Goal: Task Accomplishment & Management: Manage account settings

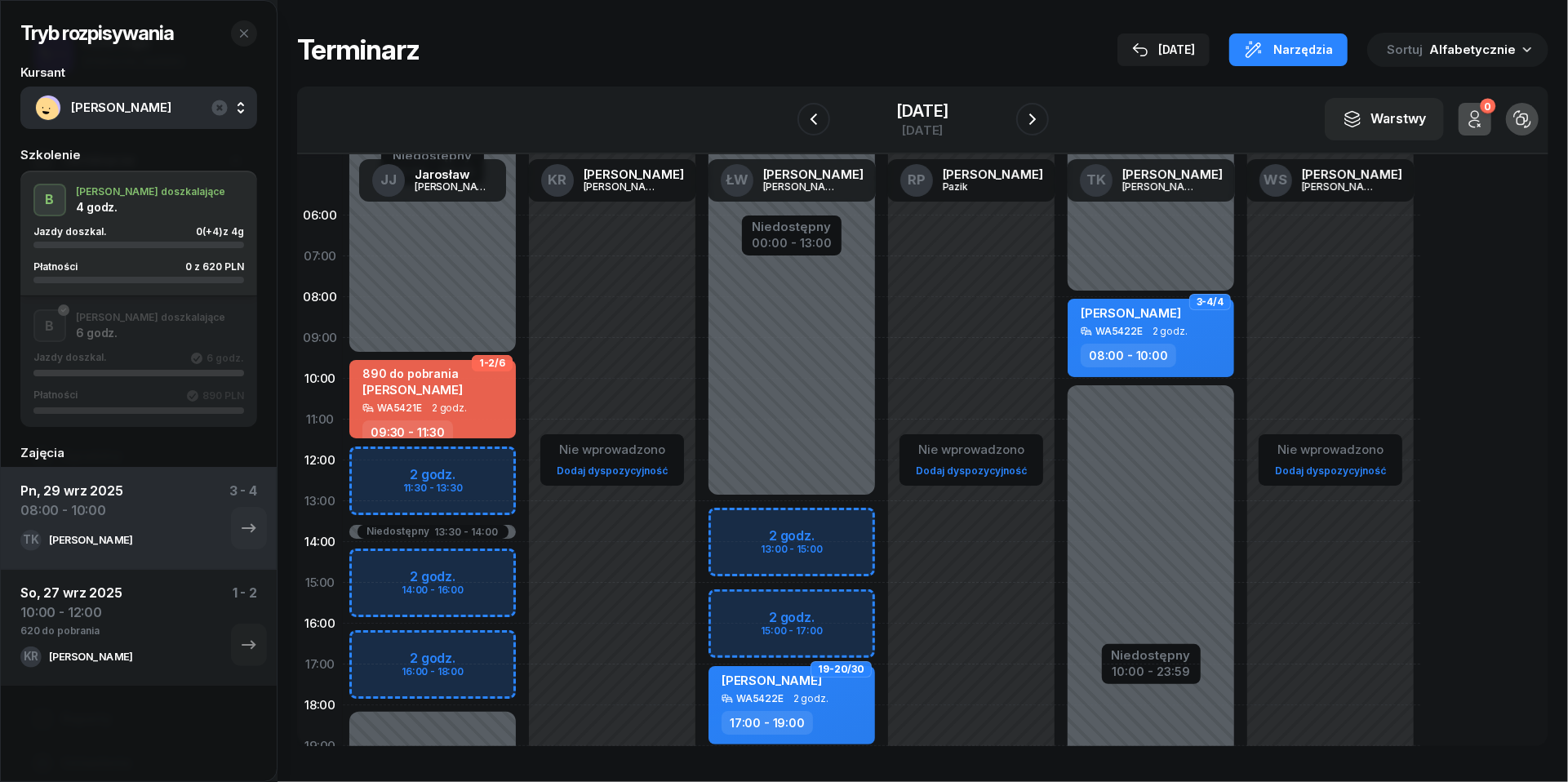
click at [912, 90] on div "W Wybierz [PERSON_NAME] KR [PERSON_NAME] ŁW [PERSON_NAME] RP [PERSON_NAME] TK […" at bounding box center [923, 120] width 1252 height 68
click at [912, 128] on div "[DATE]" at bounding box center [922, 130] width 53 height 12
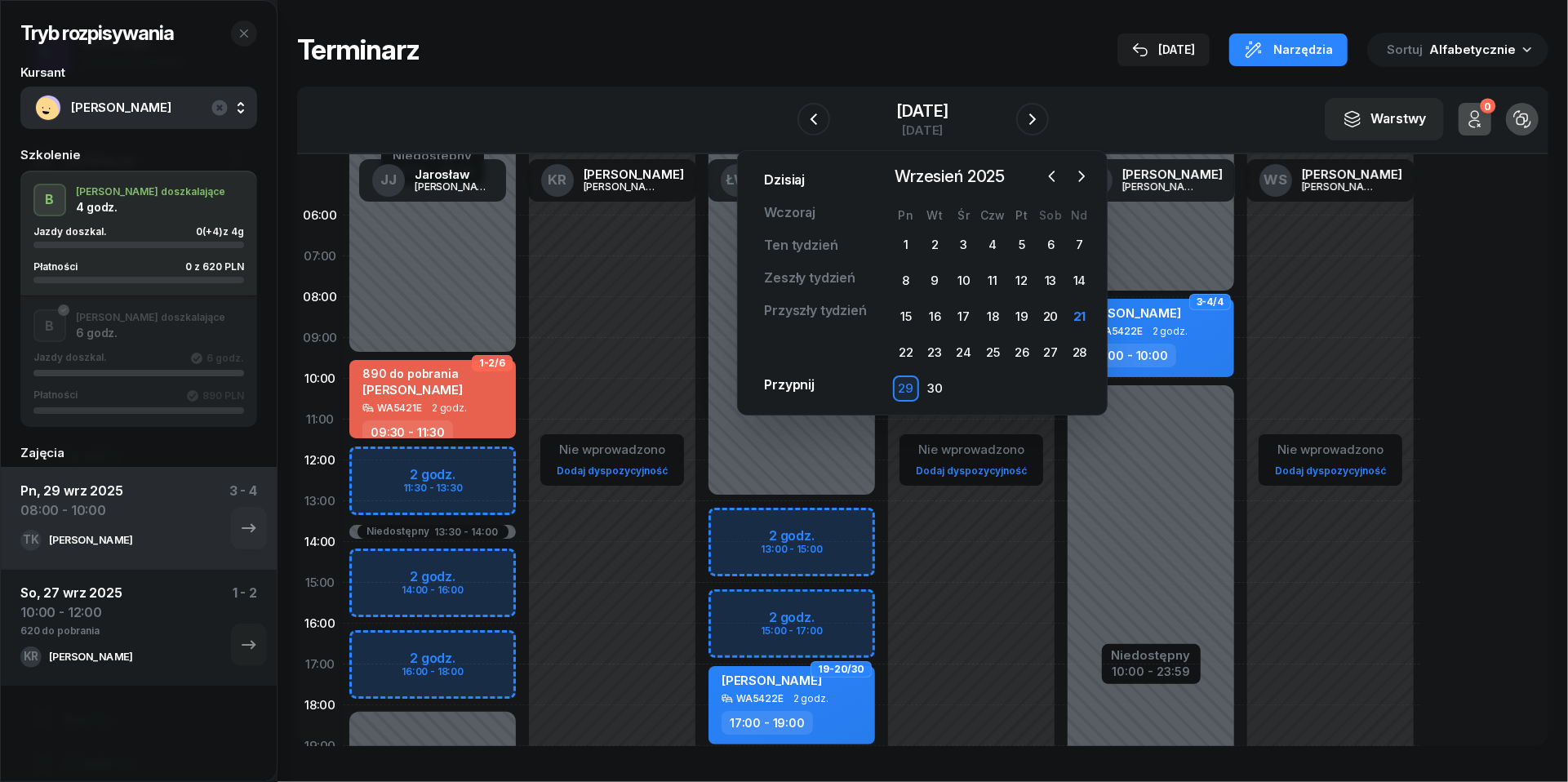
click at [800, 180] on link "Dzisiaj" at bounding box center [784, 180] width 67 height 33
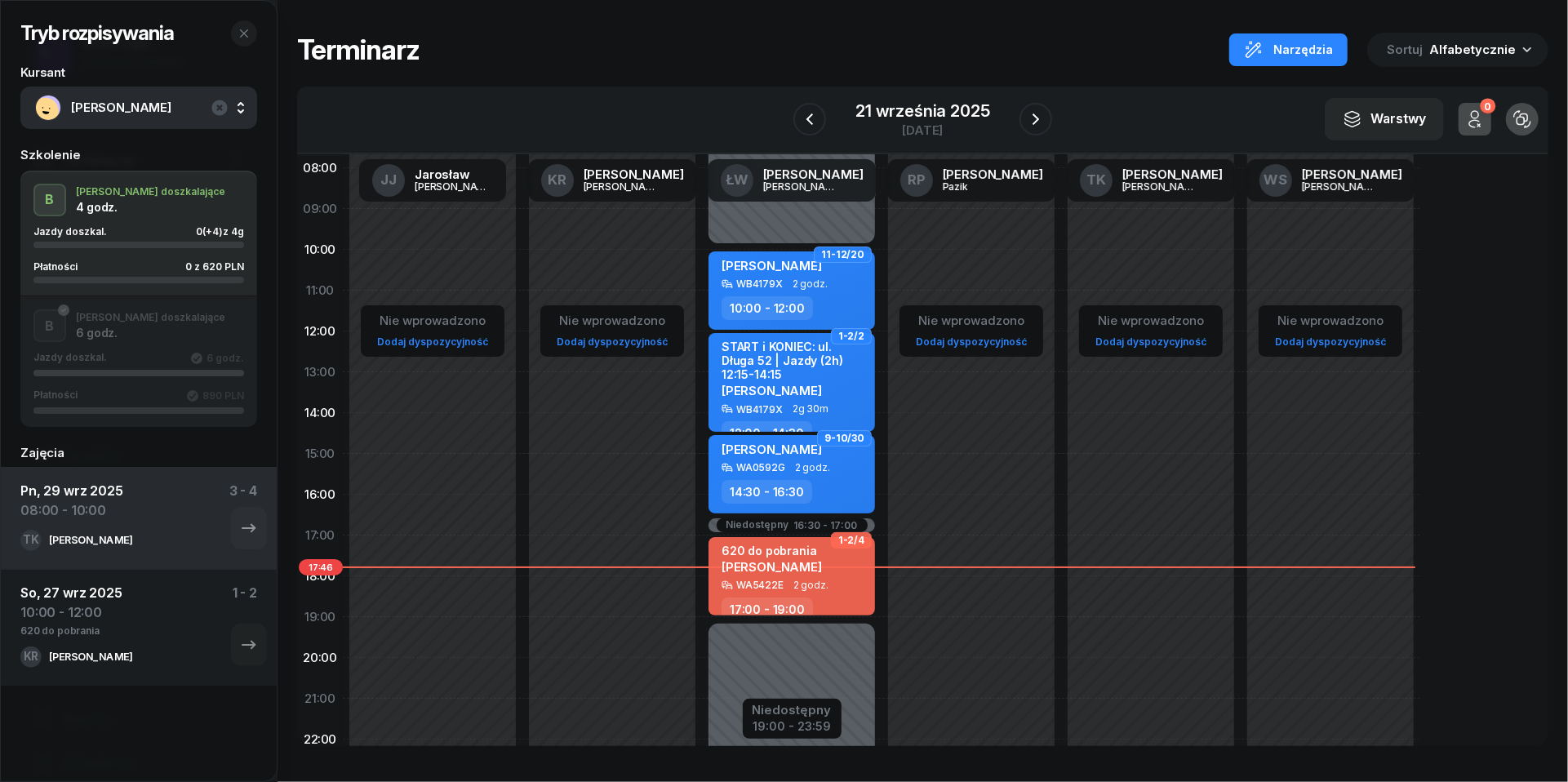
scroll to position [135, 0]
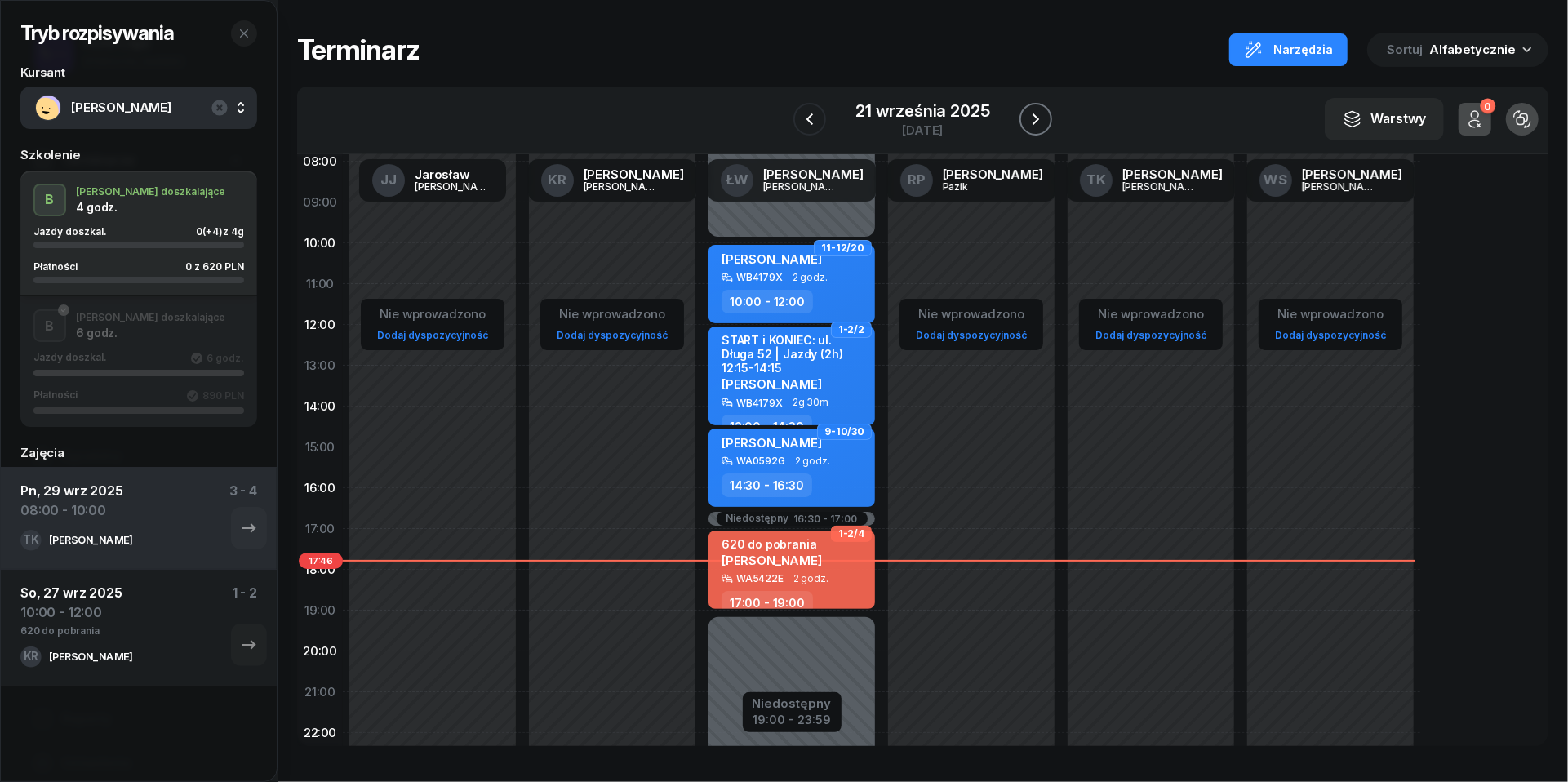
click at [1033, 115] on icon "button" at bounding box center [1035, 119] width 20 height 20
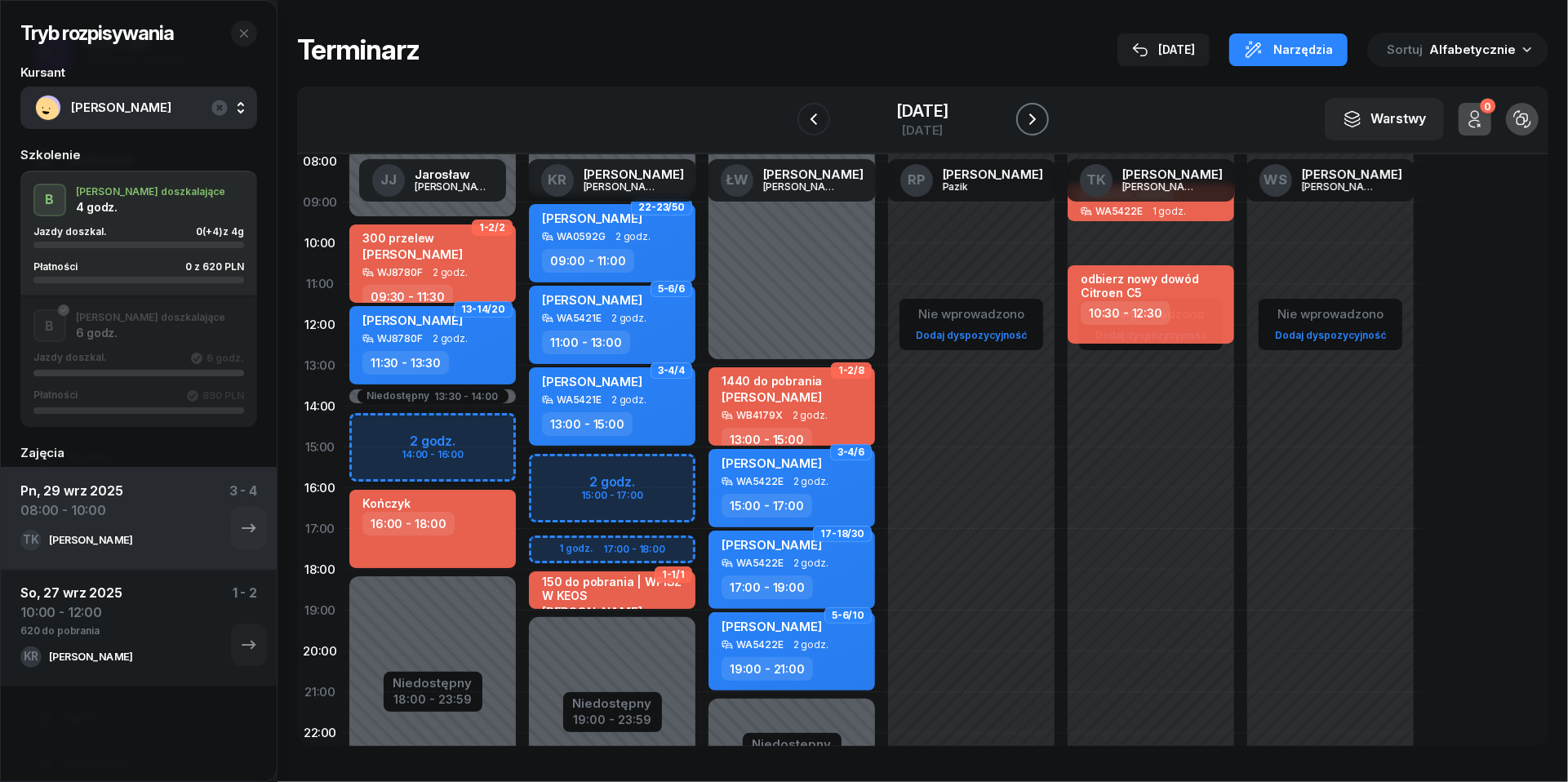
click at [1036, 116] on icon "button" at bounding box center [1033, 119] width 20 height 20
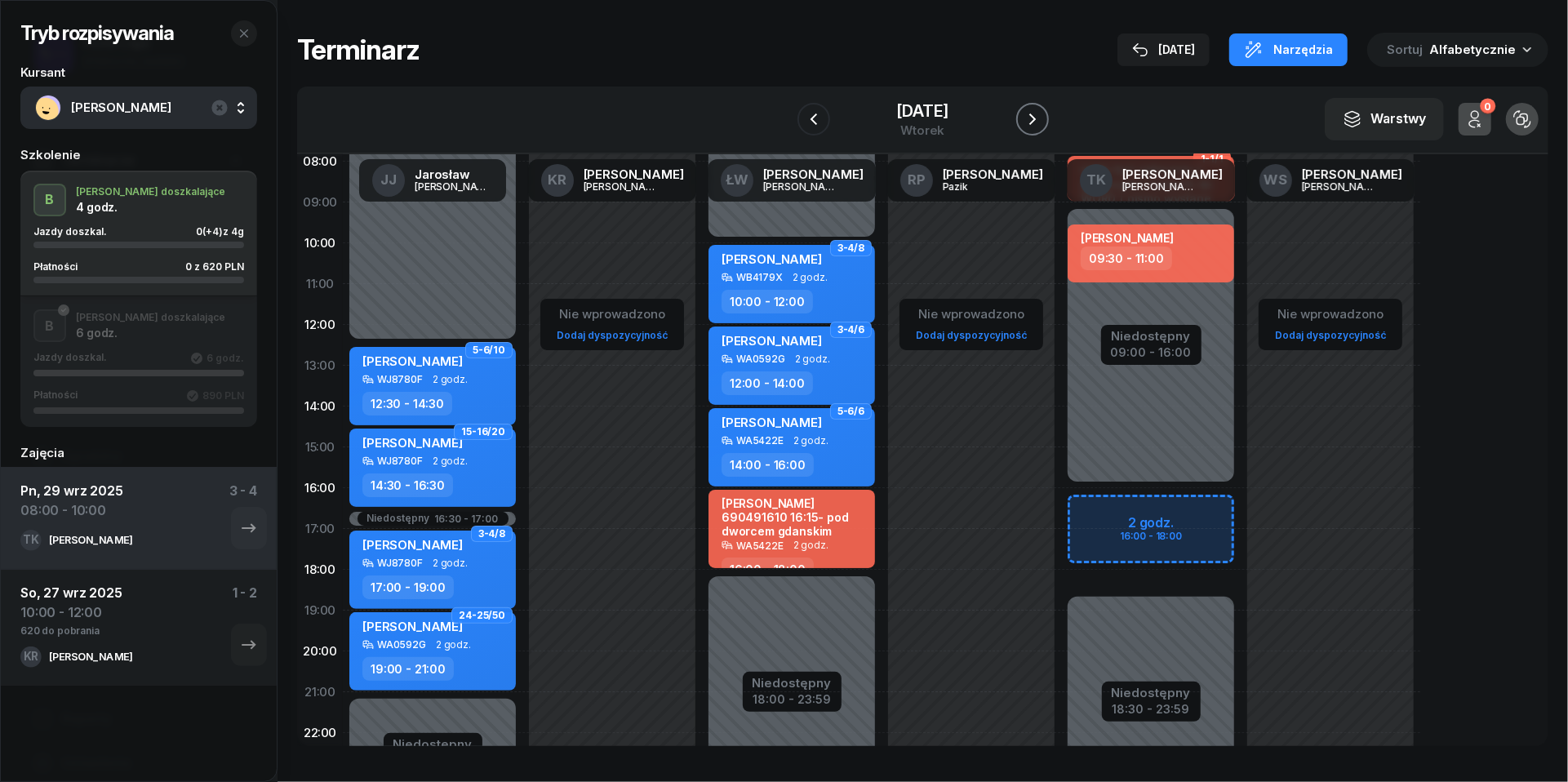
click at [1036, 116] on icon "button" at bounding box center [1033, 119] width 20 height 20
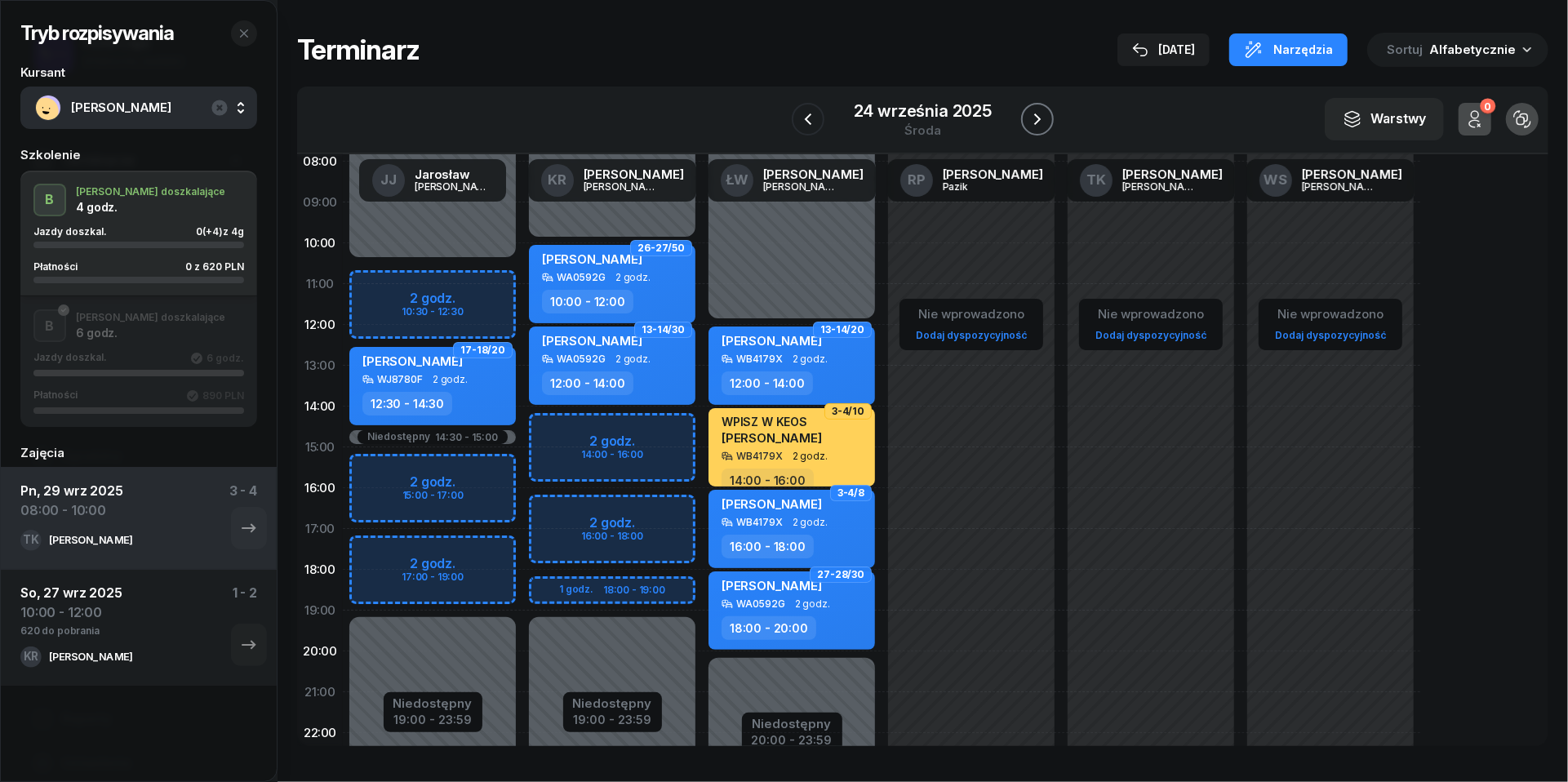
click at [1036, 116] on icon "button" at bounding box center [1037, 119] width 20 height 20
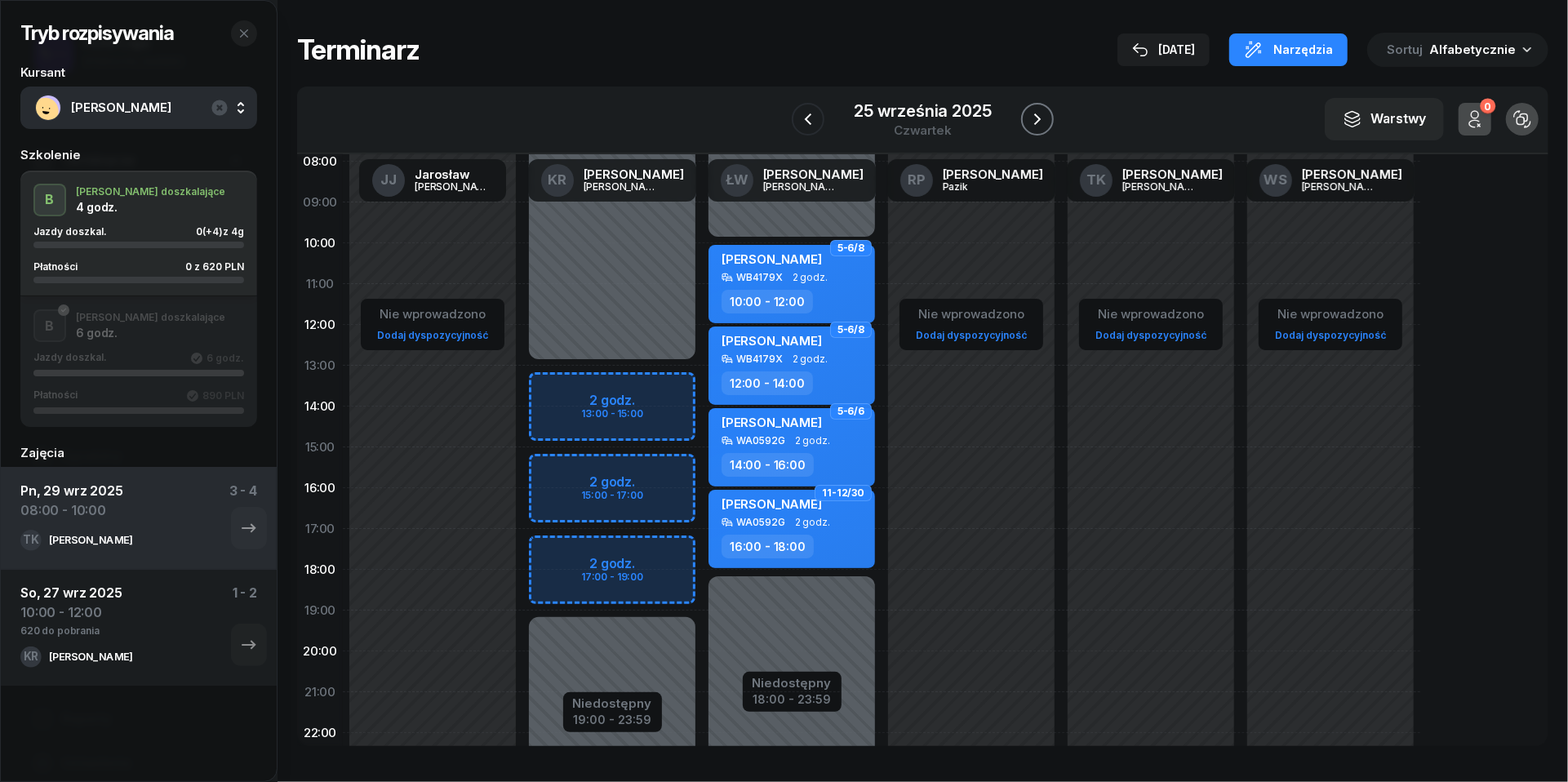
click at [1036, 116] on icon "button" at bounding box center [1037, 119] width 20 height 20
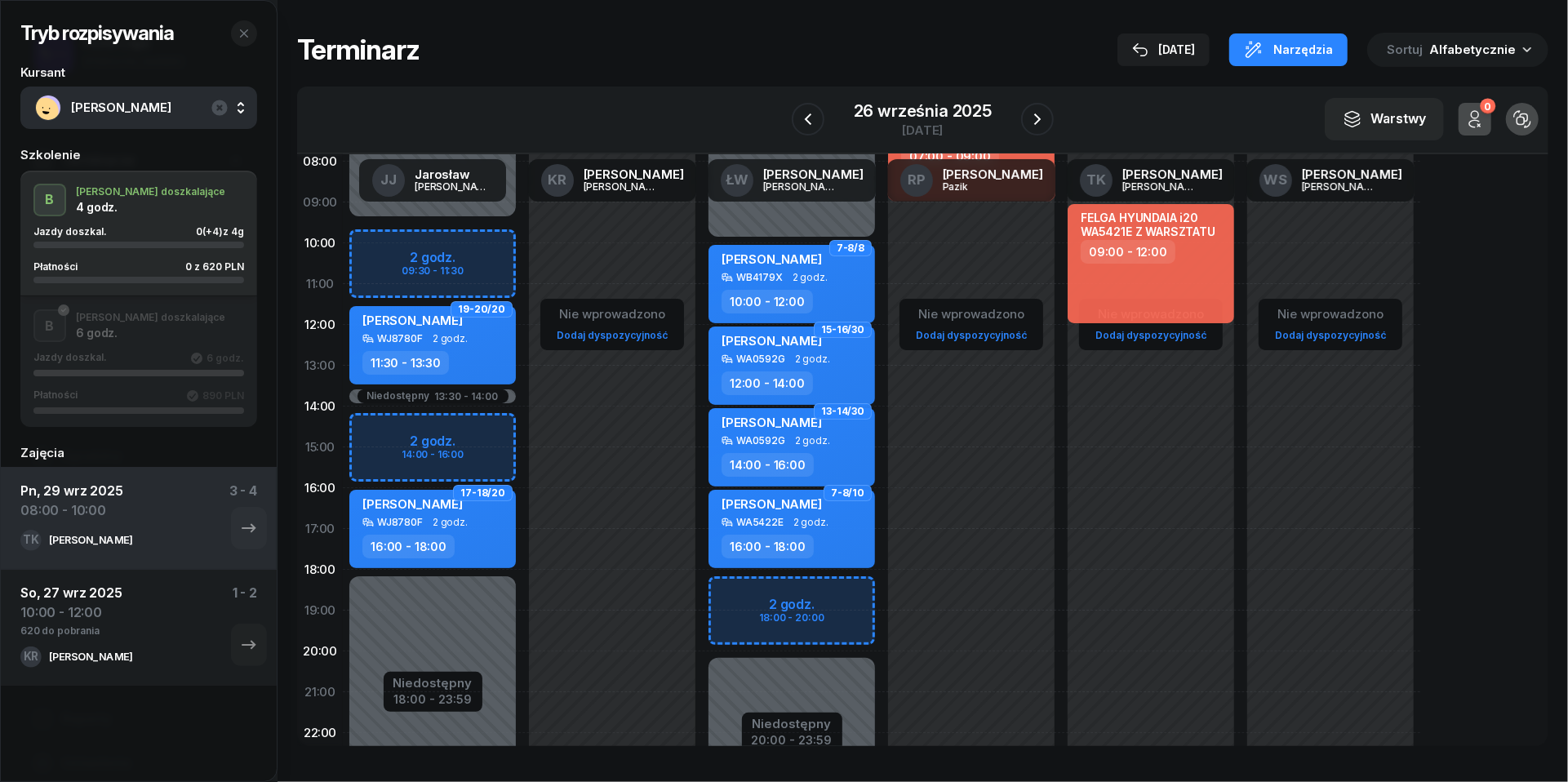
click at [827, 124] on div "[DATE]" at bounding box center [923, 120] width 262 height 47
click at [811, 122] on icon "button" at bounding box center [808, 119] width 20 height 20
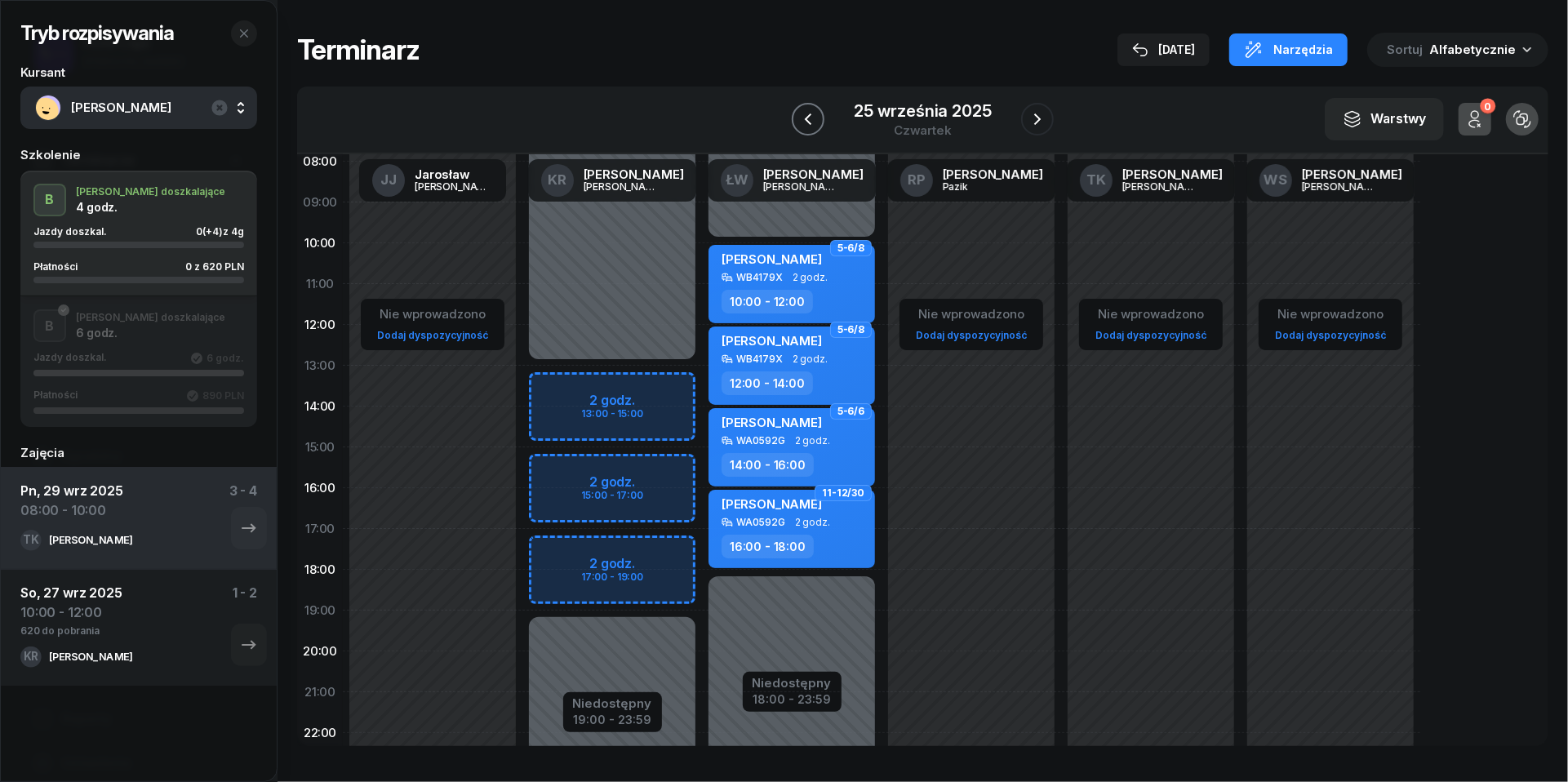
click at [811, 122] on icon "button" at bounding box center [808, 119] width 20 height 20
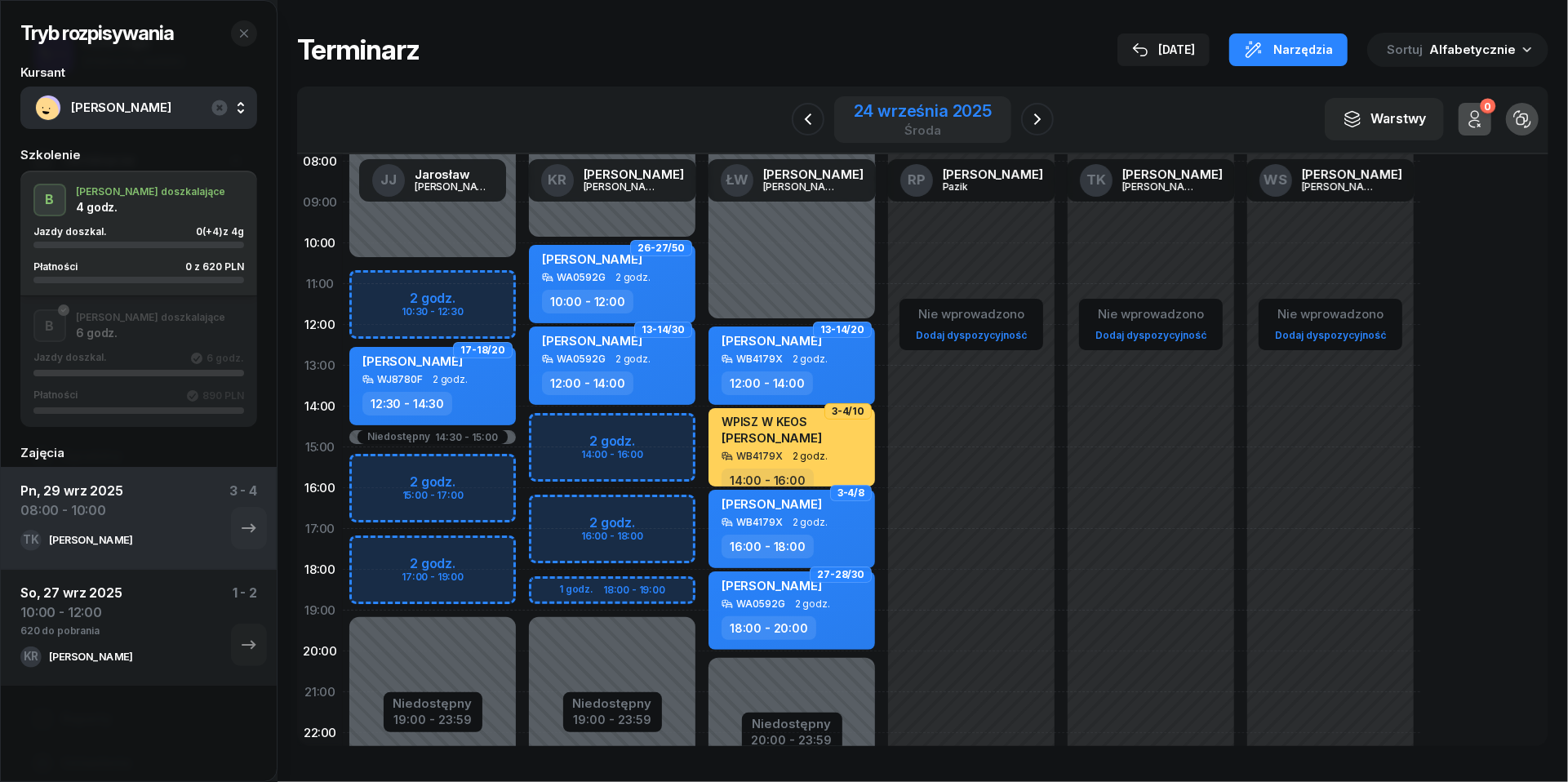
click at [921, 126] on div "środa" at bounding box center [923, 130] width 138 height 12
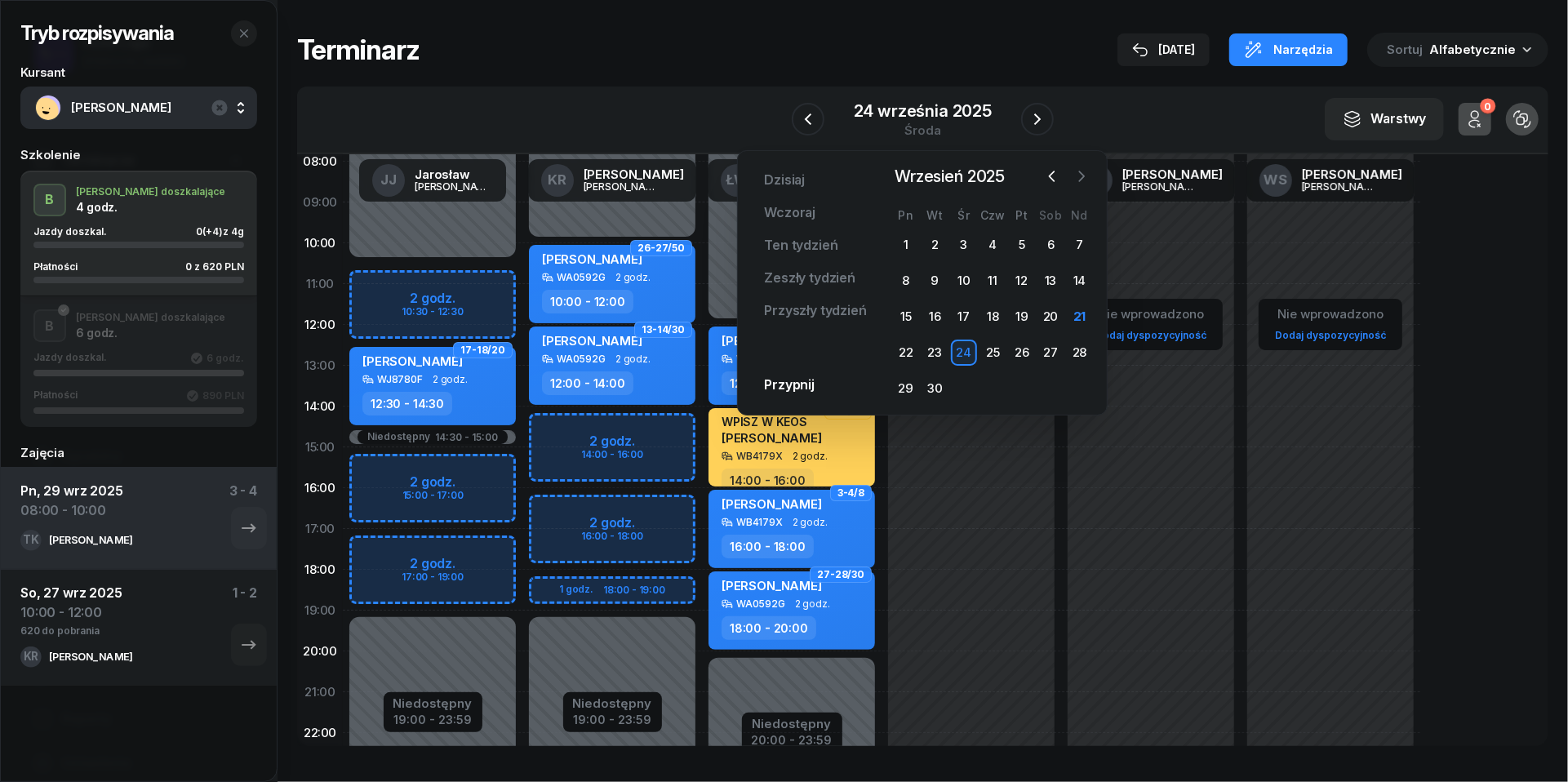
click at [1084, 175] on icon "button" at bounding box center [1081, 176] width 16 height 16
click at [1048, 278] on div "11" at bounding box center [1051, 281] width 26 height 26
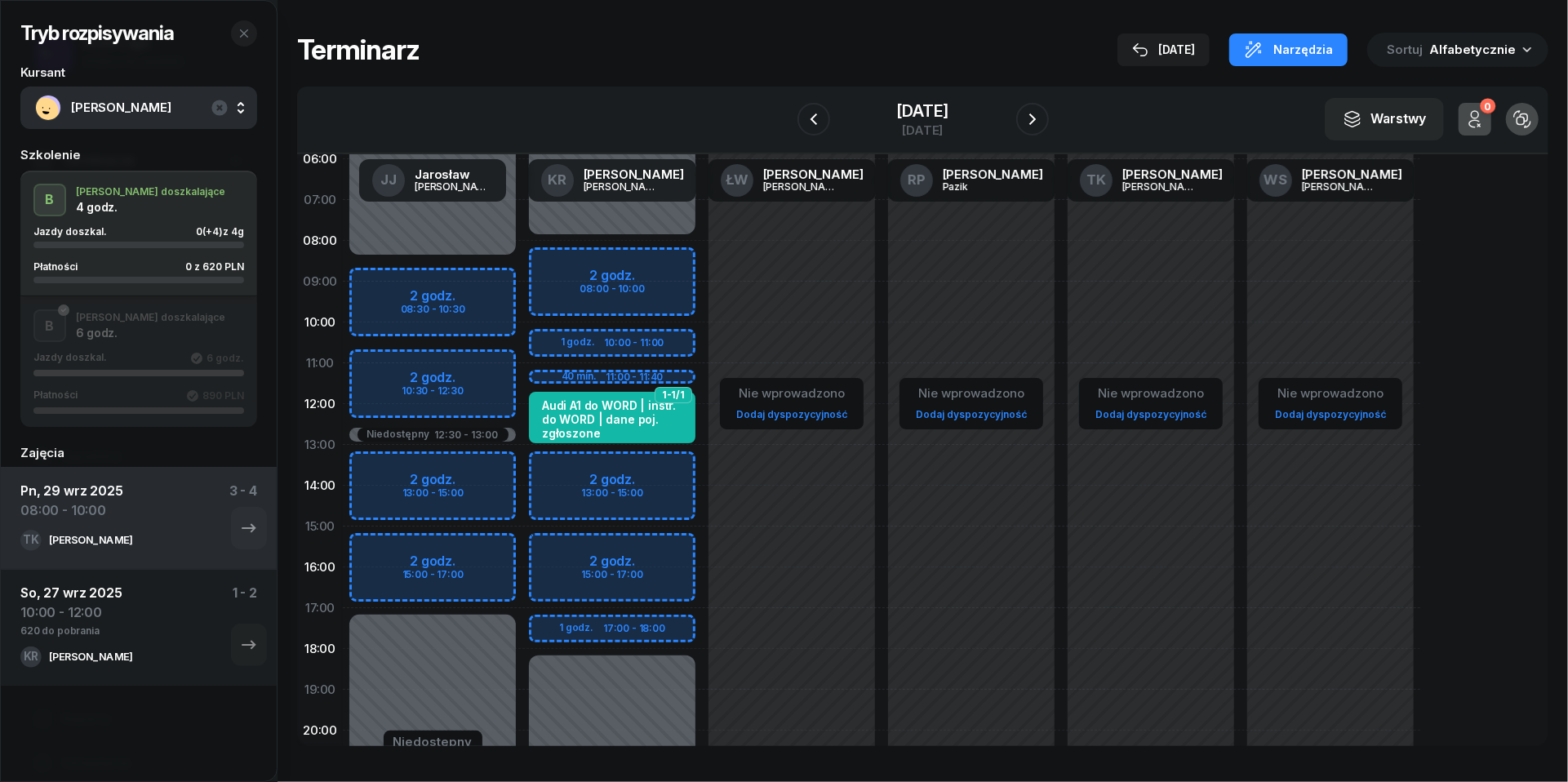
scroll to position [53, 0]
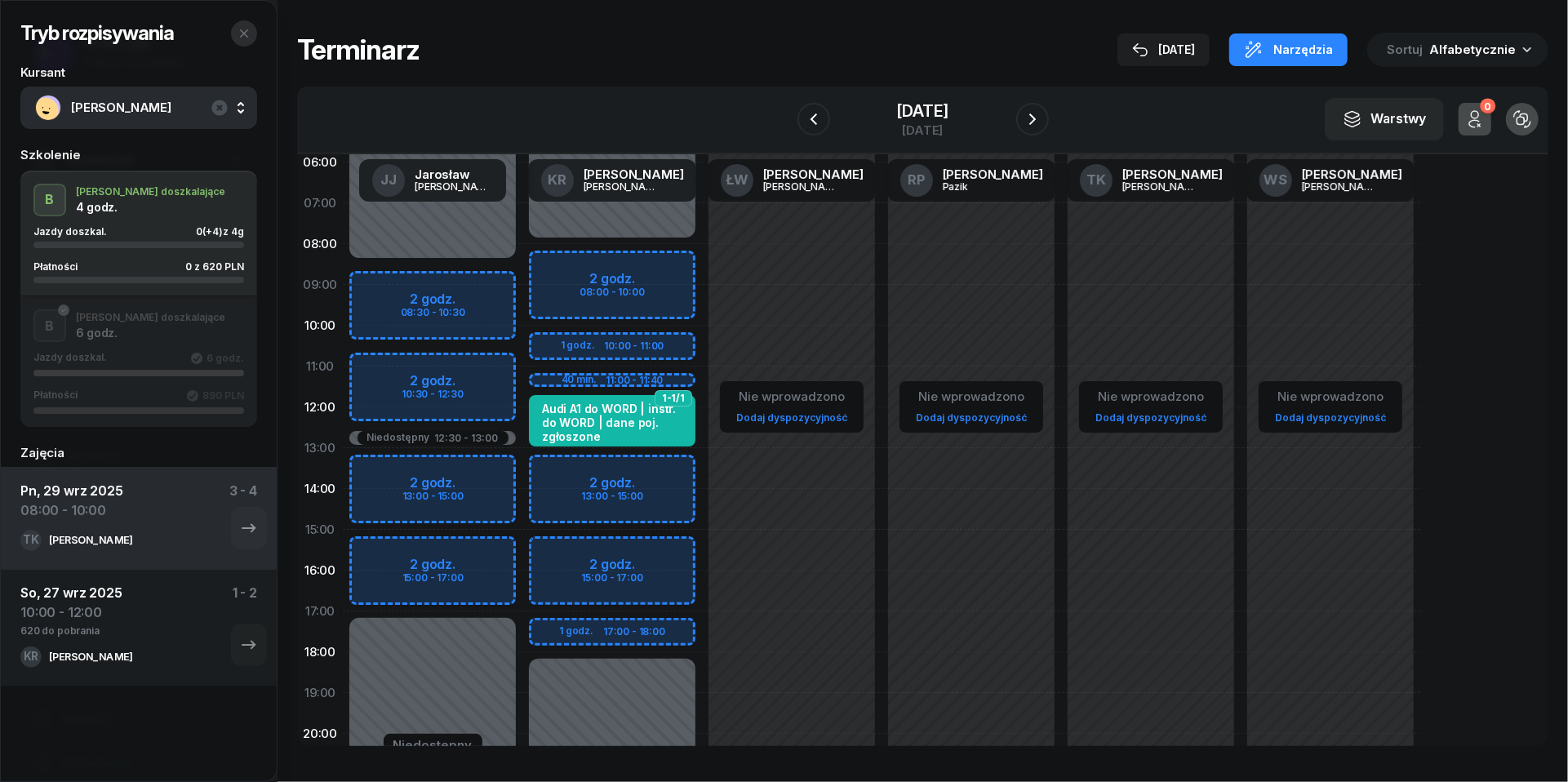
click at [246, 33] on icon "button" at bounding box center [244, 33] width 13 height 13
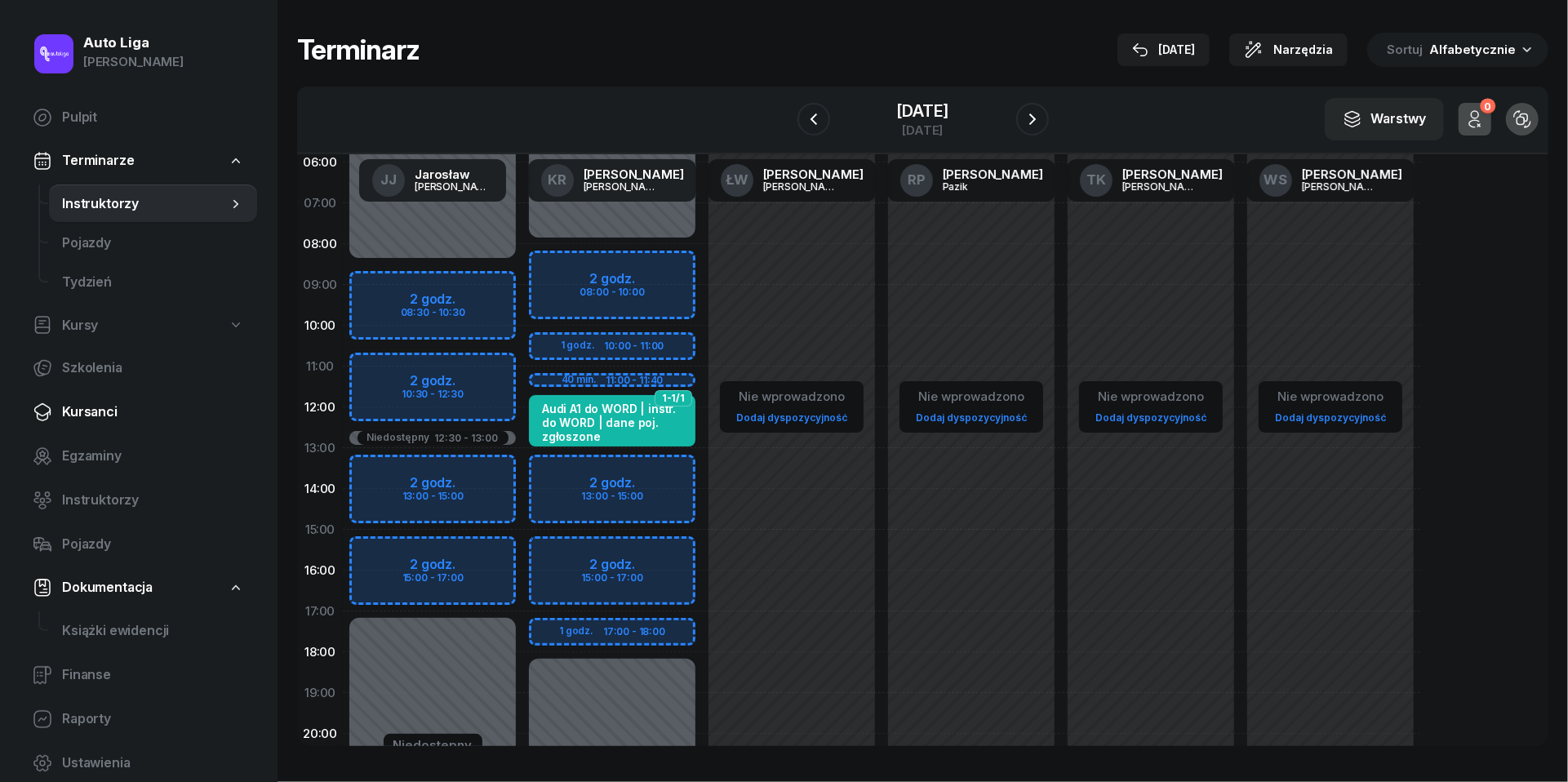
click at [95, 408] on span "Kursanci" at bounding box center [153, 412] width 182 height 22
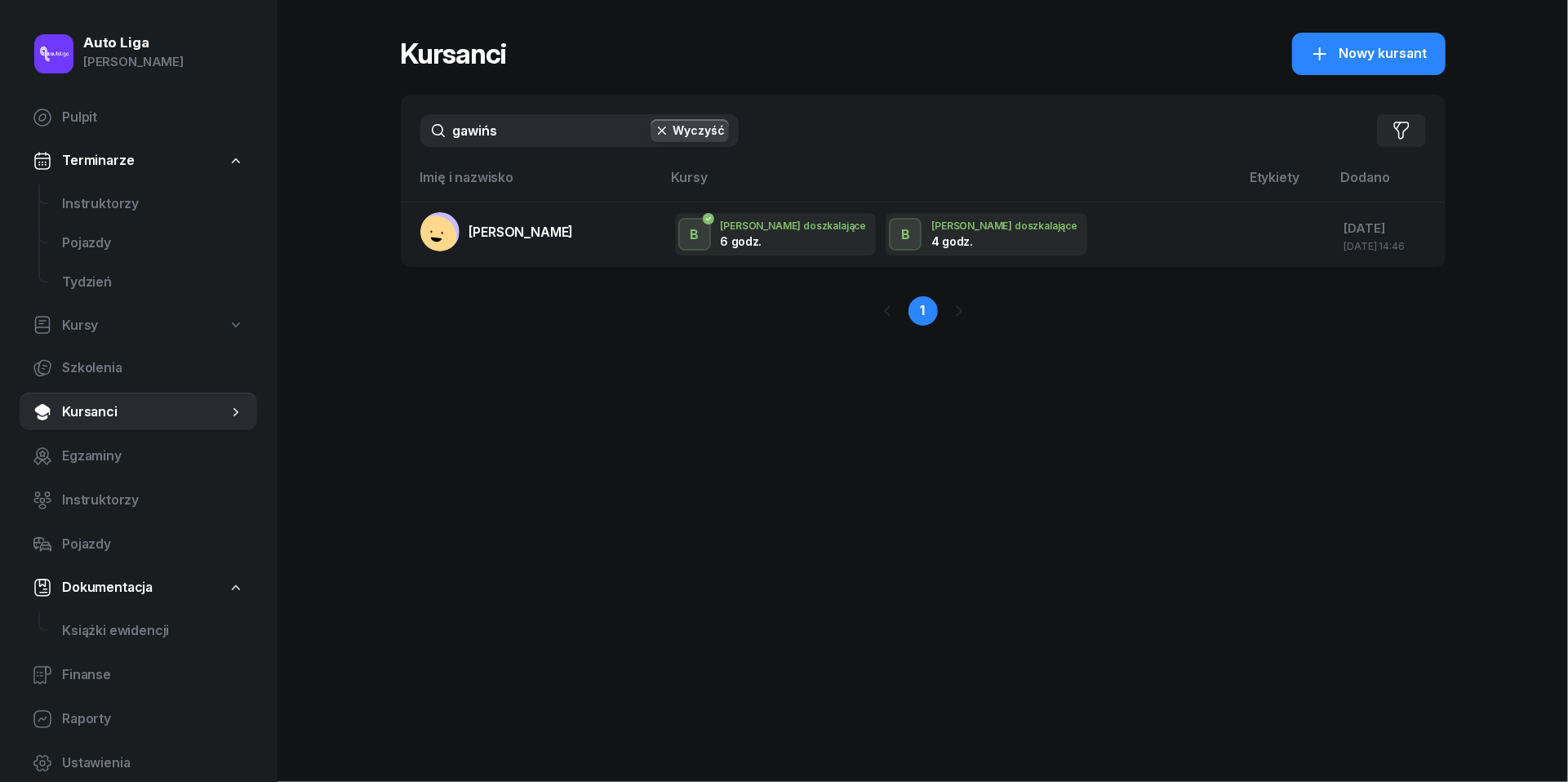
click at [544, 134] on input "gawińs" at bounding box center [579, 131] width 318 height 33
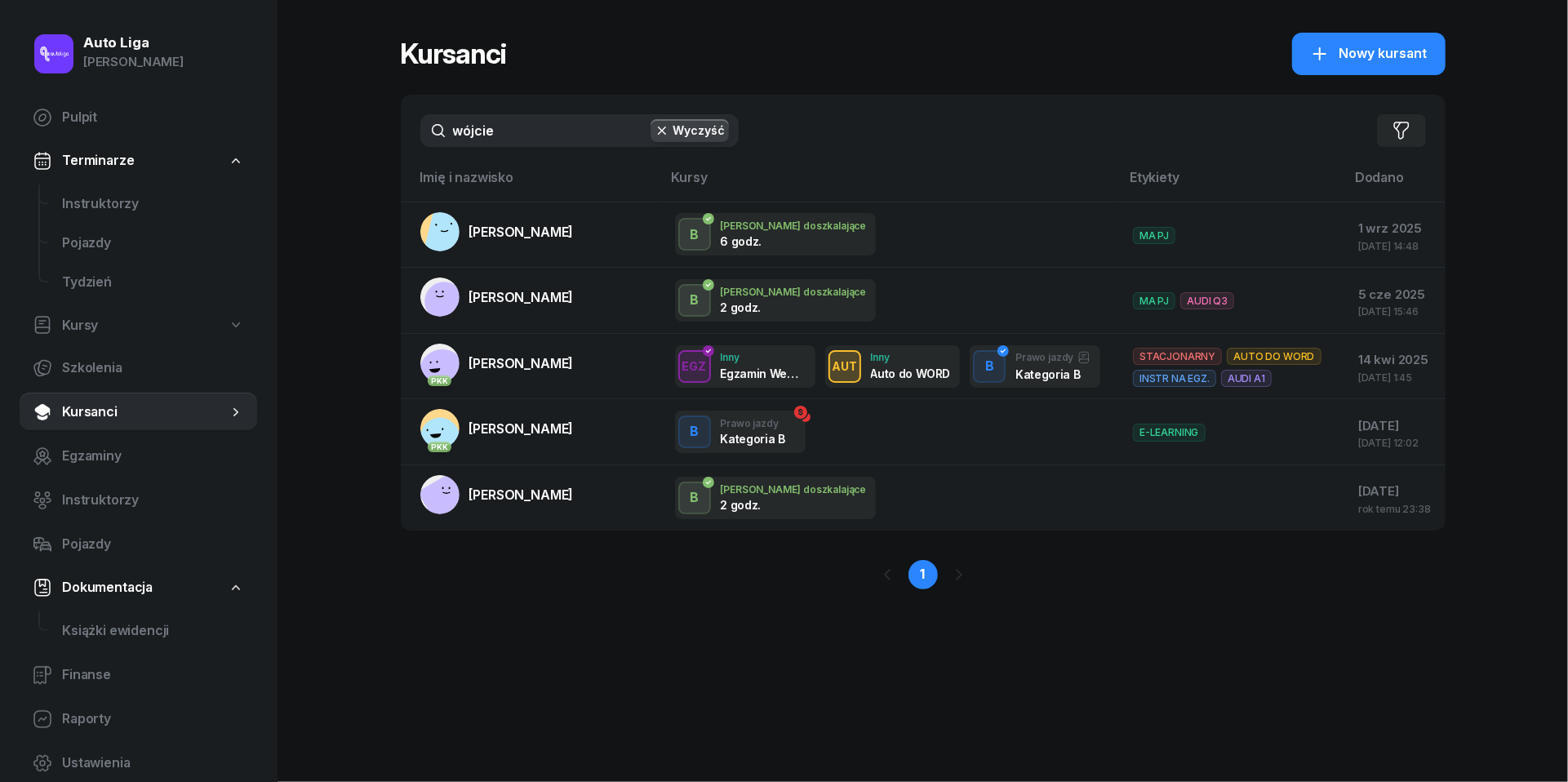
type input "wójcie"
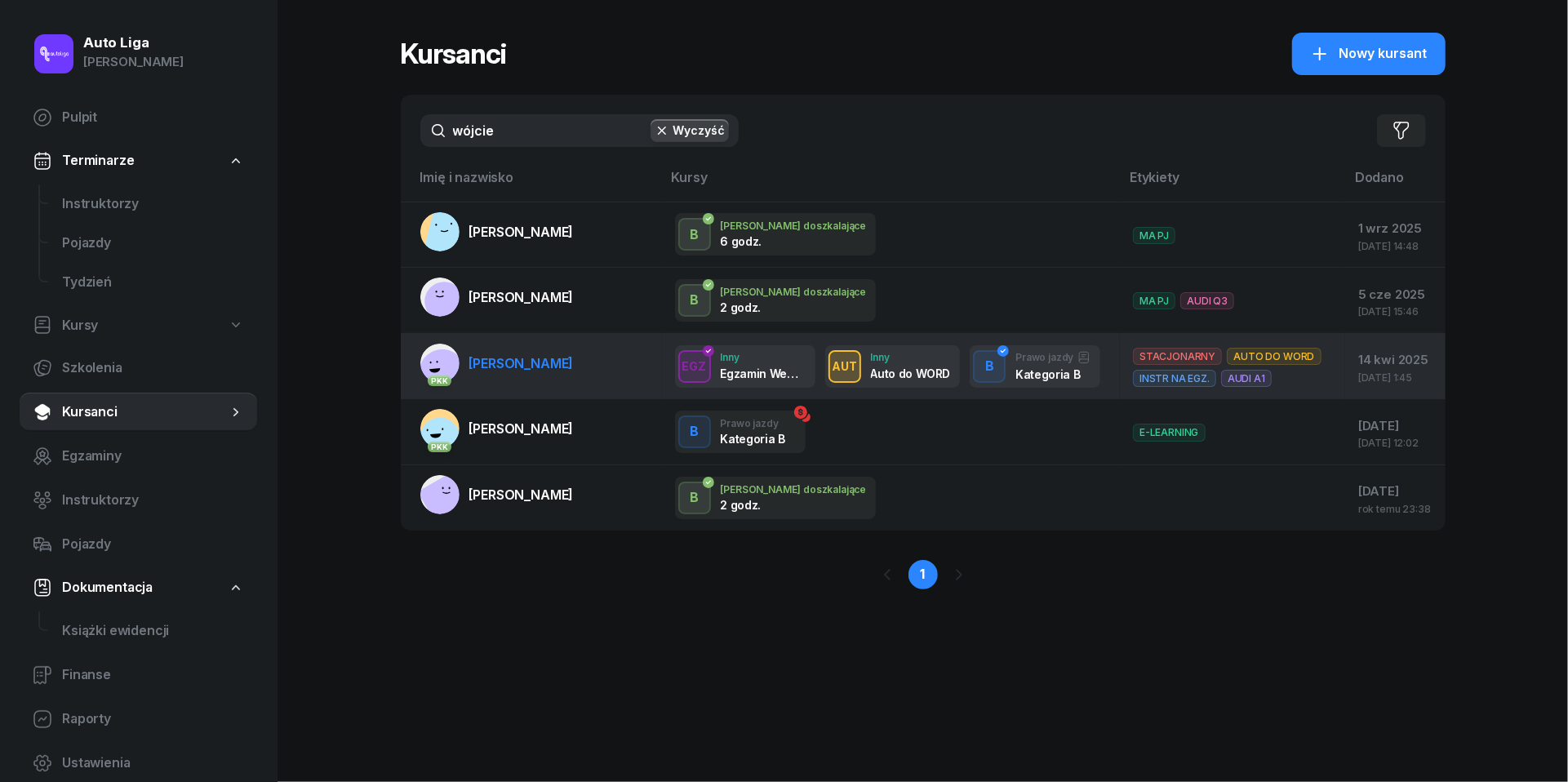
drag, startPoint x: 544, startPoint y: 134, endPoint x: 539, endPoint y: 374, distance: 240.1
click at [539, 372] on span "[PERSON_NAME]" at bounding box center [521, 363] width 104 height 16
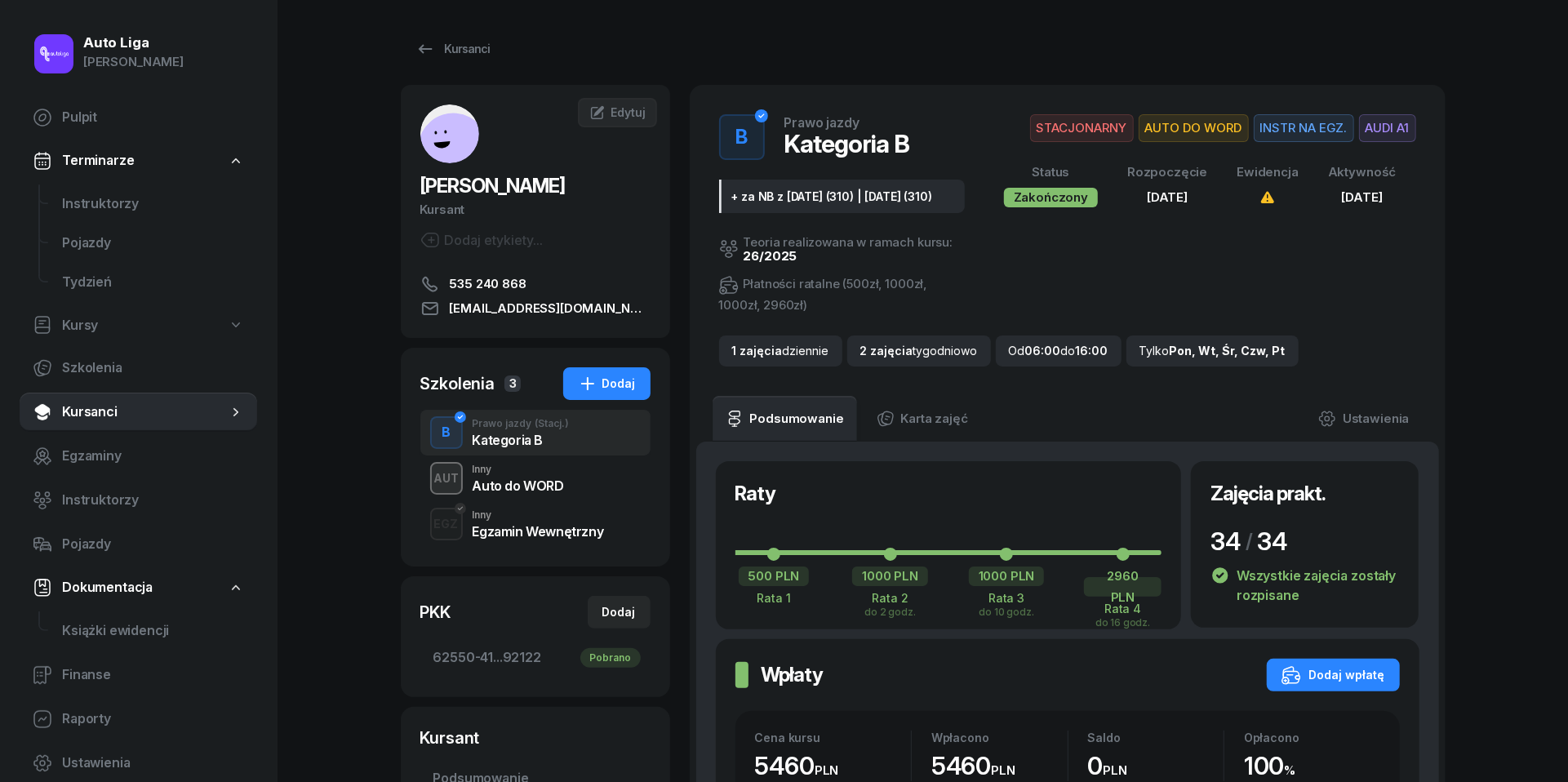
click at [524, 481] on div "Auto do WORD" at bounding box center [518, 485] width 91 height 13
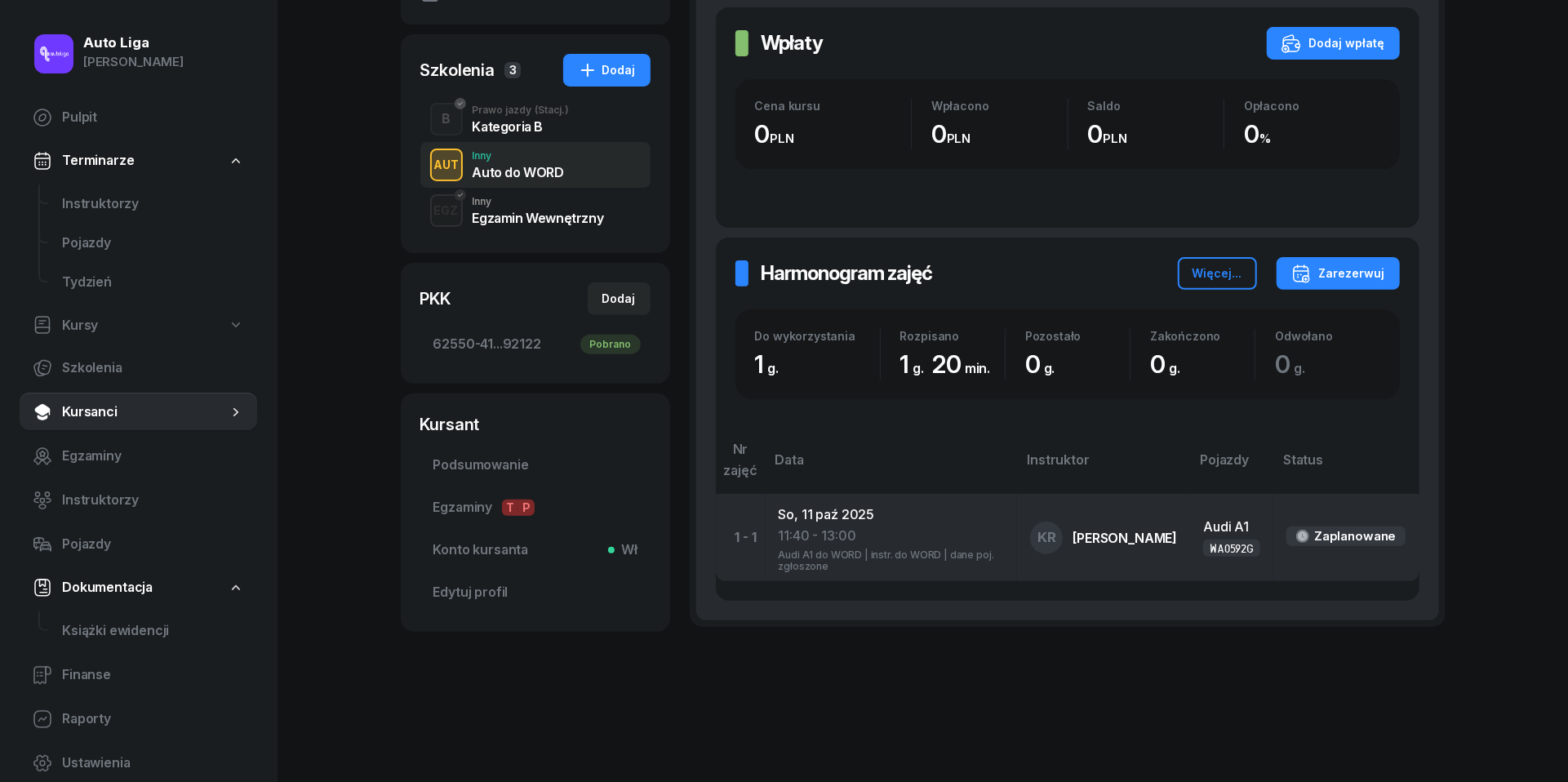
scroll to position [312, 0]
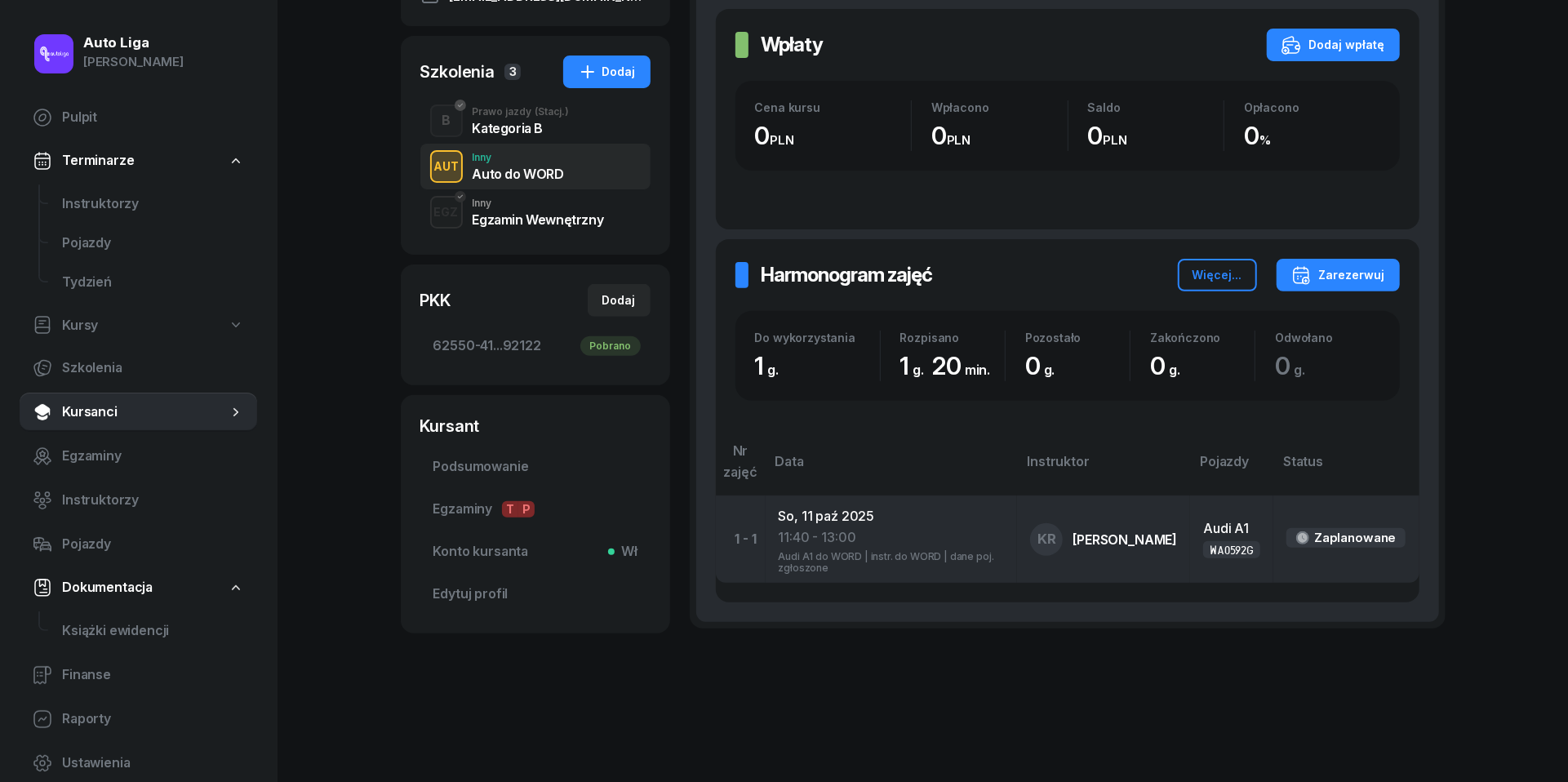
click at [828, 540] on div "11:40 - 13:00" at bounding box center [891, 538] width 226 height 22
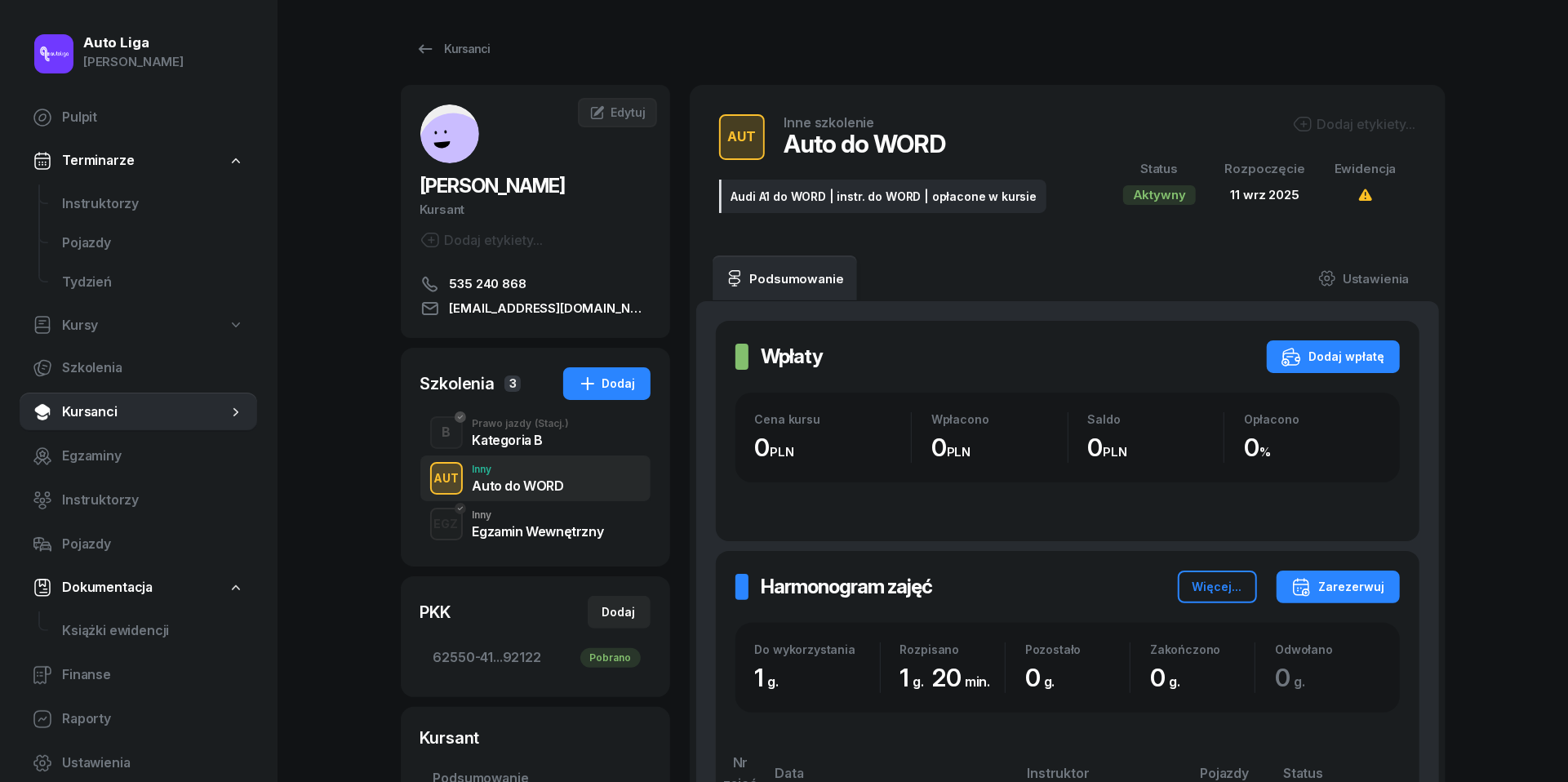
click at [529, 520] on div "Egzamin Wewnętrzny" at bounding box center [538, 529] width 131 height 18
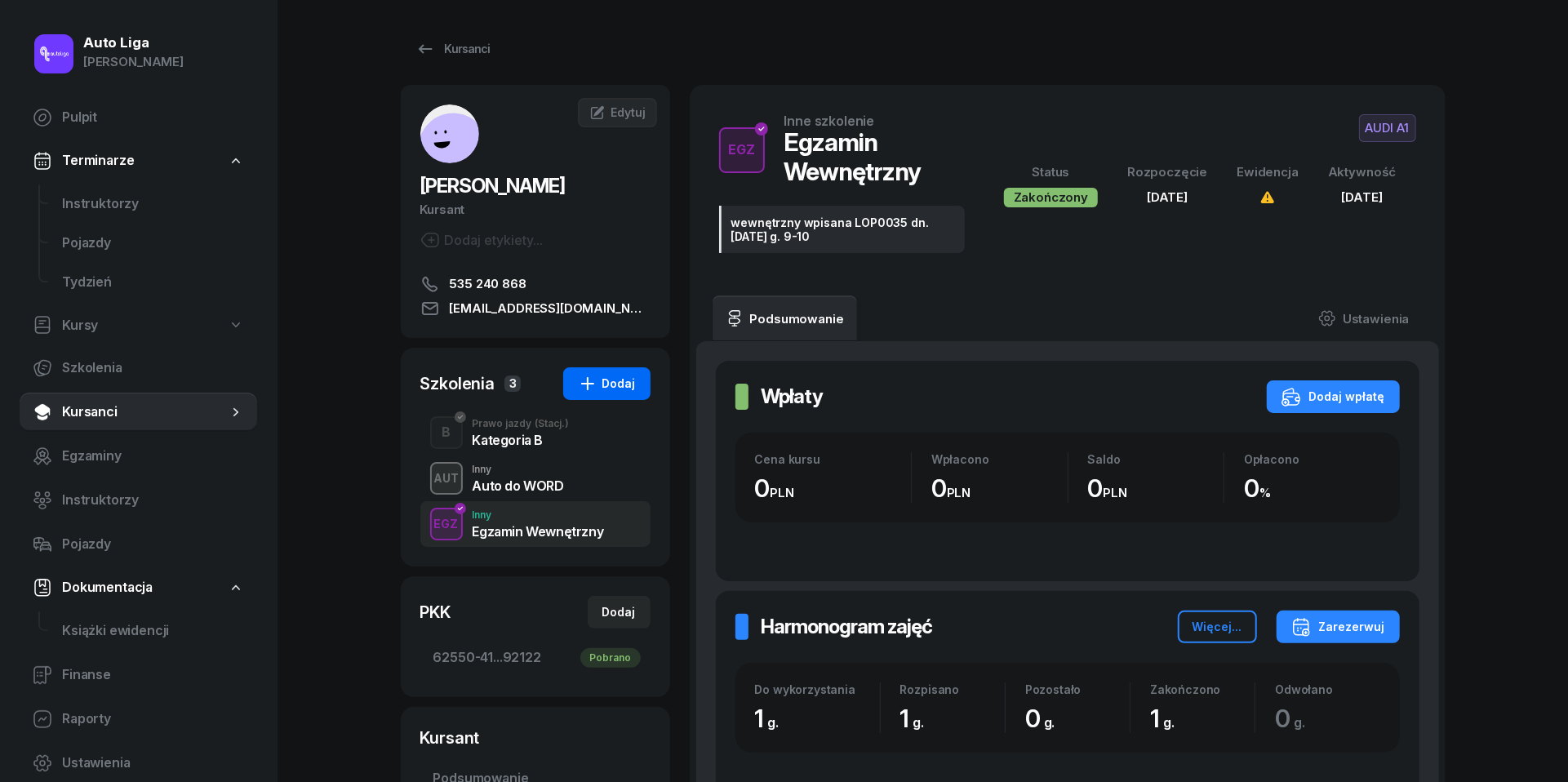
click at [599, 379] on div "Dodaj" at bounding box center [606, 384] width 58 height 20
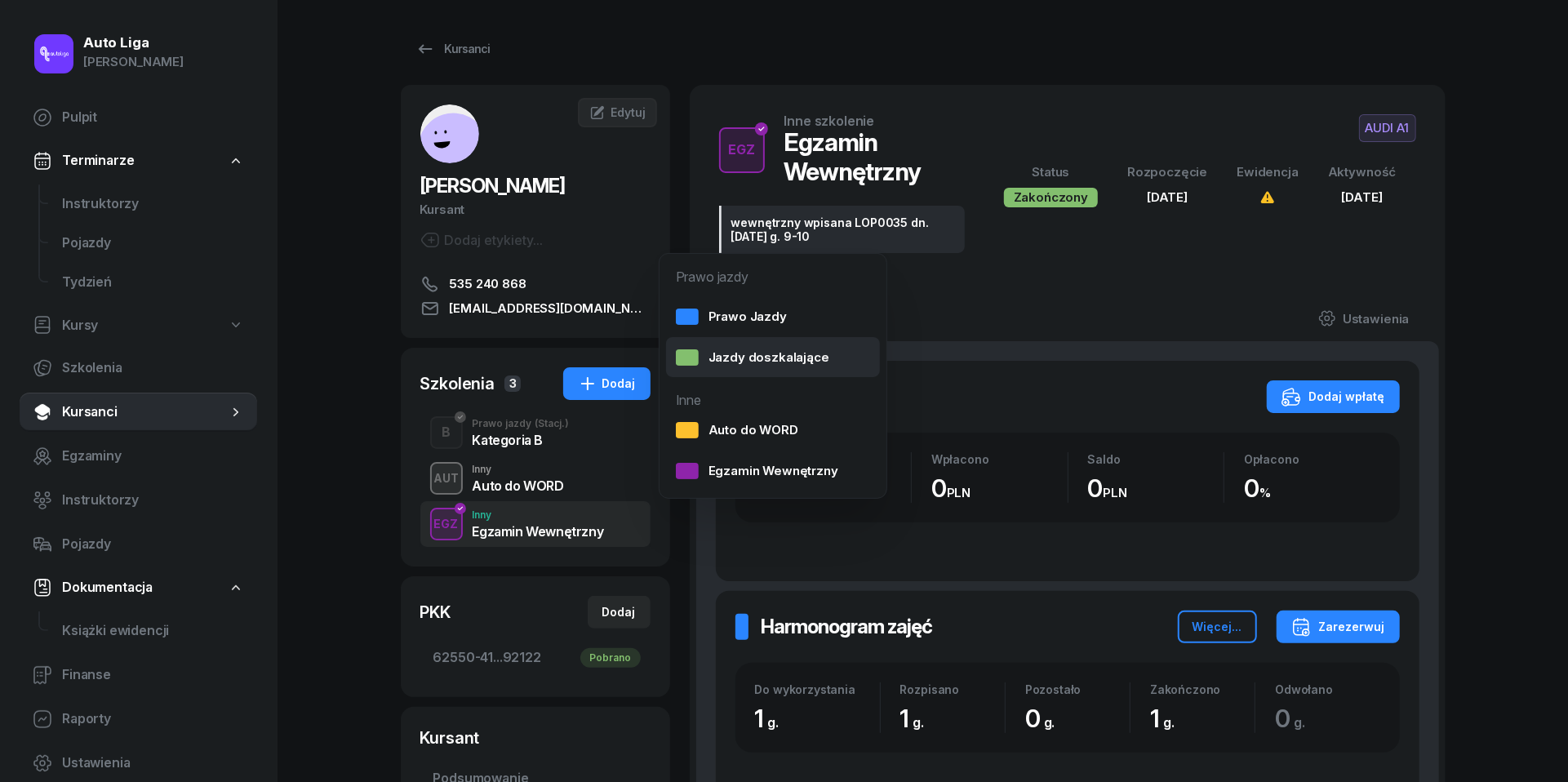
click at [765, 353] on div "Jazdy doszkalające" at bounding box center [753, 357] width 153 height 22
select select "B"
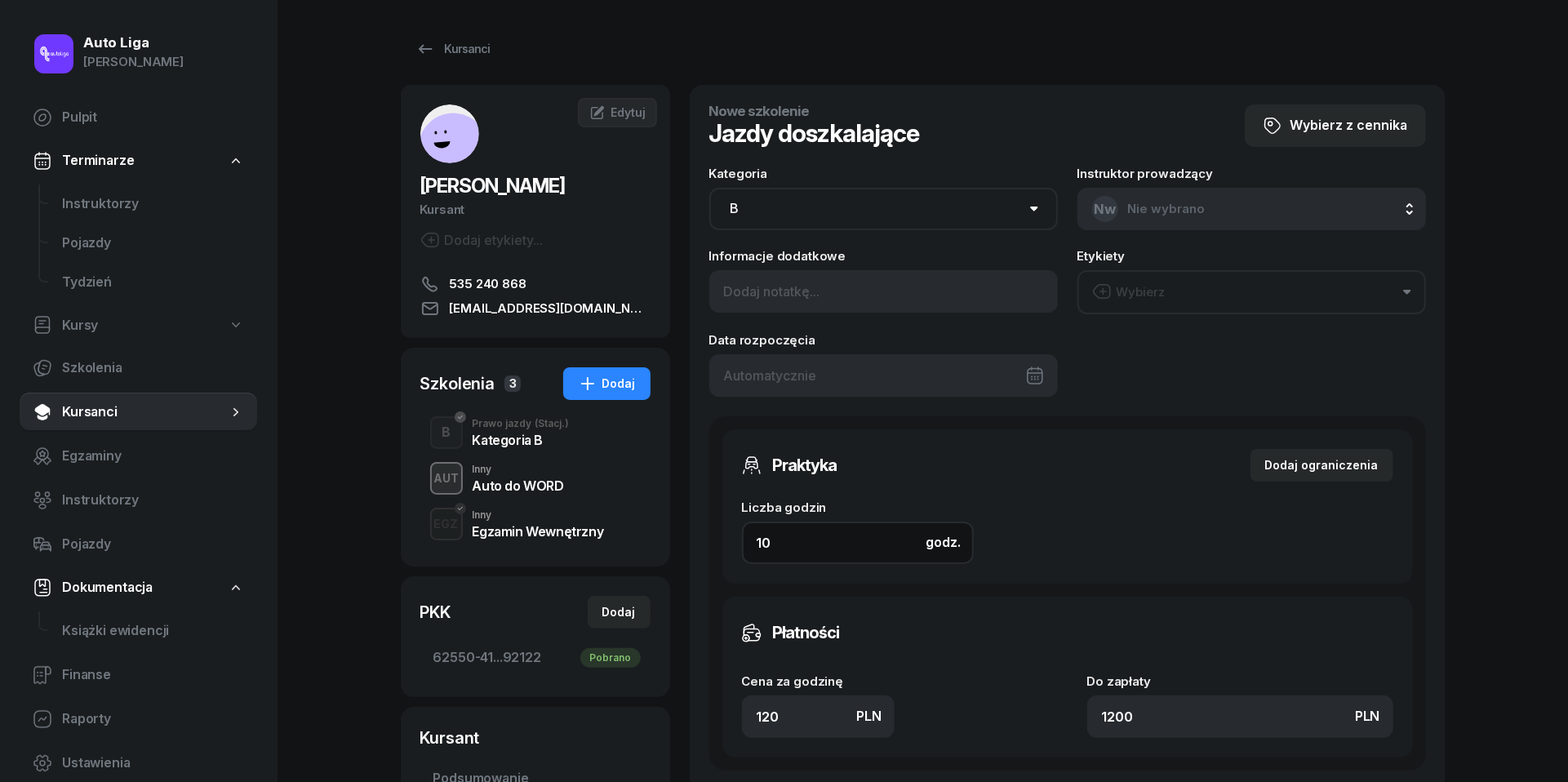
click at [807, 547] on input "10" at bounding box center [858, 542] width 232 height 42
type input "1"
type input "120"
type input "3"
type input "360"
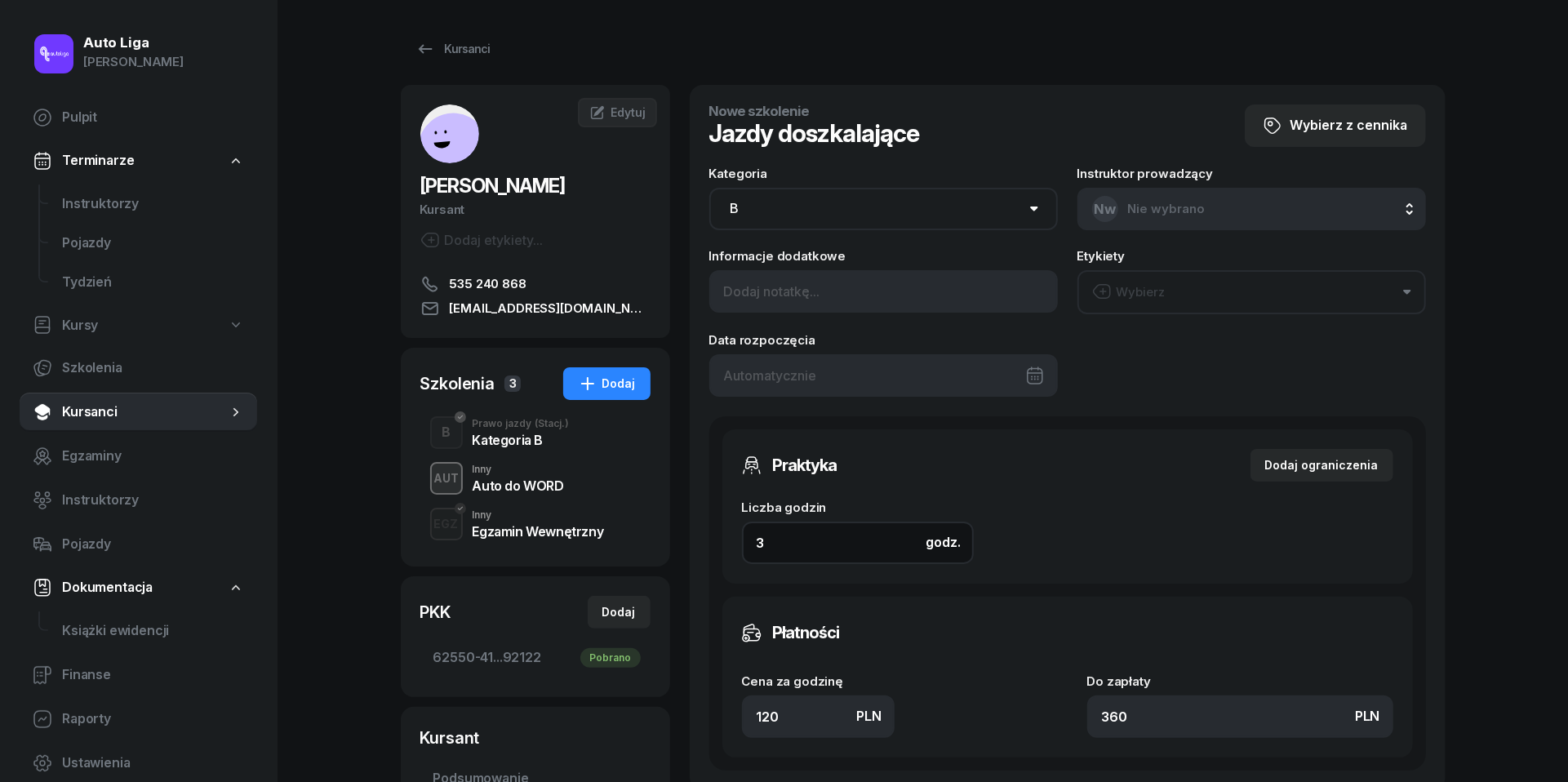
type input "3"
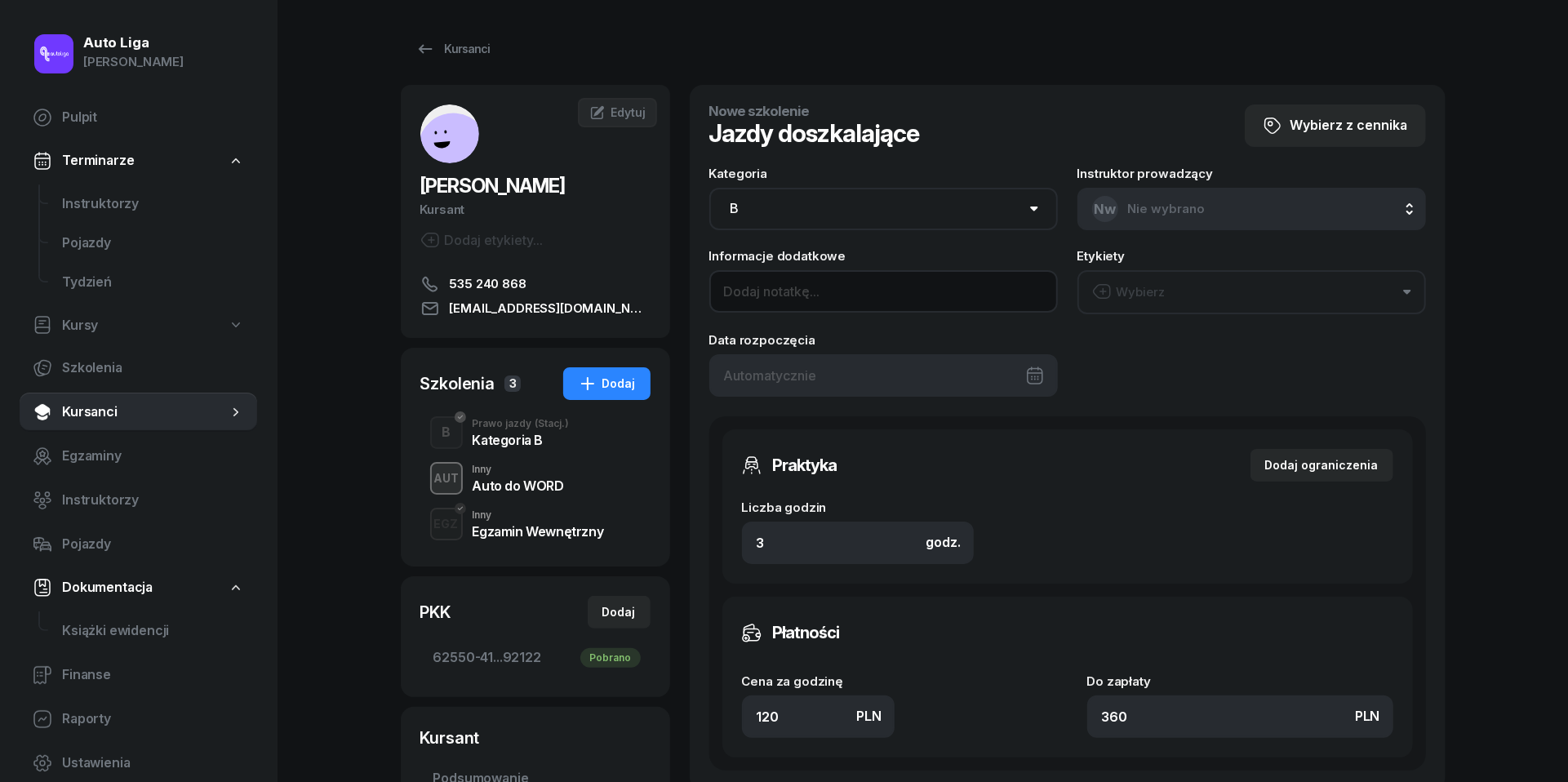
click at [771, 281] on input at bounding box center [884, 291] width 348 height 42
click at [753, 291] on input "3,5 H z czego 1,5h w weekend" at bounding box center [884, 291] width 348 height 42
type input "3,5h z czego 1,5h w weekend"
click at [1198, 283] on button "Wybierz" at bounding box center [1252, 291] width 348 height 44
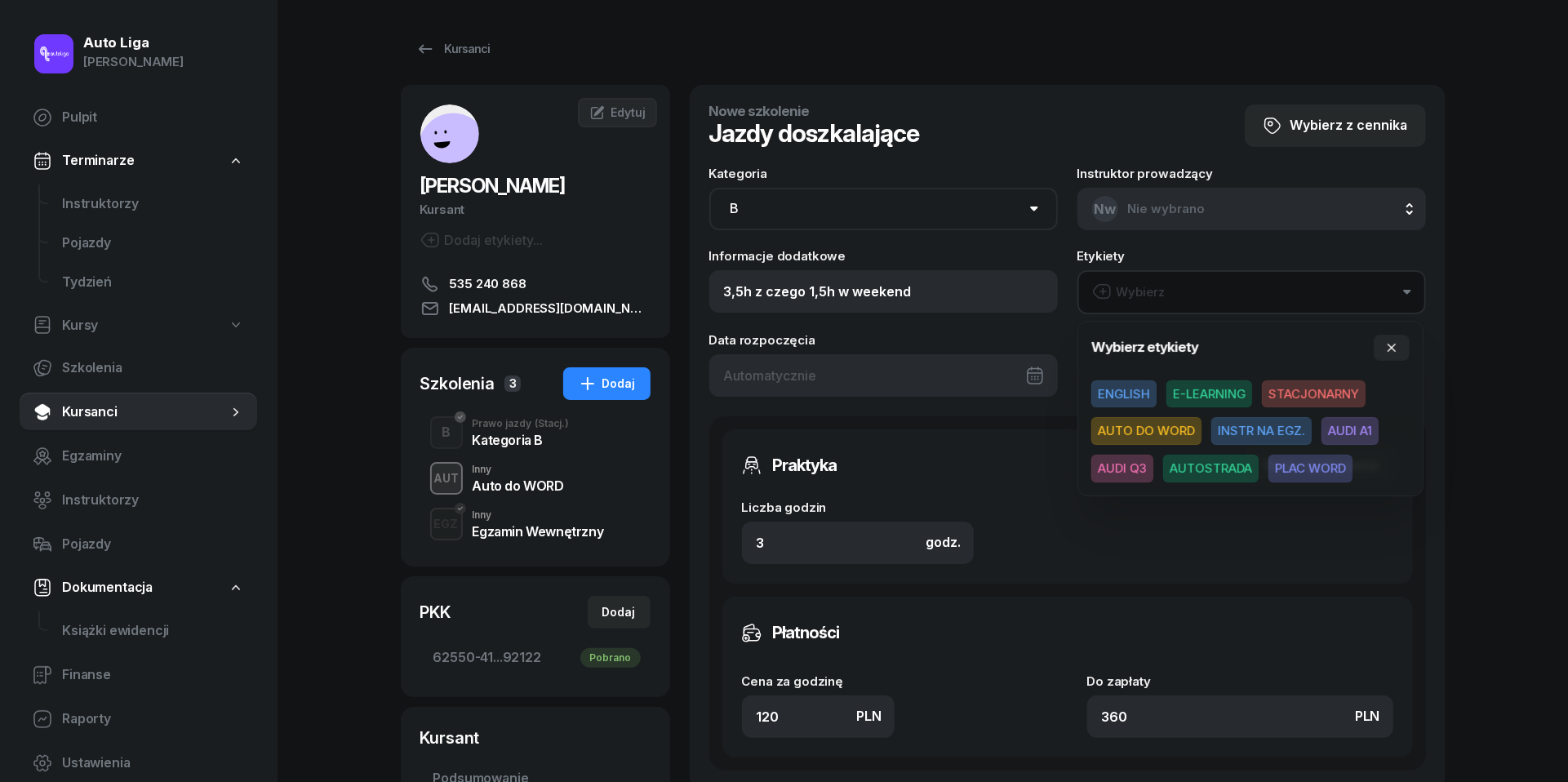
click at [1368, 433] on span "AUDI A1" at bounding box center [1350, 431] width 57 height 28
click at [991, 454] on div "Praktyka Dodaj ograniczenia" at bounding box center [1068, 465] width 652 height 33
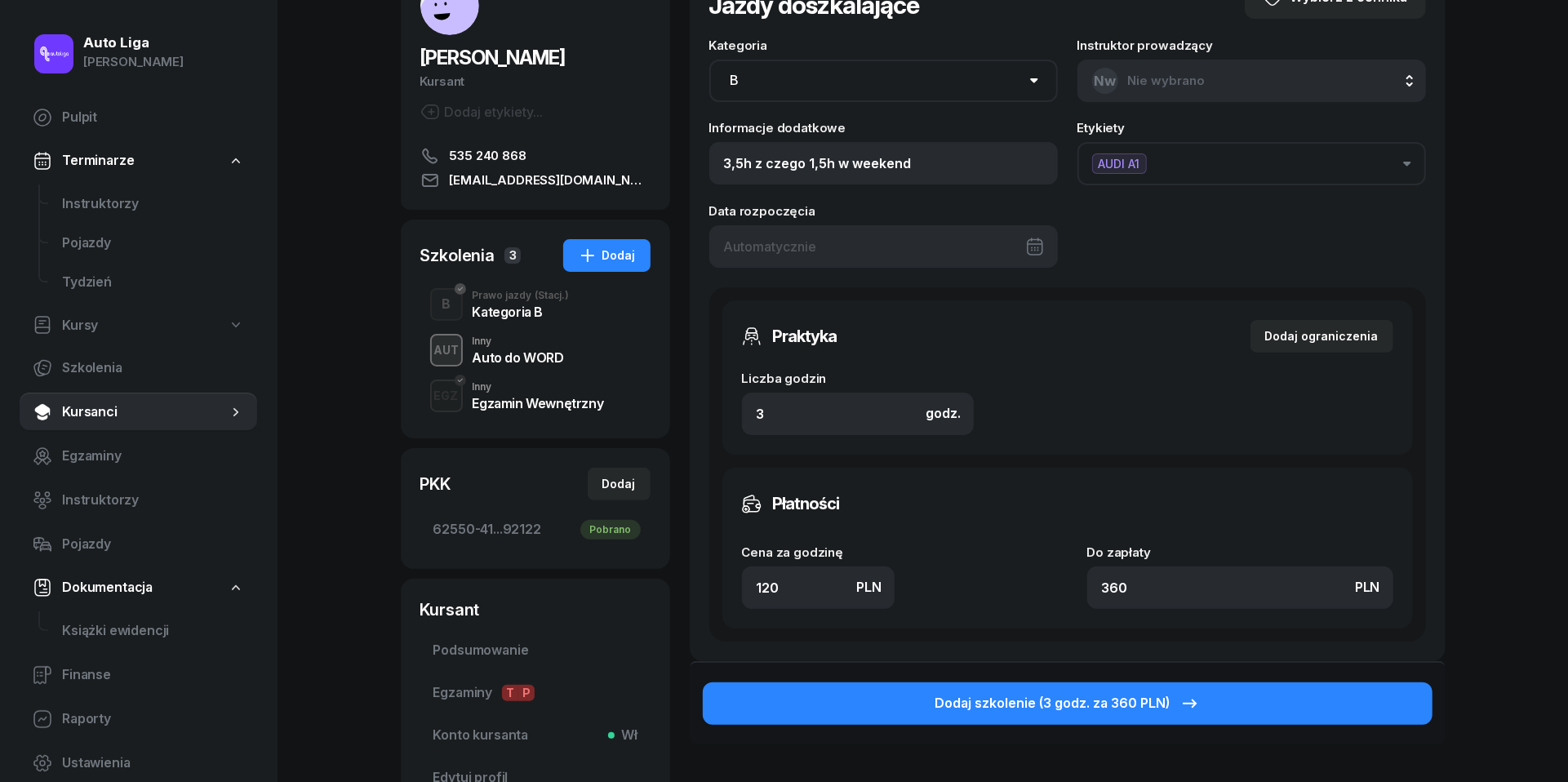
scroll to position [174, 0]
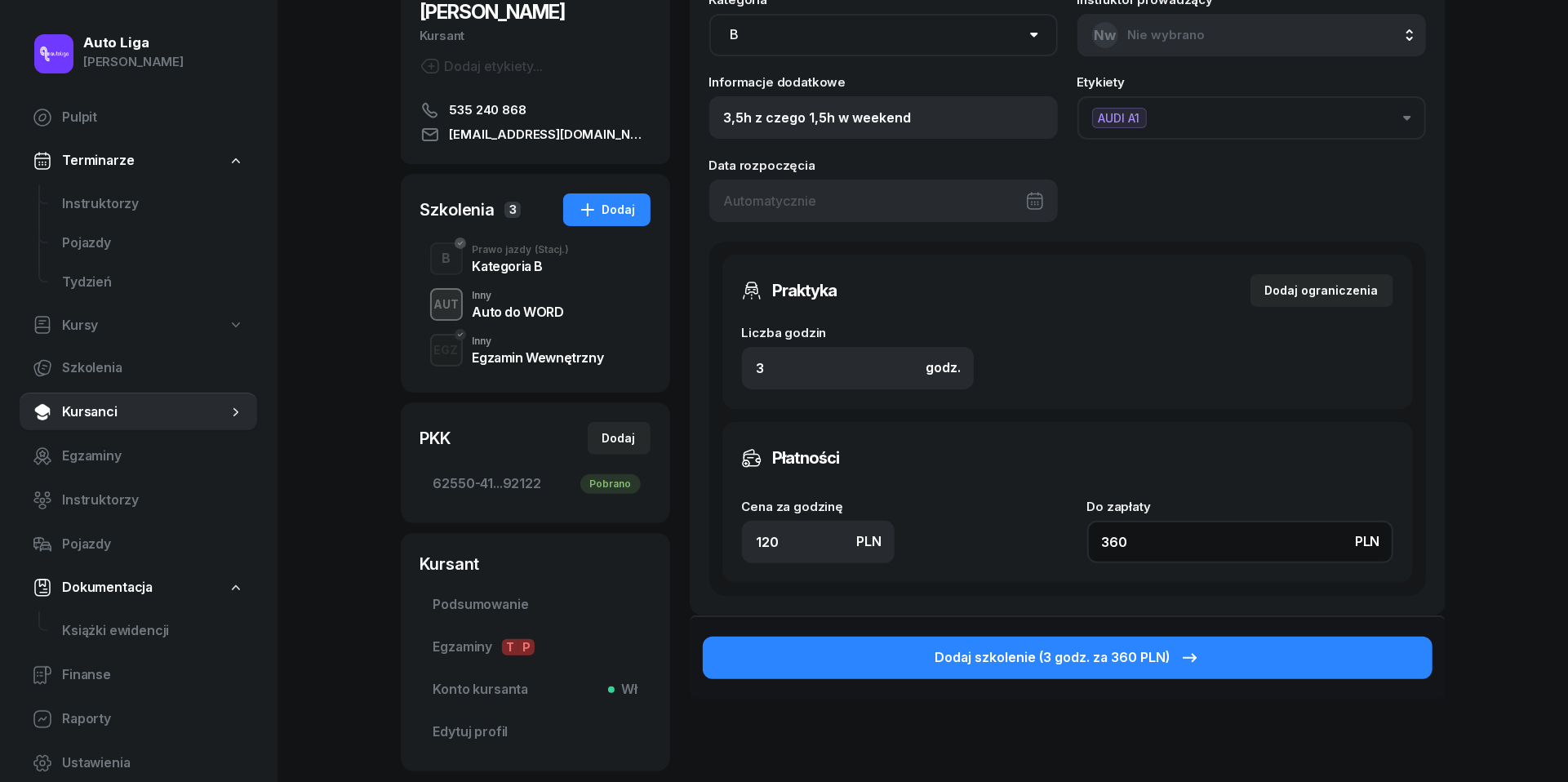
click at [1157, 535] on input "360" at bounding box center [1240, 541] width 306 height 42
type input "1.67"
type input "5"
type input "19.33"
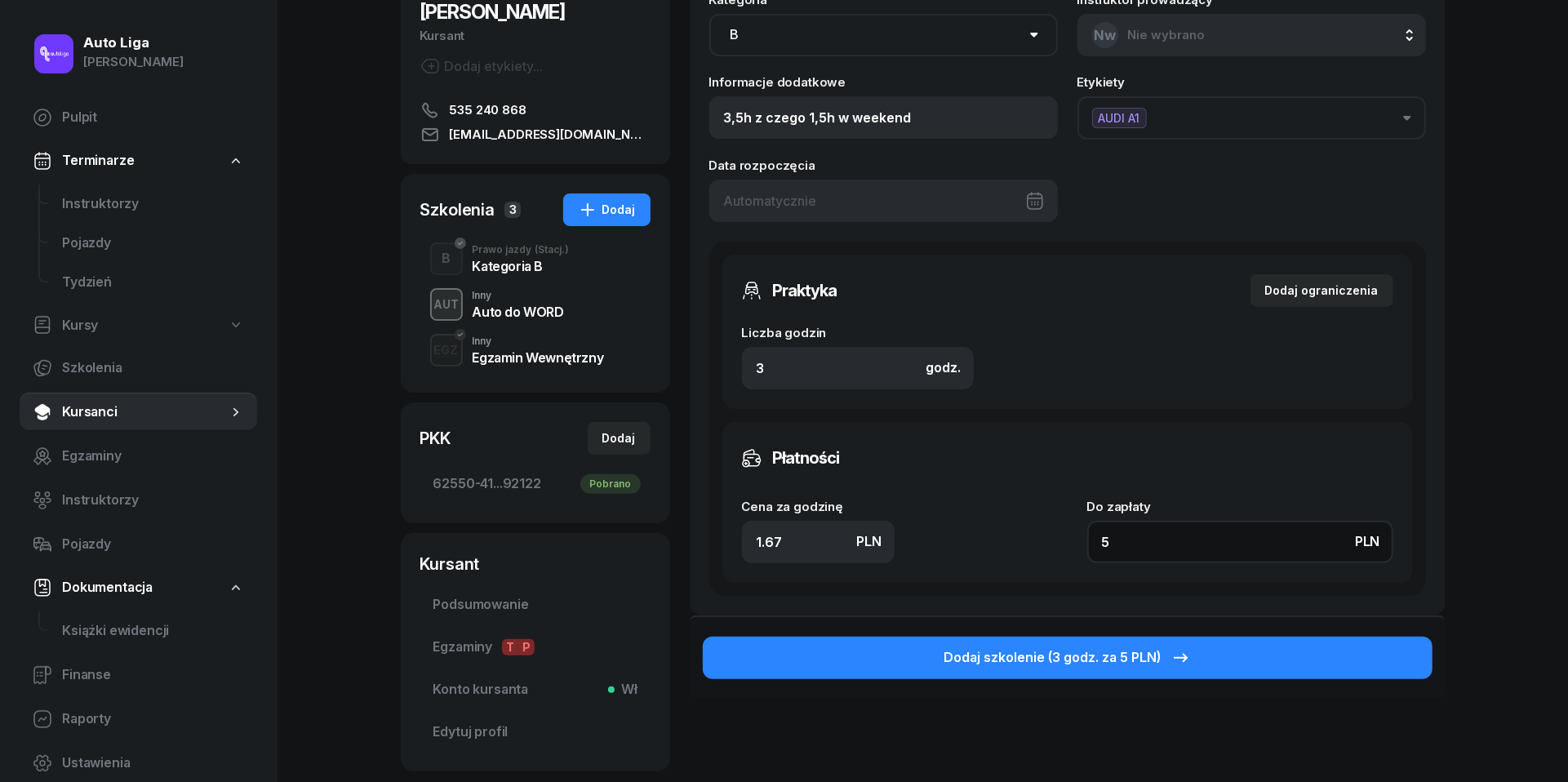
type input "58"
type input "193.33"
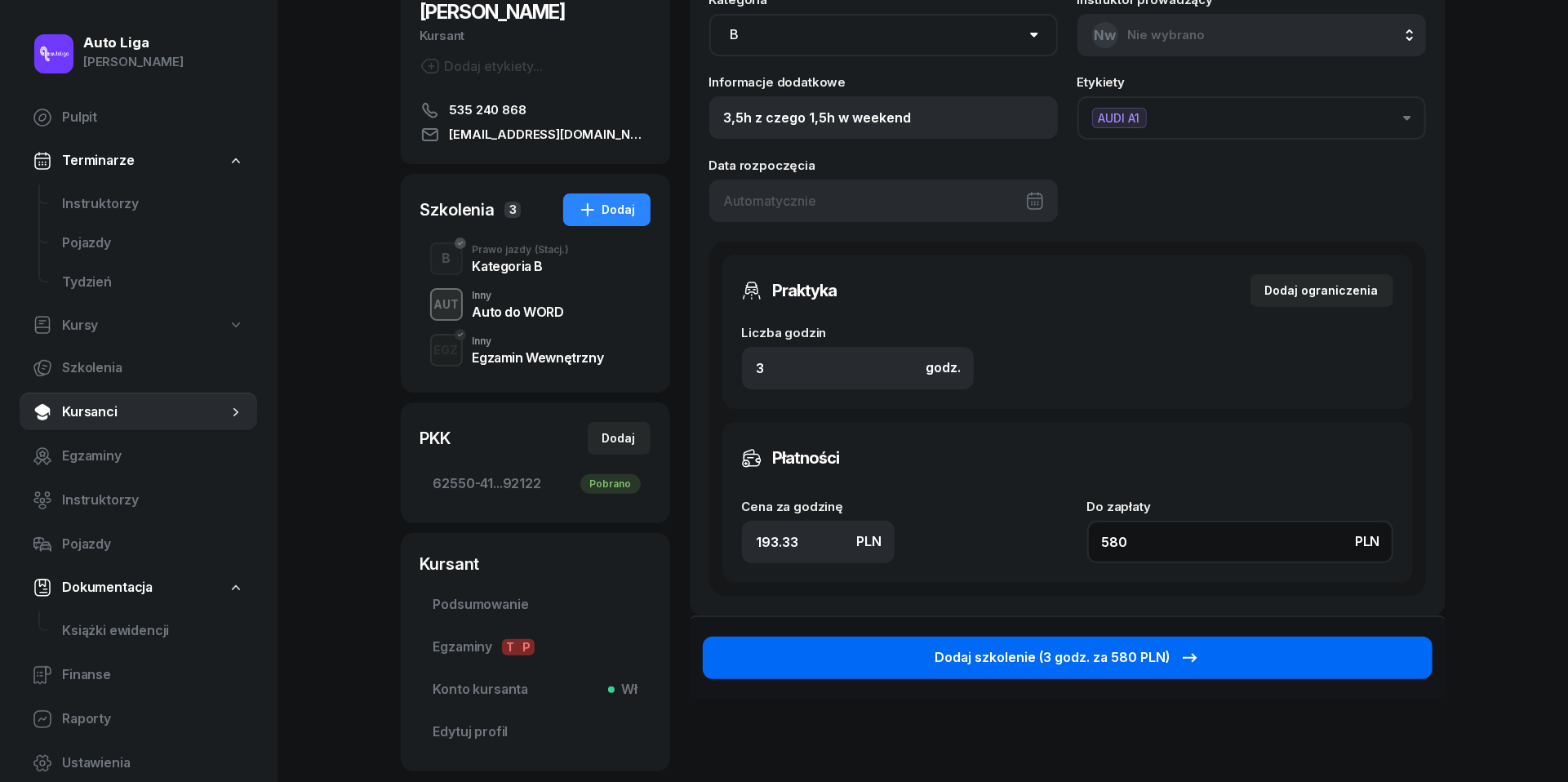
type input "580"
click at [1147, 654] on div "Dodaj szkolenie (3 godz. za 580 PLN)" at bounding box center [1067, 658] width 265 height 22
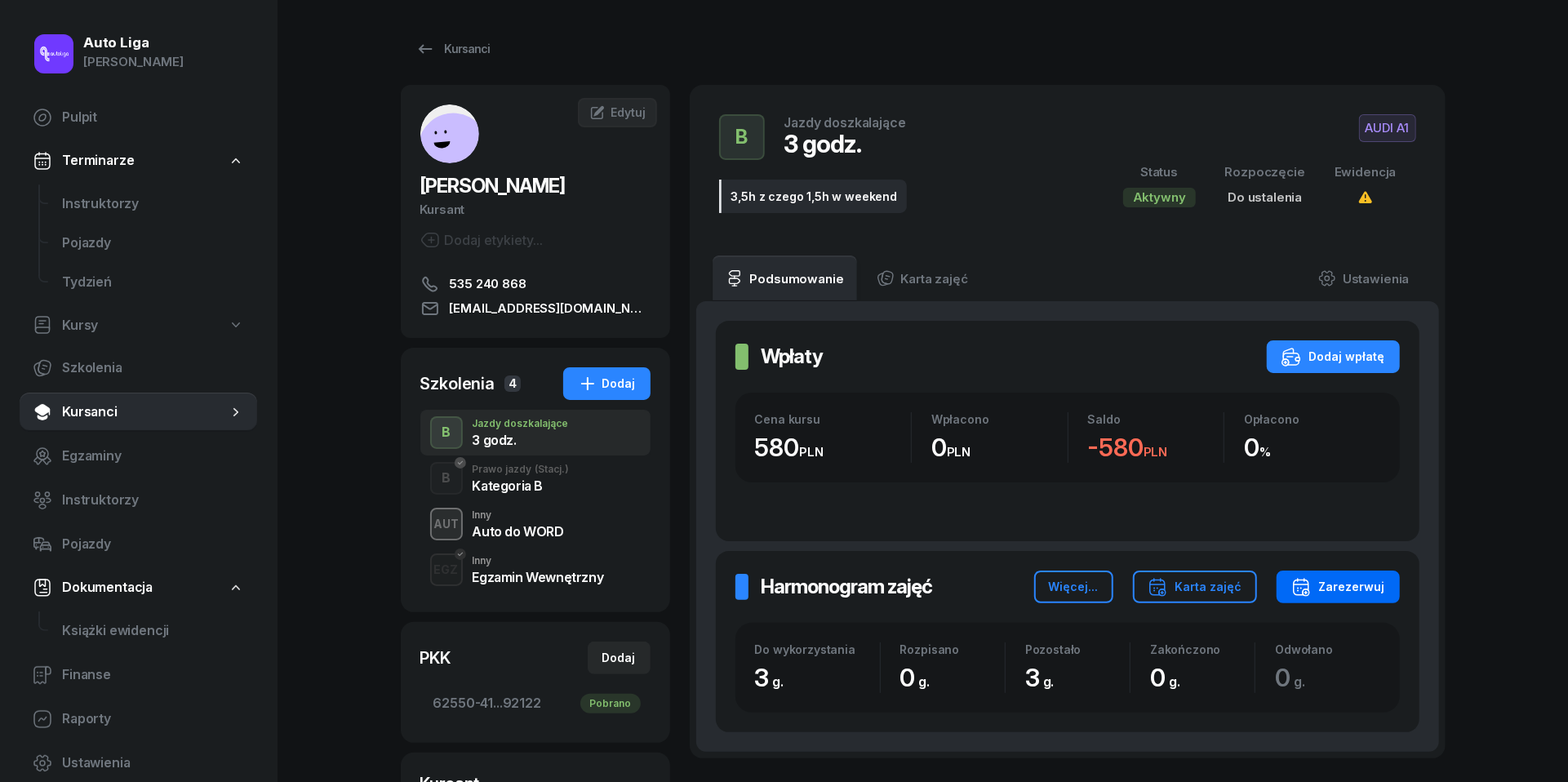
click at [1352, 579] on div "Zarezerwuj" at bounding box center [1338, 586] width 94 height 20
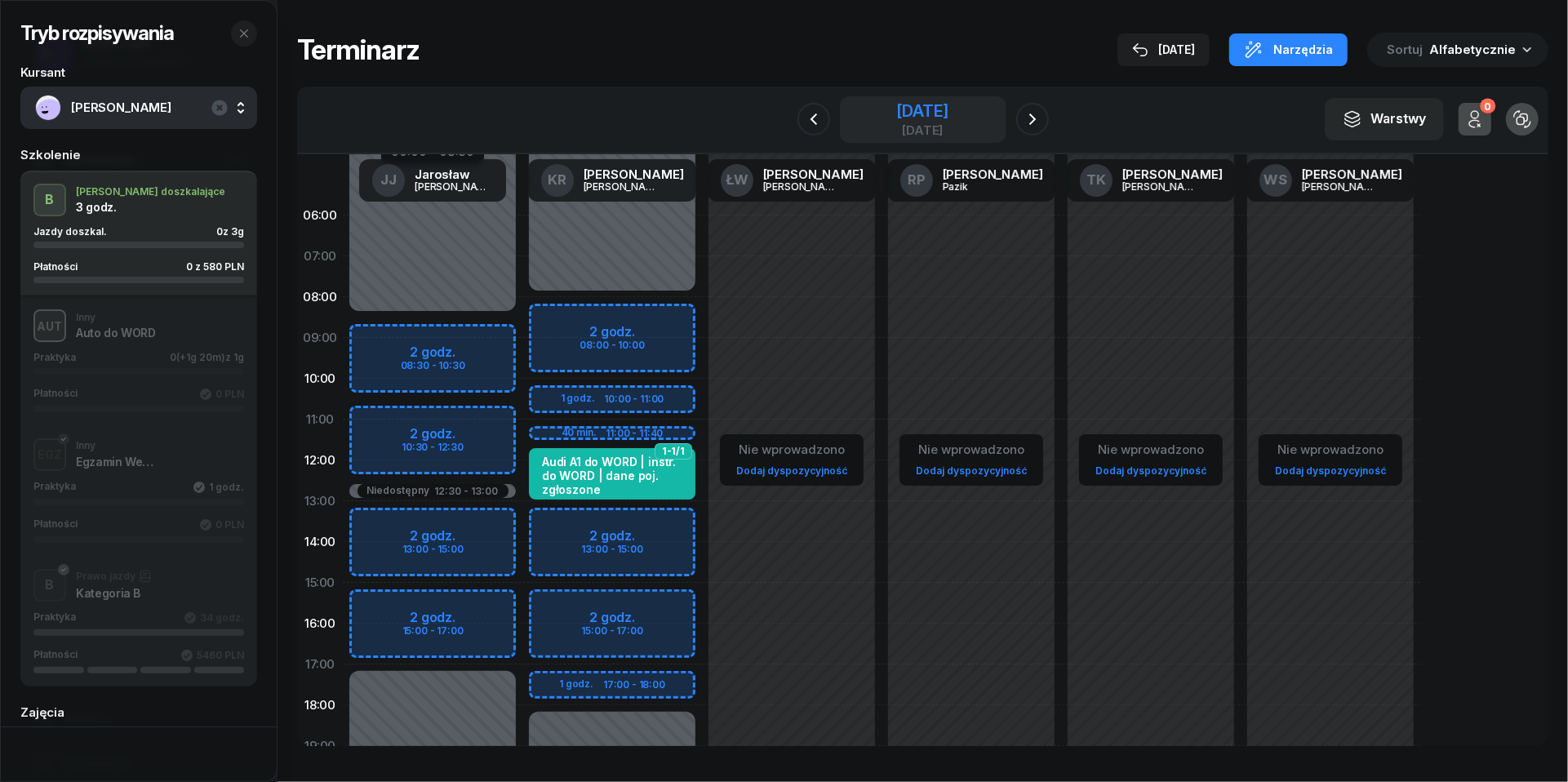
click at [946, 121] on div "[DATE]" at bounding box center [922, 119] width 53 height 34
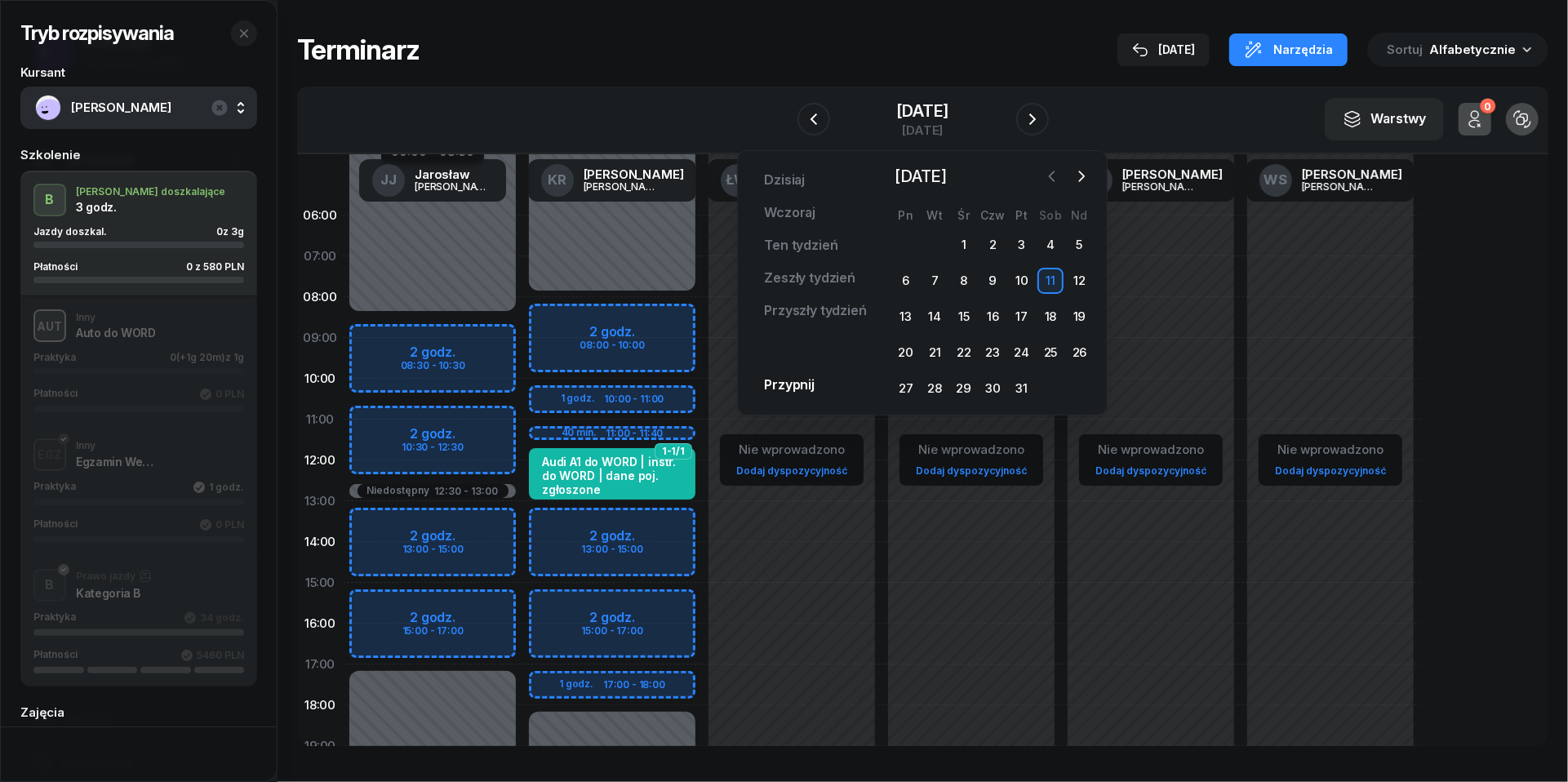
click at [1049, 177] on icon "button" at bounding box center [1052, 176] width 16 height 16
click at [962, 350] on div "24" at bounding box center [964, 353] width 26 height 26
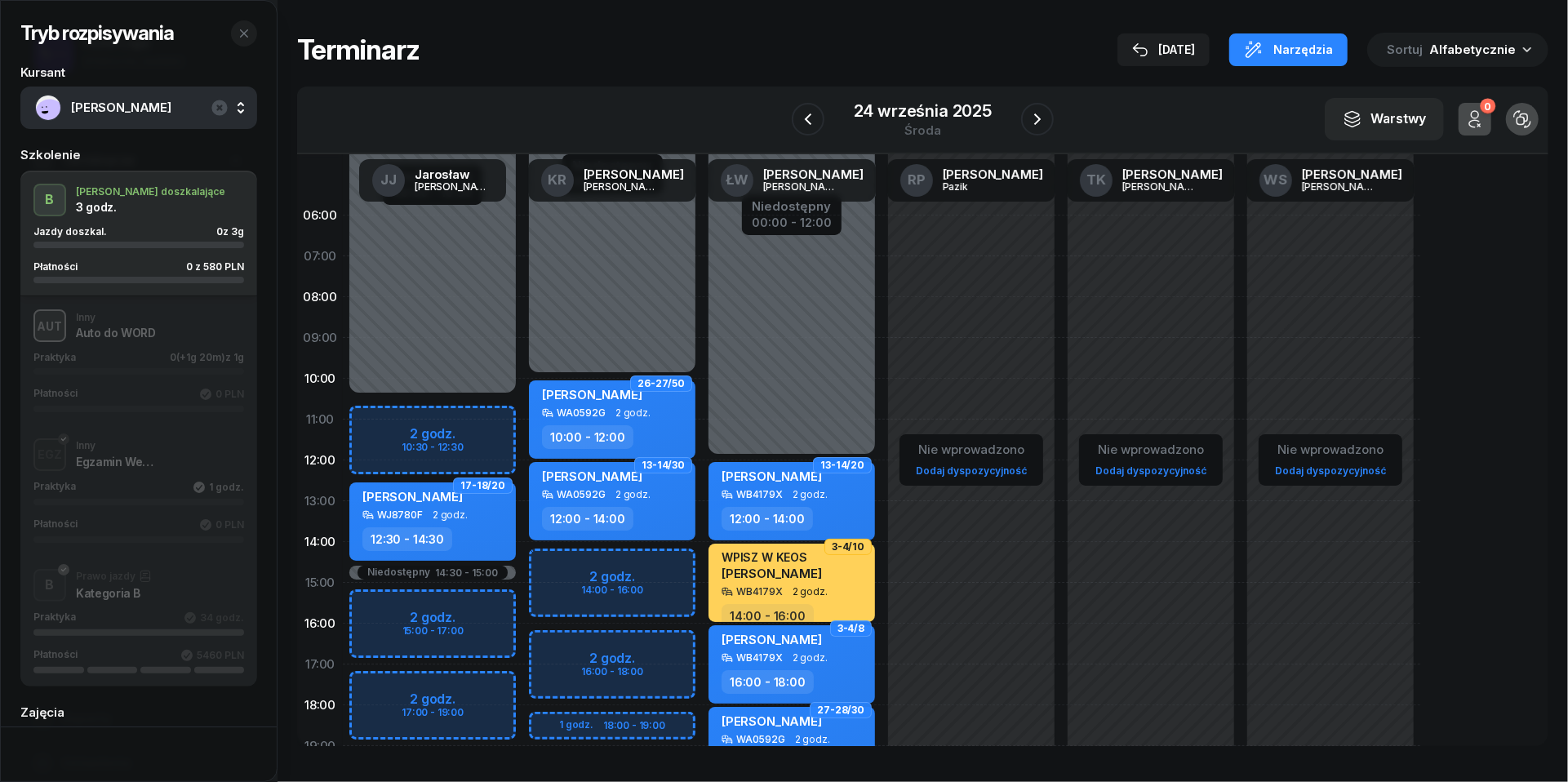
click at [559, 560] on div "Niedostępny 00:00 - 10:00 Niedostępny 19:00 - 23:59 2 godz. 14:00 - 16:00 2 god…" at bounding box center [612, 583] width 179 height 776
select select "14"
select select "16"
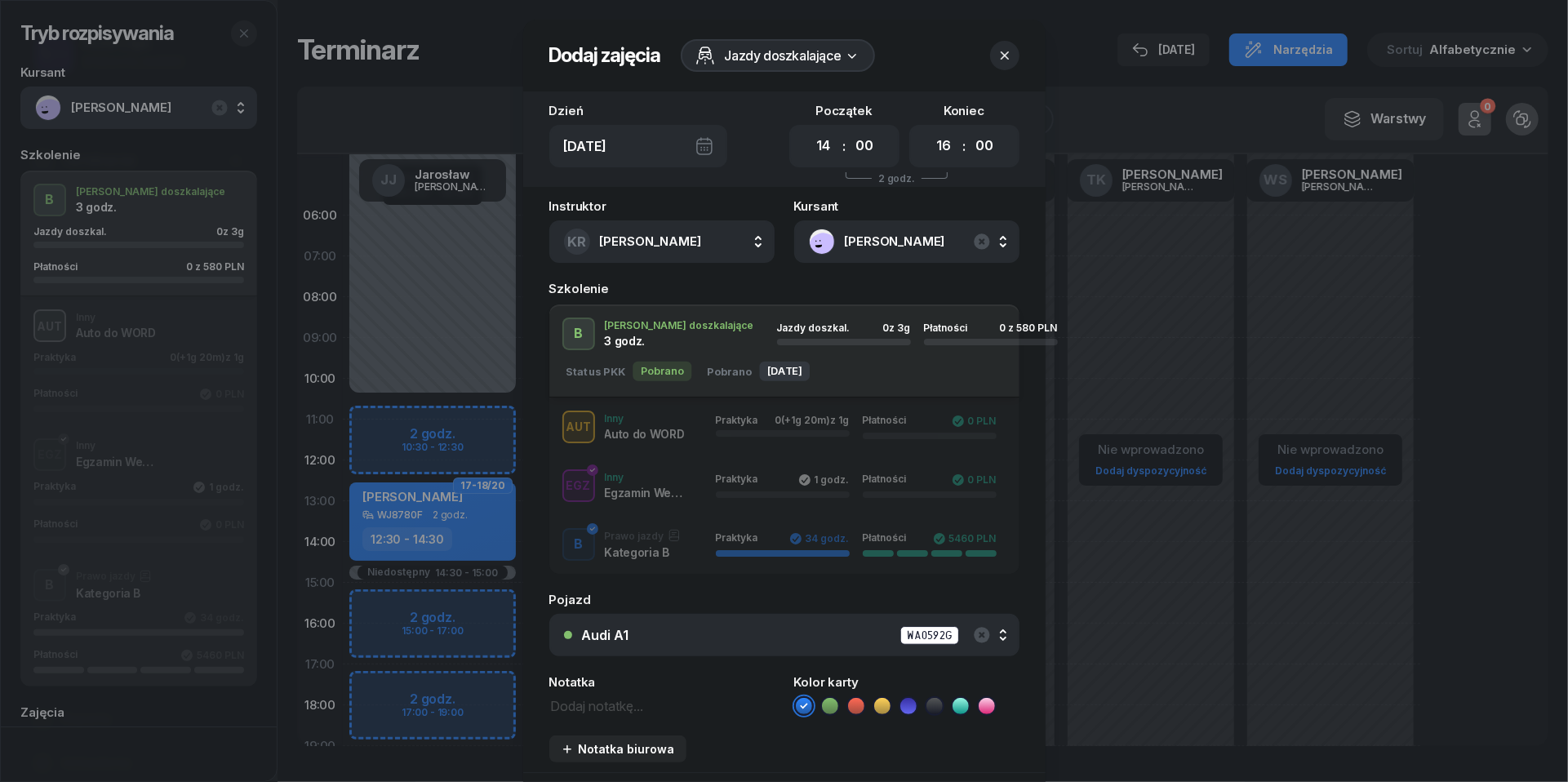
click at [608, 706] on textarea at bounding box center [661, 705] width 225 height 21
type textarea "580 do pobrania"
click at [865, 702] on li at bounding box center [856, 706] width 20 height 20
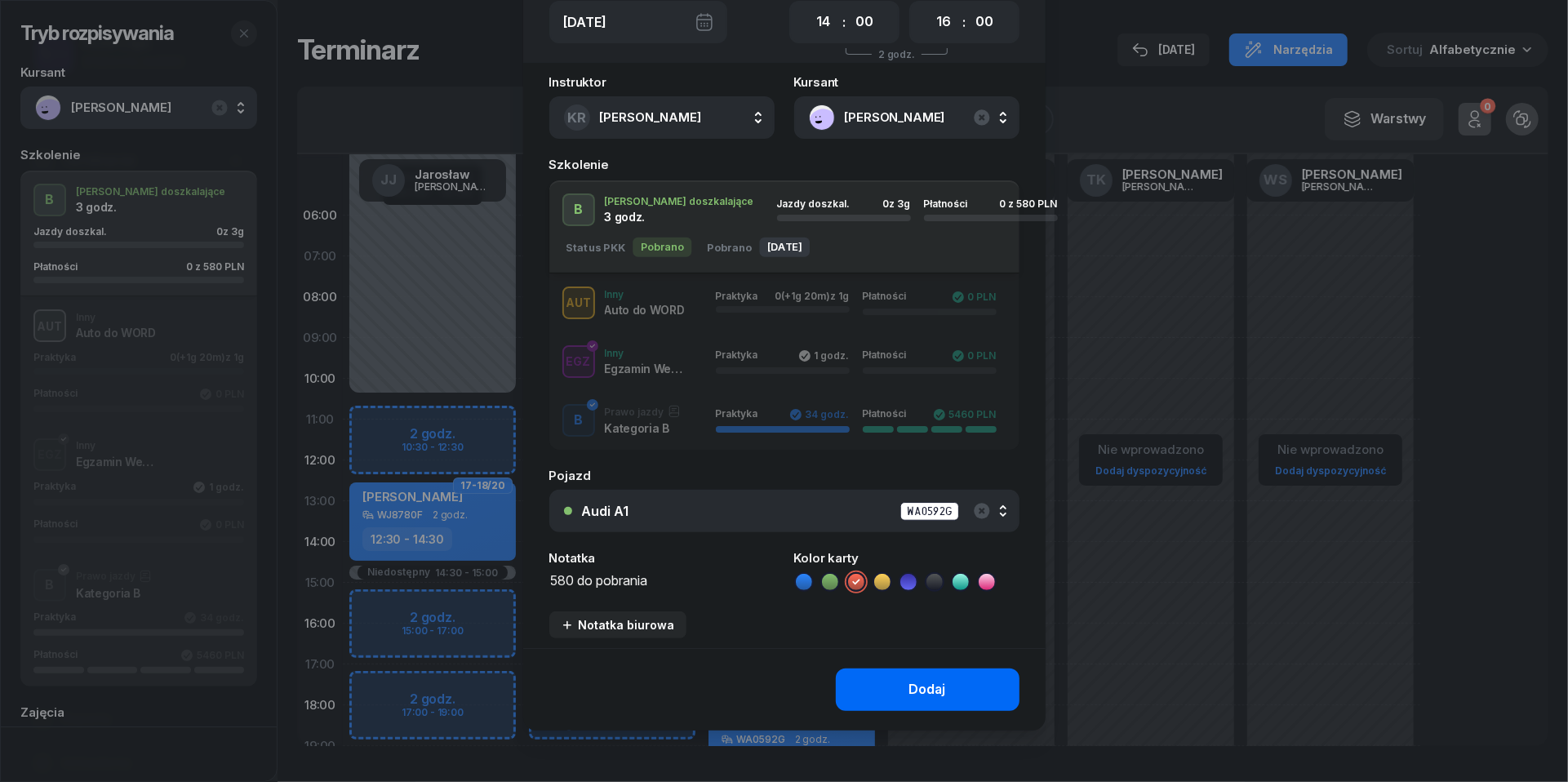
scroll to position [122, 0]
click at [922, 693] on div "Dodaj" at bounding box center [928, 691] width 37 height 22
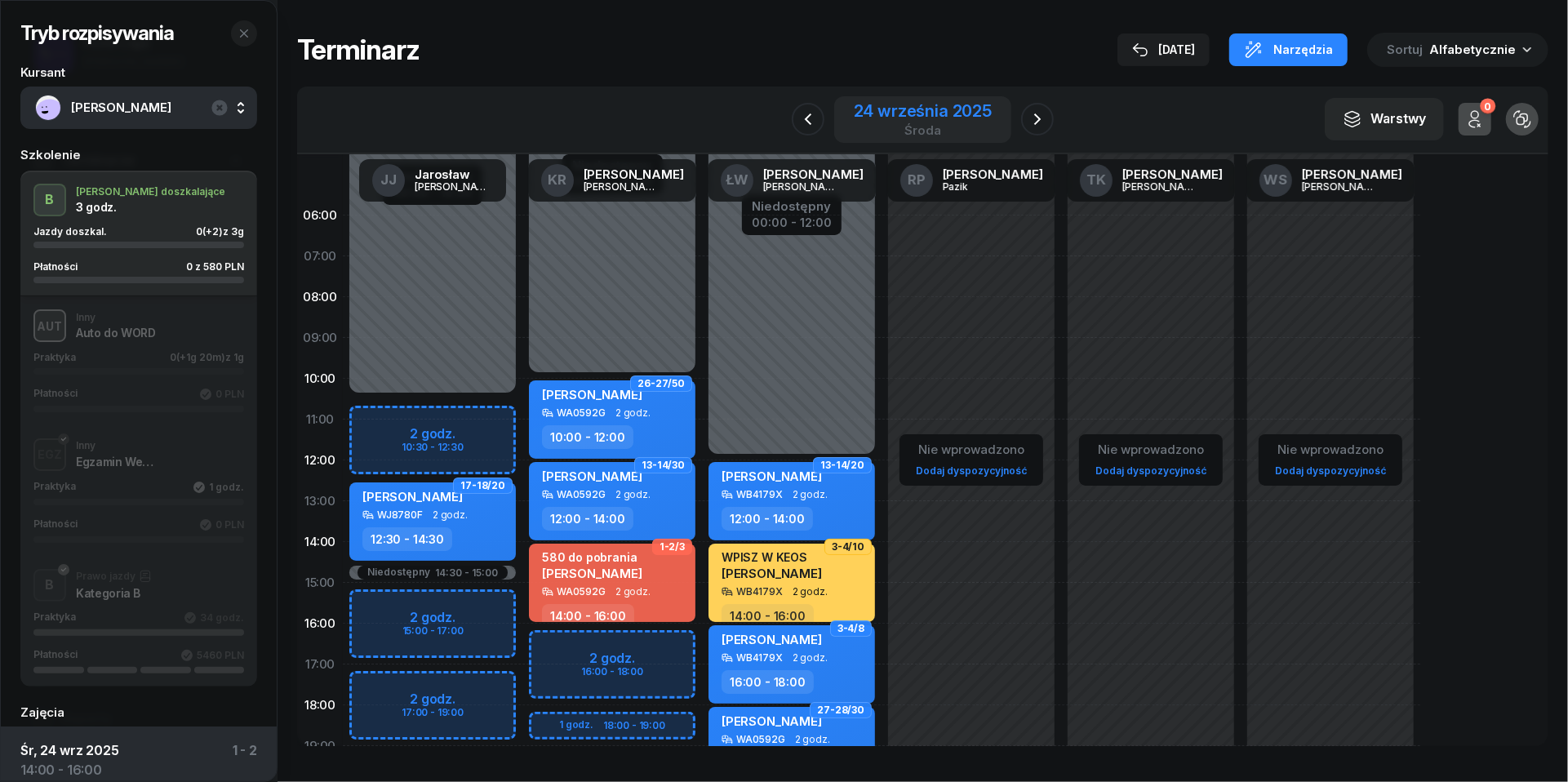
click at [913, 109] on div "24 września 2025" at bounding box center [923, 110] width 138 height 16
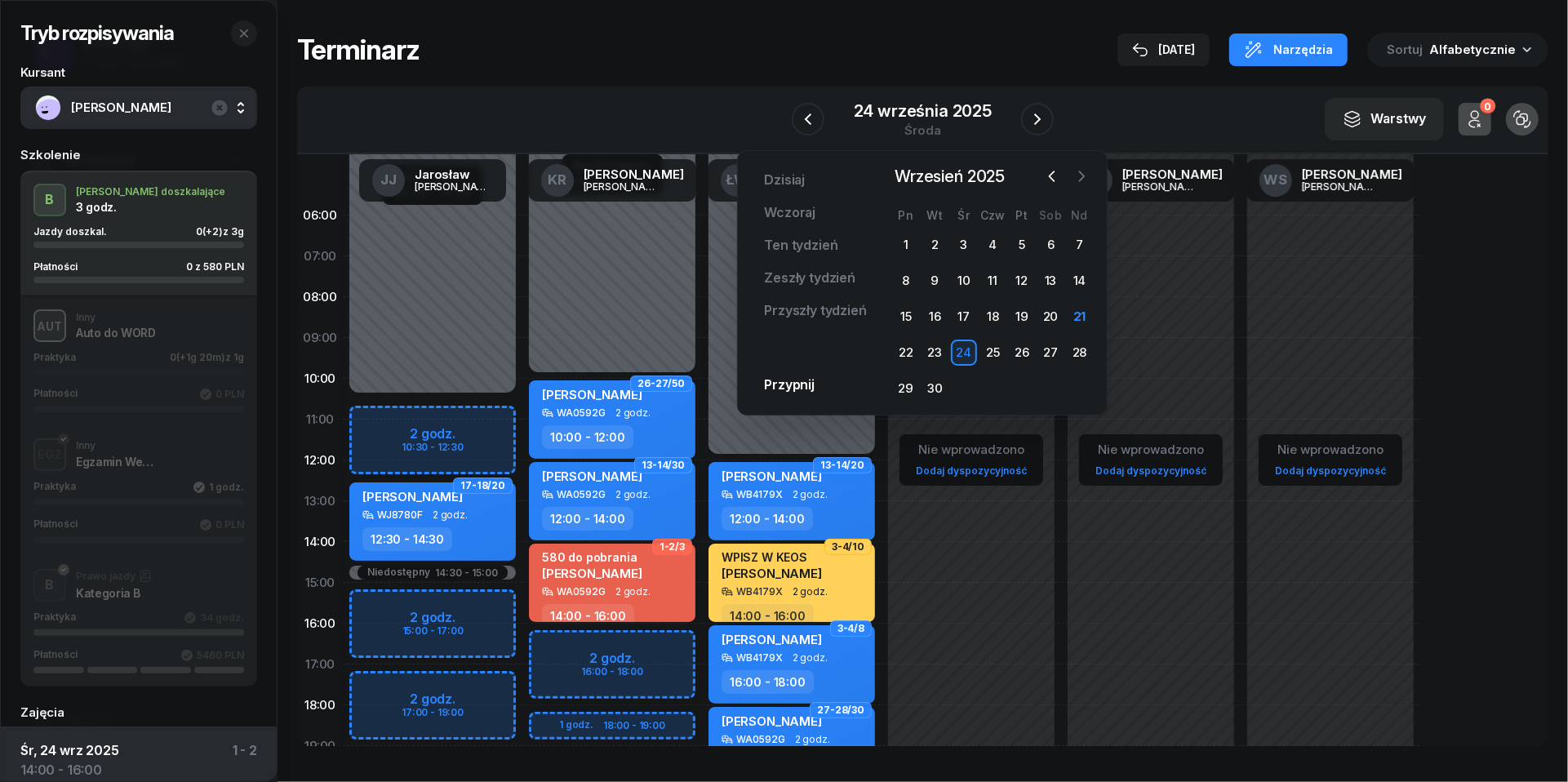
click at [1081, 181] on icon "button" at bounding box center [1083, 176] width 5 height 9
click at [1054, 278] on div "11" at bounding box center [1051, 281] width 26 height 26
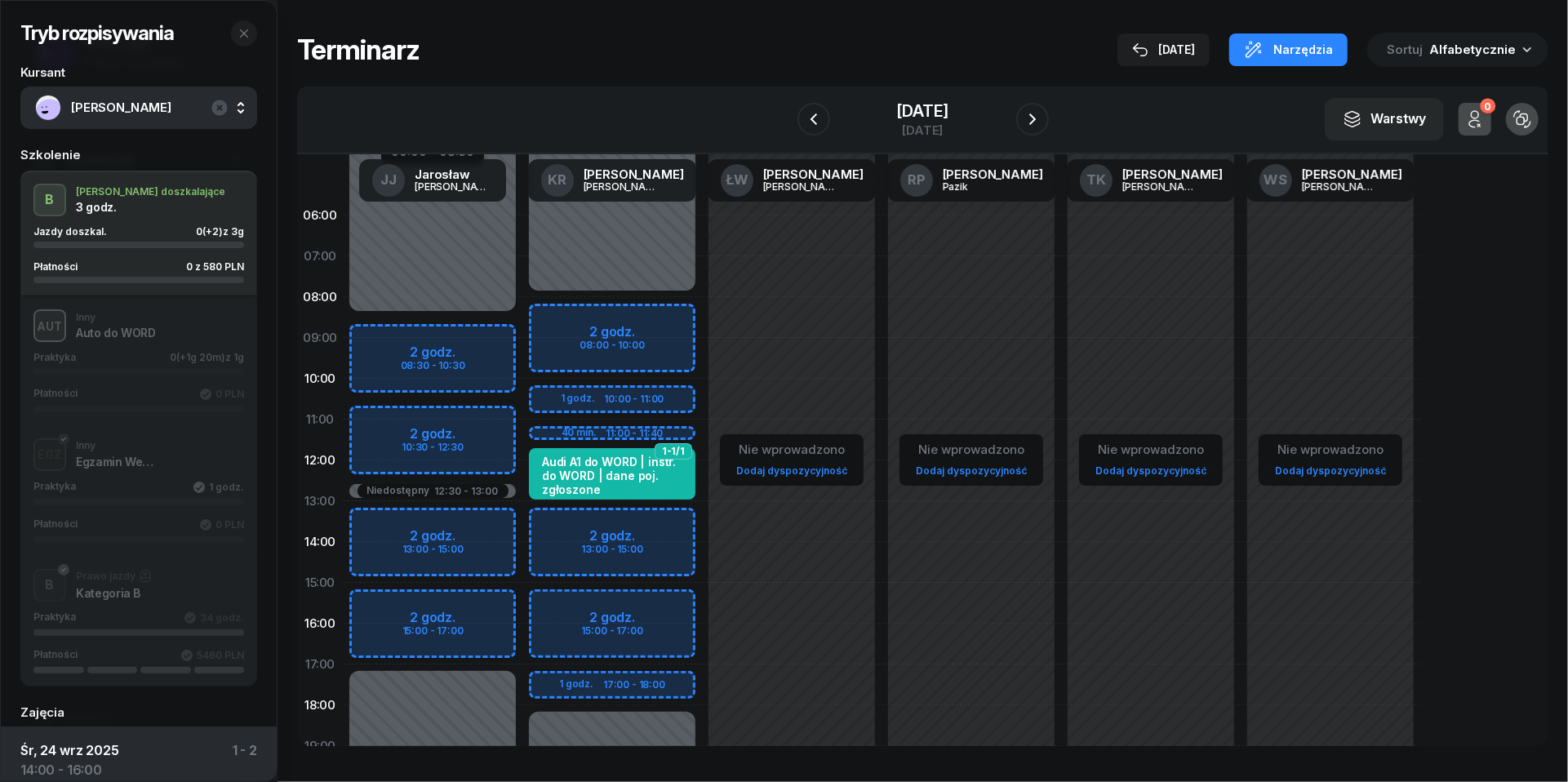
click at [572, 402] on div "Niedostępny 00:00 - 08:00 Niedostępny 18:00 - 23:59 2 godz. 08:00 - 10:00 1 god…" at bounding box center [612, 583] width 179 height 776
select select "10"
select select "11"
select select "40"
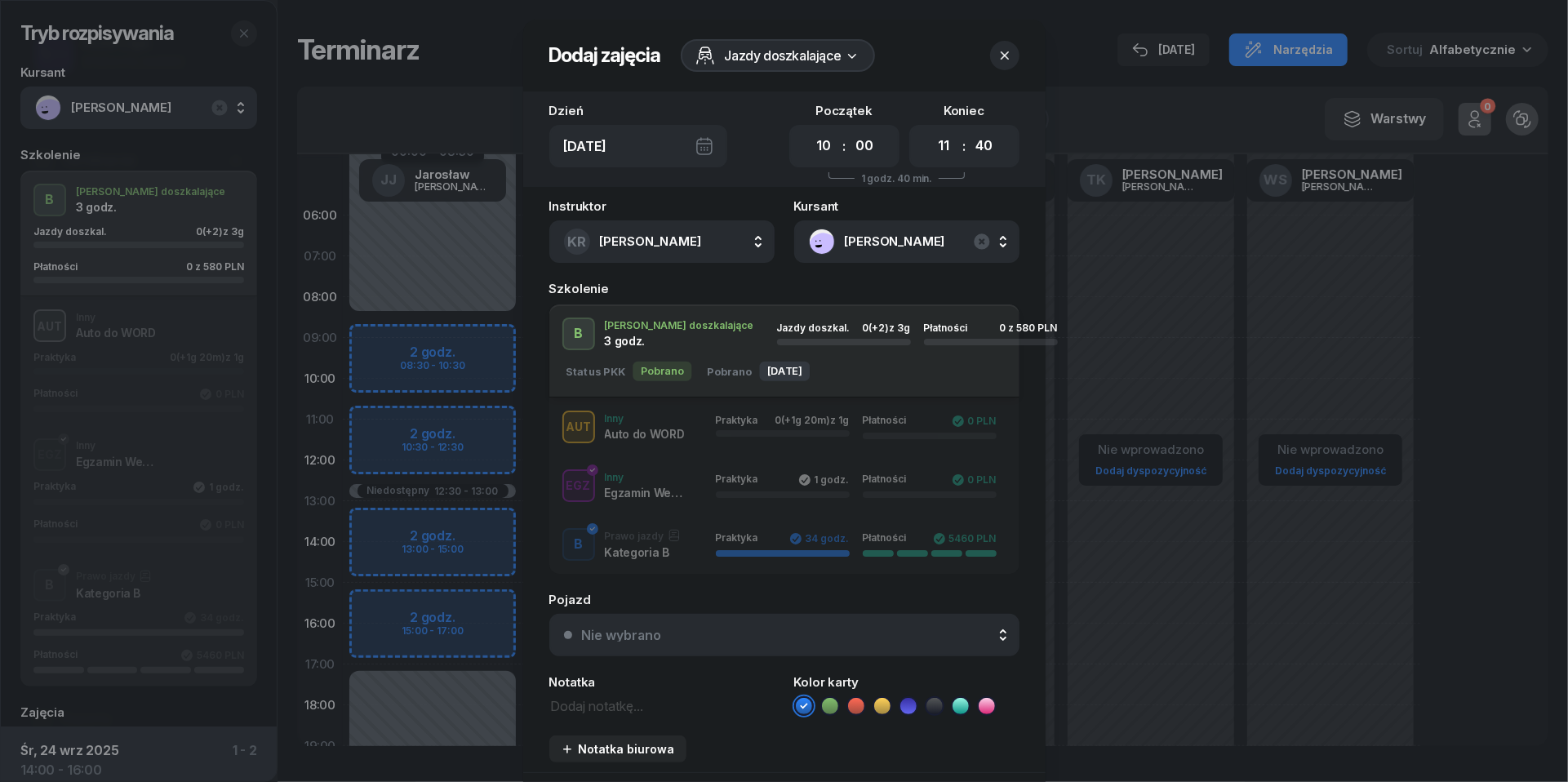
click at [723, 638] on div "Nie wybrano" at bounding box center [793, 635] width 423 height 13
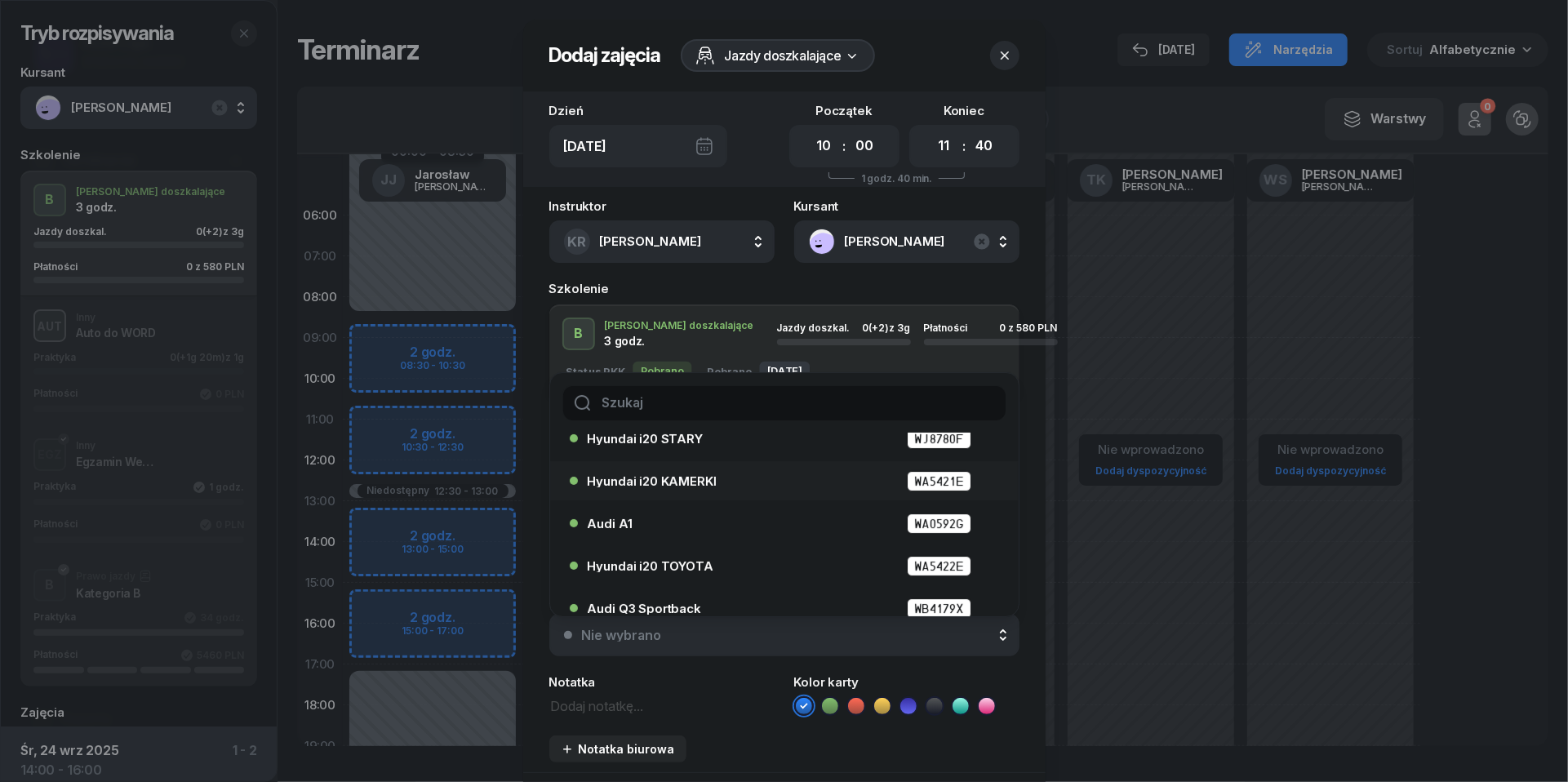
scroll to position [62, 0]
click at [686, 526] on div "Audi A1 WA0592G" at bounding box center [789, 522] width 402 height 21
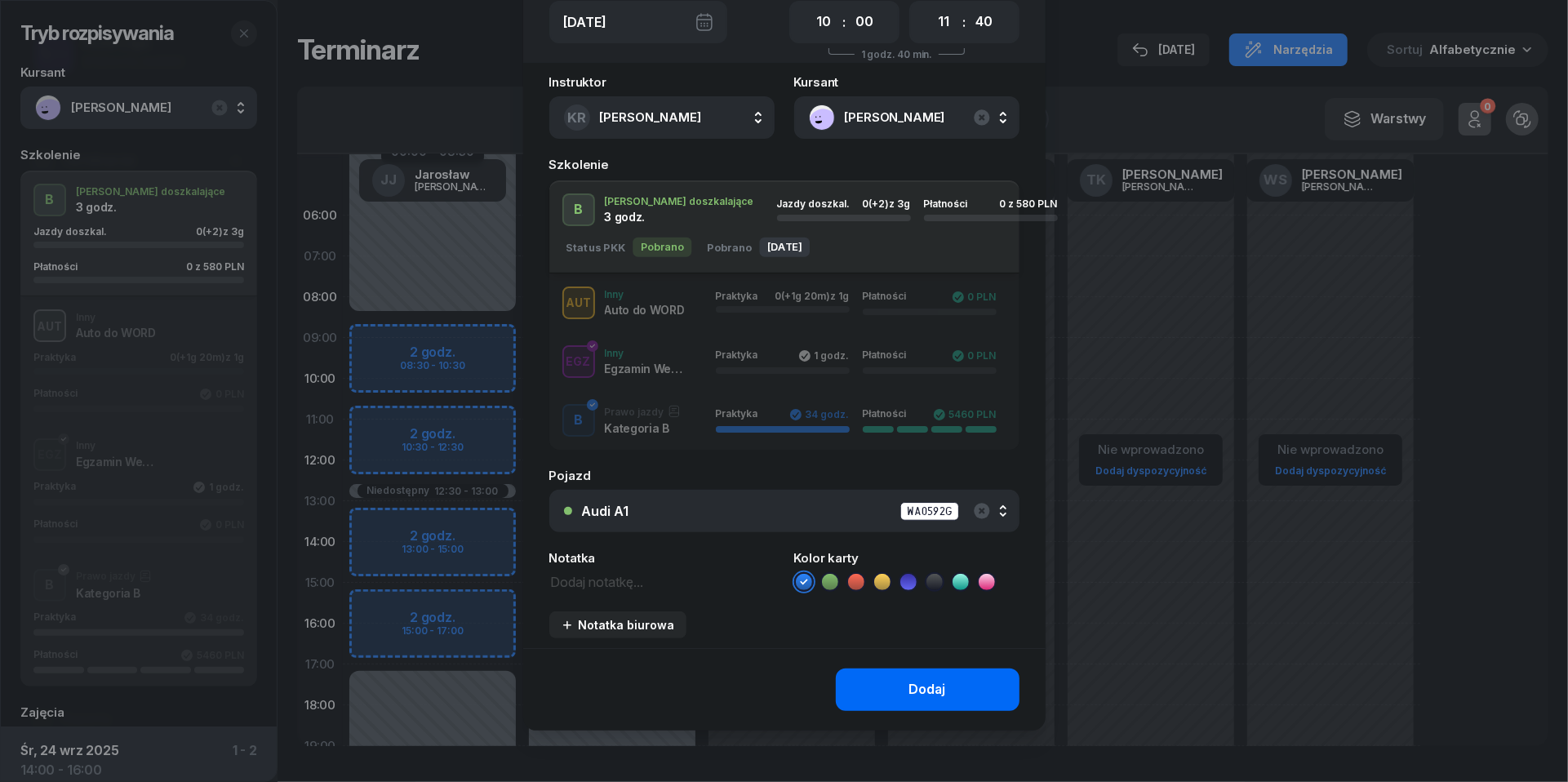
scroll to position [122, 0]
click at [921, 687] on div "Dodaj" at bounding box center [928, 691] width 37 height 22
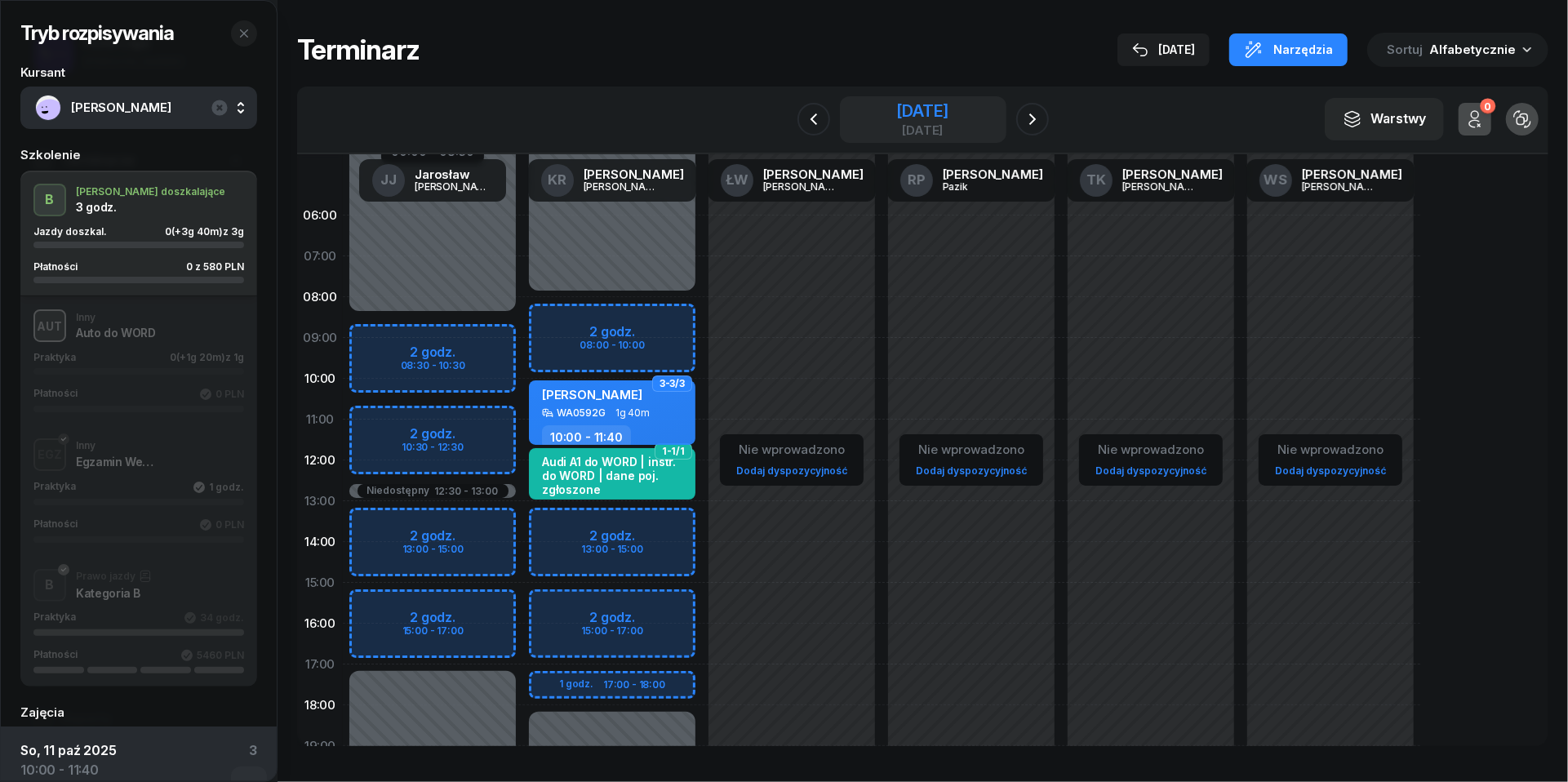
click at [947, 119] on div "[DATE]" at bounding box center [922, 110] width 53 height 16
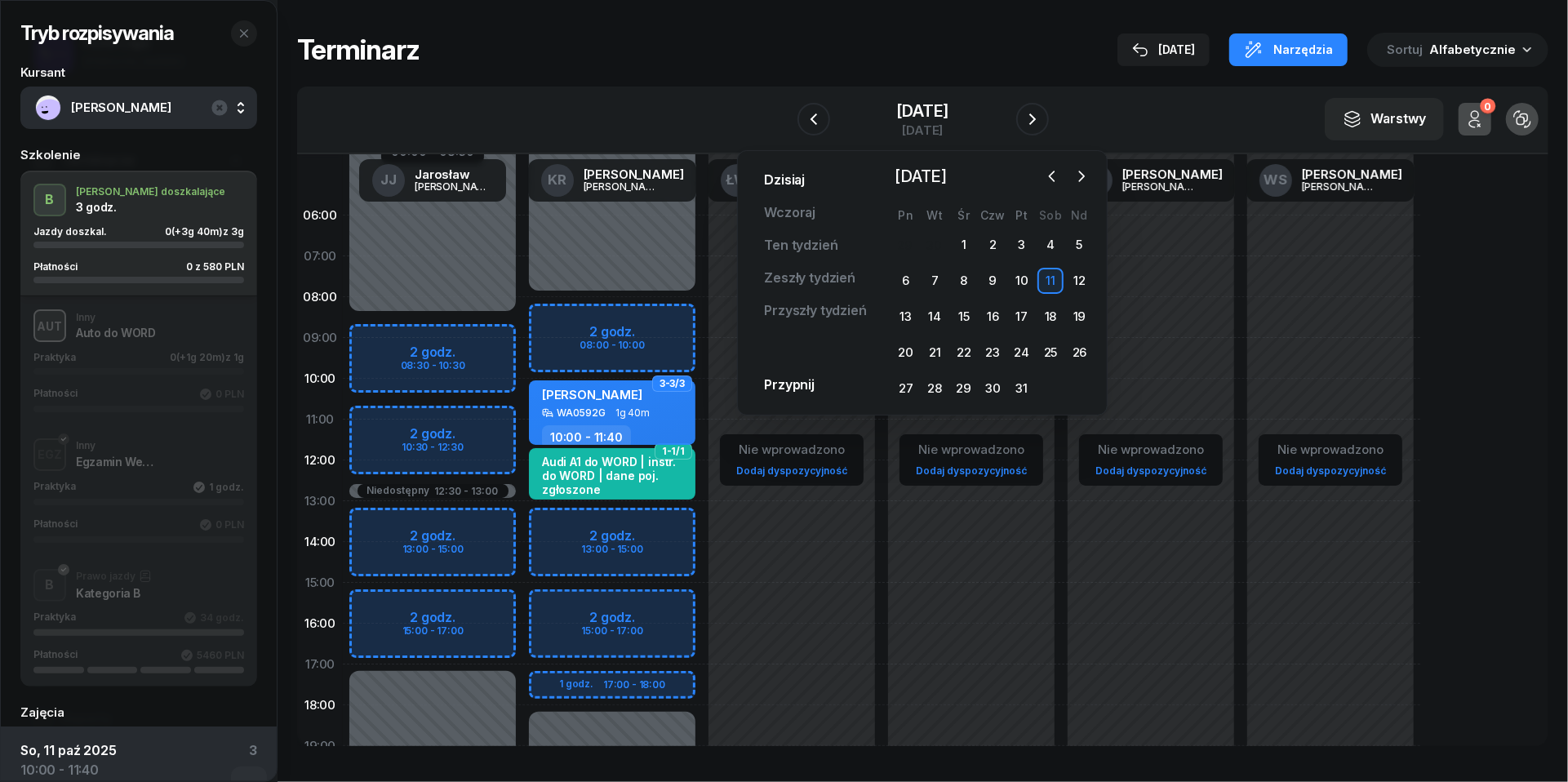
click at [788, 178] on link "Dzisiaj" at bounding box center [784, 180] width 67 height 33
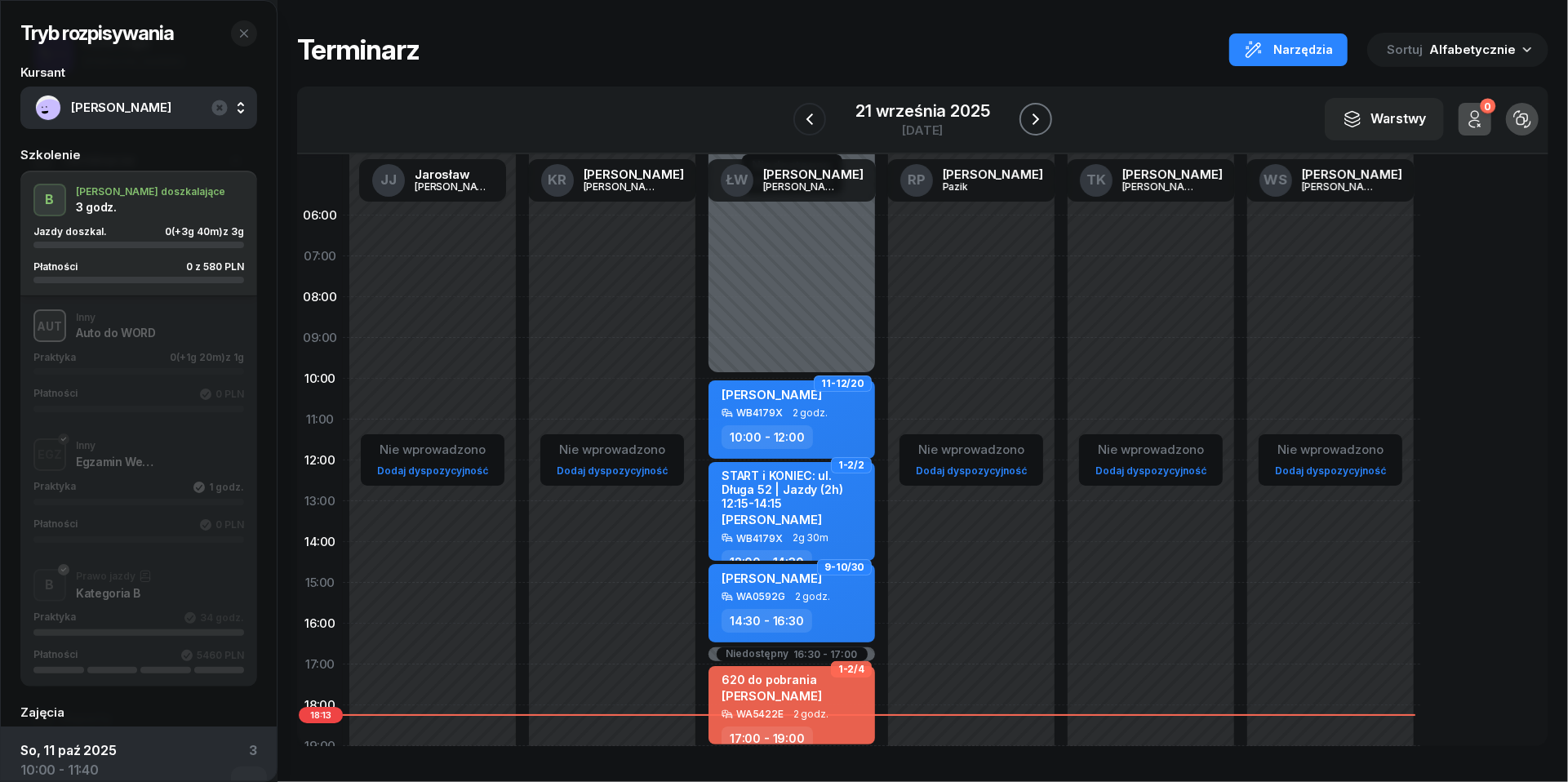
click at [1033, 112] on icon "button" at bounding box center [1035, 119] width 20 height 20
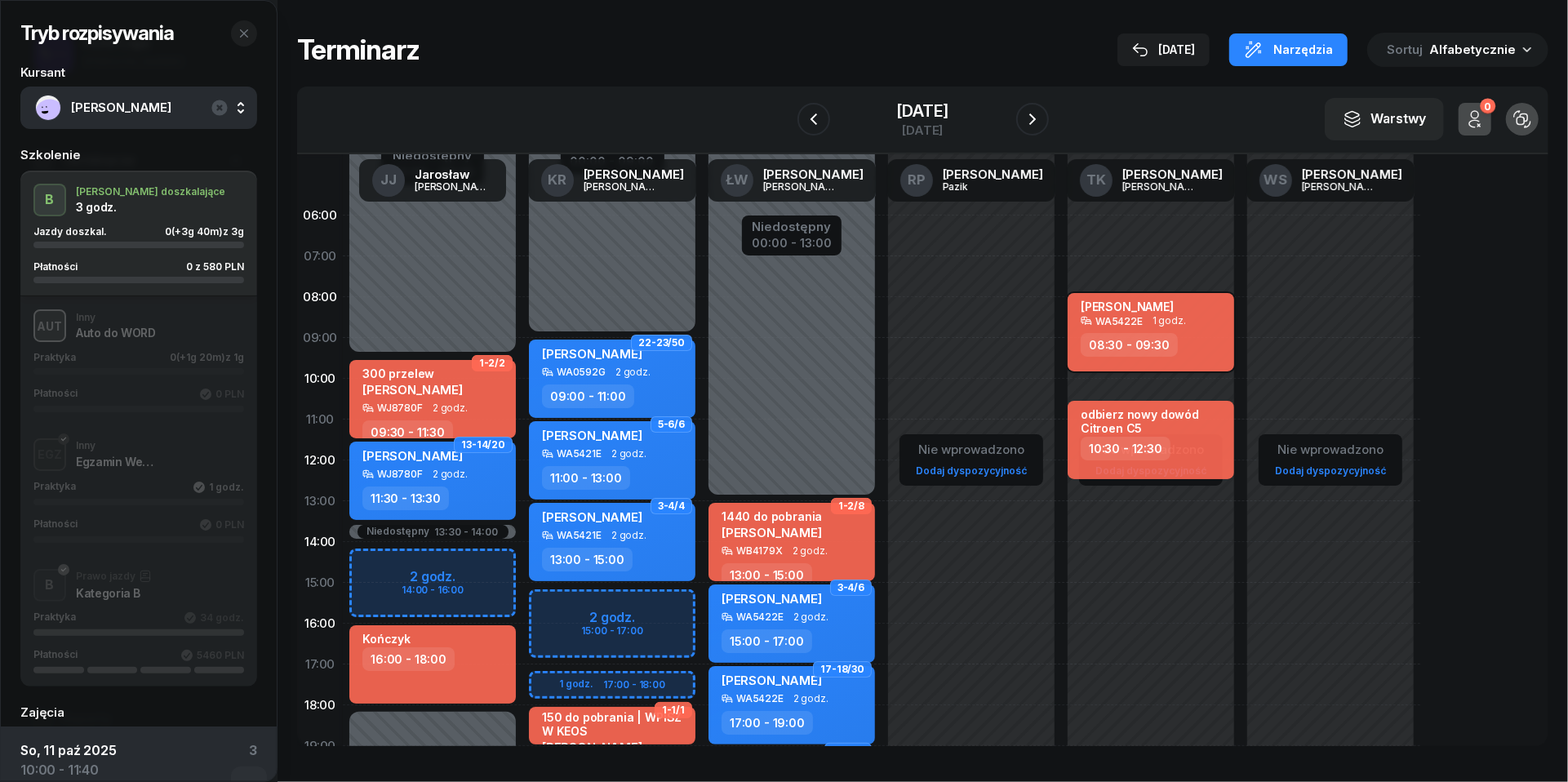
click at [1161, 316] on span "1 godz." at bounding box center [1169, 321] width 34 height 11
select select "08"
select select "30"
select select "09"
select select "30"
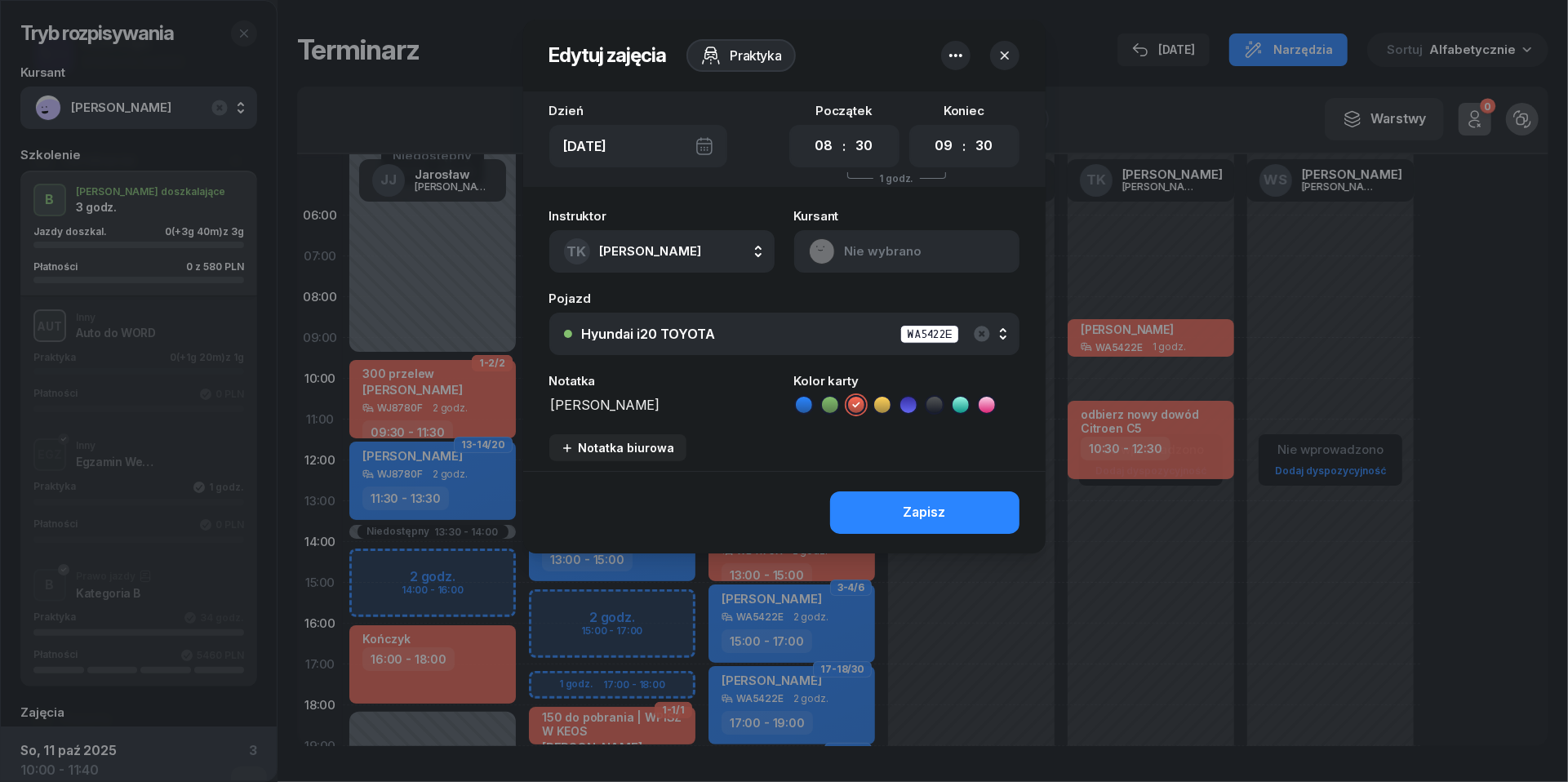
click at [1009, 53] on icon "button" at bounding box center [1004, 55] width 16 height 16
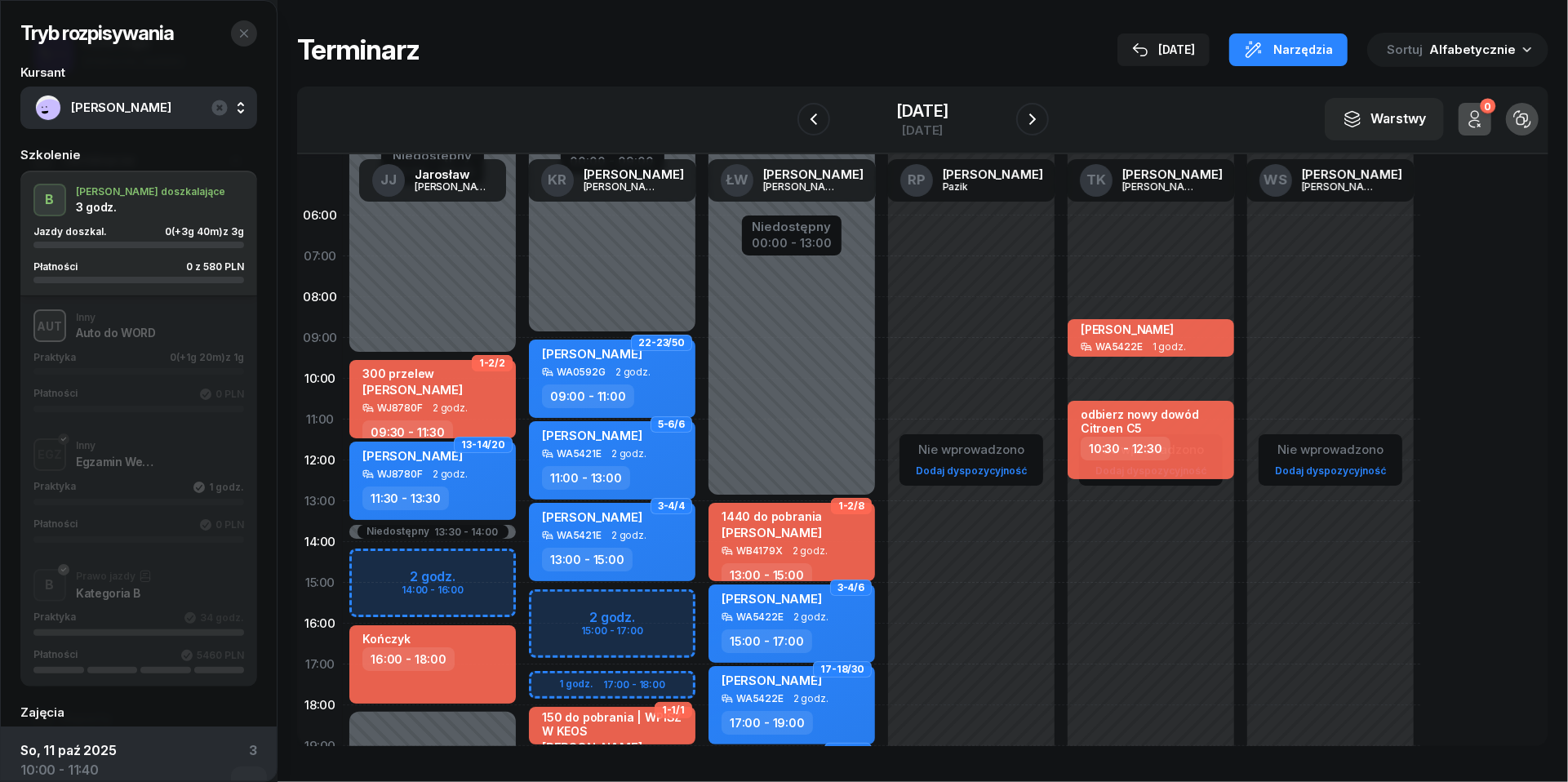
click at [239, 34] on icon "button" at bounding box center [244, 33] width 13 height 13
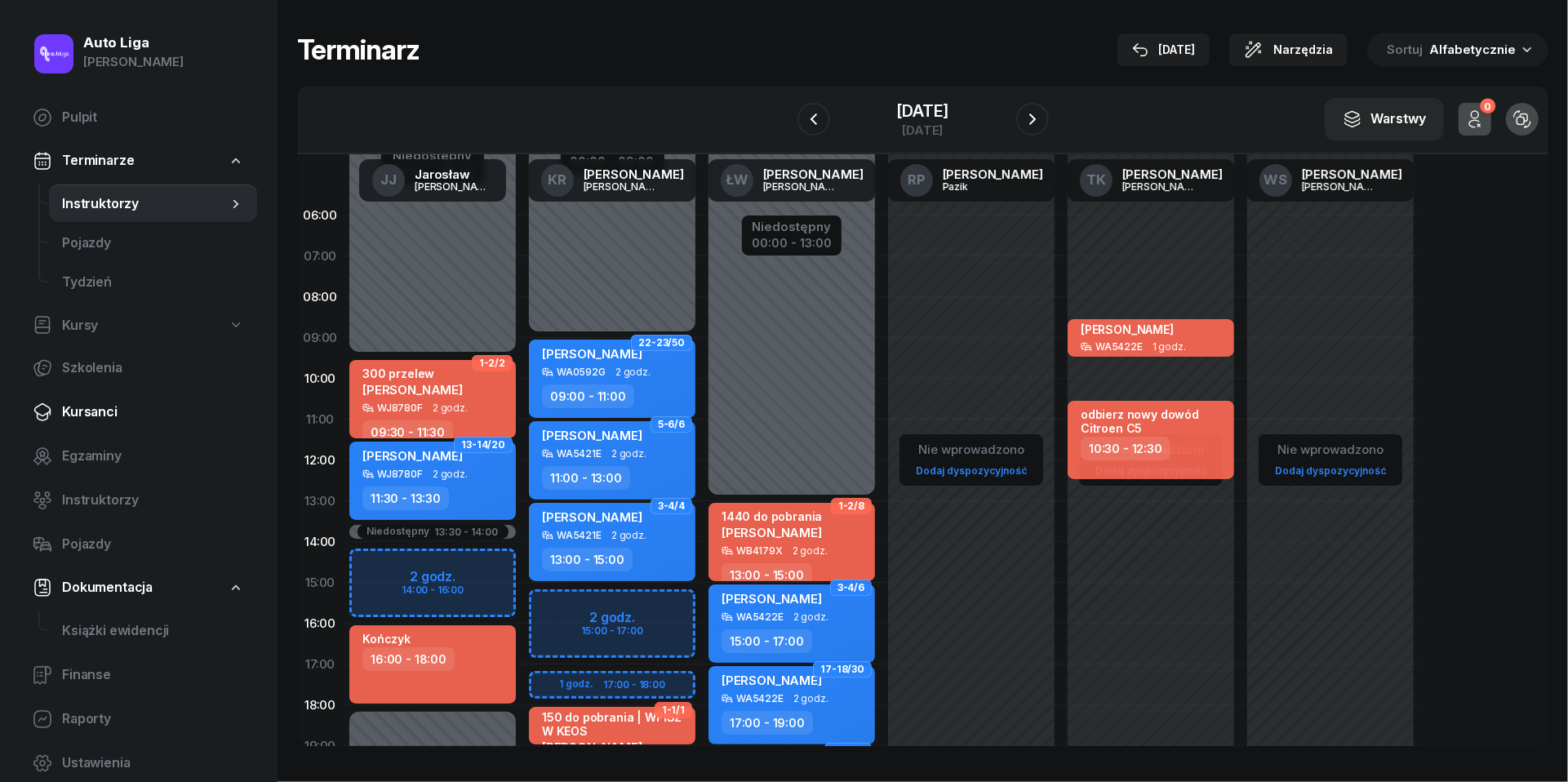
click at [84, 424] on link "Kursanci" at bounding box center [139, 411] width 238 height 39
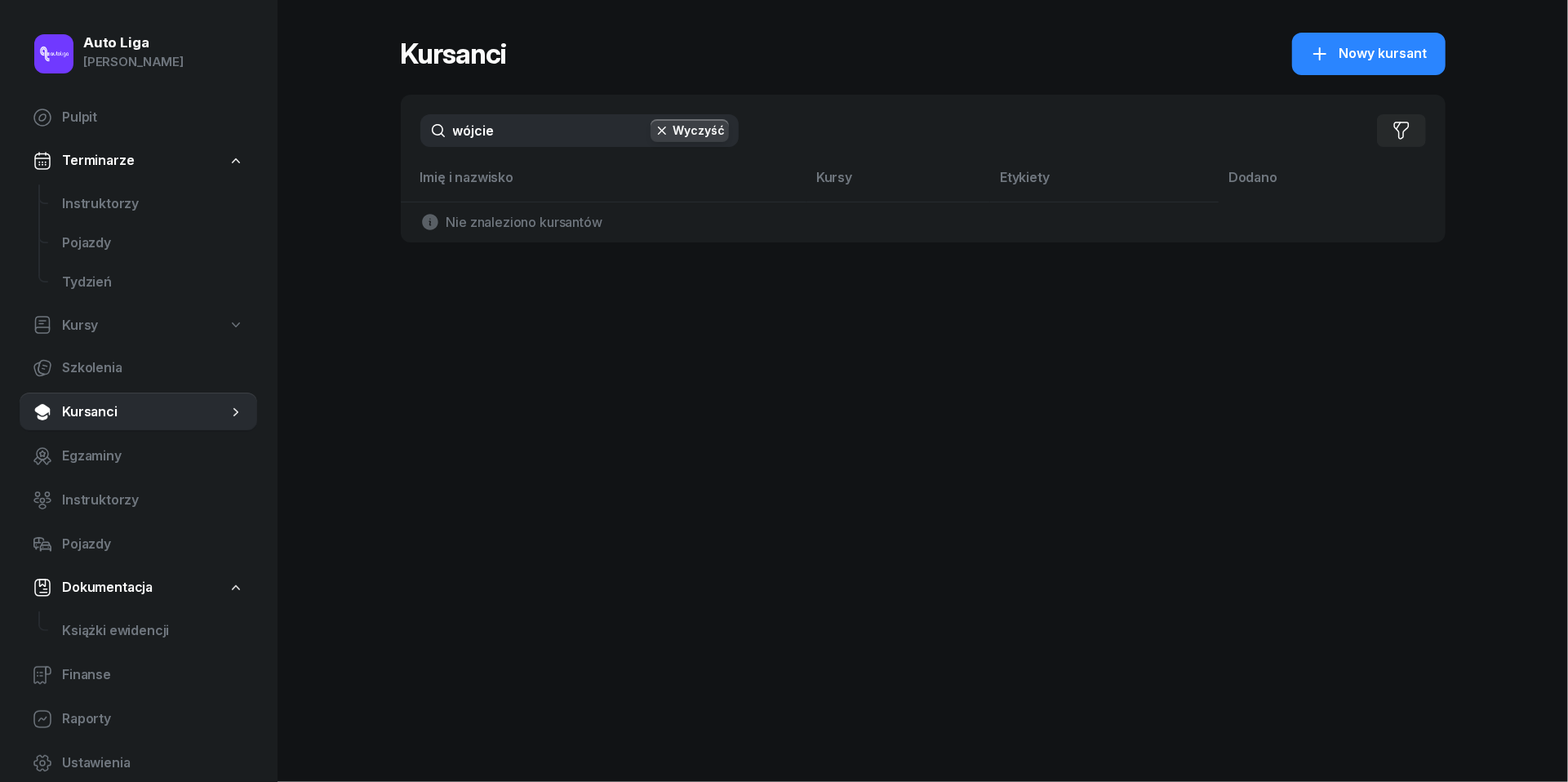
click at [668, 122] on icon "button" at bounding box center [662, 130] width 16 height 16
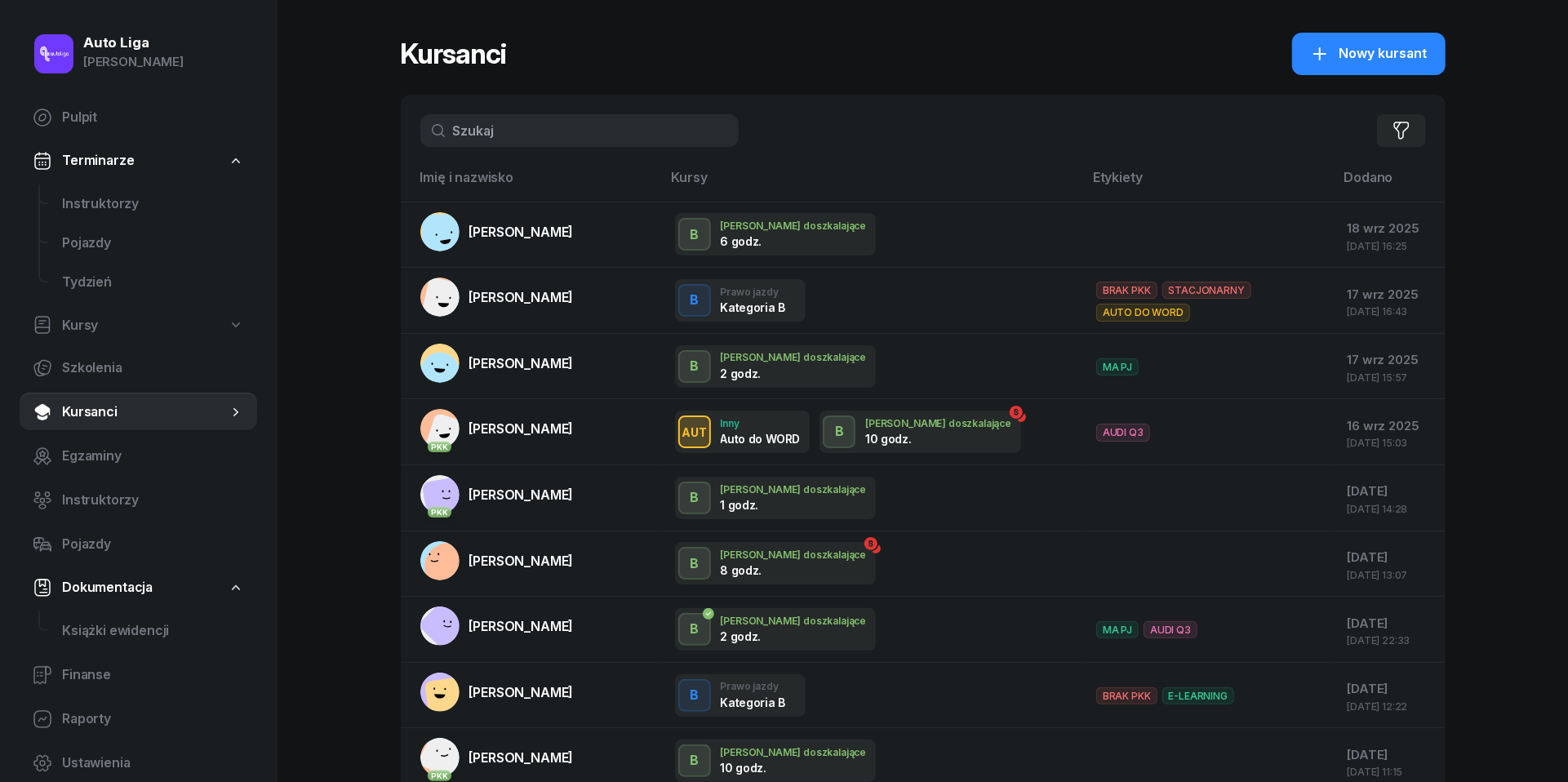
click at [638, 128] on input "text" at bounding box center [579, 131] width 318 height 33
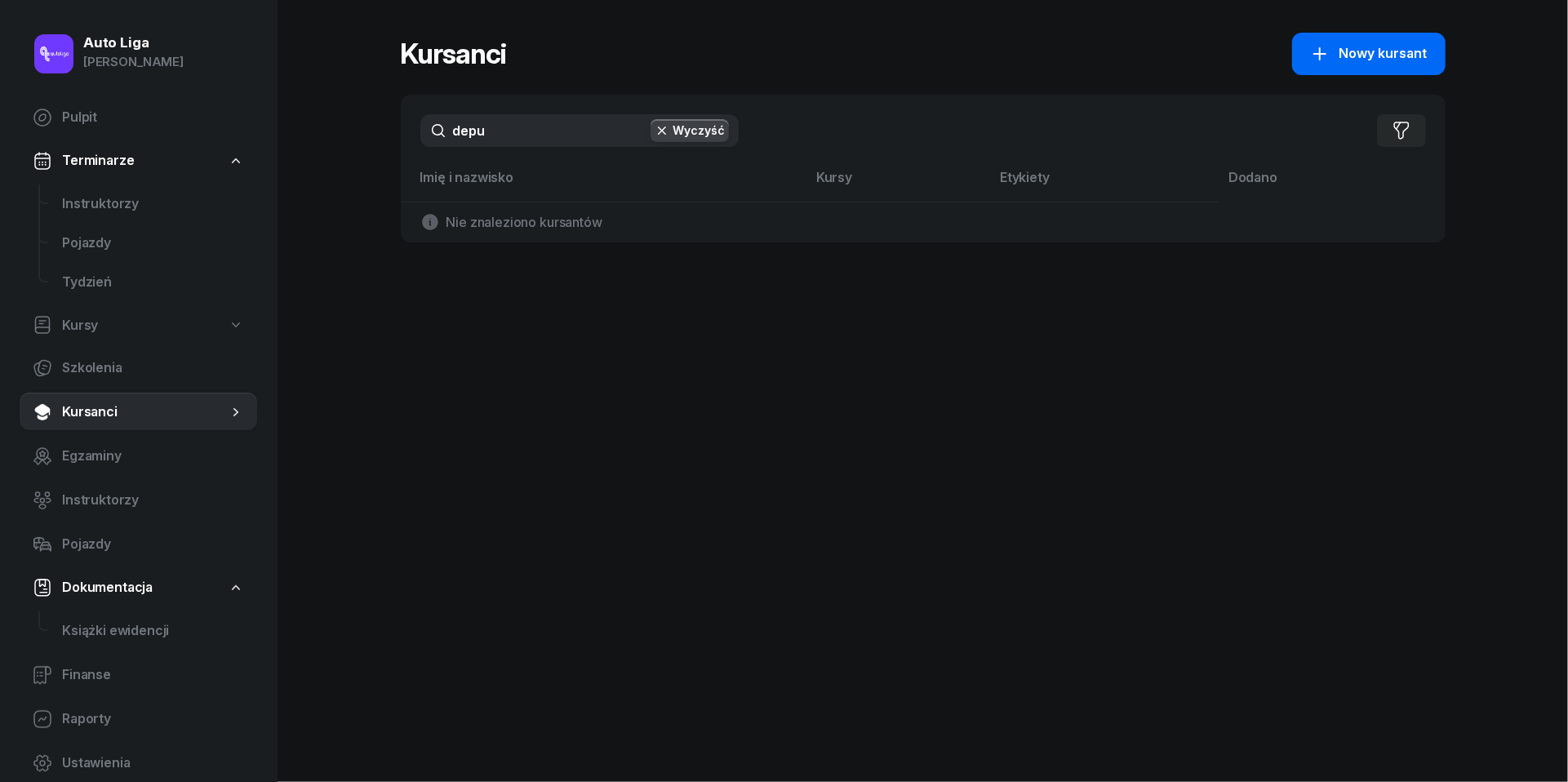
type input "depu"
click at [1360, 59] on span "Nowy kursant" at bounding box center [1384, 53] width 88 height 22
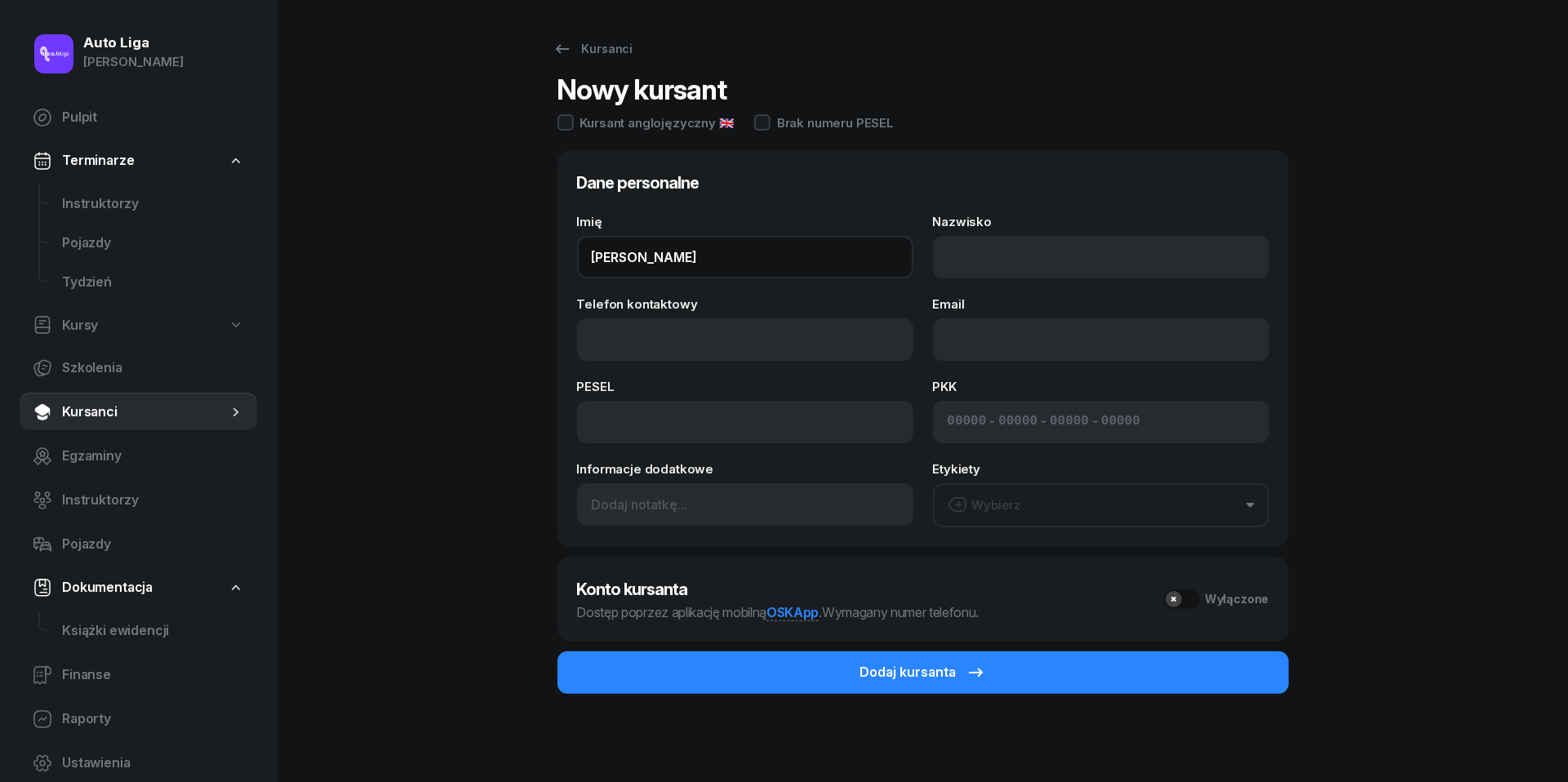
type input "[PERSON_NAME]"
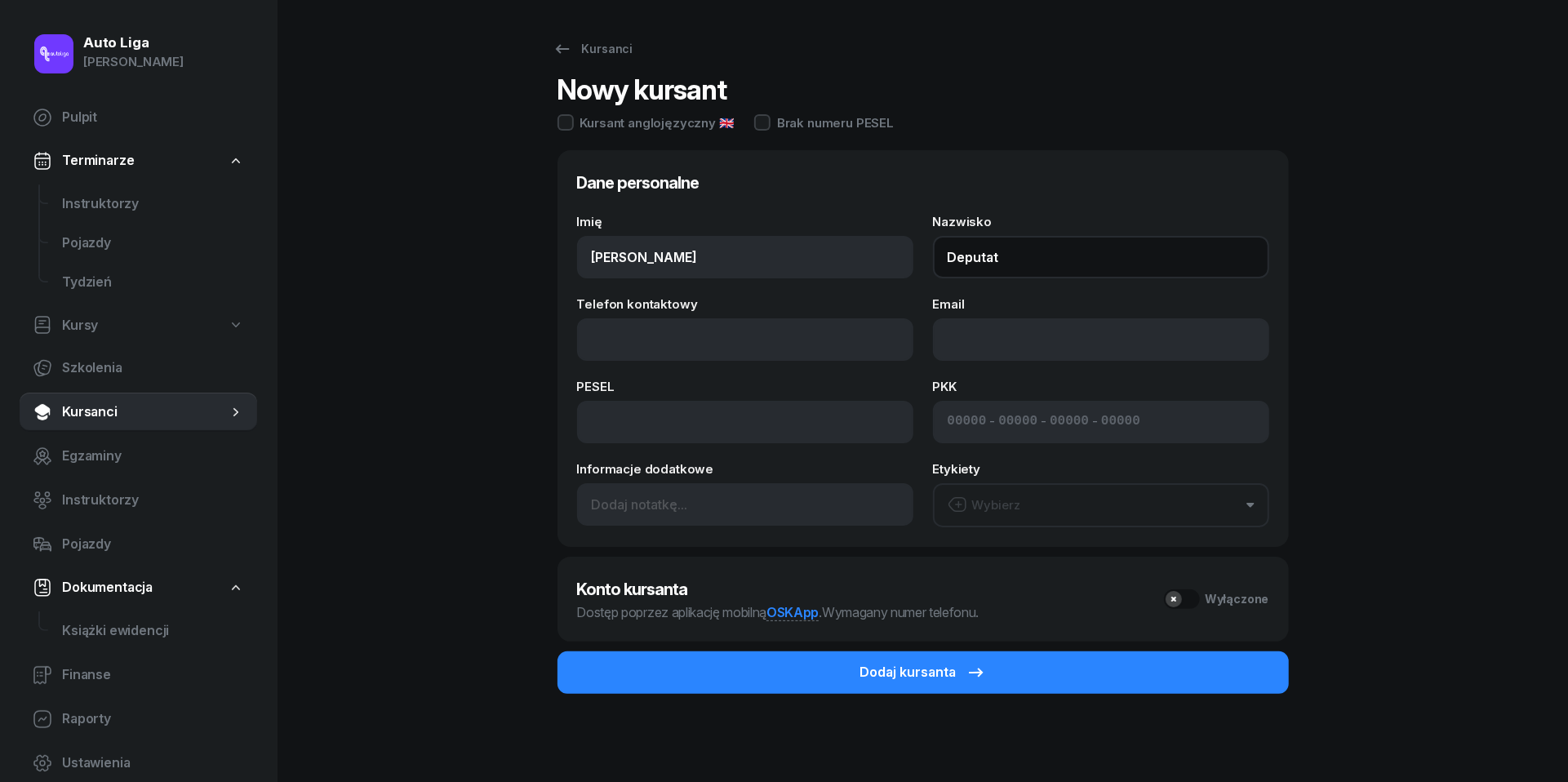
type input "Deputat"
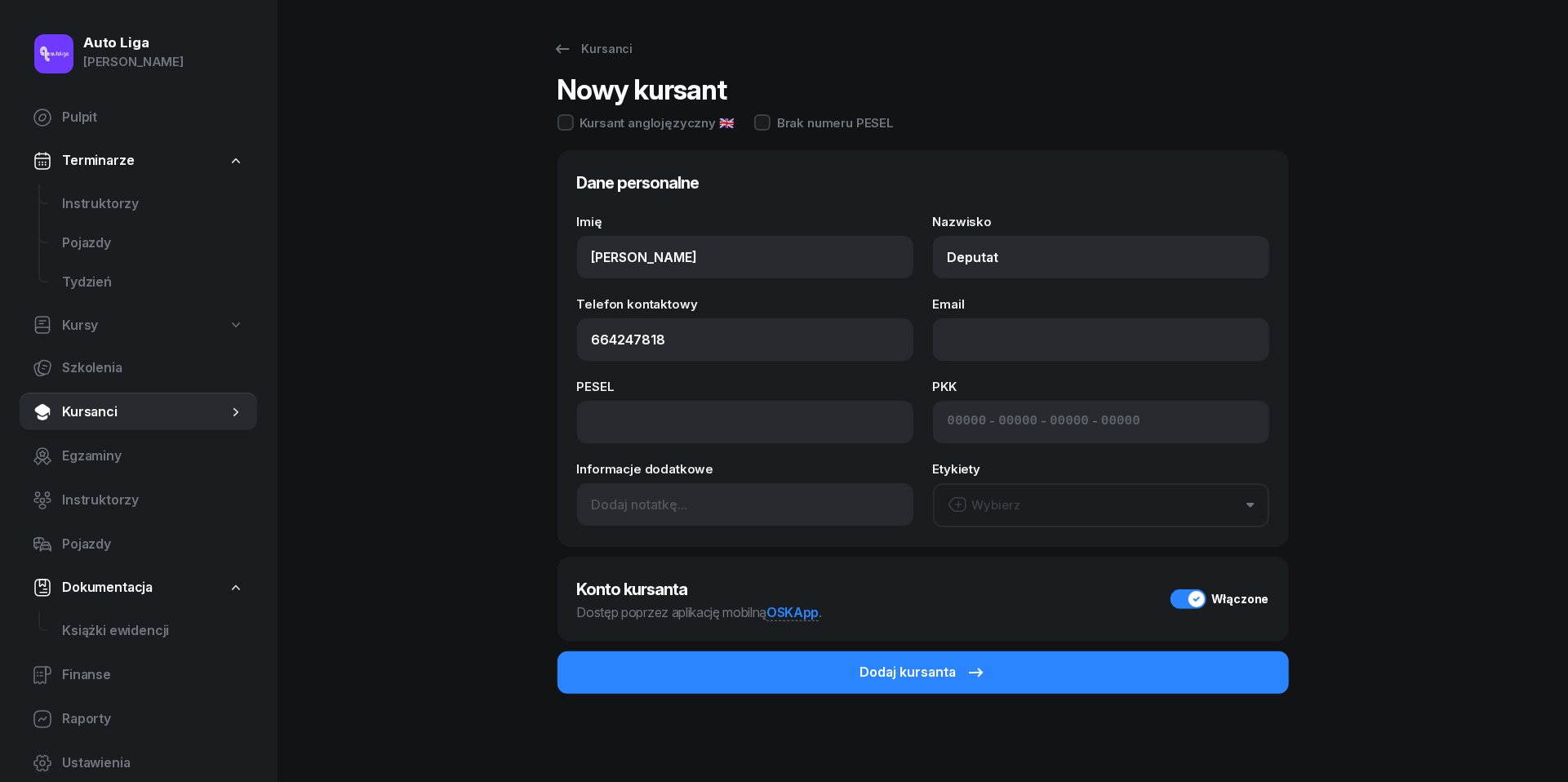
type input "664 247 818"
click at [963, 426] on input at bounding box center [966, 422] width 39 height 22
paste input "82250"
type input "82250"
type input "76259"
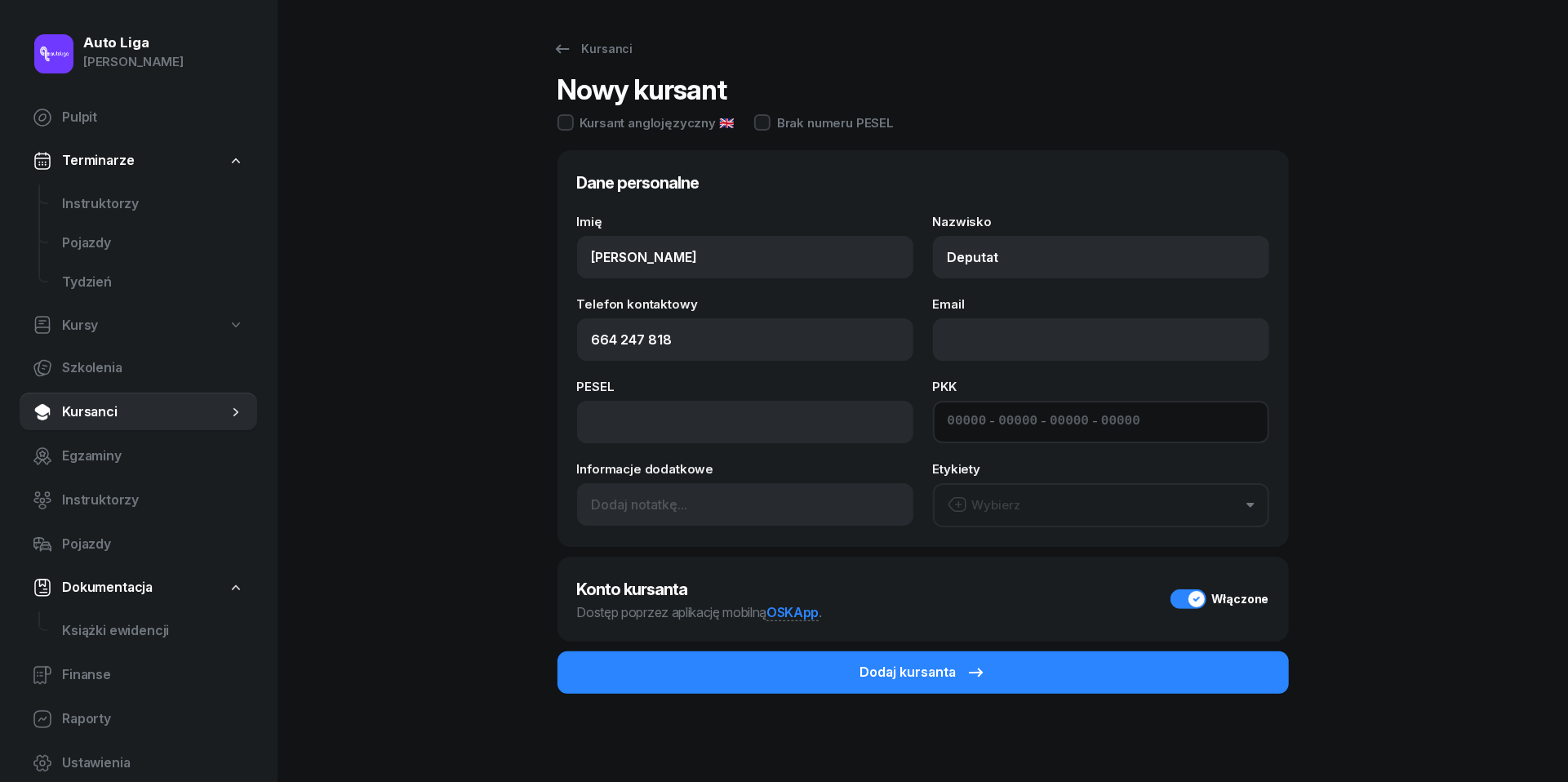
type input "03383"
type input "13122"
click at [652, 425] on input at bounding box center [745, 422] width 336 height 42
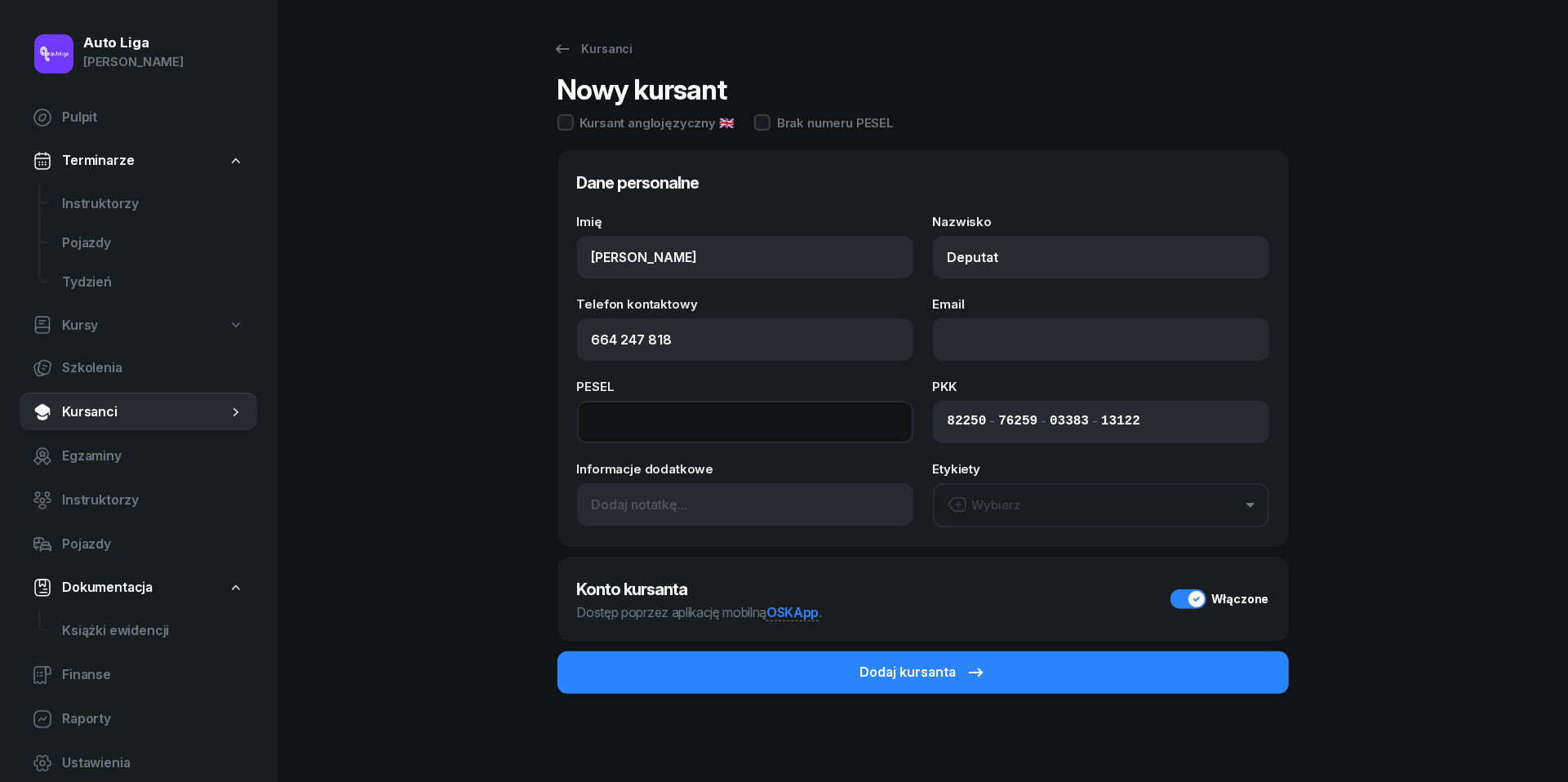
paste input "96040114230"
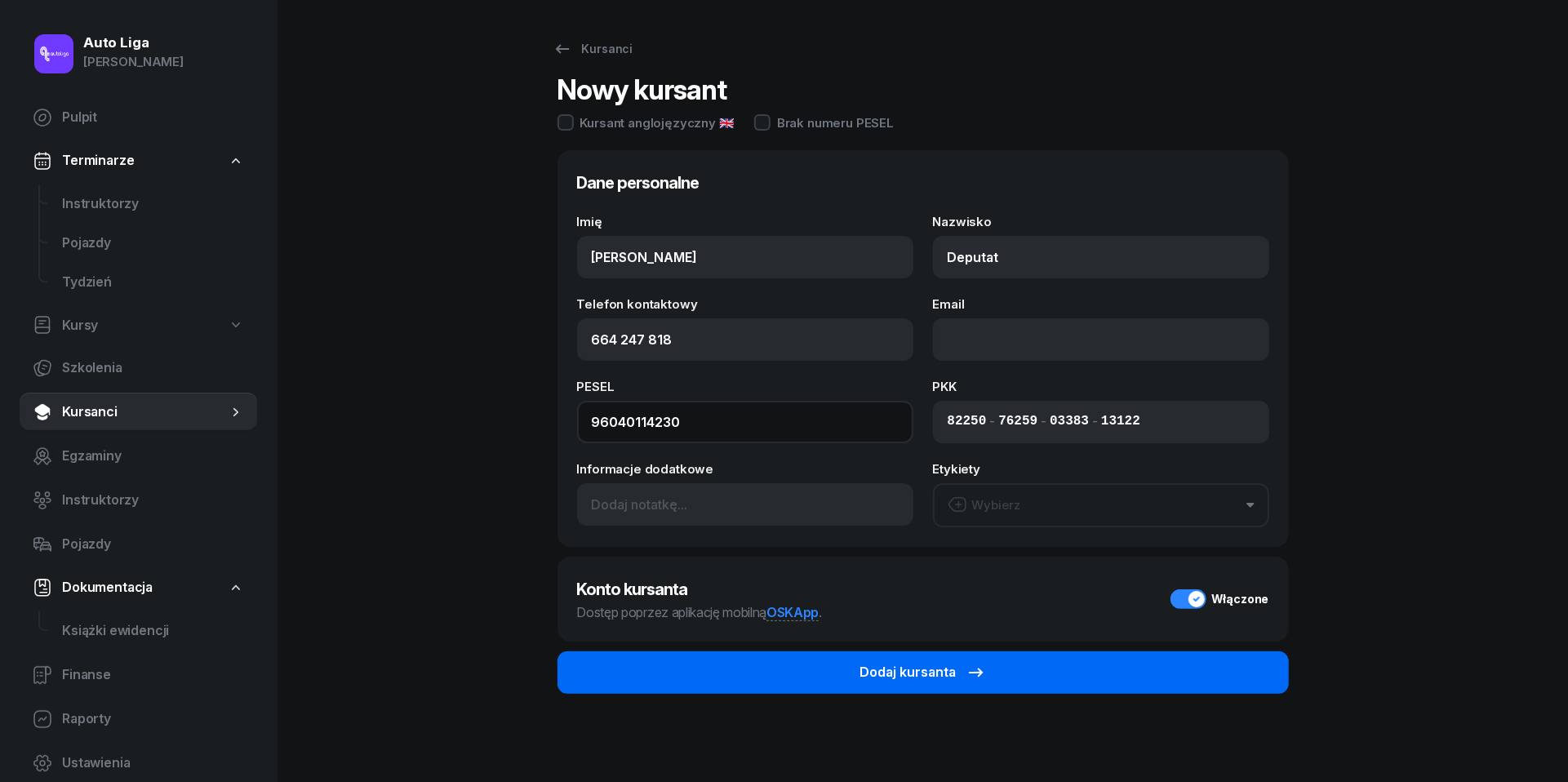
type input "96040114230"
click at [1030, 676] on button "Dodaj kursanta" at bounding box center [923, 673] width 731 height 42
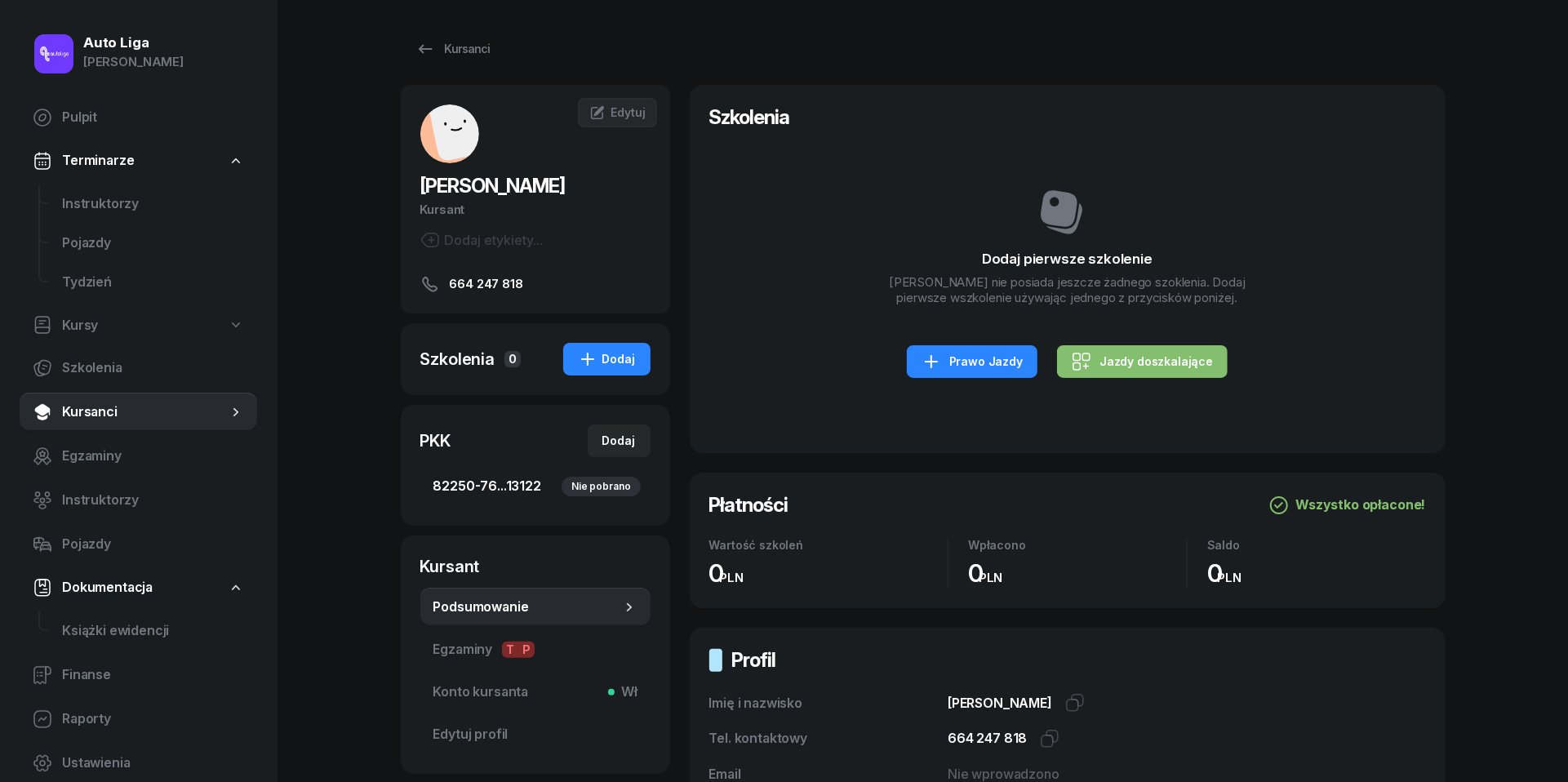
click at [591, 485] on div "Nie pobrano" at bounding box center [600, 486] width 78 height 20
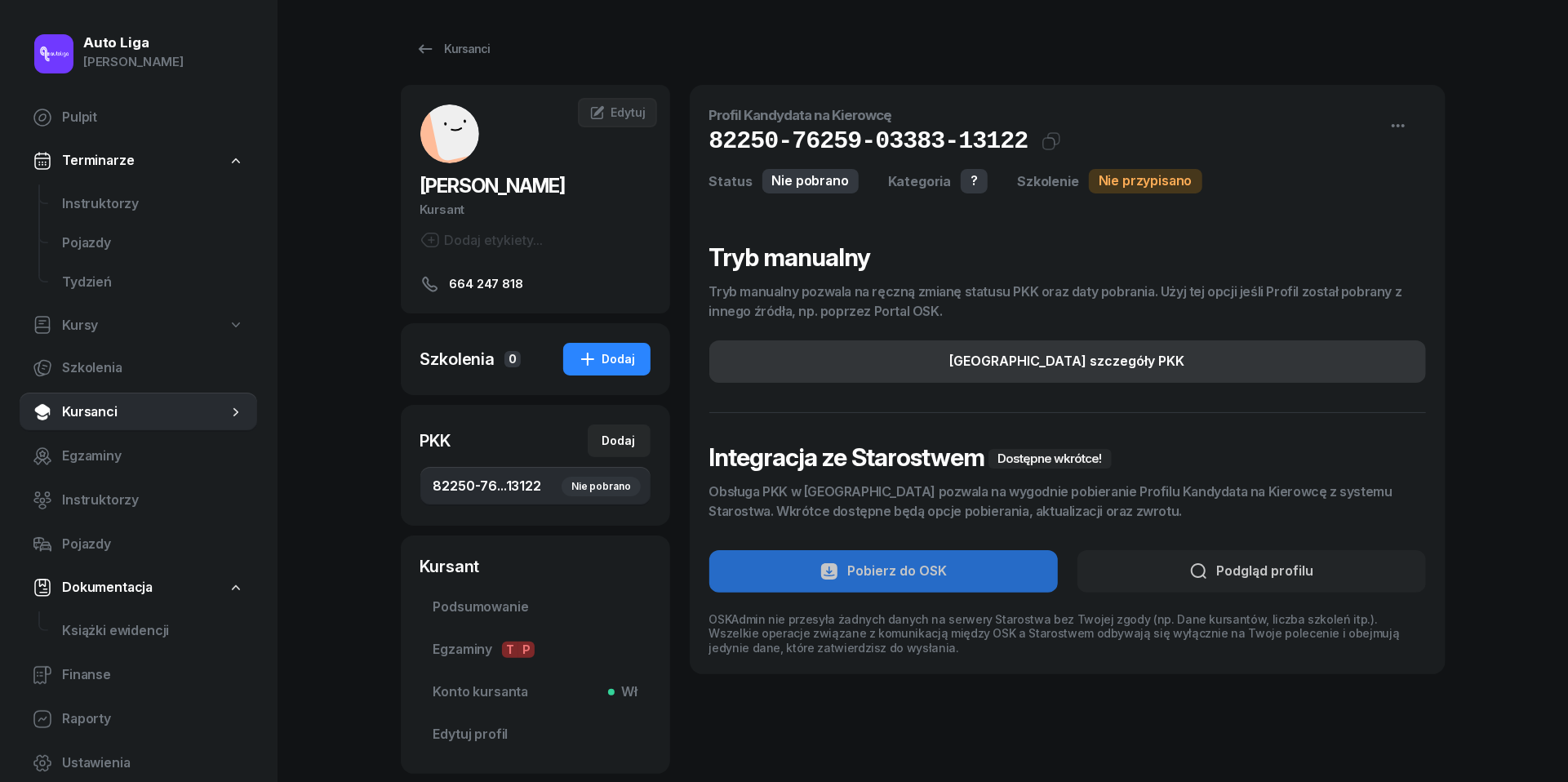
click at [1130, 358] on div "[GEOGRAPHIC_DATA] szczegóły PKK" at bounding box center [1067, 361] width 235 height 22
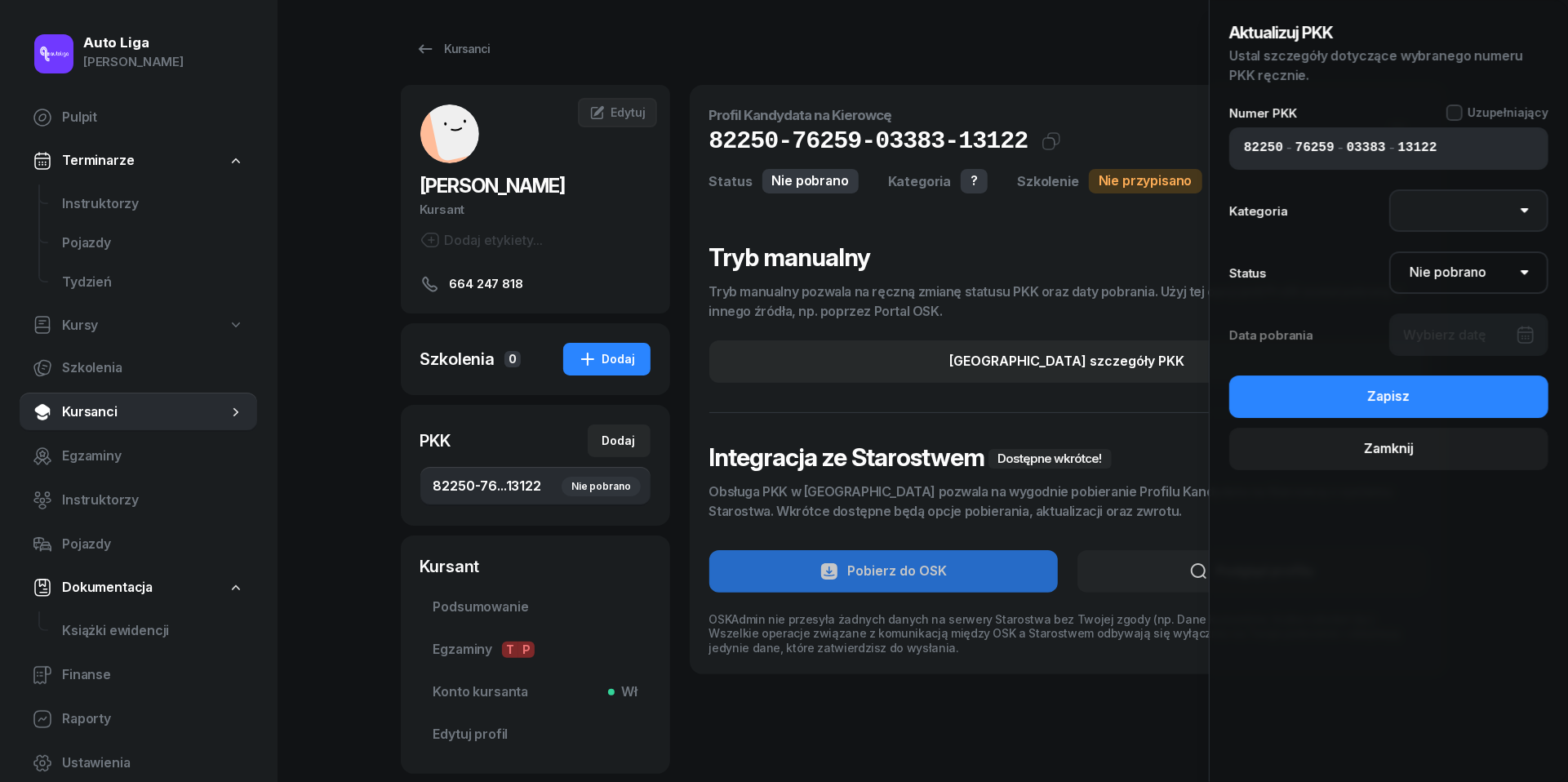
select select "B"
select select "Get"
click at [1525, 341] on div at bounding box center [1470, 335] width 160 height 42
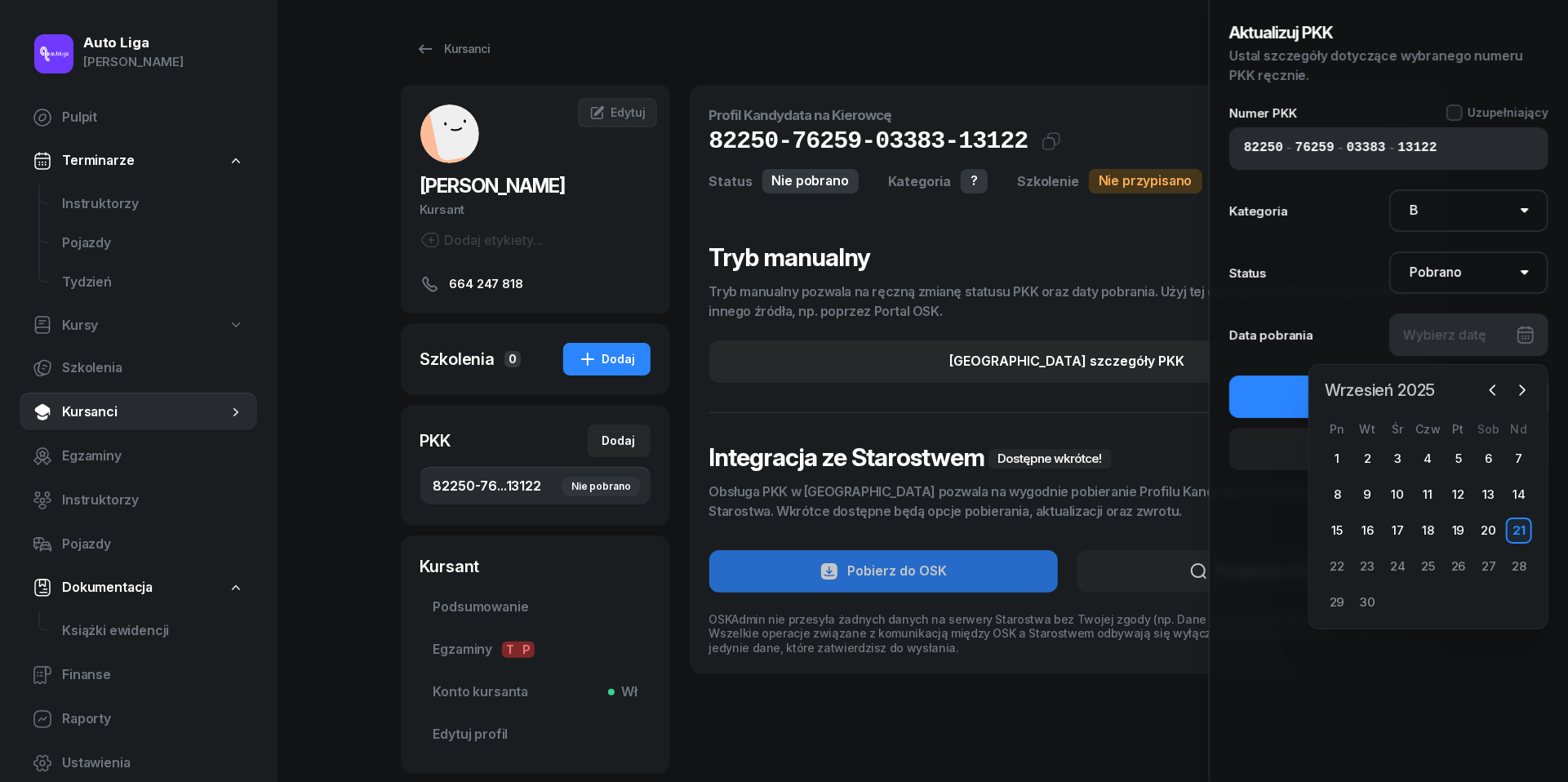
click at [1421, 392] on span "Wrzesień 2025" at bounding box center [1380, 390] width 123 height 26
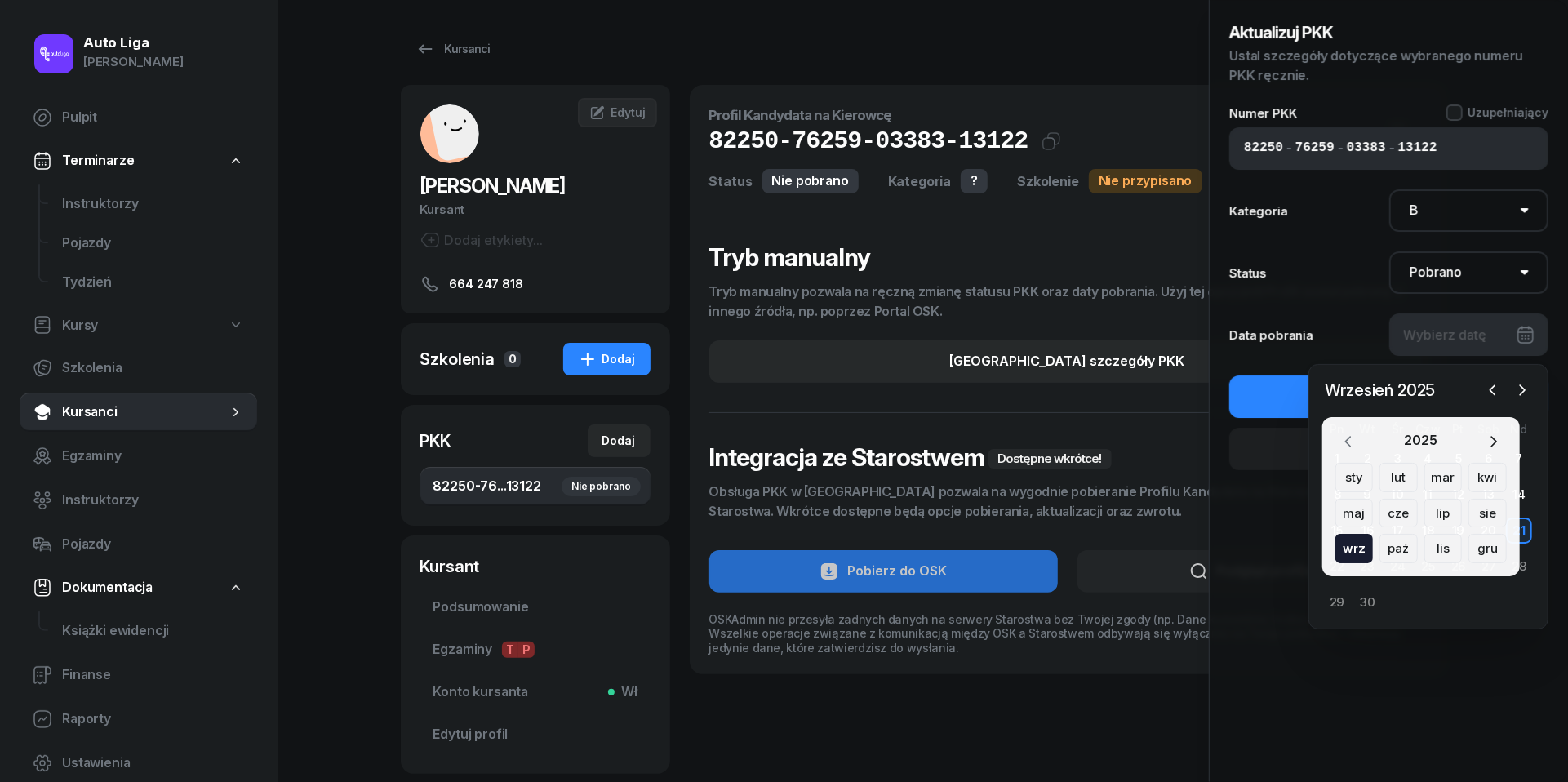
click at [1350, 447] on icon "button" at bounding box center [1348, 441] width 16 height 16
click at [1445, 515] on div "lip" at bounding box center [1443, 514] width 39 height 29
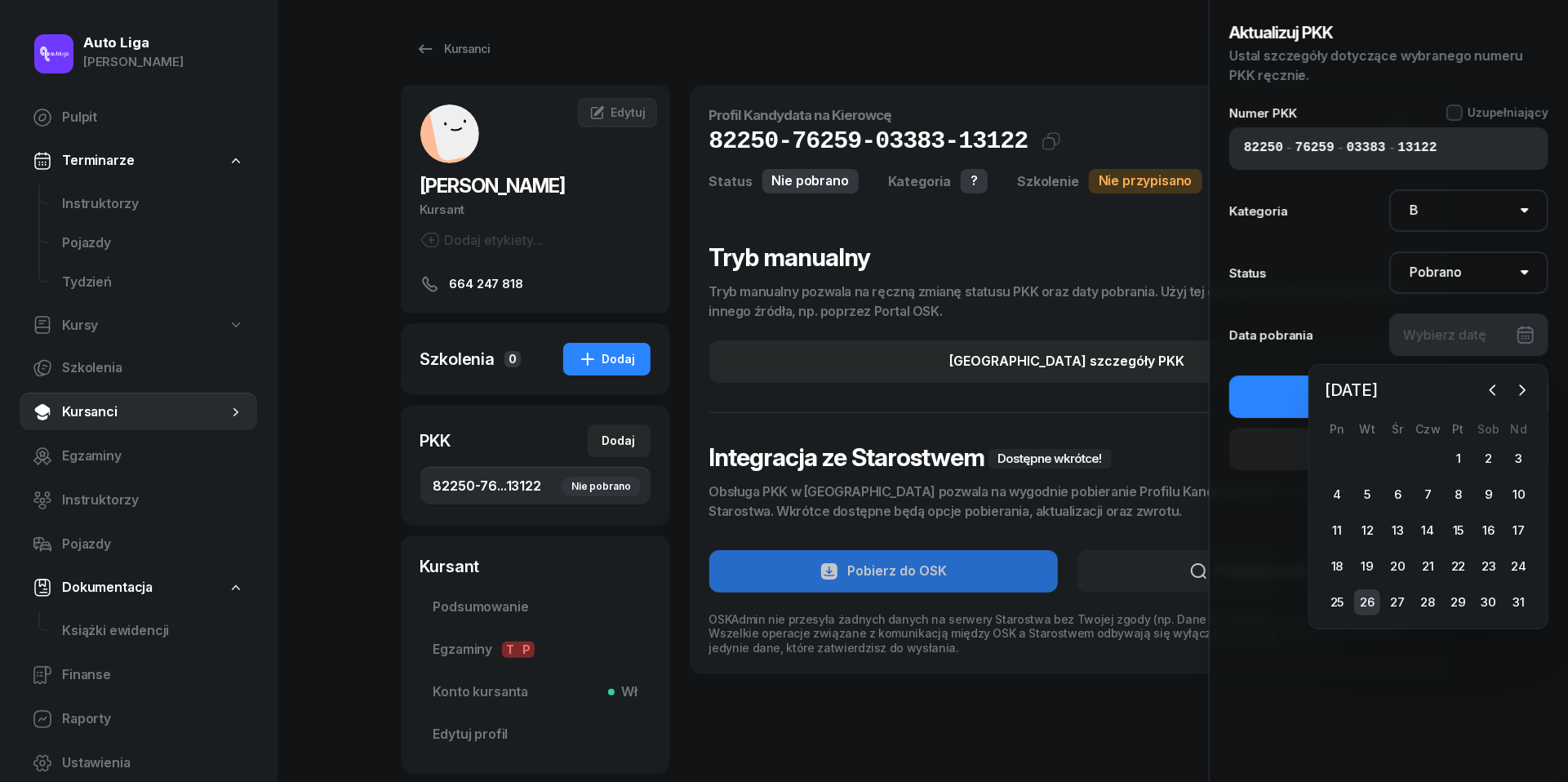
click at [1365, 605] on div "26" at bounding box center [1367, 603] width 26 height 26
type input "[DATE]"
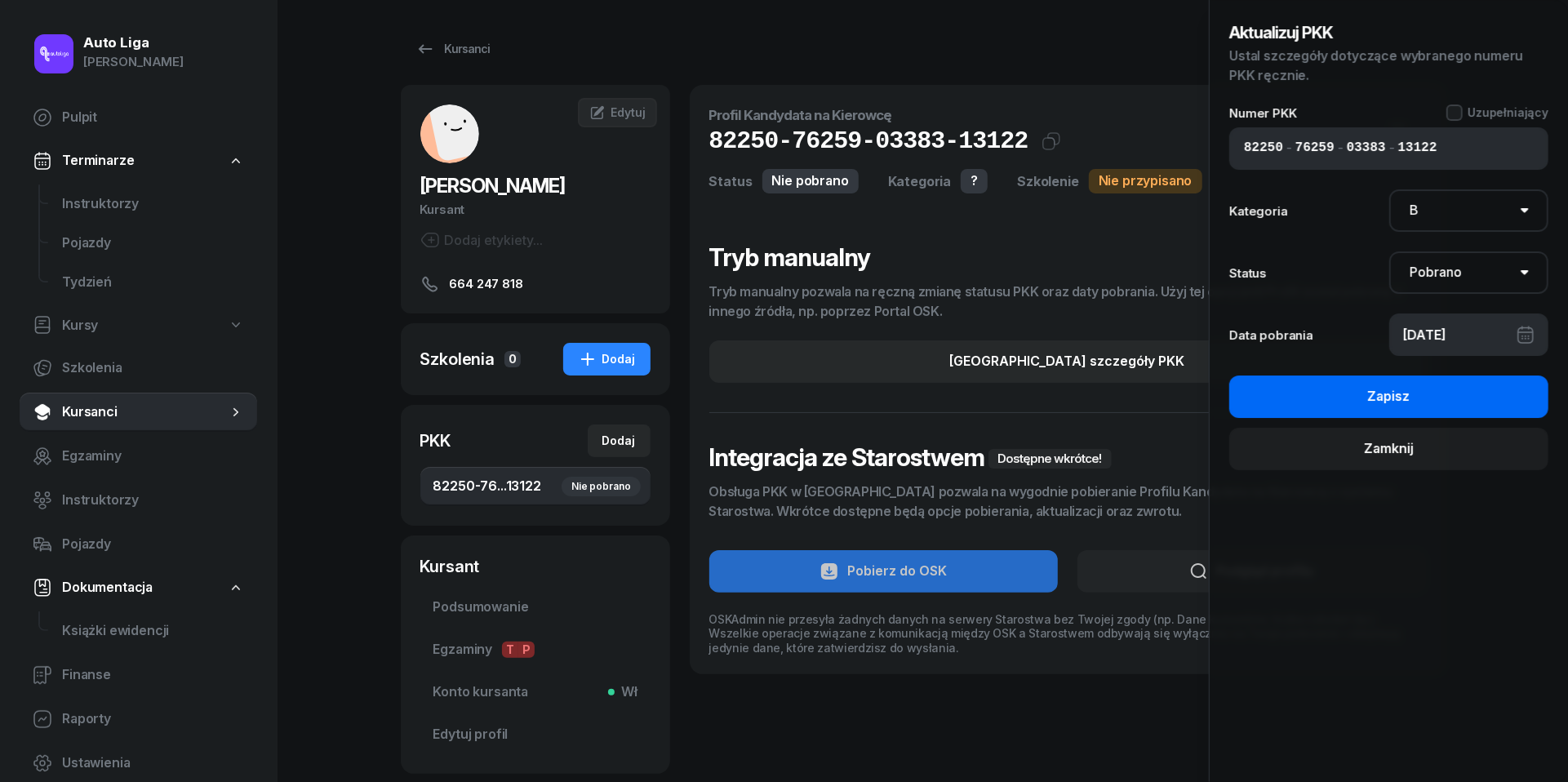
click at [1362, 399] on button "Zapisz" at bounding box center [1389, 397] width 319 height 42
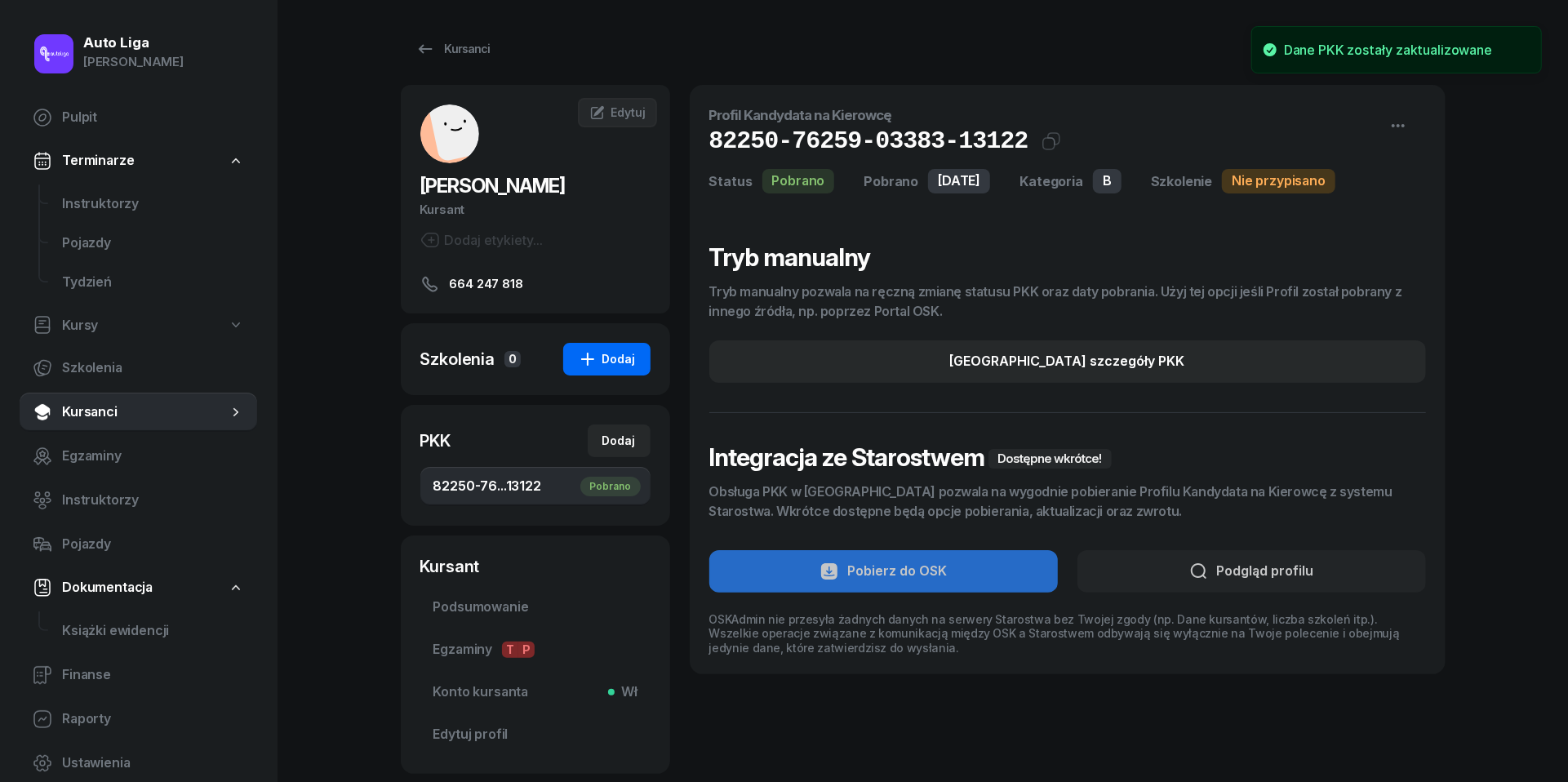
click at [619, 361] on div "Dodaj" at bounding box center [606, 359] width 58 height 20
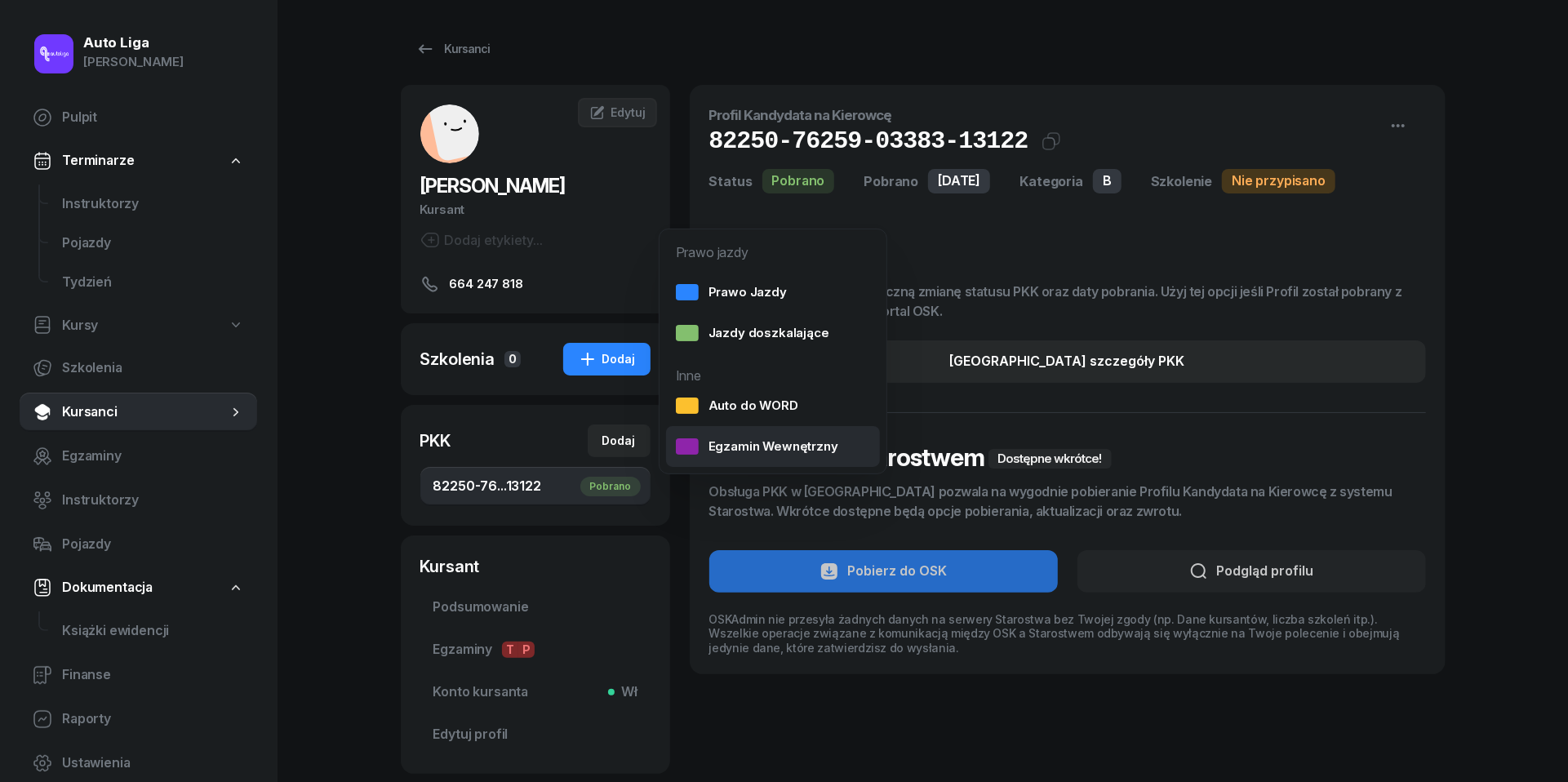
click at [742, 445] on div "Egzamin Wewnętrzny" at bounding box center [757, 447] width 162 height 22
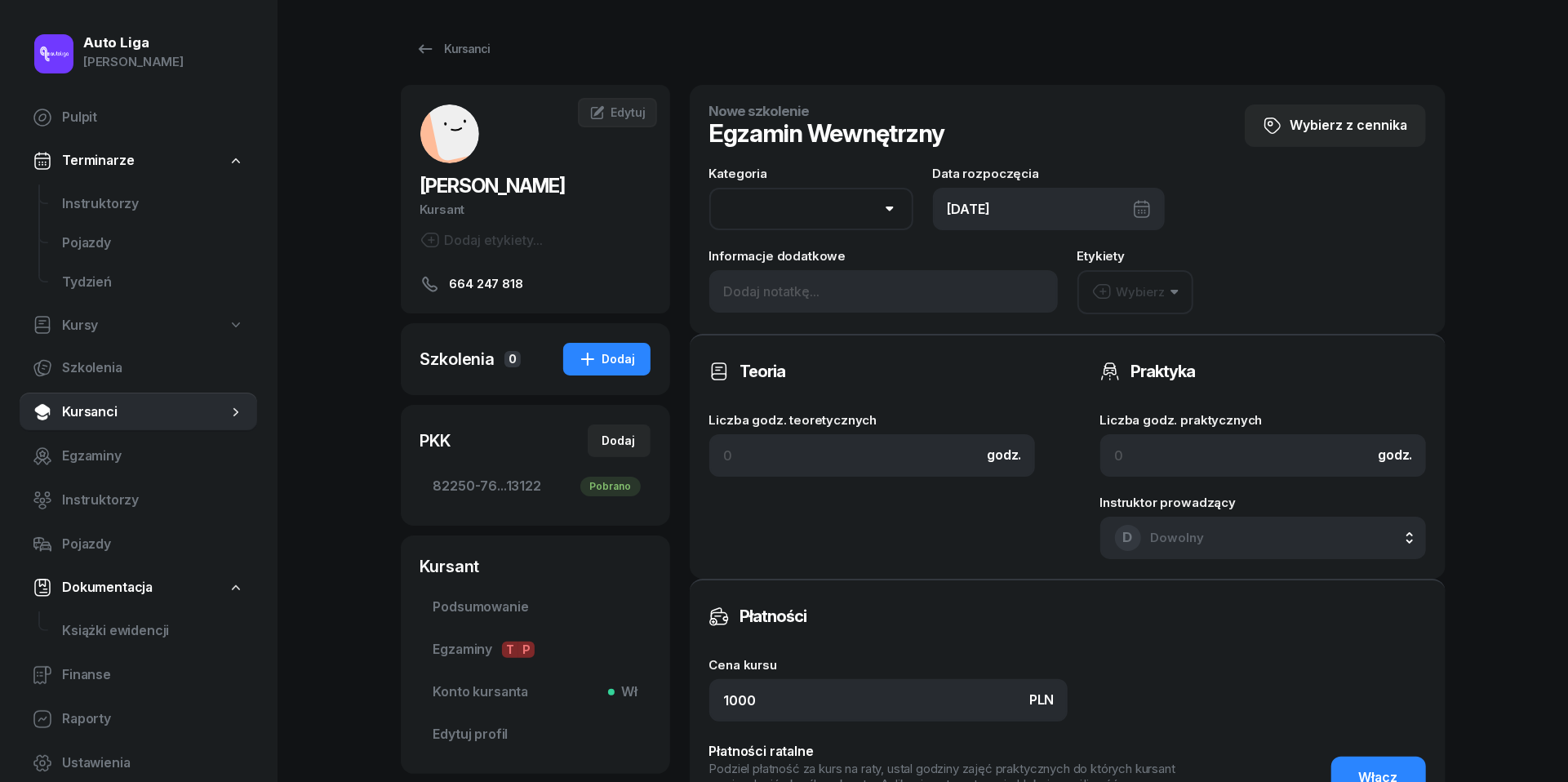
select select "B"
click at [1145, 207] on div "[DATE]" at bounding box center [1048, 209] width 232 height 42
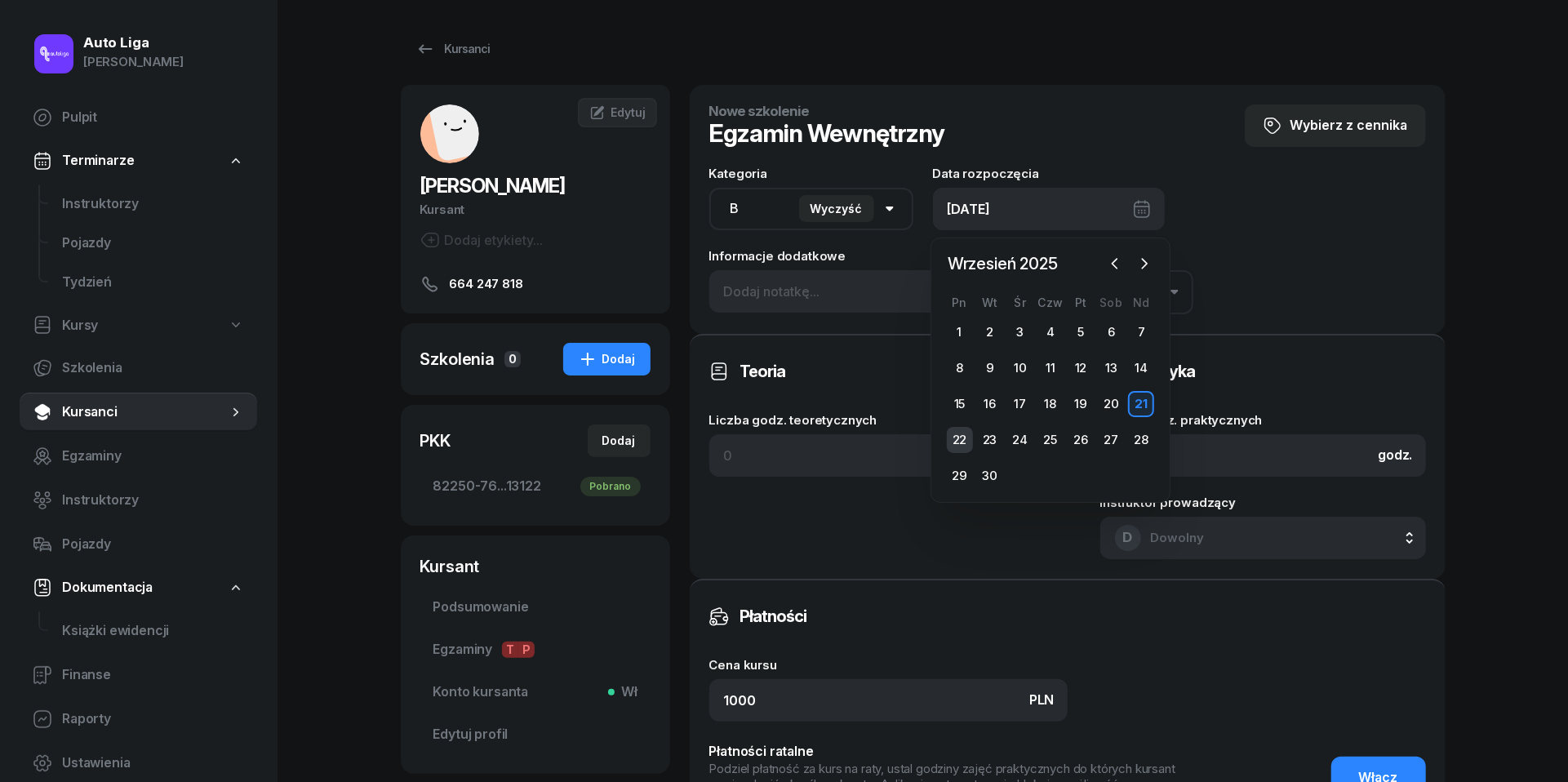
click at [963, 448] on div "22" at bounding box center [959, 440] width 26 height 26
type input "[DATE]"
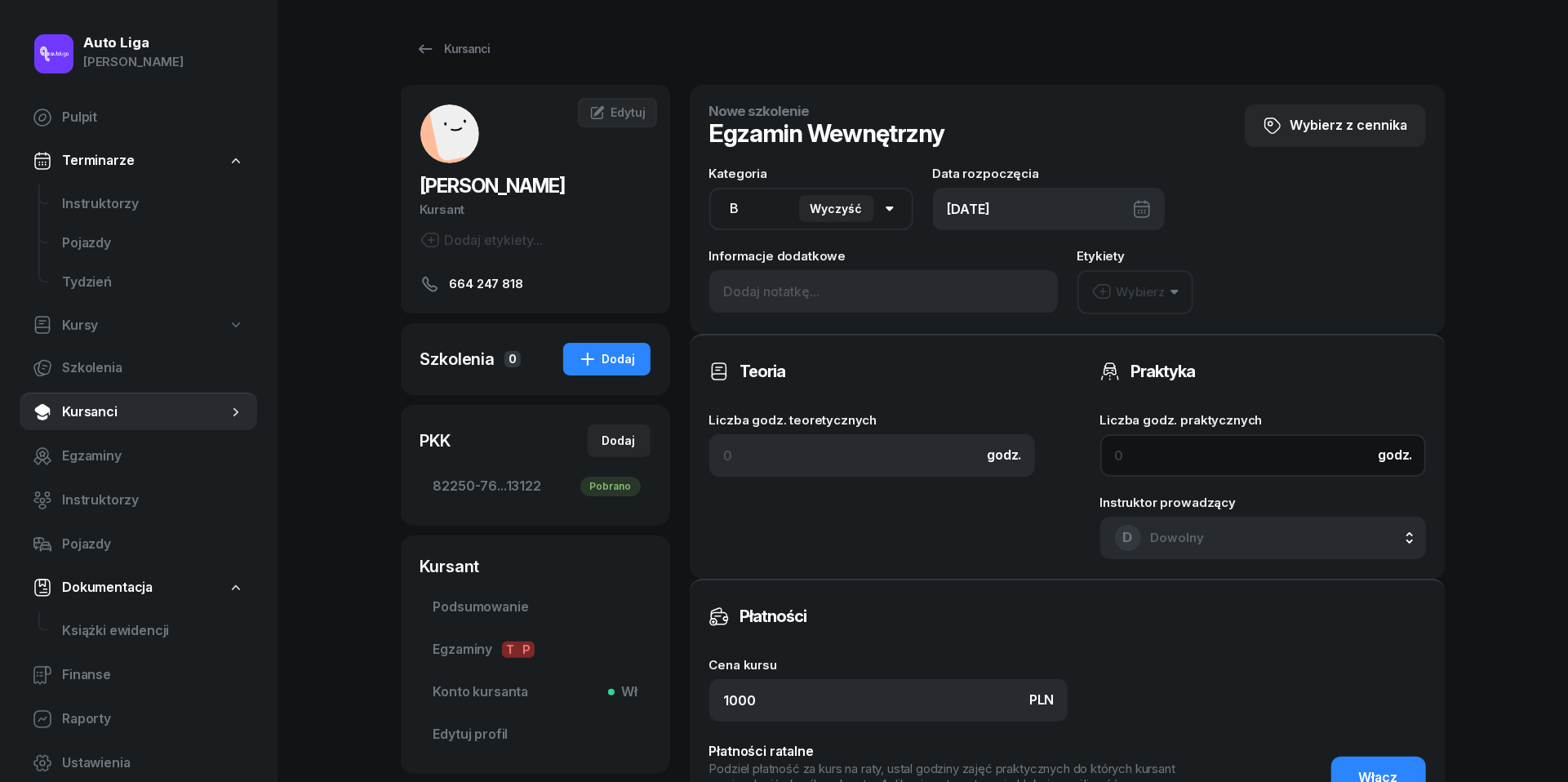
click at [1159, 439] on input at bounding box center [1263, 455] width 326 height 42
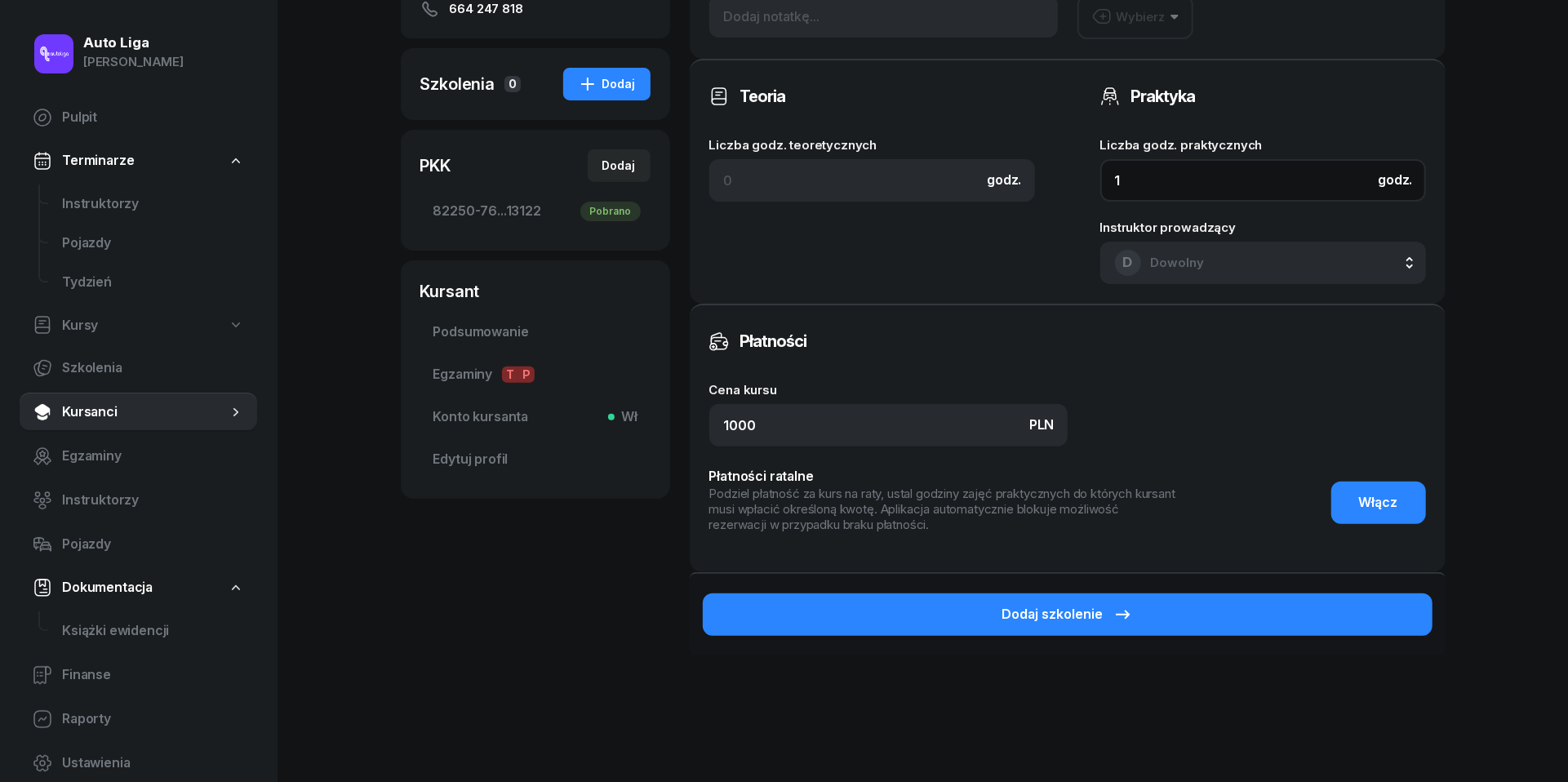
scroll to position [343, 0]
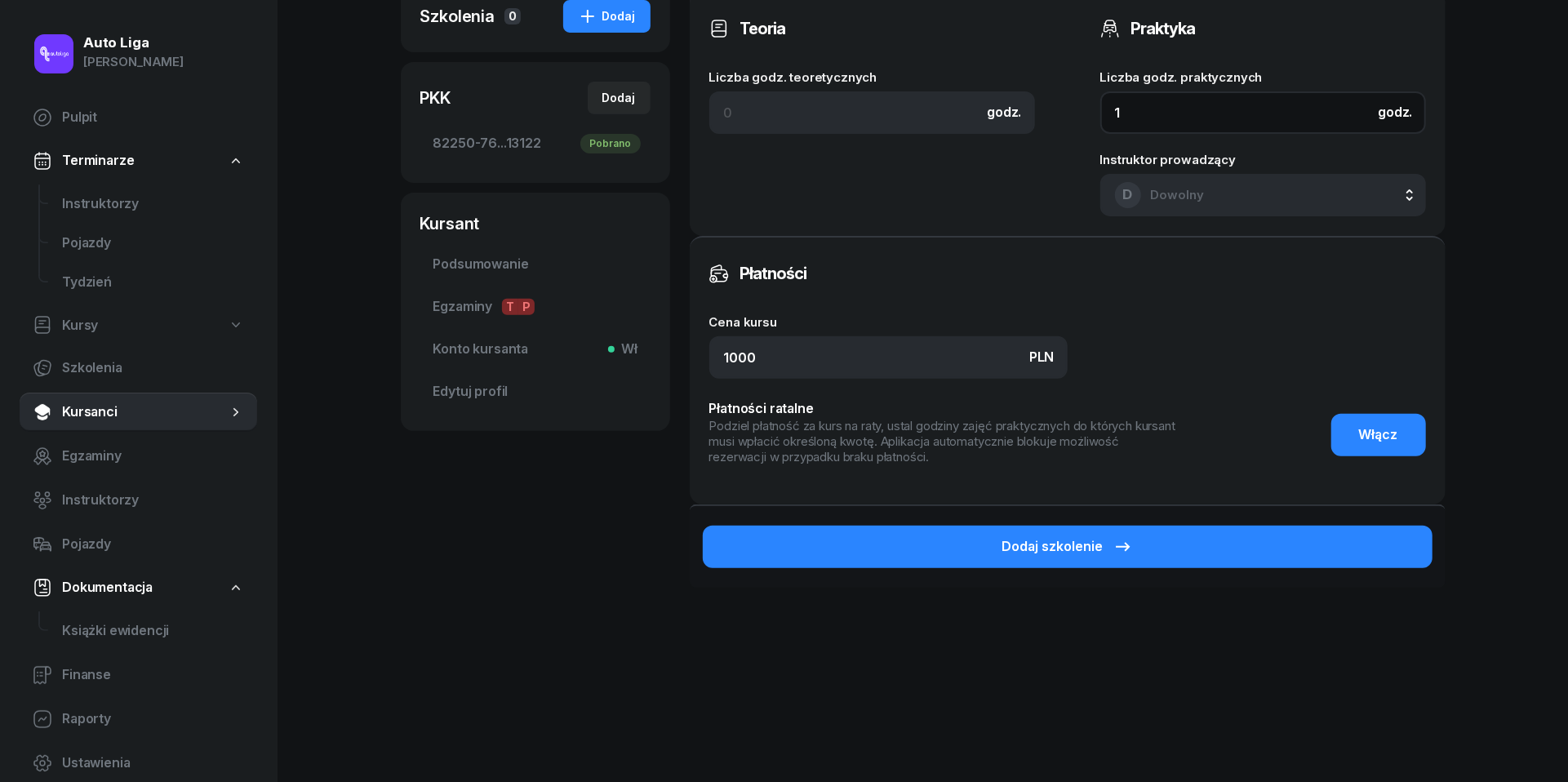
type input "1"
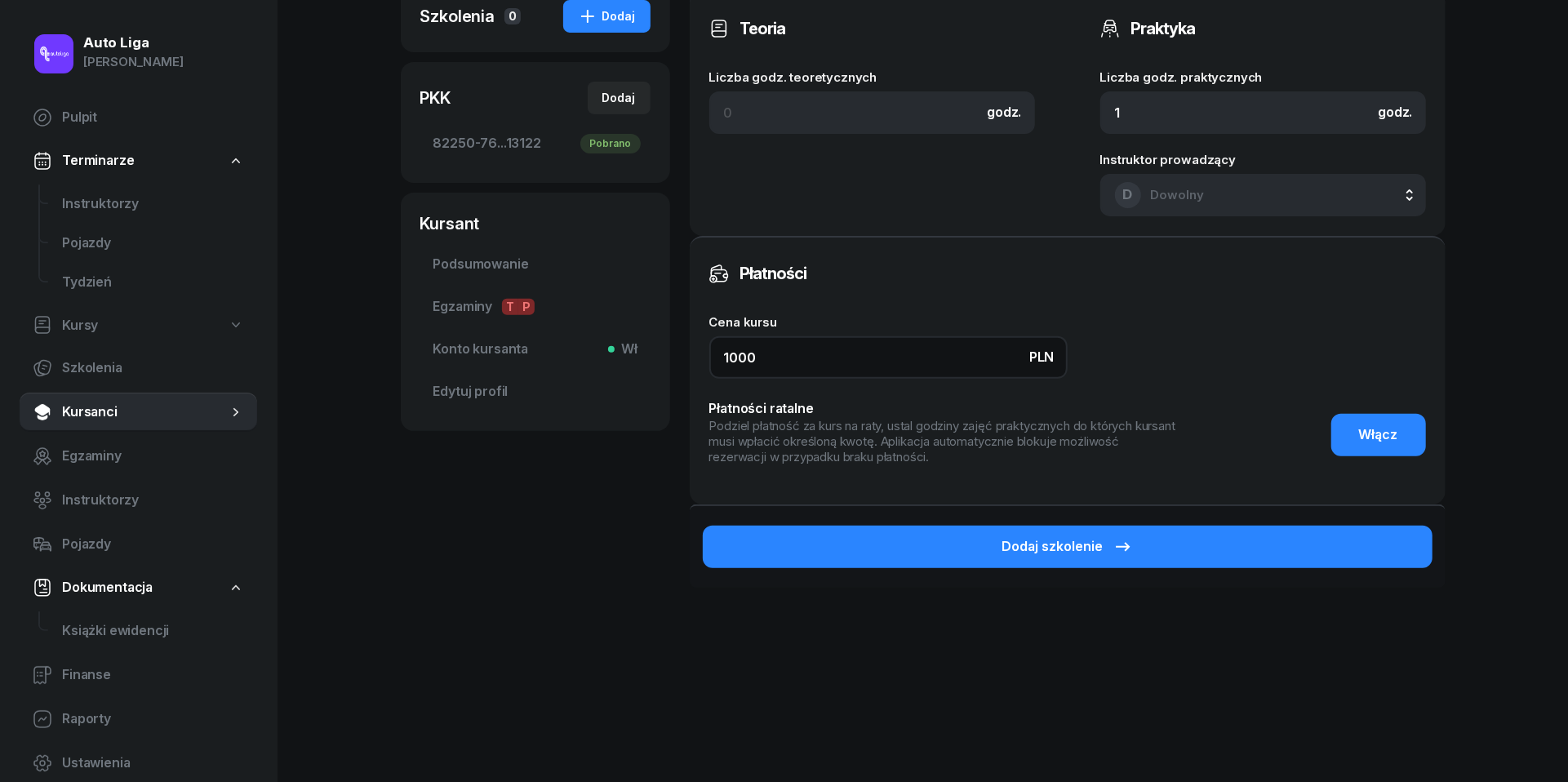
click at [804, 349] on input "1000" at bounding box center [889, 357] width 359 height 42
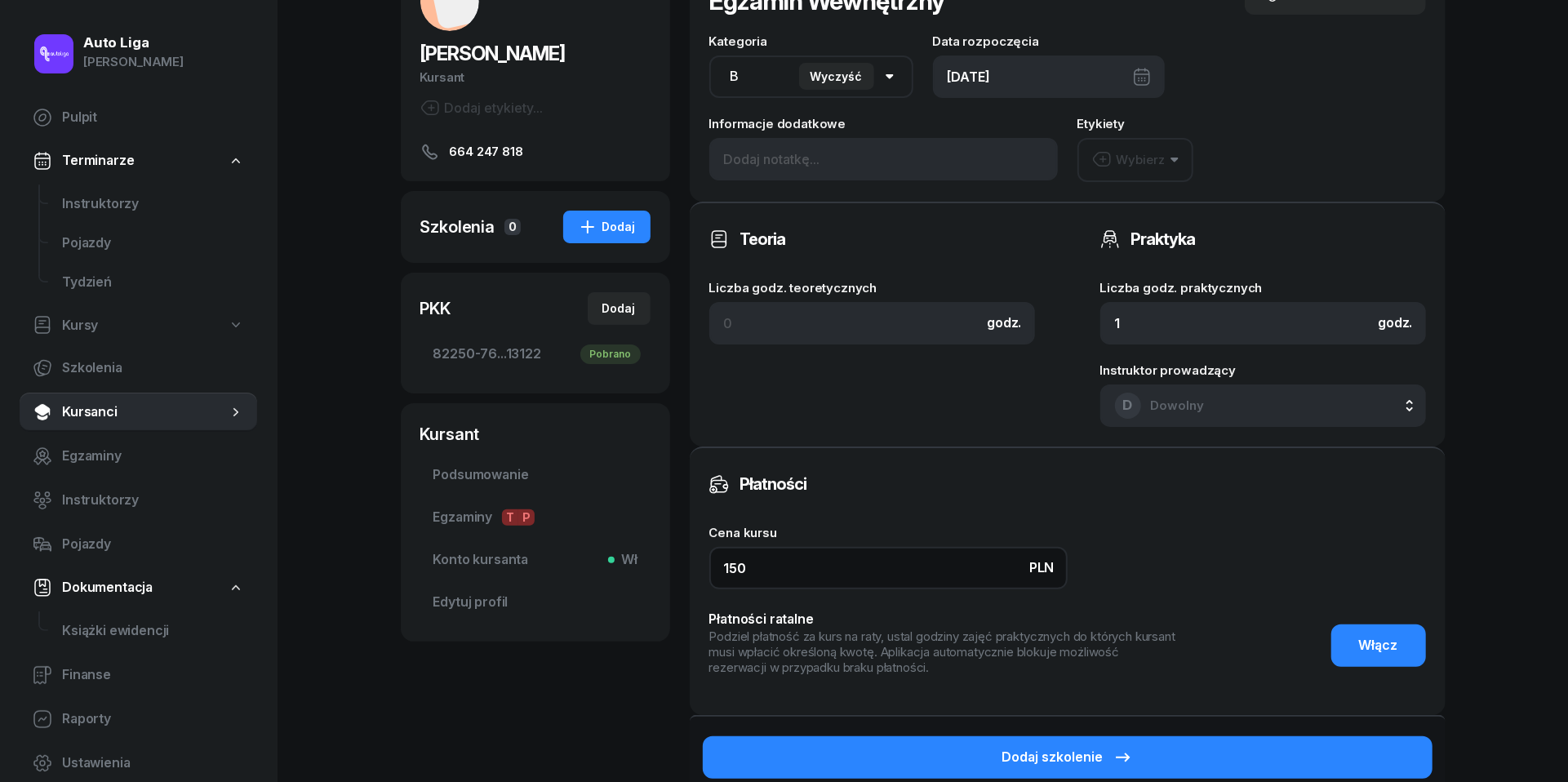
scroll to position [203, 0]
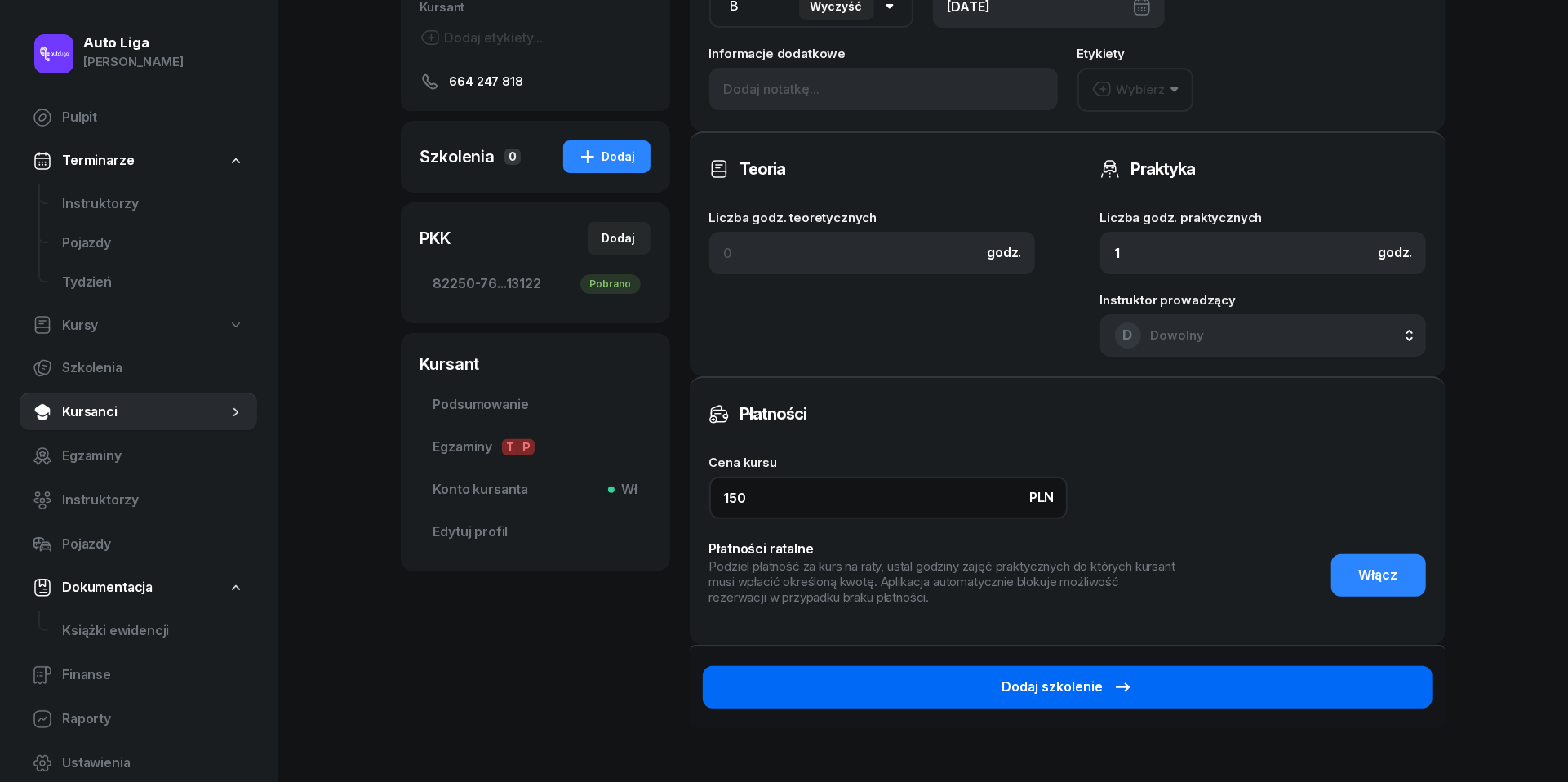
type input "150"
click at [1137, 685] on button "Dodaj szkolenie" at bounding box center [1067, 687] width 730 height 42
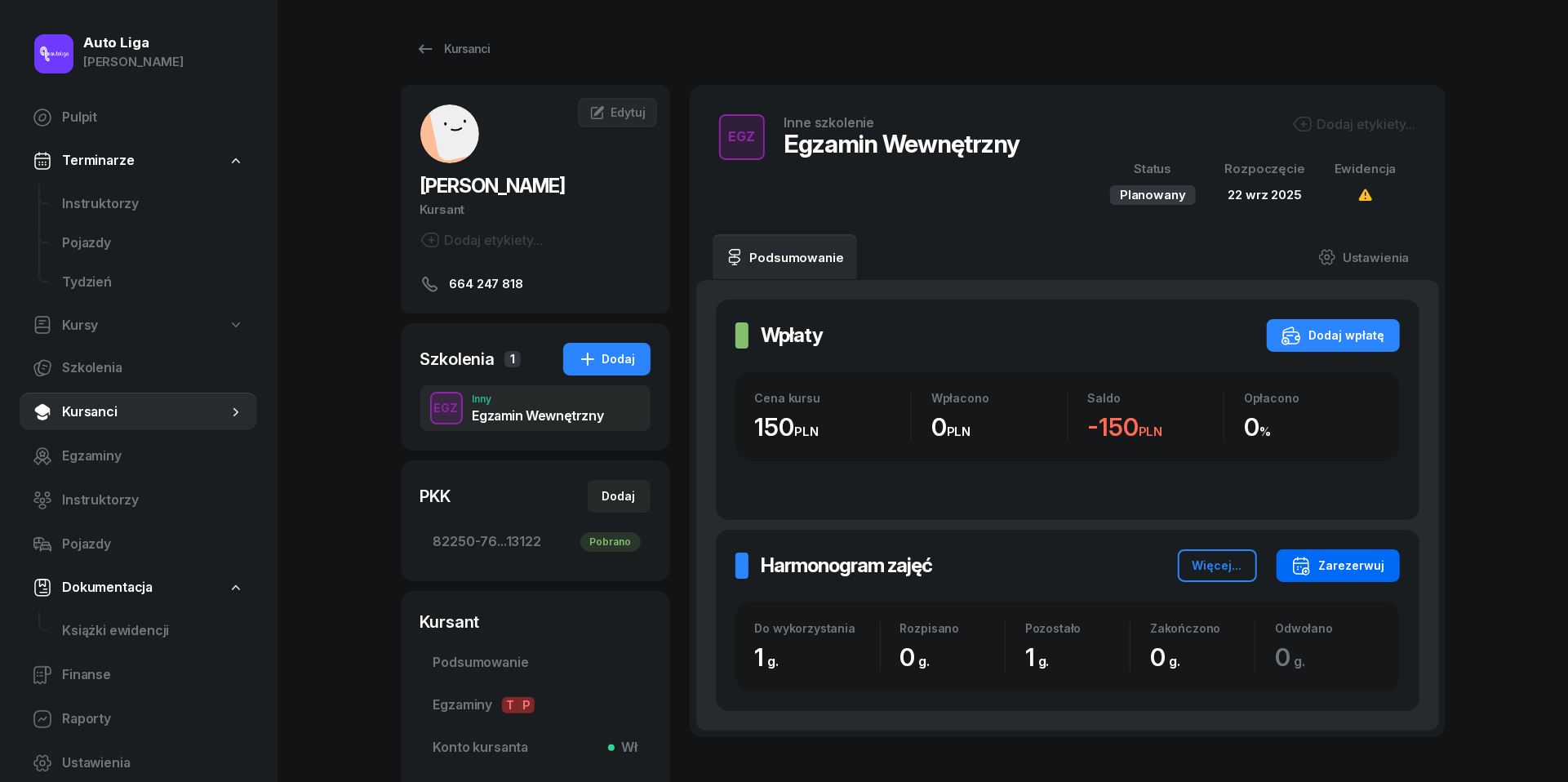
click at [1355, 572] on div "Zarezerwuj" at bounding box center [1338, 566] width 94 height 20
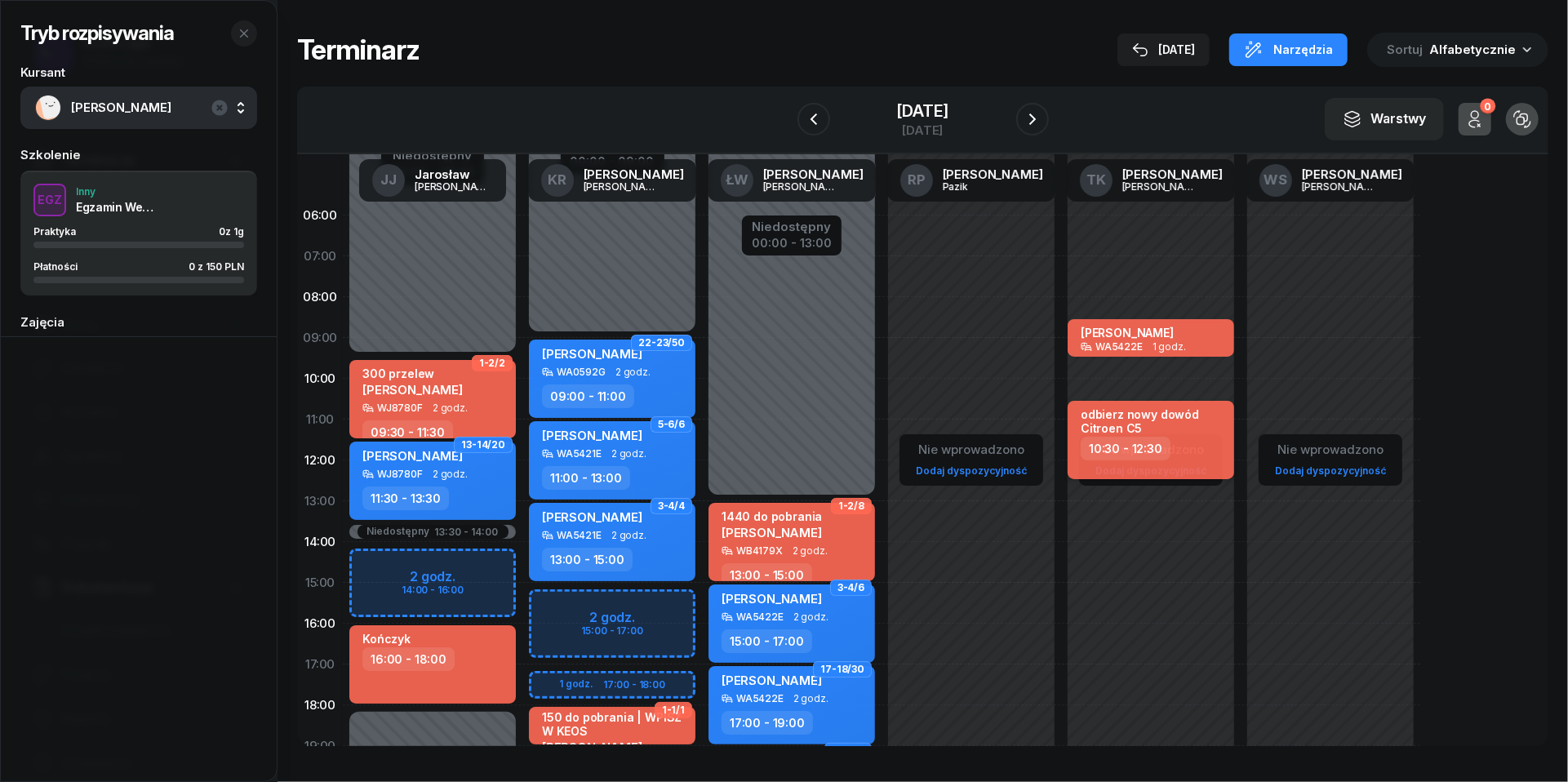
click at [1202, 451] on div "10:30 - 12:30" at bounding box center [1153, 448] width 144 height 23
select select "10"
select select "30"
select select "12"
select select "30"
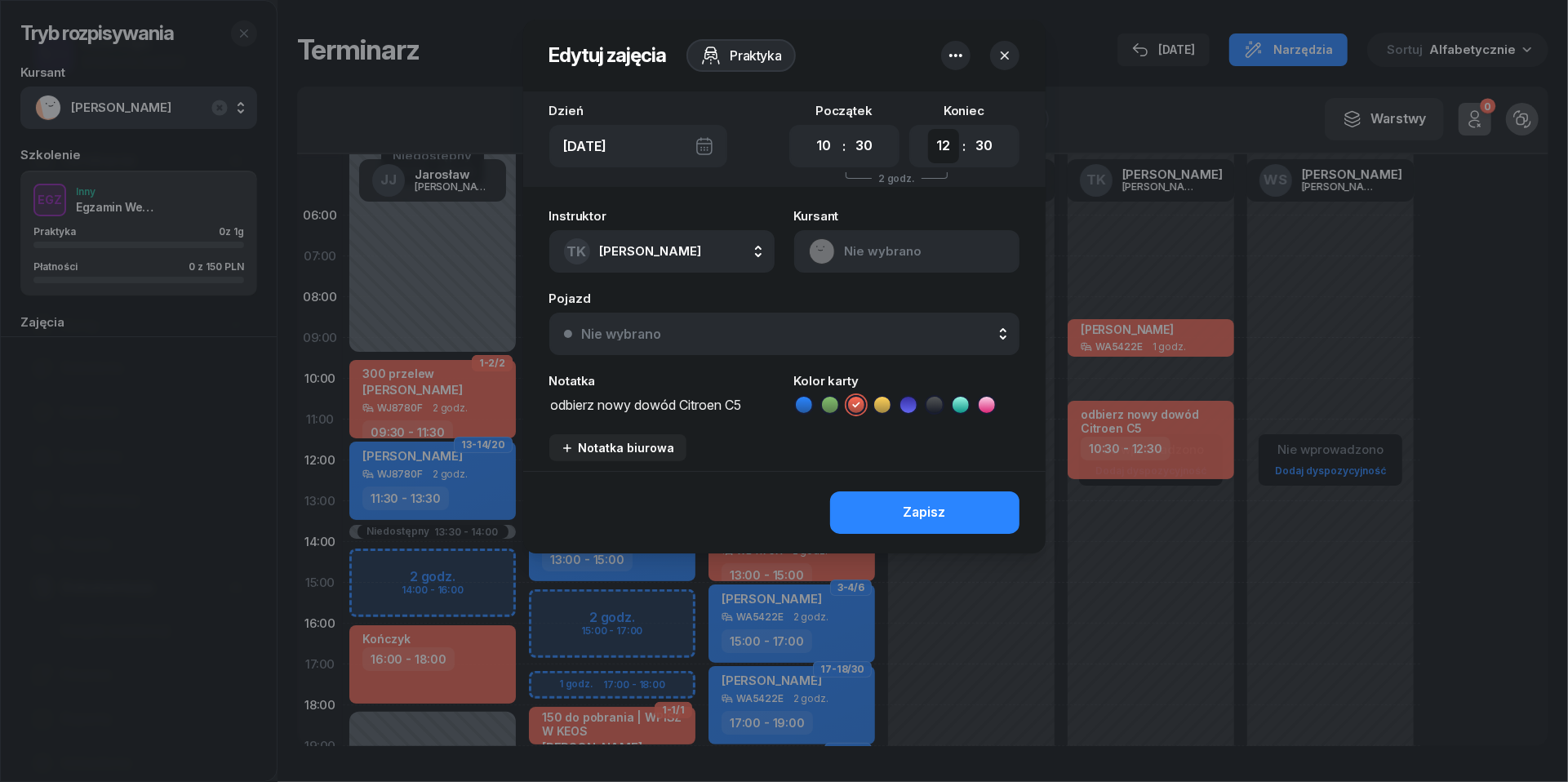
select select "11"
select select "00"
click at [1000, 60] on icon "button" at bounding box center [1004, 55] width 16 height 16
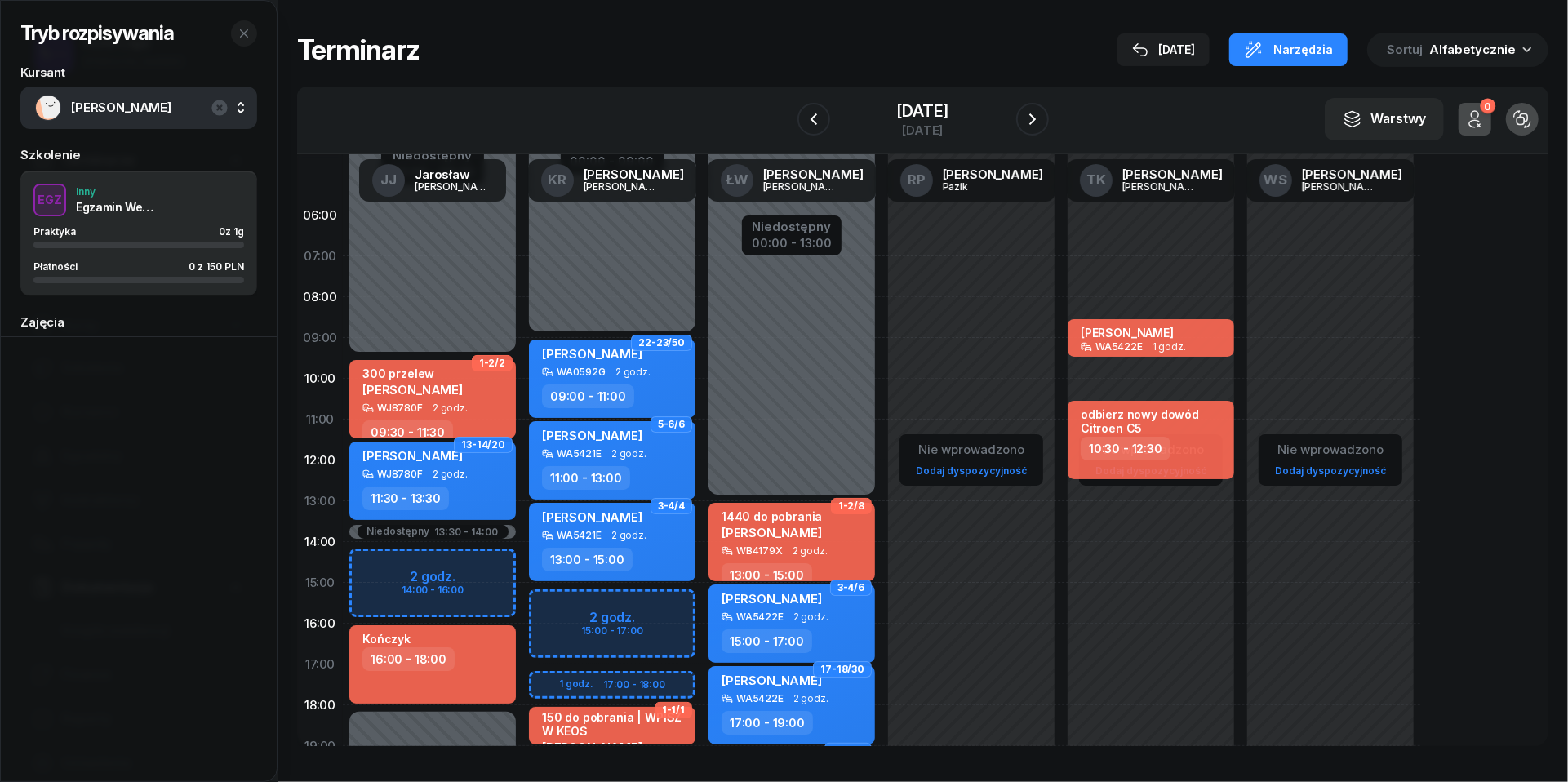
click at [1156, 396] on div "Nie wprowadzono Dodaj dyspozycyjność [PERSON_NAME] WA5422E 1 godz. 08:30 - 09:3…" at bounding box center [1151, 583] width 179 height 776
select select "10"
select select "30"
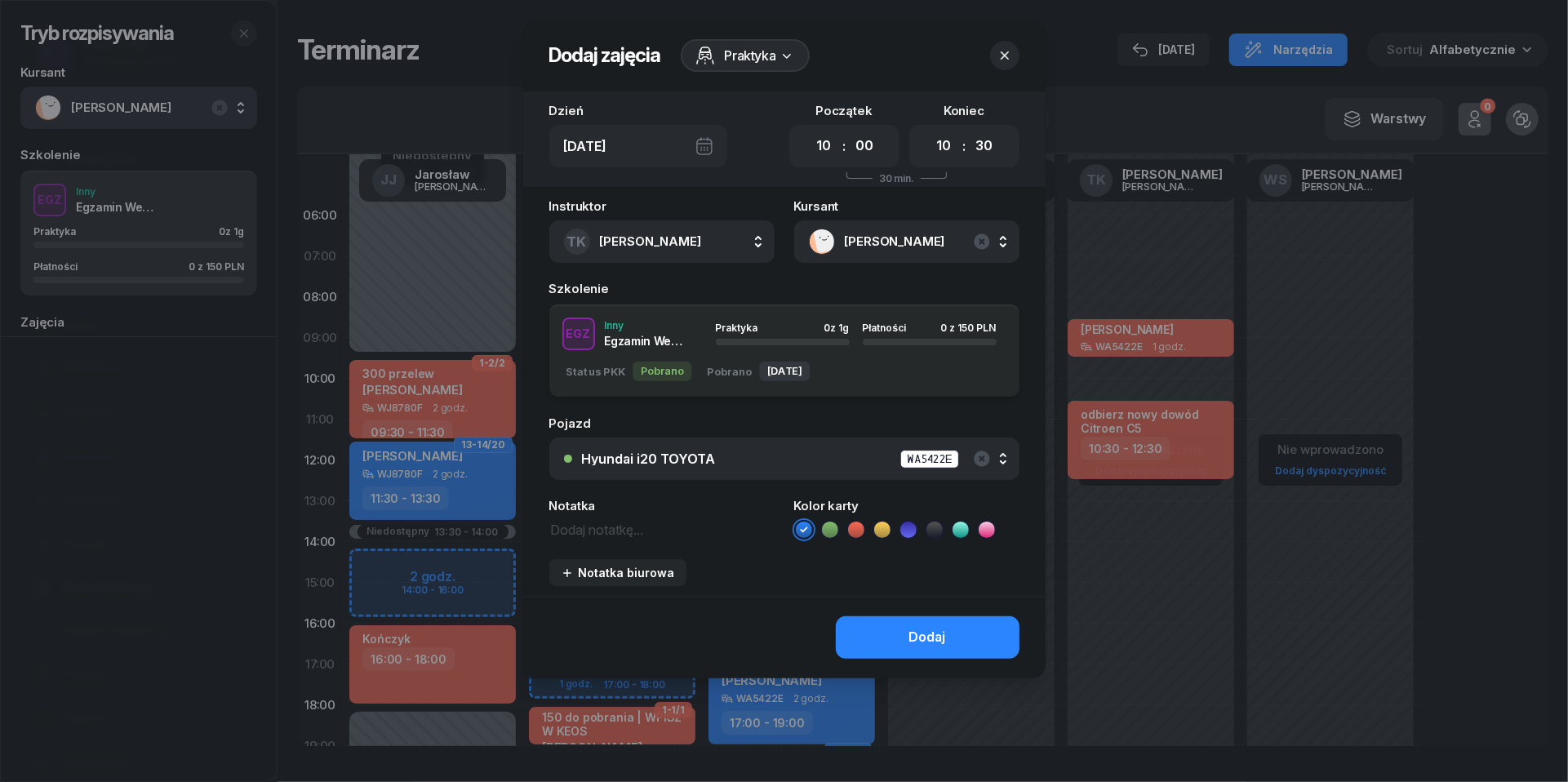
click at [1015, 49] on button "button" at bounding box center [1005, 55] width 29 height 29
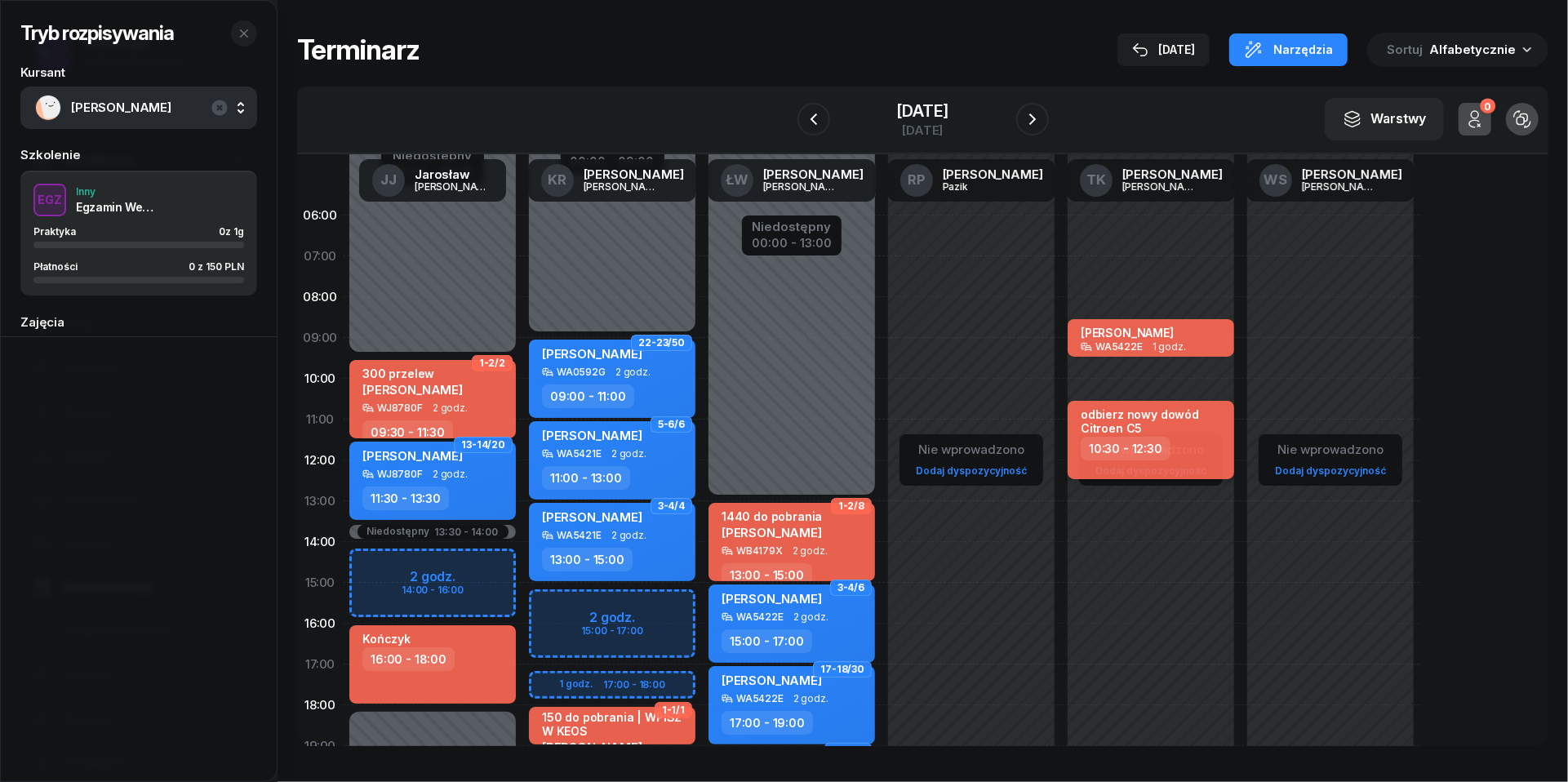
click at [1170, 451] on div "10:30 - 12:30" at bounding box center [1153, 448] width 144 height 23
select select "10"
select select "30"
select select "12"
select select "30"
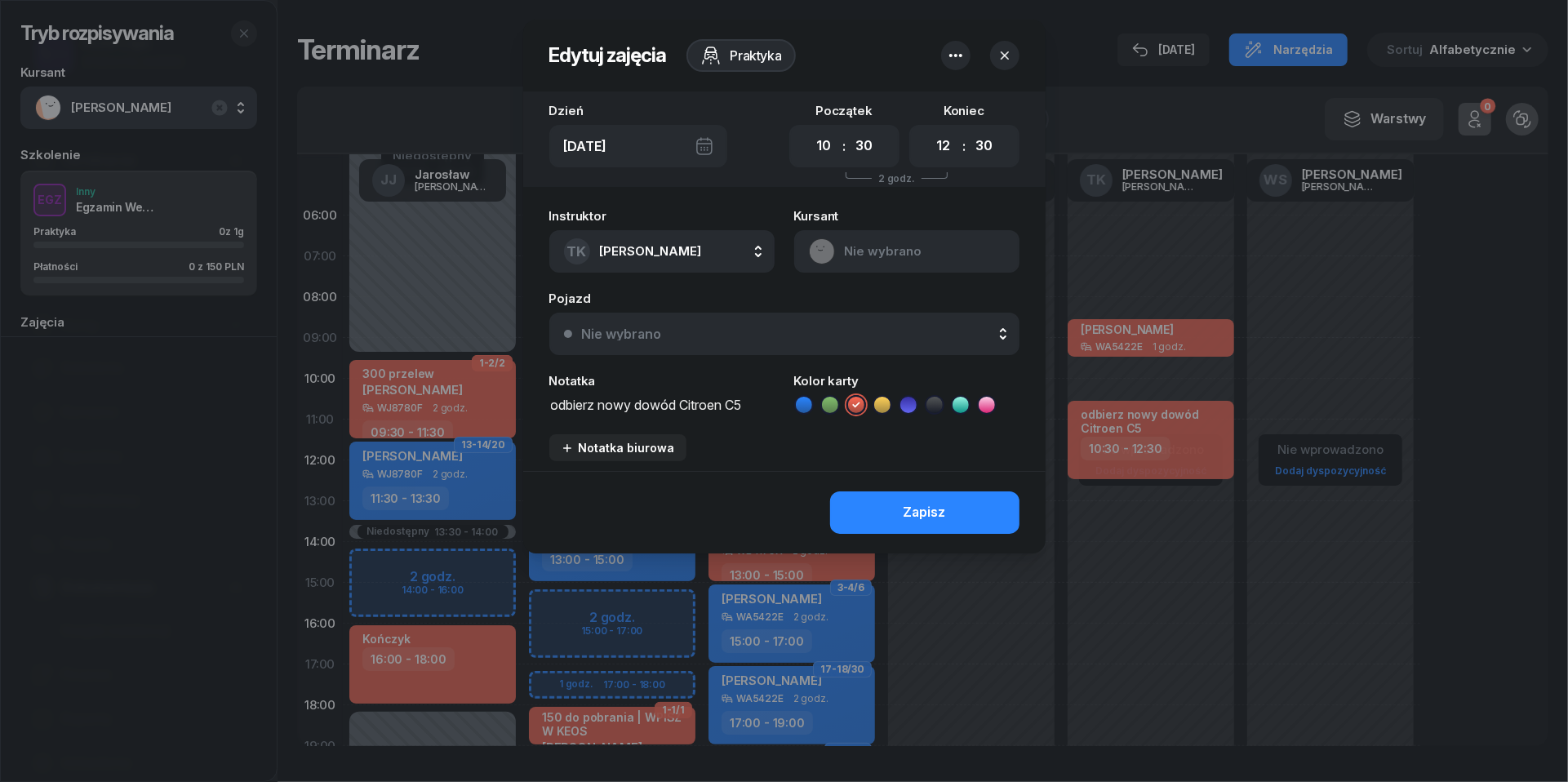
click at [710, 145] on div "[DATE]" at bounding box center [638, 146] width 178 height 42
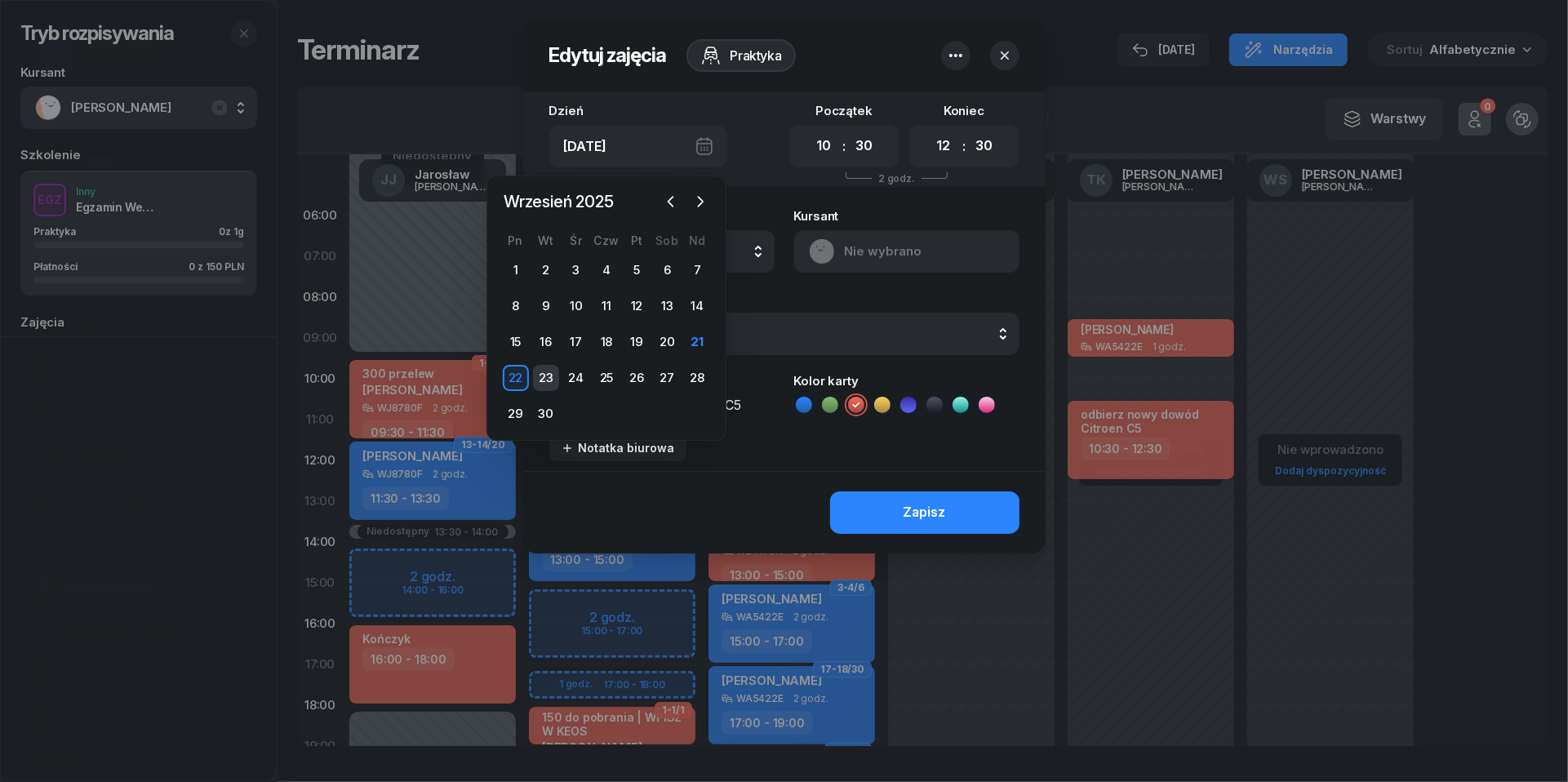
click at [548, 377] on div "23" at bounding box center [546, 378] width 26 height 26
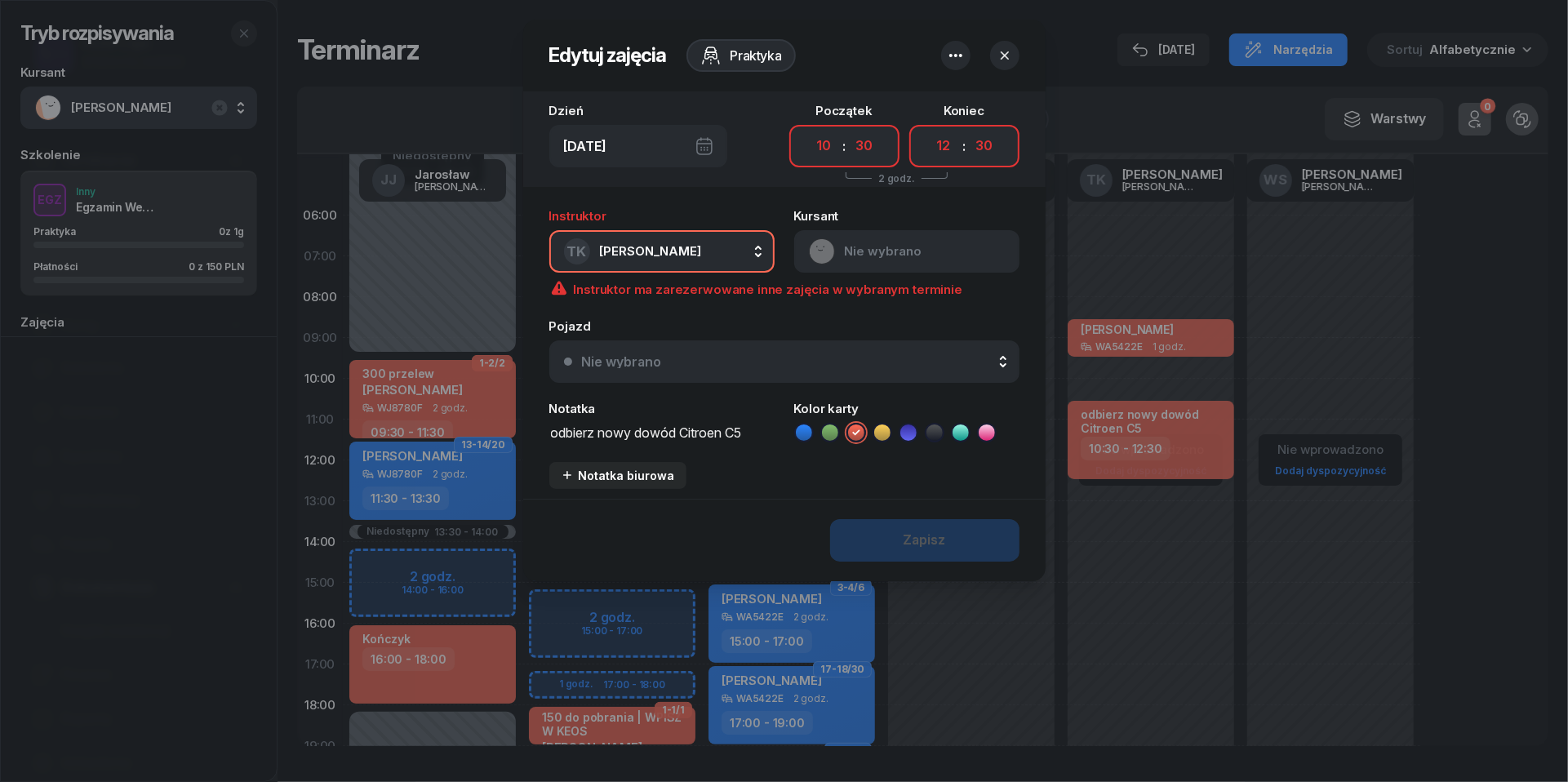
click at [714, 152] on div "[DATE]" at bounding box center [638, 146] width 178 height 42
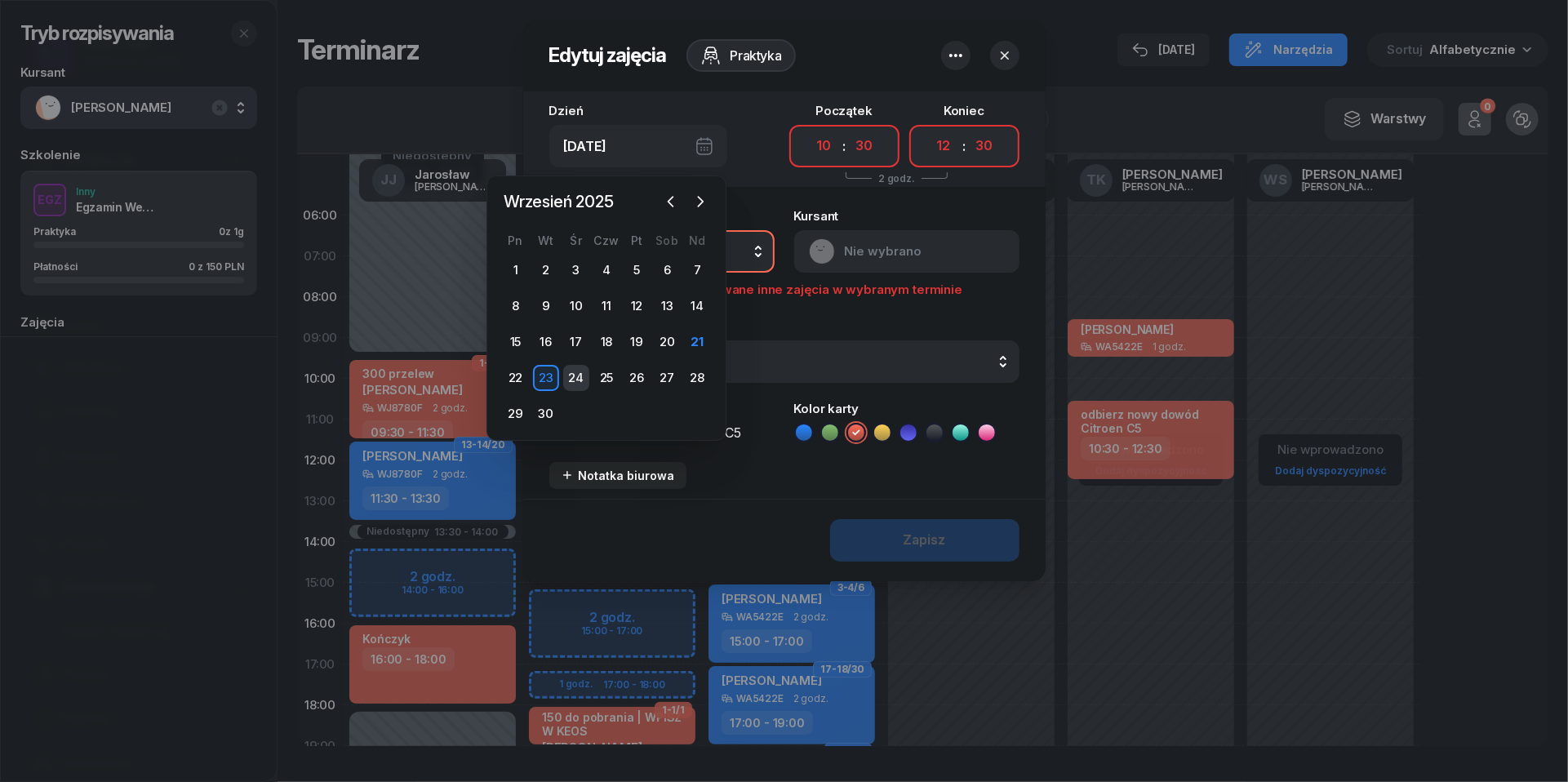
click at [581, 374] on div "24" at bounding box center [576, 378] width 26 height 26
type input "[DATE]"
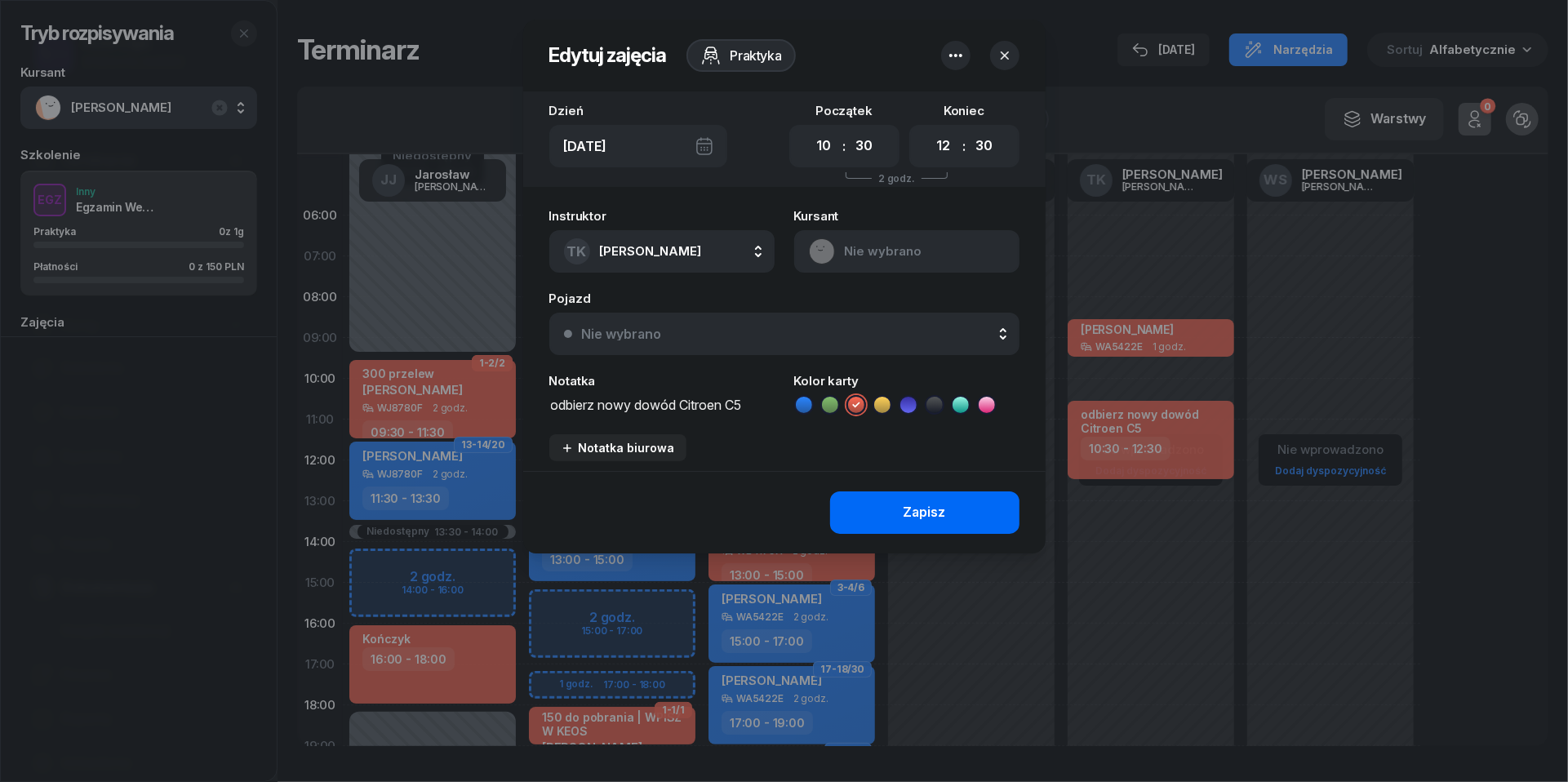
click at [884, 507] on button "Zapisz" at bounding box center [925, 512] width 190 height 42
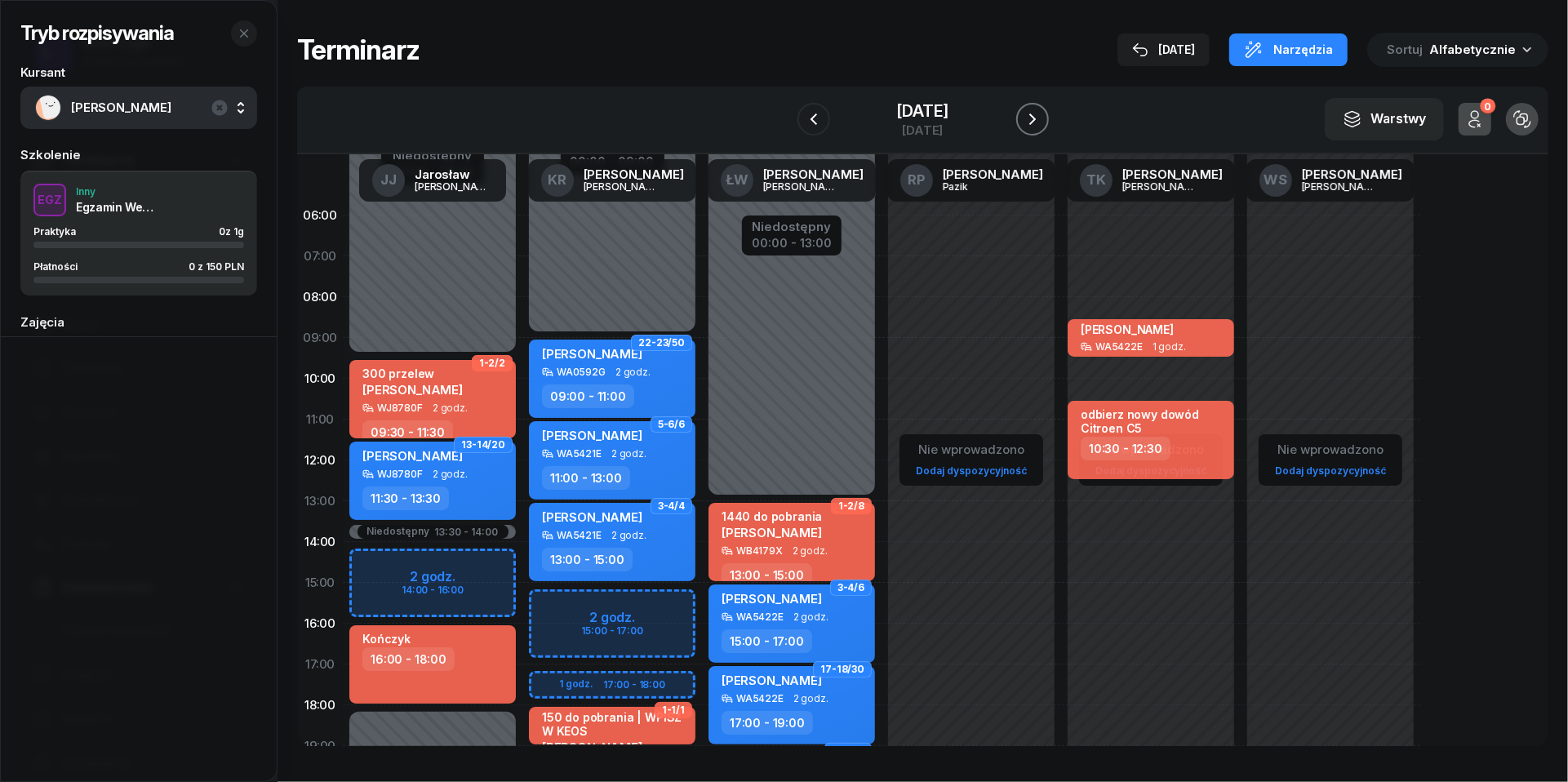
click at [1042, 121] on icon "button" at bounding box center [1033, 119] width 20 height 20
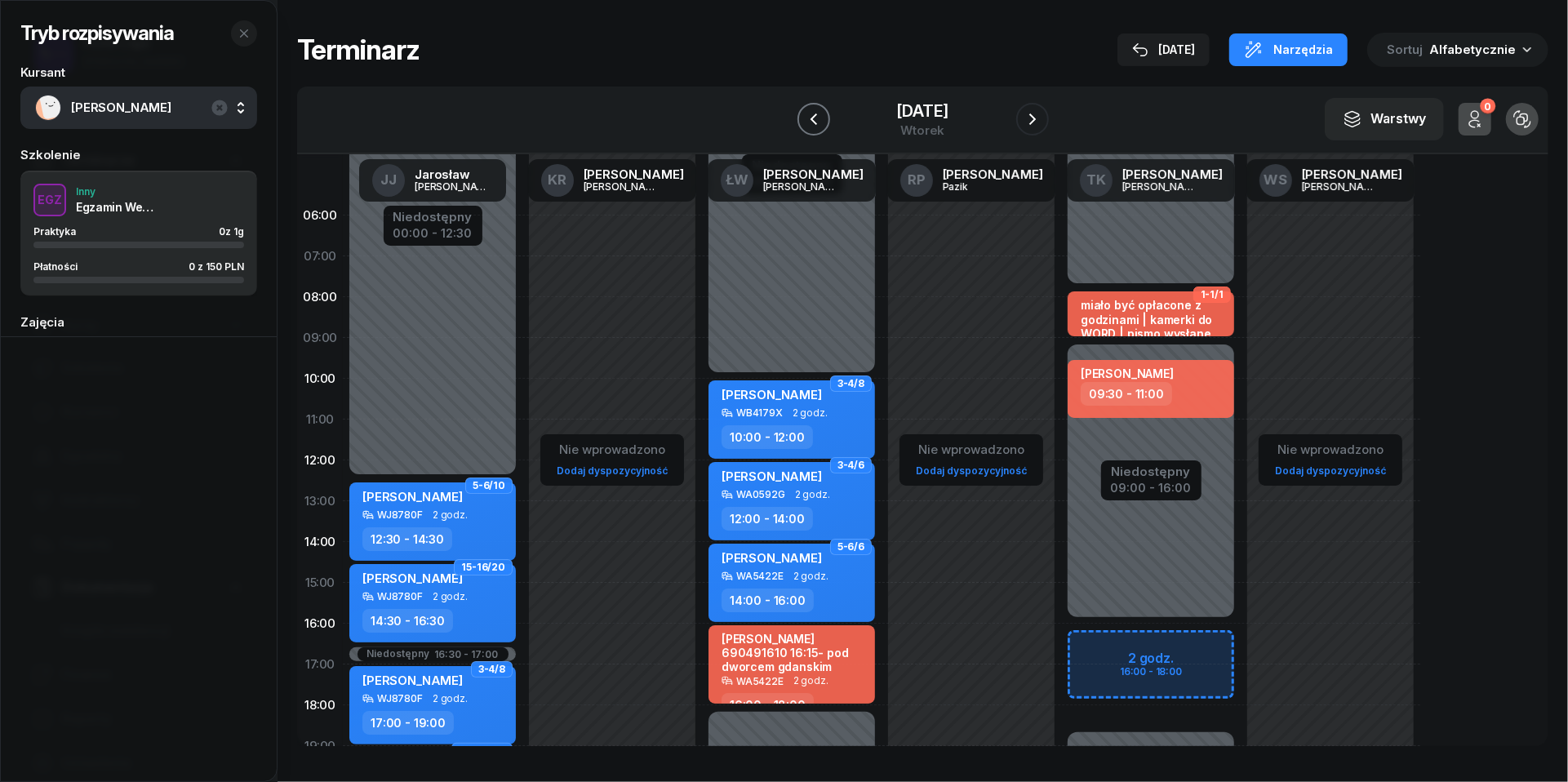
click at [804, 113] on icon "button" at bounding box center [814, 119] width 20 height 20
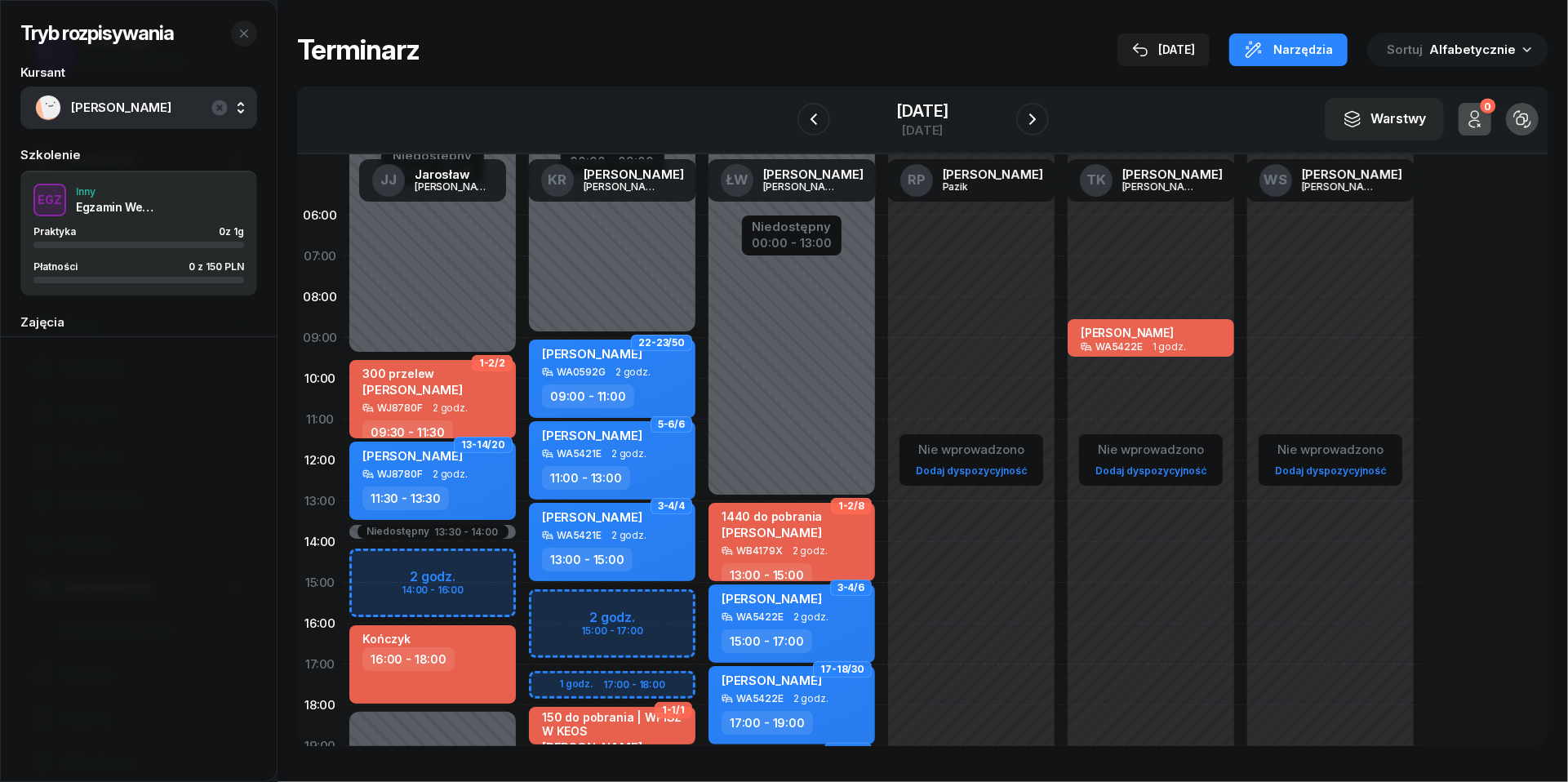
click at [1163, 472] on link "Dodaj dyspozycyjność" at bounding box center [1151, 471] width 124 height 19
select select "08"
select select "16"
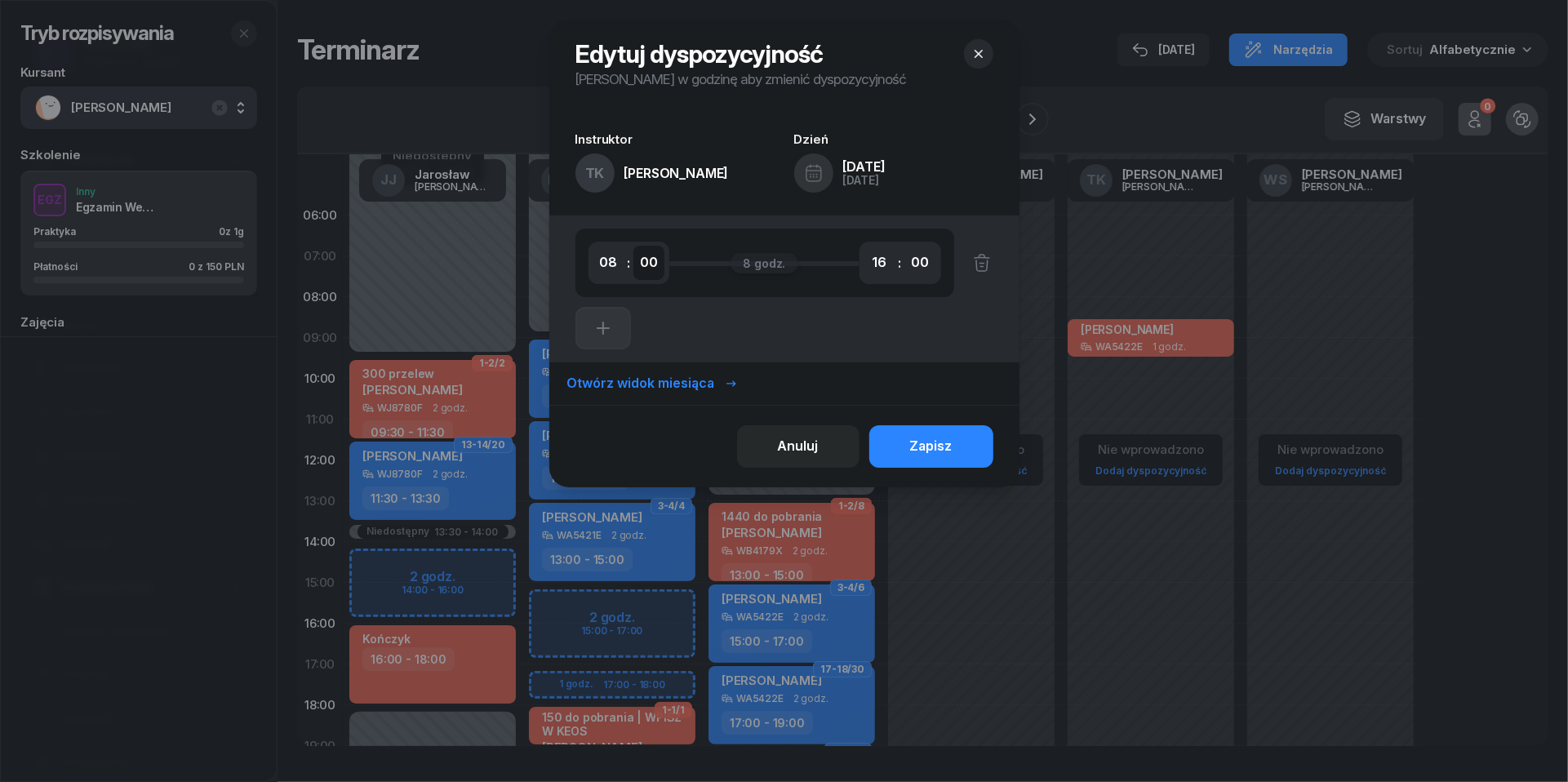
select select "30"
select select "09"
select select "30"
click at [951, 445] on div "Zapisz" at bounding box center [931, 447] width 42 height 22
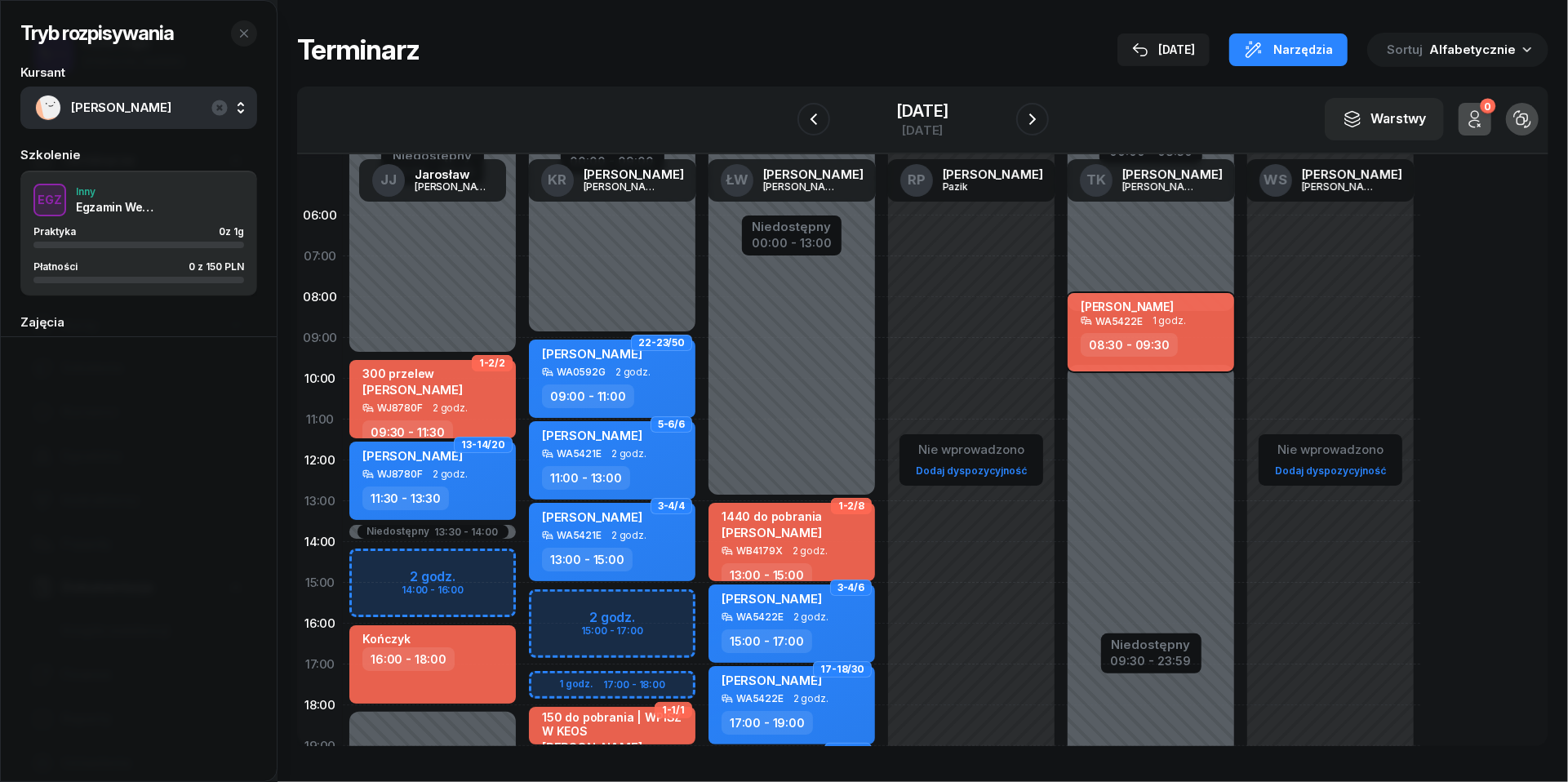
click at [1189, 316] on div "WA5422E 1 godz." at bounding box center [1153, 321] width 144 height 11
select select "08"
select select "30"
select select "09"
select select "30"
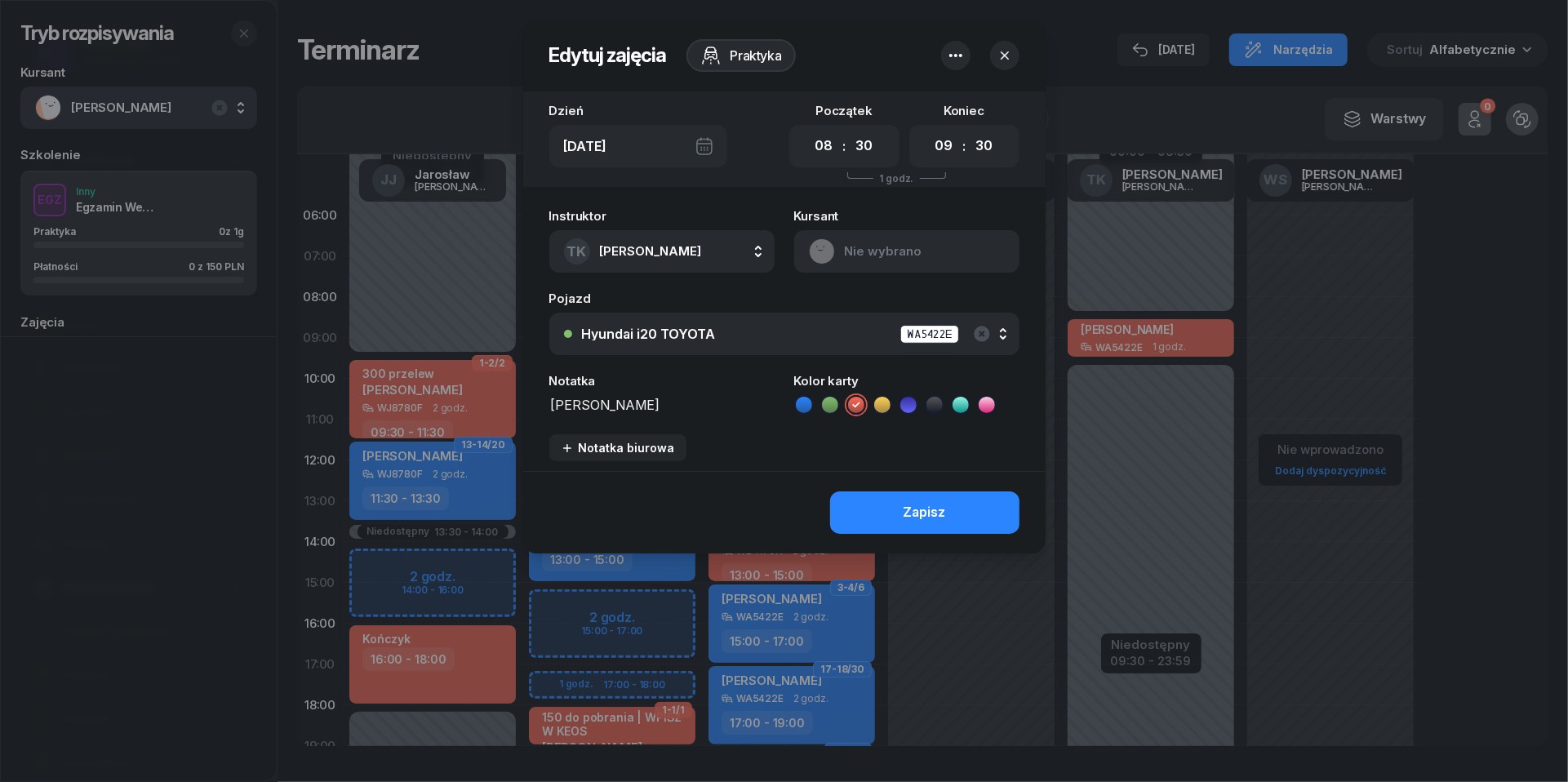
click at [962, 50] on icon "button" at bounding box center [956, 55] width 20 height 20
click at [940, 105] on link "Usuń" at bounding box center [947, 105] width 214 height 41
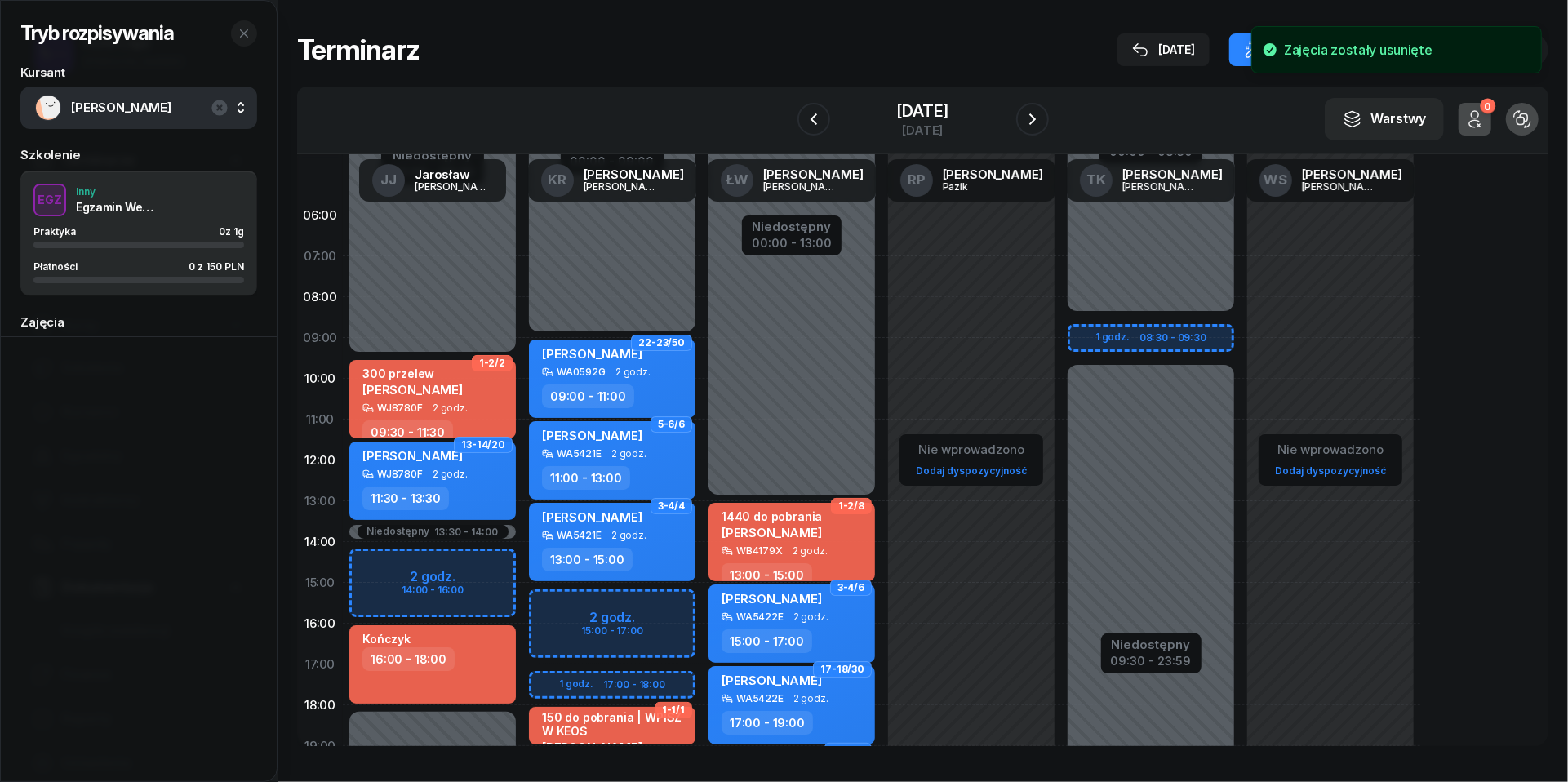
click at [1102, 334] on div "Niedostępny 00:00 - 08:30 Niedostępny 09:30 - 23:59 1 godz. 08:30 - 09:30" at bounding box center [1151, 583] width 179 height 776
select select "08"
select select "10"
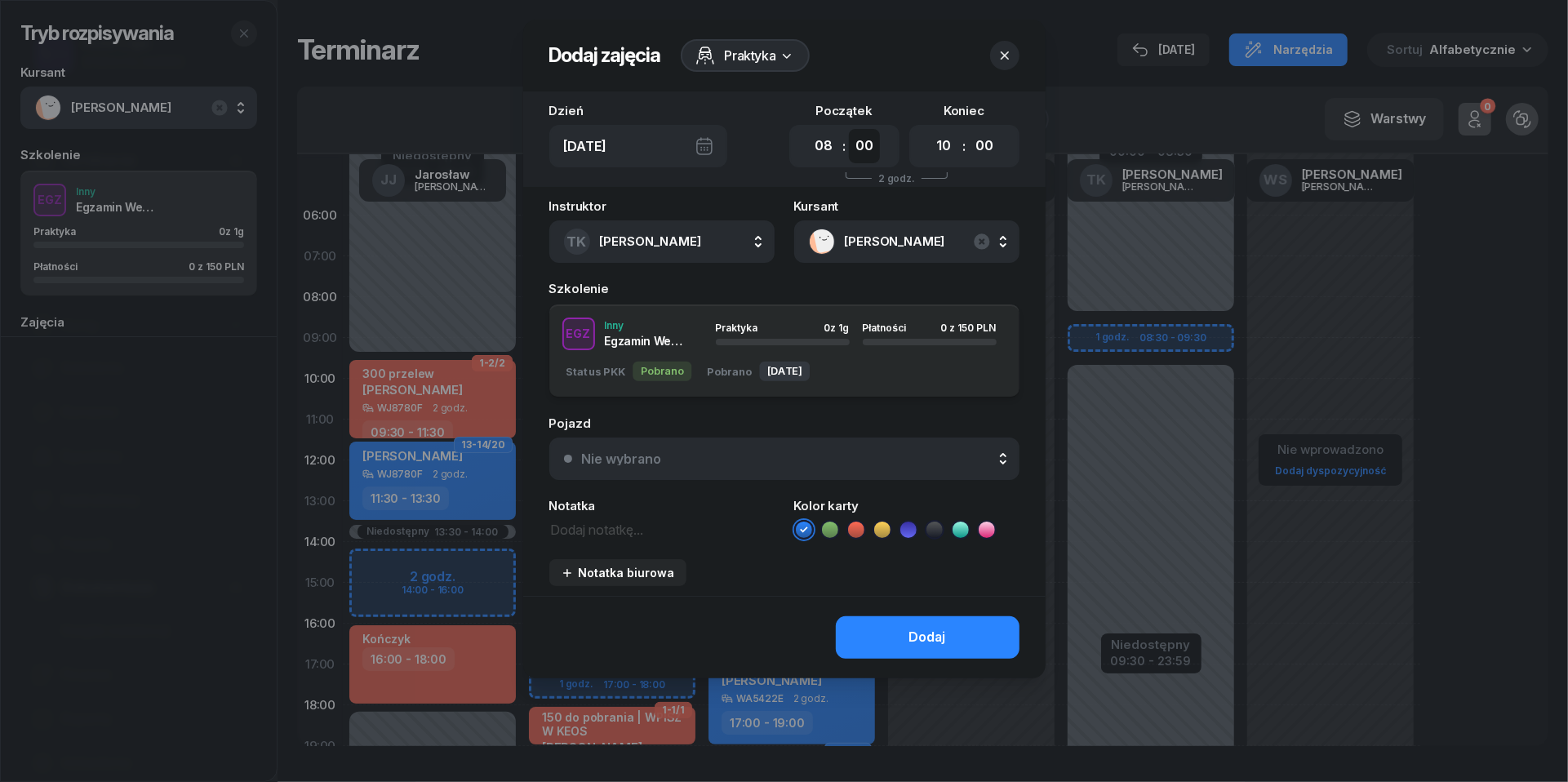
select select "30"
select select "09"
select select "30"
click at [705, 458] on div "Nie wybrano" at bounding box center [793, 459] width 423 height 13
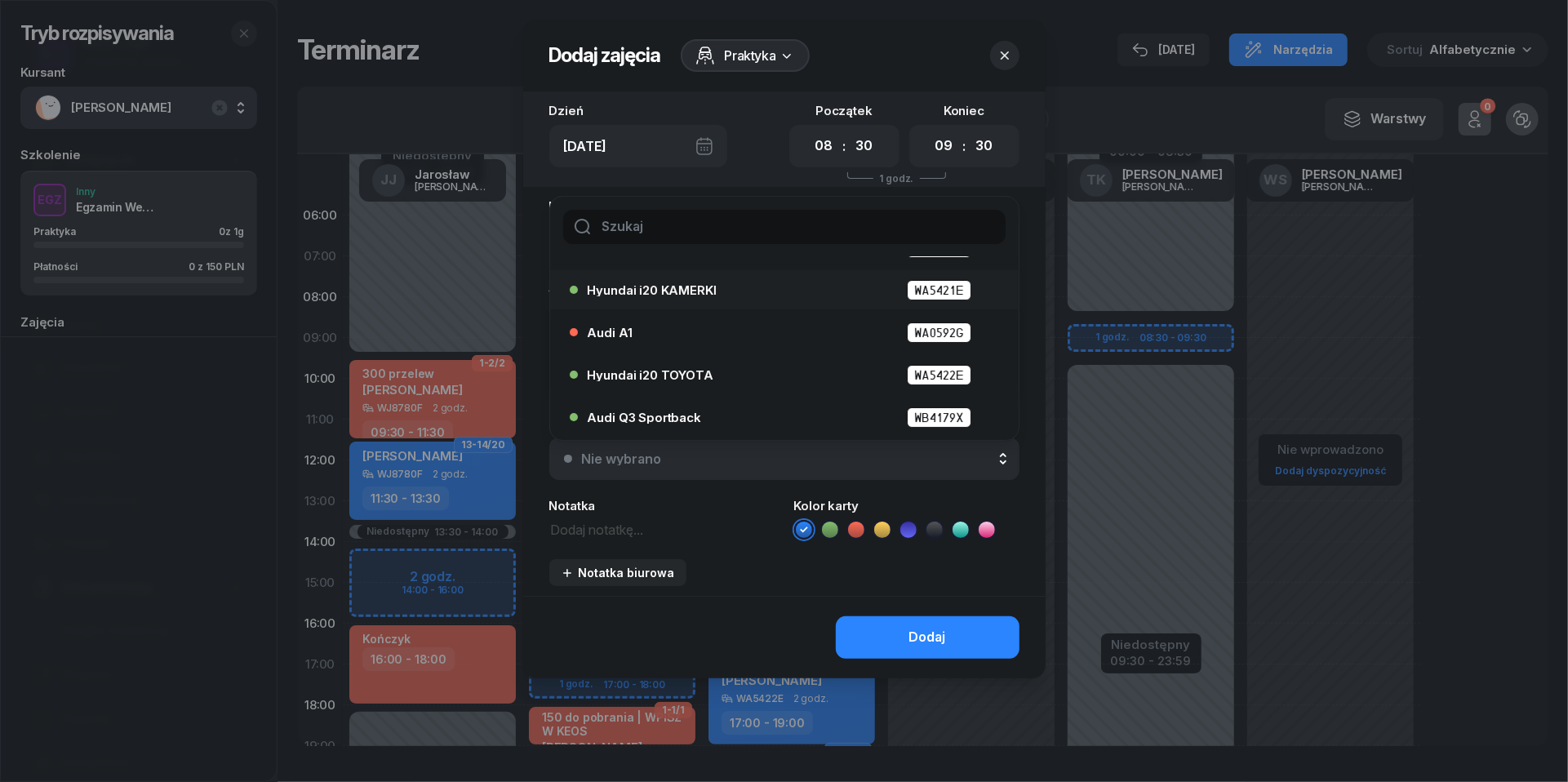
scroll to position [75, 0]
click at [699, 376] on span "Hyundai i20 TOYOTA" at bounding box center [651, 375] width 126 height 12
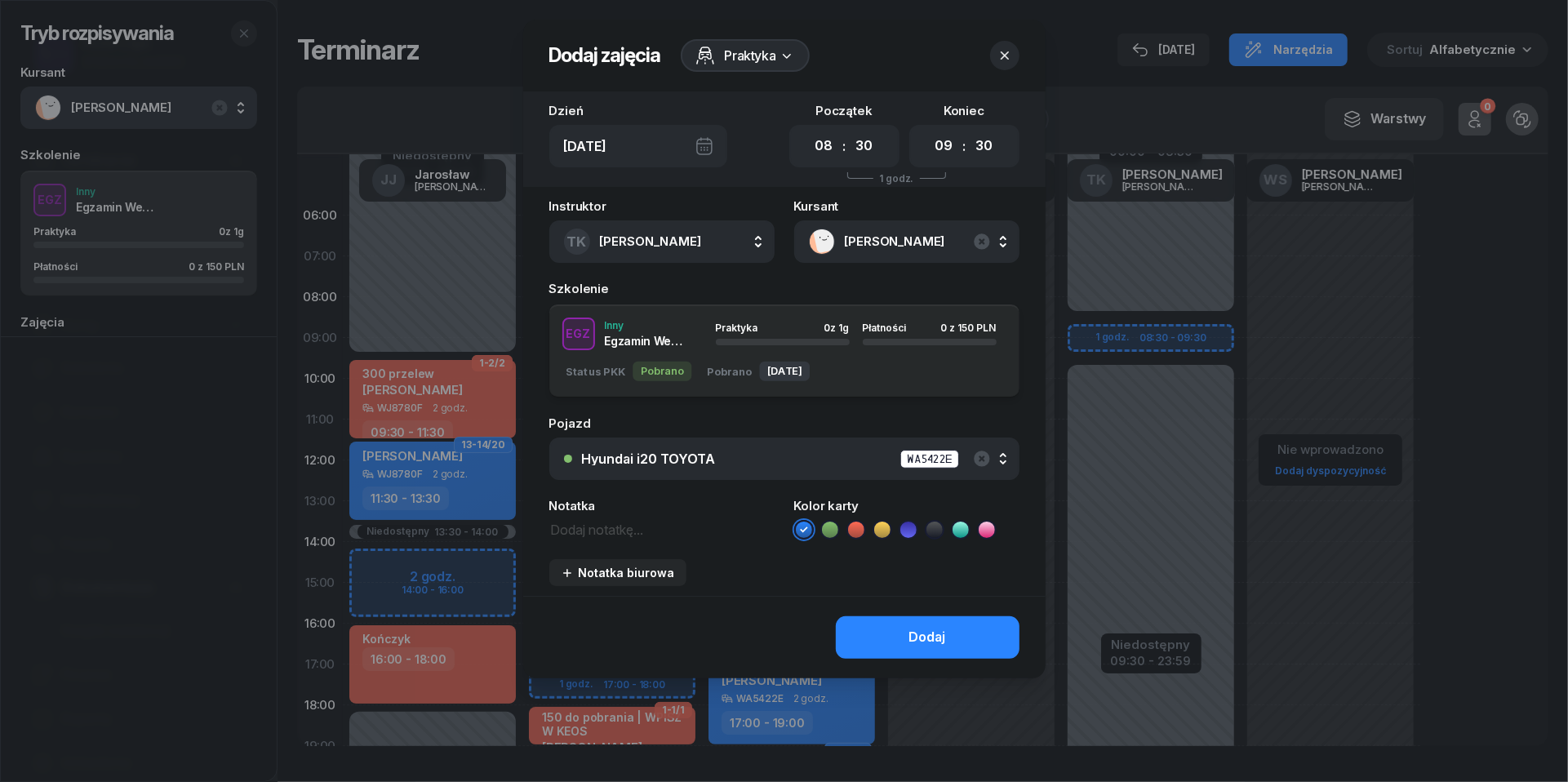
click at [667, 534] on textarea at bounding box center [661, 529] width 225 height 21
type textarea "150 do pobrania | egz. wew."
click at [904, 531] on icon at bounding box center [908, 529] width 16 height 16
click at [851, 531] on icon at bounding box center [856, 529] width 16 height 16
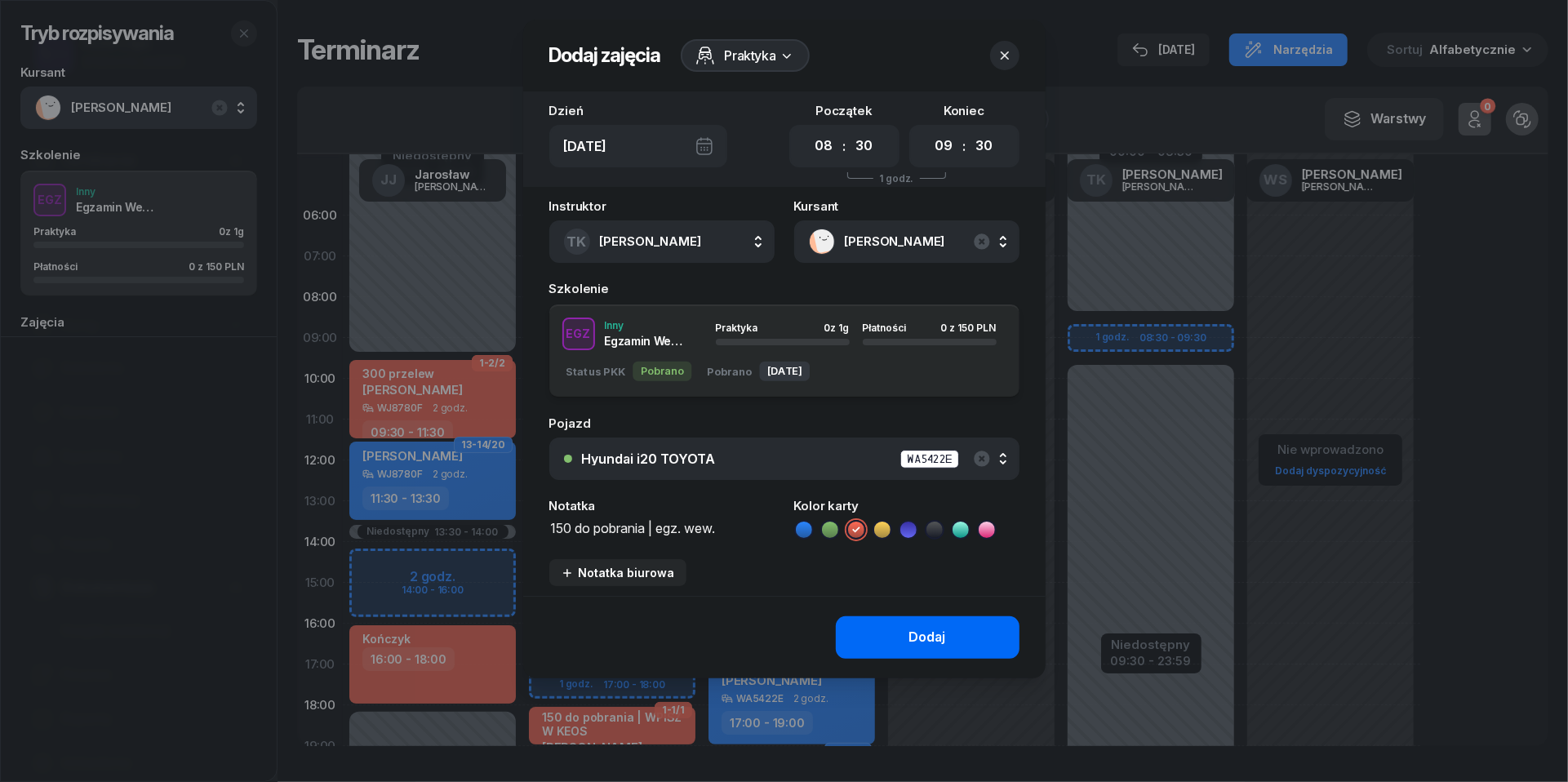
click at [940, 632] on div "Dodaj" at bounding box center [928, 637] width 37 height 22
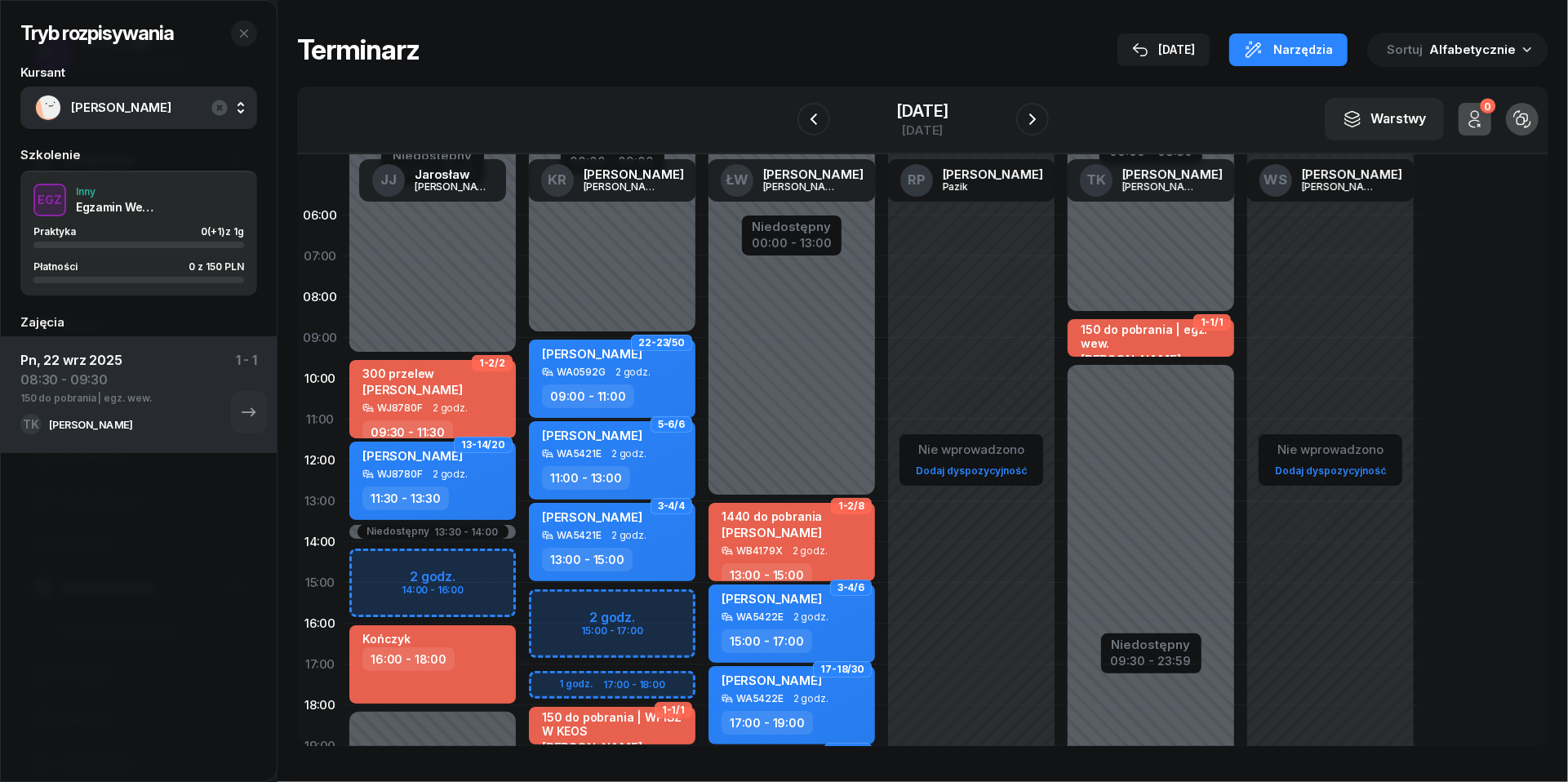
click at [105, 109] on span "[PERSON_NAME]" at bounding box center [156, 108] width 172 height 22
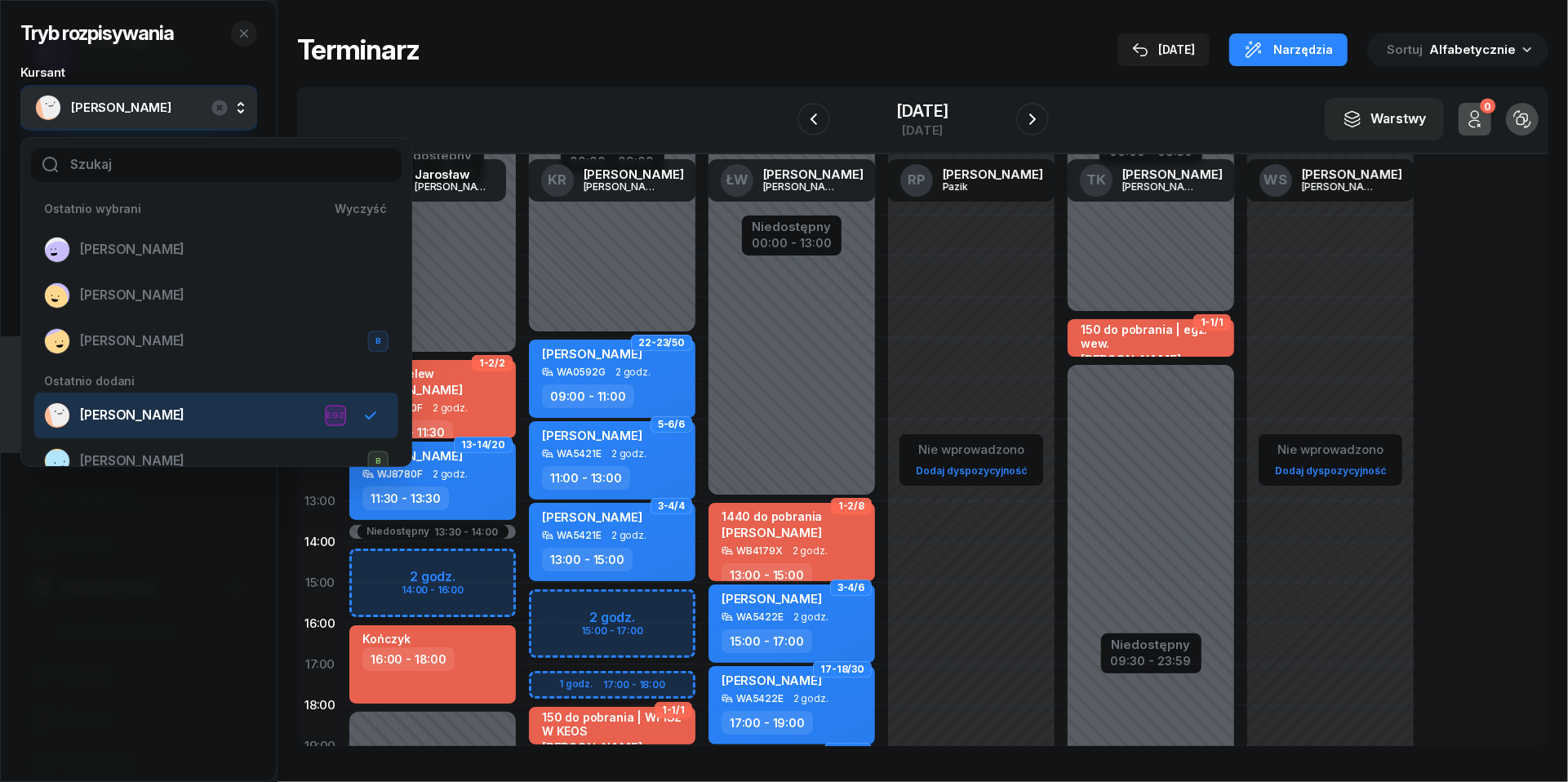
click at [128, 93] on div "[PERSON_NAME]" at bounding box center [139, 107] width 237 height 42
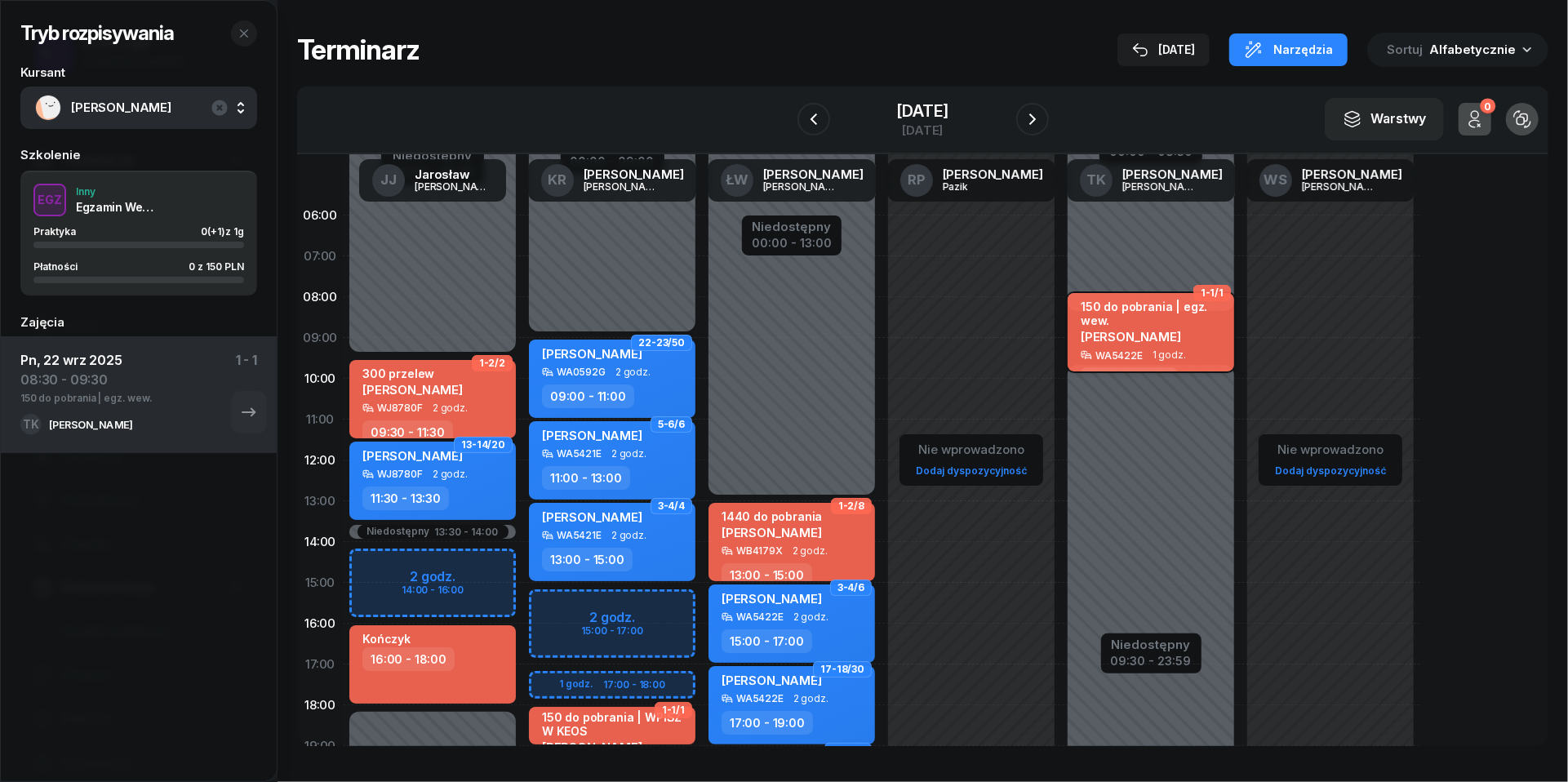
click at [1117, 341] on div "150 do pobrania | egz. wew. [PERSON_NAME]" at bounding box center [1153, 325] width 144 height 50
select select "08"
select select "30"
select select "09"
select select "30"
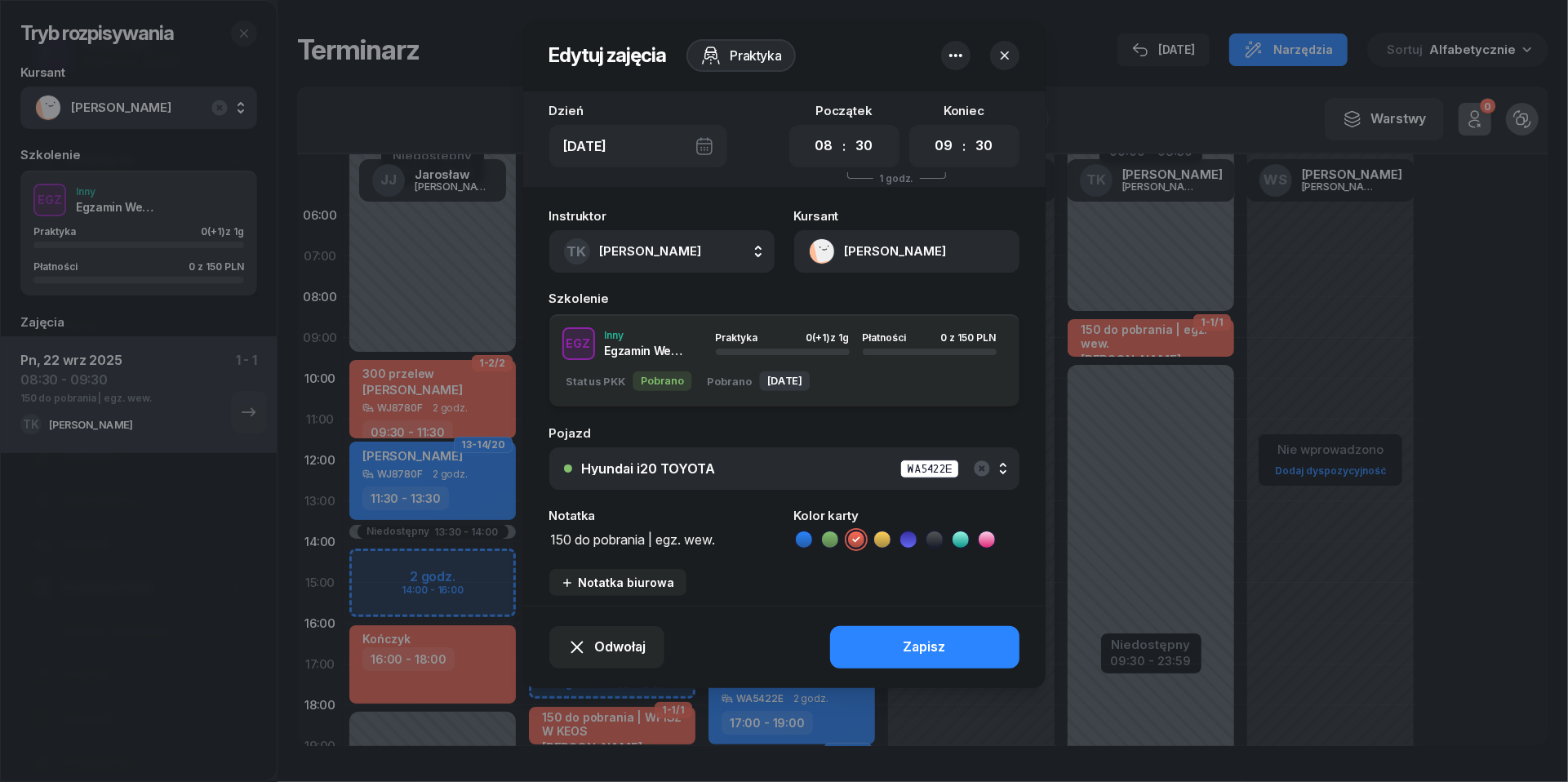
click at [1007, 56] on icon "button" at bounding box center [1004, 55] width 16 height 16
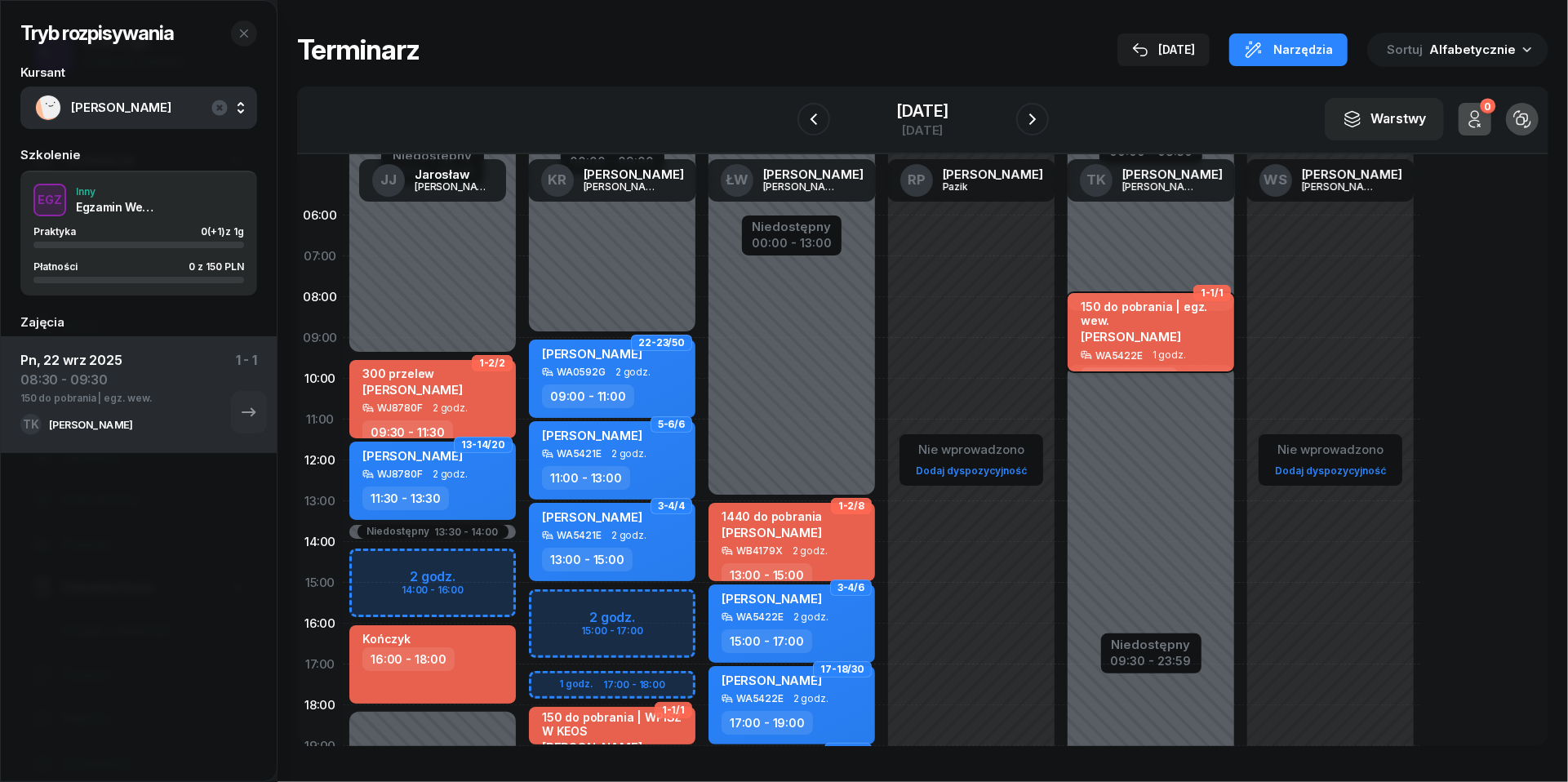
click at [1099, 330] on span "[PERSON_NAME]" at bounding box center [1131, 337] width 100 height 16
select select "08"
select select "30"
select select "09"
select select "30"
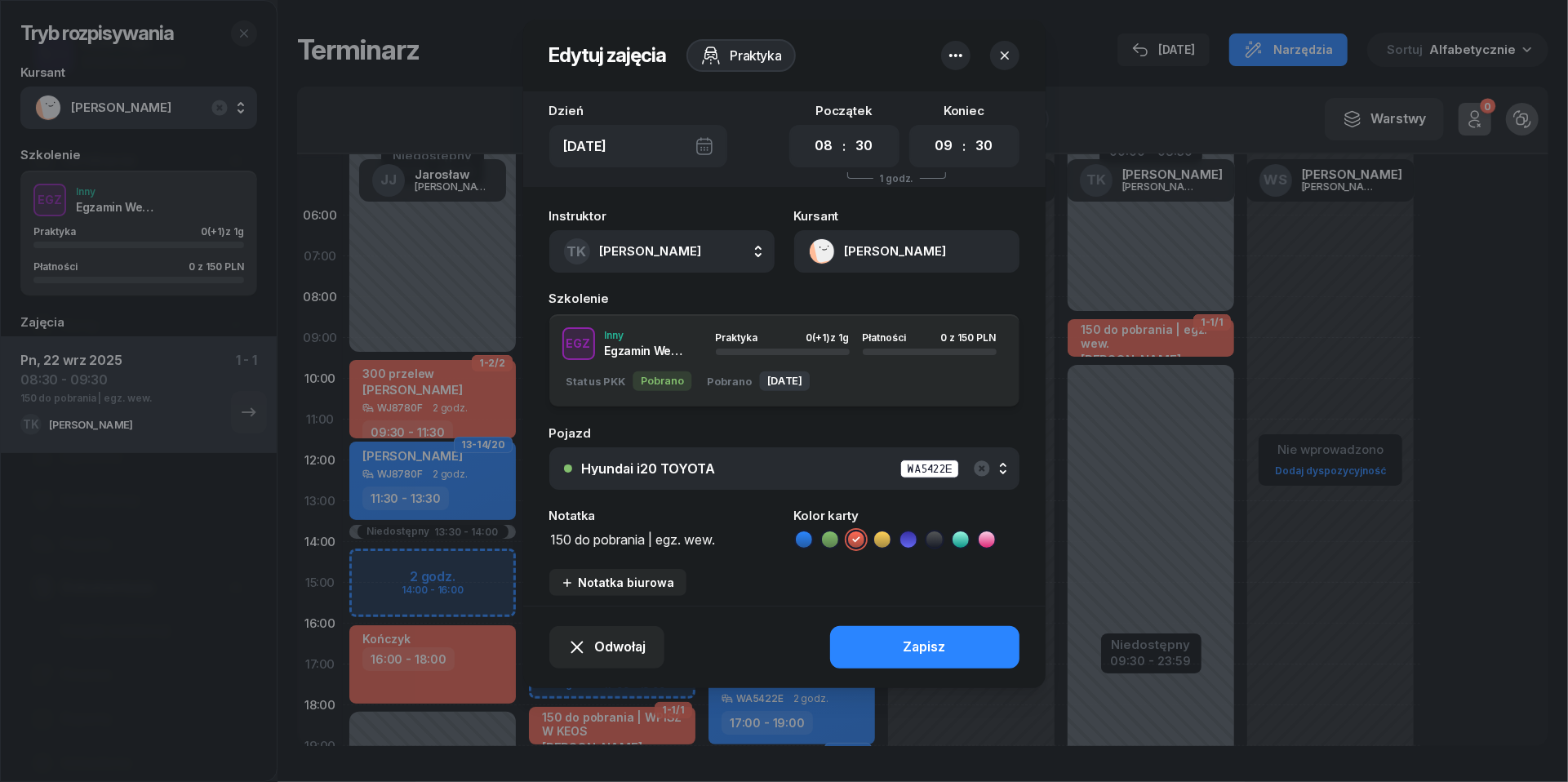
click at [828, 246] on button "[PERSON_NAME]" at bounding box center [906, 251] width 225 height 42
click at [830, 298] on div "Otwórz profil" at bounding box center [847, 308] width 79 height 22
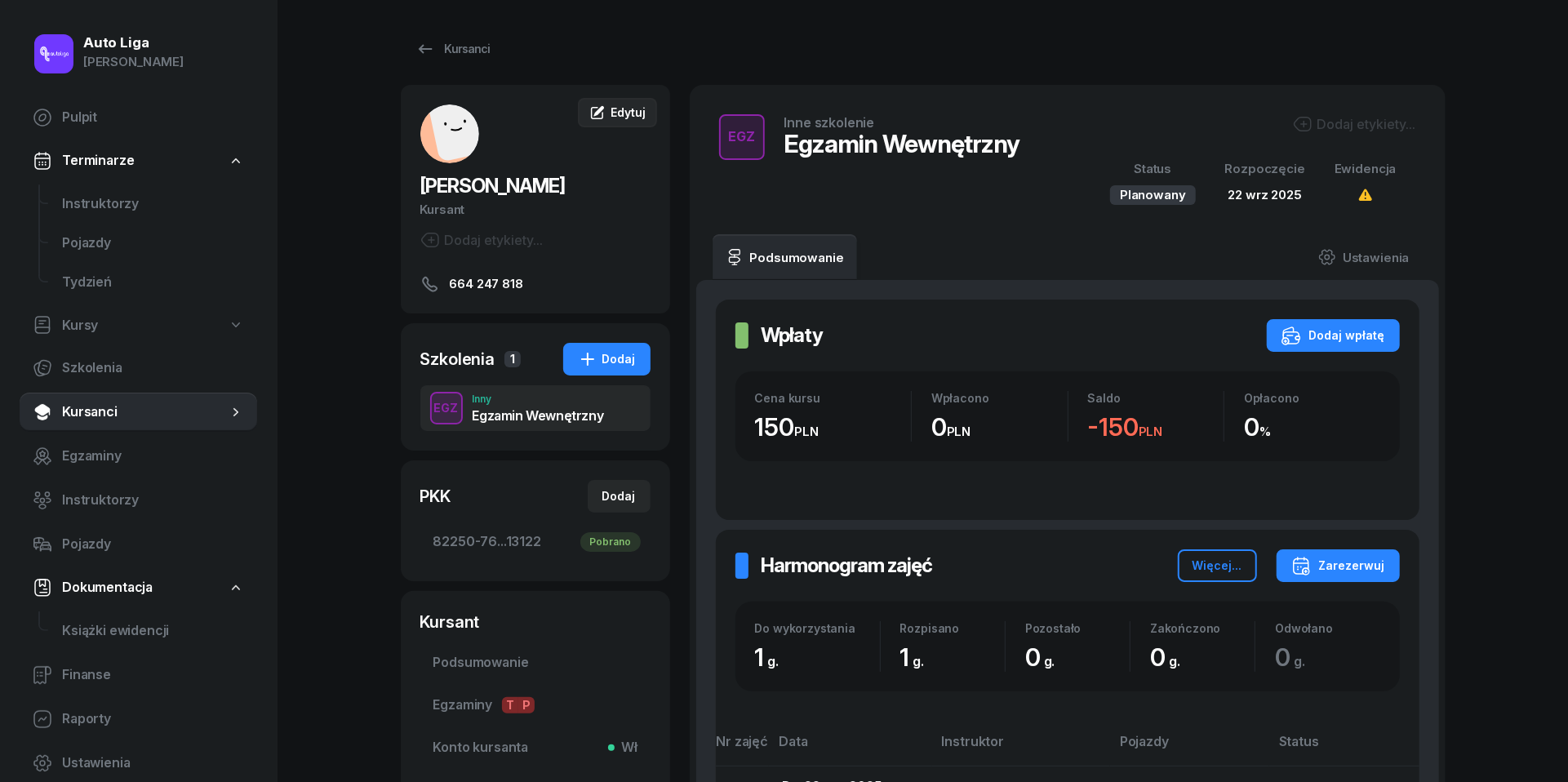
click at [630, 102] on link "Edytuj" at bounding box center [616, 113] width 78 height 29
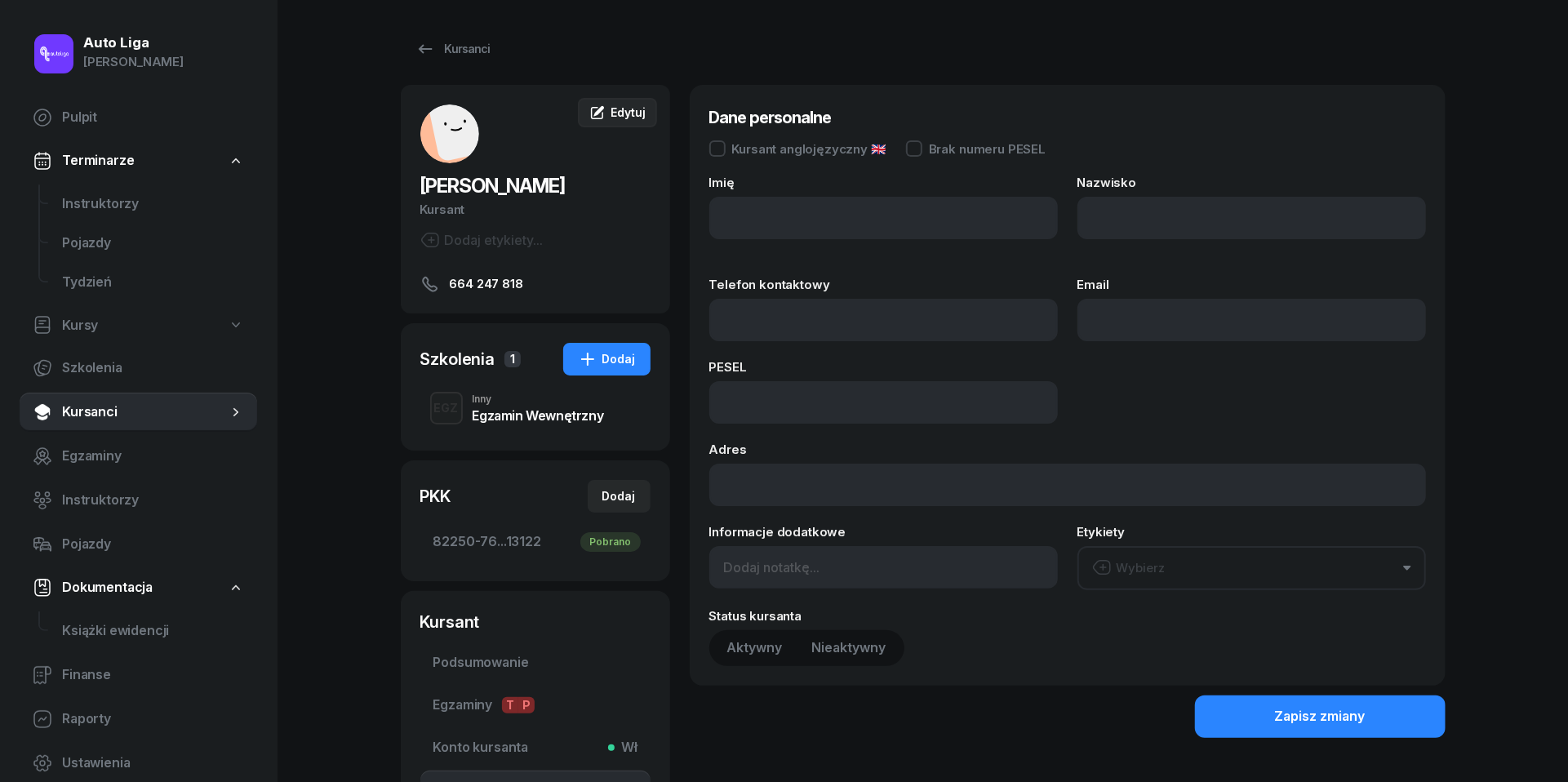
type input "[PERSON_NAME]"
type input "Deputat"
type input "664247818"
type input "96040114230"
type input "664 247 818"
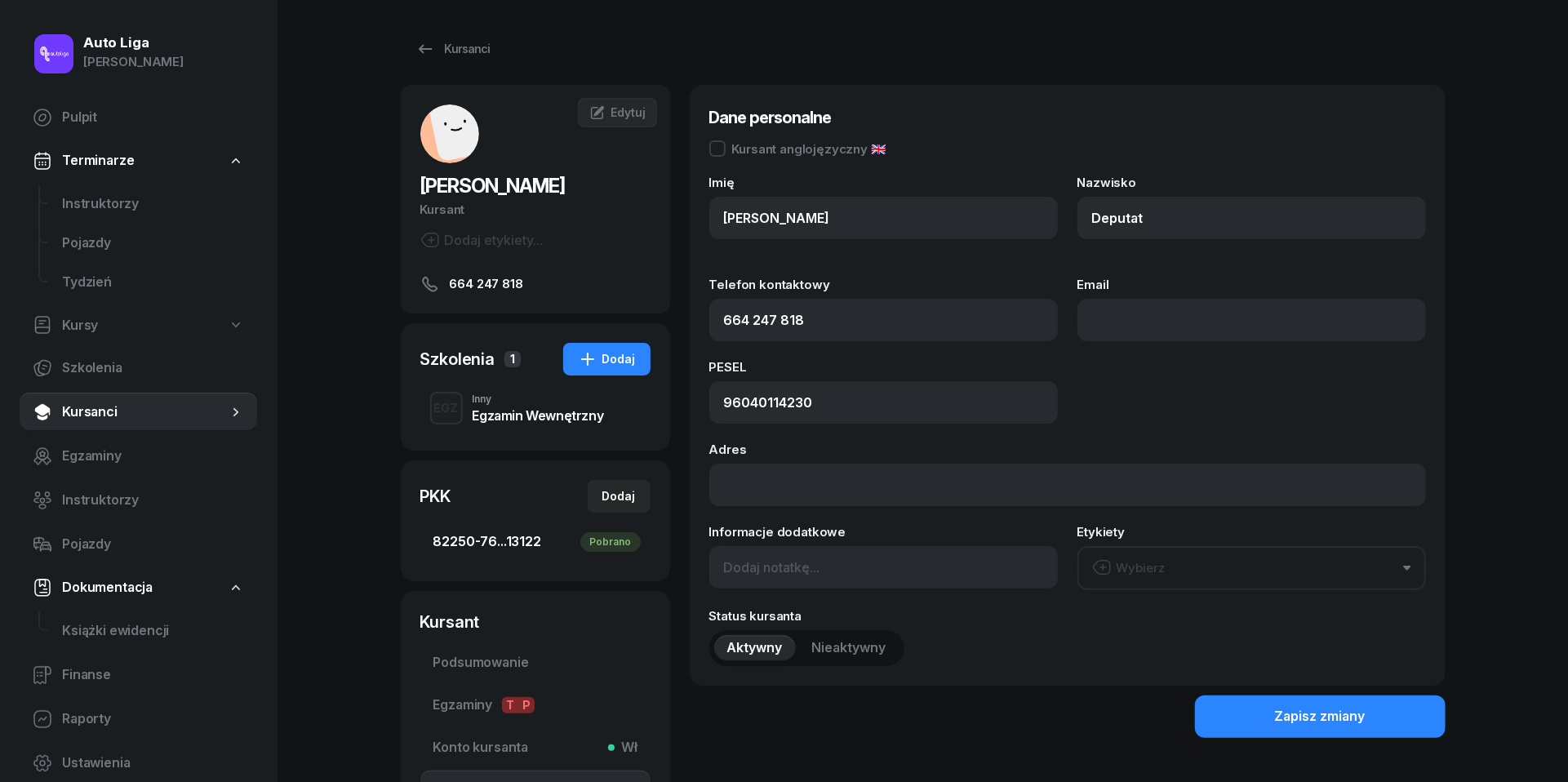
click at [469, 528] on link "82250-76...13122 [GEOGRAPHIC_DATA]" at bounding box center [535, 541] width 230 height 39
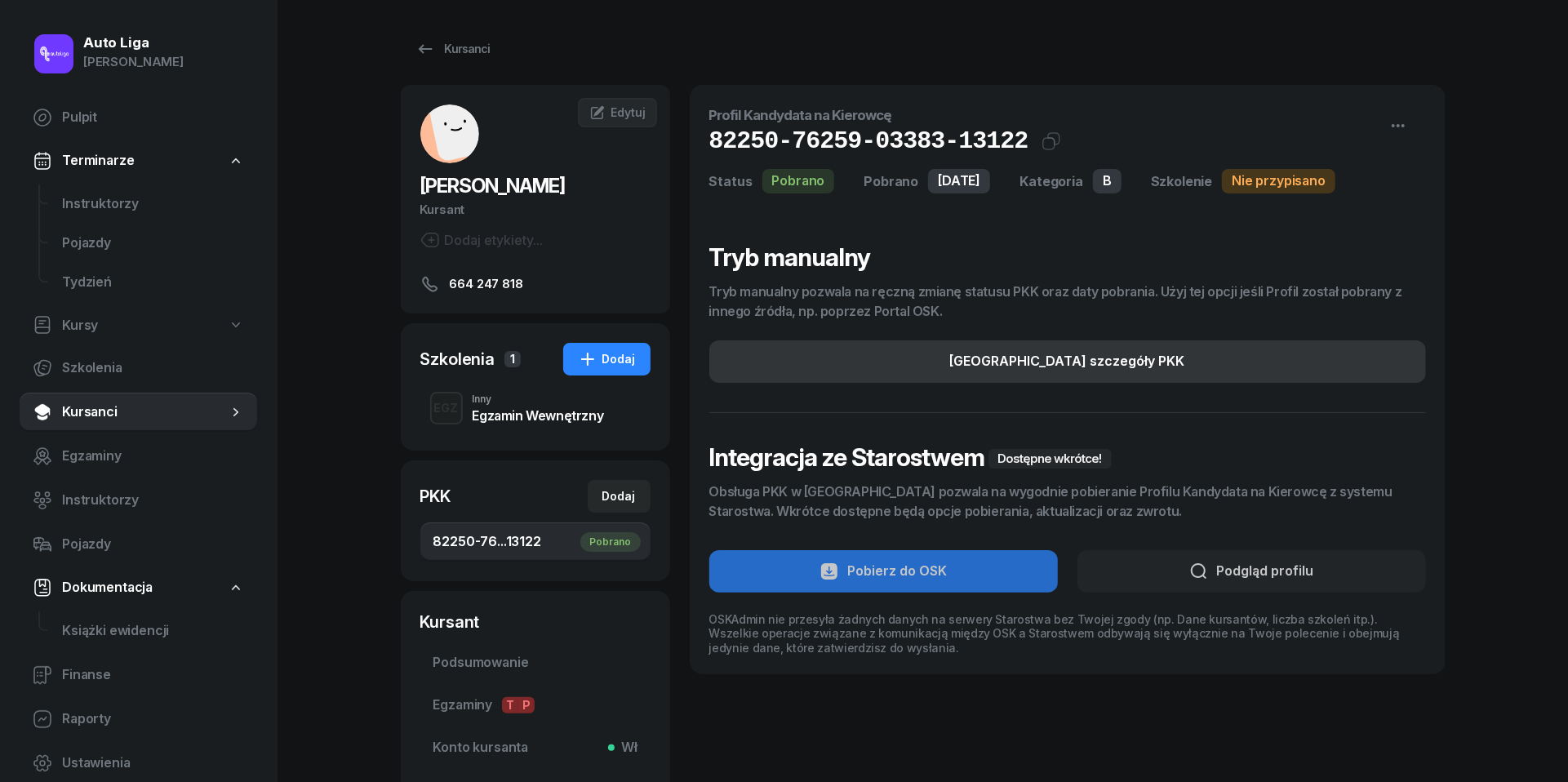
click at [1071, 370] on div "[GEOGRAPHIC_DATA] szczegóły PKK" at bounding box center [1067, 361] width 235 height 22
select select "B"
select select "Get"
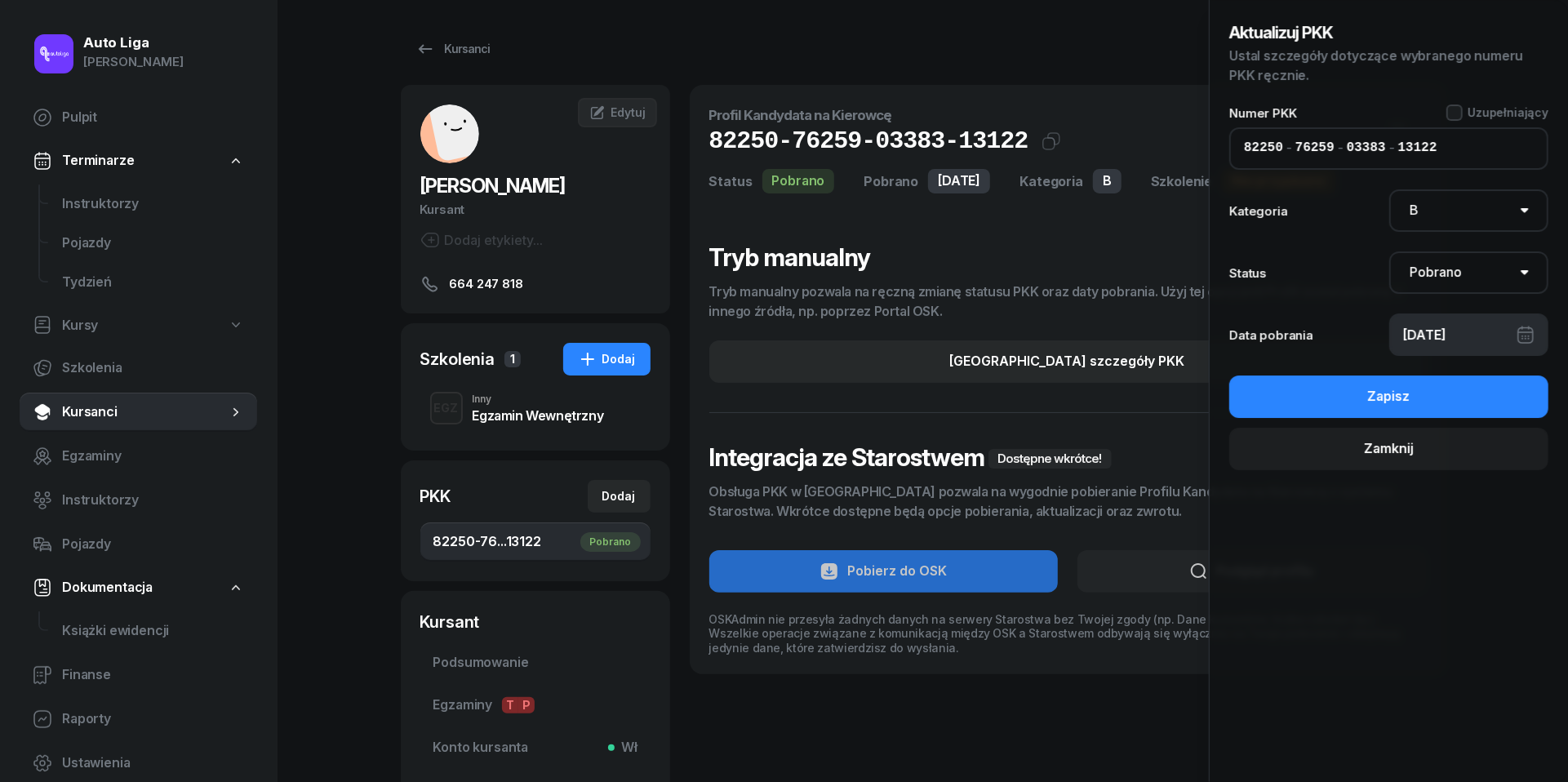
click at [1324, 145] on input "76259" at bounding box center [1315, 148] width 39 height 22
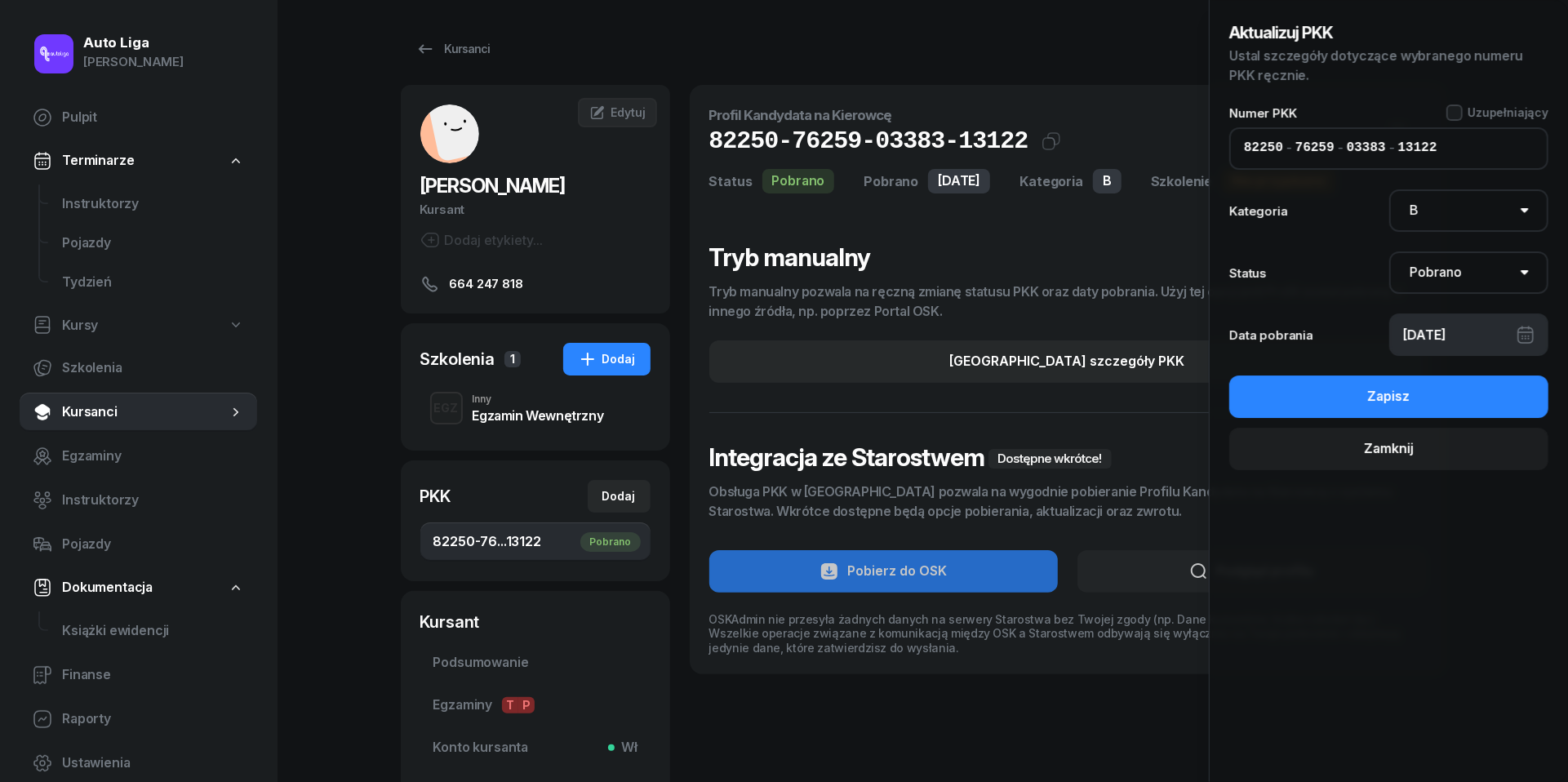
drag, startPoint x: 1434, startPoint y: 148, endPoint x: 1040, endPoint y: 158, distance: 394.1
click at [1040, 158] on div "Profil Kandydata na Kierowcę 82250-76259-03383-13122 Kat.B Status Pobrano Pobra…" at bounding box center [1067, 379] width 756 height 590
click at [1496, 161] on div "82250 - 76259 - 03383 - 13122" at bounding box center [1389, 148] width 319 height 42
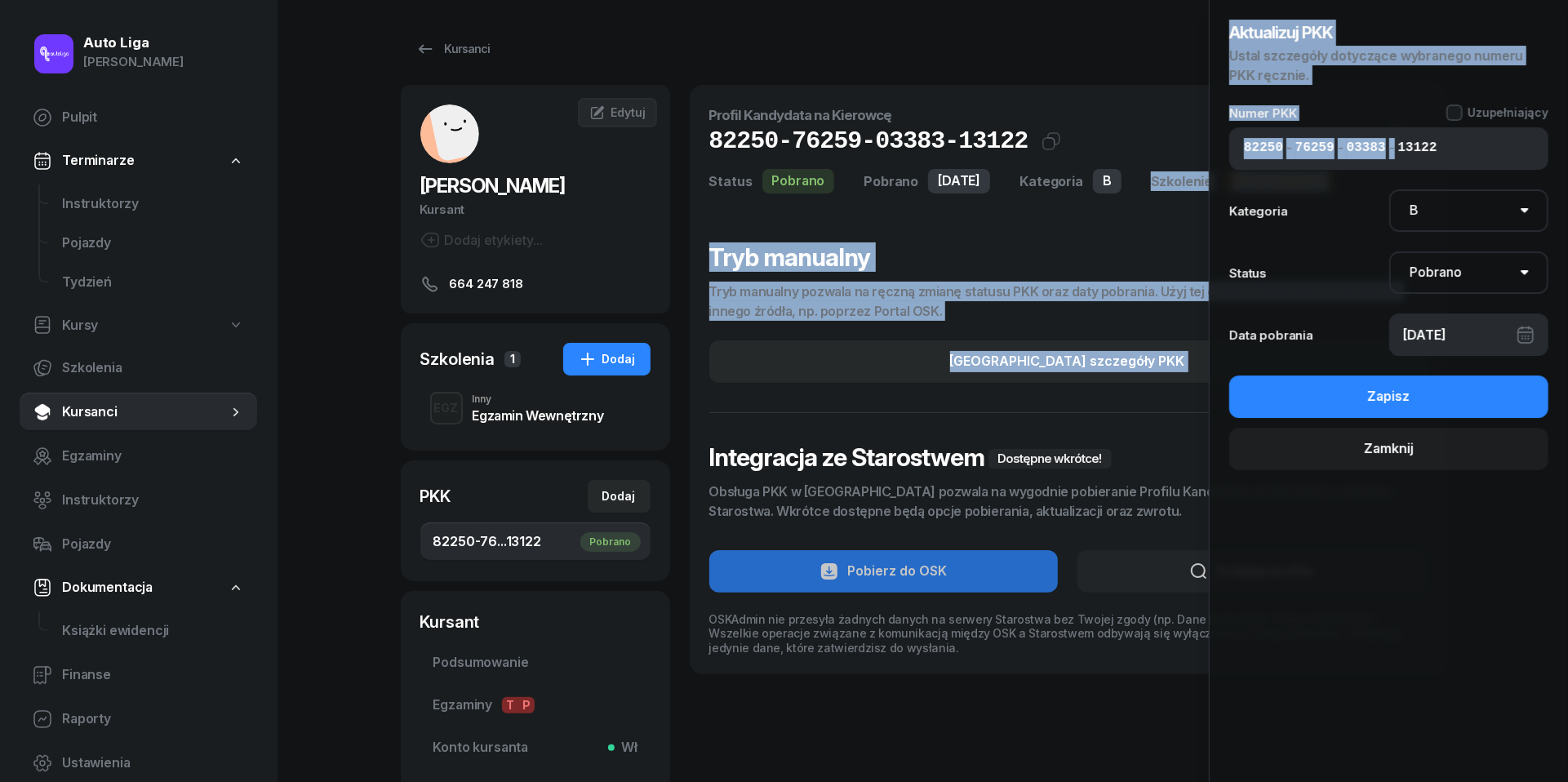
drag, startPoint x: 1494, startPoint y: 150, endPoint x: 1205, endPoint y: 164, distance: 289.3
click at [1205, 164] on div "Profil Kandydata na Kierowcę 82250-76259-03383-13122 Kat.B Status Pobrano Pobra…" at bounding box center [1067, 379] width 756 height 590
click at [1310, 161] on div "82250 - 76259 - 03383 - 13122" at bounding box center [1389, 148] width 319 height 42
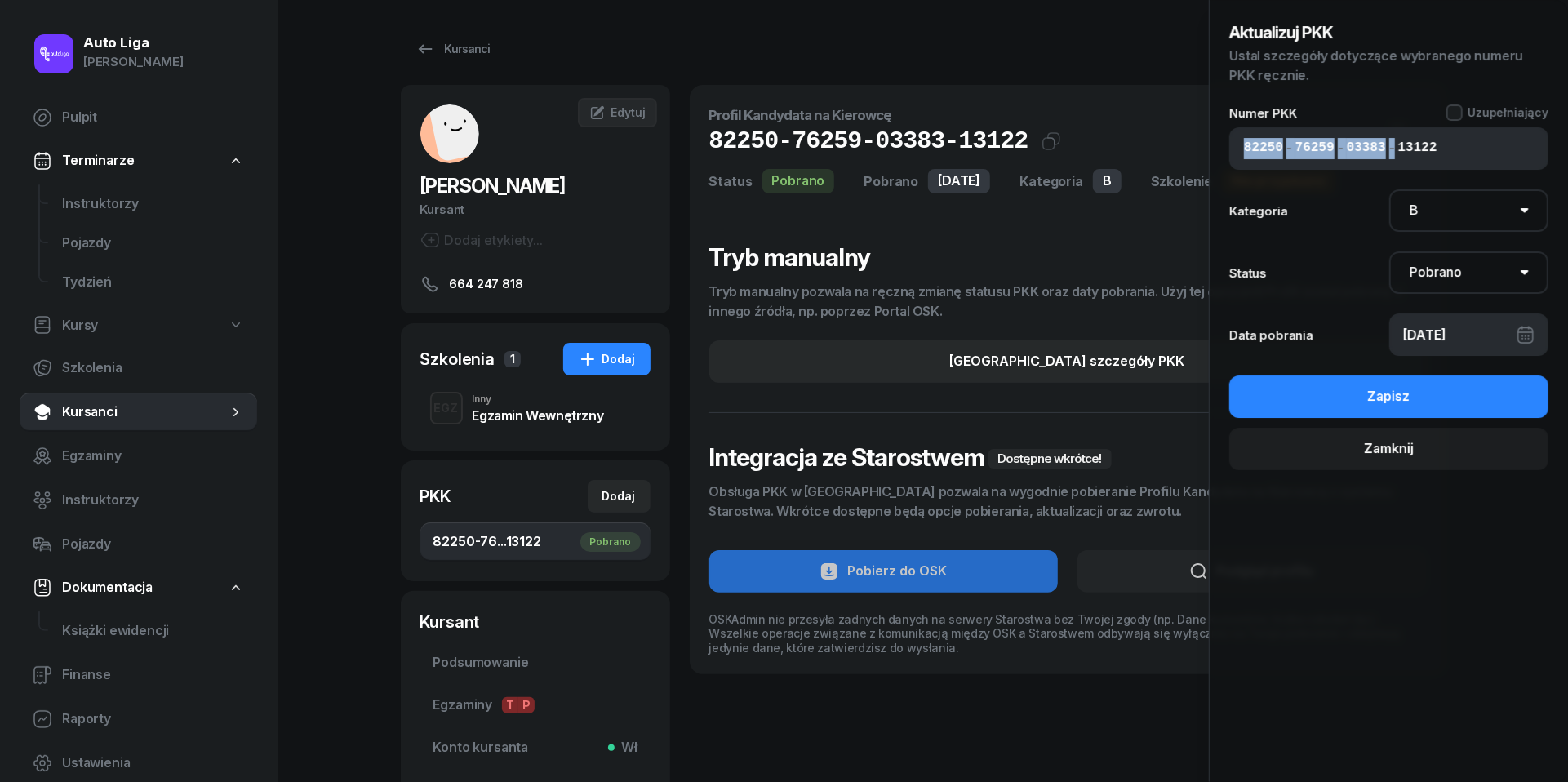
drag, startPoint x: 1456, startPoint y: 151, endPoint x: 1220, endPoint y: 153, distance: 236.0
click at [1220, 153] on div "Aktualizuj PKK Ustal szczegóły dotyczące wybranego numeru PKK ręcznie. Numer PK…" at bounding box center [1388, 391] width 359 height 782
click at [486, 193] on span "[PERSON_NAME]" at bounding box center [493, 185] width 146 height 23
click at [614, 115] on span "Edytuj" at bounding box center [628, 112] width 34 height 14
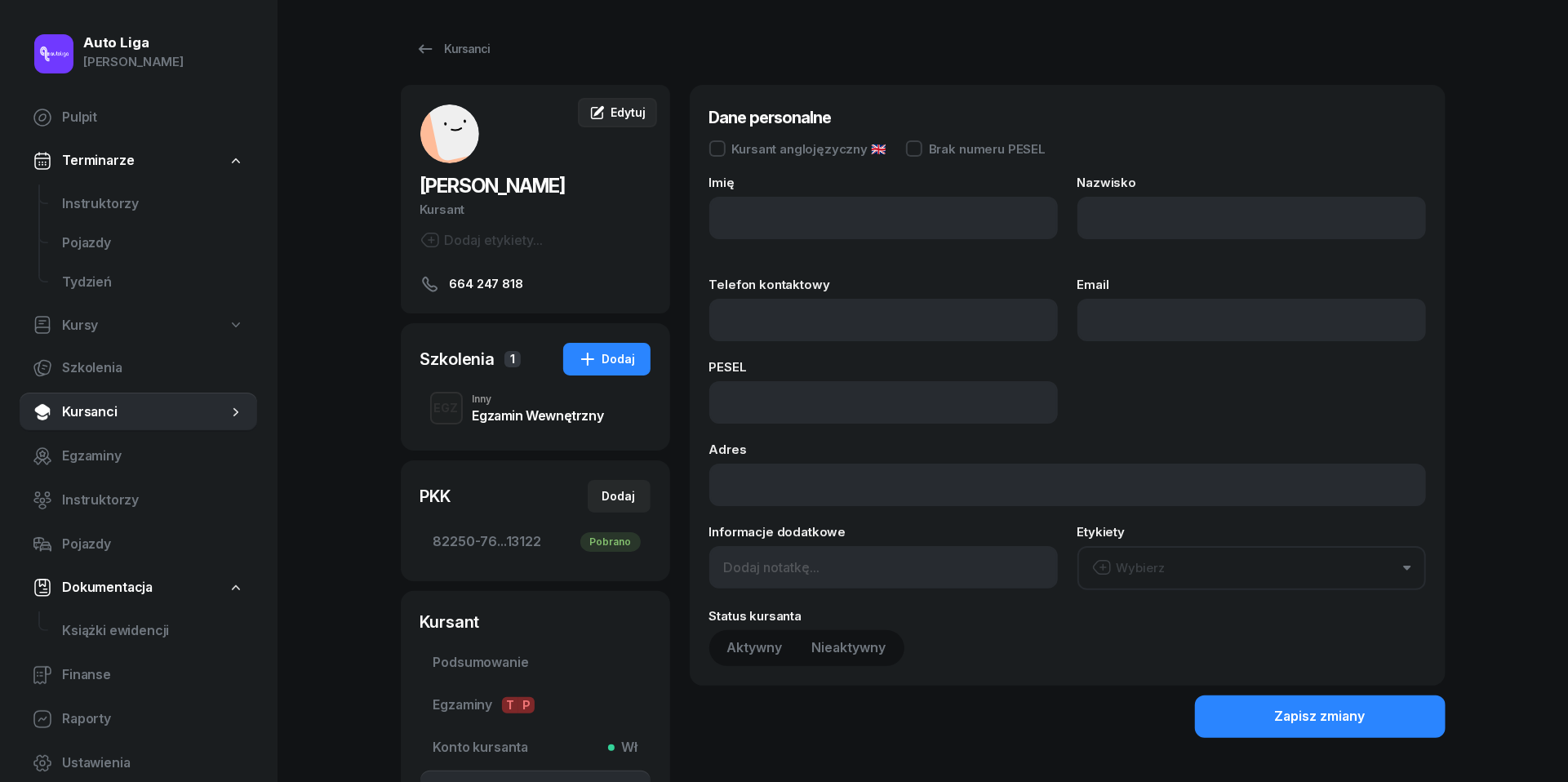
type input "[PERSON_NAME]"
type input "Deputat"
type input "664247818"
type input "96040114230"
type input "664 247 818"
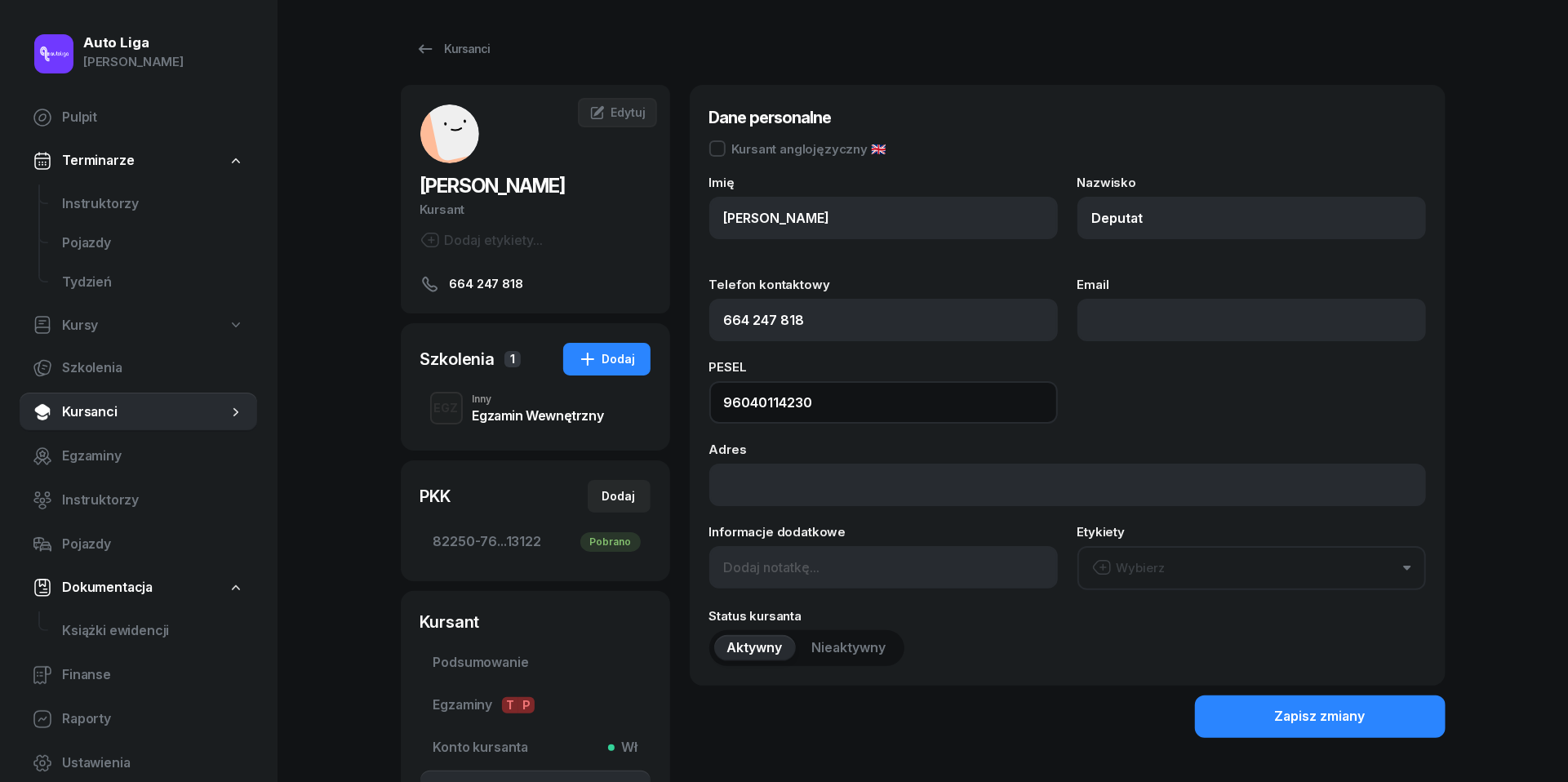
click at [774, 406] on input "96040114230" at bounding box center [884, 402] width 348 height 42
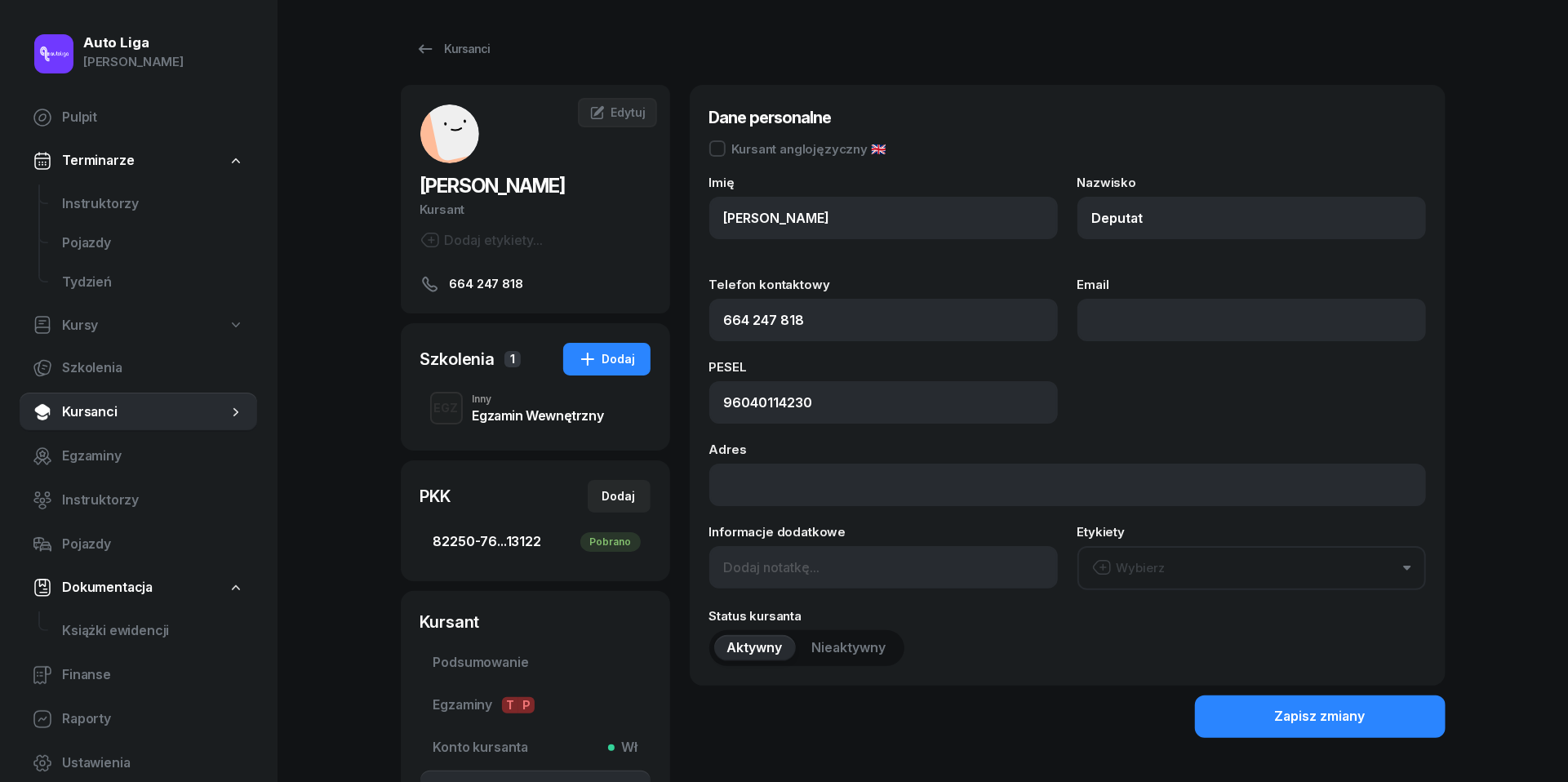
click at [459, 534] on span "82250-76...13122 [GEOGRAPHIC_DATA]" at bounding box center [535, 541] width 204 height 22
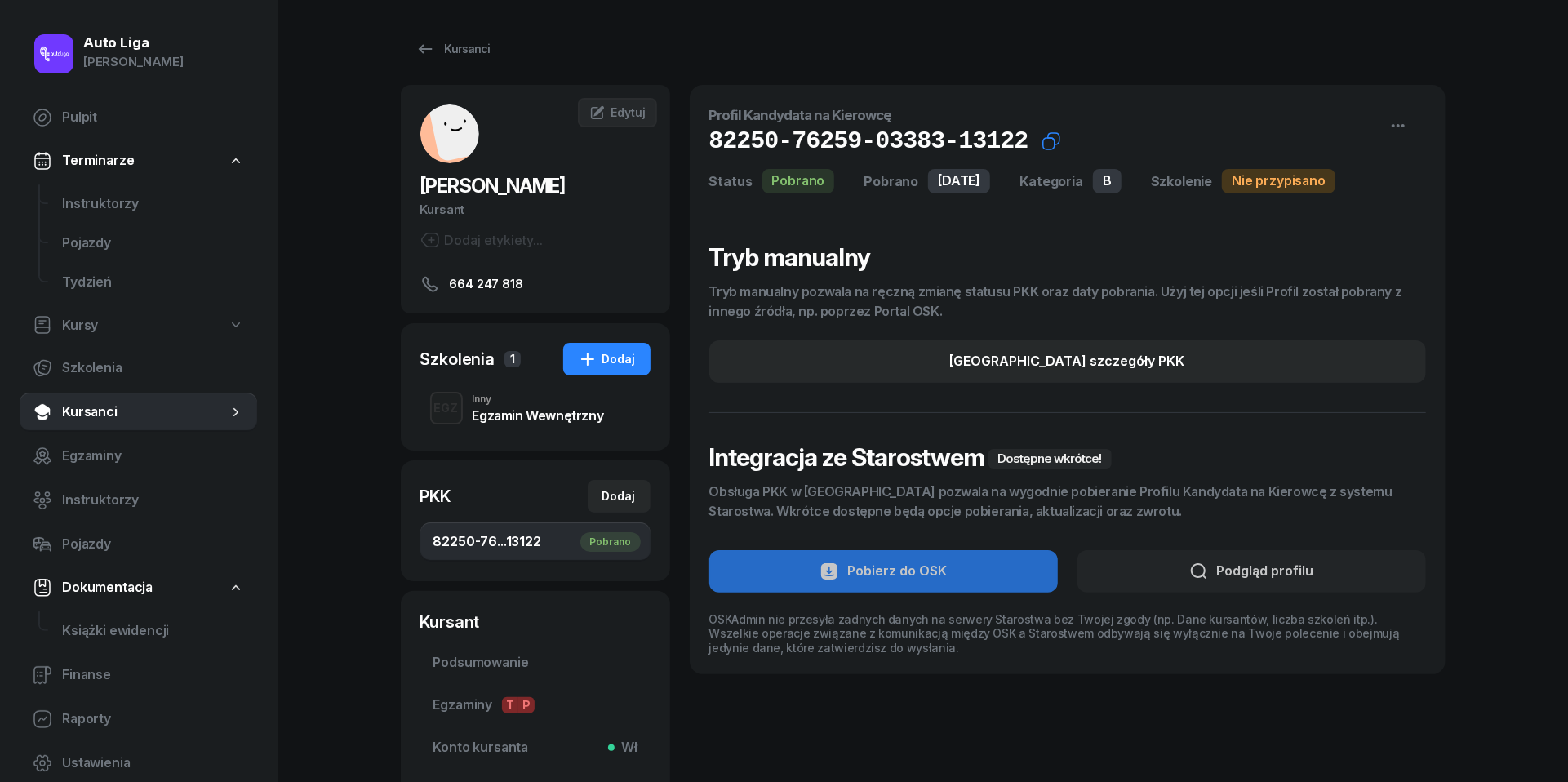
click at [1059, 145] on icon "button" at bounding box center [1051, 141] width 20 height 20
click at [751, 146] on h1 "82250-76259-03383-13122 Kat.B" at bounding box center [869, 141] width 319 height 29
click at [1061, 141] on icon "button" at bounding box center [1051, 141] width 20 height 20
click at [657, 109] on div "[PERSON_NAME] Kursant Dodaj etykiety... 664 247 818" at bounding box center [535, 199] width 269 height 190
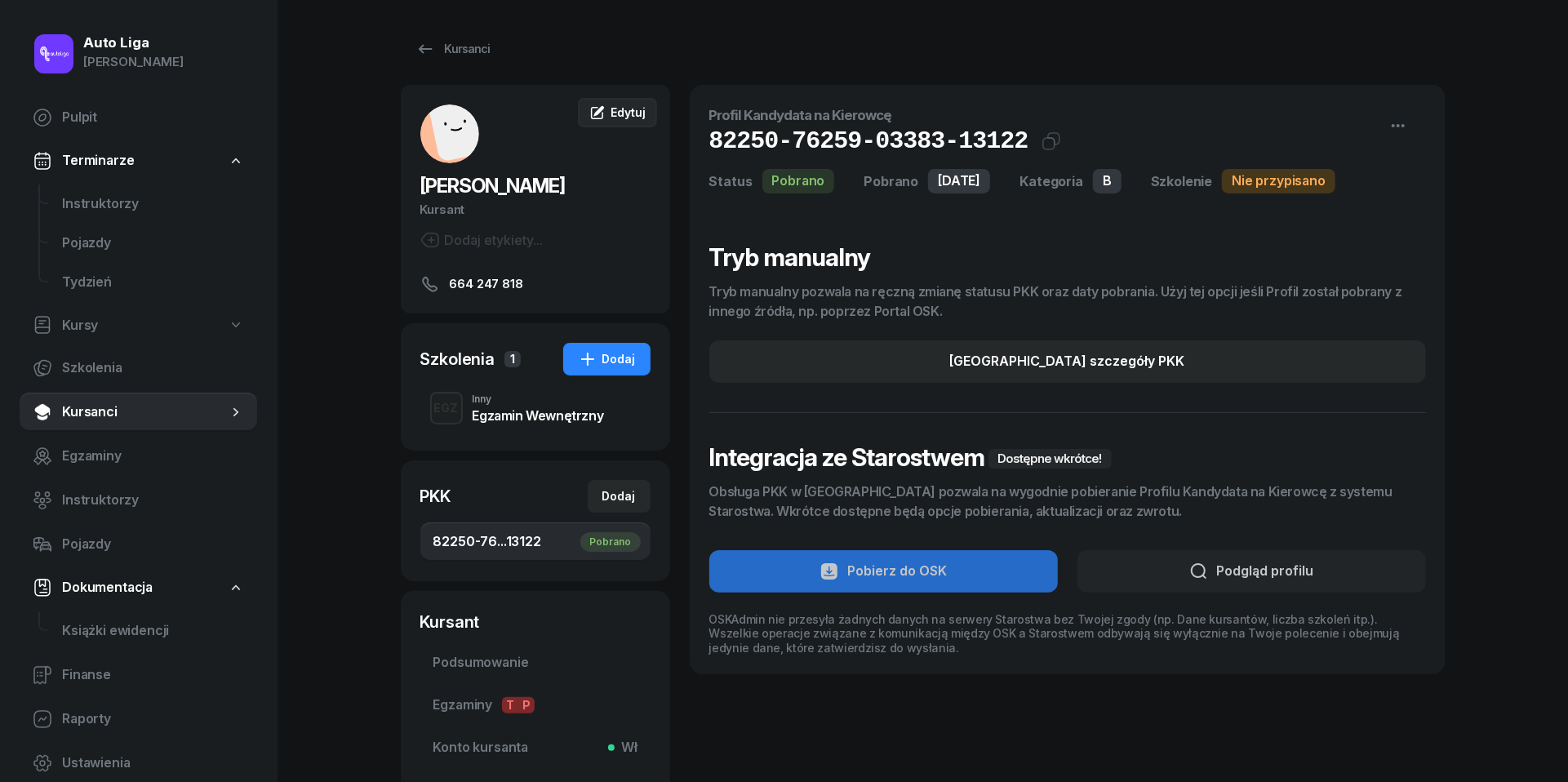
click at [594, 112] on icon at bounding box center [597, 112] width 16 height 16
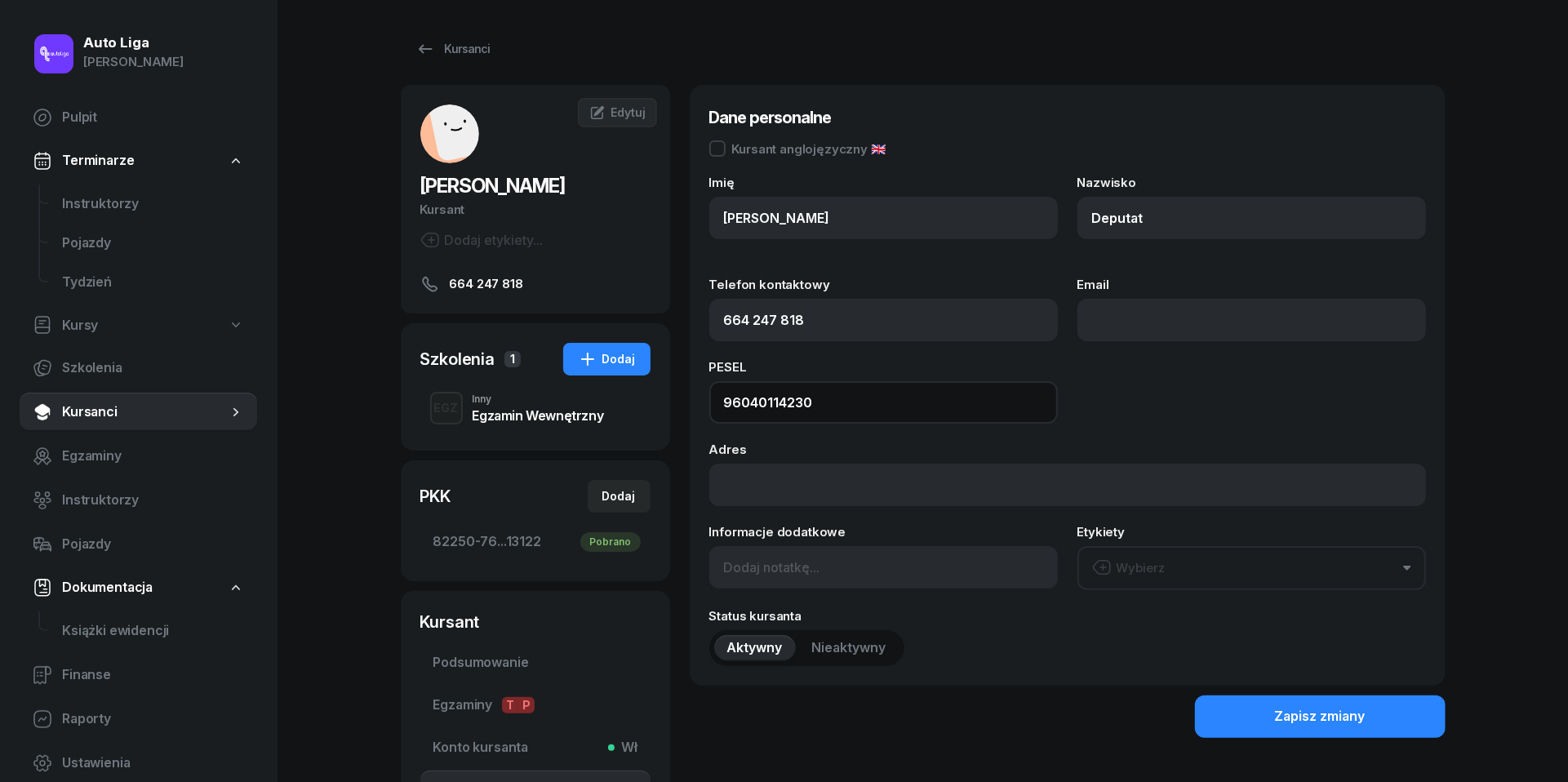
click at [772, 390] on input "96040114230" at bounding box center [884, 402] width 348 height 42
click at [772, 393] on input "96040114230" at bounding box center [884, 402] width 348 height 42
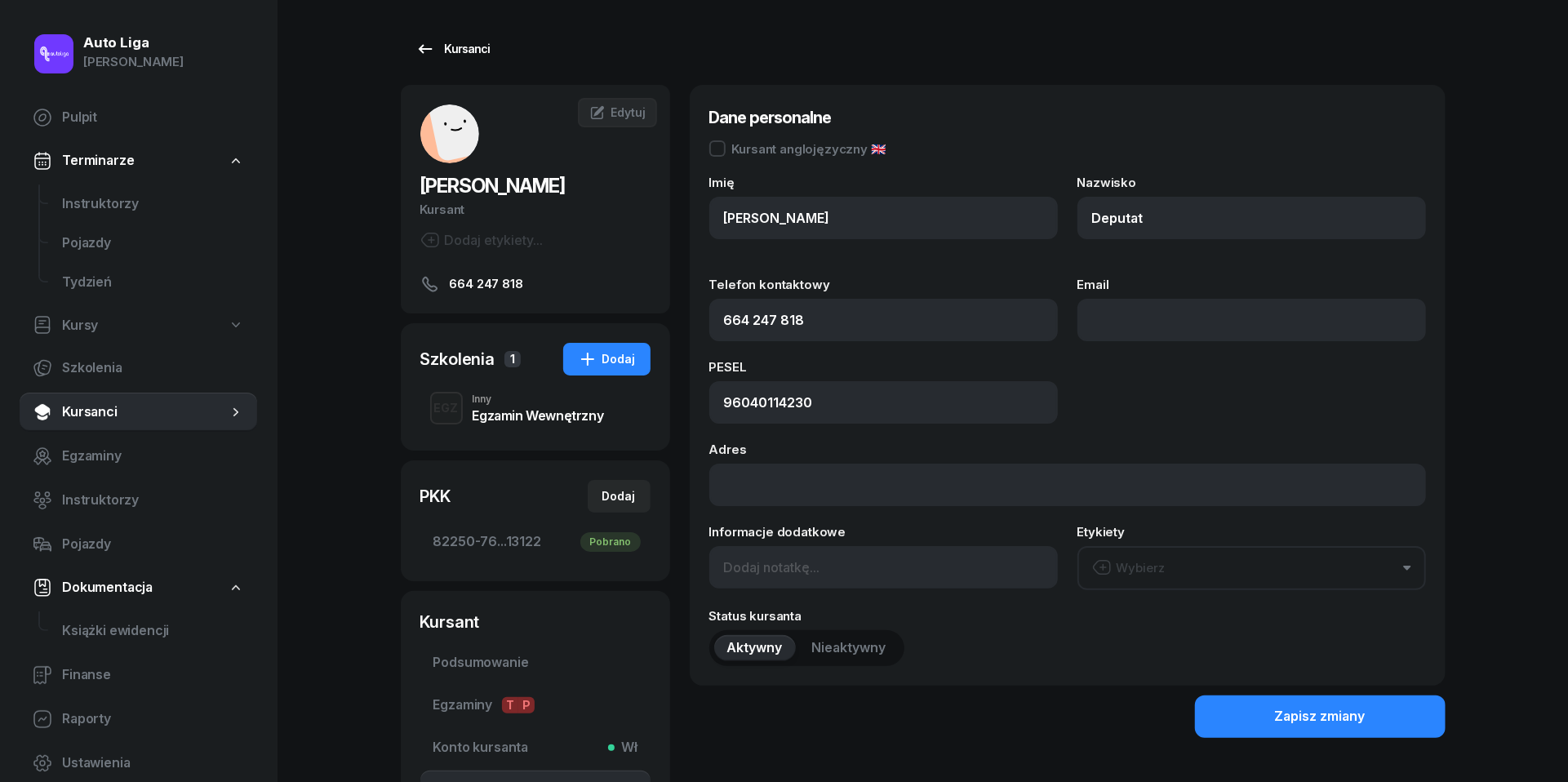
click at [426, 53] on icon at bounding box center [425, 48] width 20 height 20
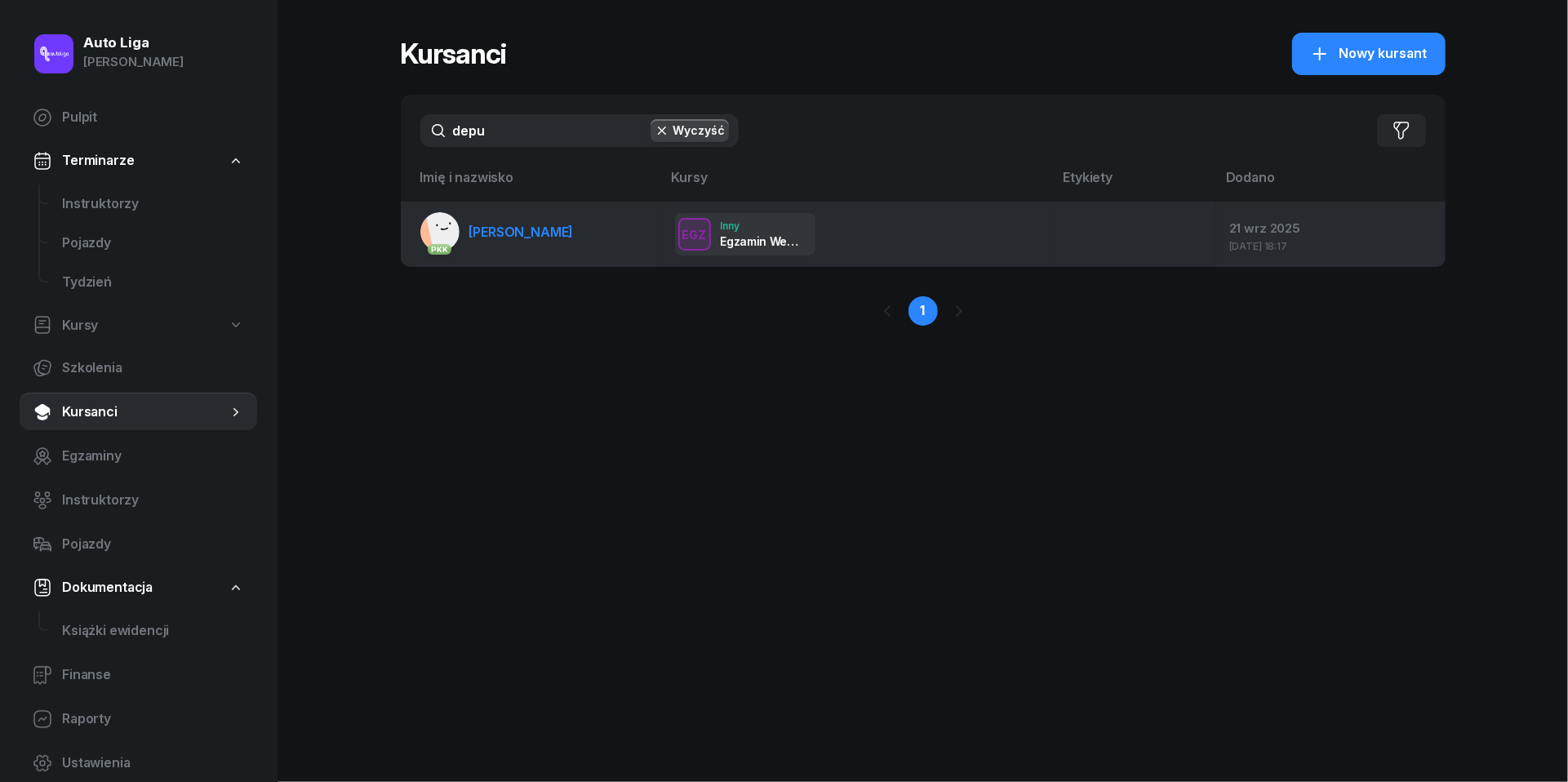
click at [522, 234] on span "[PERSON_NAME]" at bounding box center [521, 231] width 104 height 16
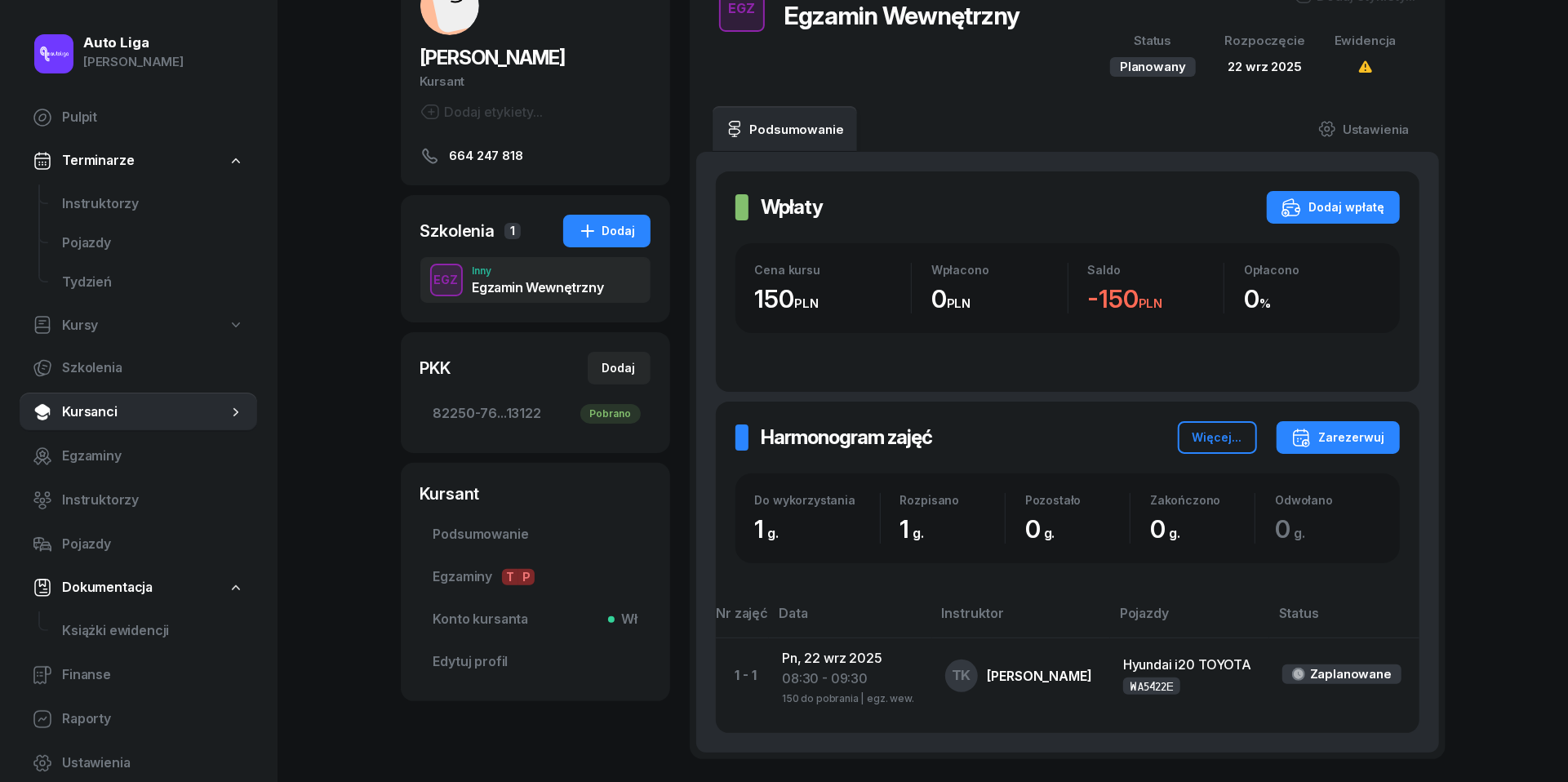
scroll to position [153, 0]
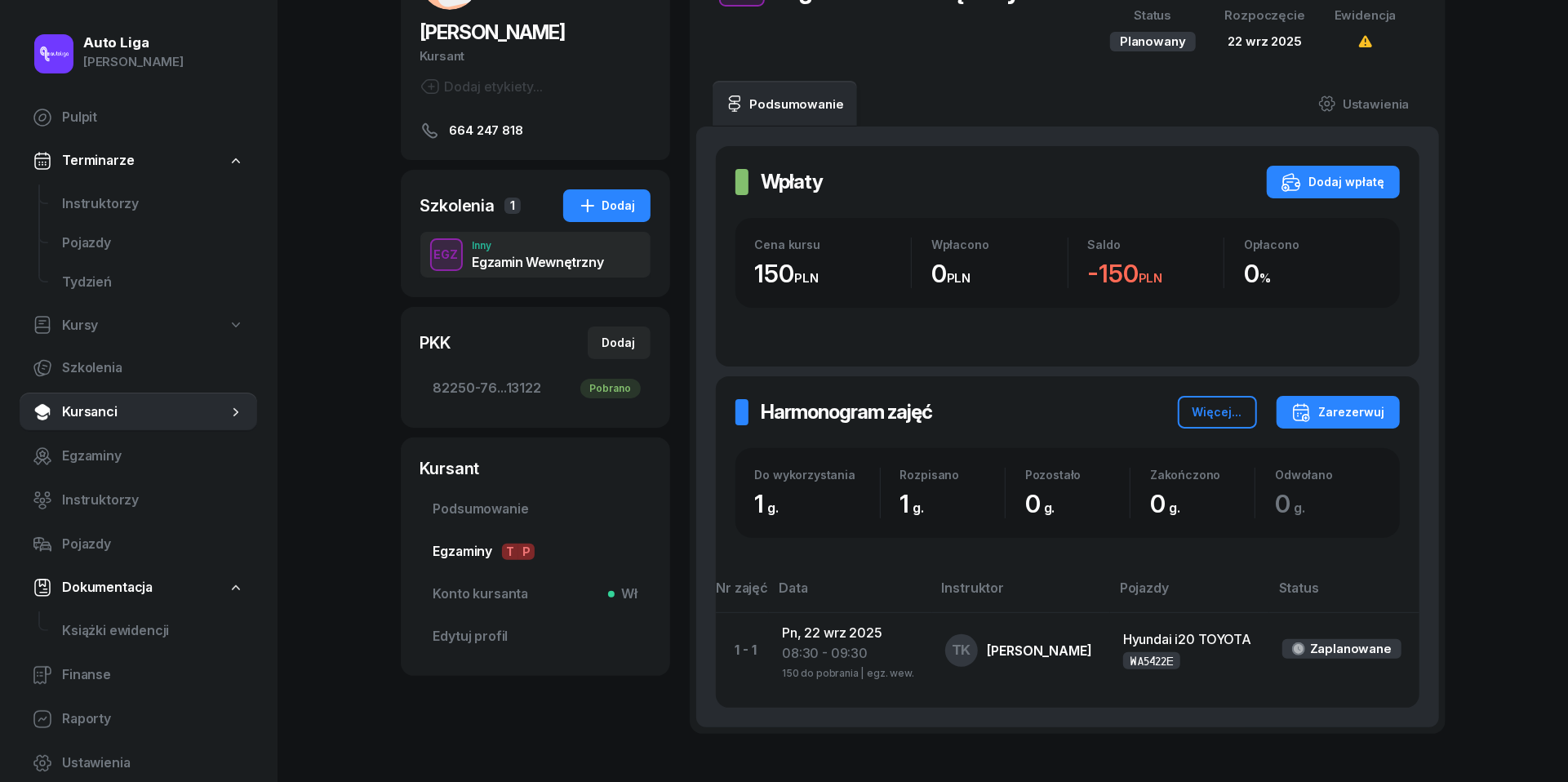
click at [467, 553] on span "Egzaminy T P" at bounding box center [535, 552] width 204 height 22
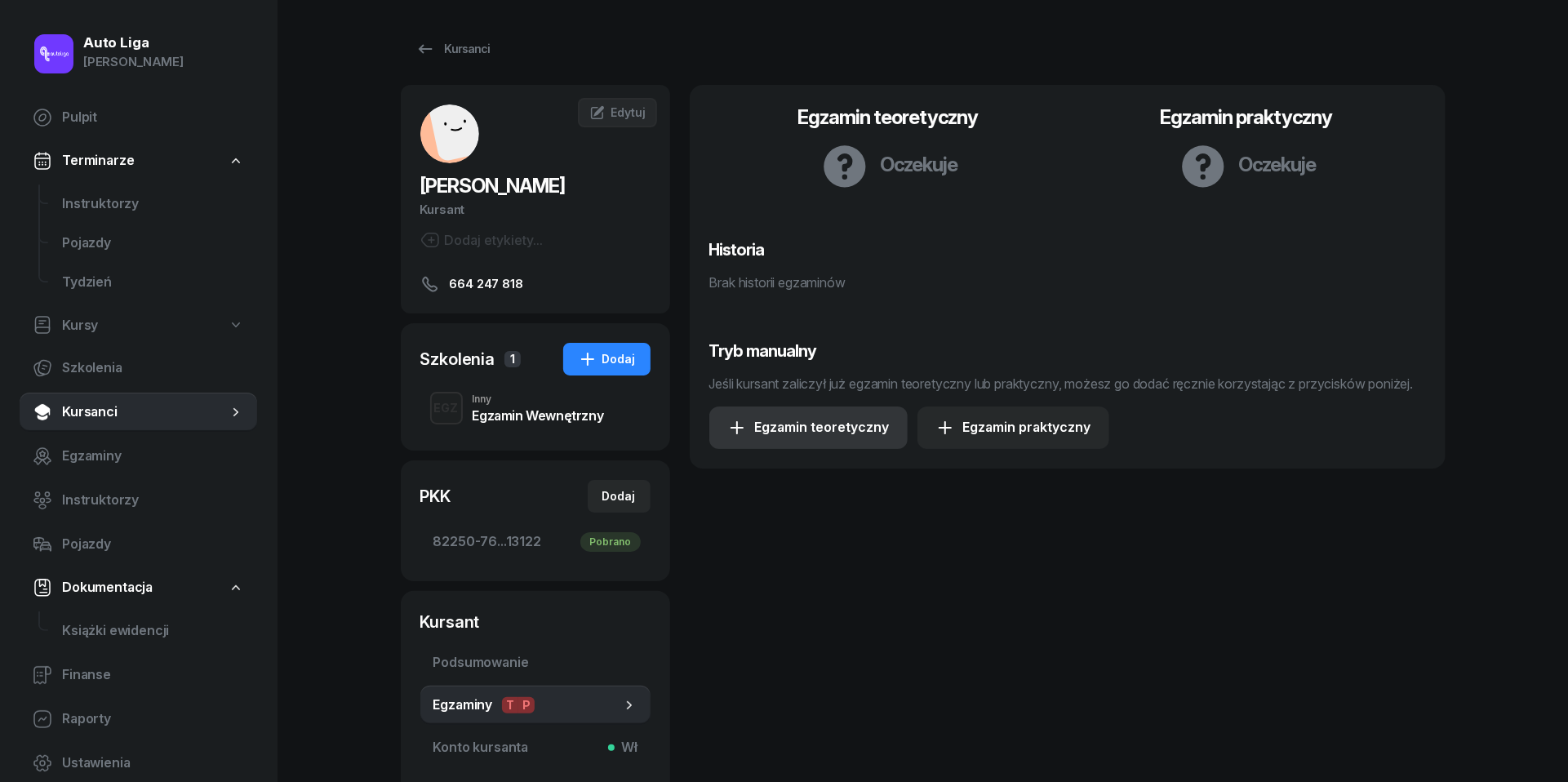
click at [795, 439] on div "Egzamin teoretyczny" at bounding box center [809, 428] width 162 height 22
select select "B"
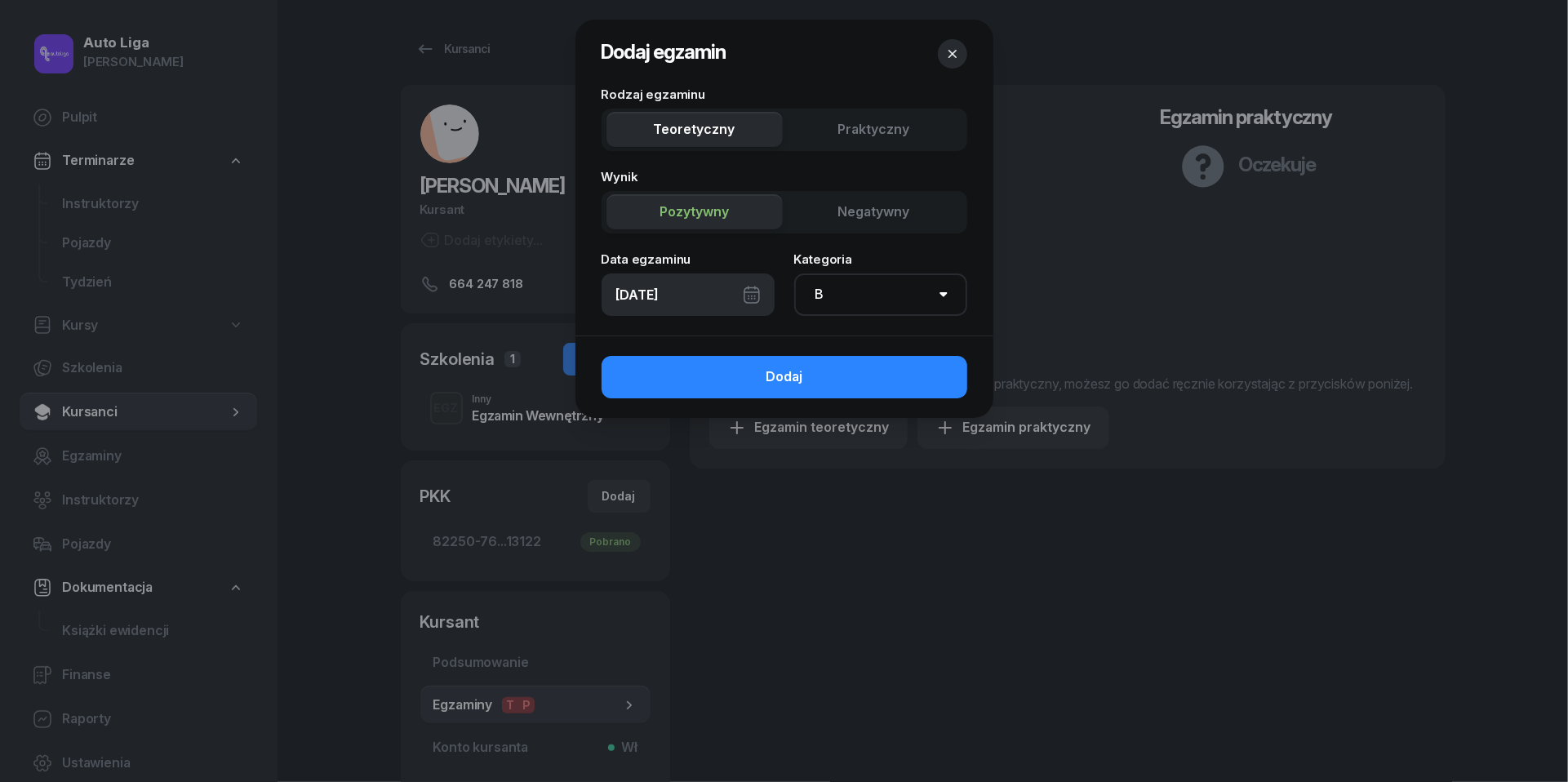
click at [758, 295] on div "[DATE]" at bounding box center [688, 294] width 173 height 42
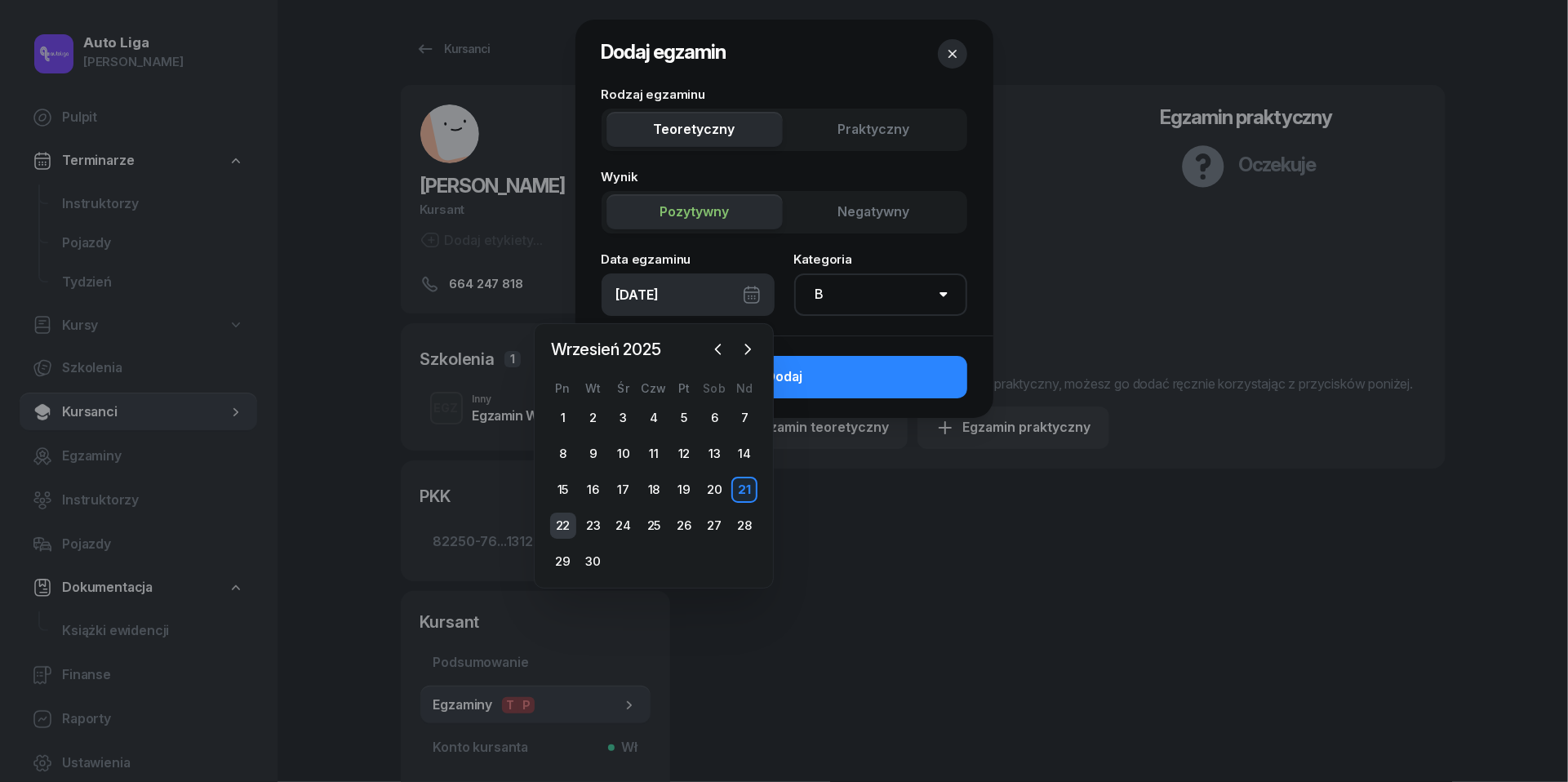
click at [560, 526] on div "22" at bounding box center [563, 526] width 26 height 26
type input "[DATE]"
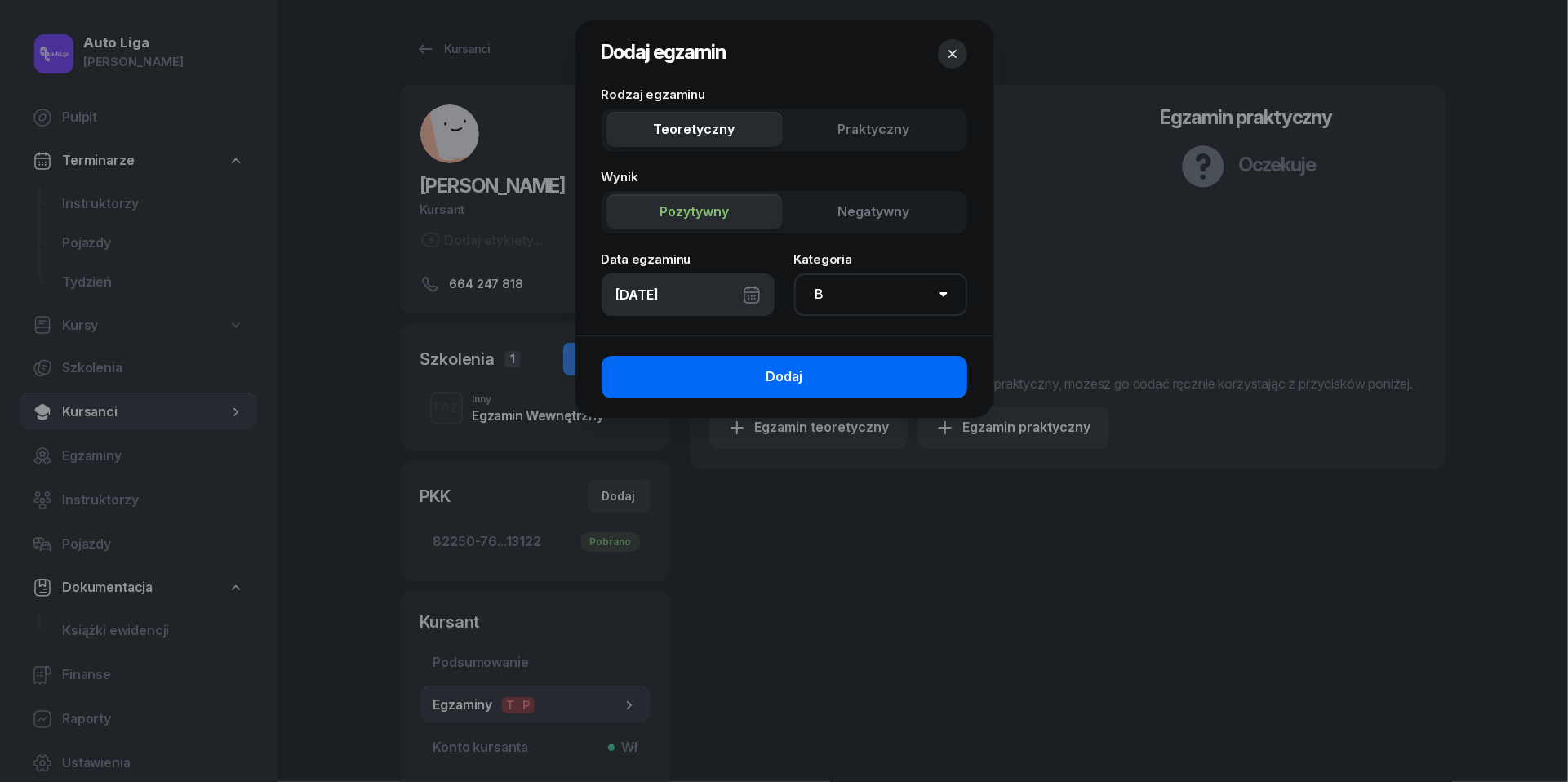
click at [842, 363] on button "Dodaj" at bounding box center [784, 377] width 365 height 42
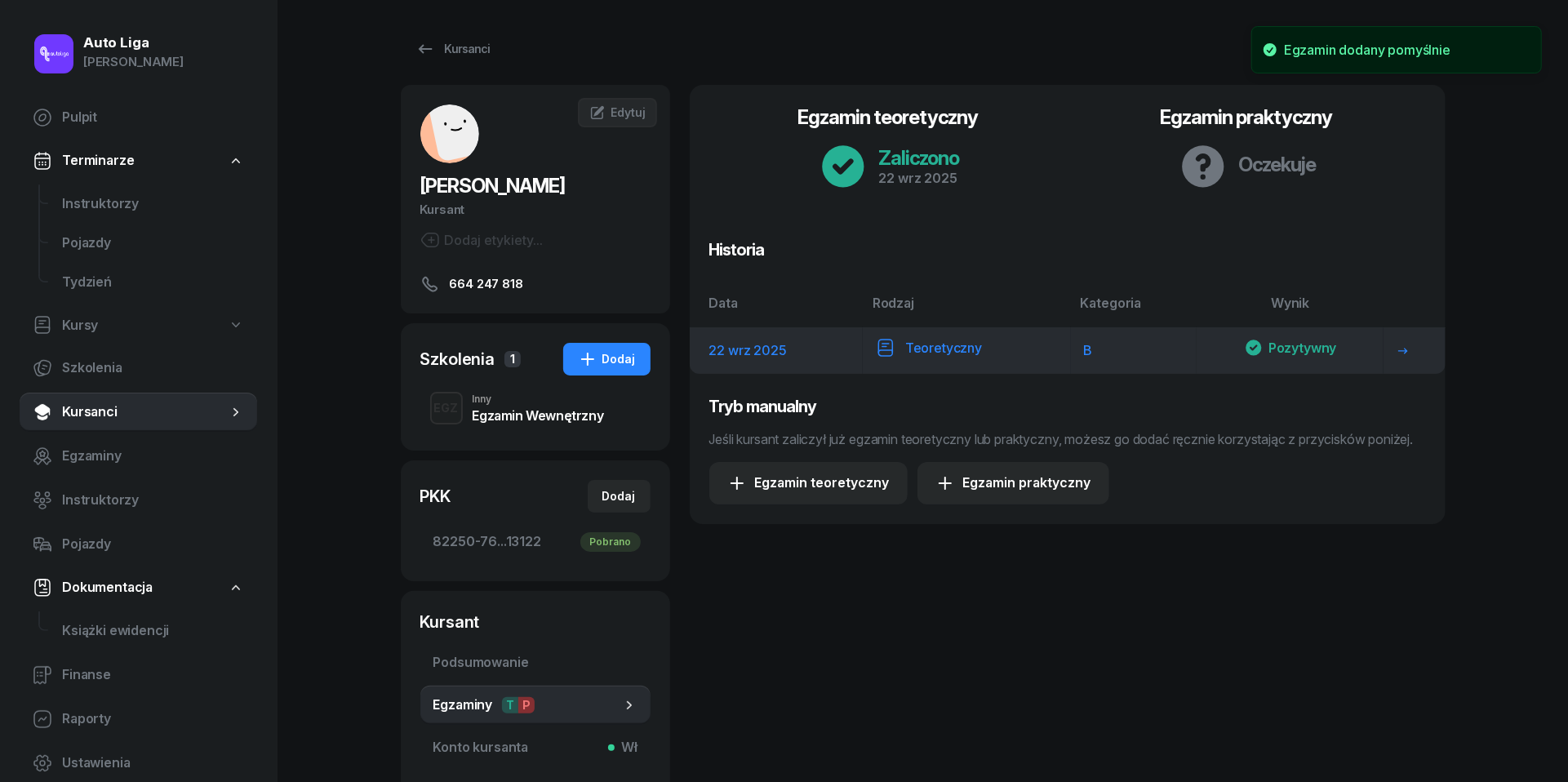
click at [889, 343] on icon at bounding box center [885, 347] width 20 height 20
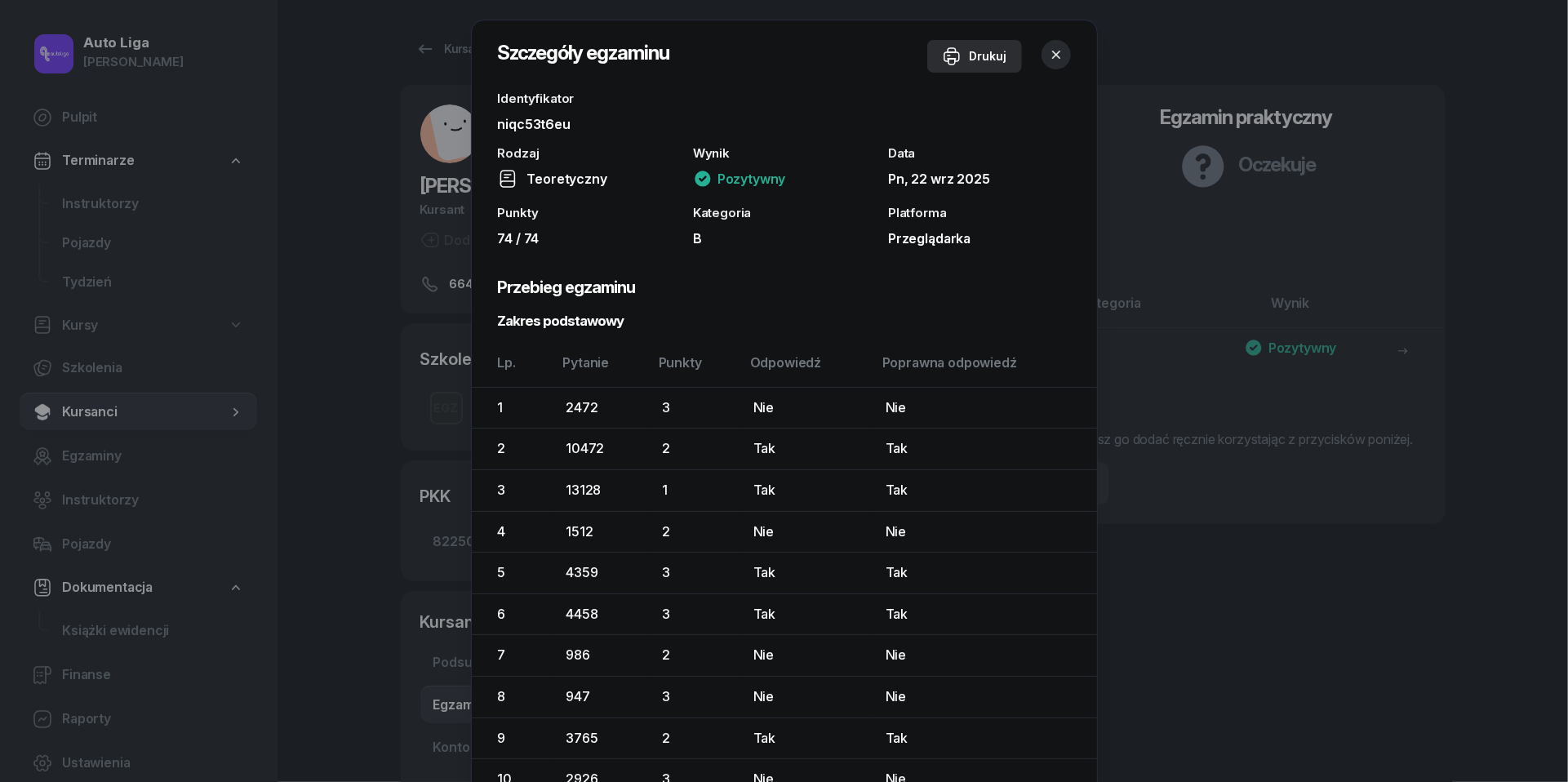
click at [971, 53] on div "Drukuj" at bounding box center [975, 56] width 66 height 20
click at [1056, 55] on icon "button" at bounding box center [1056, 54] width 16 height 16
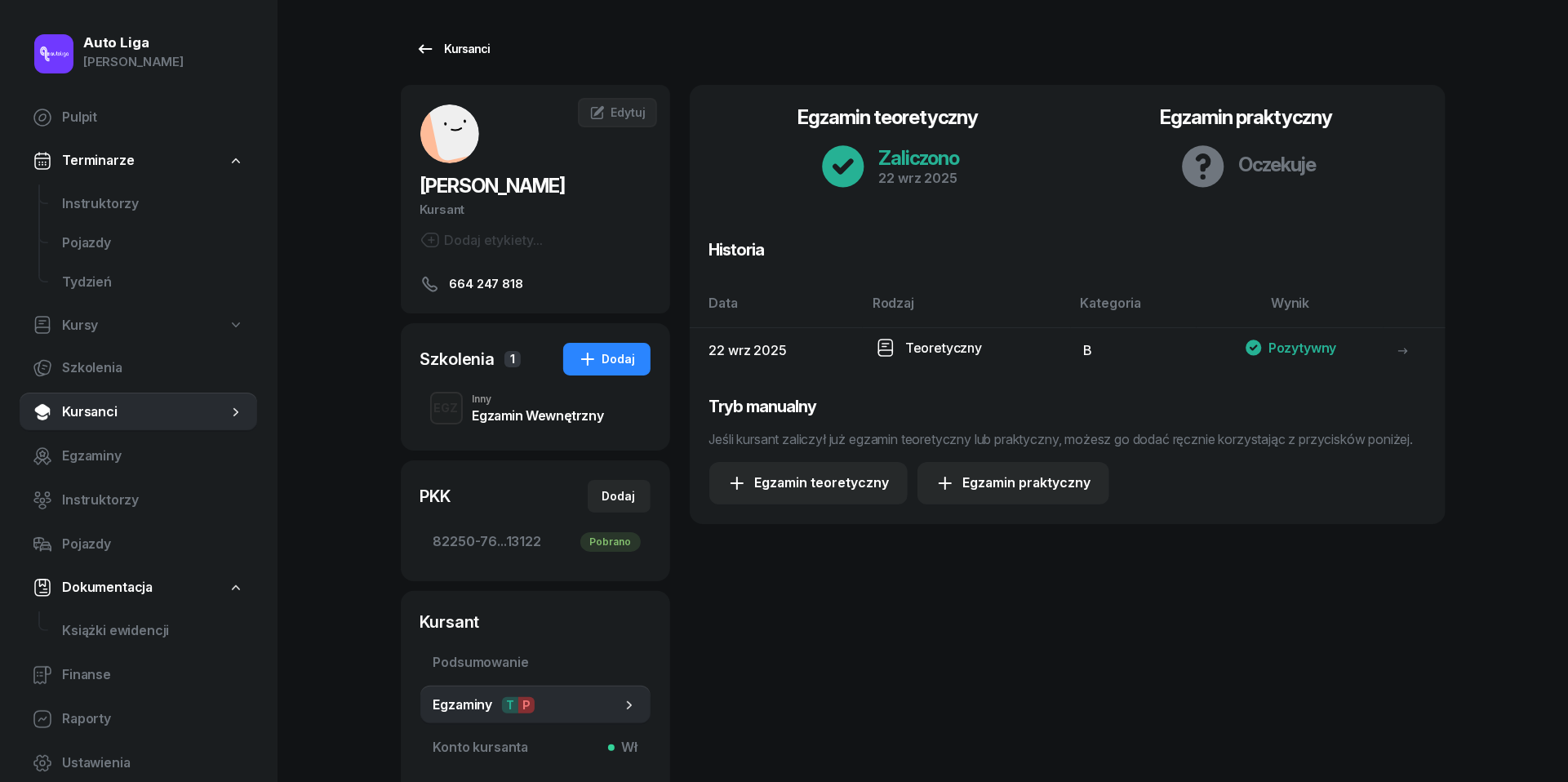
click at [424, 46] on icon at bounding box center [425, 48] width 20 height 20
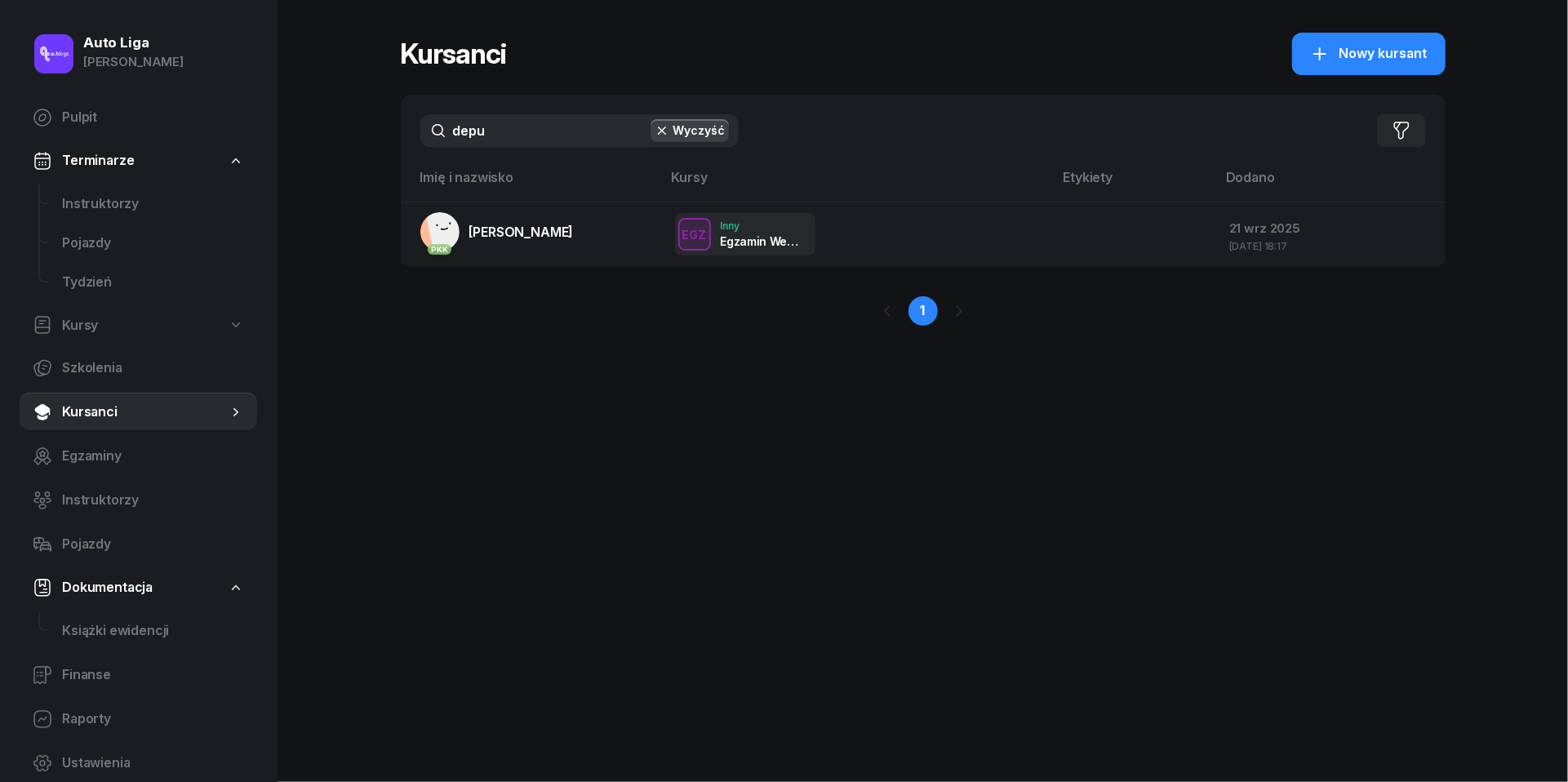
click at [510, 349] on div "1" at bounding box center [923, 311] width 1045 height 88
click at [490, 121] on input "depu" at bounding box center [579, 131] width 318 height 33
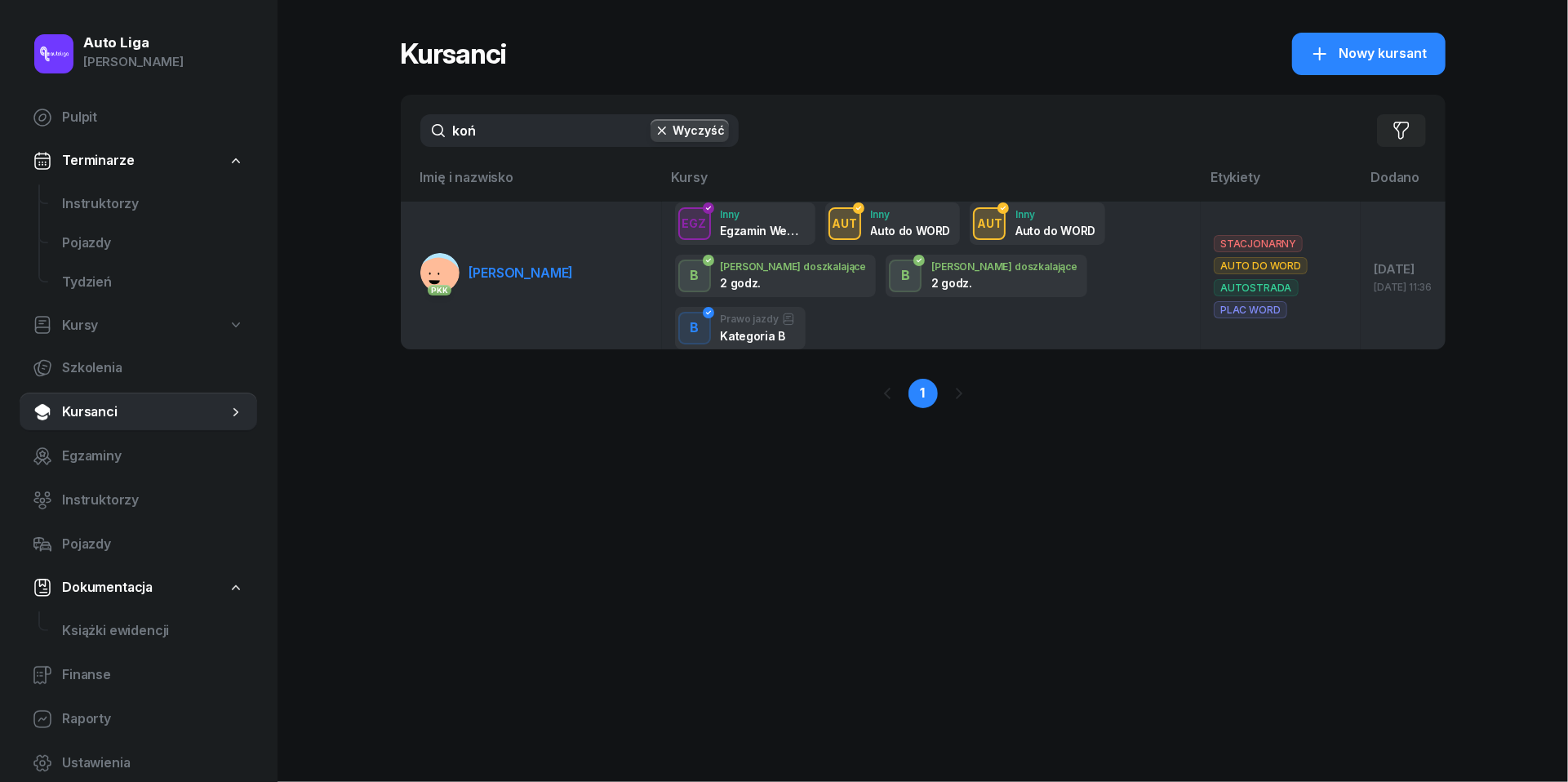
type input "koń"
click at [503, 265] on span "[PERSON_NAME]" at bounding box center [521, 272] width 104 height 16
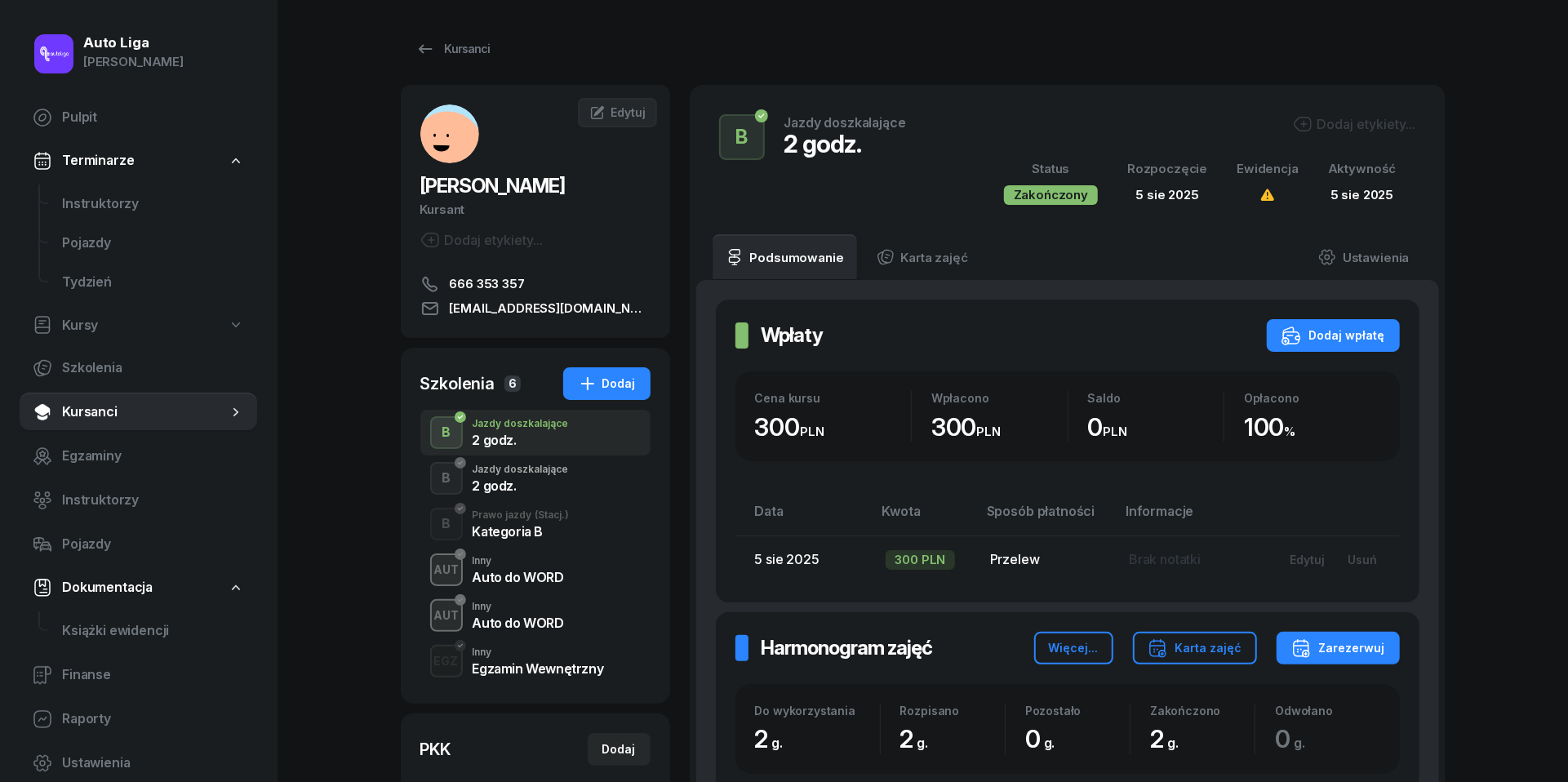
click at [516, 479] on div "2 godz." at bounding box center [521, 485] width 97 height 13
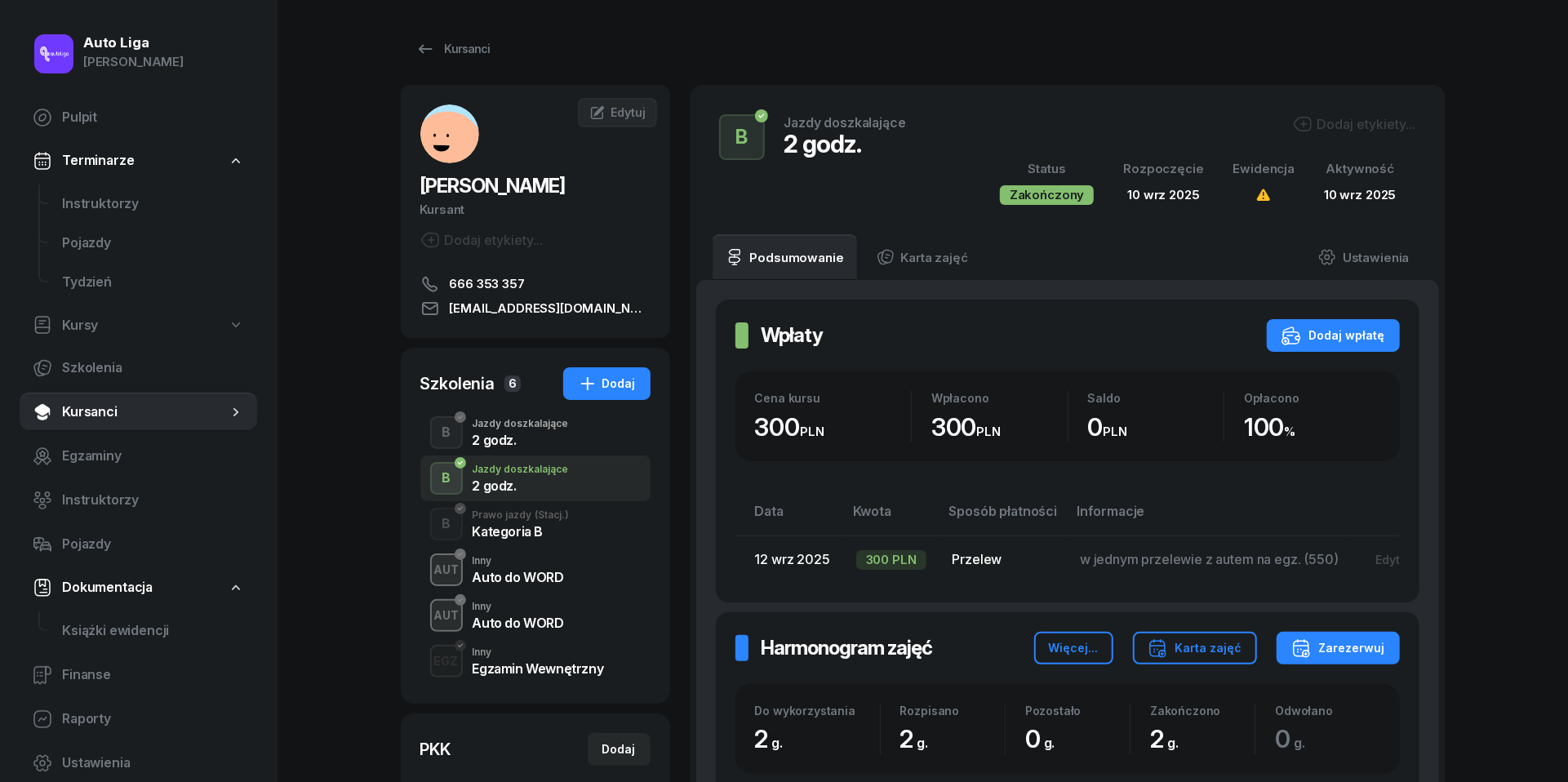
click at [519, 526] on div "Kategoria B" at bounding box center [521, 531] width 97 height 13
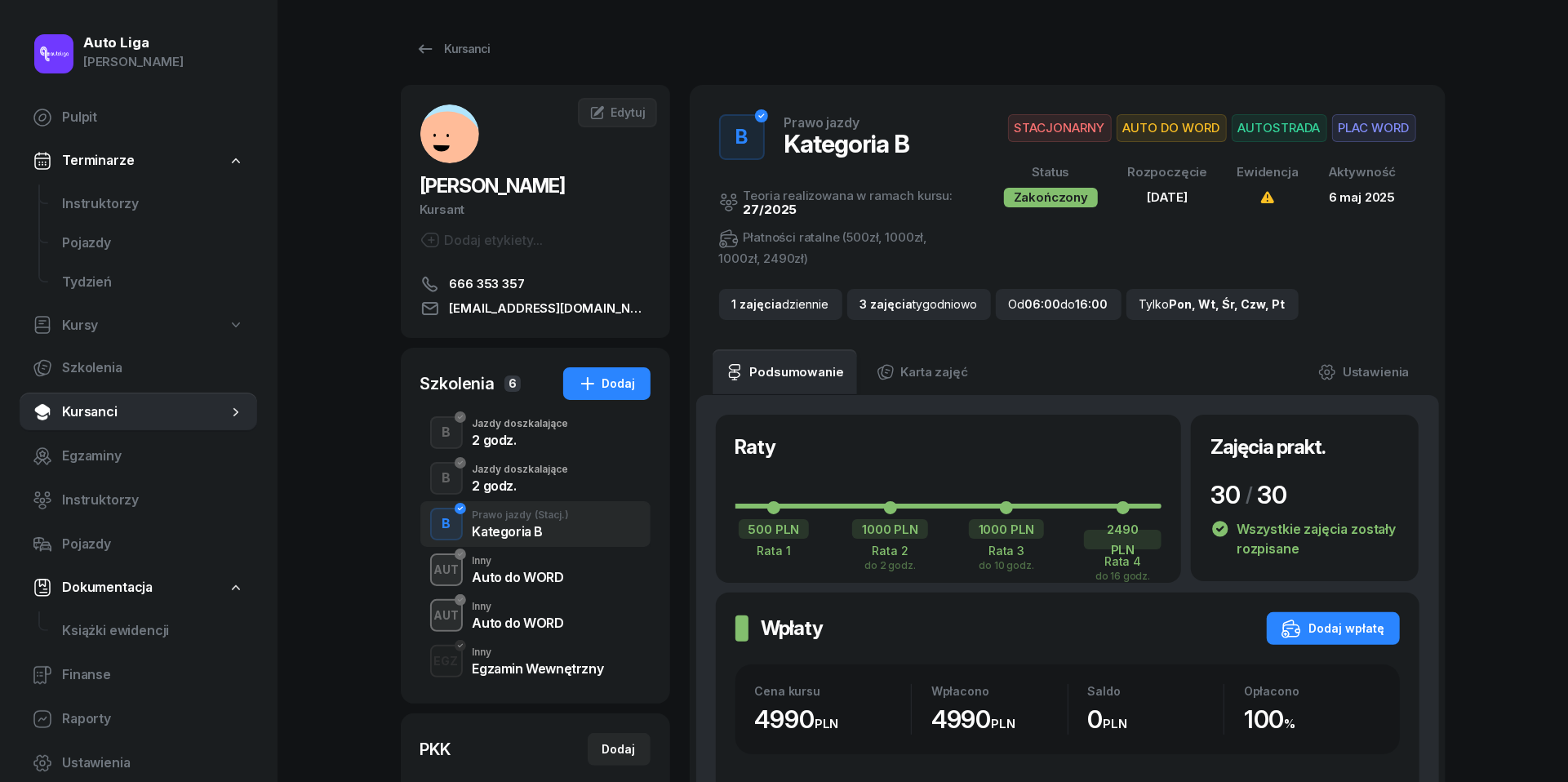
click at [529, 573] on div "Auto do WORD" at bounding box center [518, 577] width 91 height 13
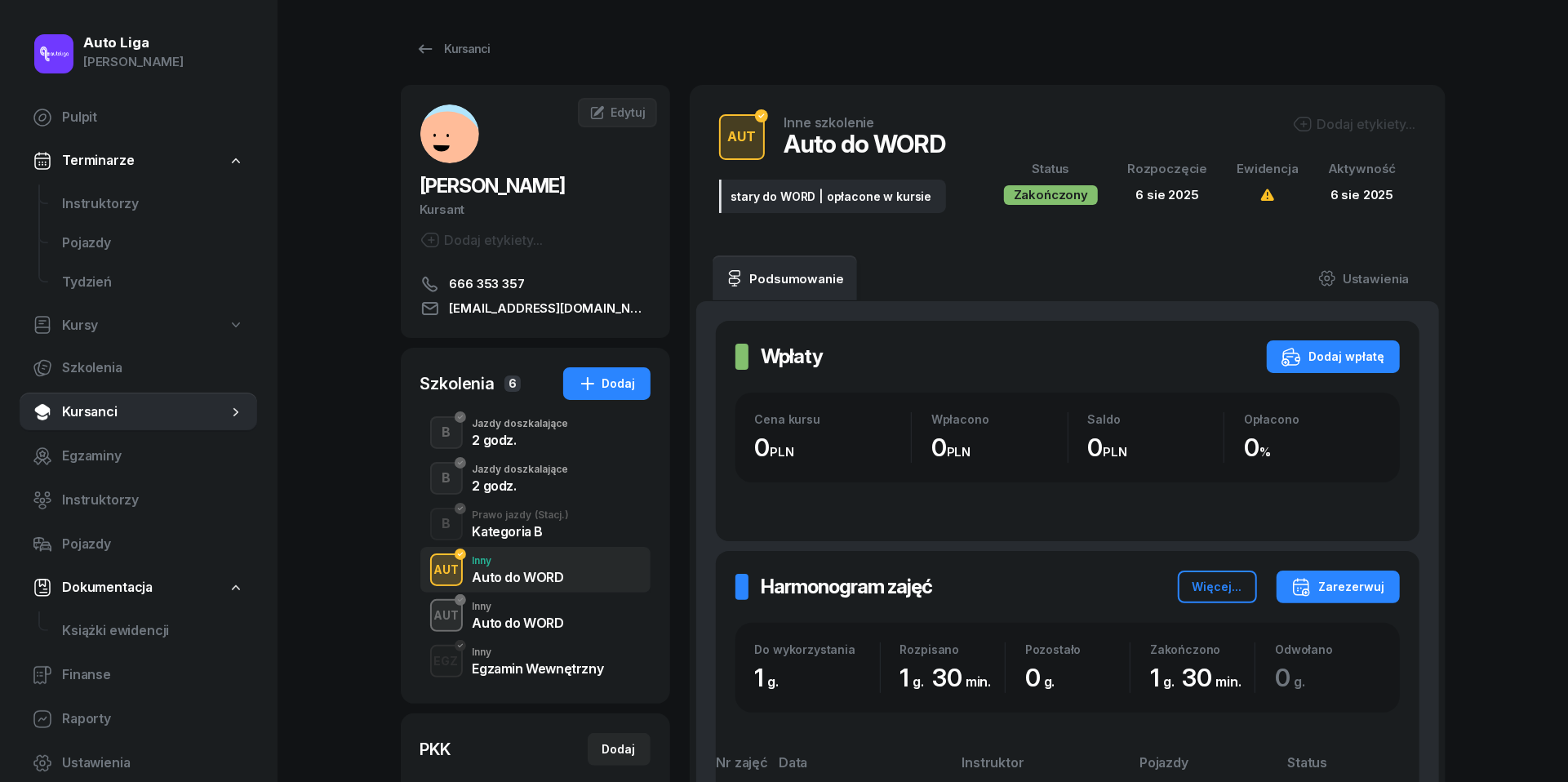
click at [537, 621] on div "Auto do WORD" at bounding box center [518, 622] width 91 height 13
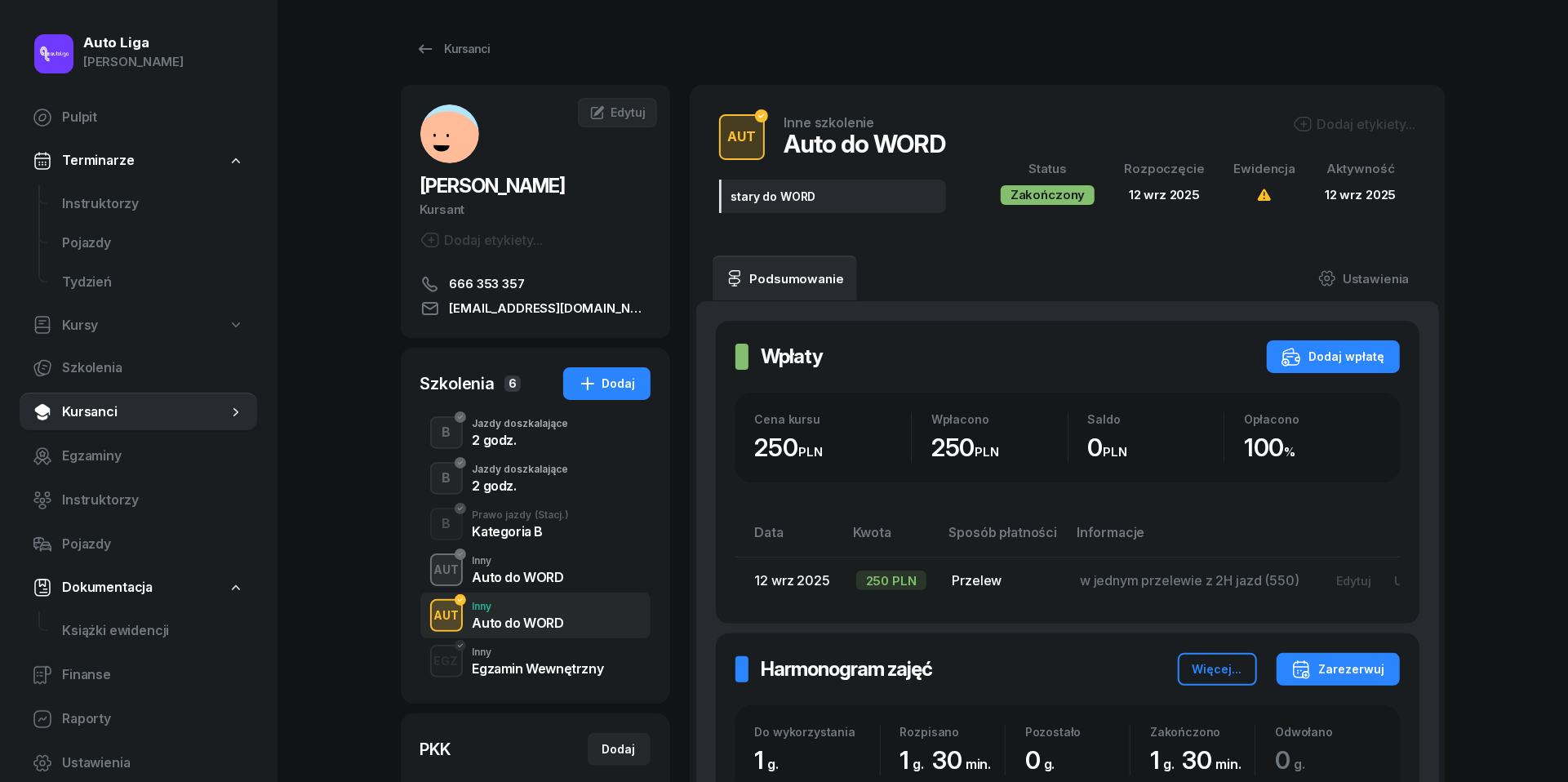
click at [534, 664] on div "Egzamin Wewnętrzny" at bounding box center [538, 668] width 131 height 13
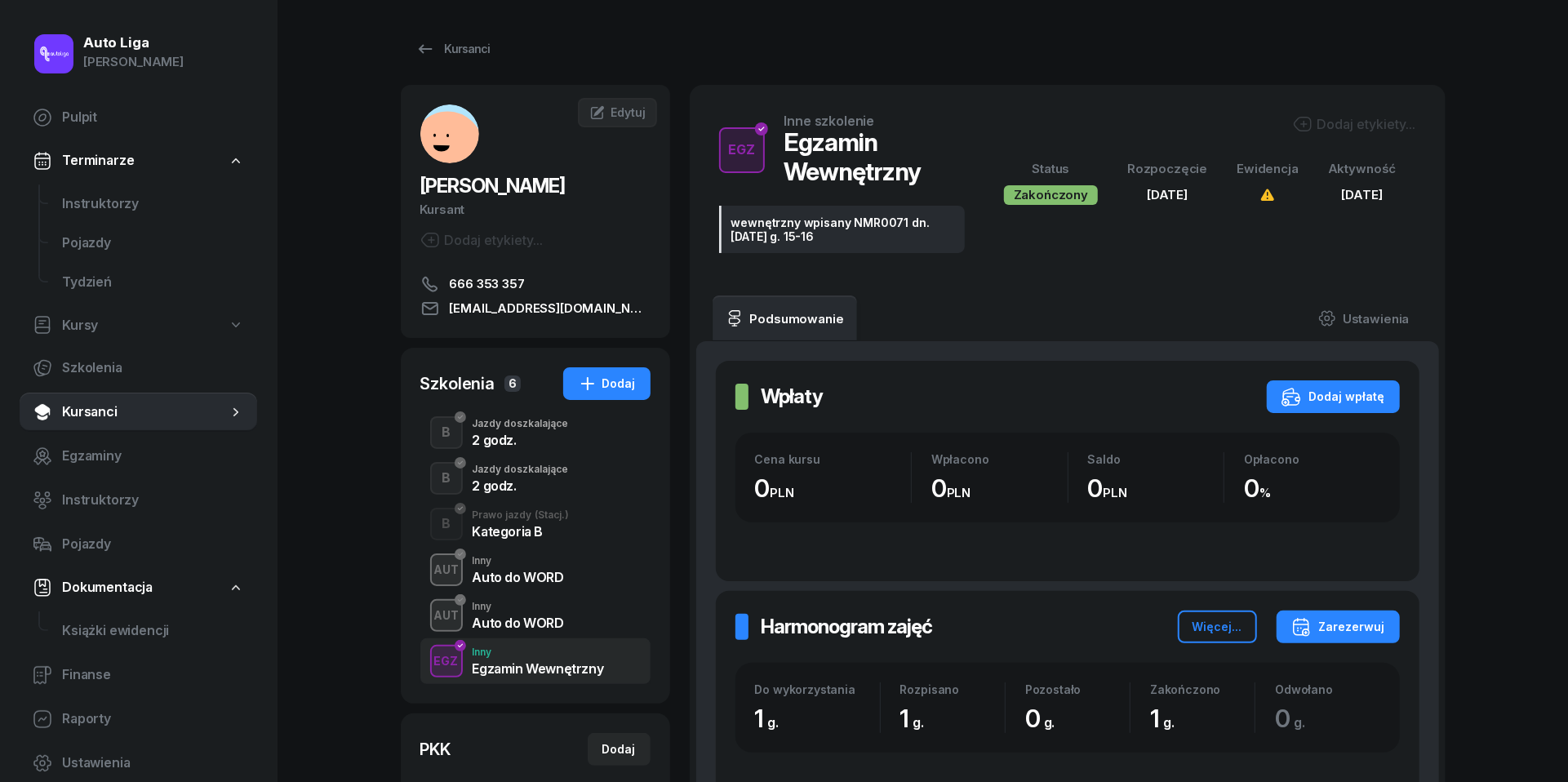
click at [517, 491] on div "2 godz." at bounding box center [521, 485] width 97 height 13
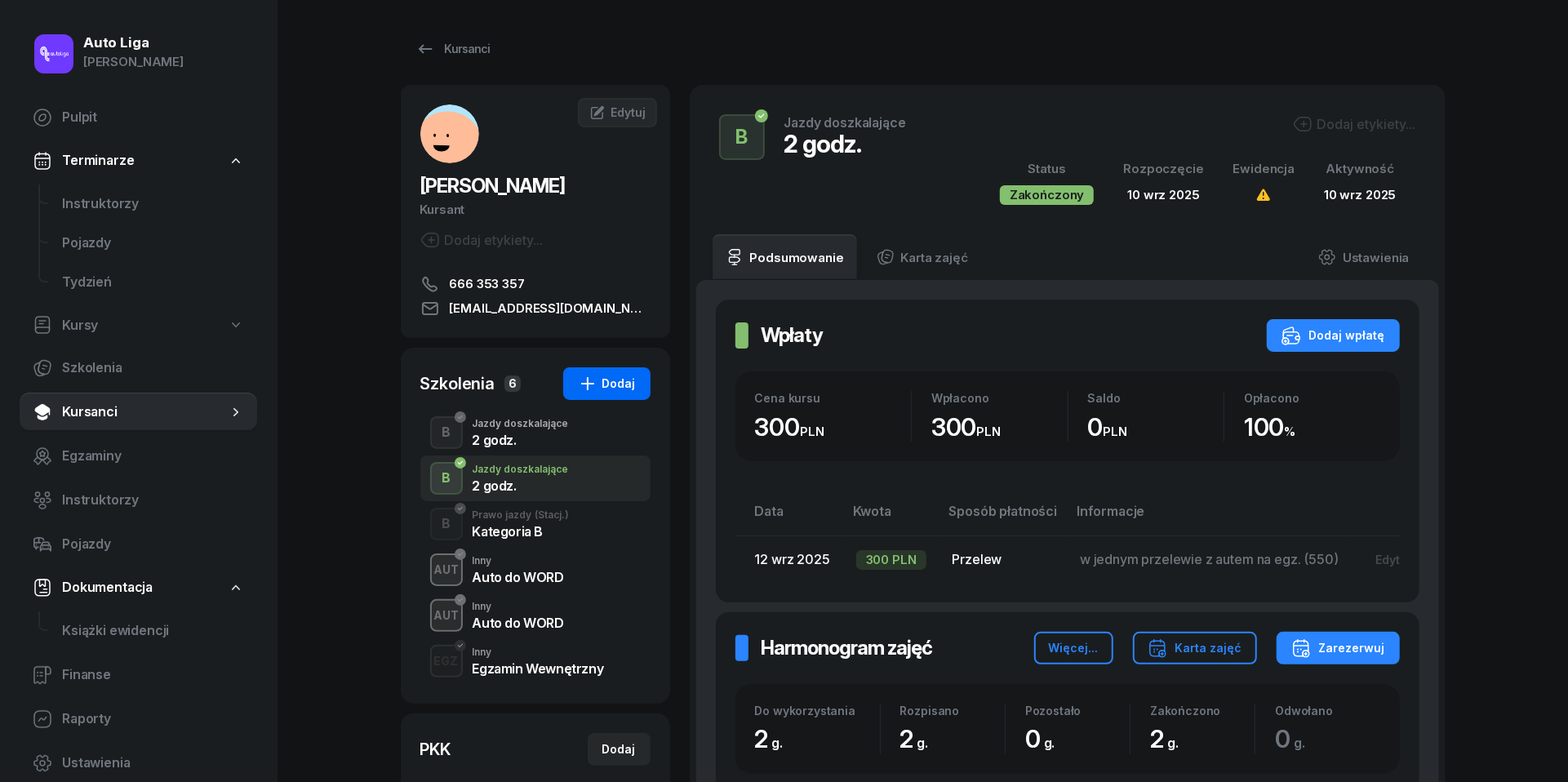
click at [606, 382] on div "Dodaj" at bounding box center [606, 384] width 58 height 20
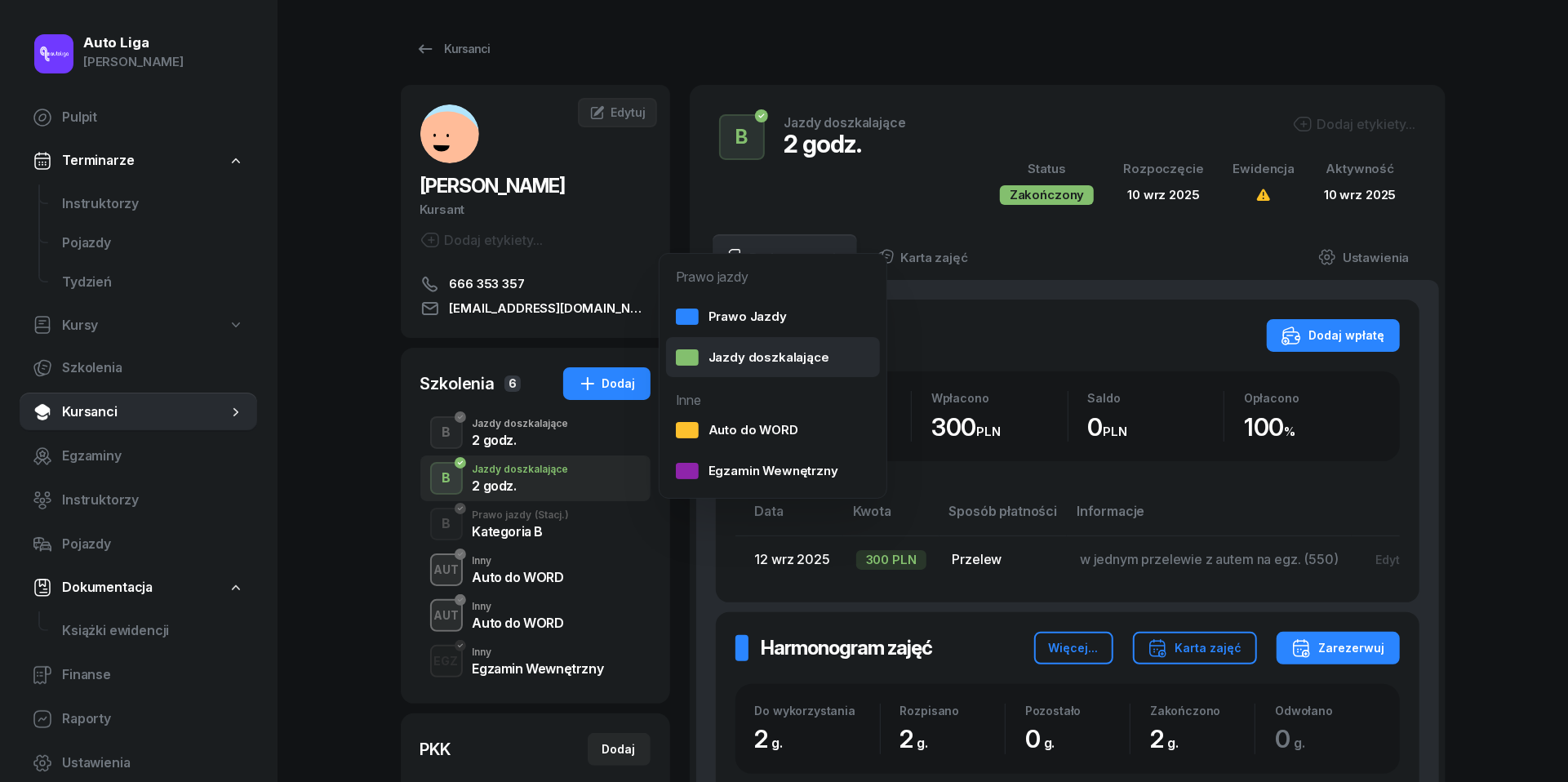
click at [734, 347] on div "Jazdy doszkalające" at bounding box center [753, 357] width 153 height 22
select select "B"
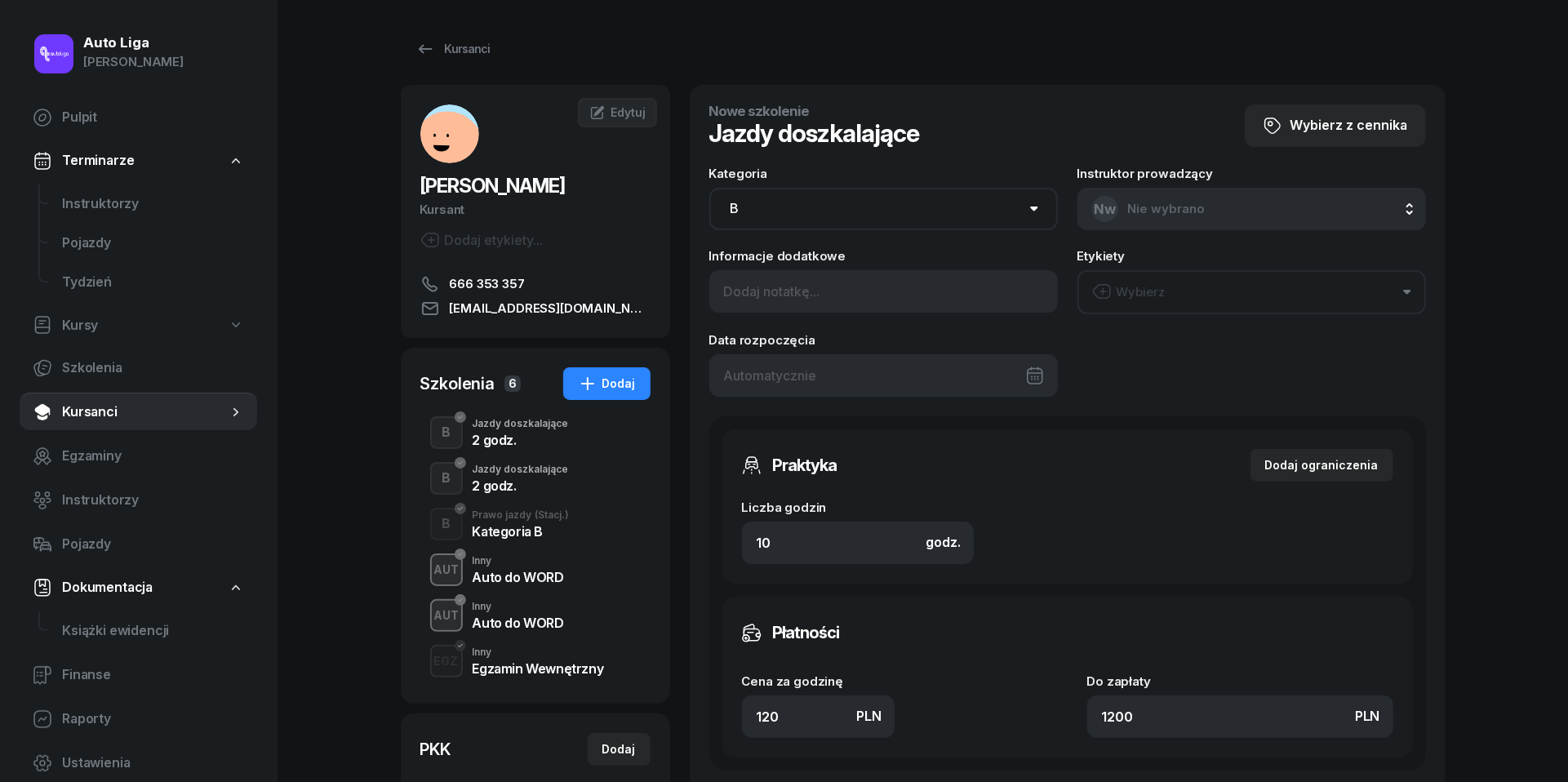
click at [813, 376] on div at bounding box center [884, 375] width 348 height 42
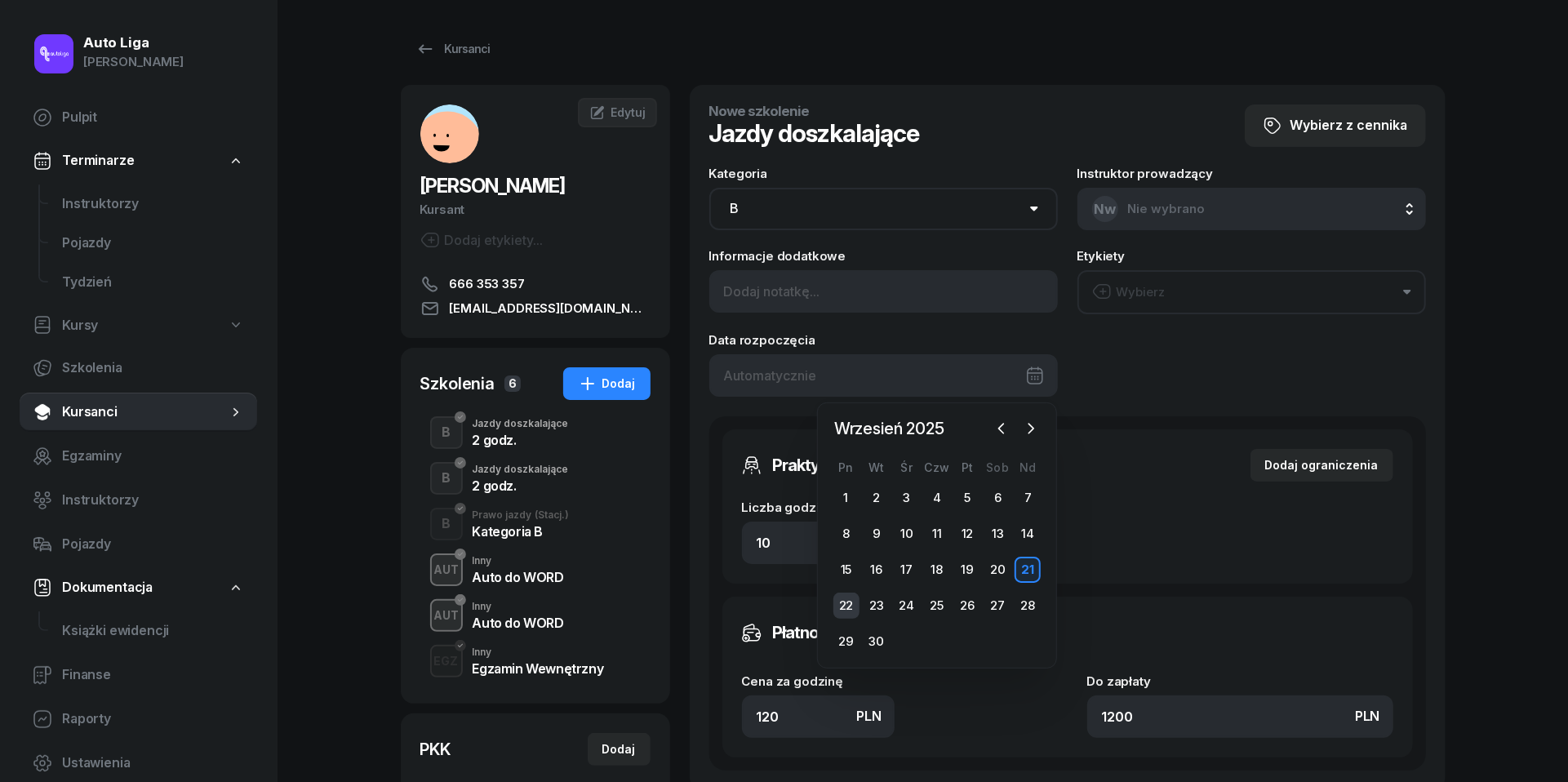
click at [840, 596] on div "22" at bounding box center [846, 605] width 26 height 26
type input "[DATE]"
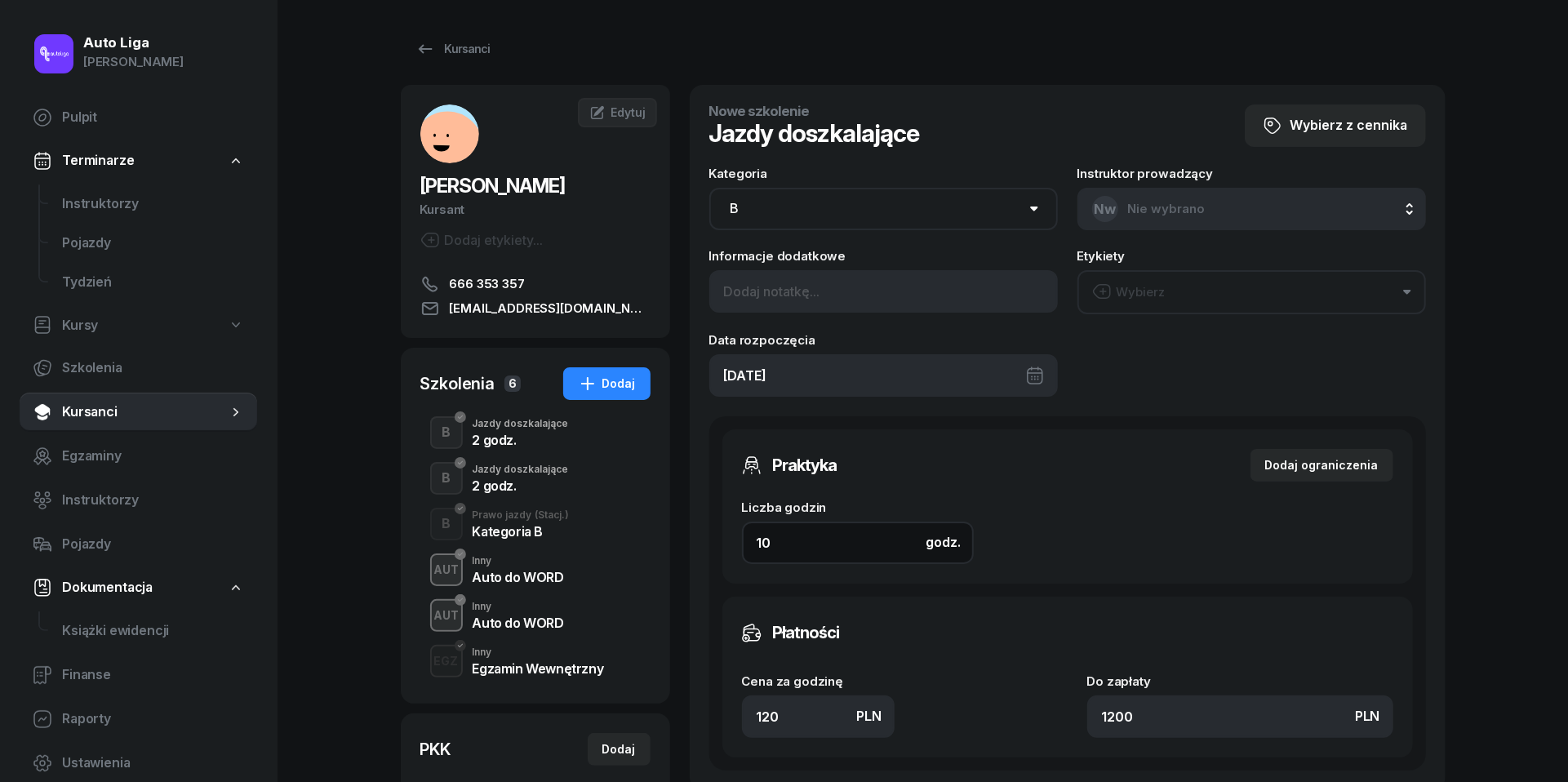
click at [808, 547] on input "10" at bounding box center [858, 542] width 232 height 42
type input "2"
type input "240"
type input "2"
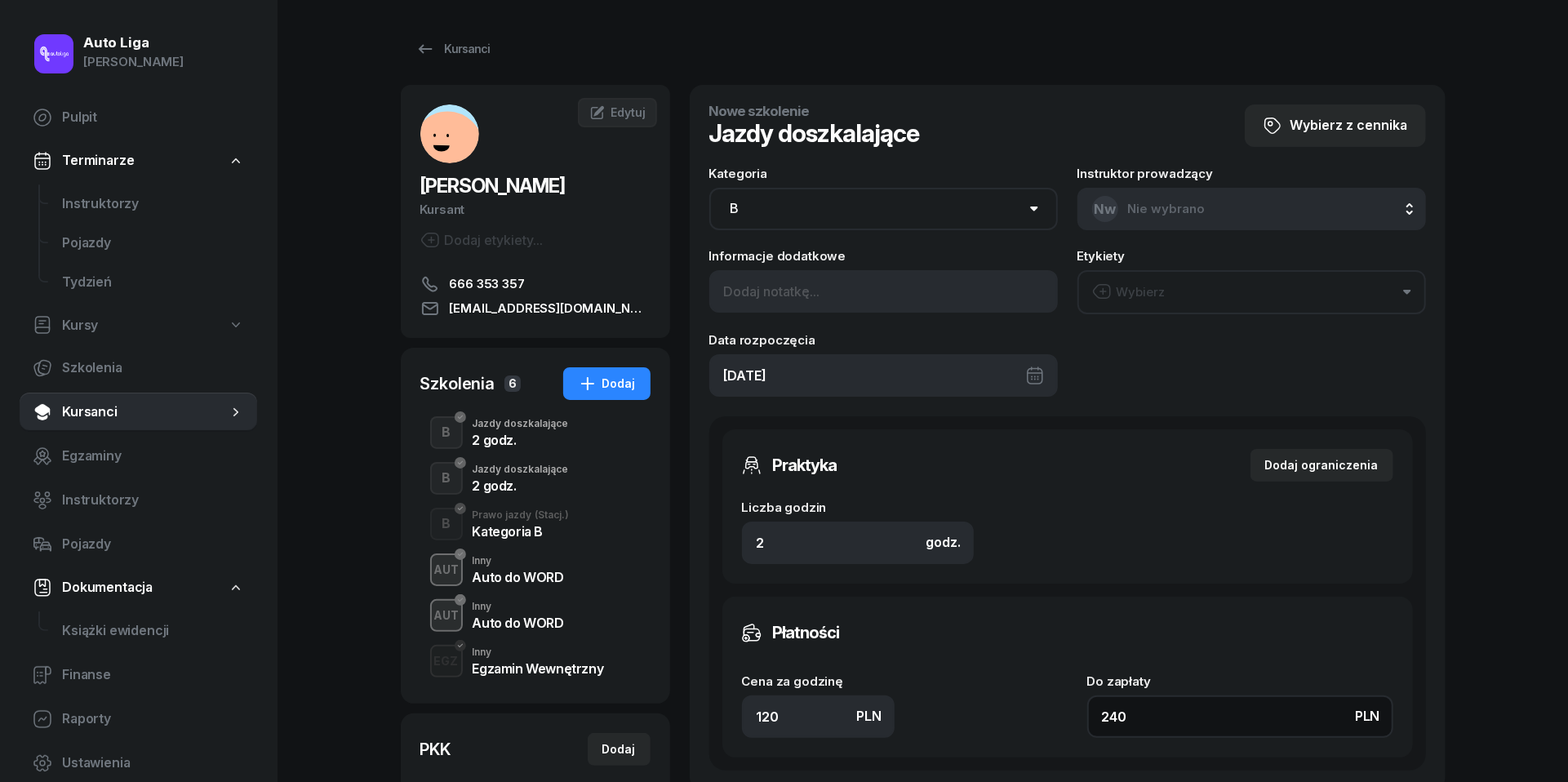
click at [1151, 726] on input "240" at bounding box center [1240, 716] width 306 height 42
type input "1.50"
type input "3"
type input "15"
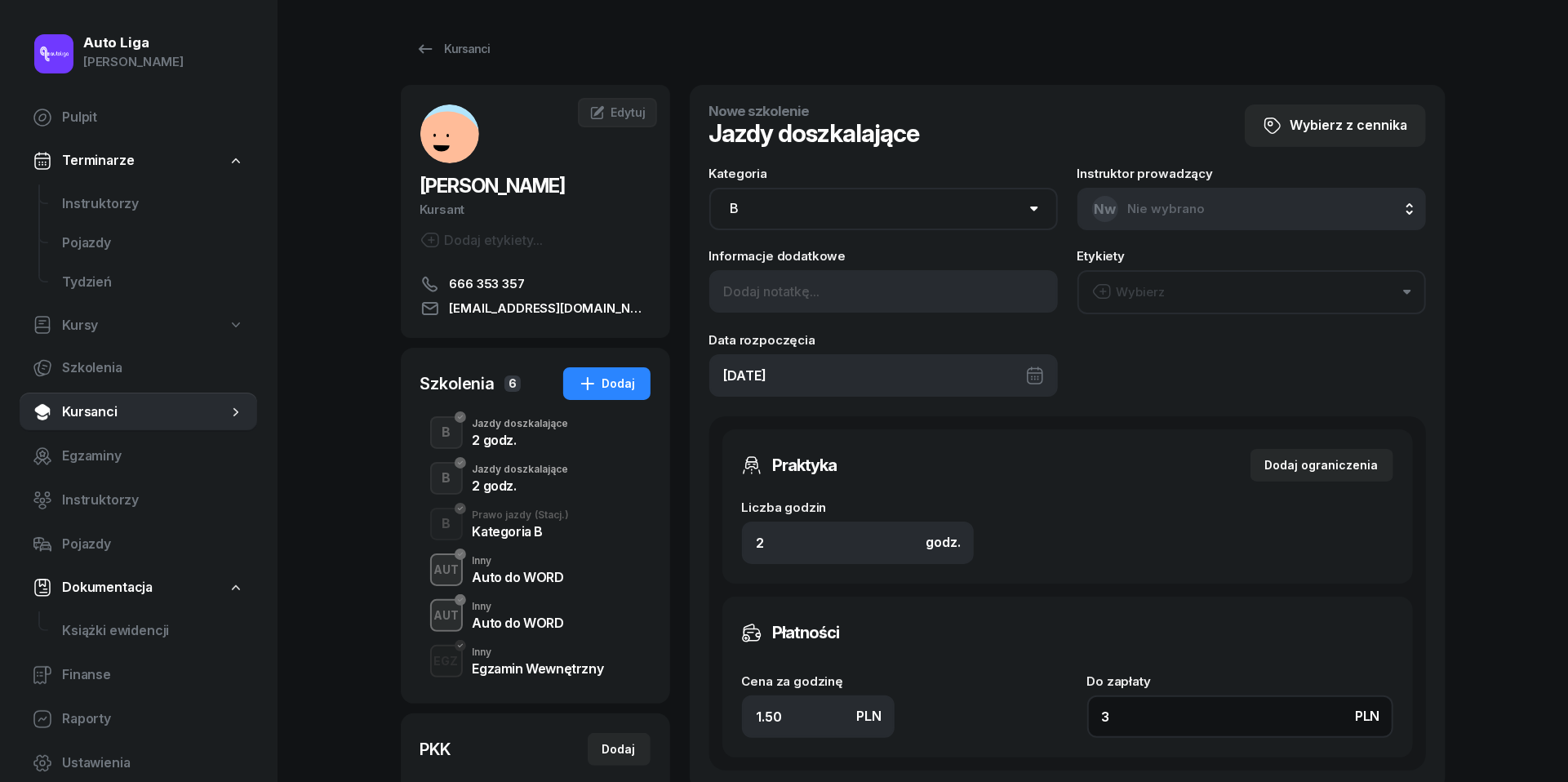
type input "30"
type input "150"
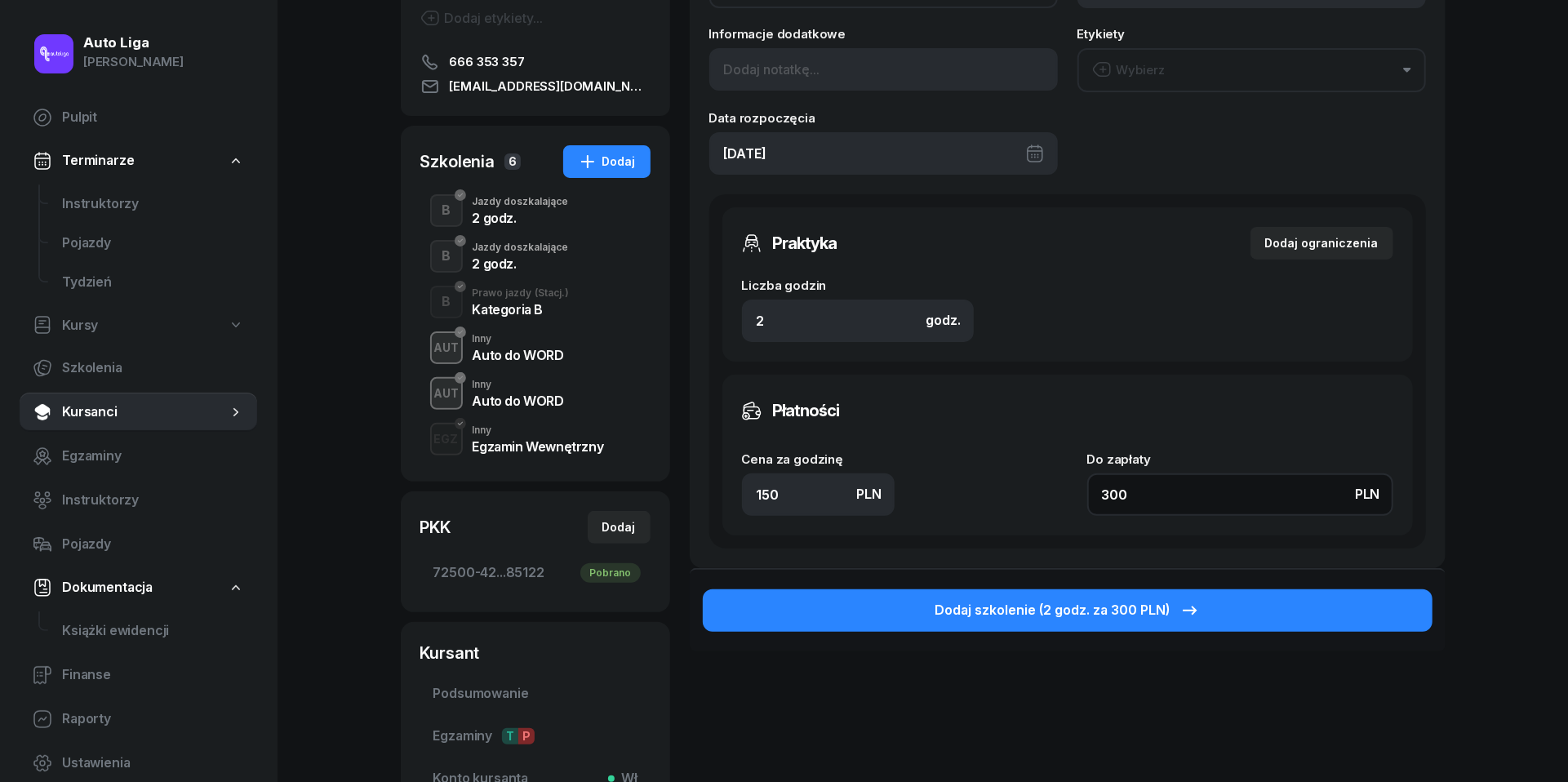
scroll to position [226, 0]
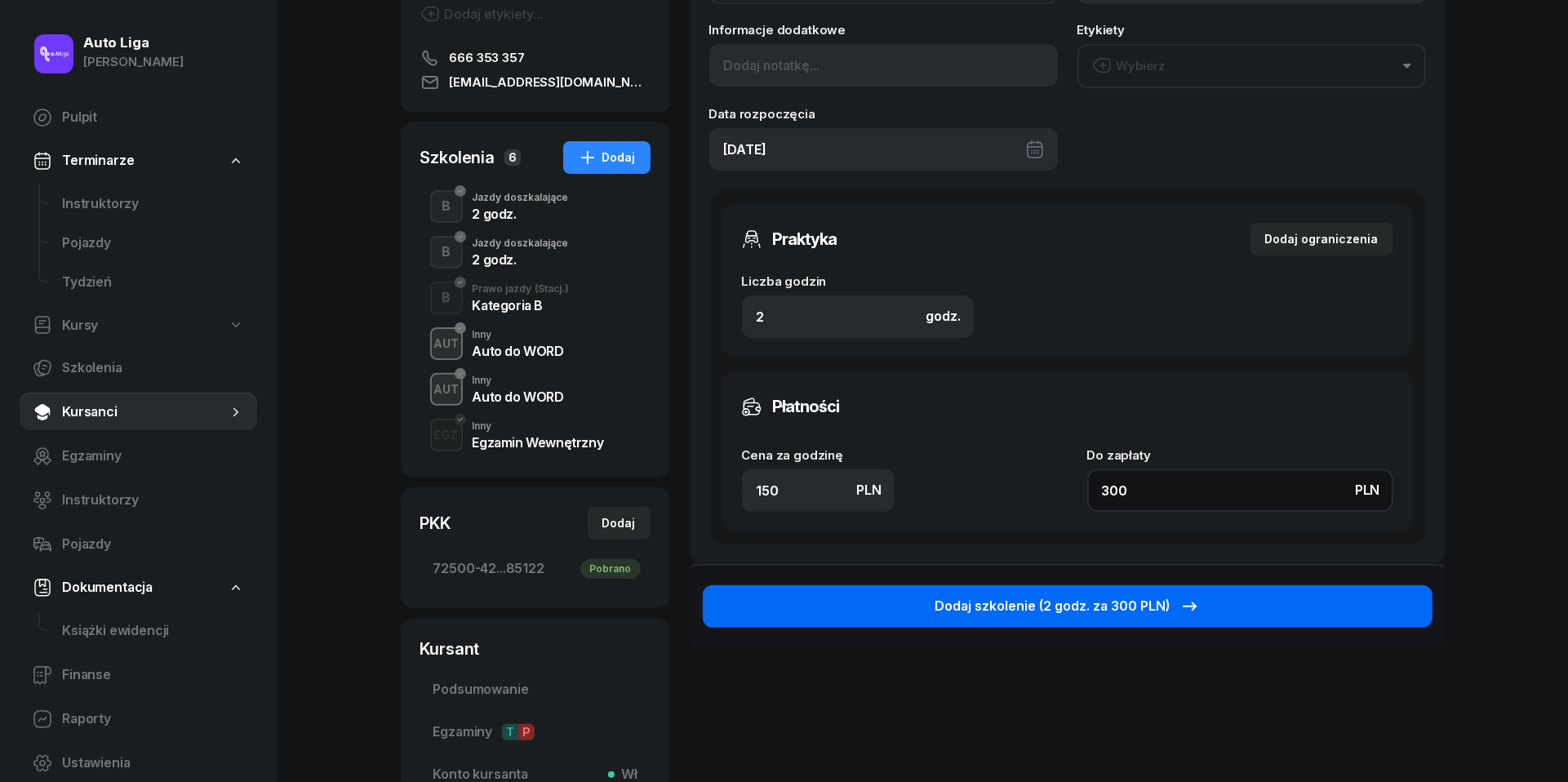
type input "300"
click at [1100, 604] on div "Dodaj szkolenie (2 godz. za 300 PLN)" at bounding box center [1067, 606] width 265 height 22
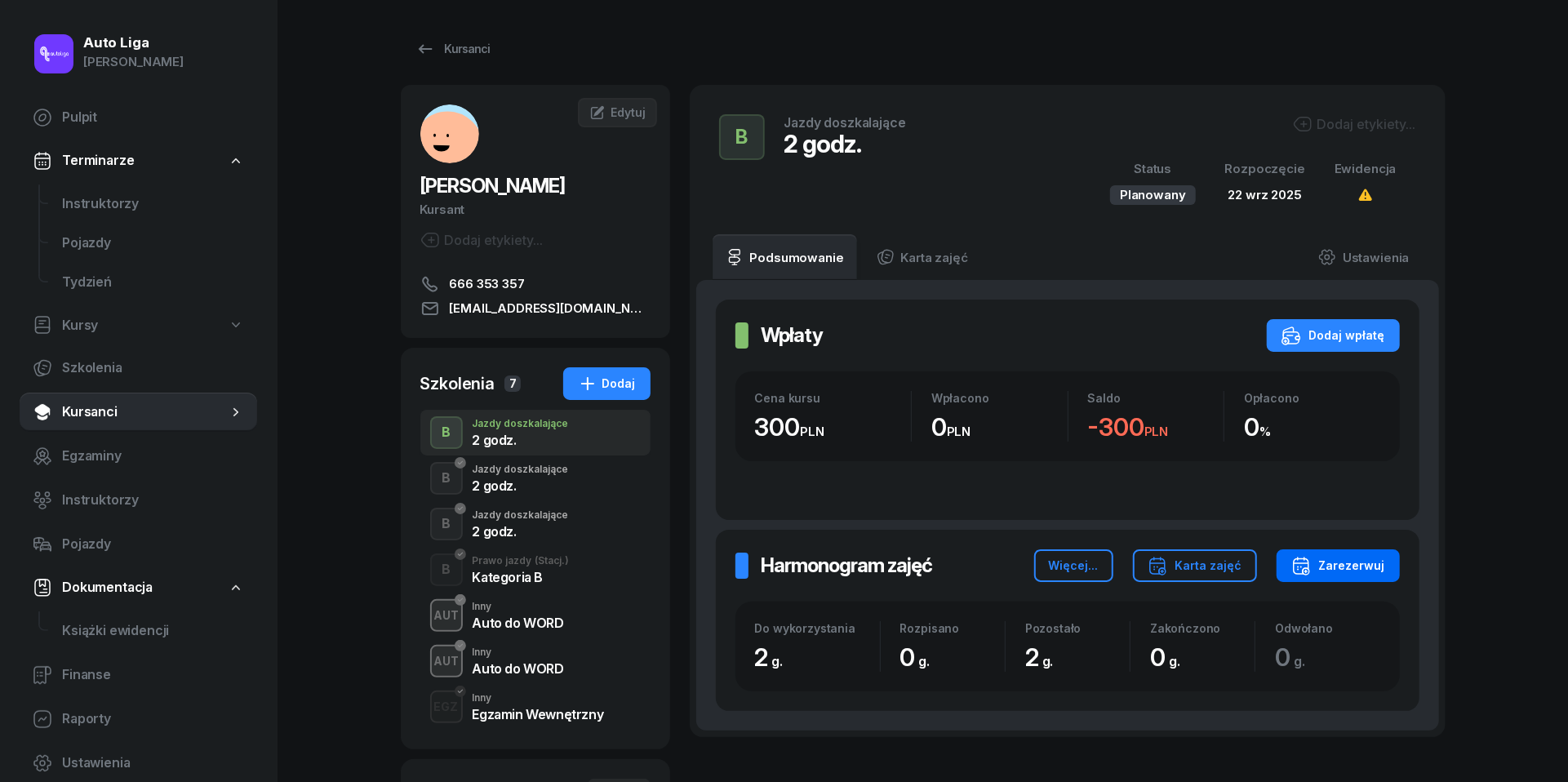
click at [1362, 563] on div "Zarezerwuj" at bounding box center [1338, 566] width 94 height 20
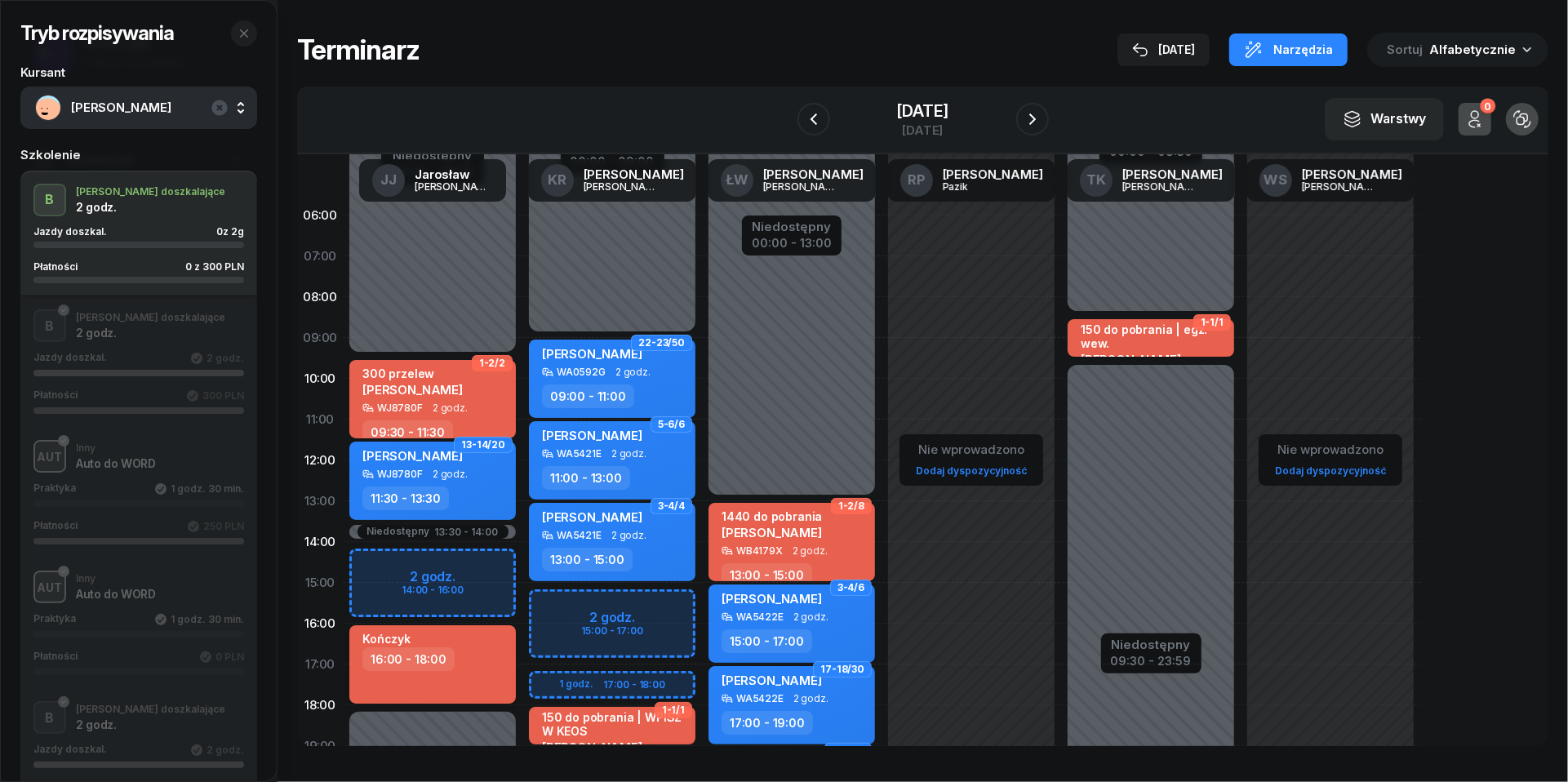
click at [467, 665] on div "16:00 - 18:00" at bounding box center [434, 659] width 144 height 23
select select "16"
select select "18"
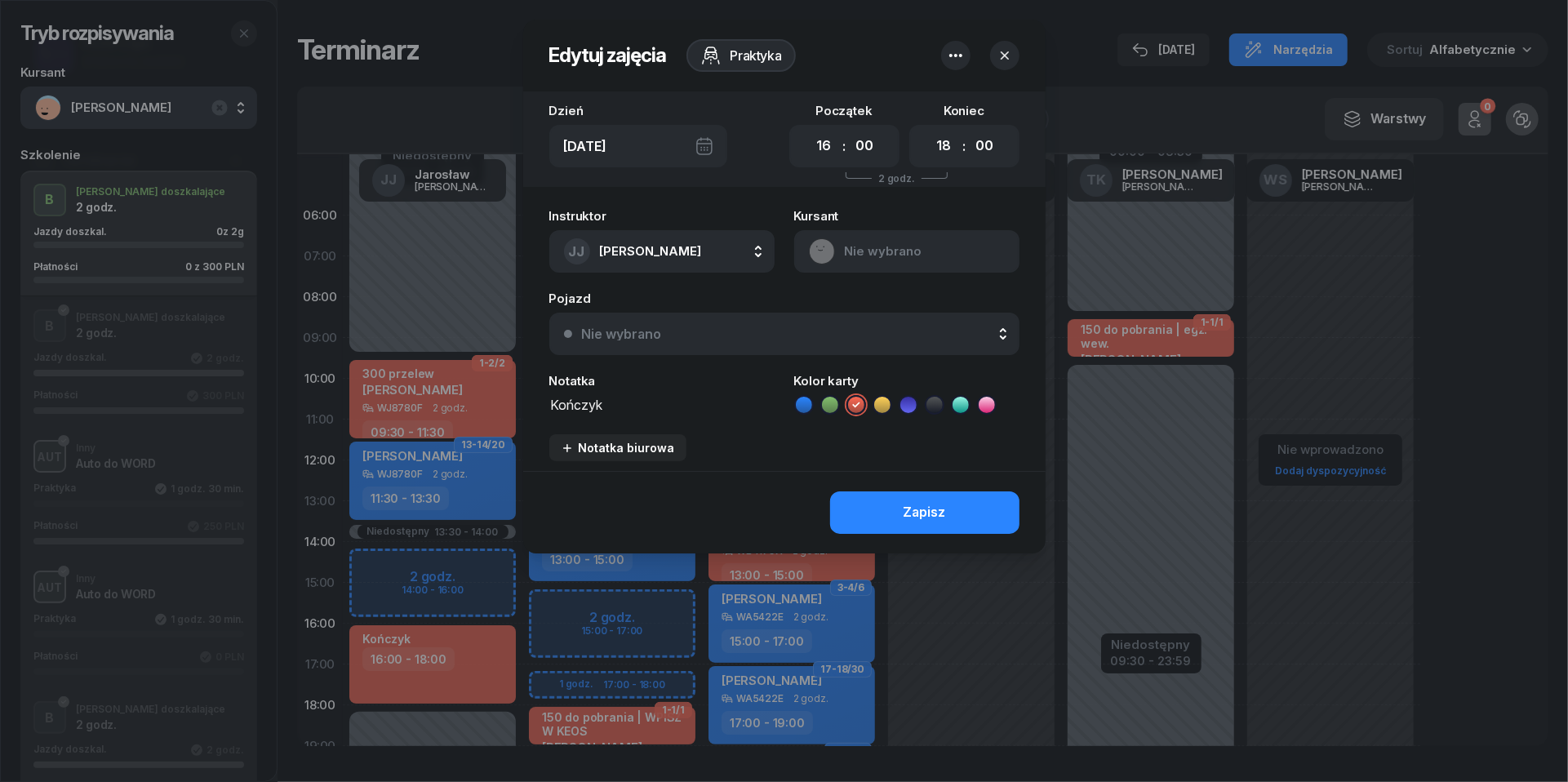
click at [958, 51] on icon "button" at bounding box center [956, 55] width 20 height 20
click at [952, 98] on link "Usuń" at bounding box center [947, 105] width 214 height 41
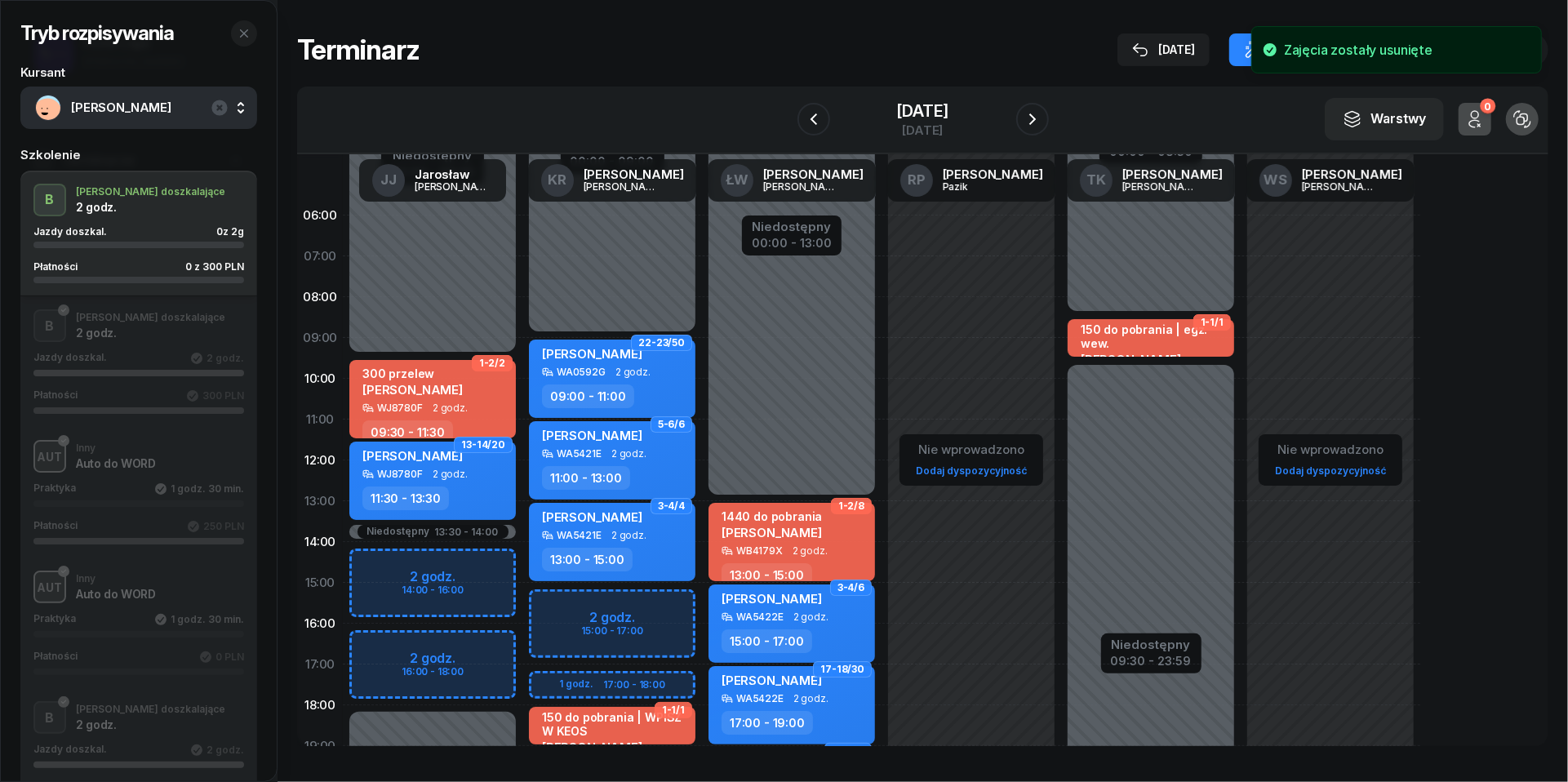
click at [371, 645] on div "Niedostępny 00:00 - 09:30 Niedostępny 18:00 - 23:59 Niedostępny 13:30 - 14:00 1…" at bounding box center [433, 583] width 179 height 776
select select "16"
select select "18"
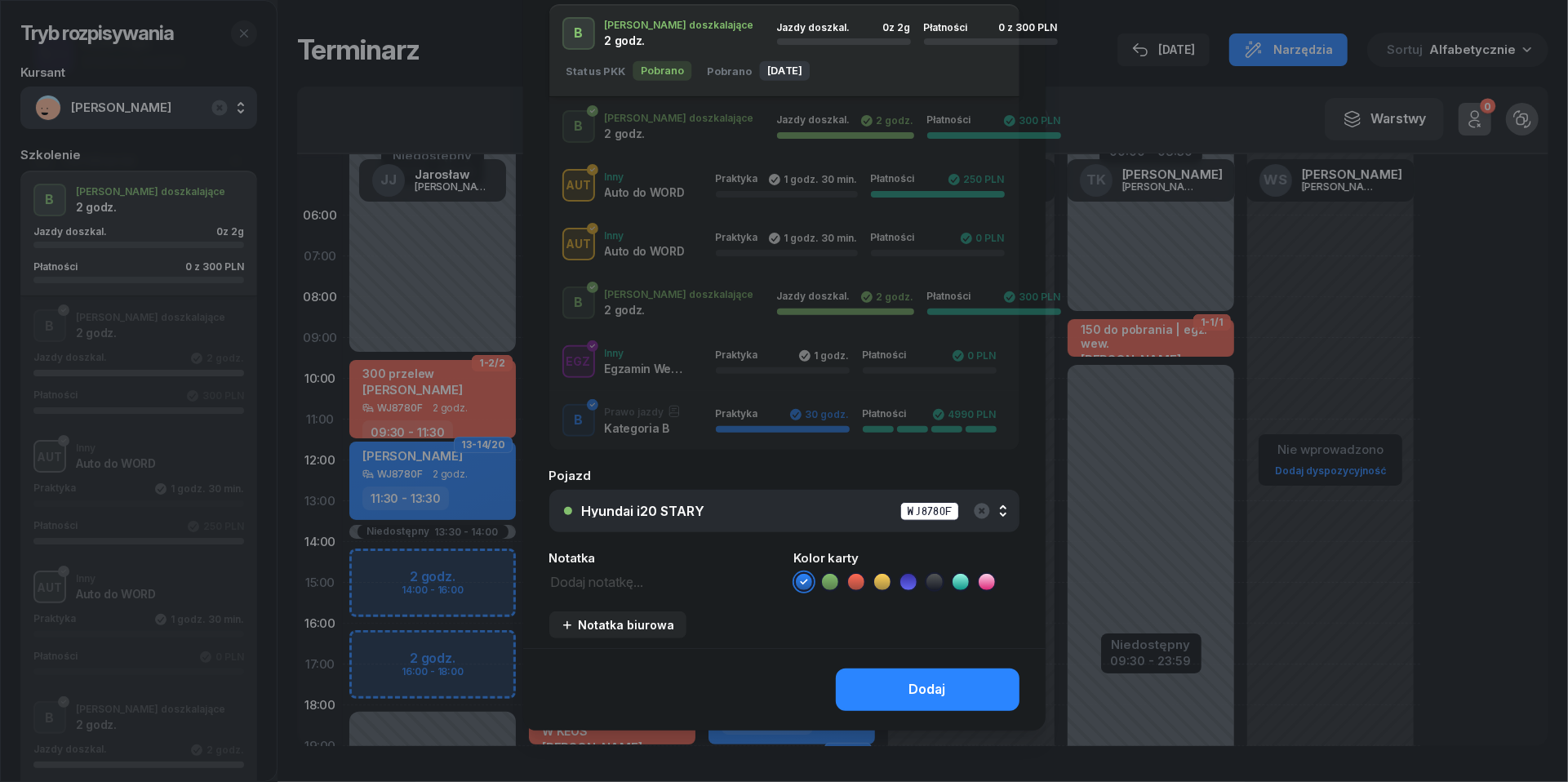
scroll to position [299, 0]
click at [617, 585] on textarea at bounding box center [661, 583] width 225 height 21
type textarea "300 do pobrania"
click at [859, 580] on icon at bounding box center [856, 583] width 8 height 6
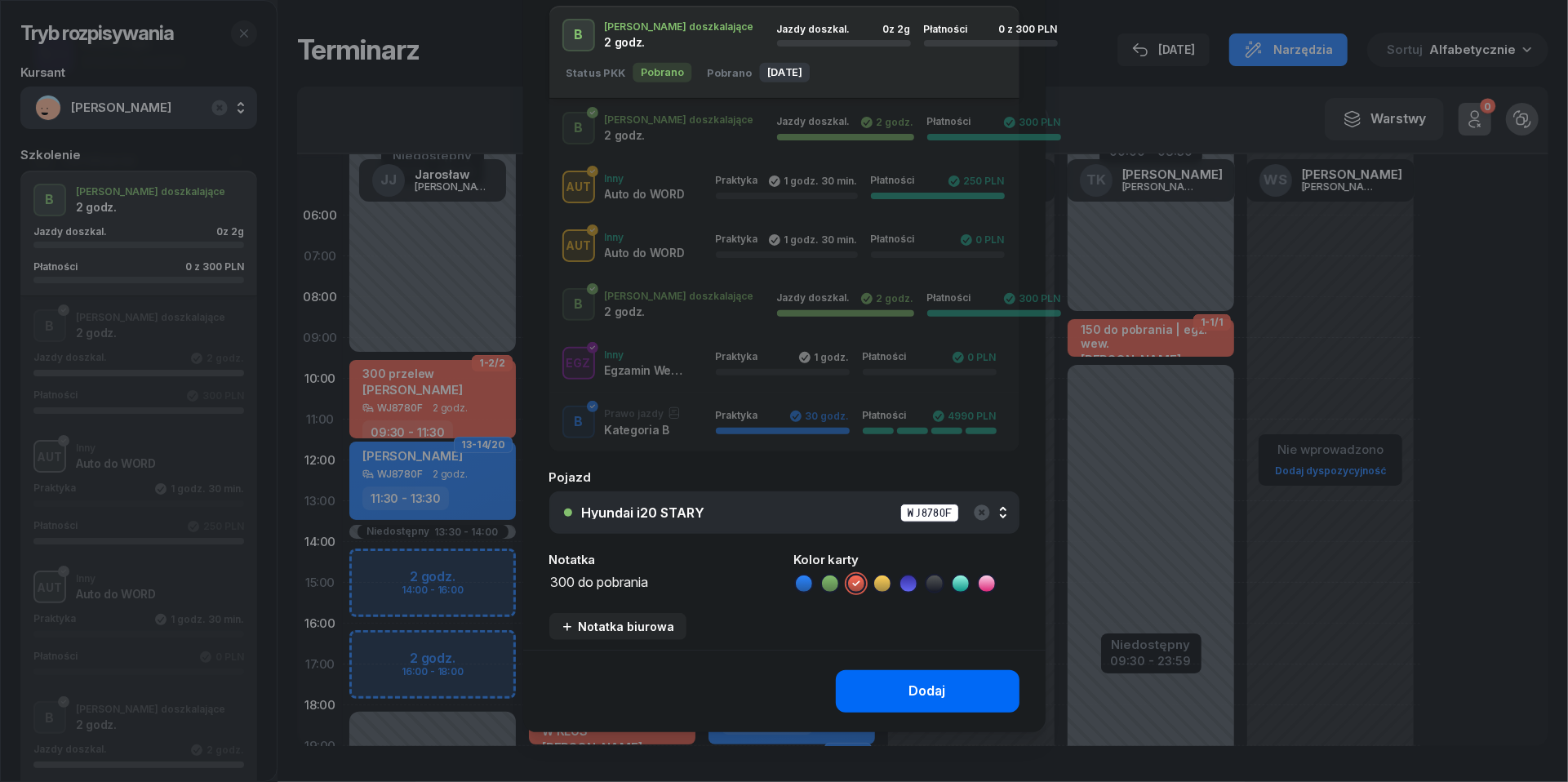
click at [884, 697] on button "Dodaj" at bounding box center [928, 691] width 184 height 42
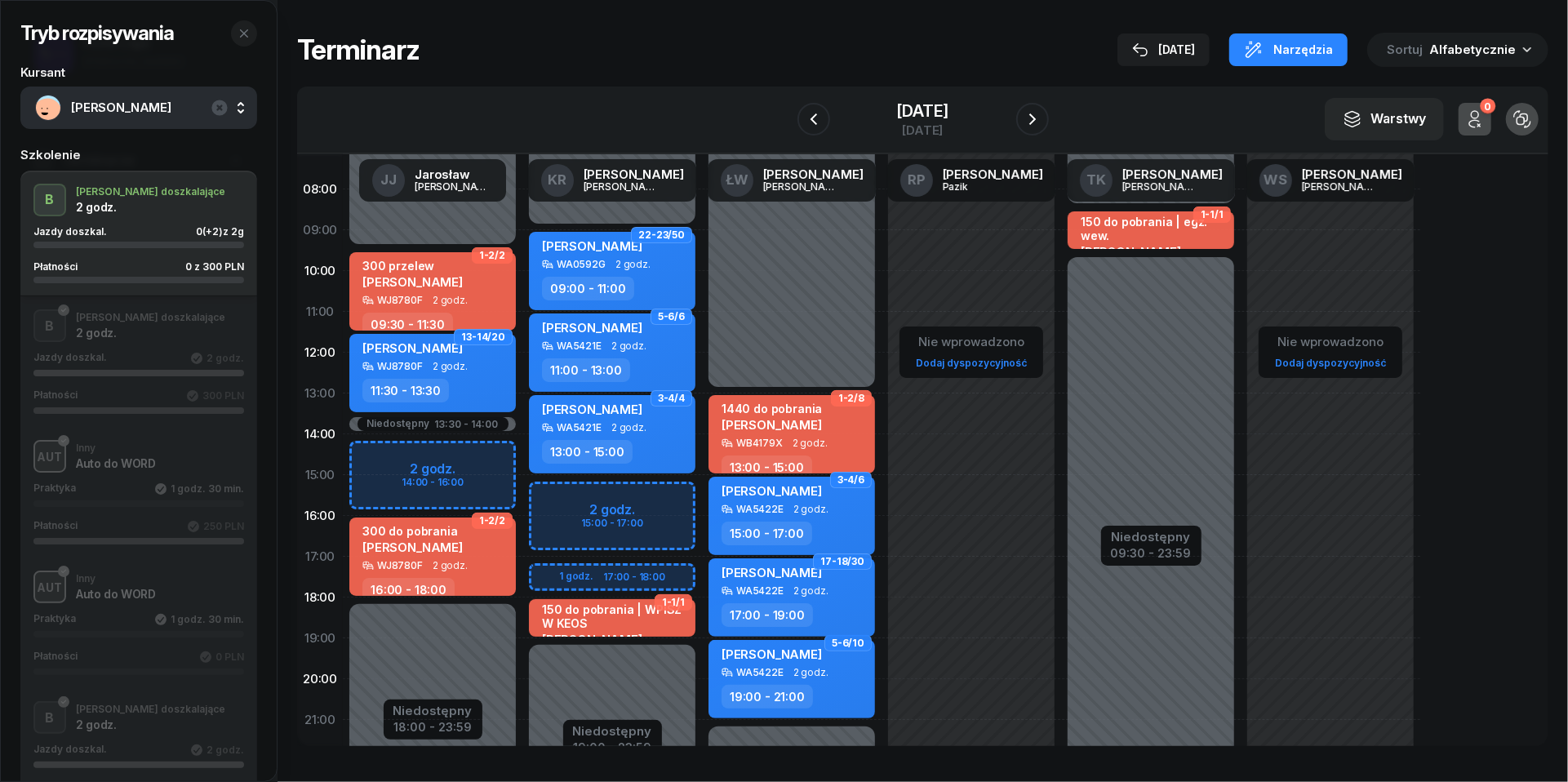
scroll to position [109, 0]
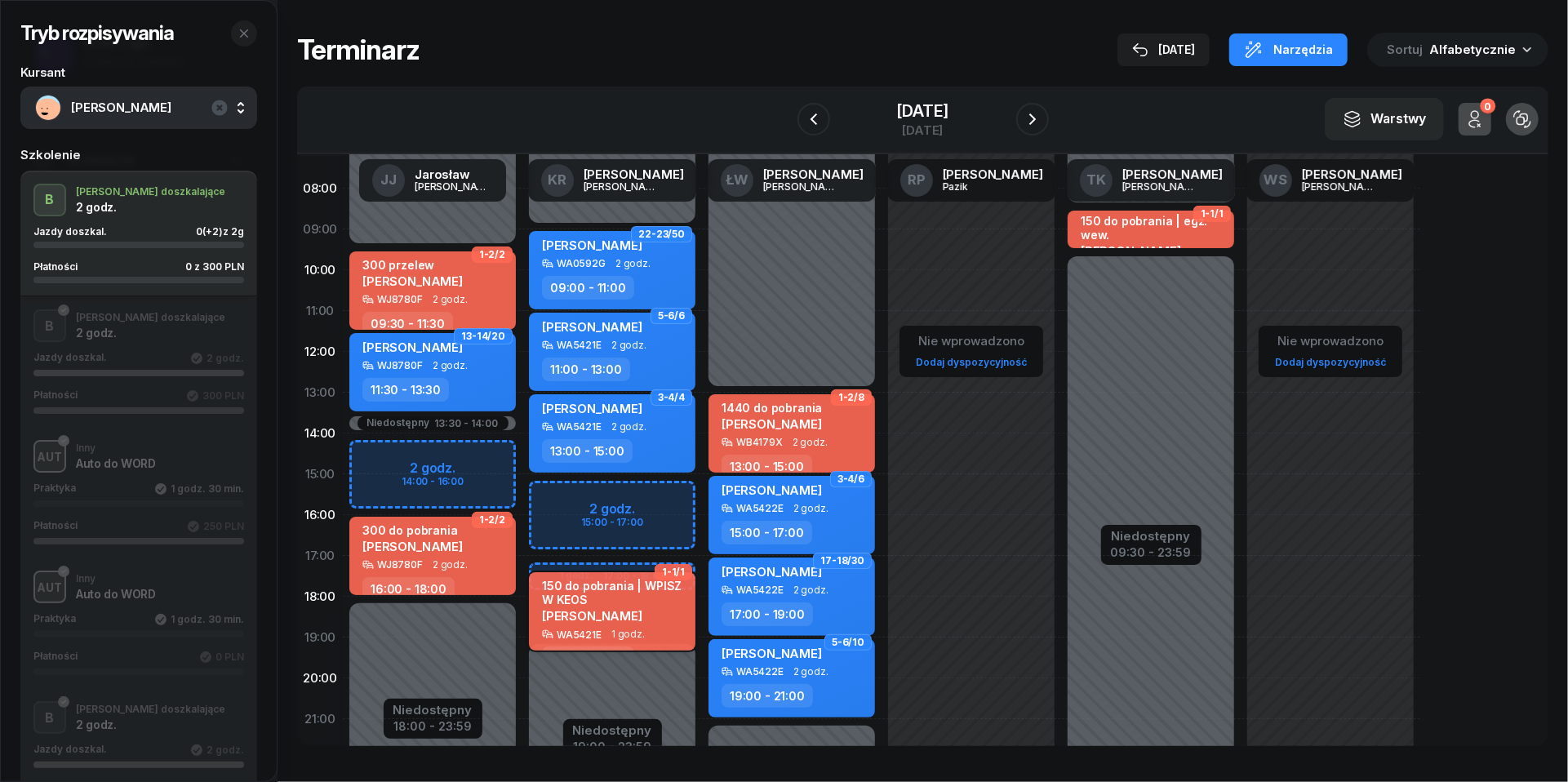
click at [627, 622] on div "150 do pobrania | WPISZ W KEOS Daiana Valovik" at bounding box center [614, 604] width 144 height 50
select select "18"
select select "19"
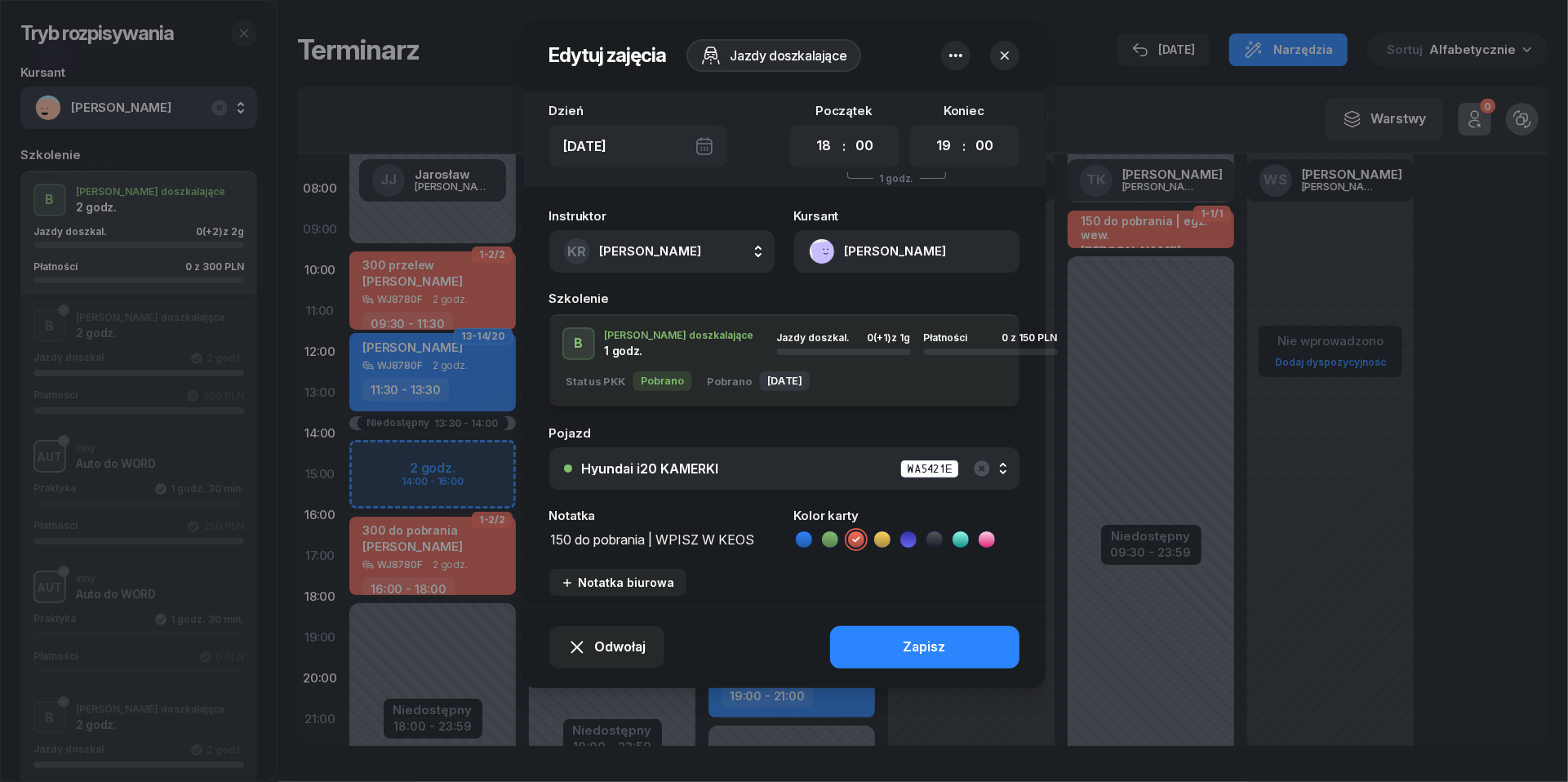
drag, startPoint x: 650, startPoint y: 539, endPoint x: 577, endPoint y: 535, distance: 73.1
click at [577, 535] on textarea "150 do pobrania | WPISZ W KEOS" at bounding box center [661, 539] width 225 height 21
type textarea "150 przelew | WPISZ W KEOS"
click at [891, 647] on button "Zapisz" at bounding box center [925, 647] width 190 height 42
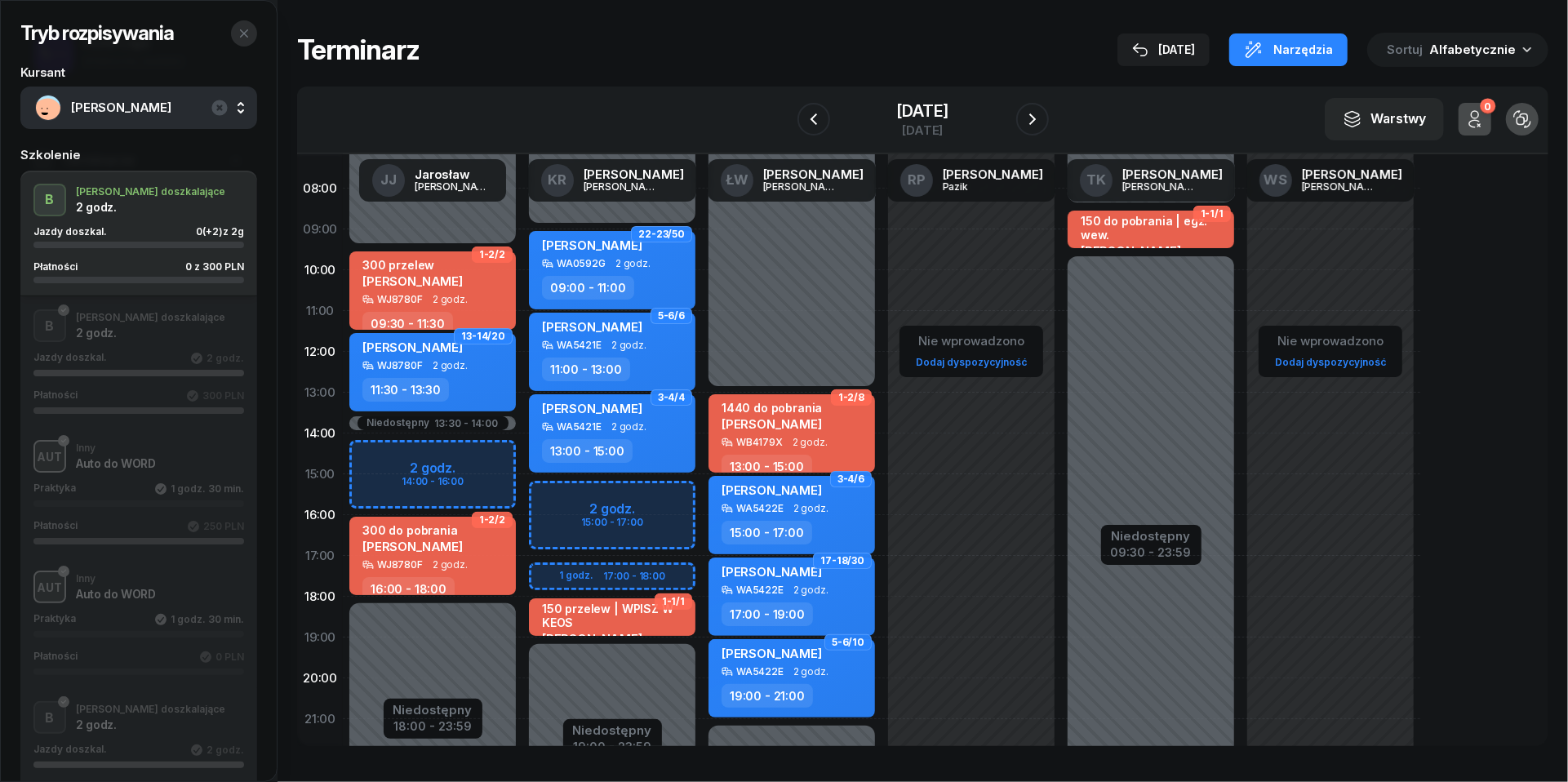
click at [243, 34] on icon "button" at bounding box center [244, 33] width 13 height 13
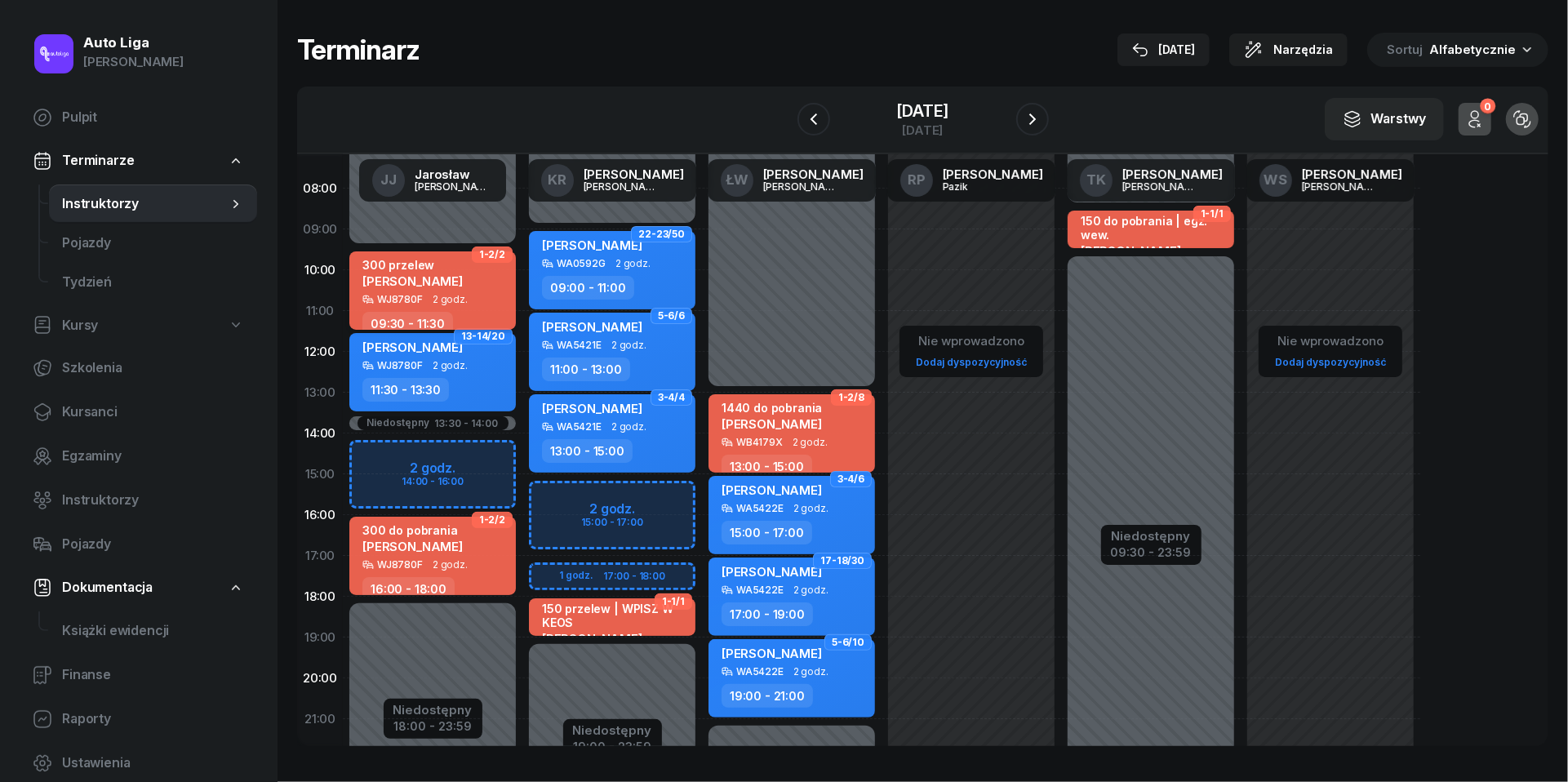
click at [441, 300] on span "2 godz." at bounding box center [450, 299] width 35 height 11
select select "09"
select select "30"
select select "11"
select select "30"
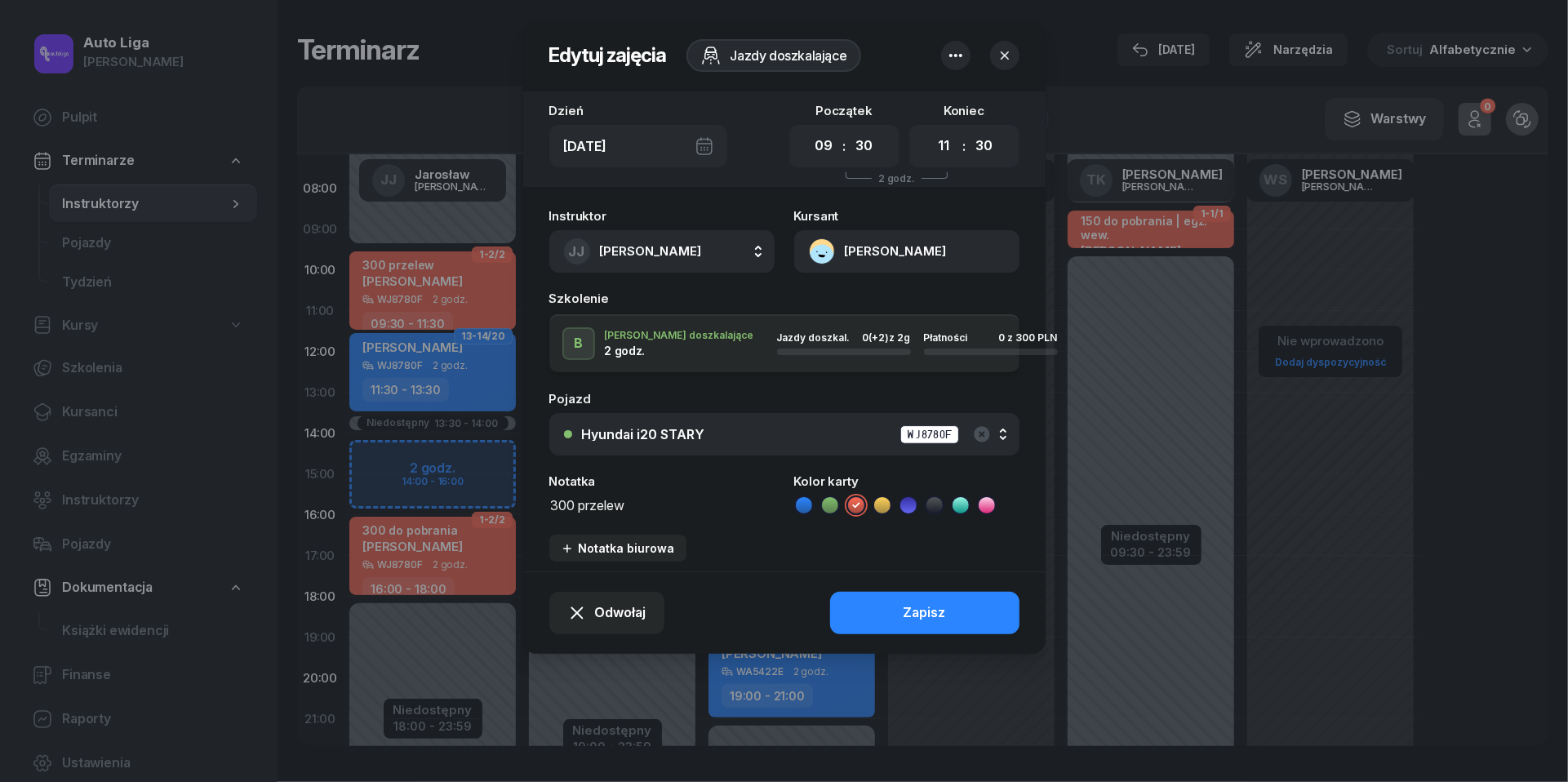
click at [820, 252] on button "[PERSON_NAME]" at bounding box center [906, 251] width 225 height 42
click at [840, 316] on div "Otwórz profil" at bounding box center [847, 308] width 79 height 22
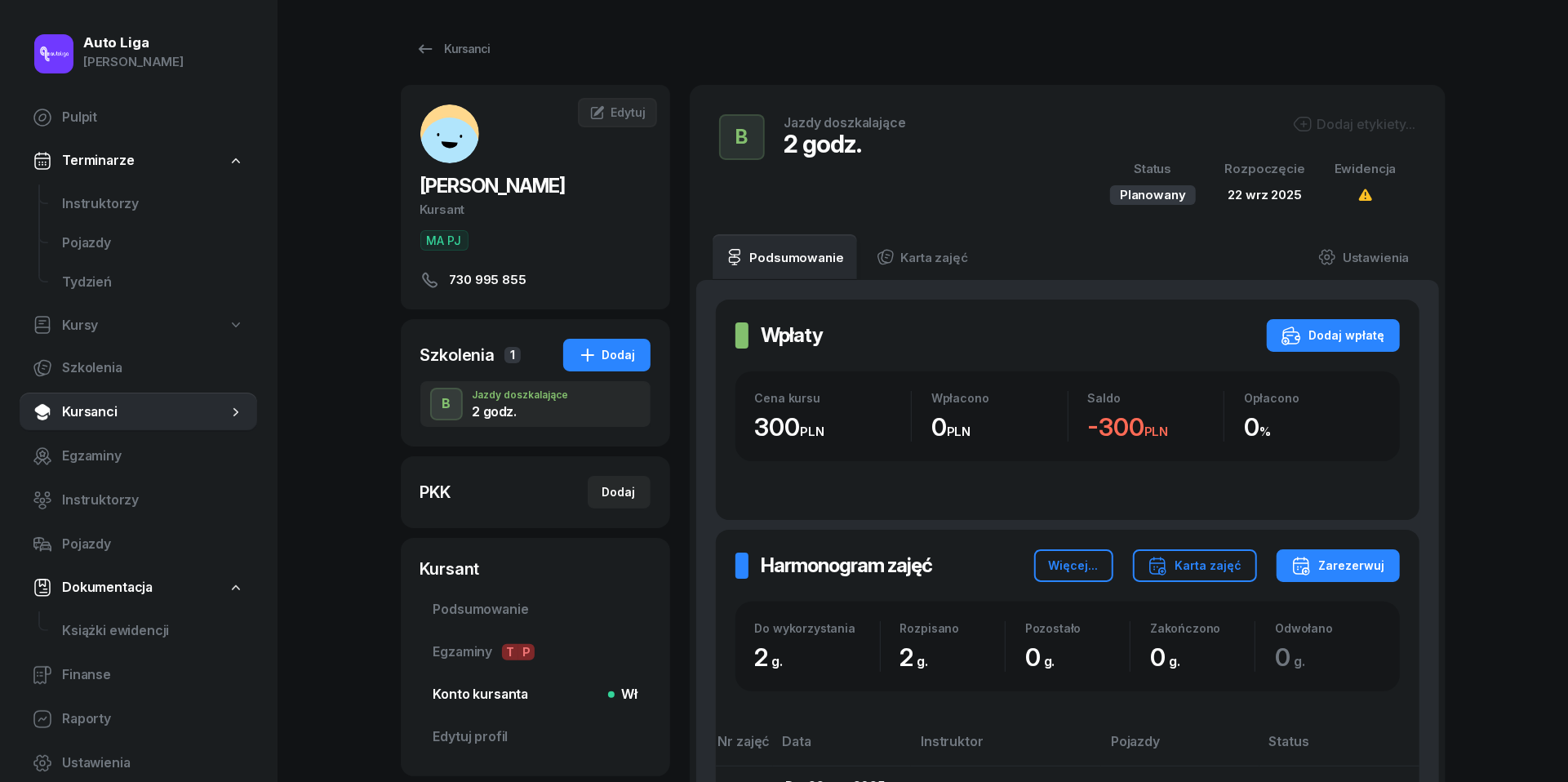
click at [532, 691] on span "Konto kursanta Wł" at bounding box center [535, 695] width 204 height 22
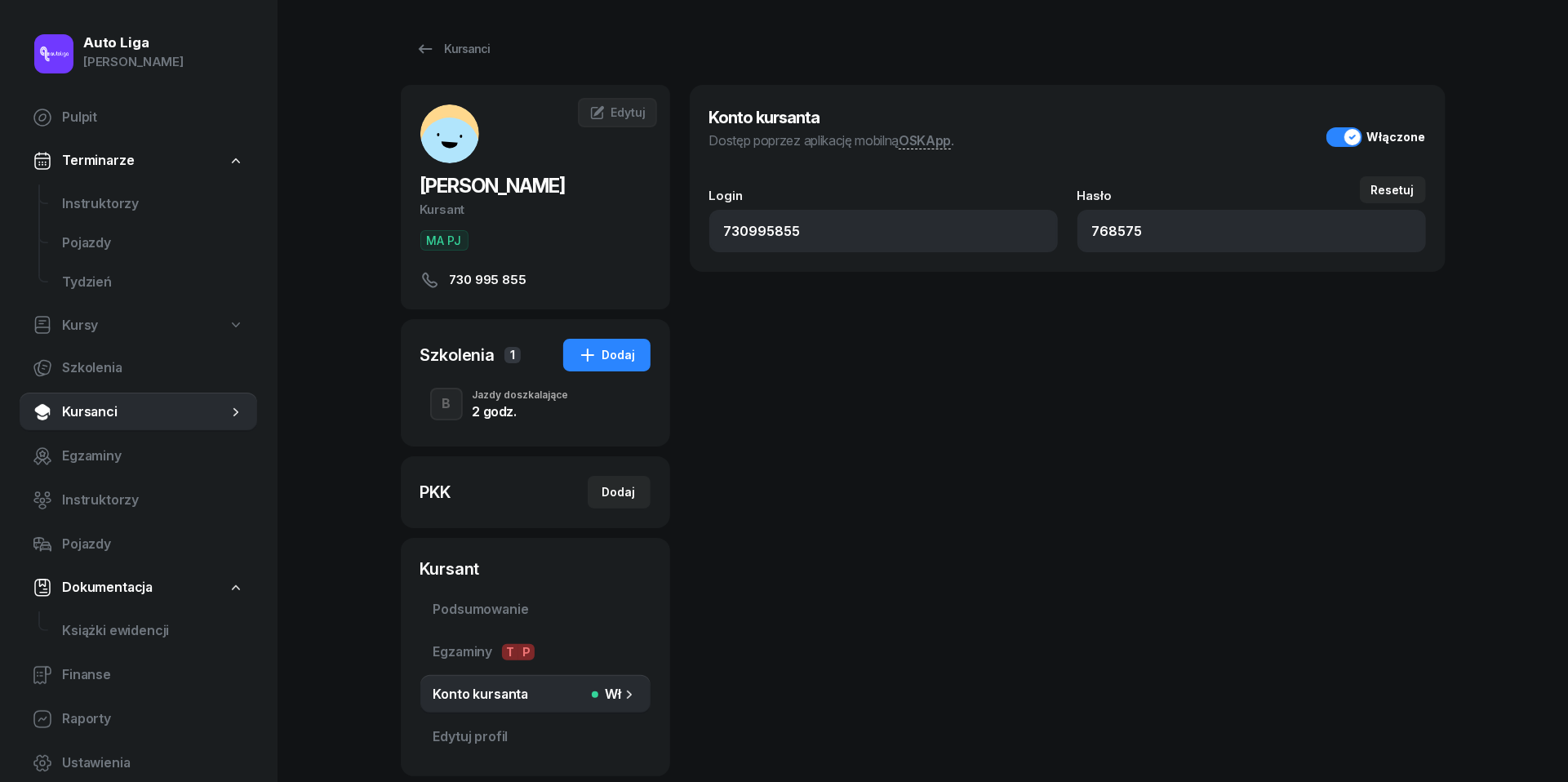
click at [517, 418] on div "B Jazdy doszkalające 2 godz." at bounding box center [535, 404] width 230 height 46
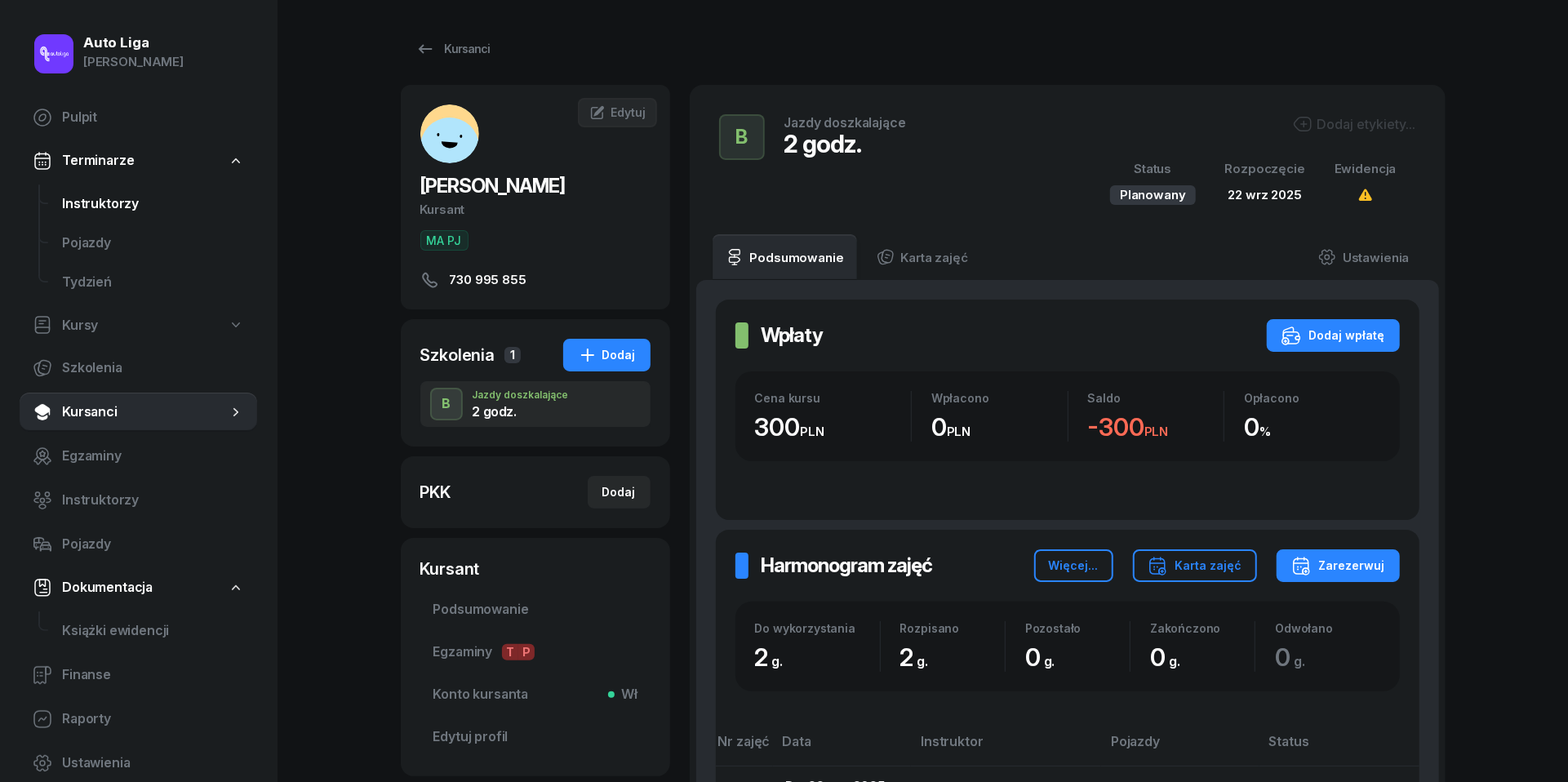
click at [109, 209] on span "Instruktorzy" at bounding box center [153, 203] width 182 height 22
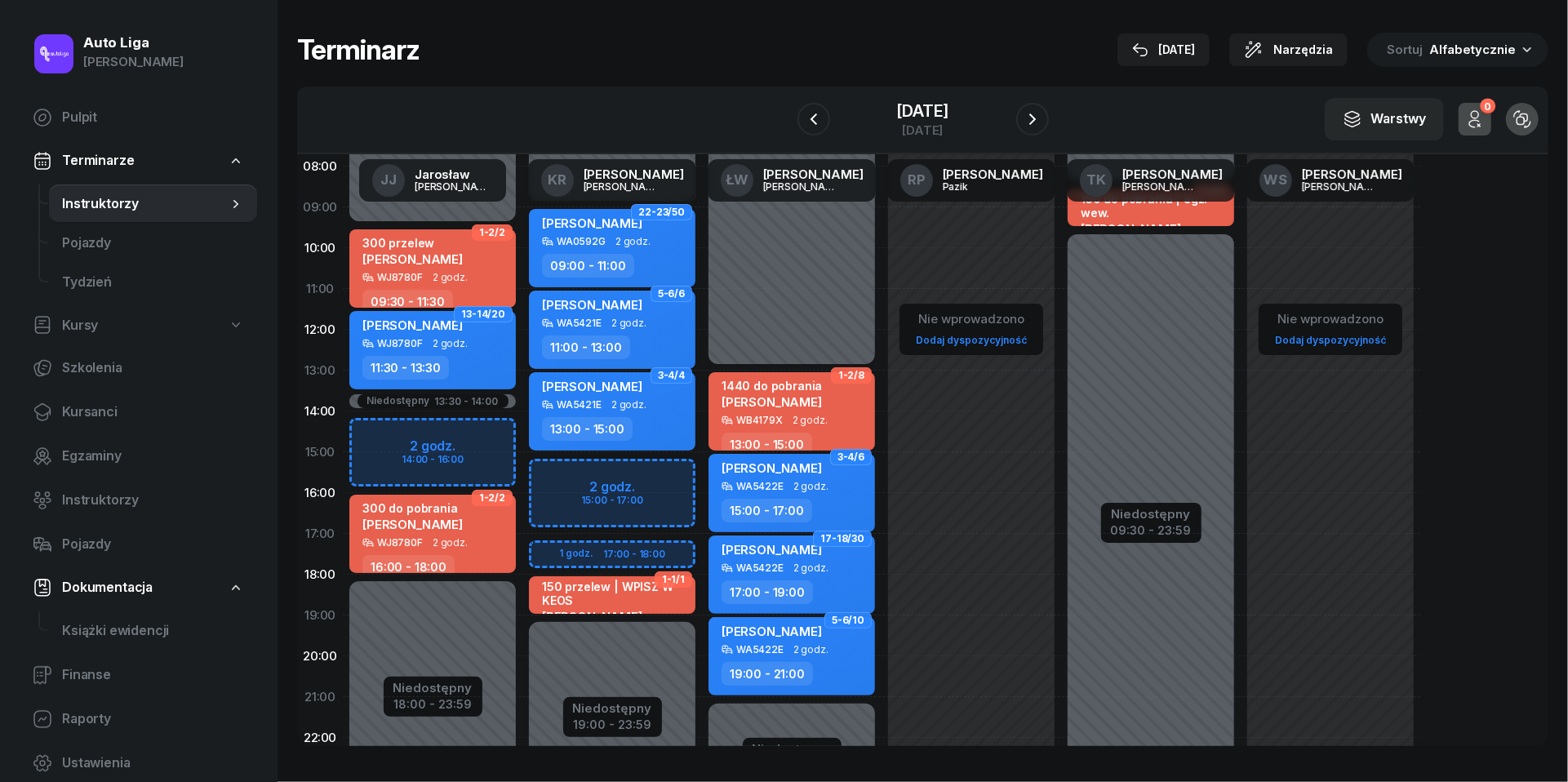
scroll to position [104, 0]
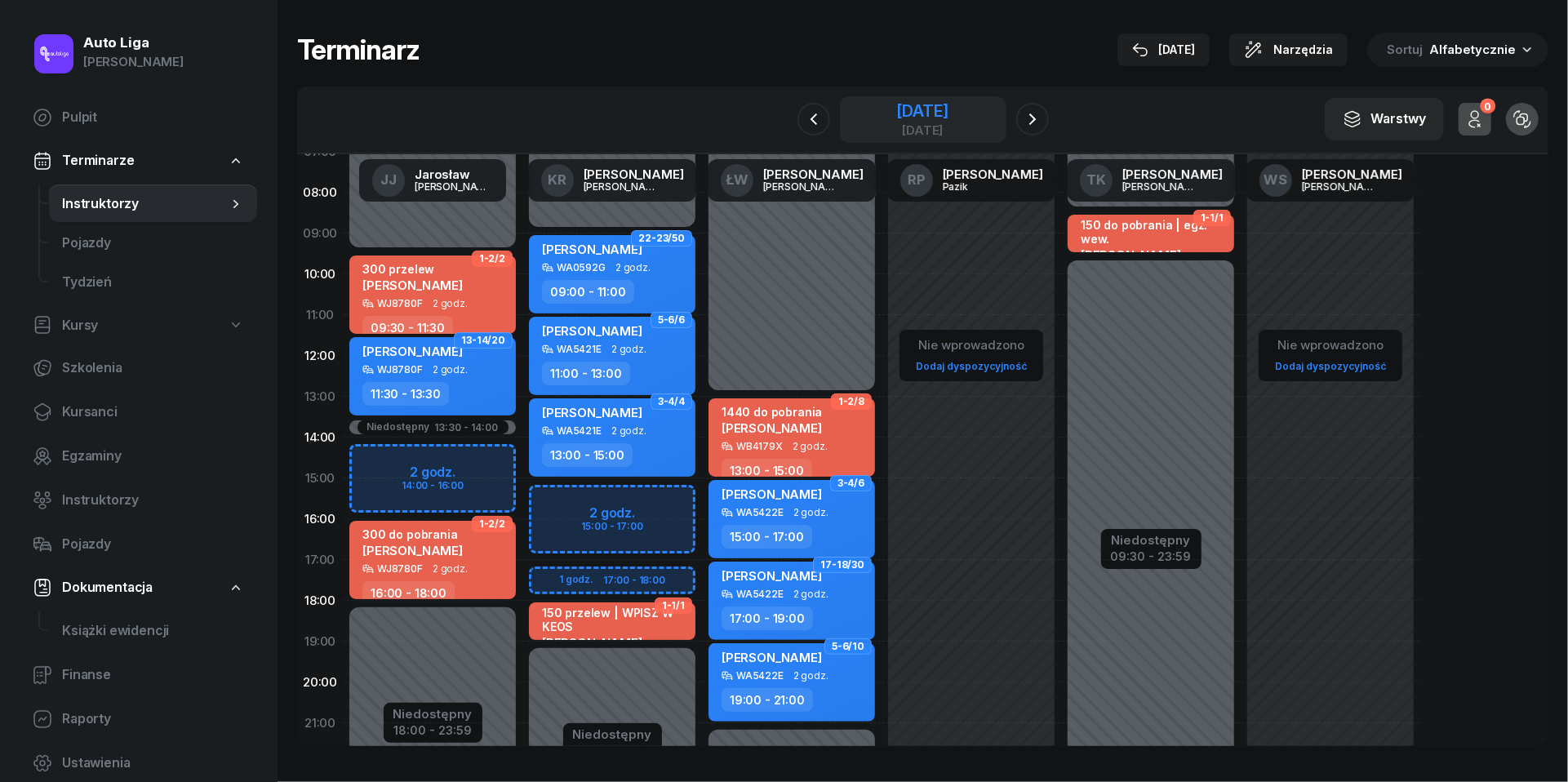
click at [917, 124] on div "[DATE]" at bounding box center [922, 130] width 53 height 12
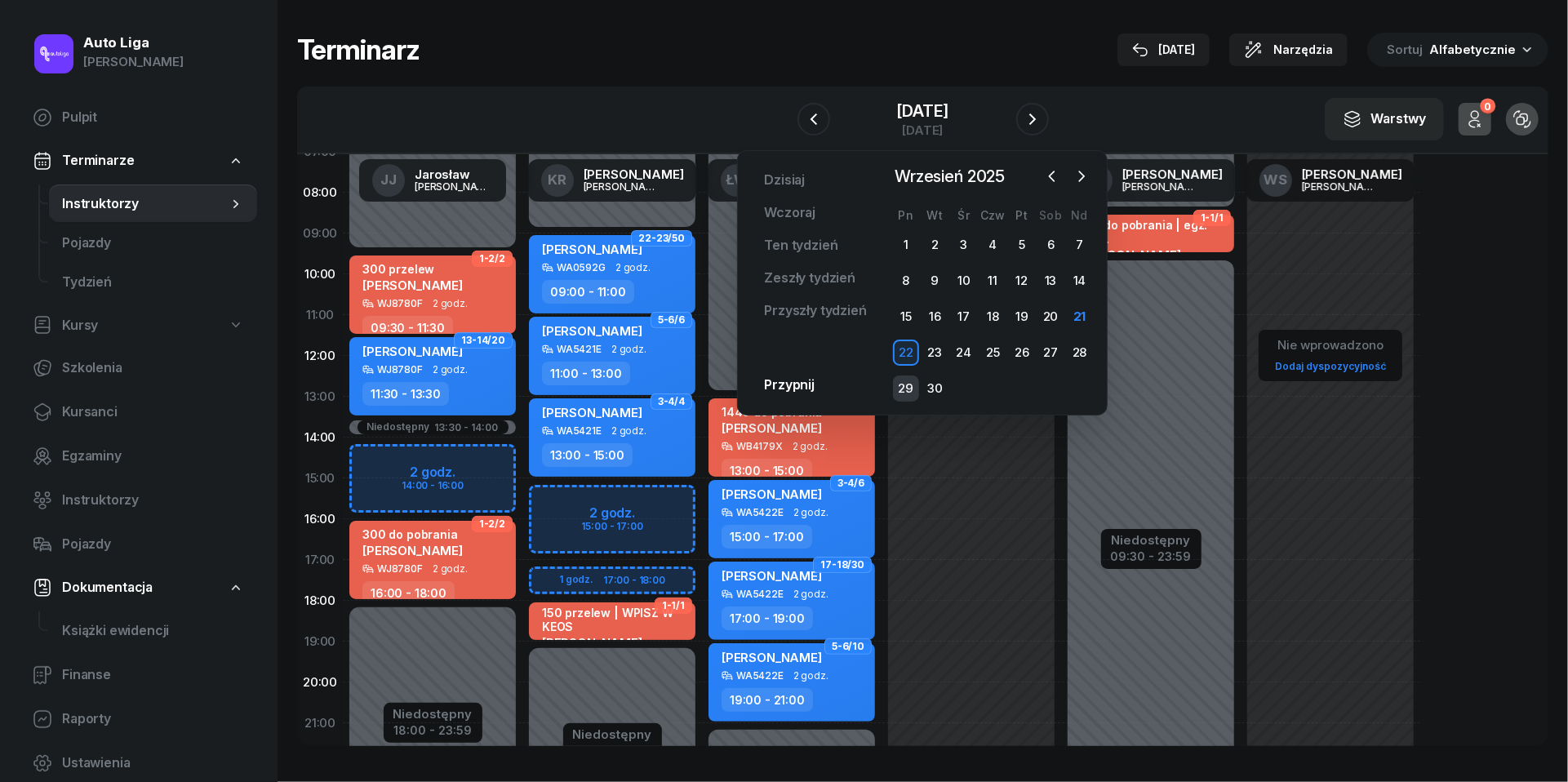
click at [900, 395] on div "29" at bounding box center [906, 389] width 26 height 26
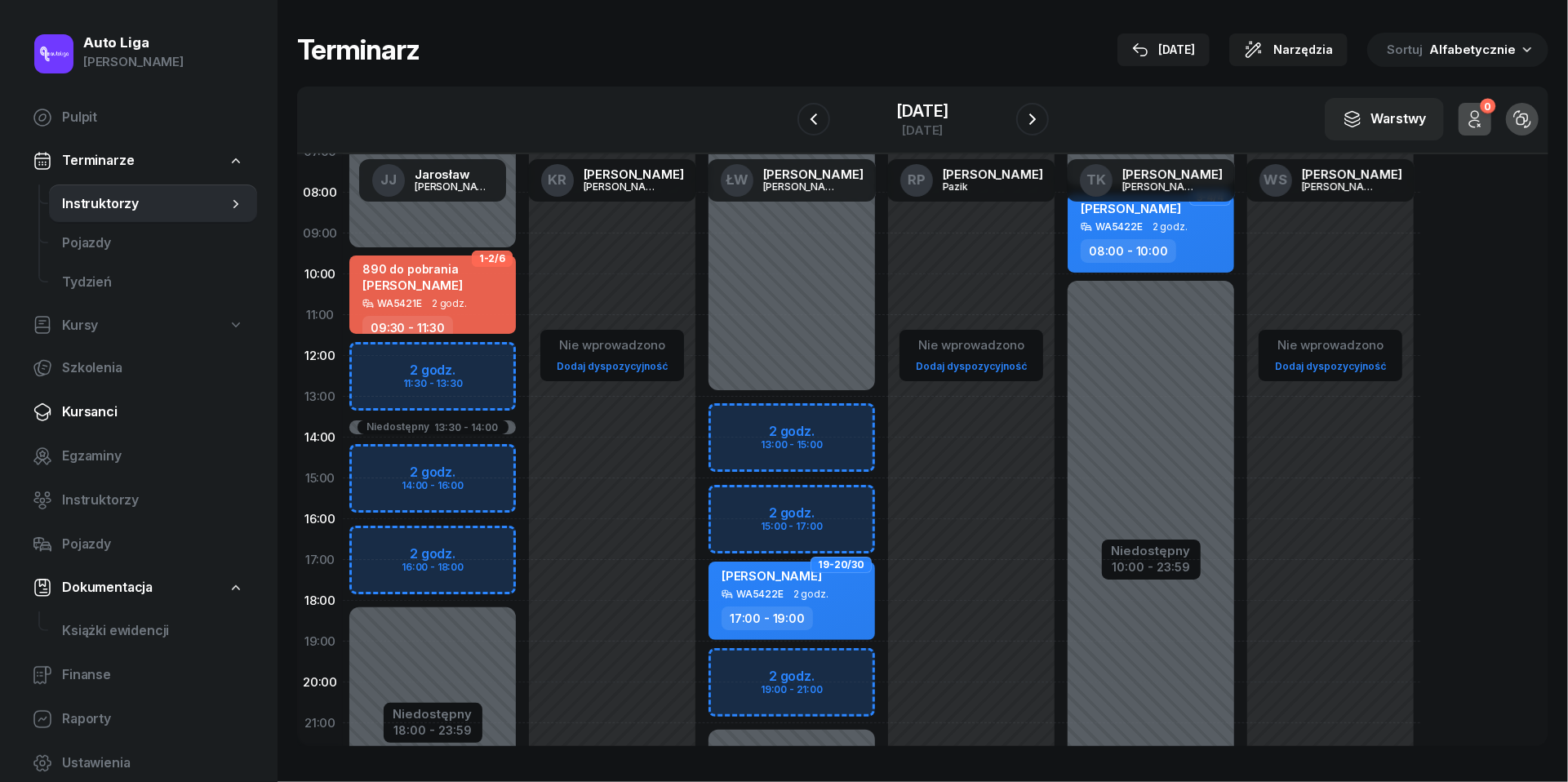
click at [105, 408] on span "Kursanci" at bounding box center [153, 412] width 182 height 22
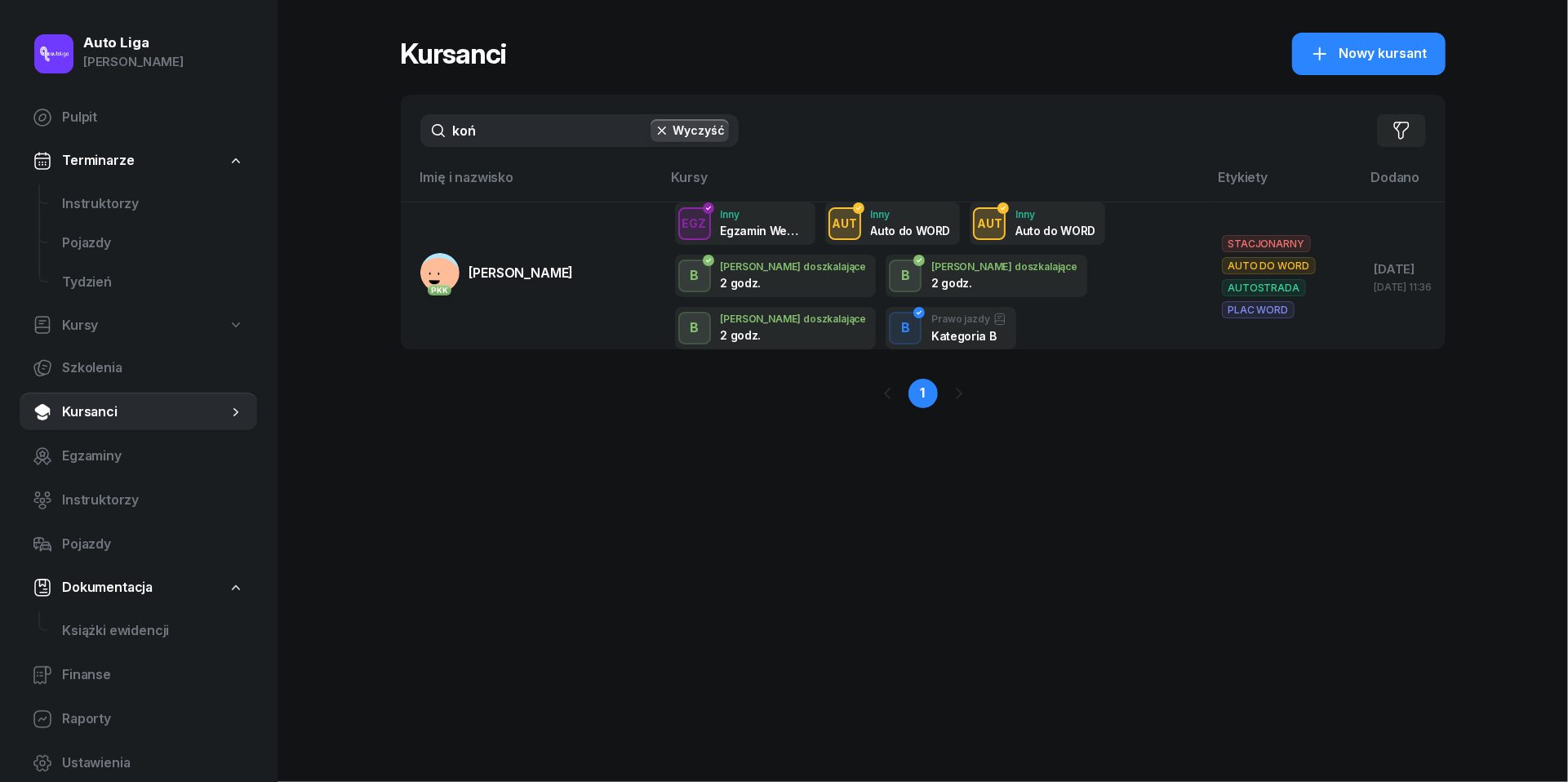
click at [559, 128] on input "koń" at bounding box center [579, 131] width 318 height 33
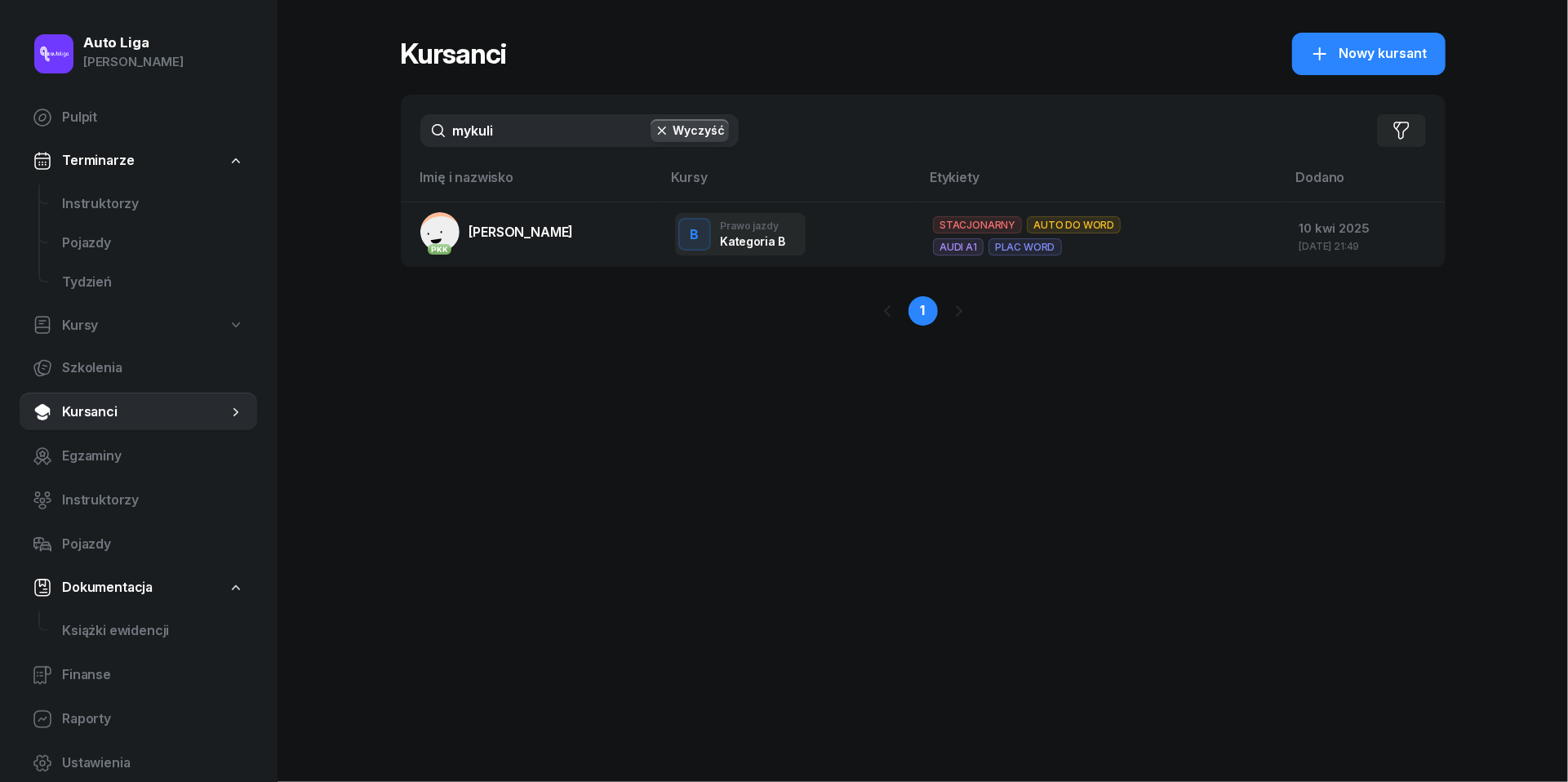
type input "wykuli"
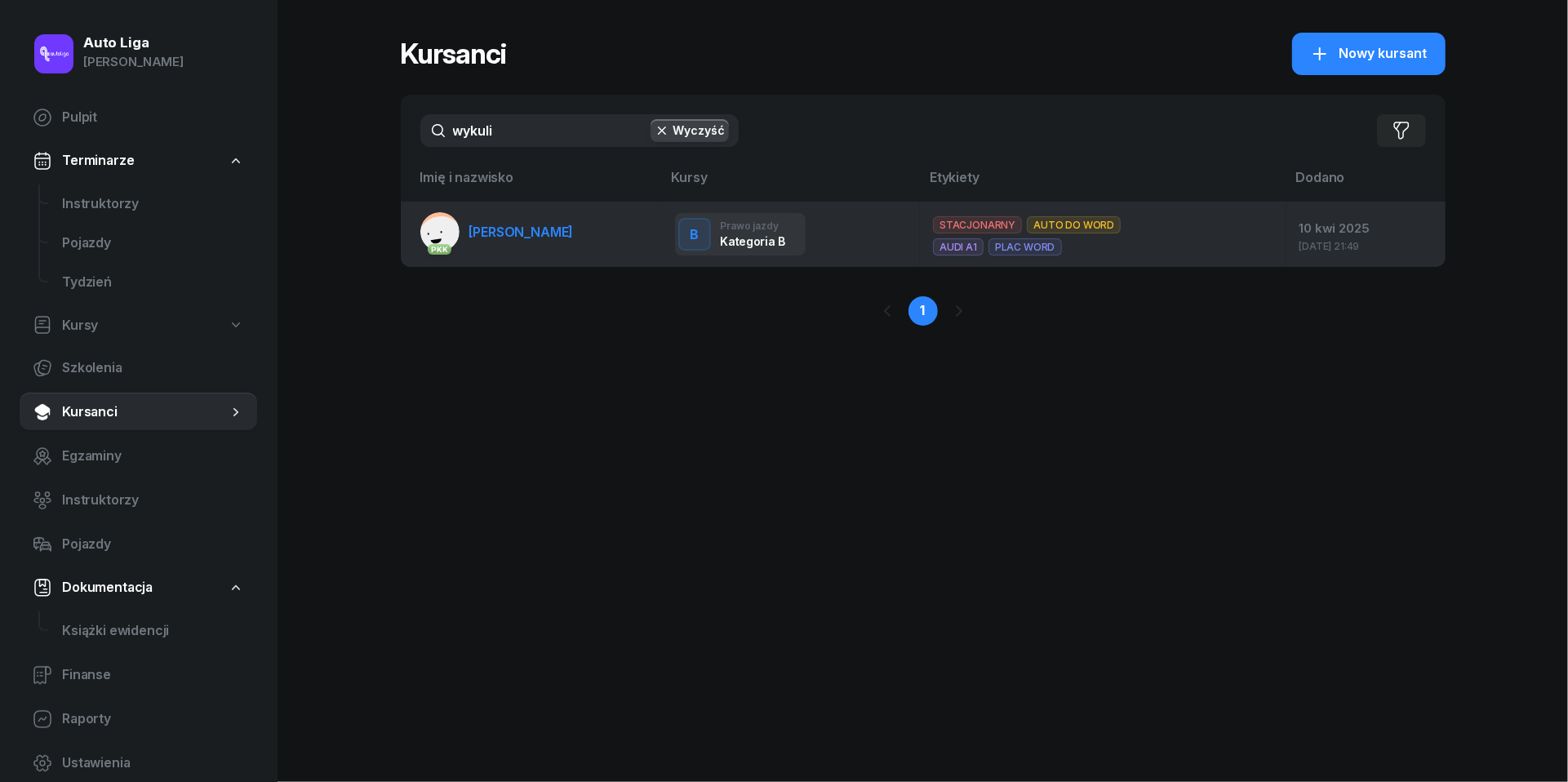
drag, startPoint x: 559, startPoint y: 128, endPoint x: 540, endPoint y: 230, distance: 103.8
click at [540, 230] on span "[PERSON_NAME]" at bounding box center [521, 231] width 104 height 16
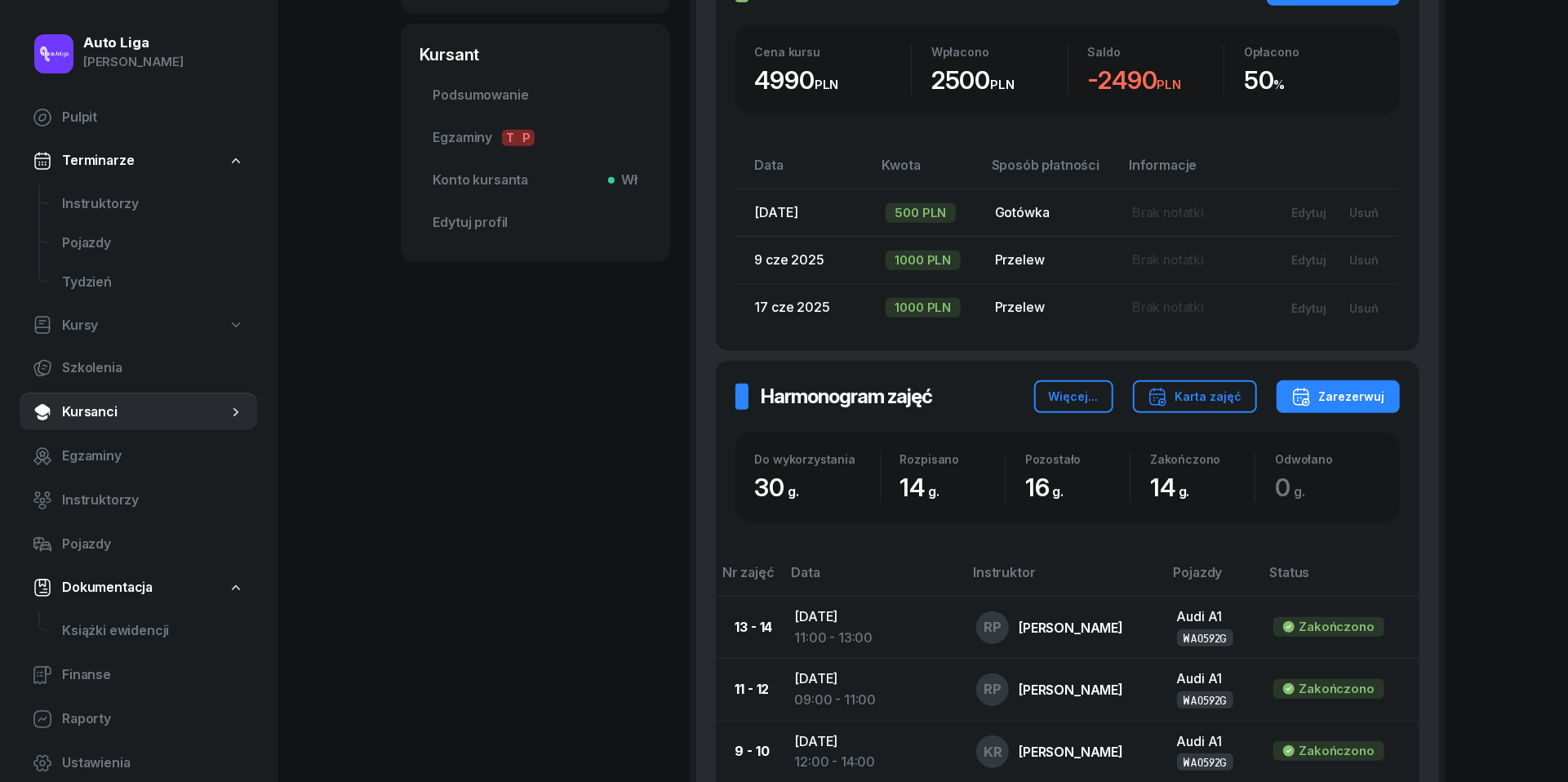
scroll to position [590, 0]
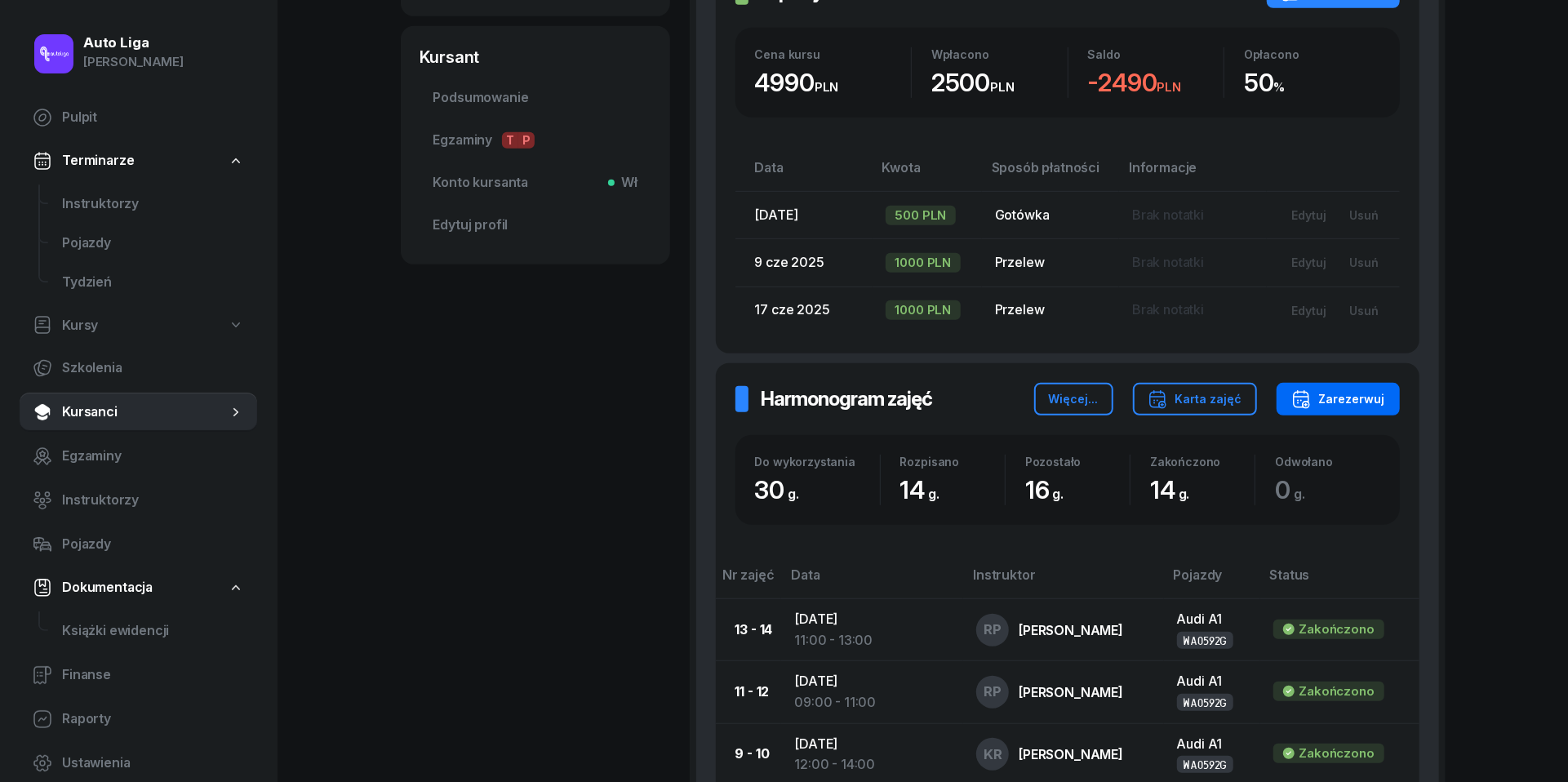
click at [1379, 391] on div "Zarezerwuj" at bounding box center [1338, 399] width 94 height 20
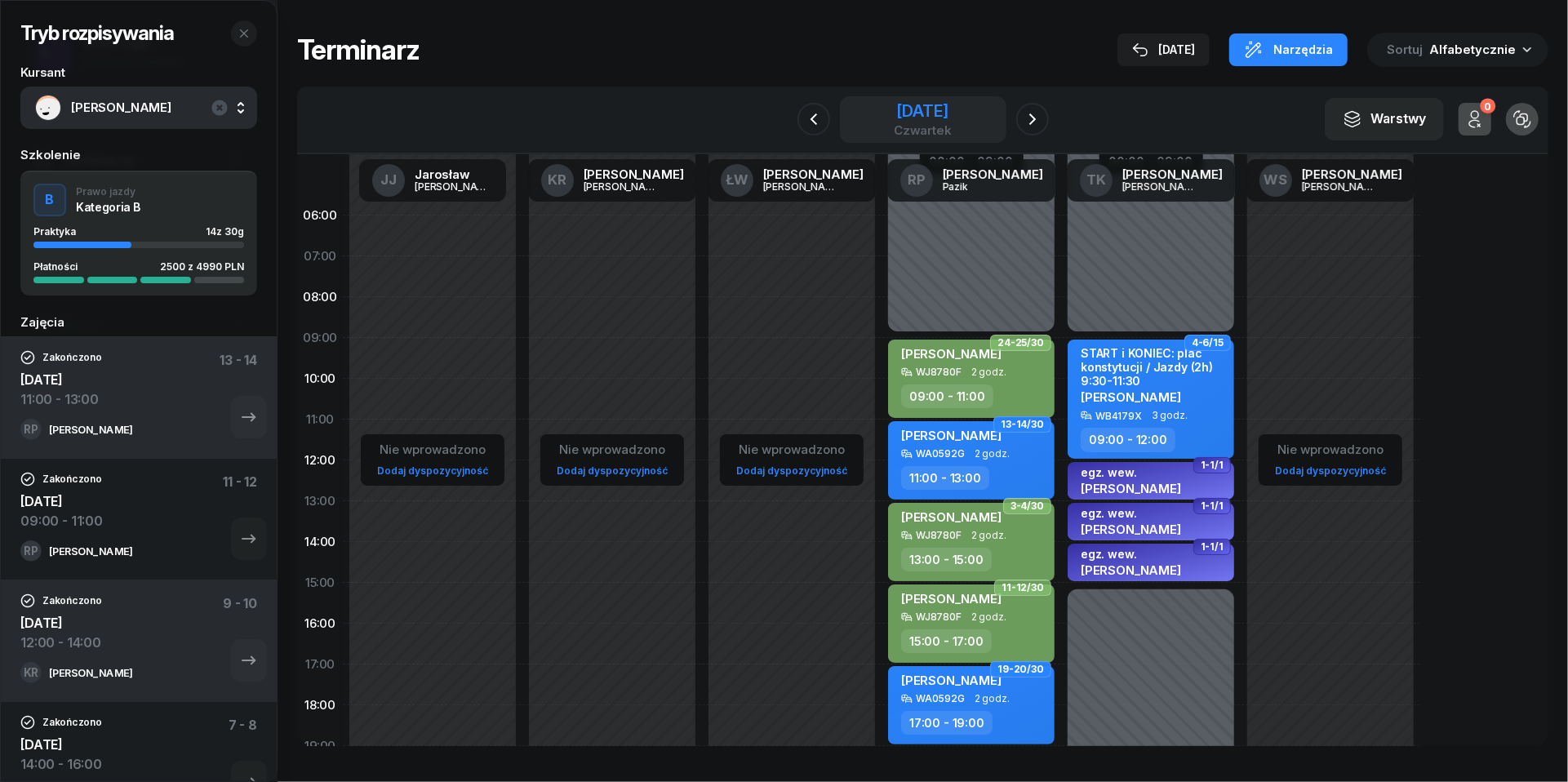
click at [894, 125] on div "czwartek" at bounding box center [922, 130] width 58 height 12
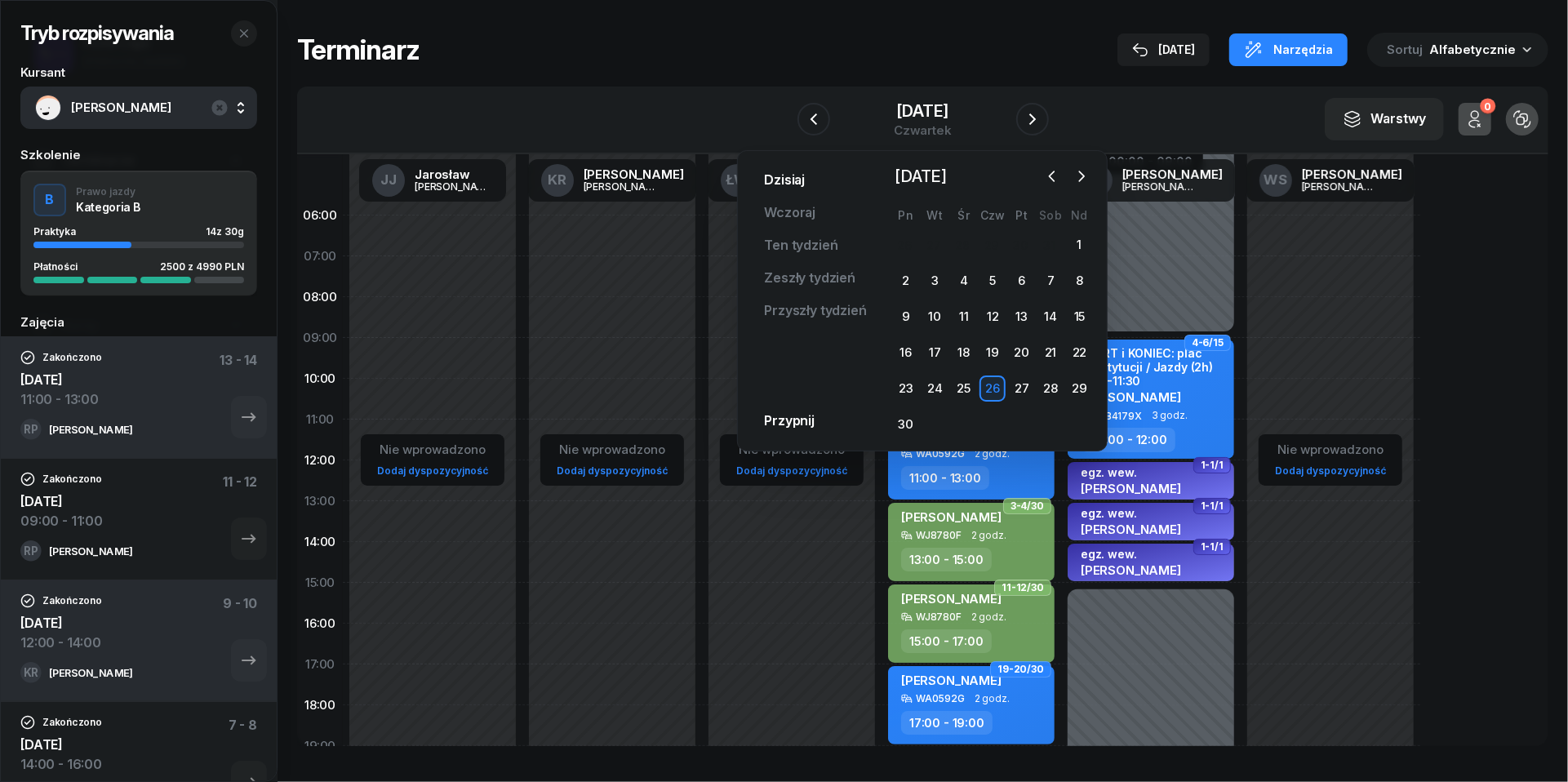
click at [788, 178] on link "Dzisiaj" at bounding box center [784, 180] width 67 height 33
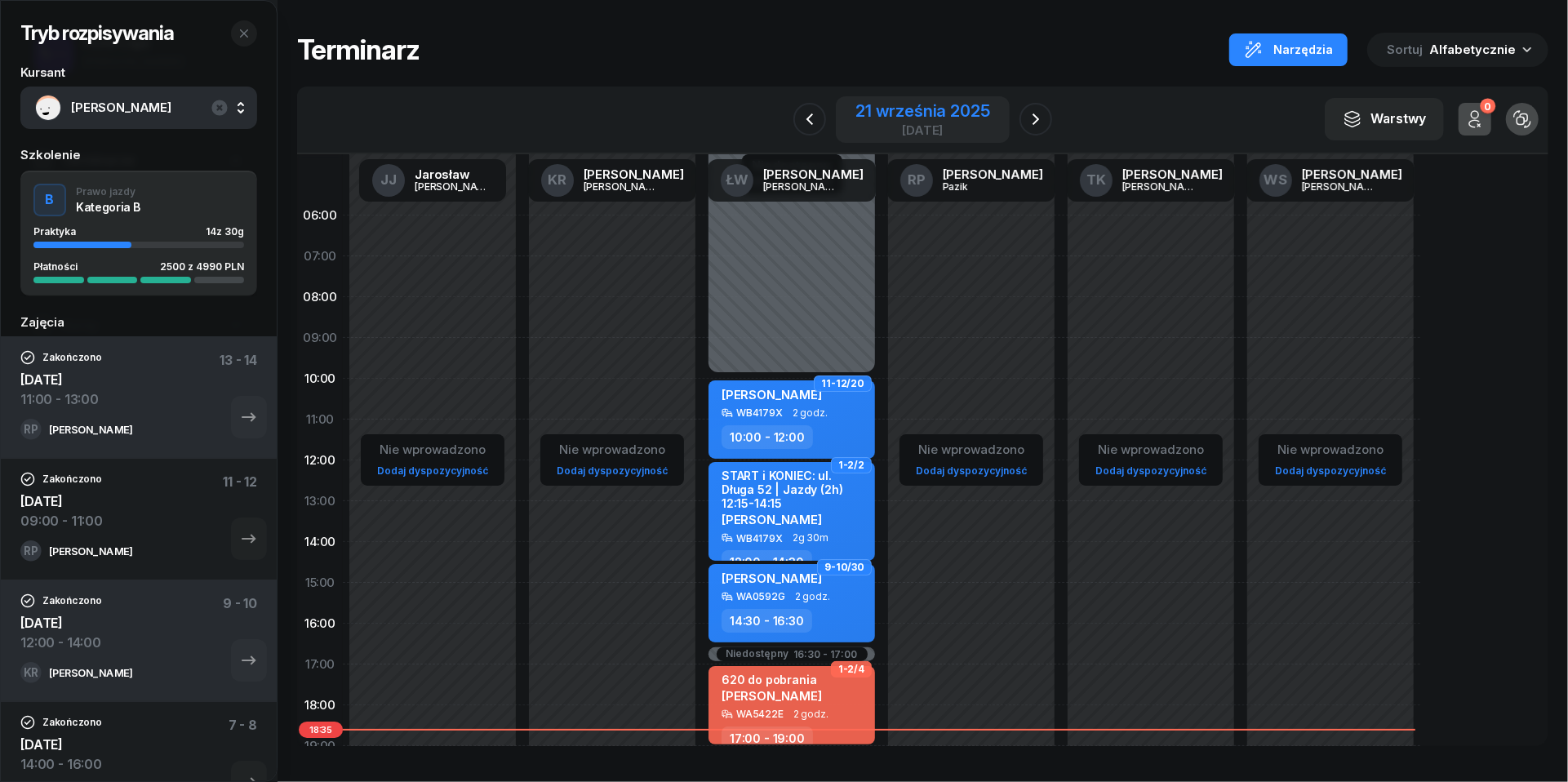
click at [958, 106] on div "21 września 2025" at bounding box center [921, 110] width 134 height 16
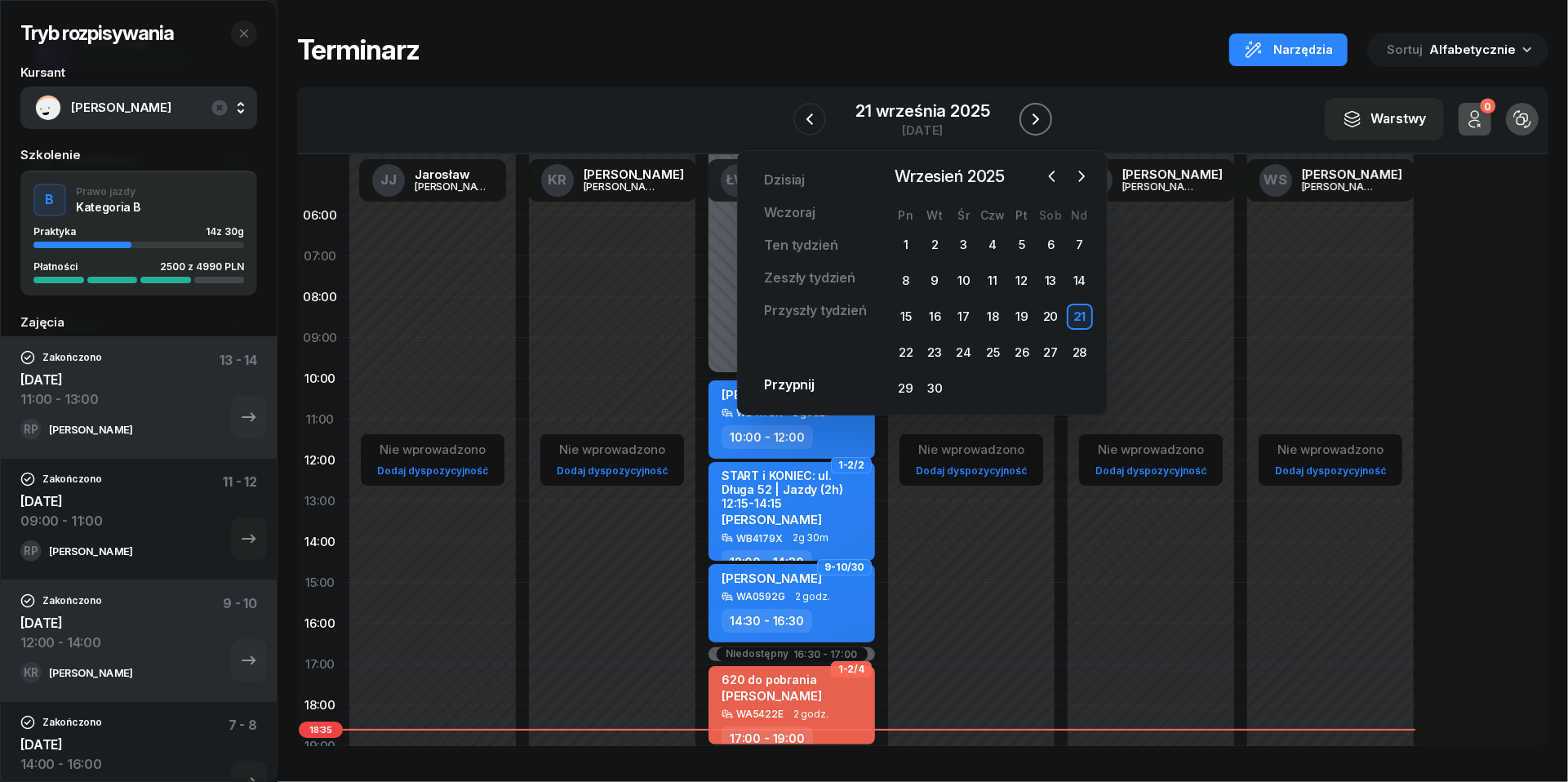
click at [1042, 109] on icon "button" at bounding box center [1035, 119] width 20 height 20
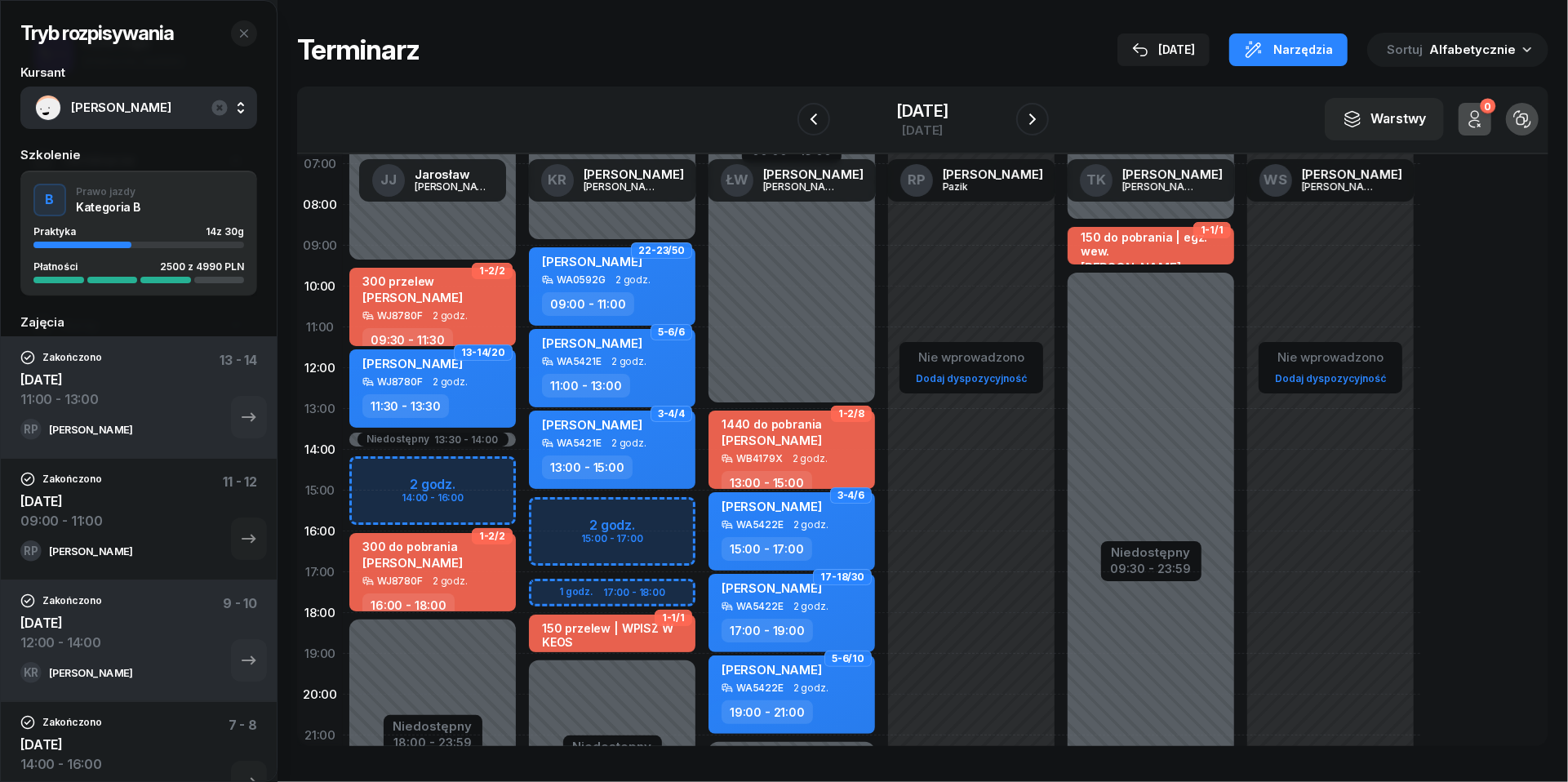
scroll to position [101, 0]
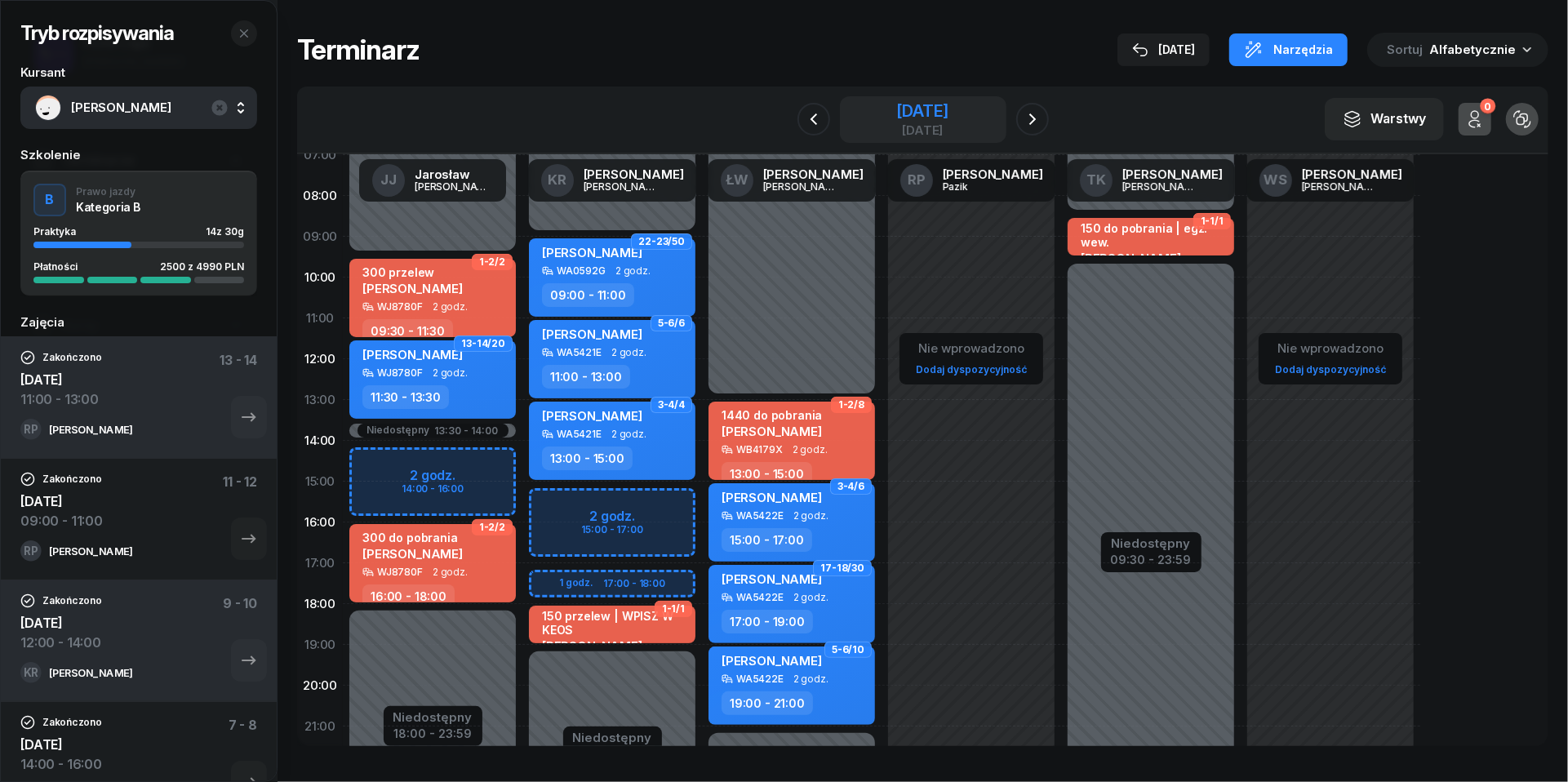
click at [944, 112] on div "[DATE]" at bounding box center [922, 110] width 53 height 16
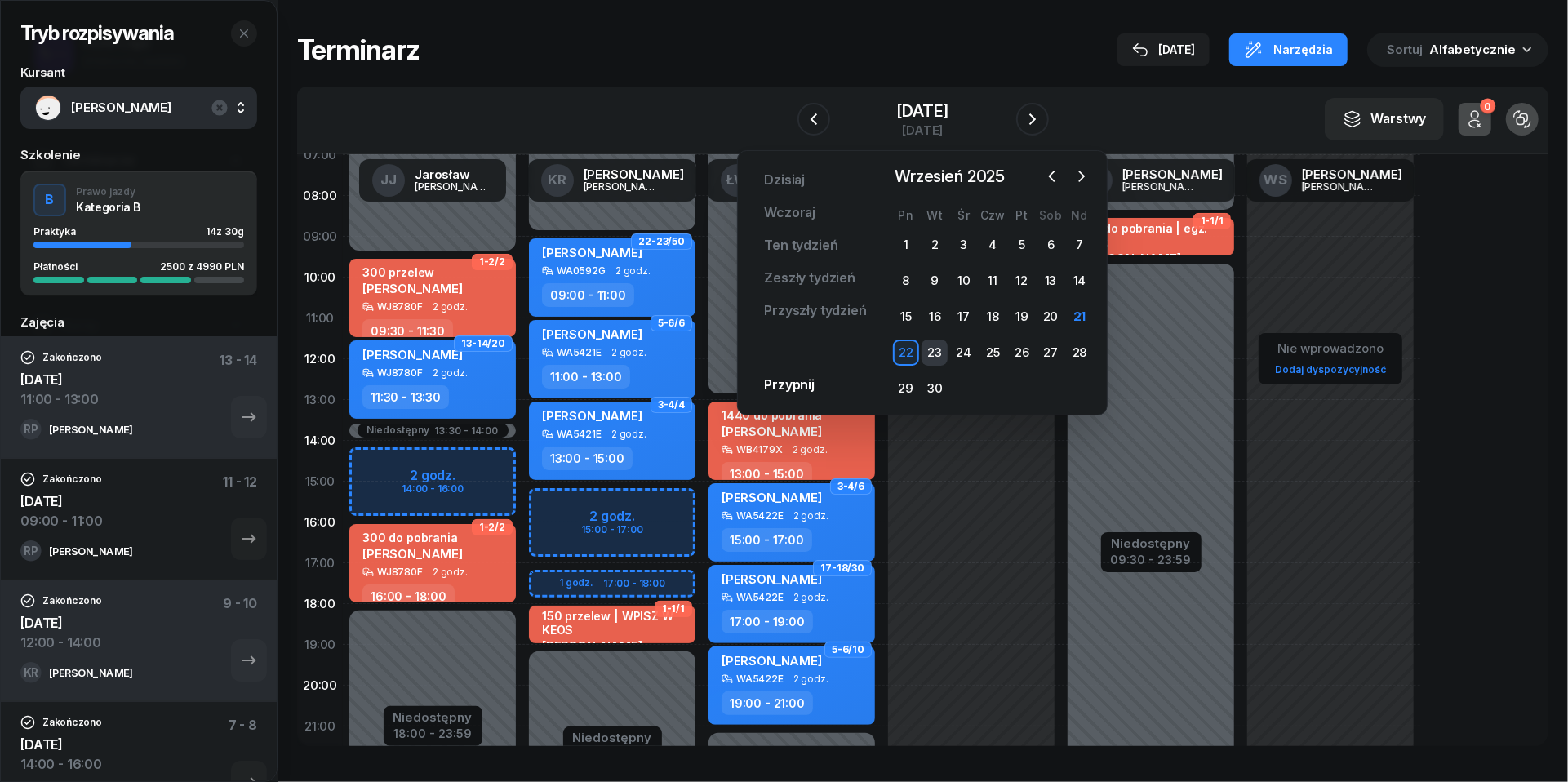
click at [939, 347] on div "23" at bounding box center [934, 353] width 26 height 26
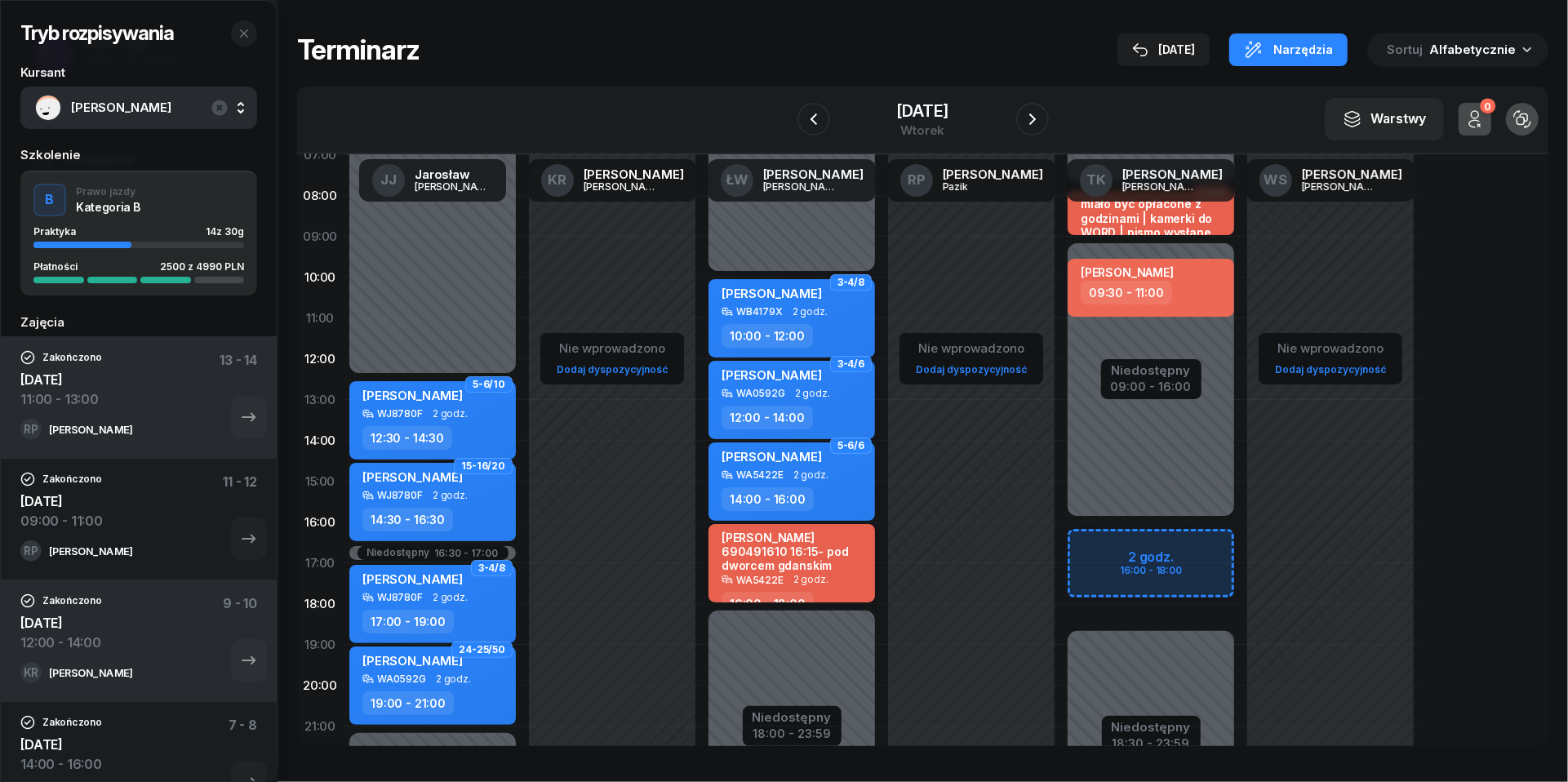
click at [791, 566] on div "[PERSON_NAME] 690491610 16:15- pod dworcem gdanskim" at bounding box center [793, 552] width 144 height 42
select select "16"
select select "18"
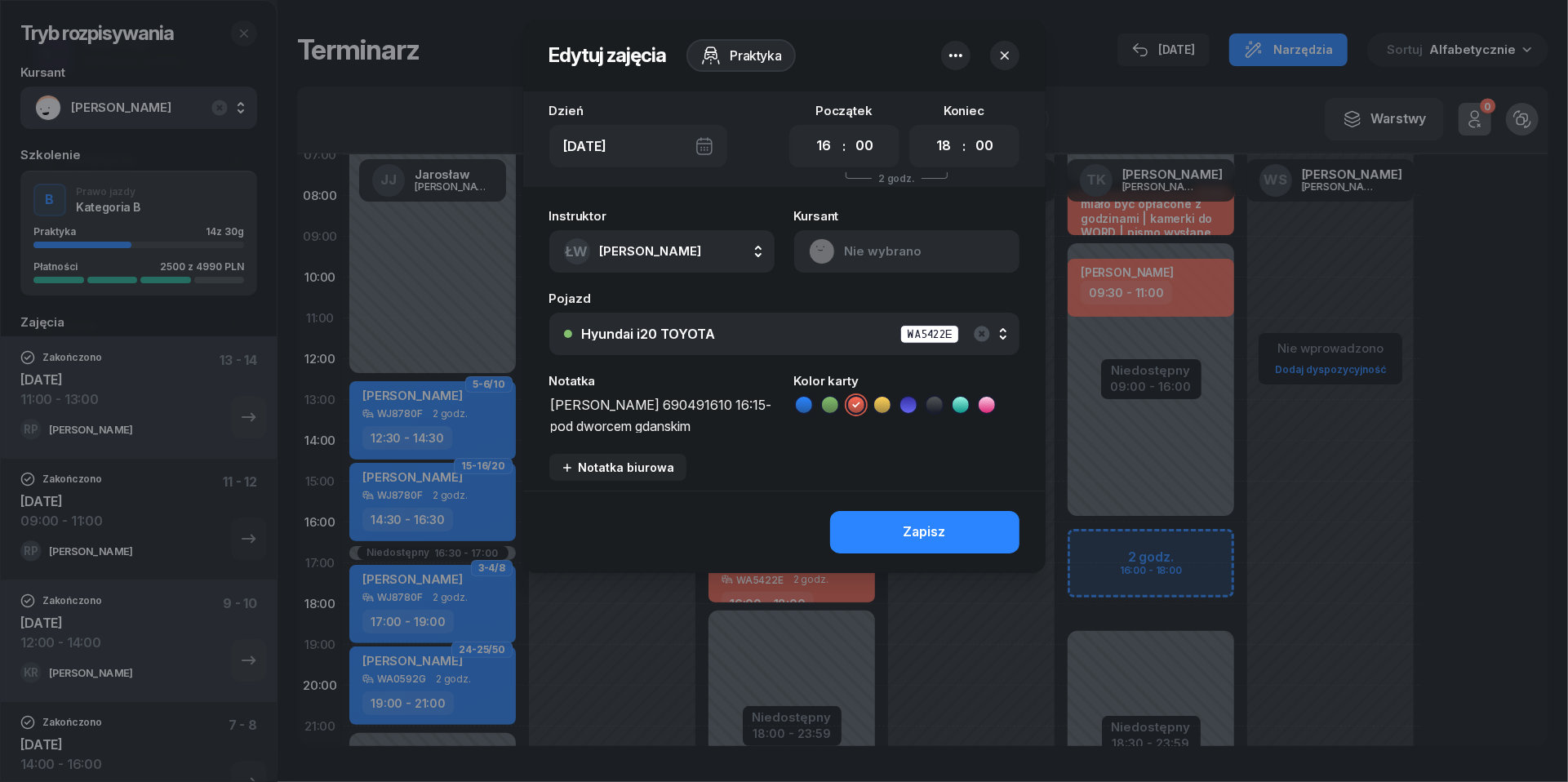
click at [654, 247] on span "[PERSON_NAME]" at bounding box center [651, 251] width 102 height 16
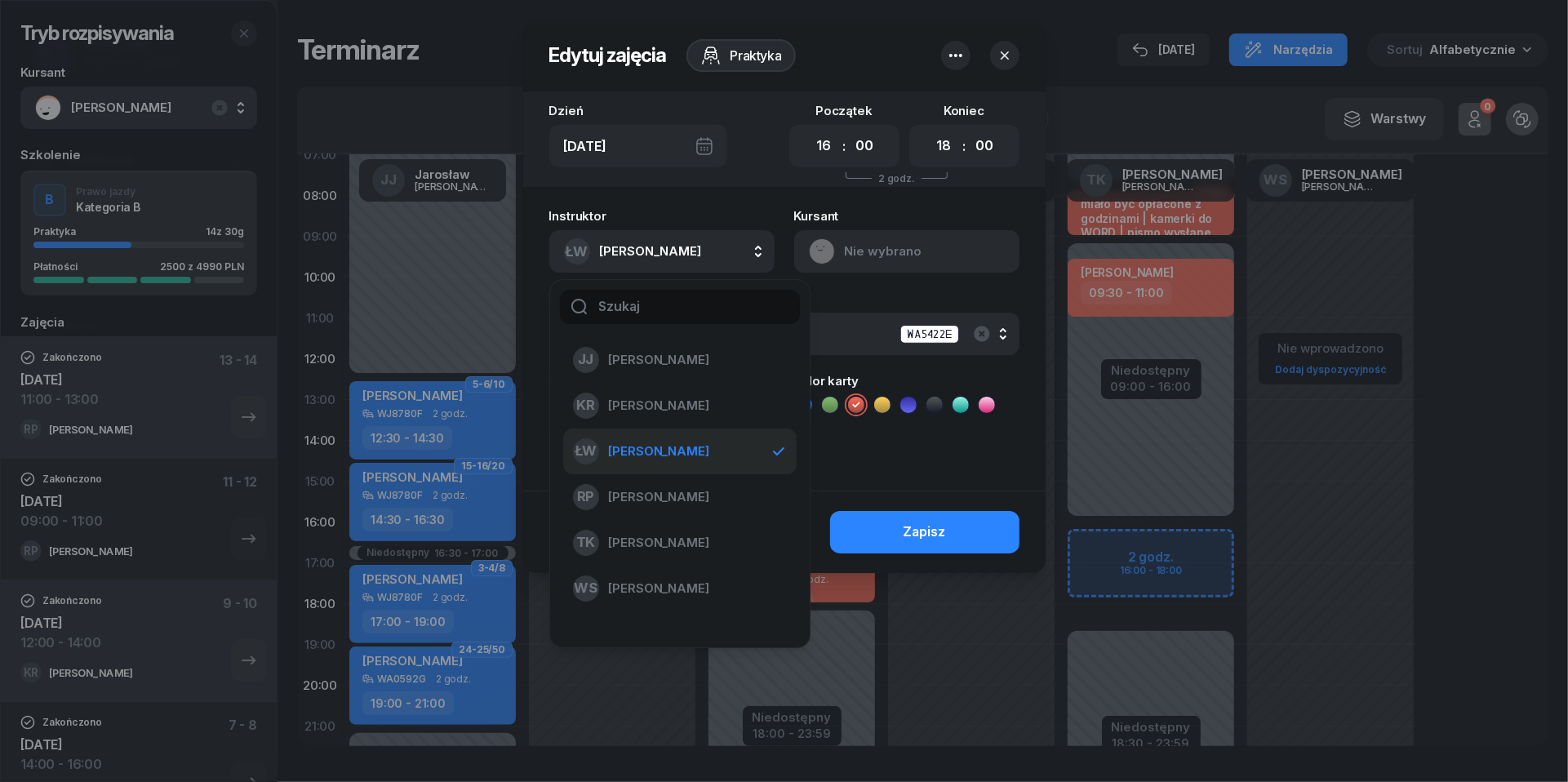
click at [759, 216] on div "Instruktor ŁW [PERSON_NAME] [PERSON_NAME] KR [PERSON_NAME] ŁW [PERSON_NAME] RP …" at bounding box center [661, 241] width 225 height 63
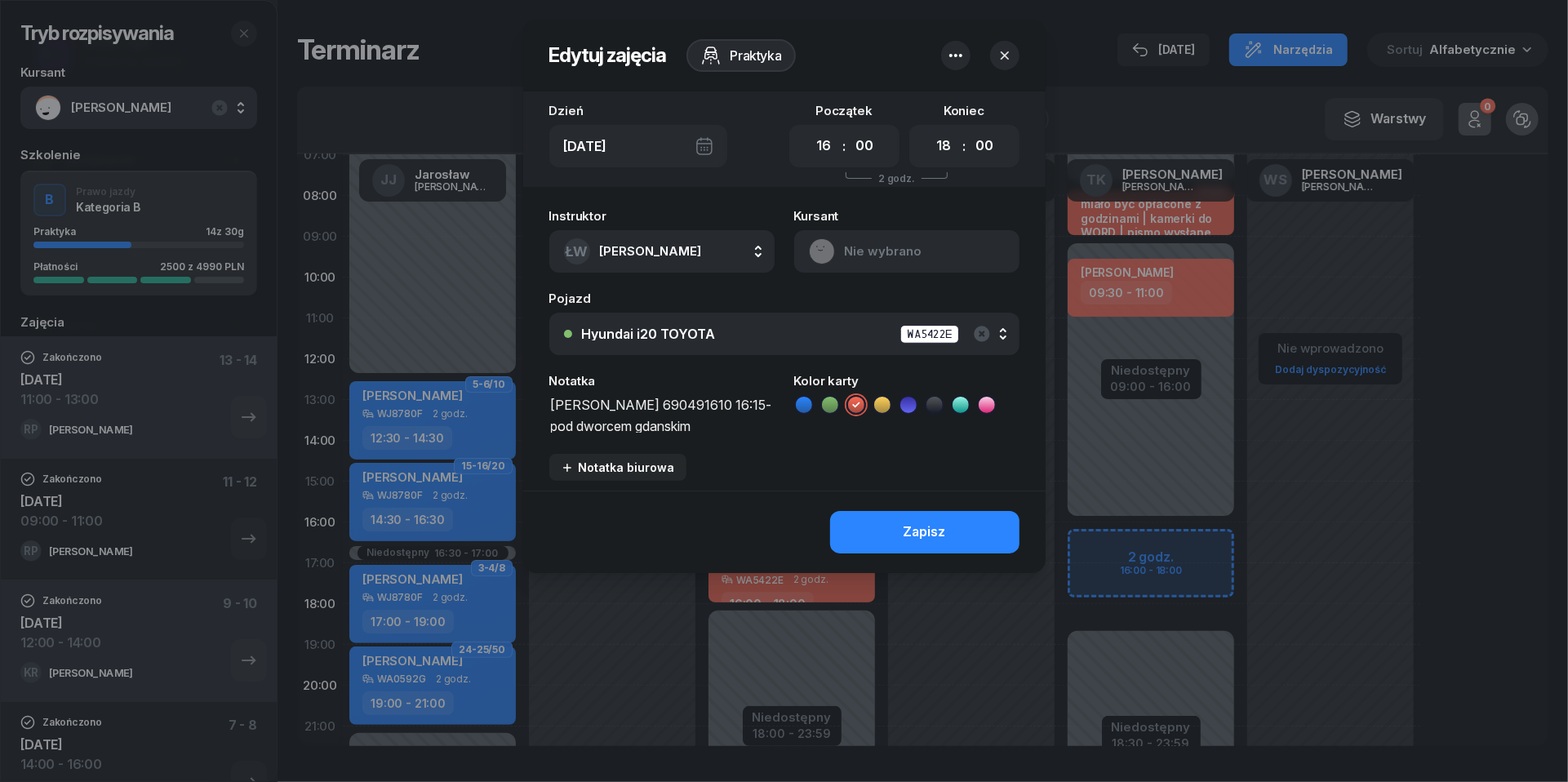
click at [731, 260] on button "ŁW [PERSON_NAME]" at bounding box center [661, 251] width 225 height 42
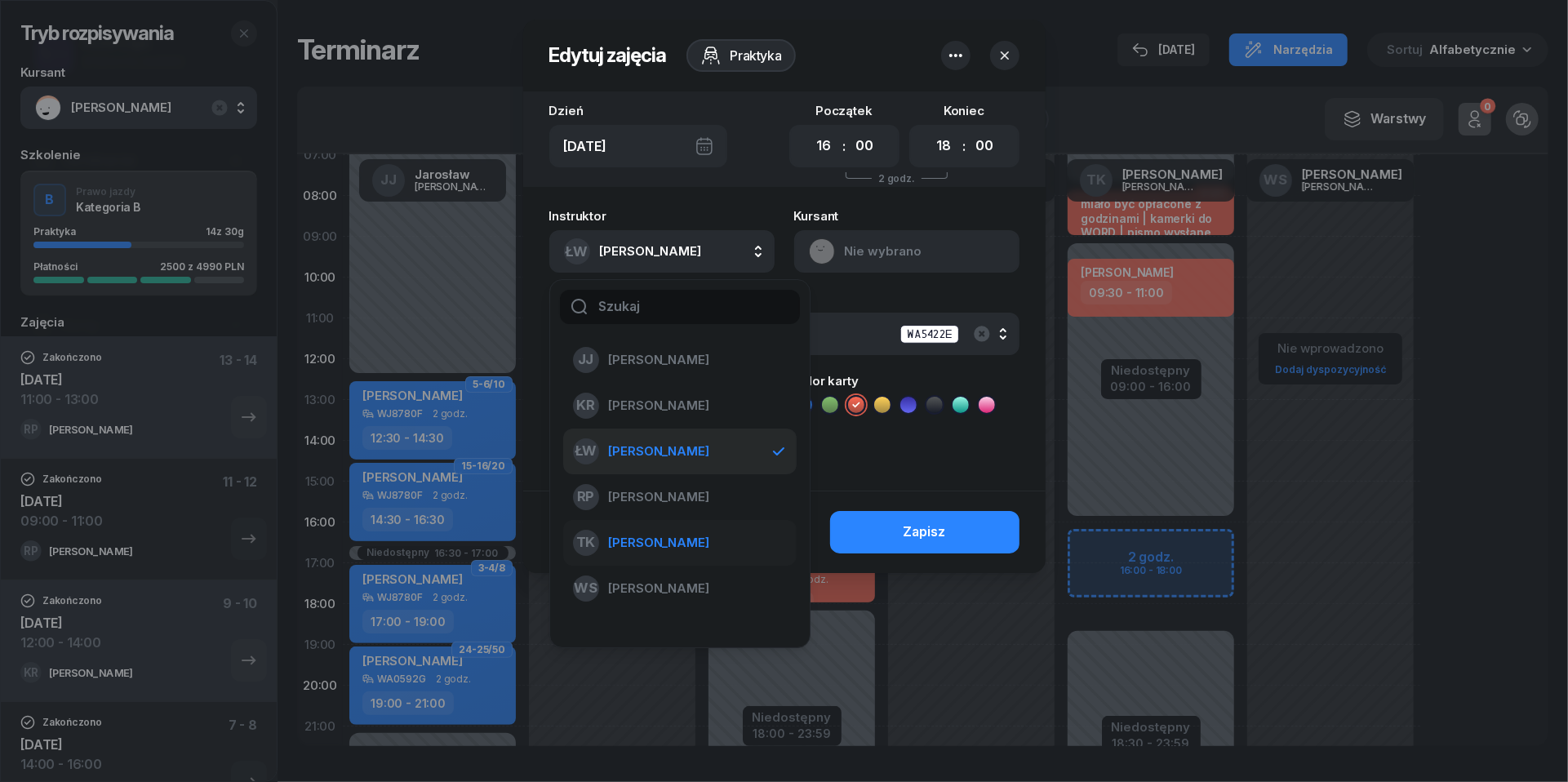
click at [687, 540] on span "[PERSON_NAME]" at bounding box center [659, 542] width 100 height 22
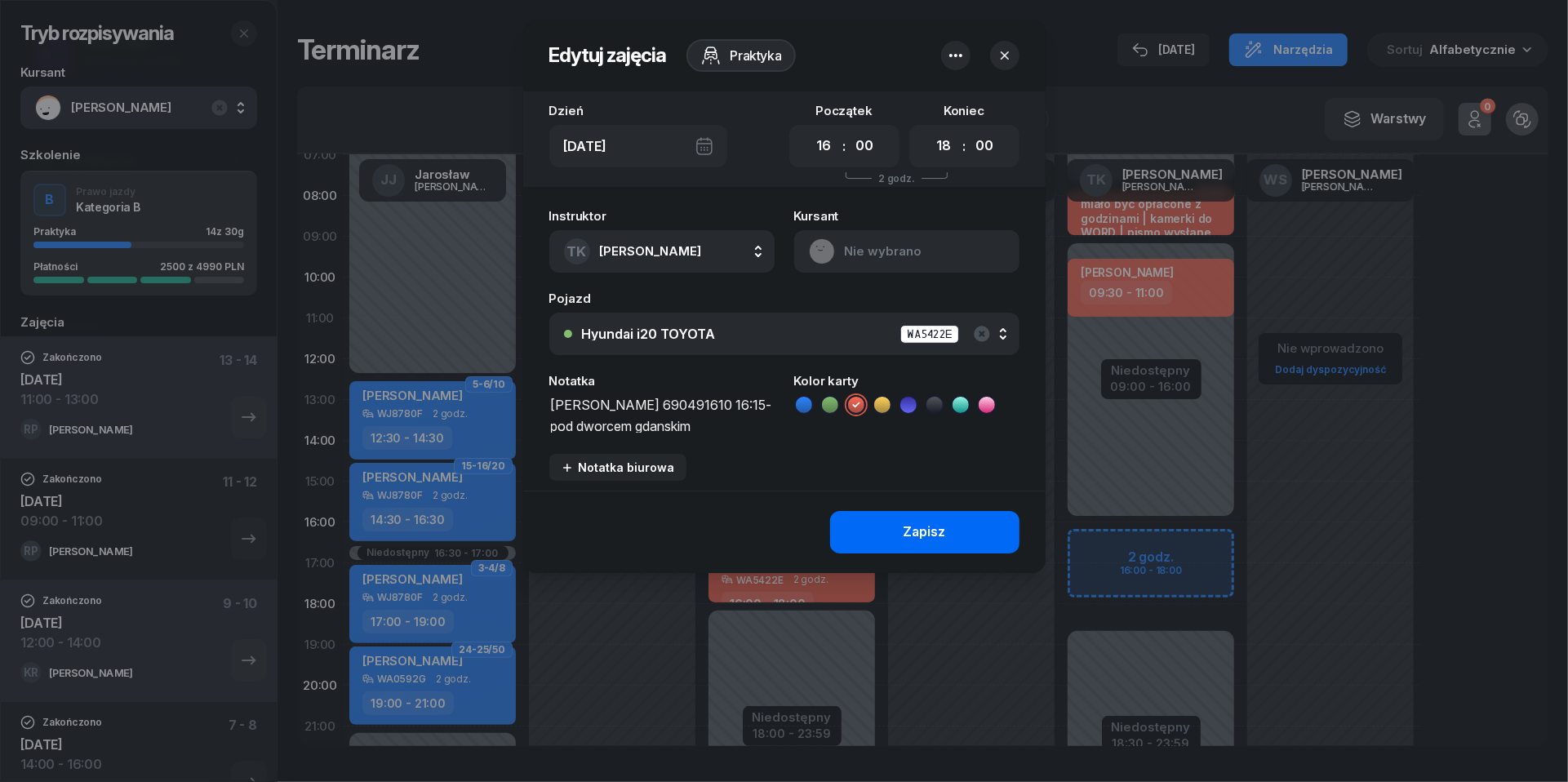
click at [977, 539] on button "Zapisz" at bounding box center [925, 532] width 190 height 42
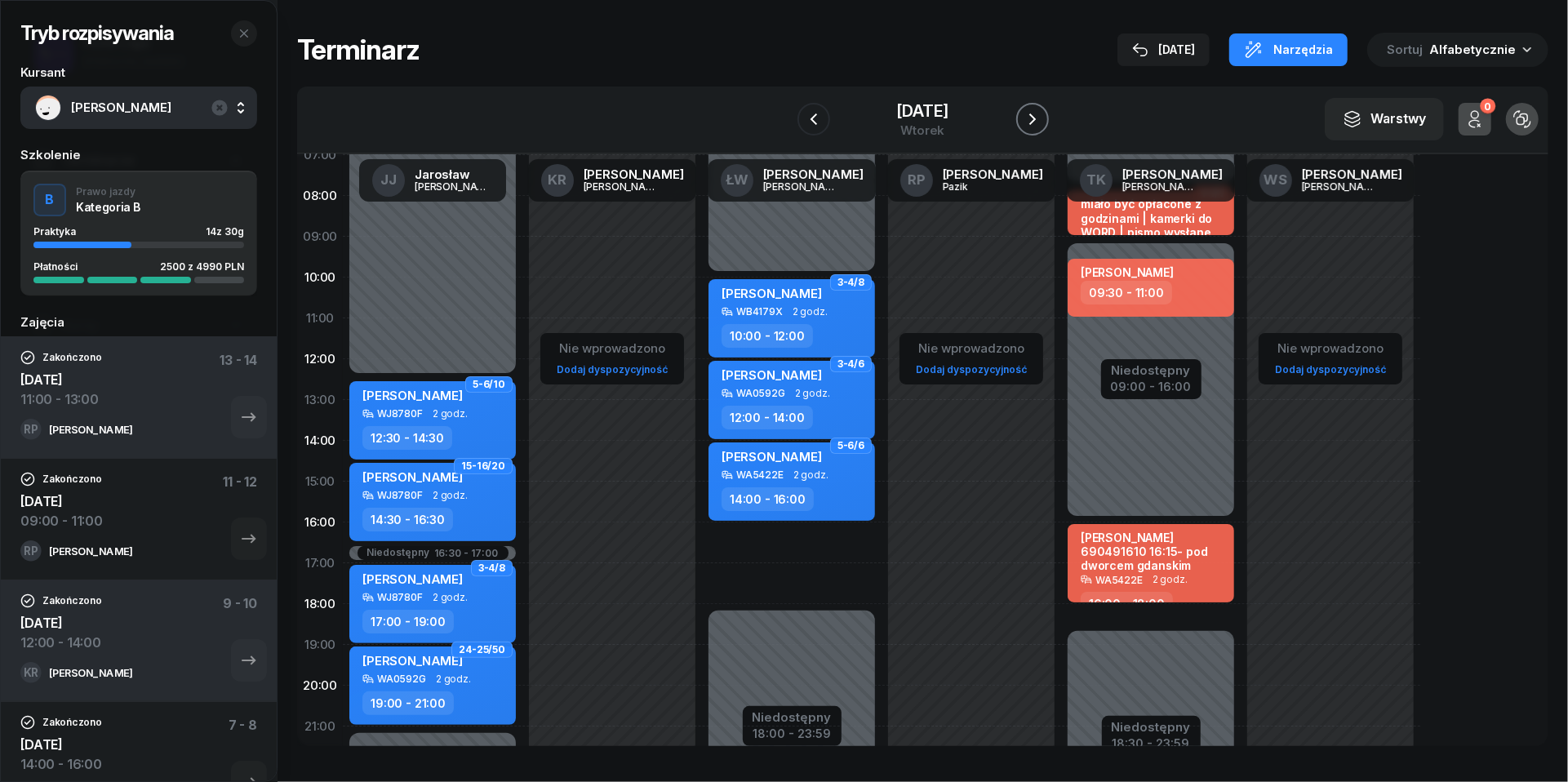
click at [1049, 113] on button "button" at bounding box center [1033, 119] width 33 height 33
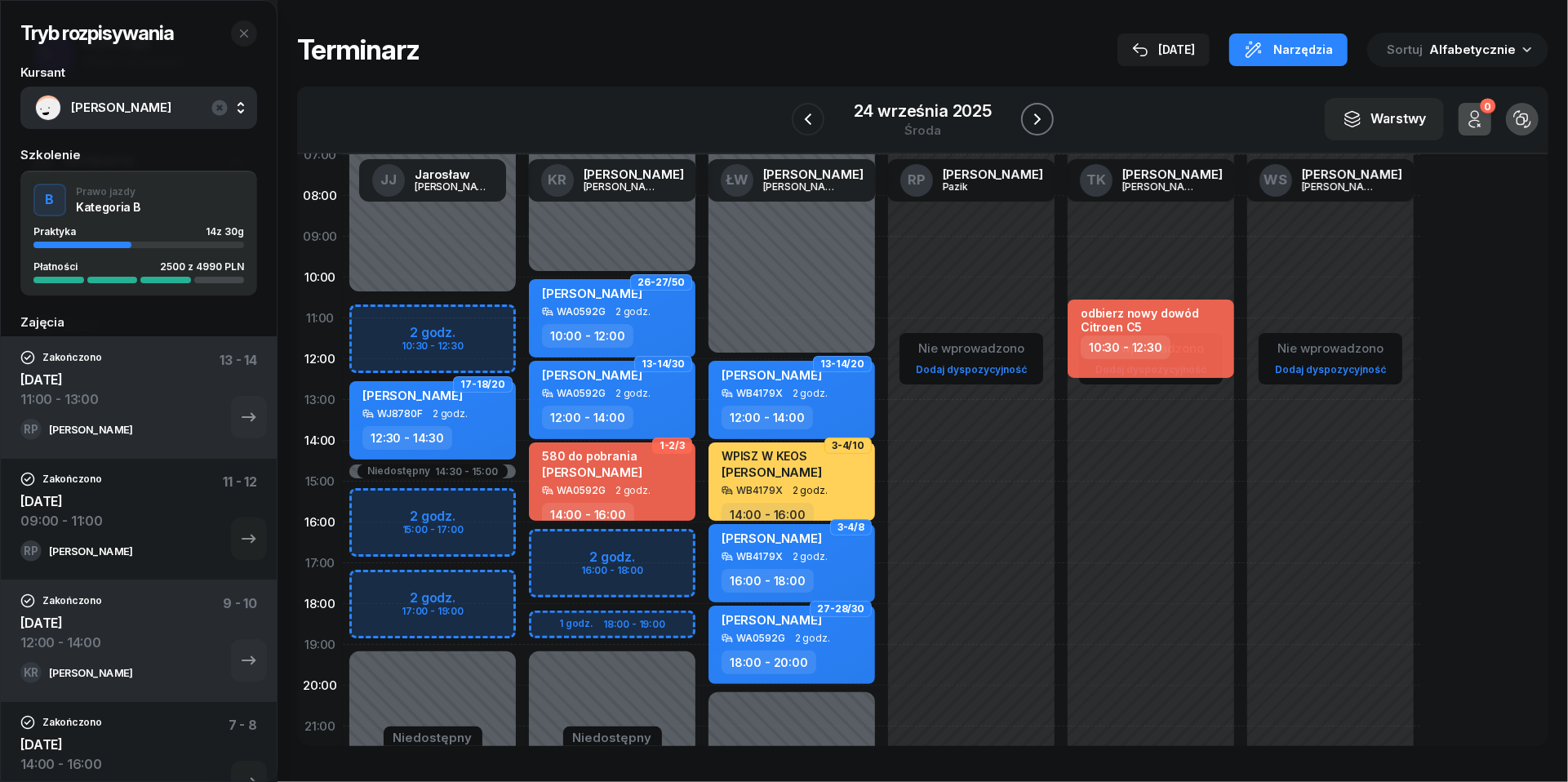
click at [1050, 113] on button "button" at bounding box center [1038, 119] width 33 height 33
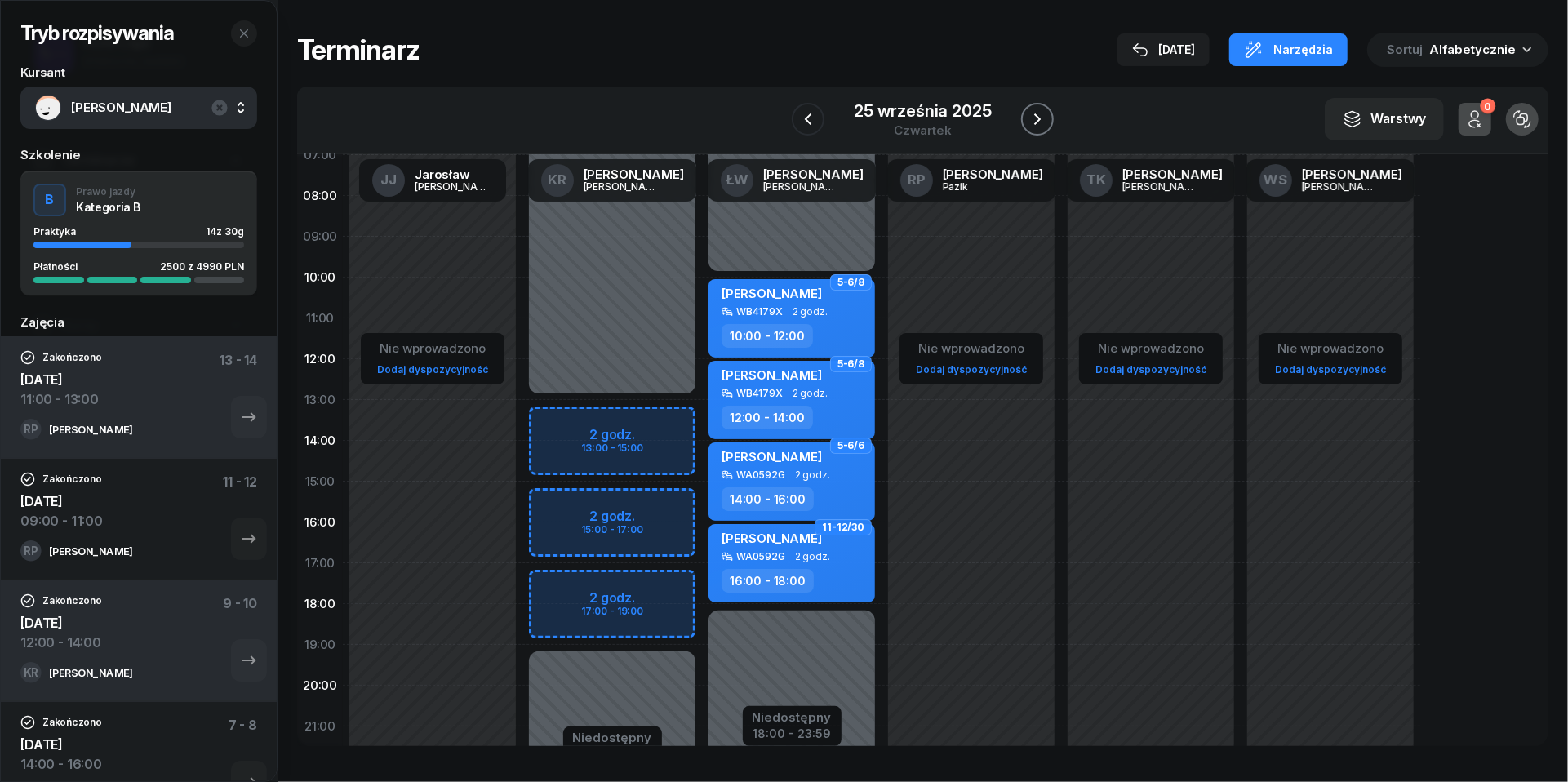
click at [1050, 113] on button "button" at bounding box center [1038, 119] width 33 height 33
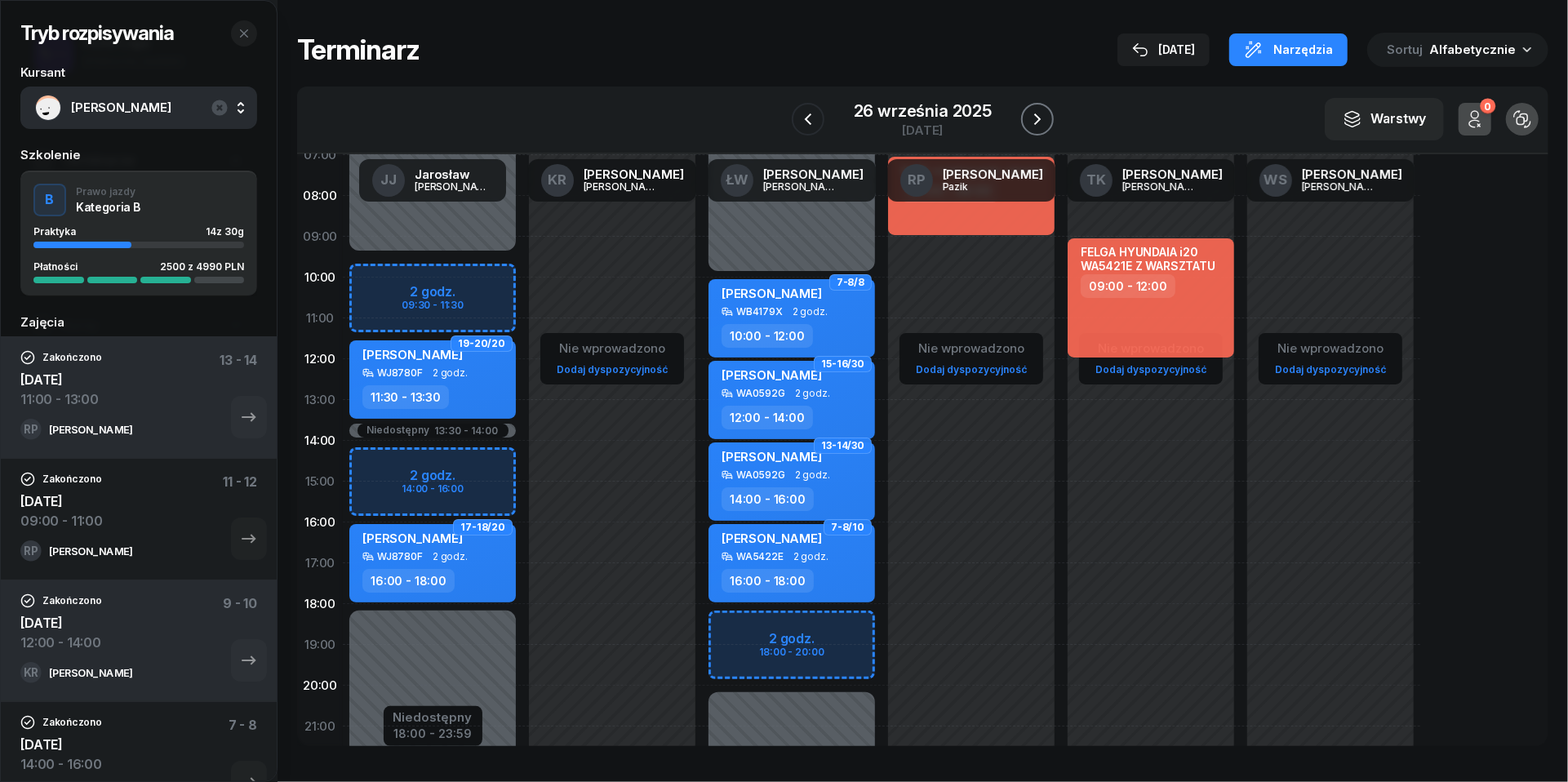
click at [1049, 113] on button "button" at bounding box center [1038, 119] width 33 height 33
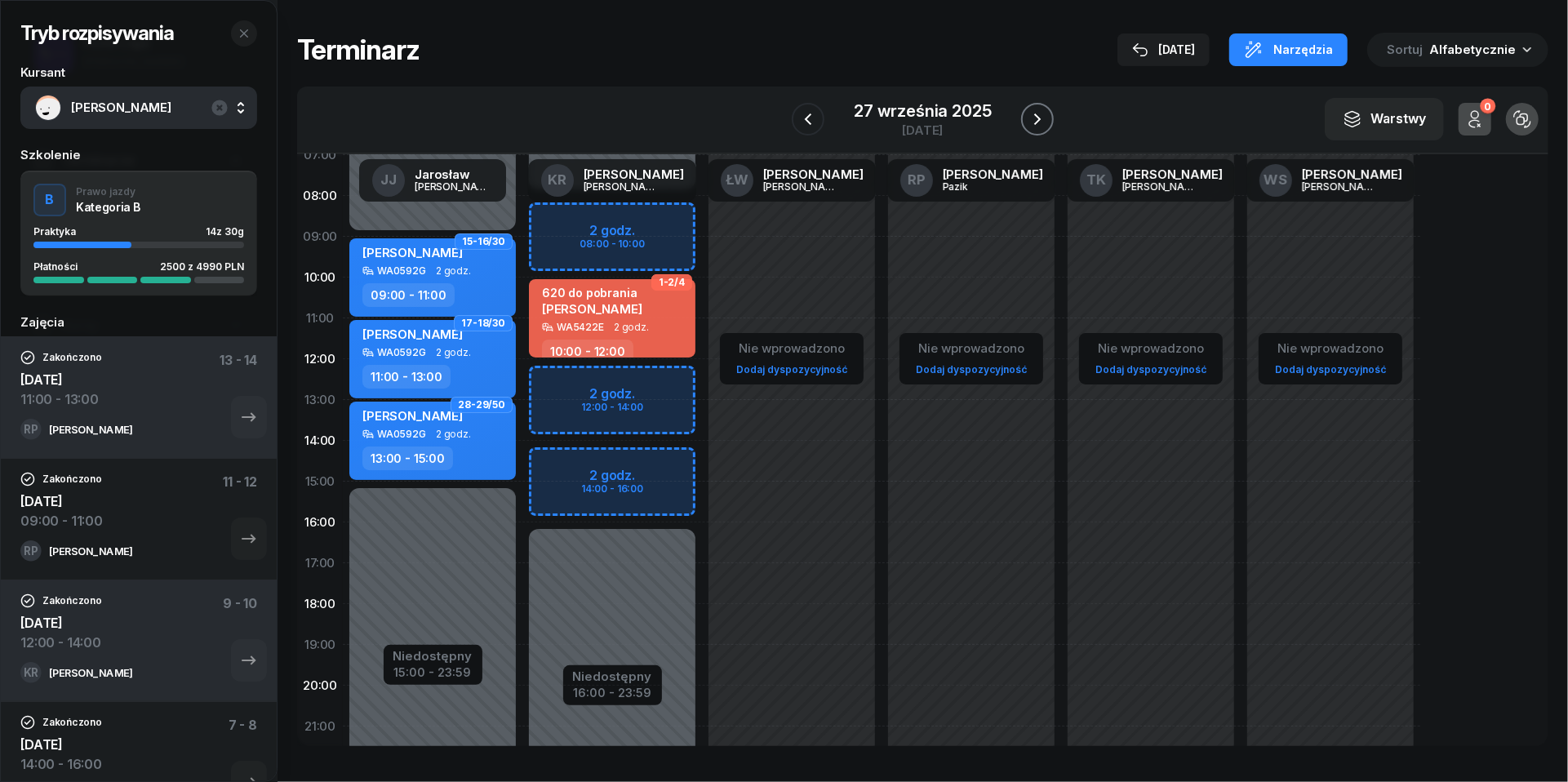
click at [1049, 113] on button "button" at bounding box center [1038, 119] width 33 height 33
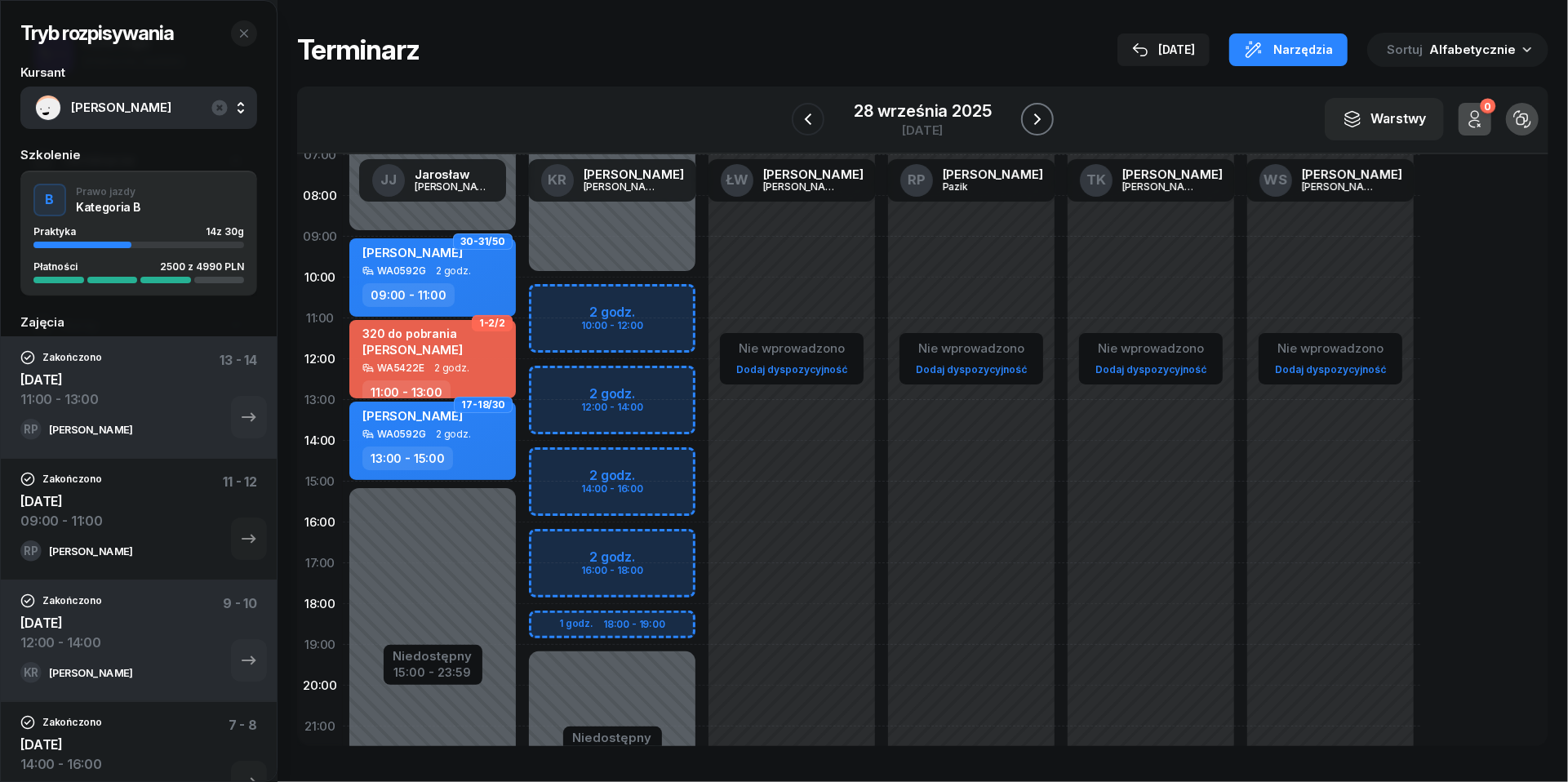
click at [1049, 113] on button "button" at bounding box center [1038, 119] width 33 height 33
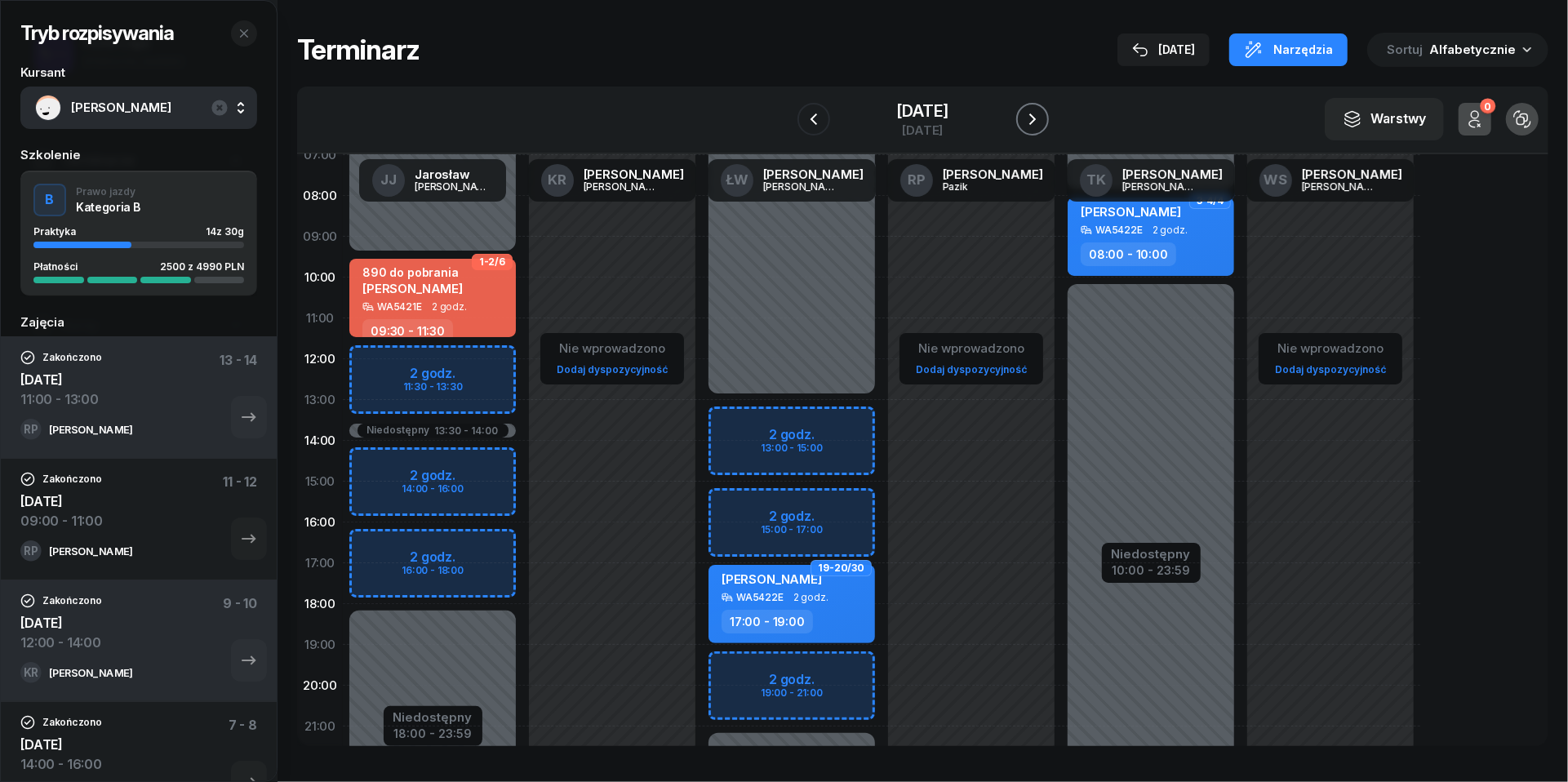
click at [1049, 113] on button "button" at bounding box center [1033, 119] width 33 height 33
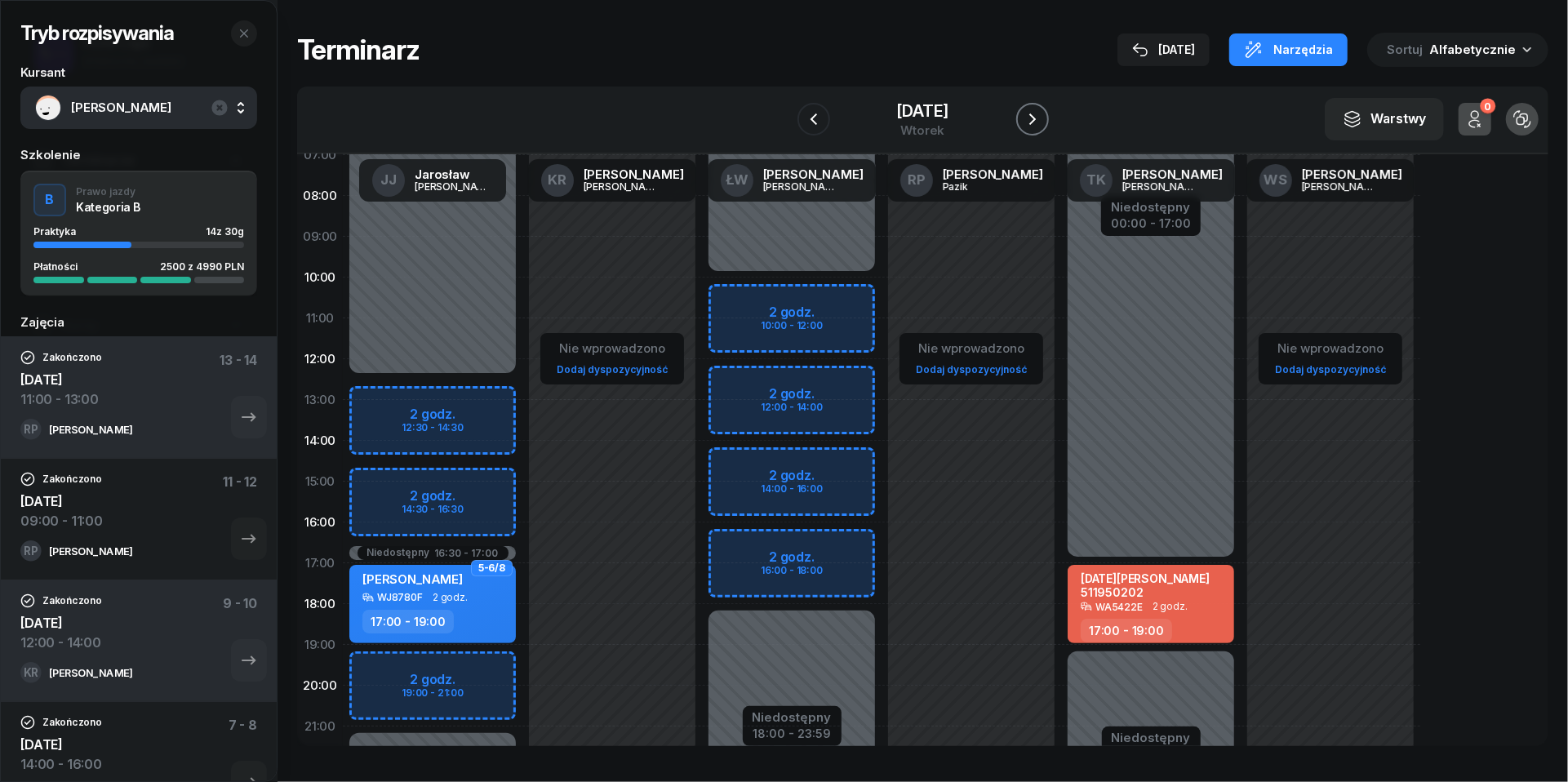
click at [1049, 113] on button "button" at bounding box center [1033, 119] width 33 height 33
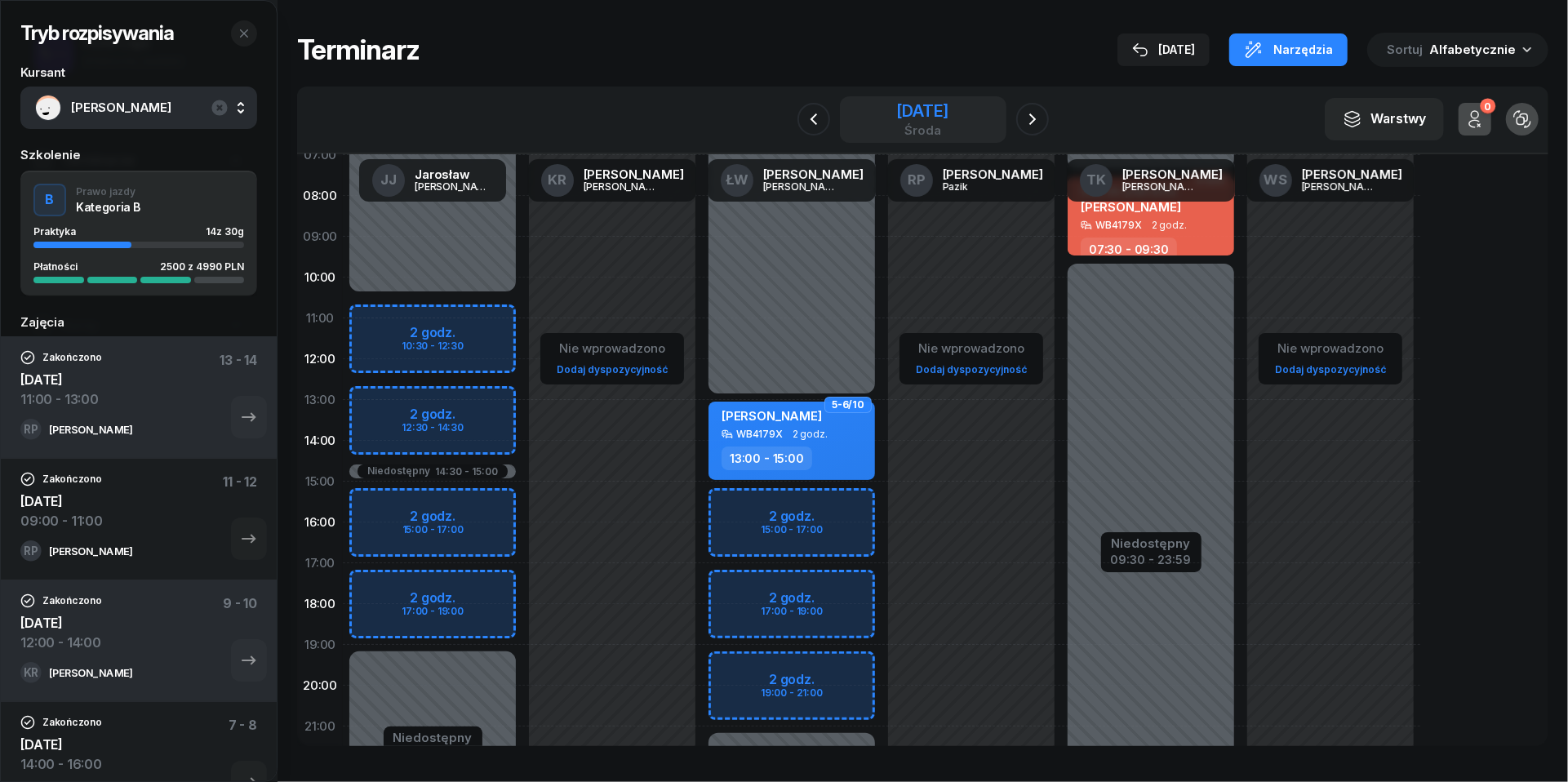
click at [896, 132] on div "środa" at bounding box center [922, 130] width 53 height 12
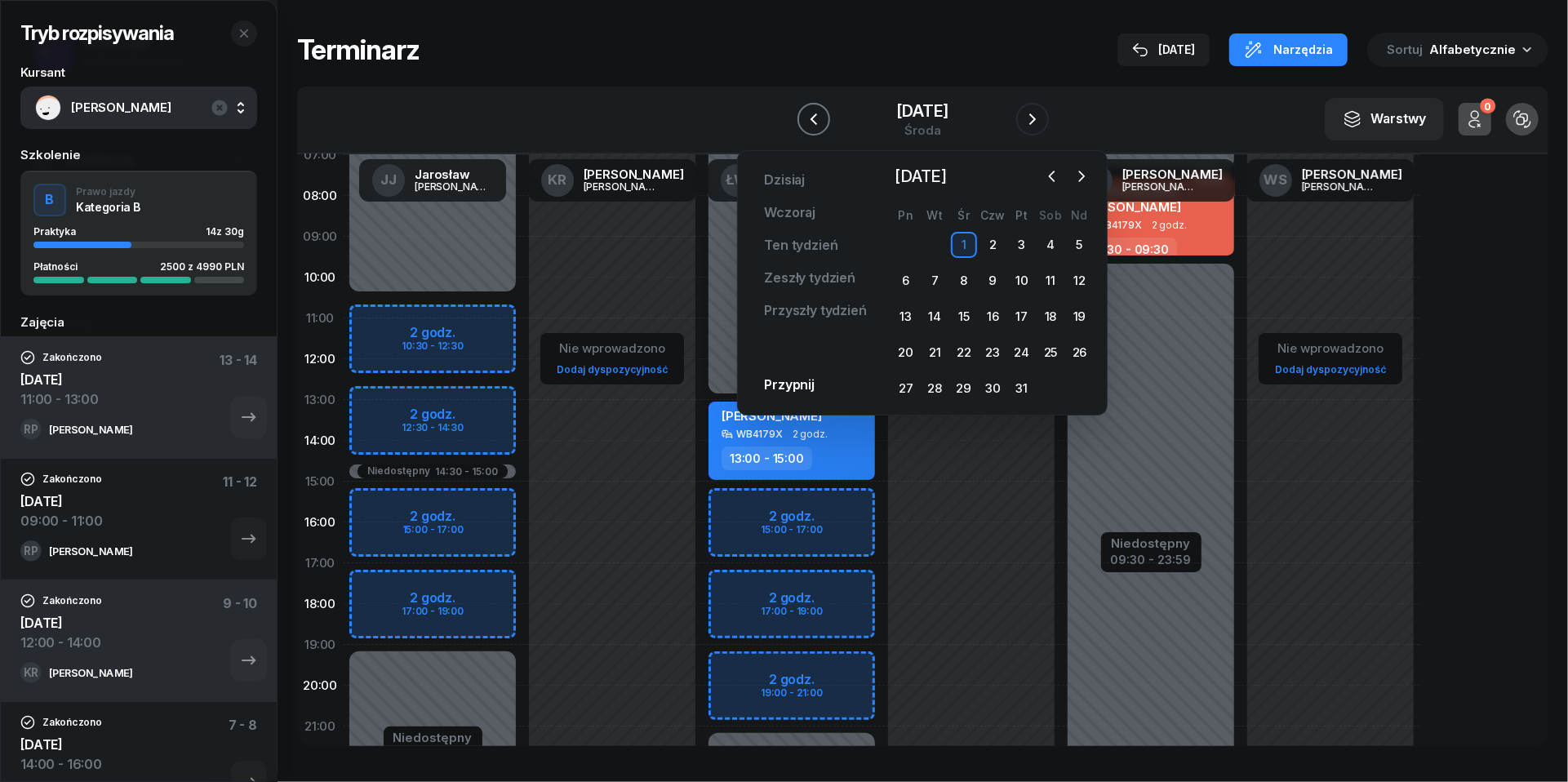
click at [804, 118] on icon "button" at bounding box center [814, 119] width 20 height 20
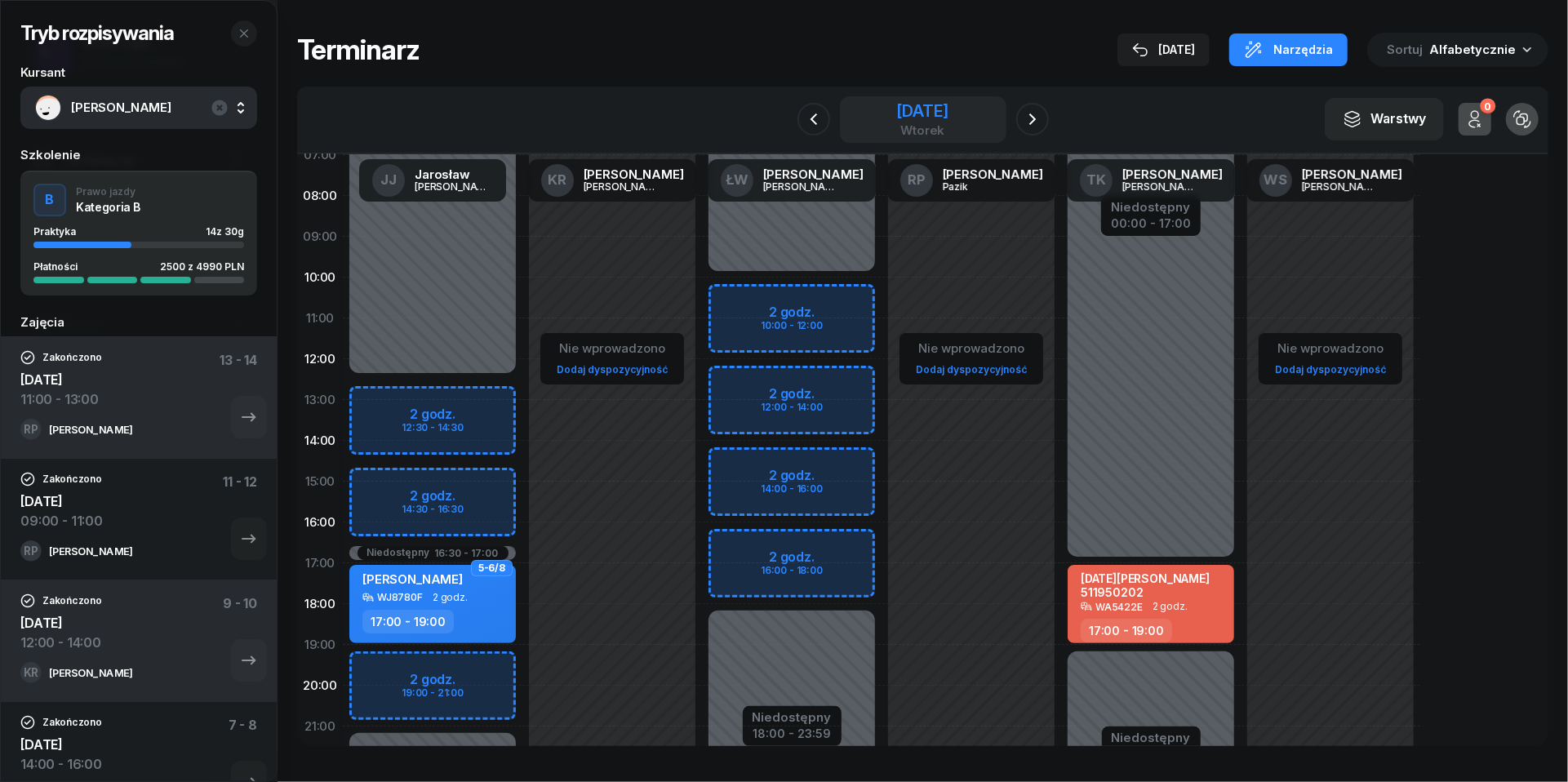
click at [896, 109] on div "[DATE]" at bounding box center [922, 110] width 53 height 16
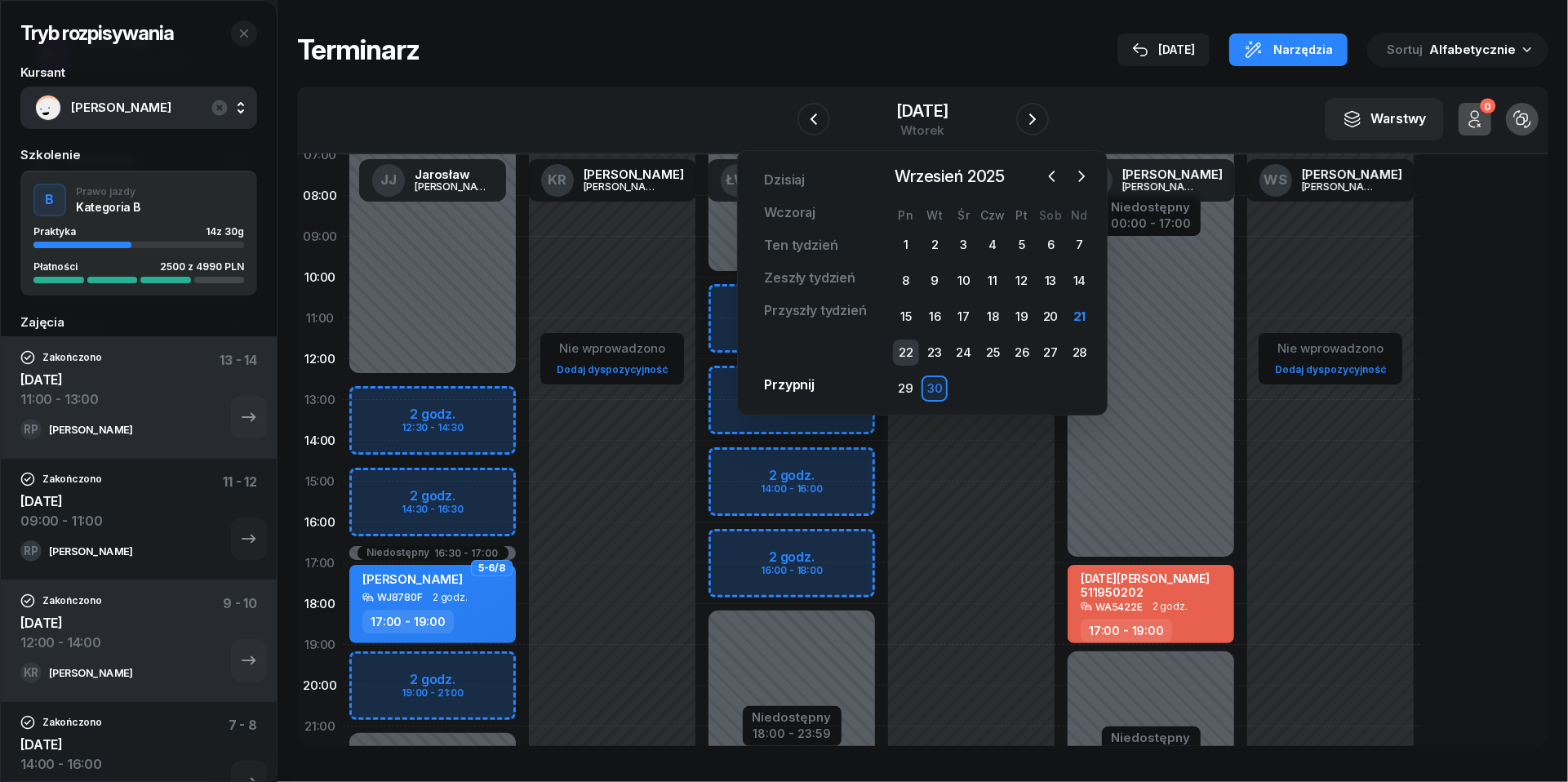
click at [901, 354] on div "22" at bounding box center [906, 353] width 26 height 26
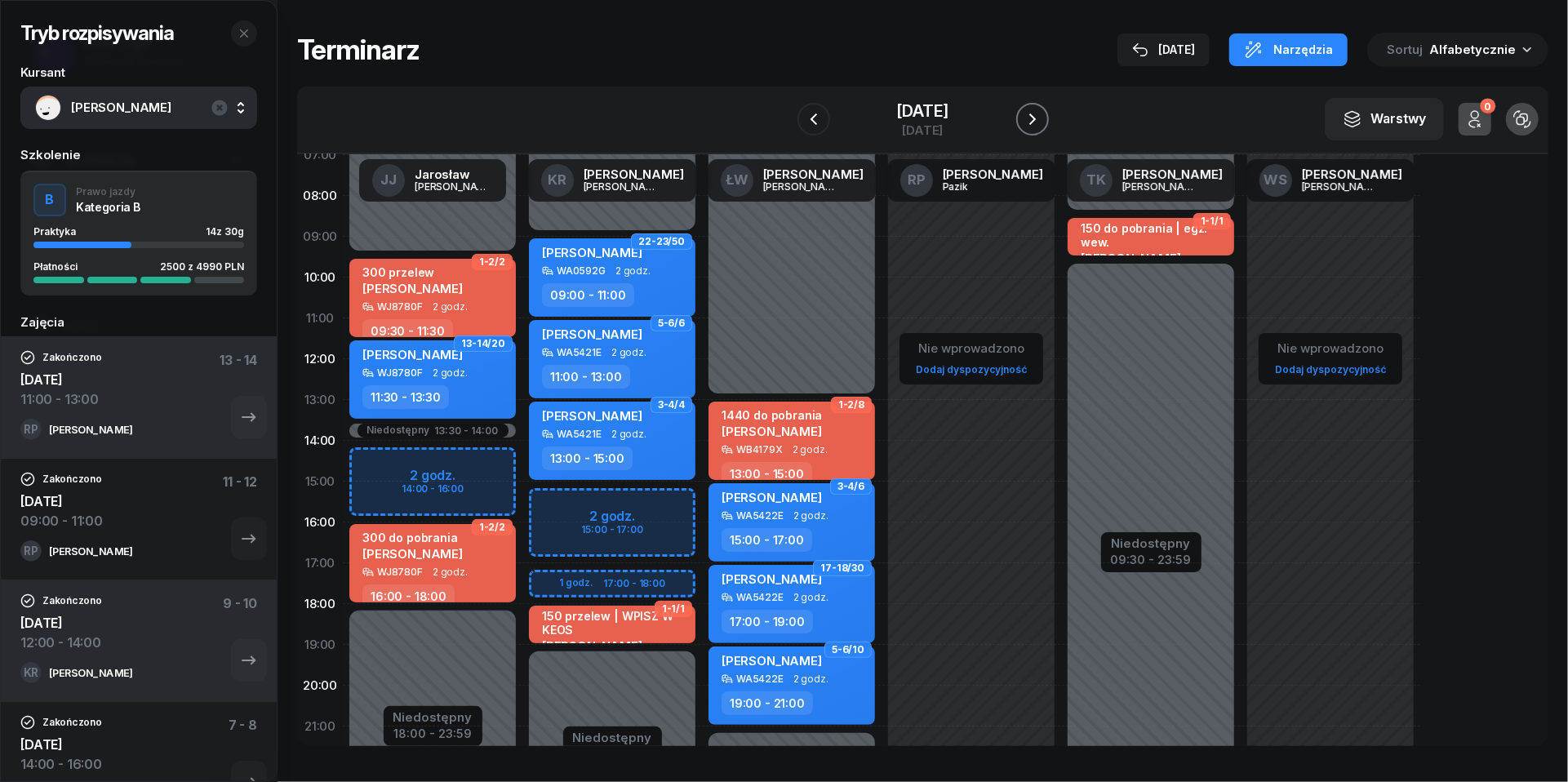
click at [1036, 117] on icon "button" at bounding box center [1033, 119] width 7 height 11
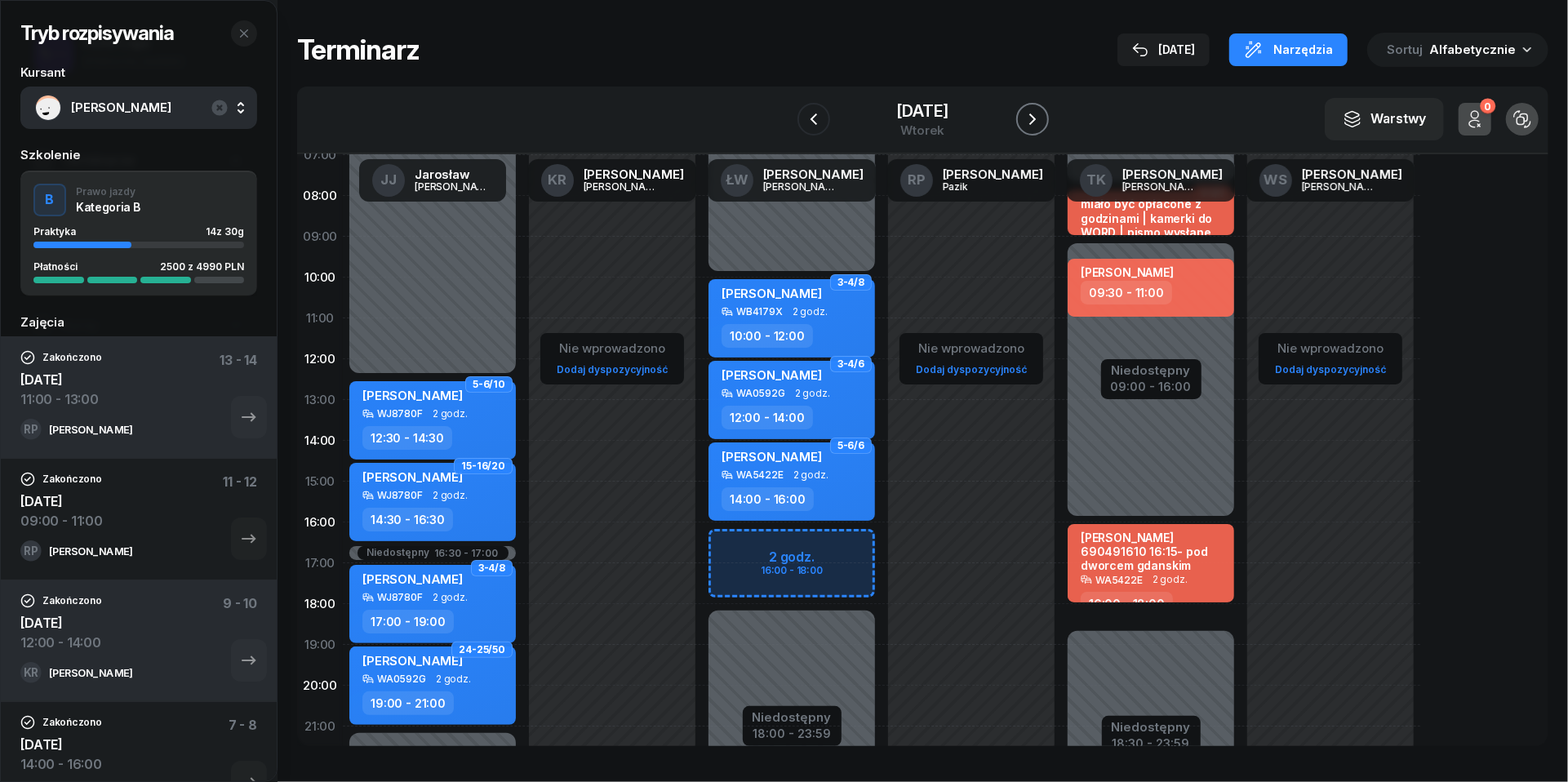
click at [1036, 117] on icon "button" at bounding box center [1033, 119] width 7 height 11
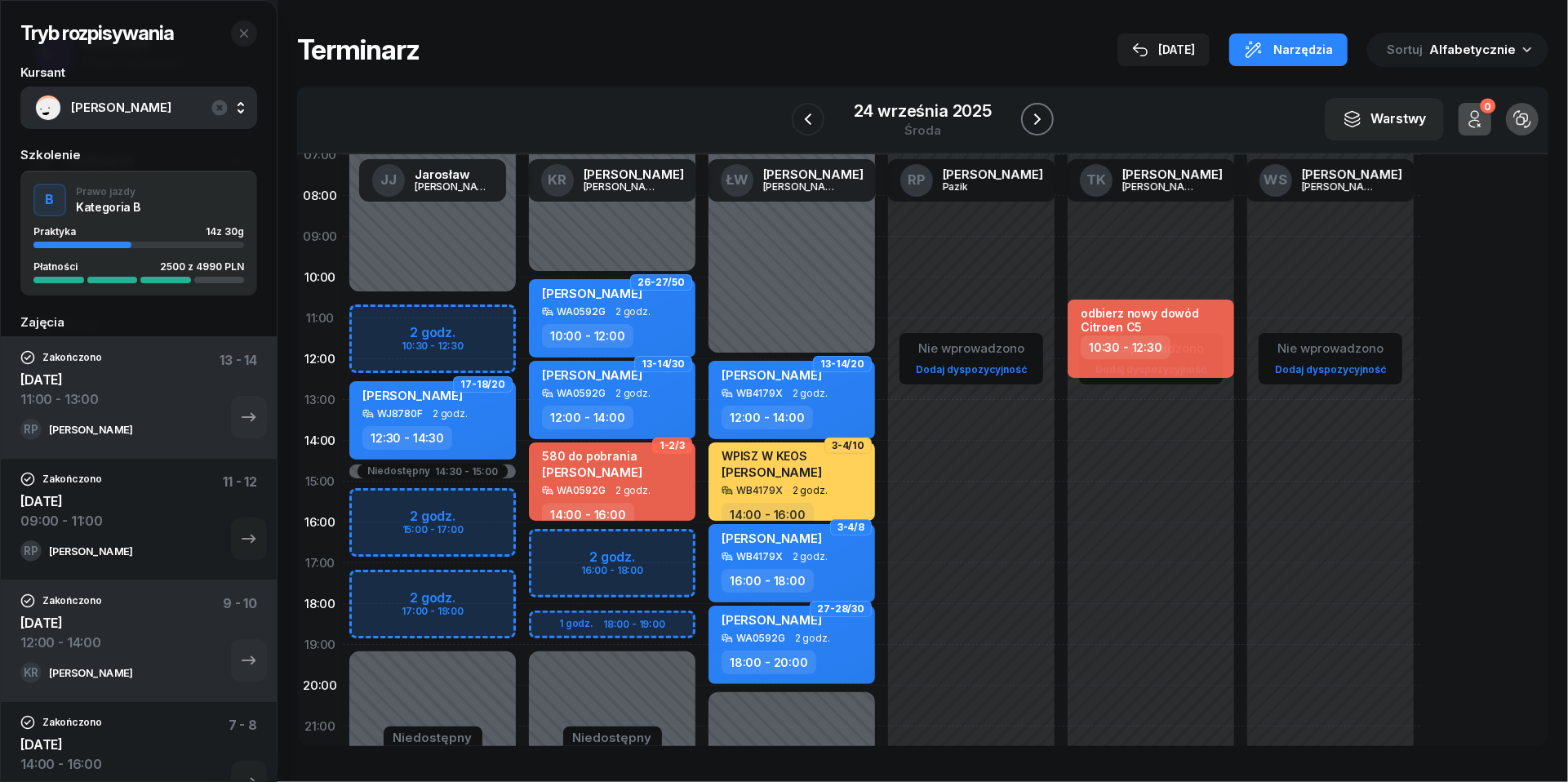
click at [1039, 117] on icon "button" at bounding box center [1038, 119] width 7 height 11
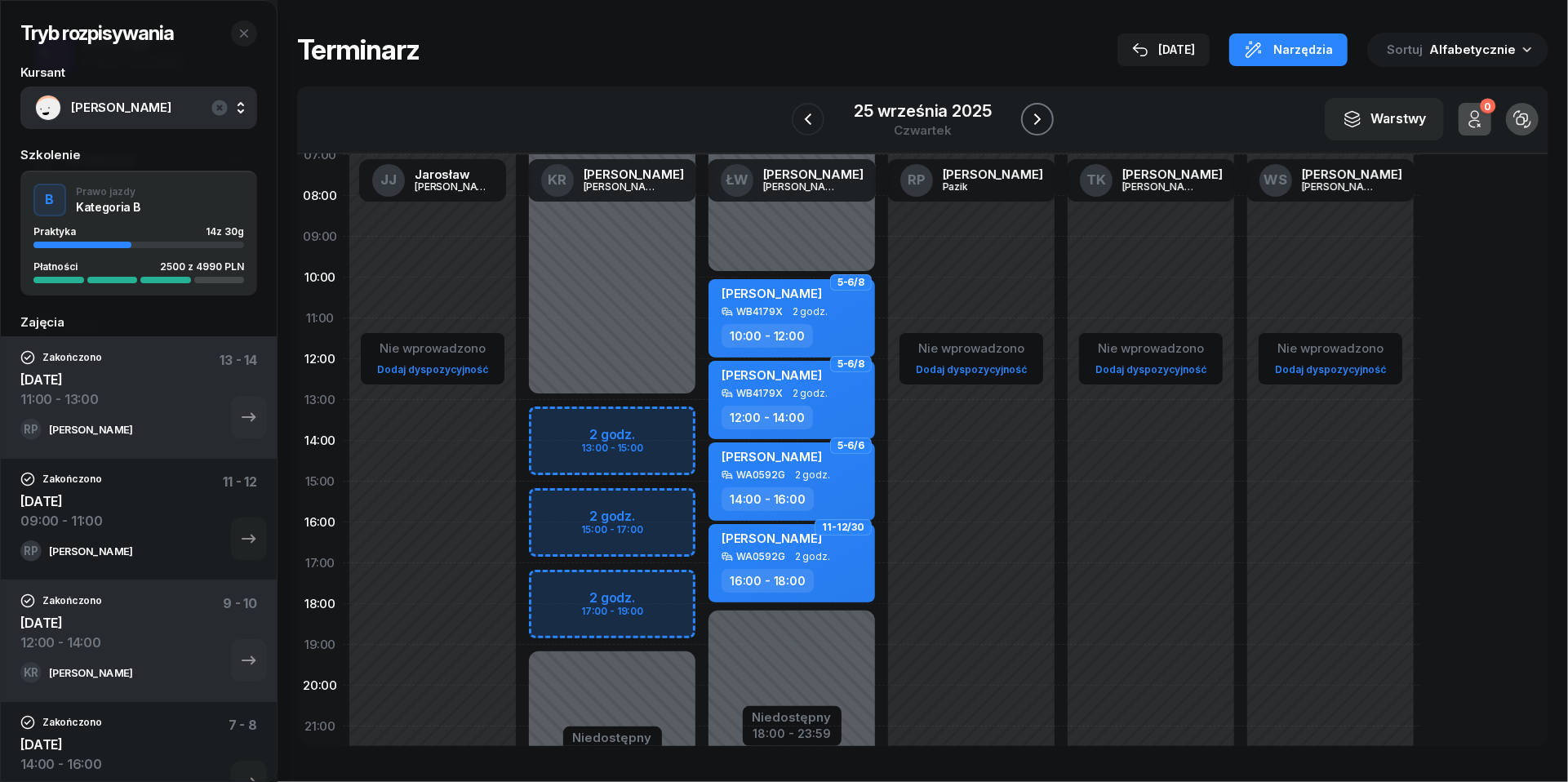
click at [1039, 117] on icon "button" at bounding box center [1038, 119] width 7 height 11
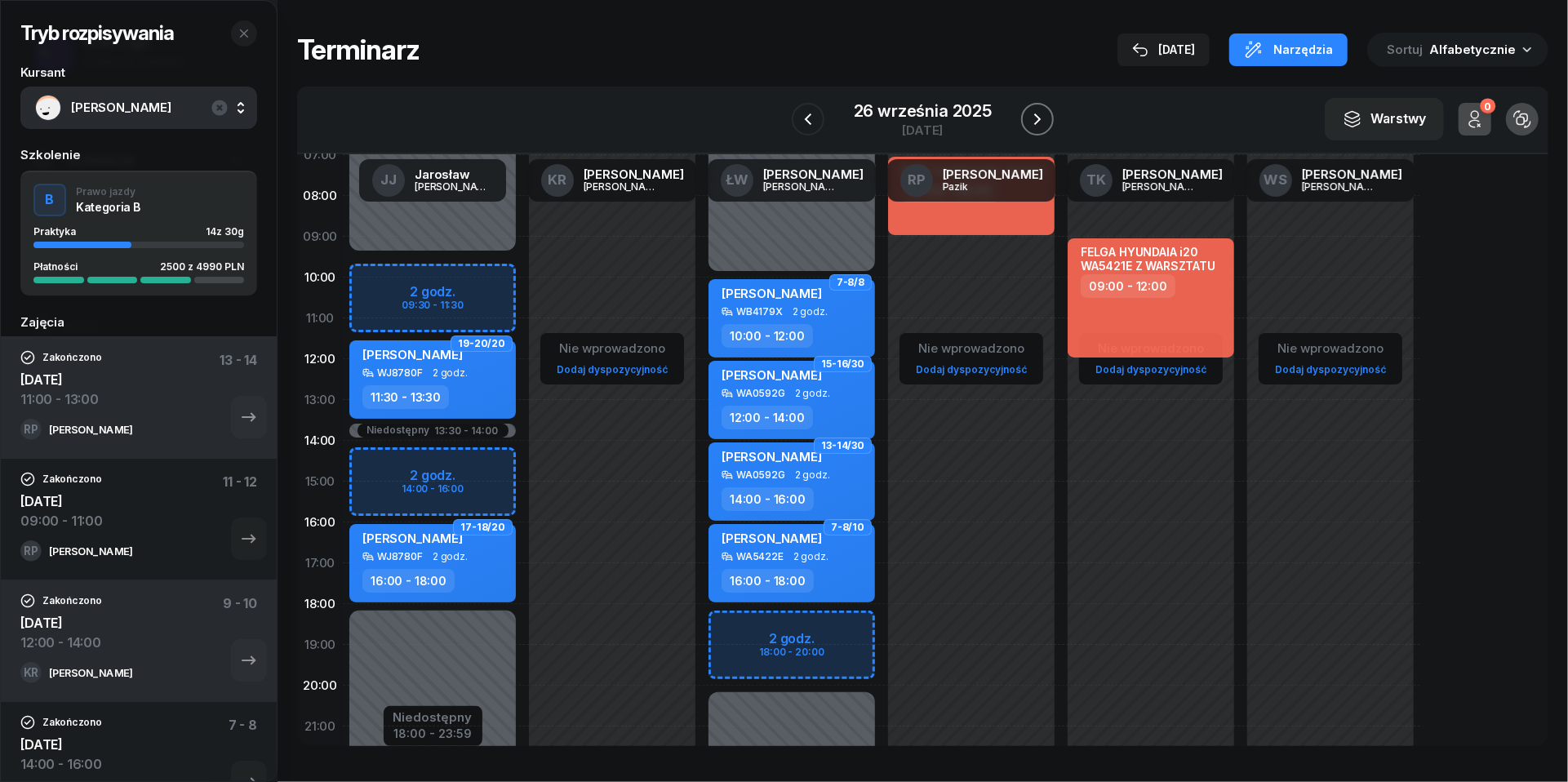
click at [1039, 117] on icon "button" at bounding box center [1038, 119] width 7 height 11
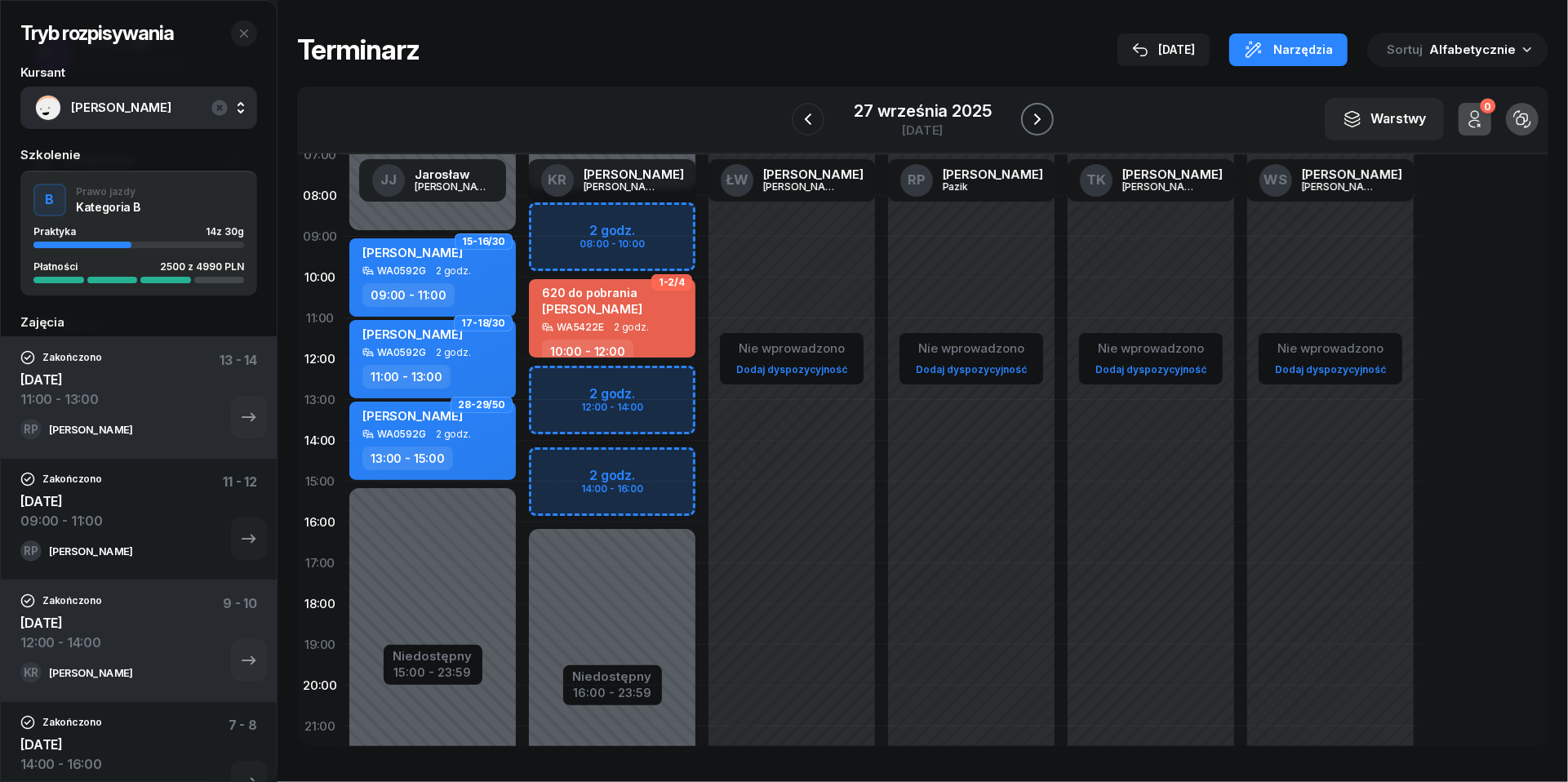
click at [1039, 117] on icon "button" at bounding box center [1038, 119] width 7 height 11
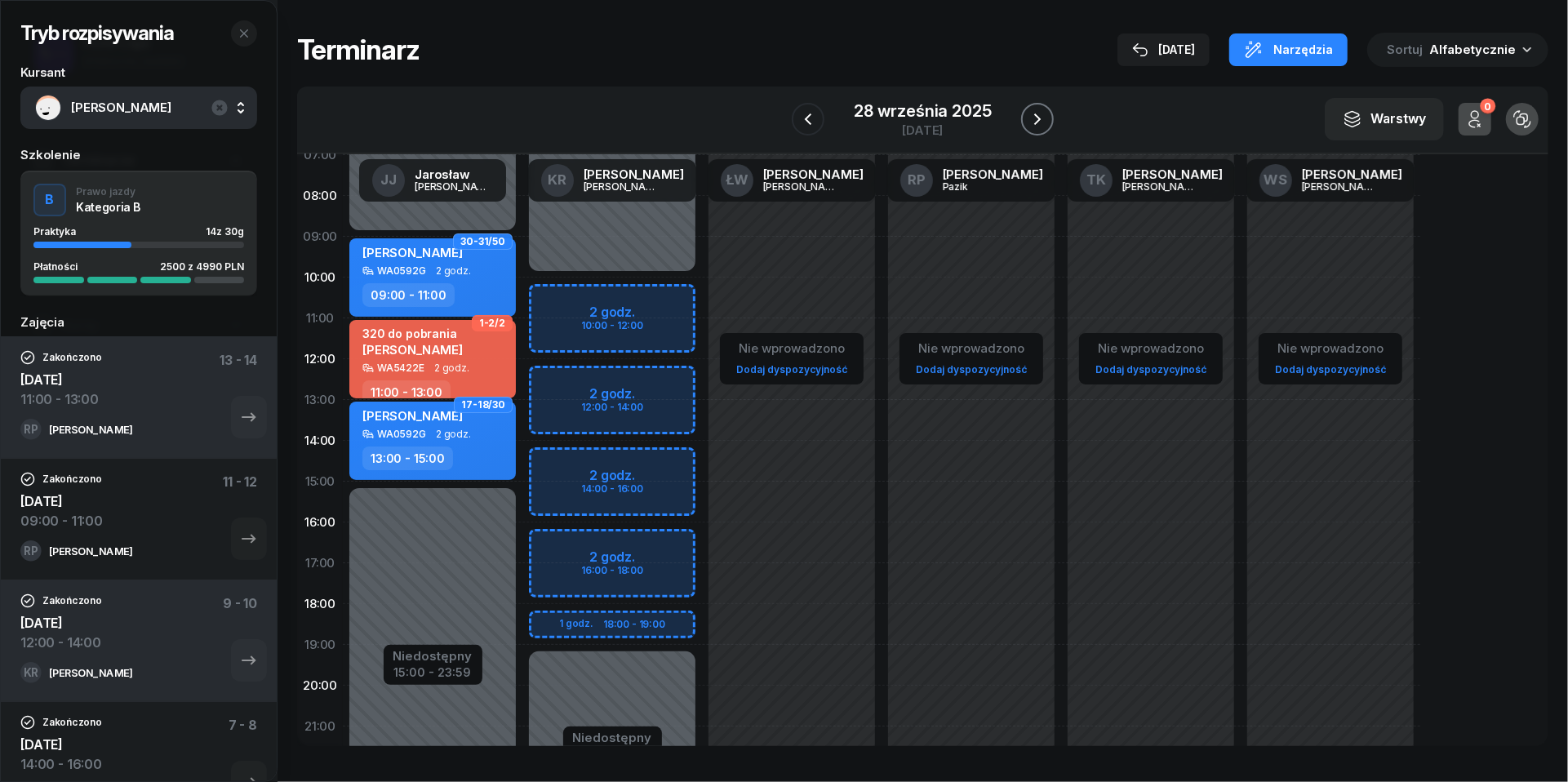
click at [1039, 117] on icon "button" at bounding box center [1038, 119] width 7 height 11
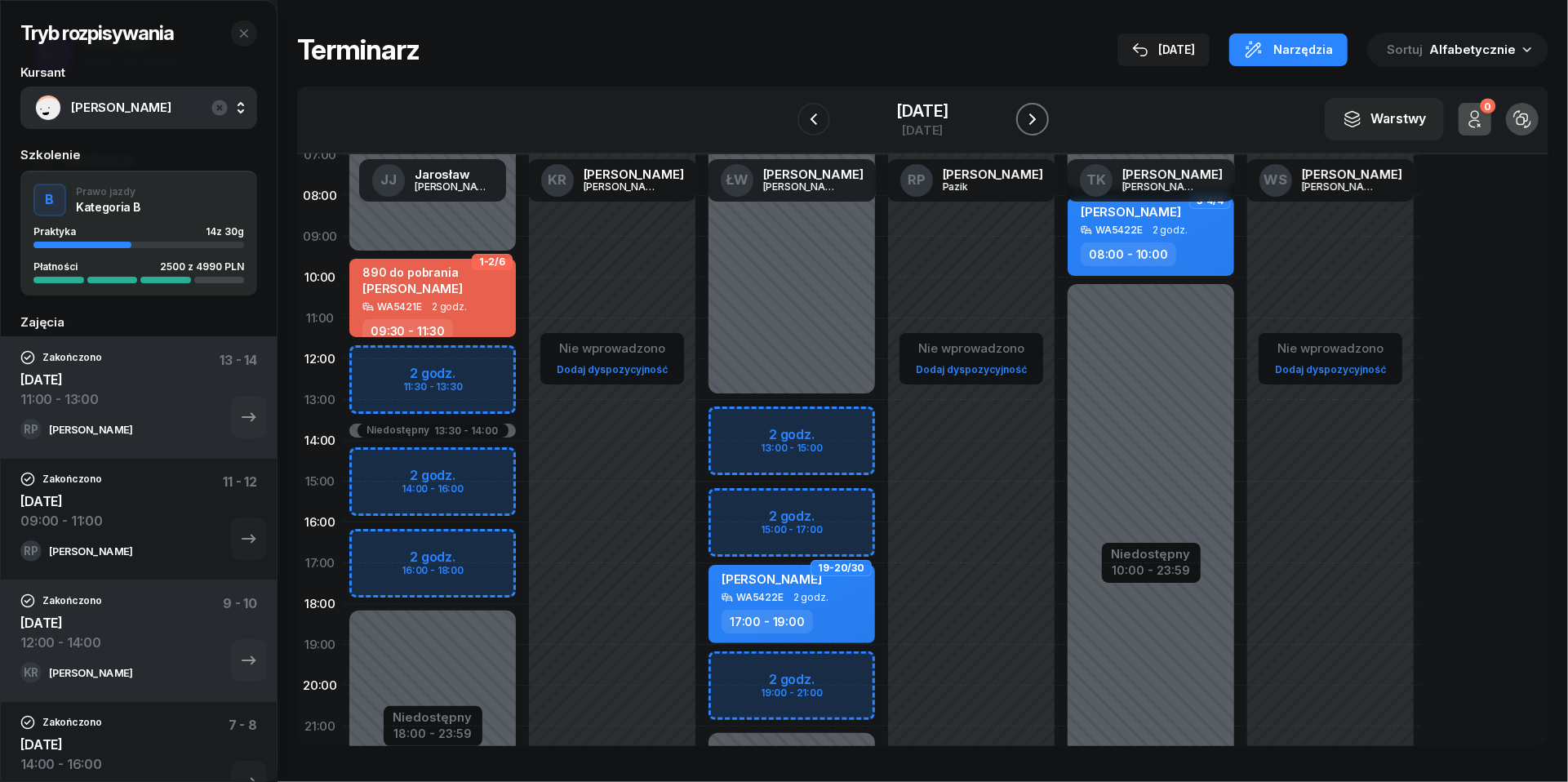
click at [1036, 117] on icon "button" at bounding box center [1033, 119] width 7 height 11
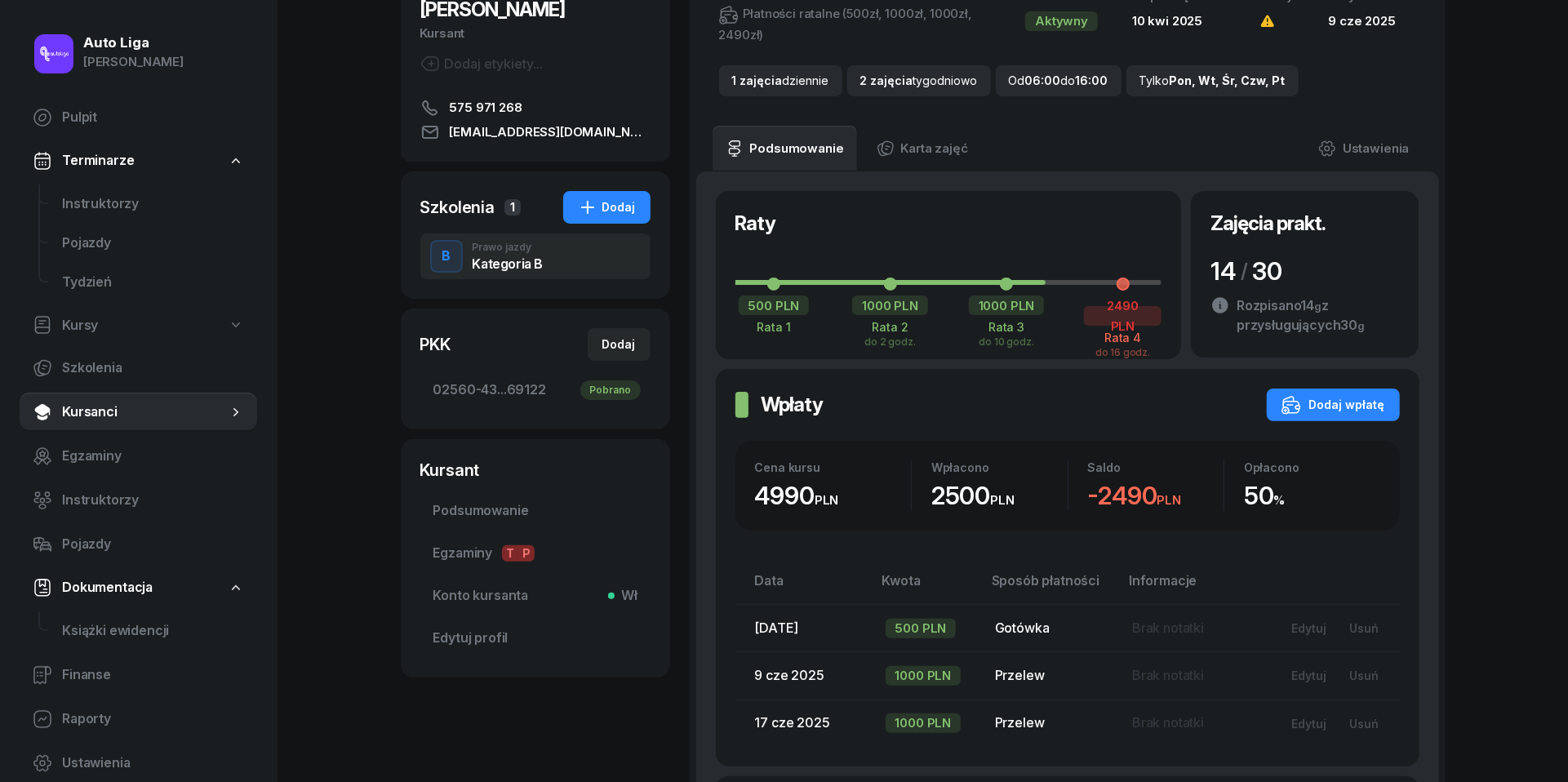
scroll to position [589, 0]
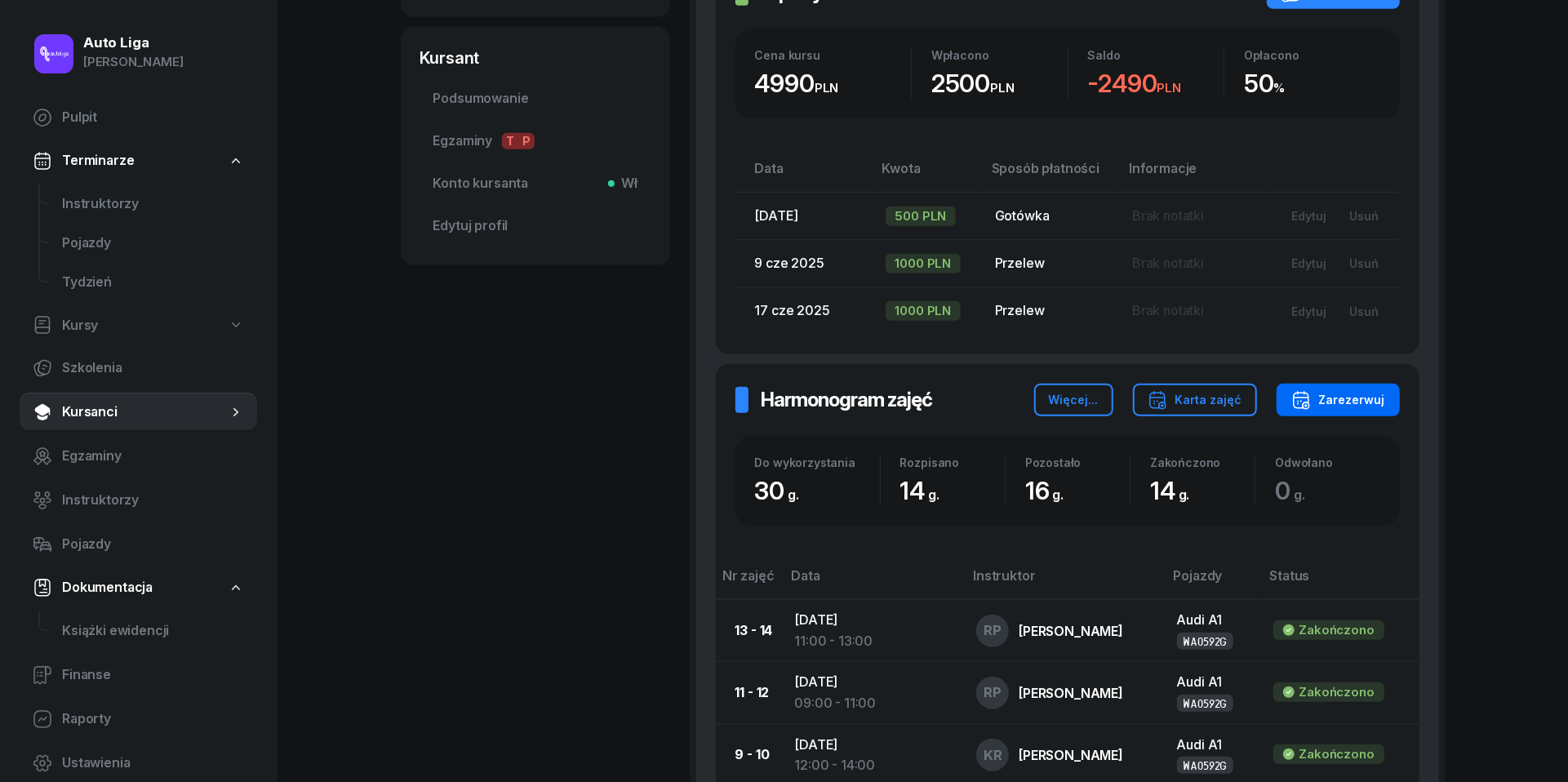
click at [1342, 397] on div "Zarezerwuj" at bounding box center [1338, 400] width 94 height 20
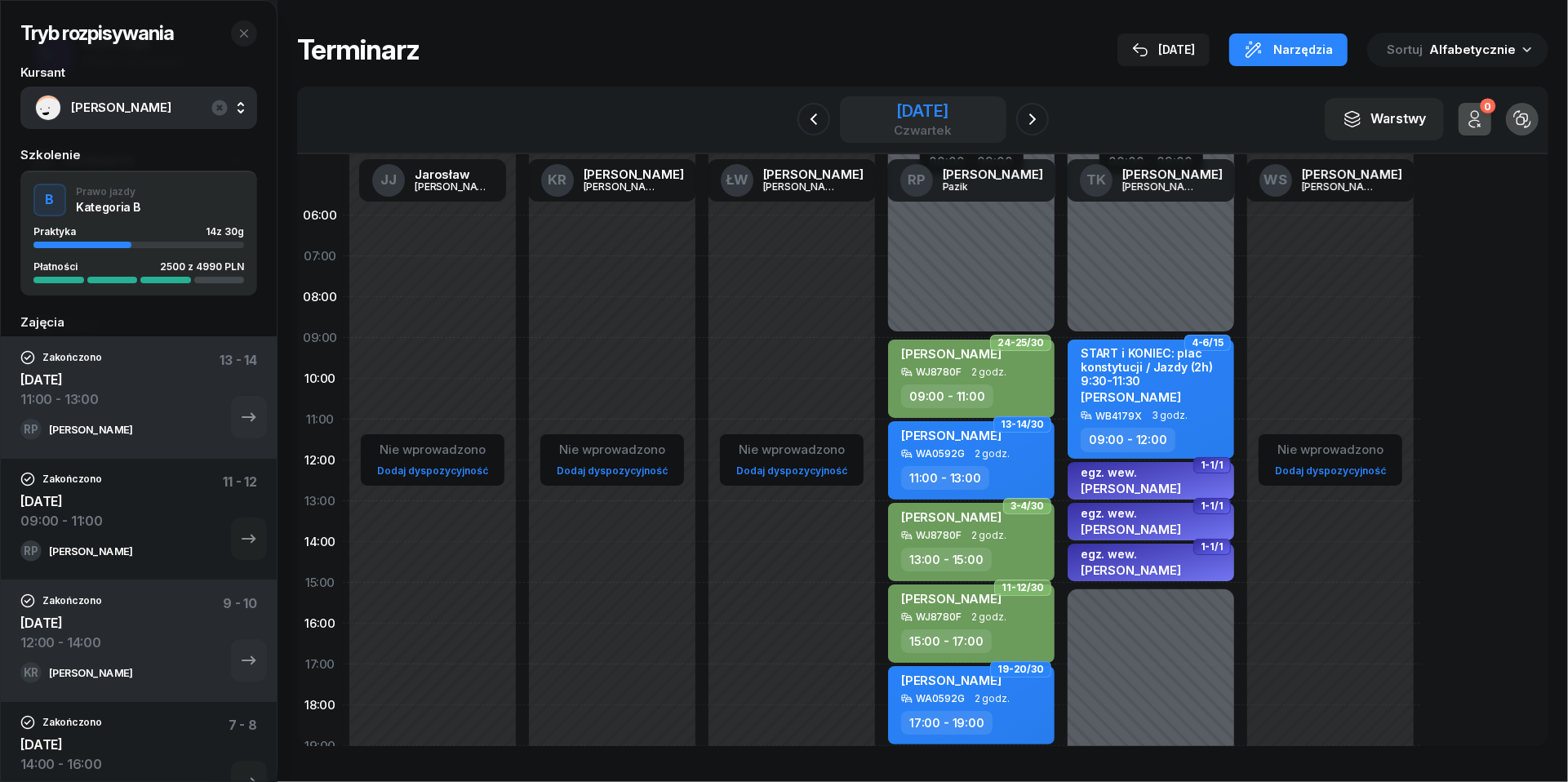
click at [917, 119] on div "[DATE]" at bounding box center [922, 110] width 58 height 16
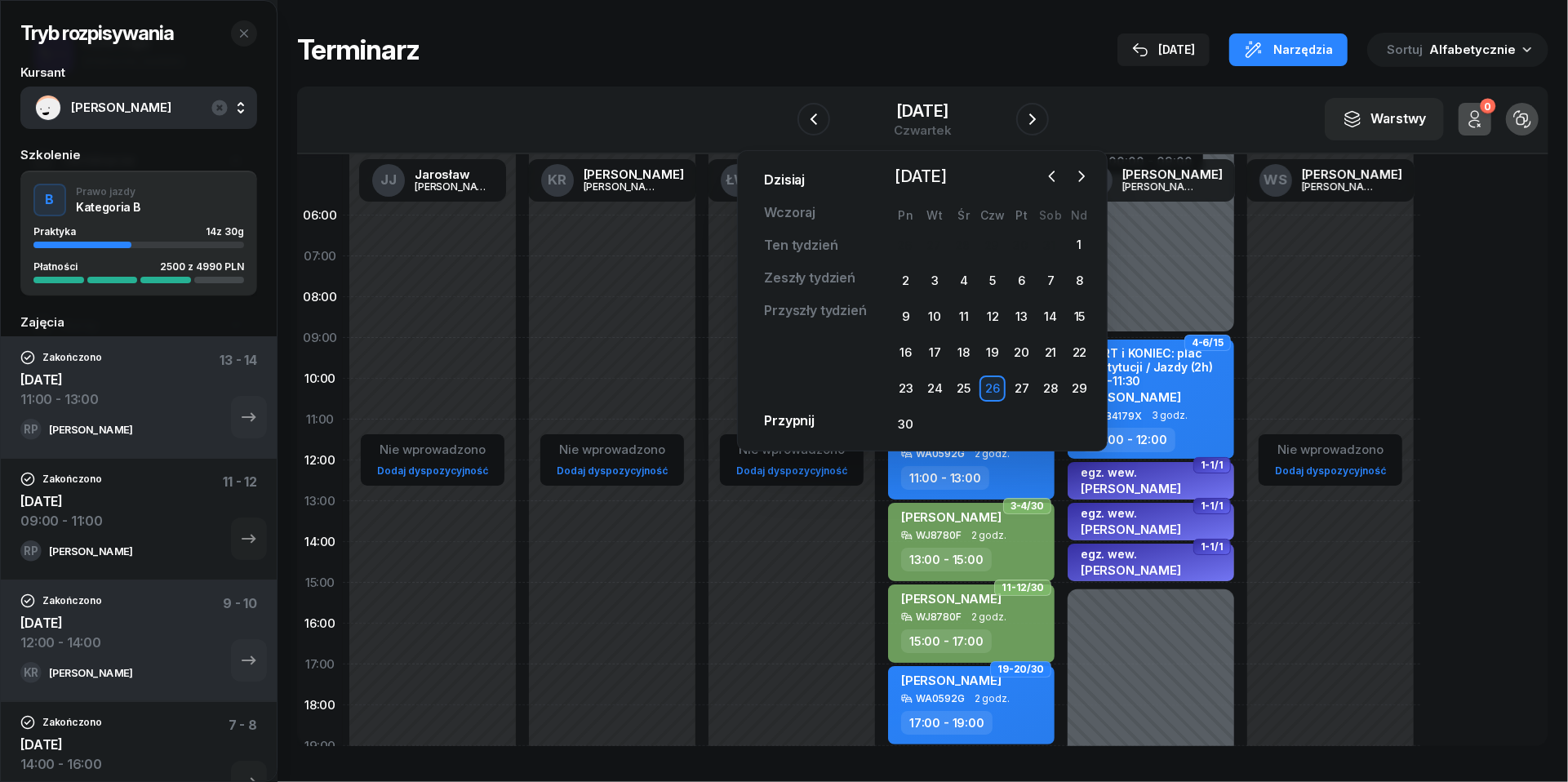
click at [793, 186] on link "Dzisiaj" at bounding box center [784, 180] width 67 height 33
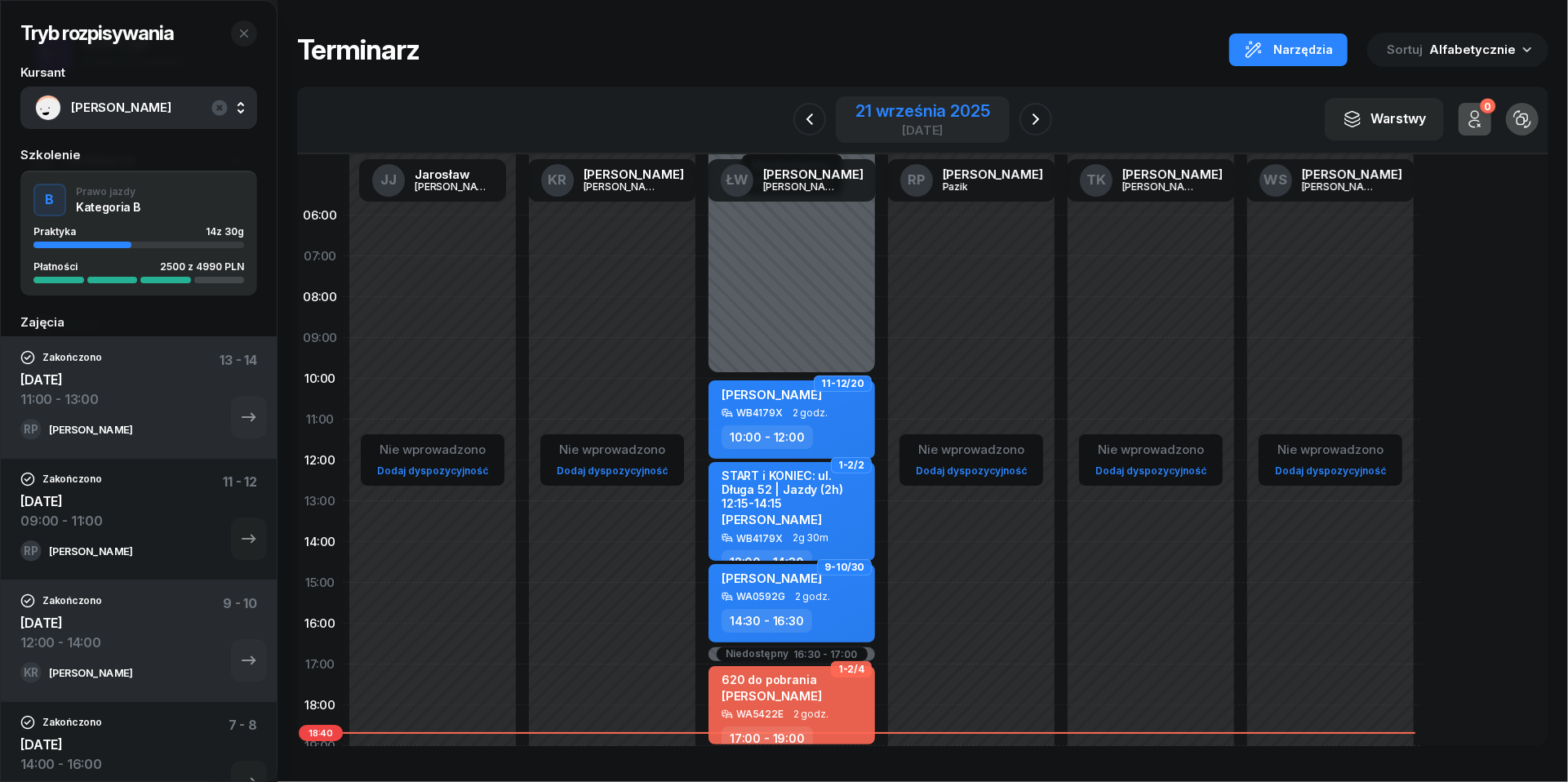
click at [952, 109] on div "21 września 2025" at bounding box center [921, 110] width 134 height 16
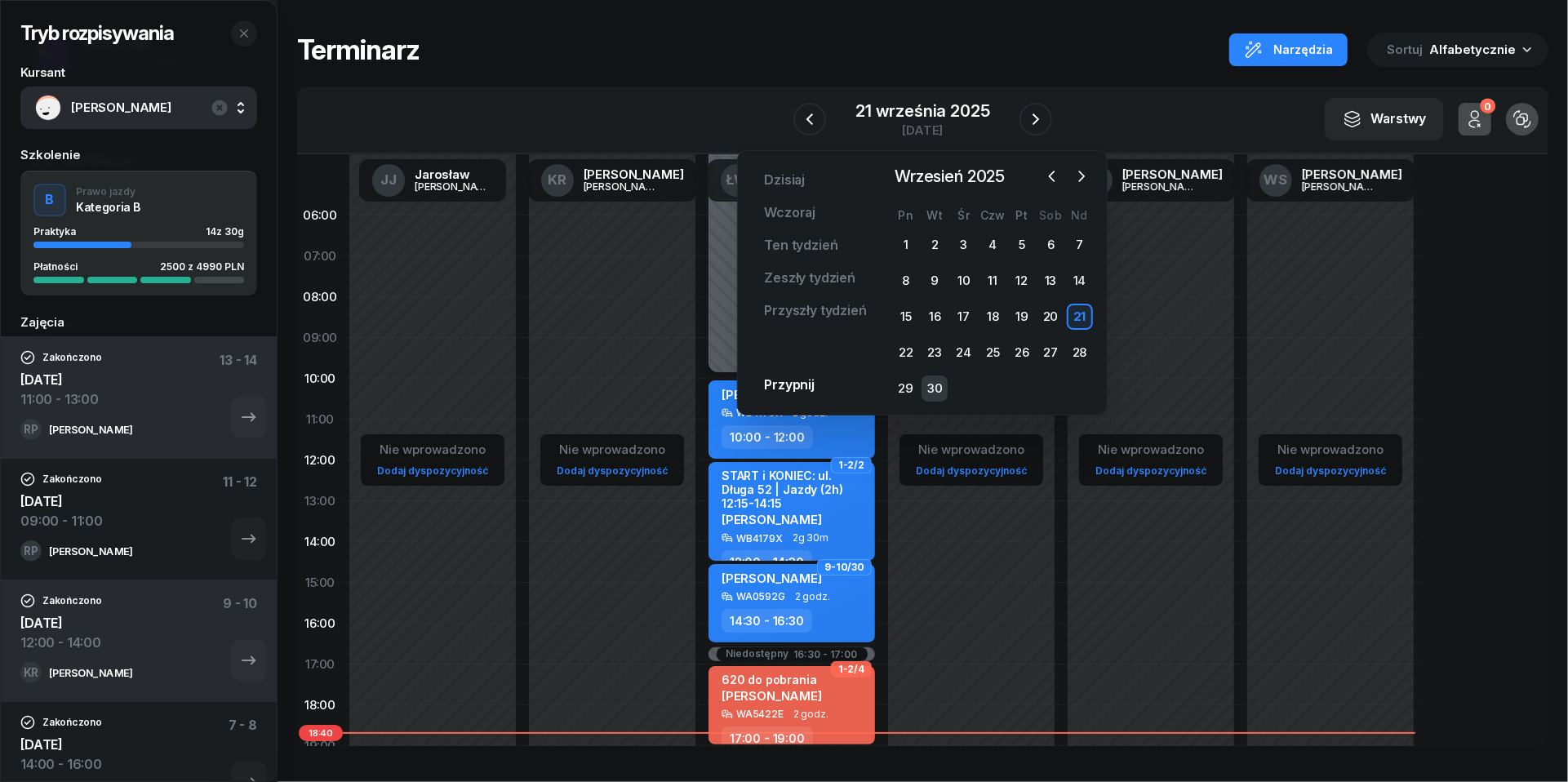
click at [929, 392] on div "30" at bounding box center [934, 389] width 26 height 26
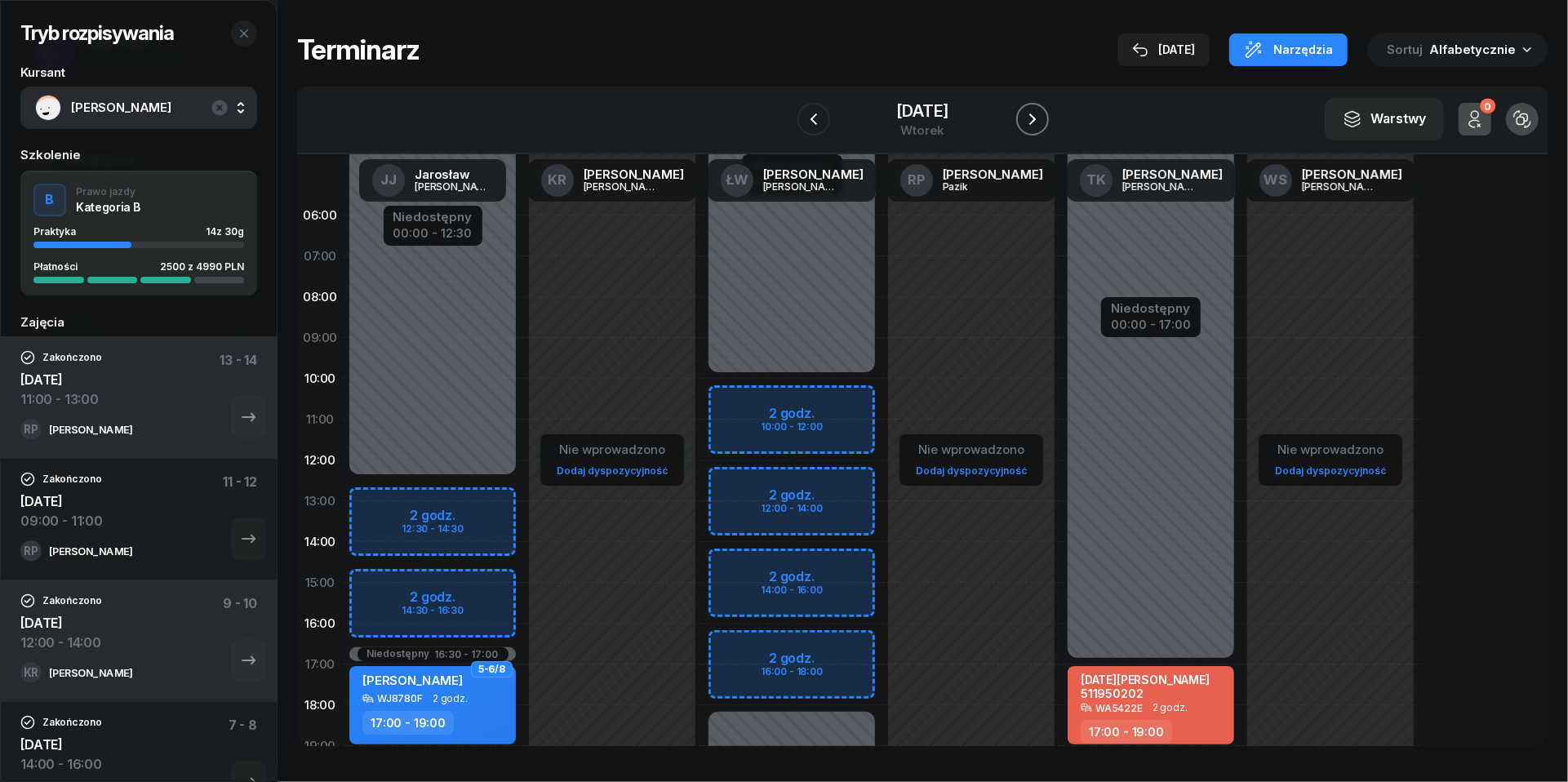
click at [1039, 113] on icon "button" at bounding box center [1033, 119] width 20 height 20
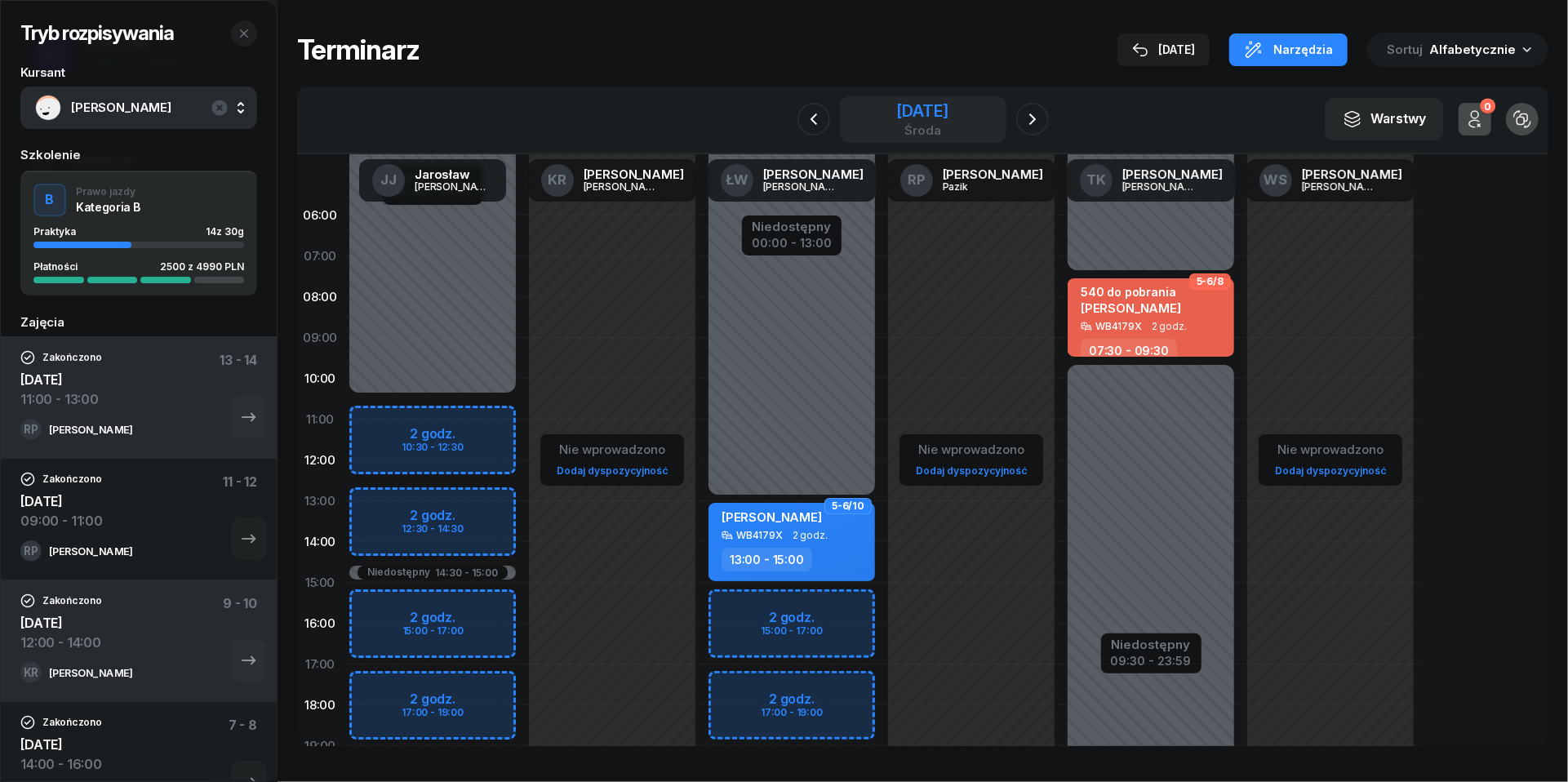
click at [921, 119] on div "[DATE]" at bounding box center [922, 110] width 53 height 16
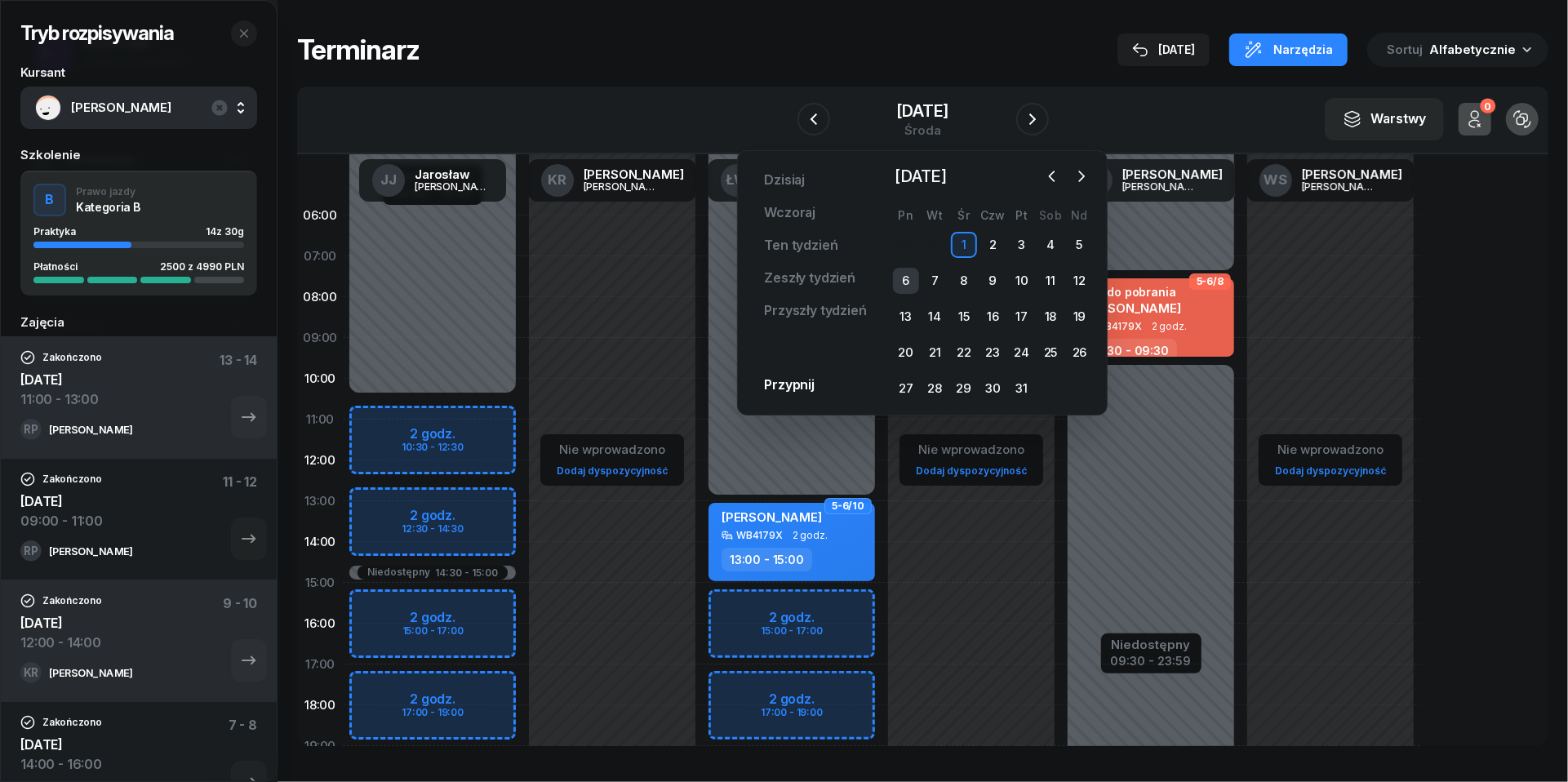
click at [901, 287] on div "6" at bounding box center [906, 281] width 26 height 26
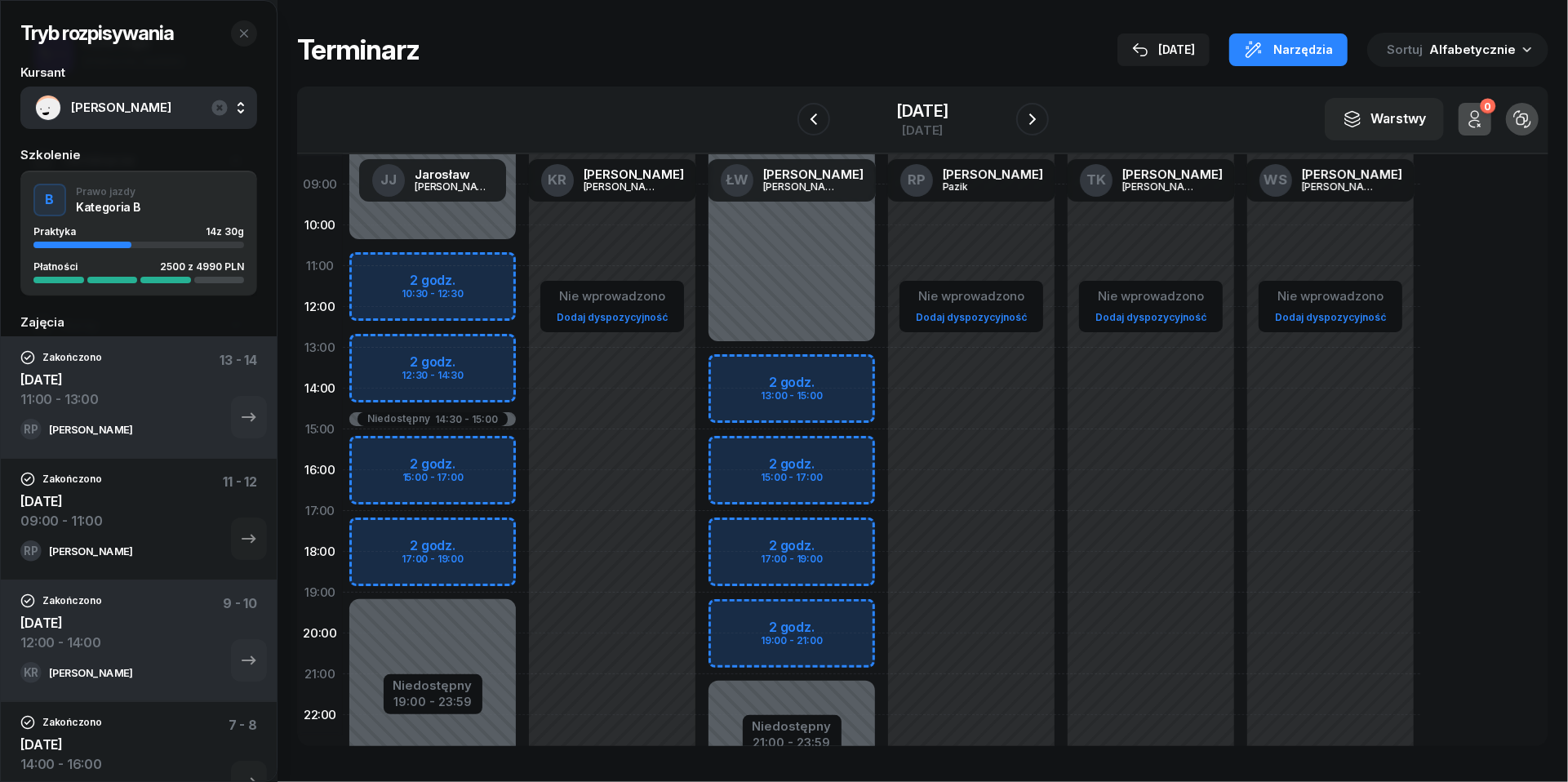
scroll to position [155, 0]
click at [1042, 122] on icon "button" at bounding box center [1033, 119] width 20 height 20
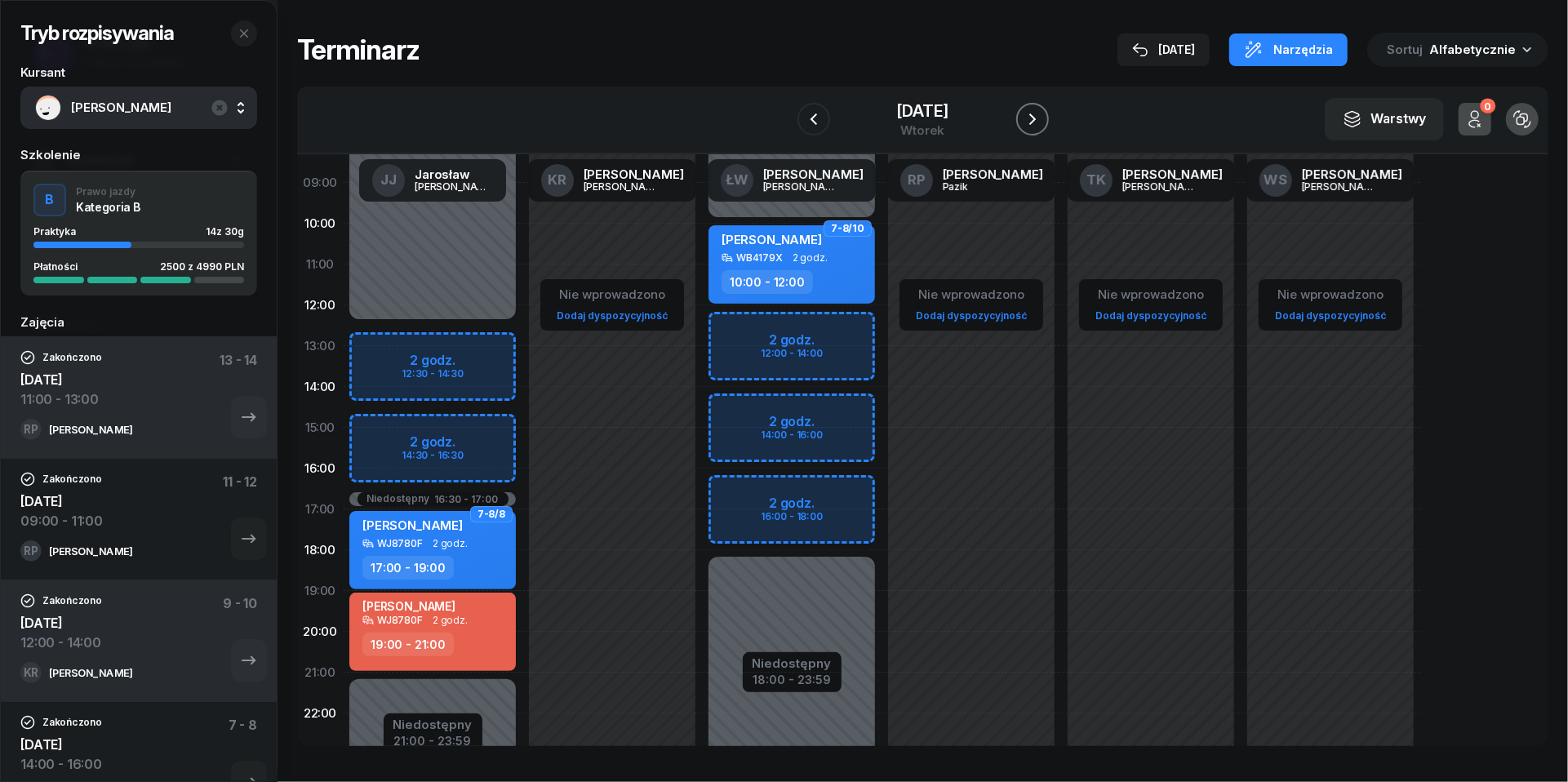
click at [1042, 122] on icon "button" at bounding box center [1033, 119] width 20 height 20
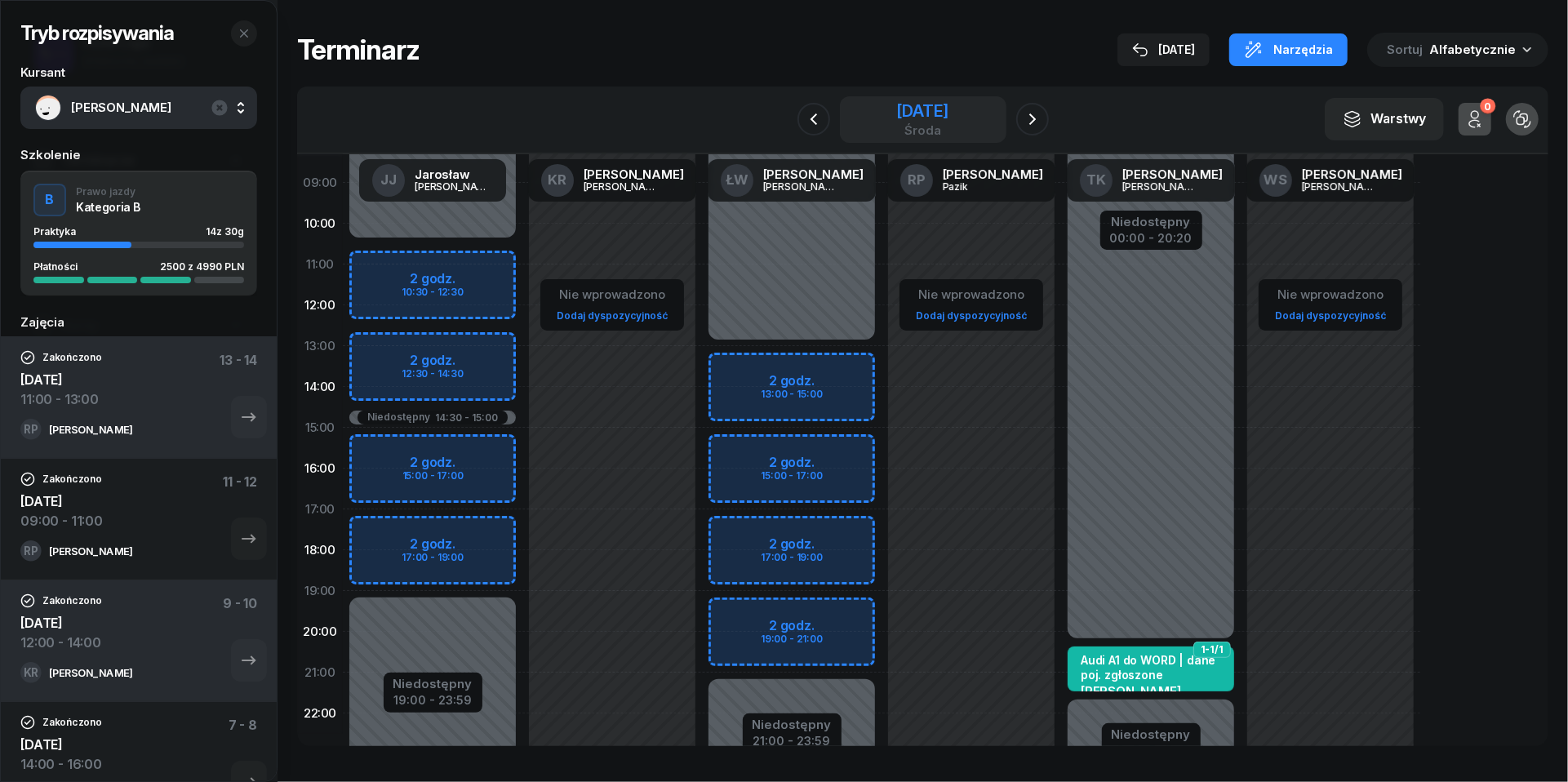
click at [904, 104] on div "[DATE]" at bounding box center [922, 110] width 53 height 16
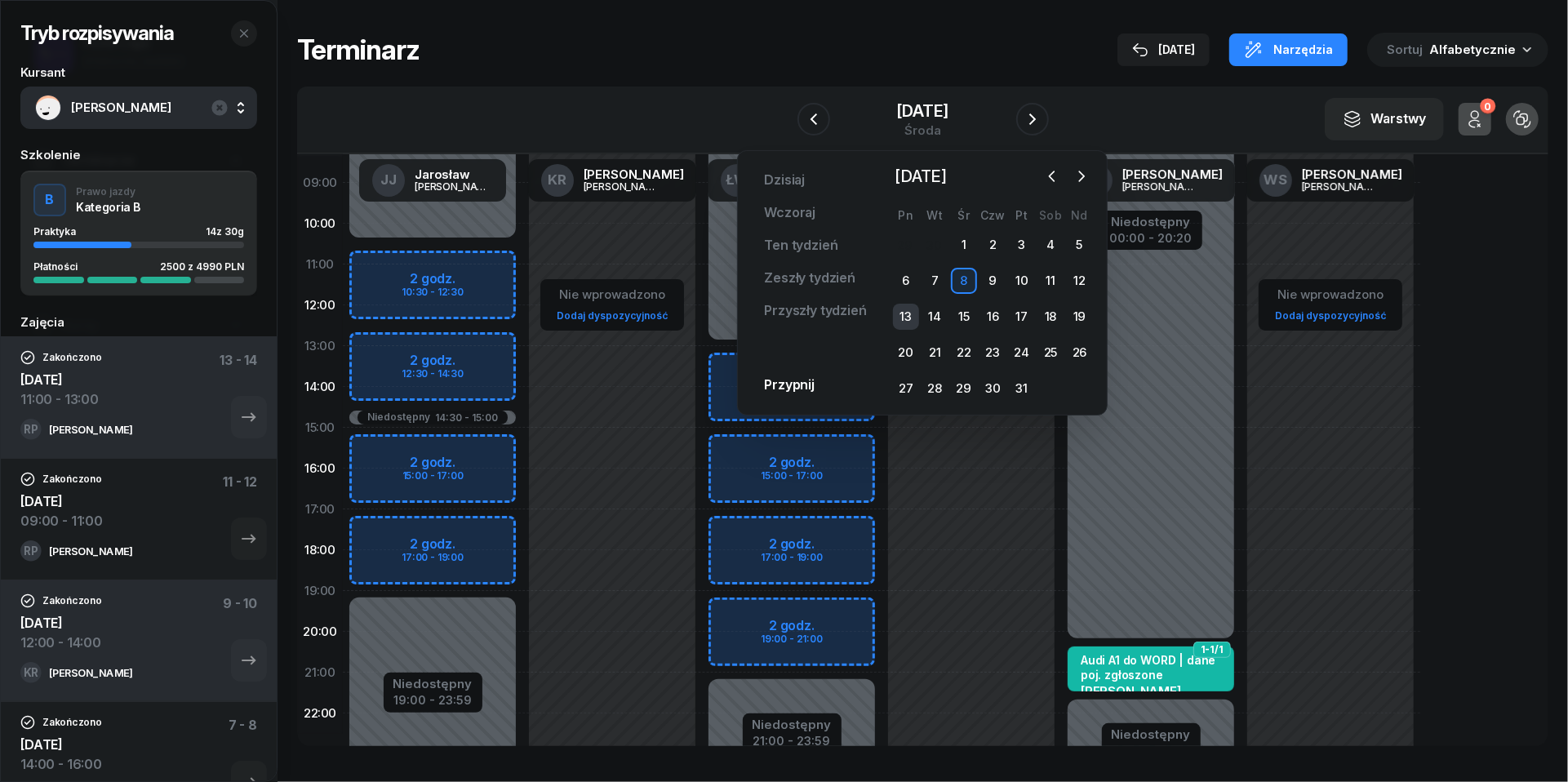
click at [905, 310] on div "13" at bounding box center [906, 316] width 26 height 26
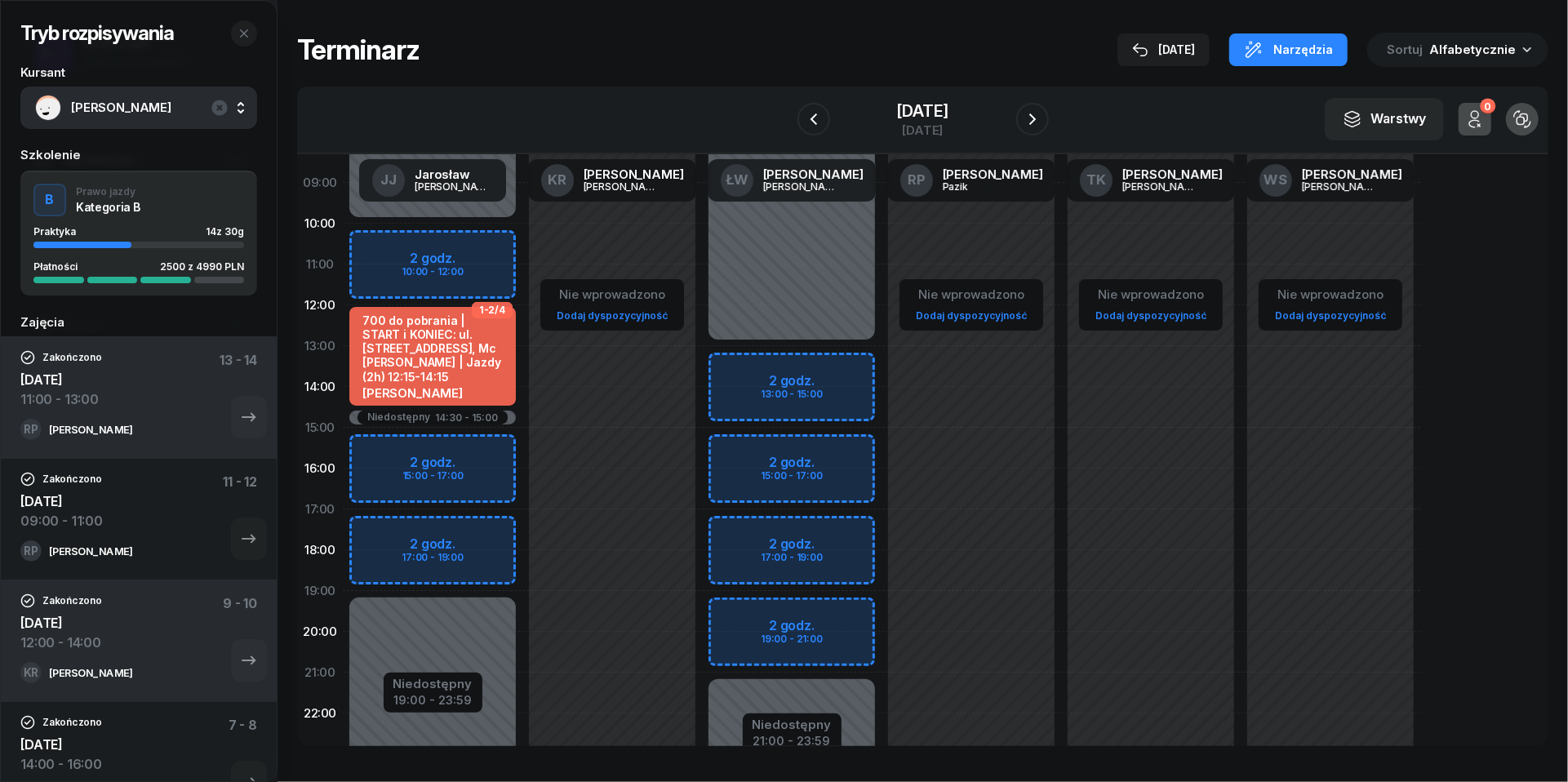
click at [905, 310] on div "Nie wprowadzono Dodaj dyspozycyjność" at bounding box center [971, 428] width 179 height 776
select select "12"
select select "14"
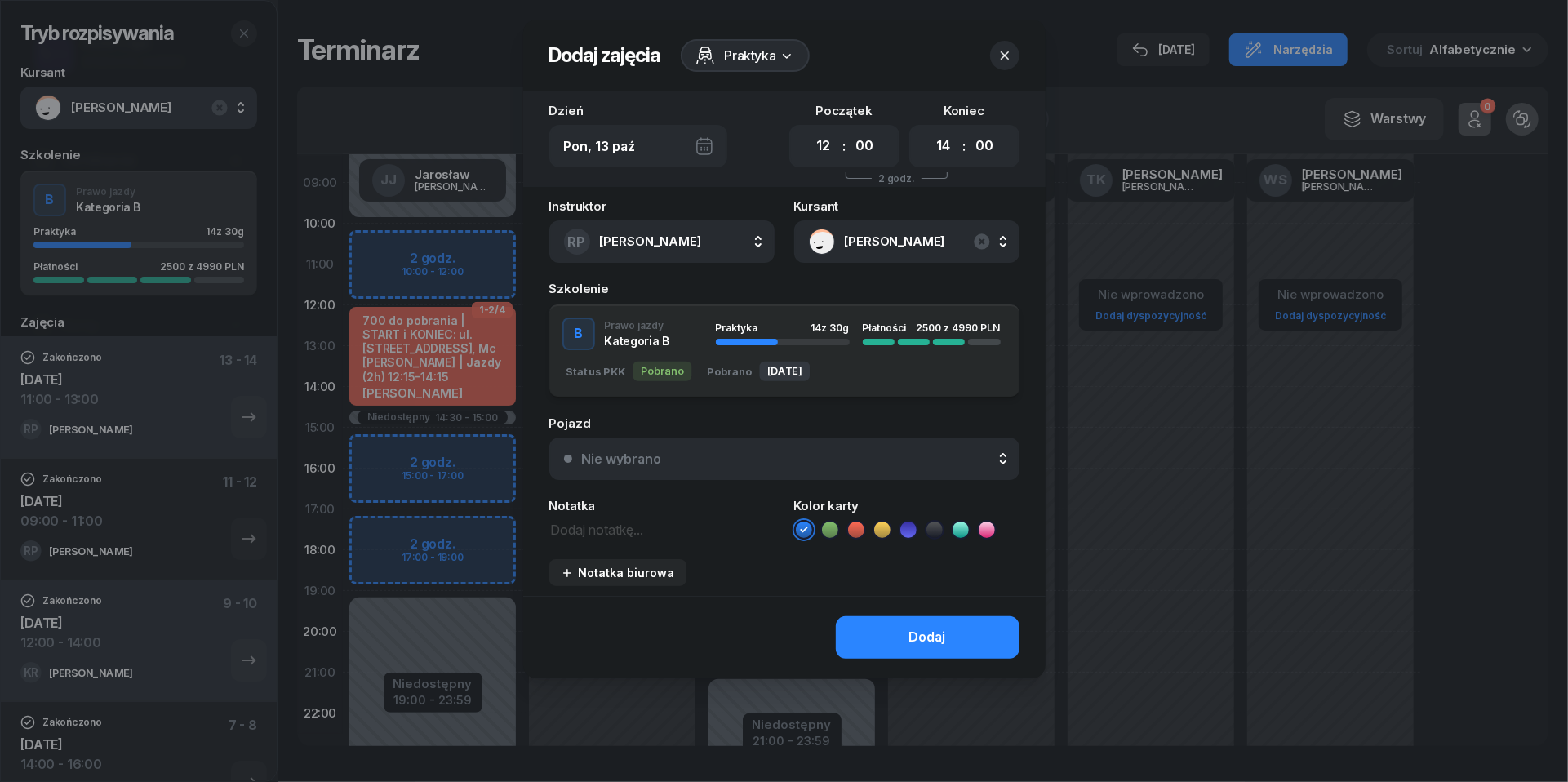
click at [996, 33] on header "Dodaj zajęcia Praktyka" at bounding box center [784, 55] width 522 height 72
click at [1001, 64] on button "button" at bounding box center [1005, 55] width 29 height 29
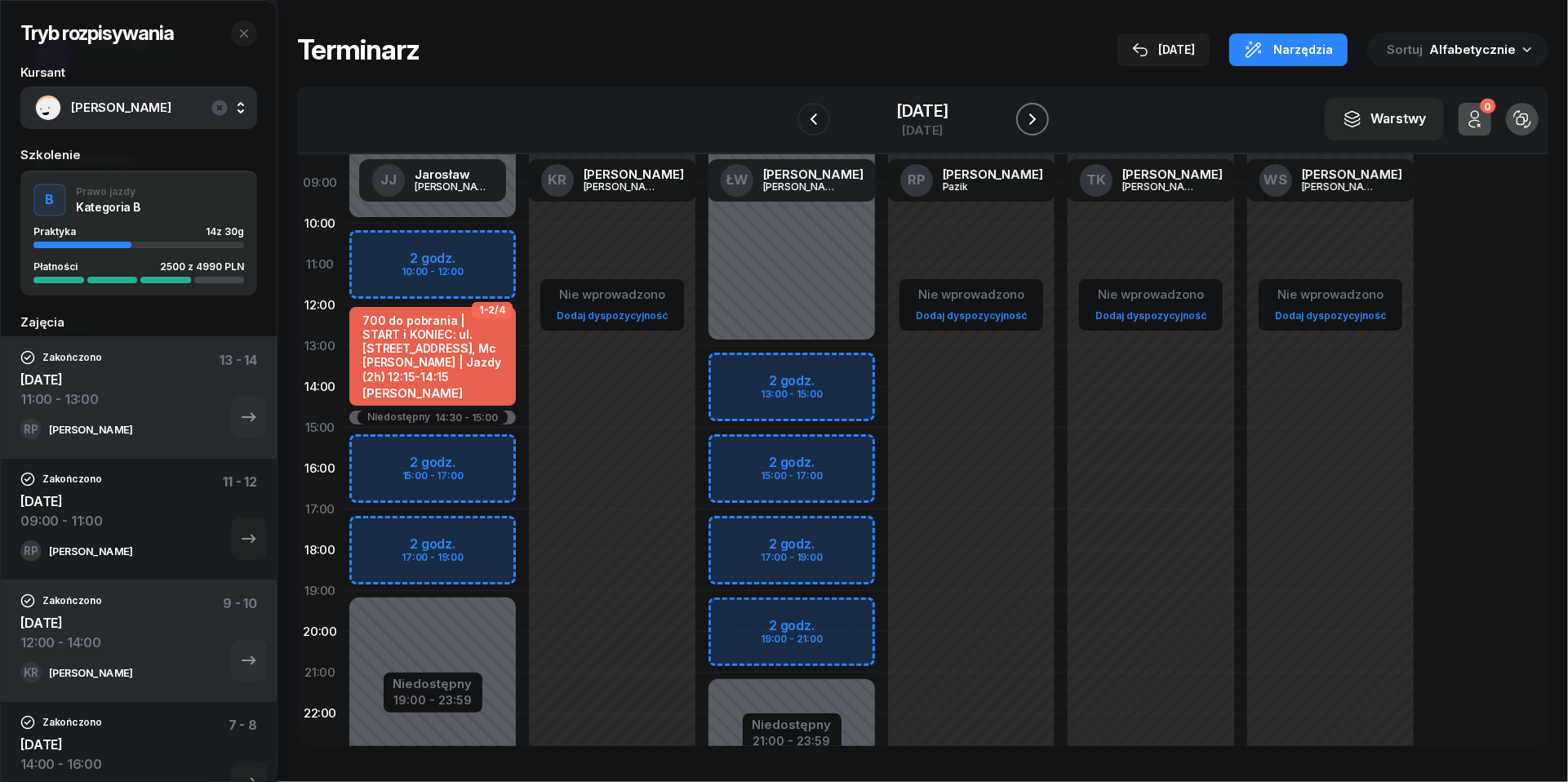
click at [1036, 115] on icon "button" at bounding box center [1033, 119] width 7 height 11
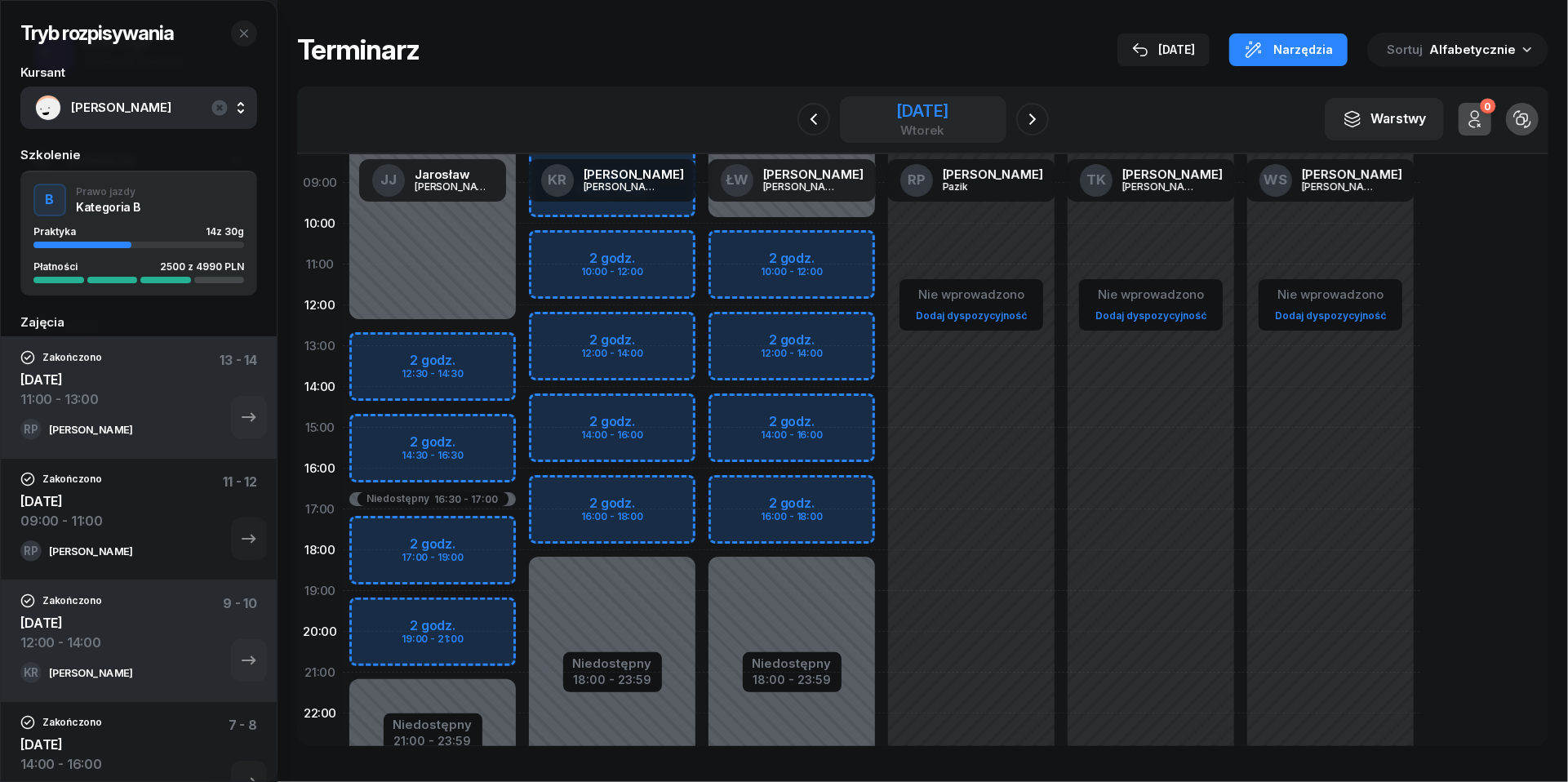
click at [948, 105] on div "[DATE]" at bounding box center [922, 110] width 53 height 16
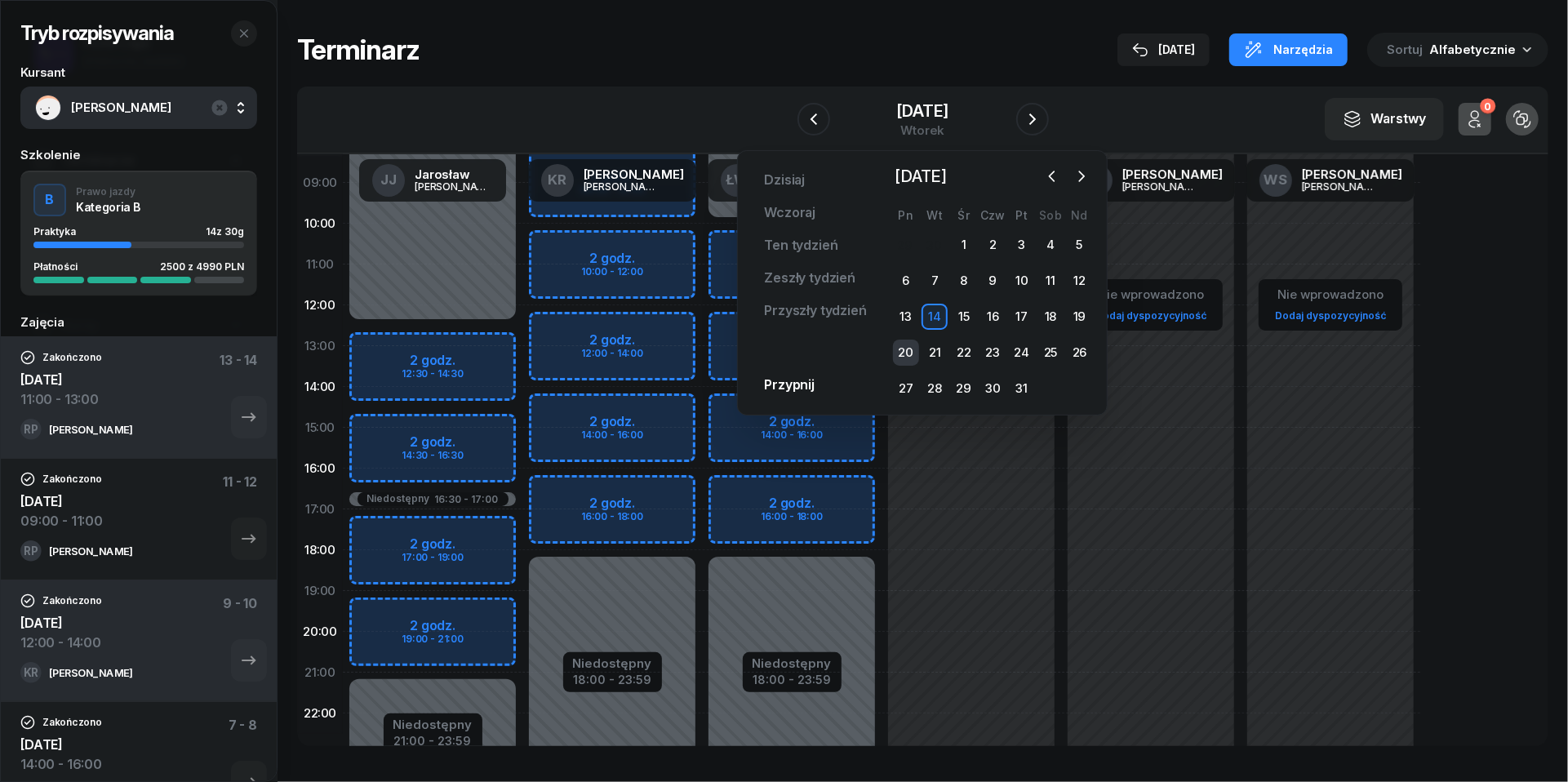
click at [915, 351] on div "20" at bounding box center [906, 353] width 26 height 26
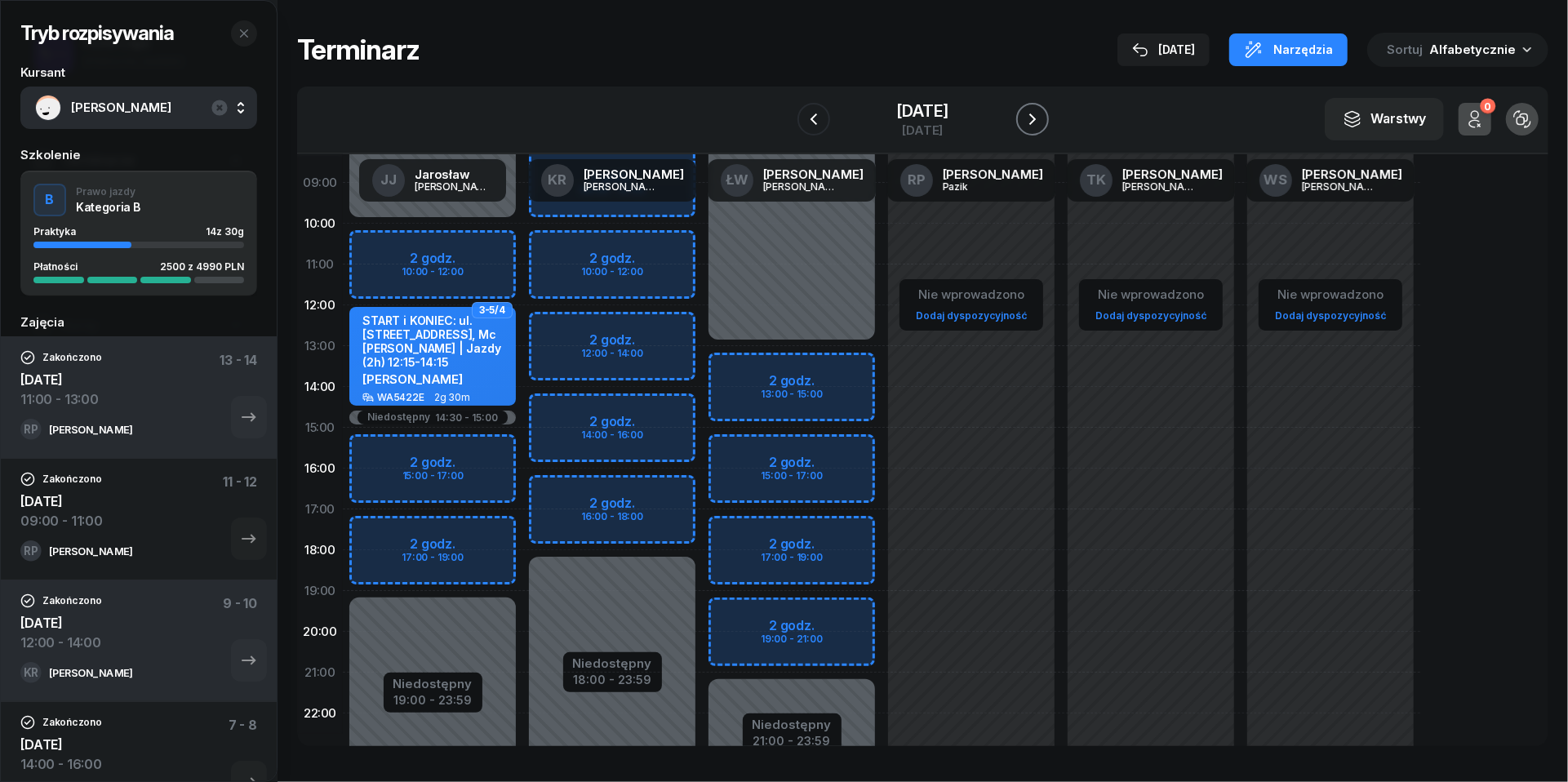
click at [1042, 121] on icon "button" at bounding box center [1033, 119] width 20 height 20
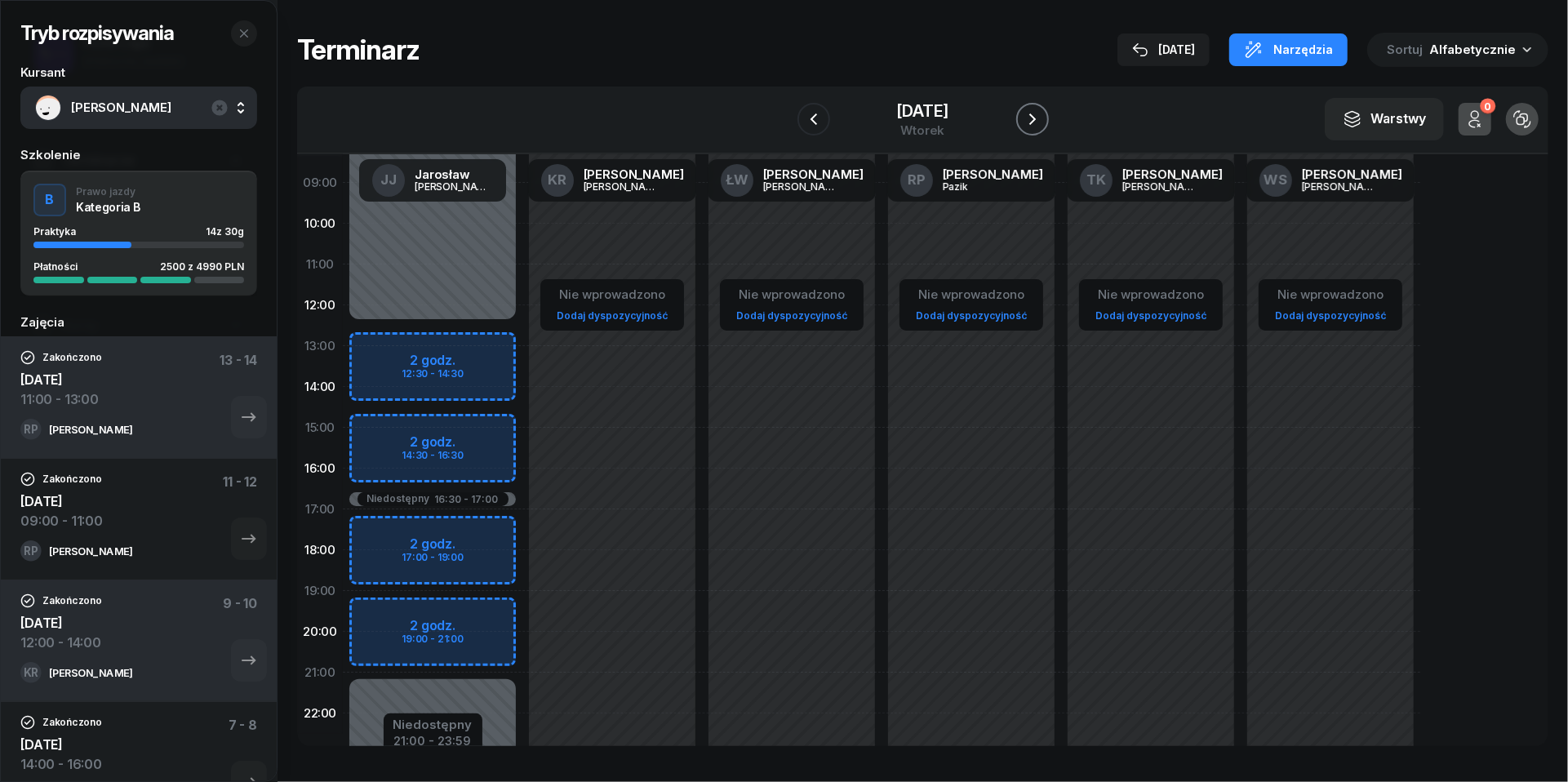
click at [1042, 121] on icon "button" at bounding box center [1033, 119] width 20 height 20
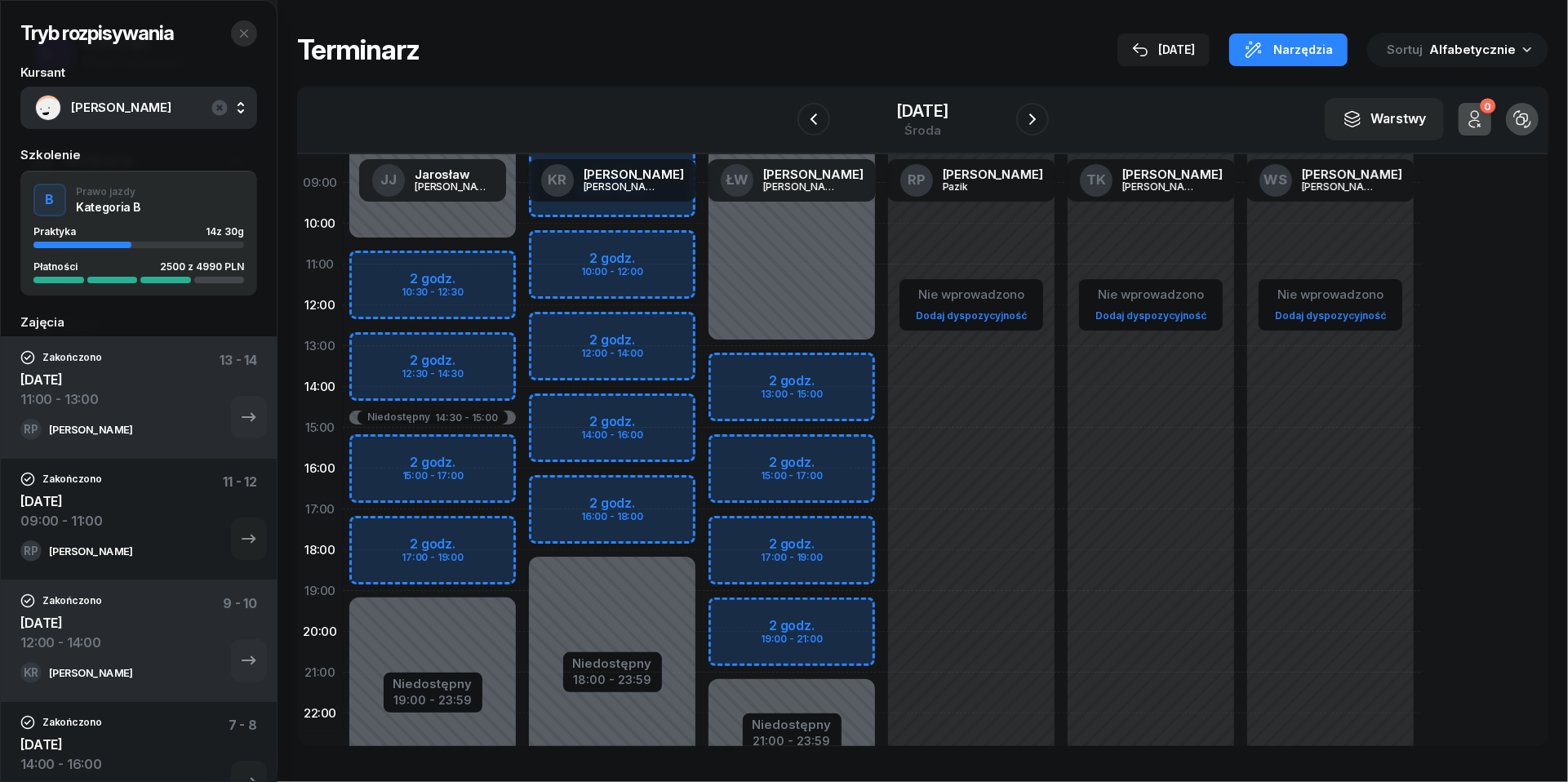
click at [242, 33] on icon "button" at bounding box center [244, 33] width 13 height 13
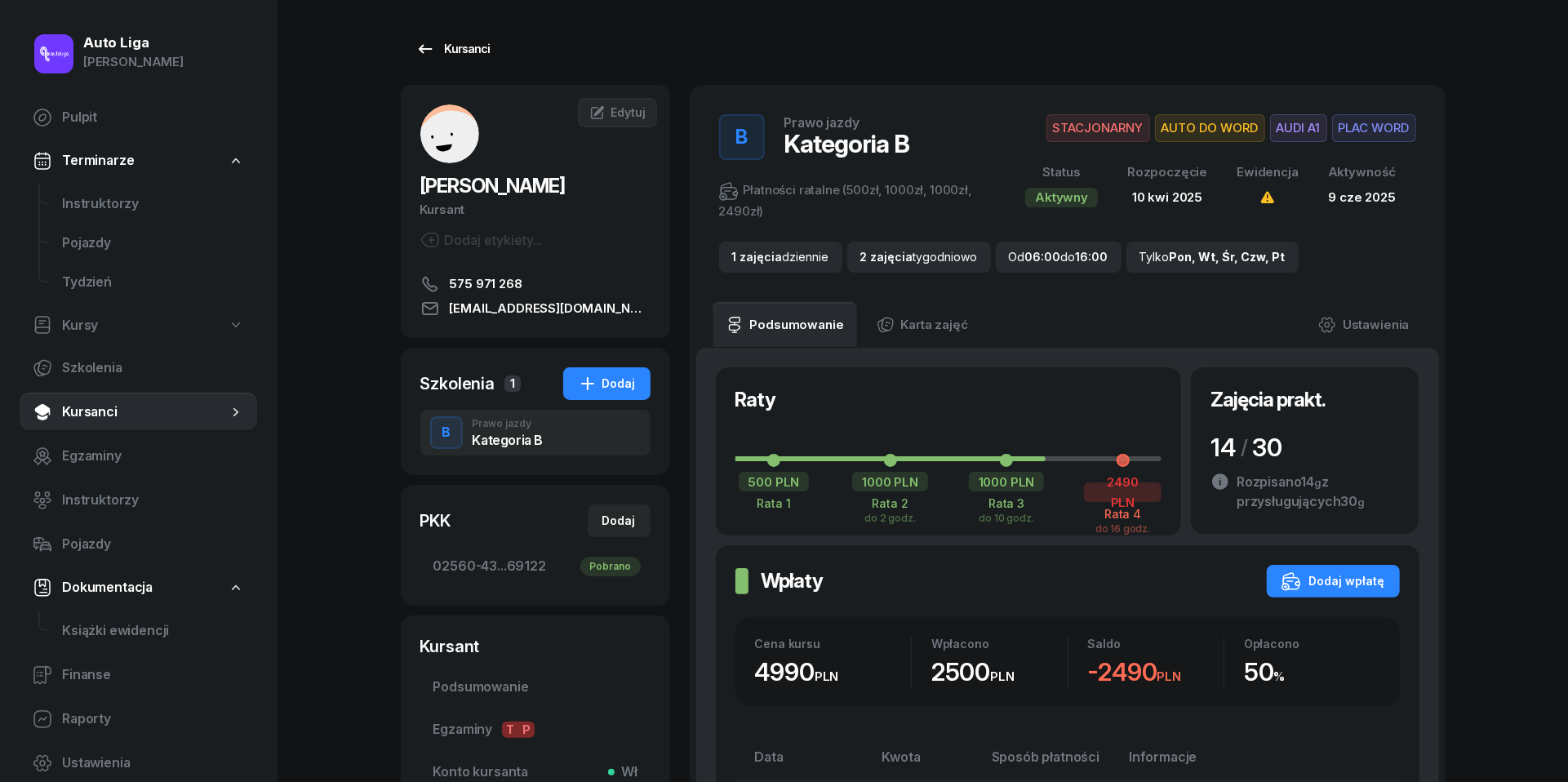
click at [429, 51] on icon at bounding box center [425, 48] width 20 height 20
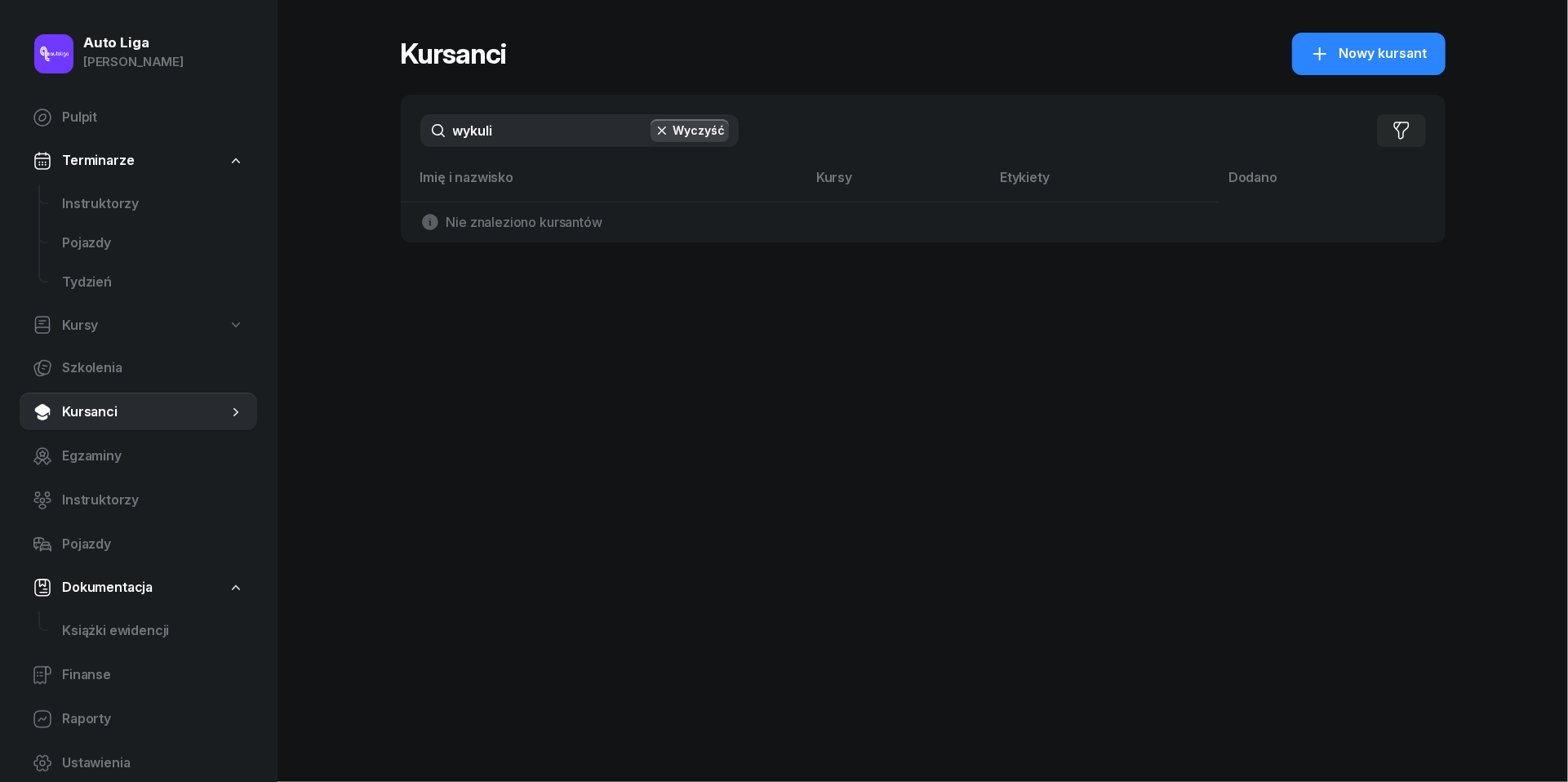
click at [522, 139] on input "wykuli" at bounding box center [579, 131] width 318 height 33
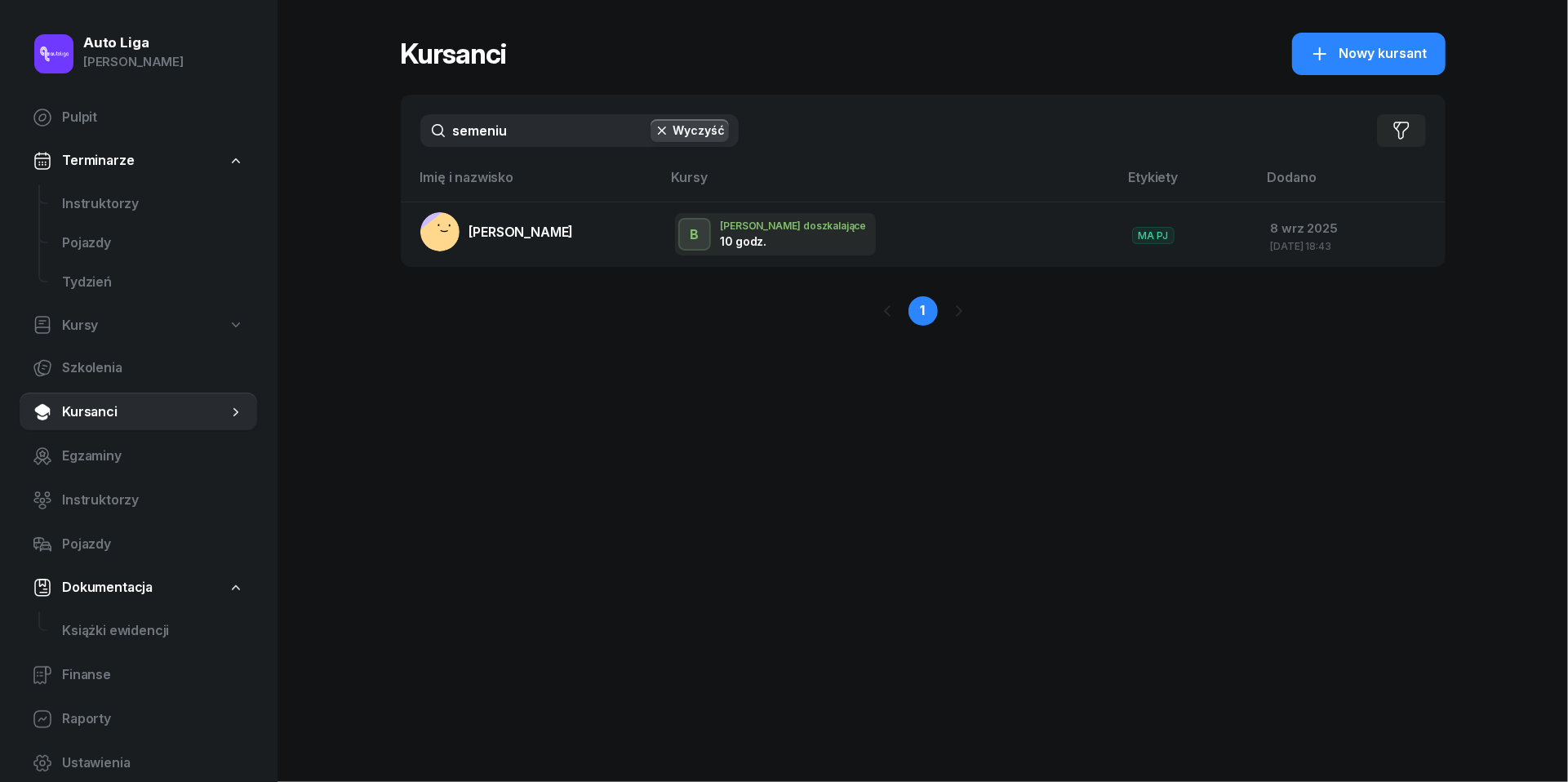
type input "[PERSON_NAME]"
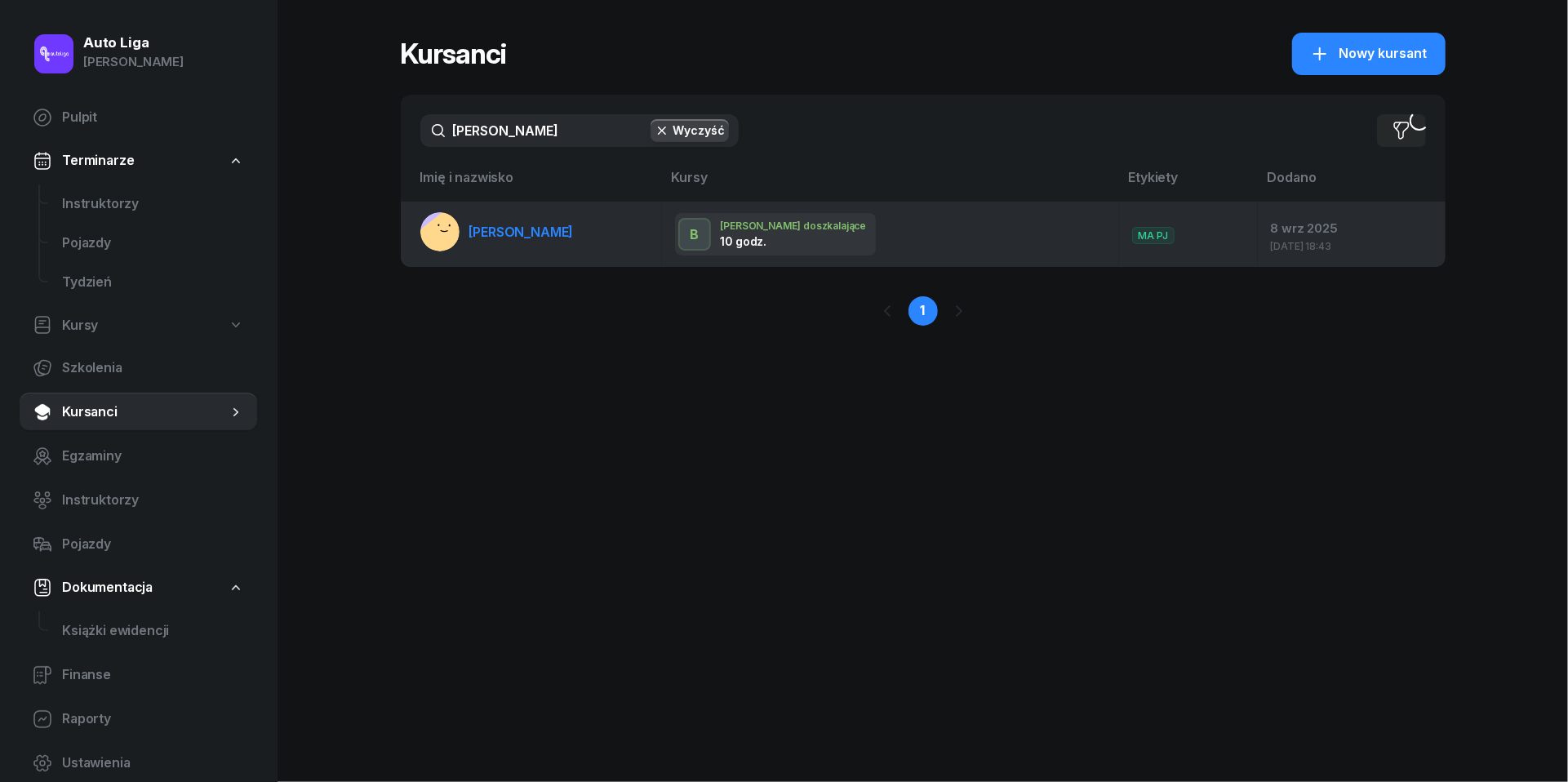
drag, startPoint x: 521, startPoint y: 167, endPoint x: 506, endPoint y: 225, distance: 59.9
click at [506, 225] on span "[PERSON_NAME]" at bounding box center [521, 231] width 104 height 16
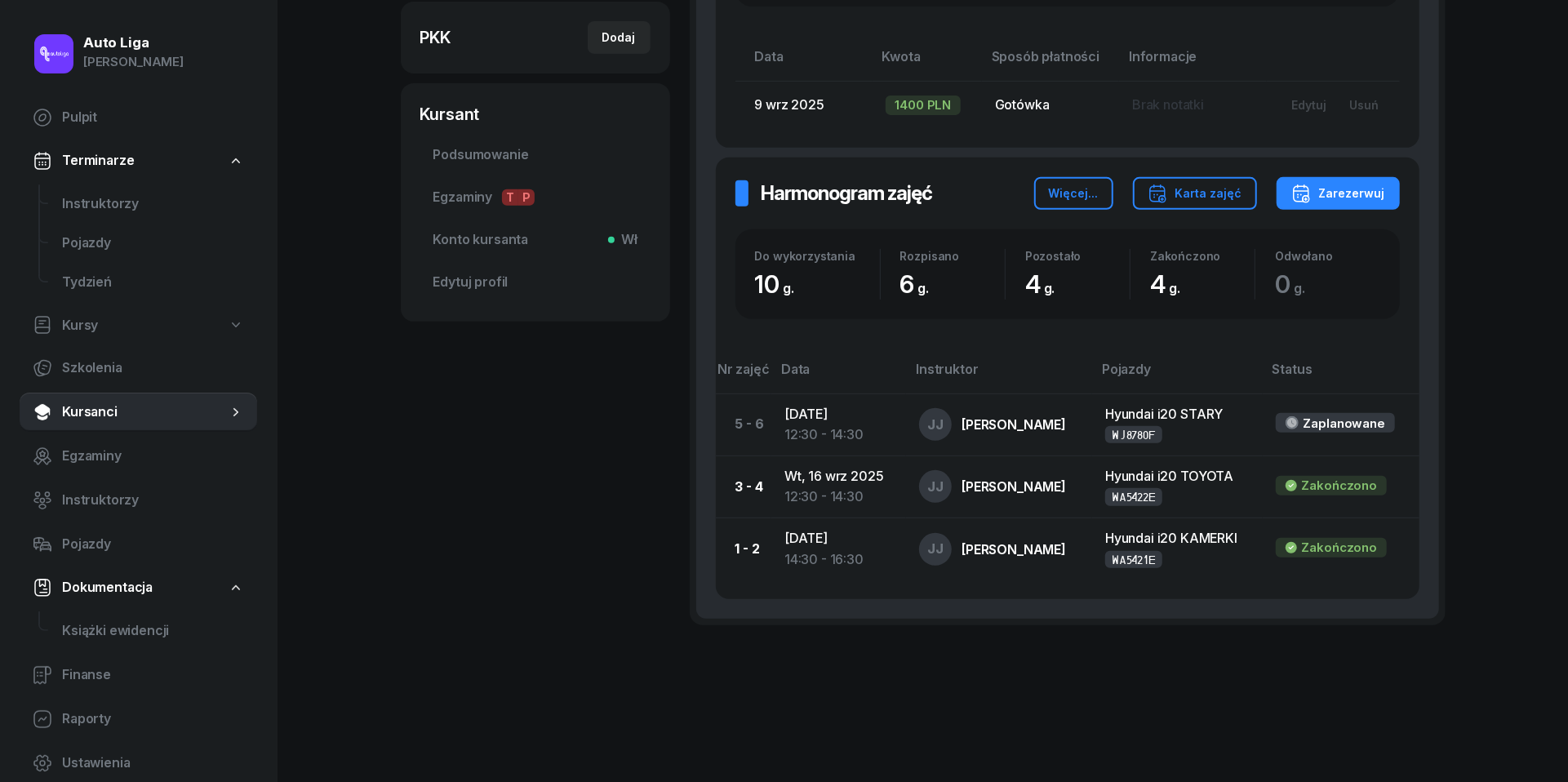
scroll to position [454, 0]
click at [1330, 197] on div "Zarezerwuj" at bounding box center [1338, 194] width 94 height 20
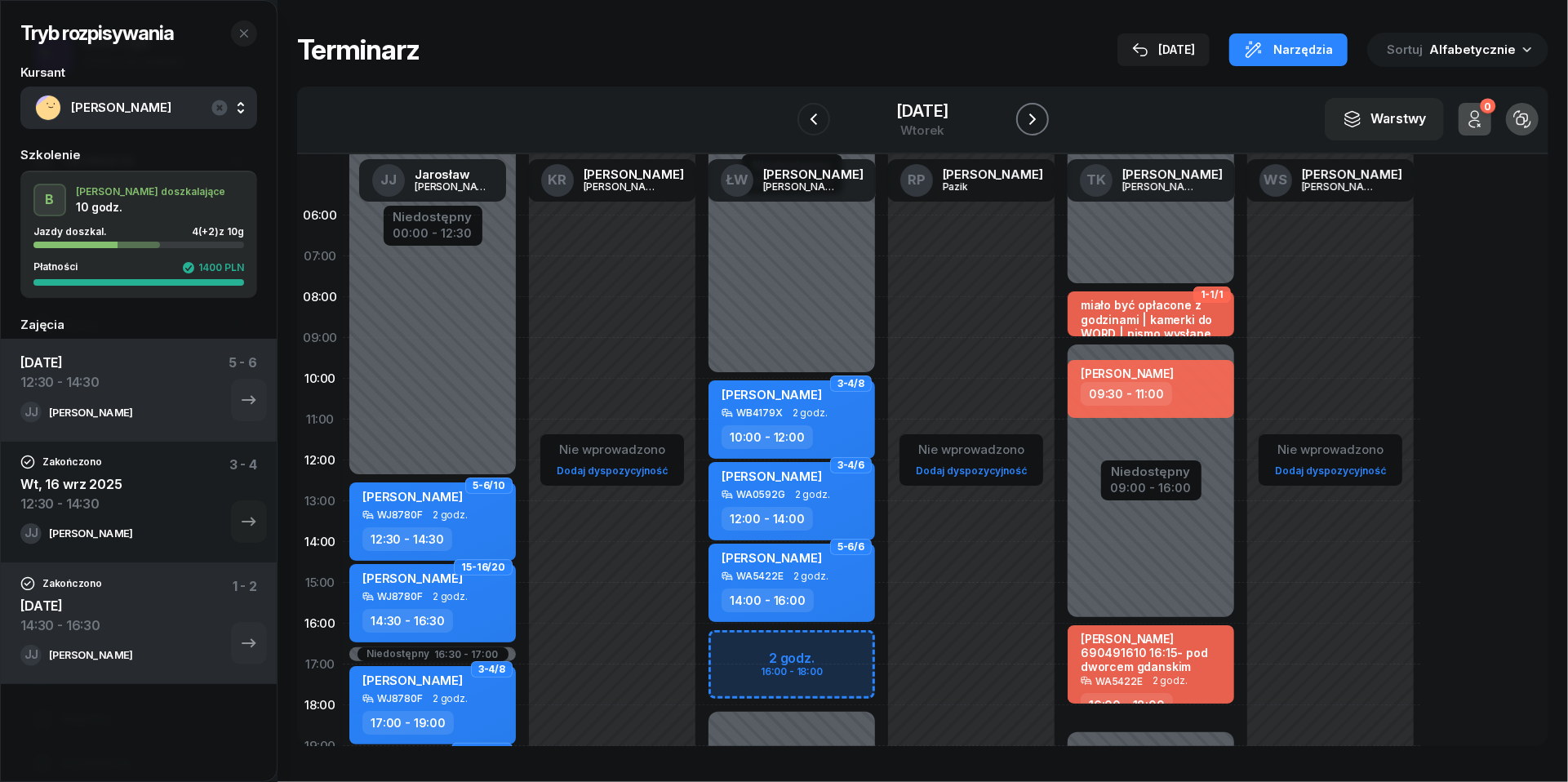
click at [1036, 116] on icon "button" at bounding box center [1033, 119] width 7 height 11
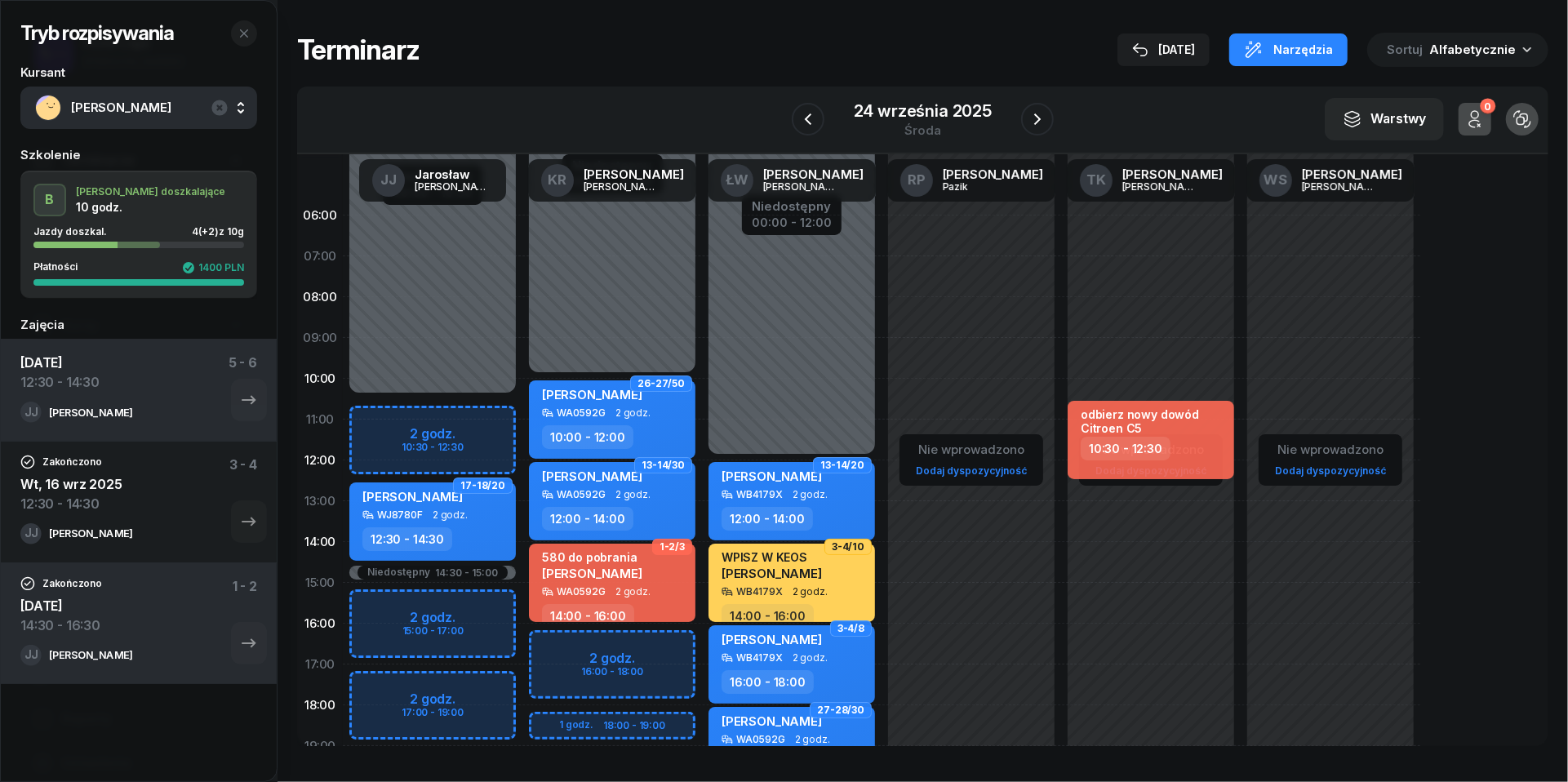
click at [380, 418] on div "Niedostępny 00:00 - 10:30 Niedostępny 19:00 - 23:59 Niedostępny 14:30 - 15:00 2…" at bounding box center [433, 583] width 179 height 776
select select "10"
select select "12"
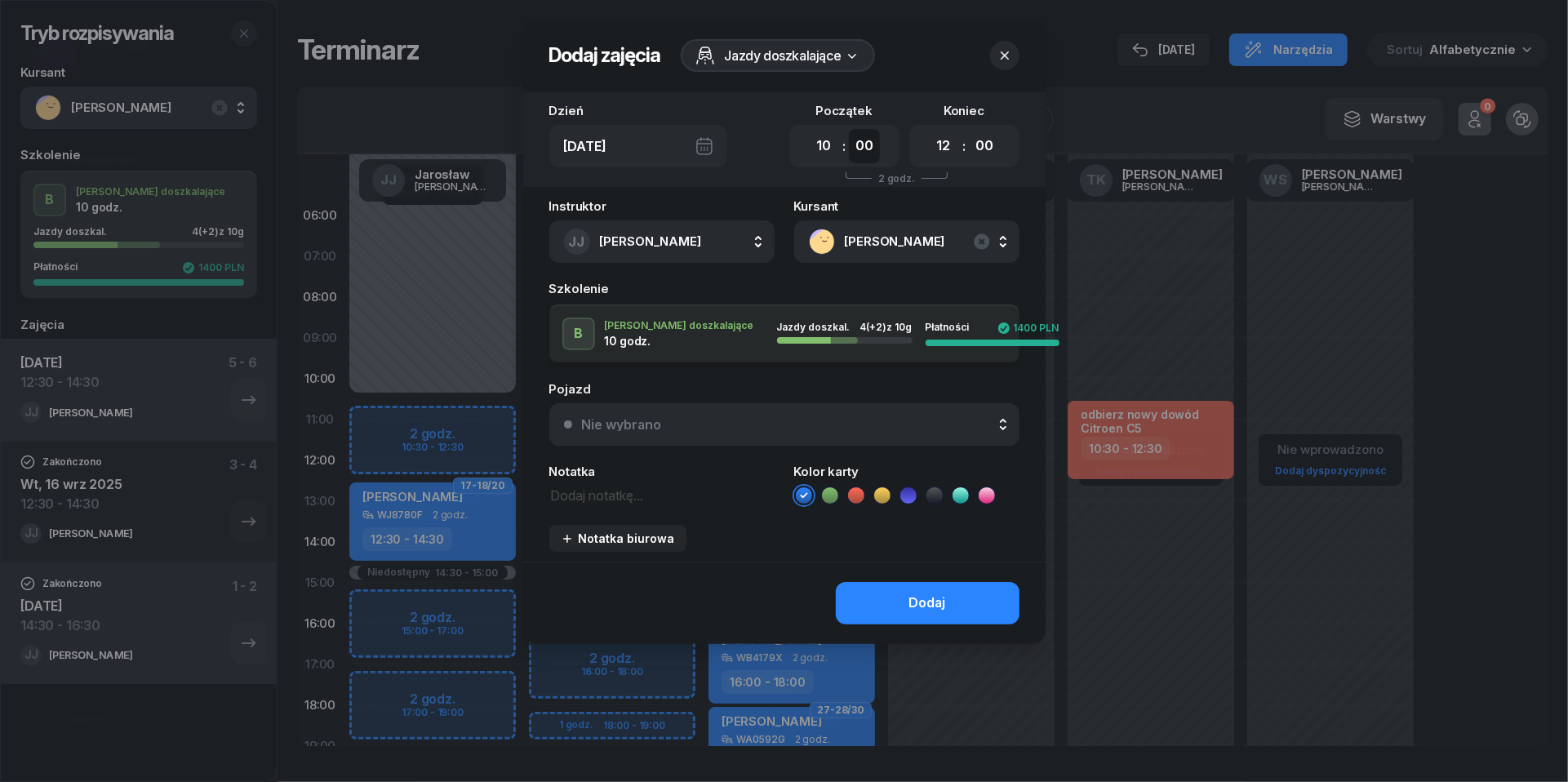
select select "30"
click at [869, 422] on div "Nie wybrano" at bounding box center [793, 424] width 423 height 13
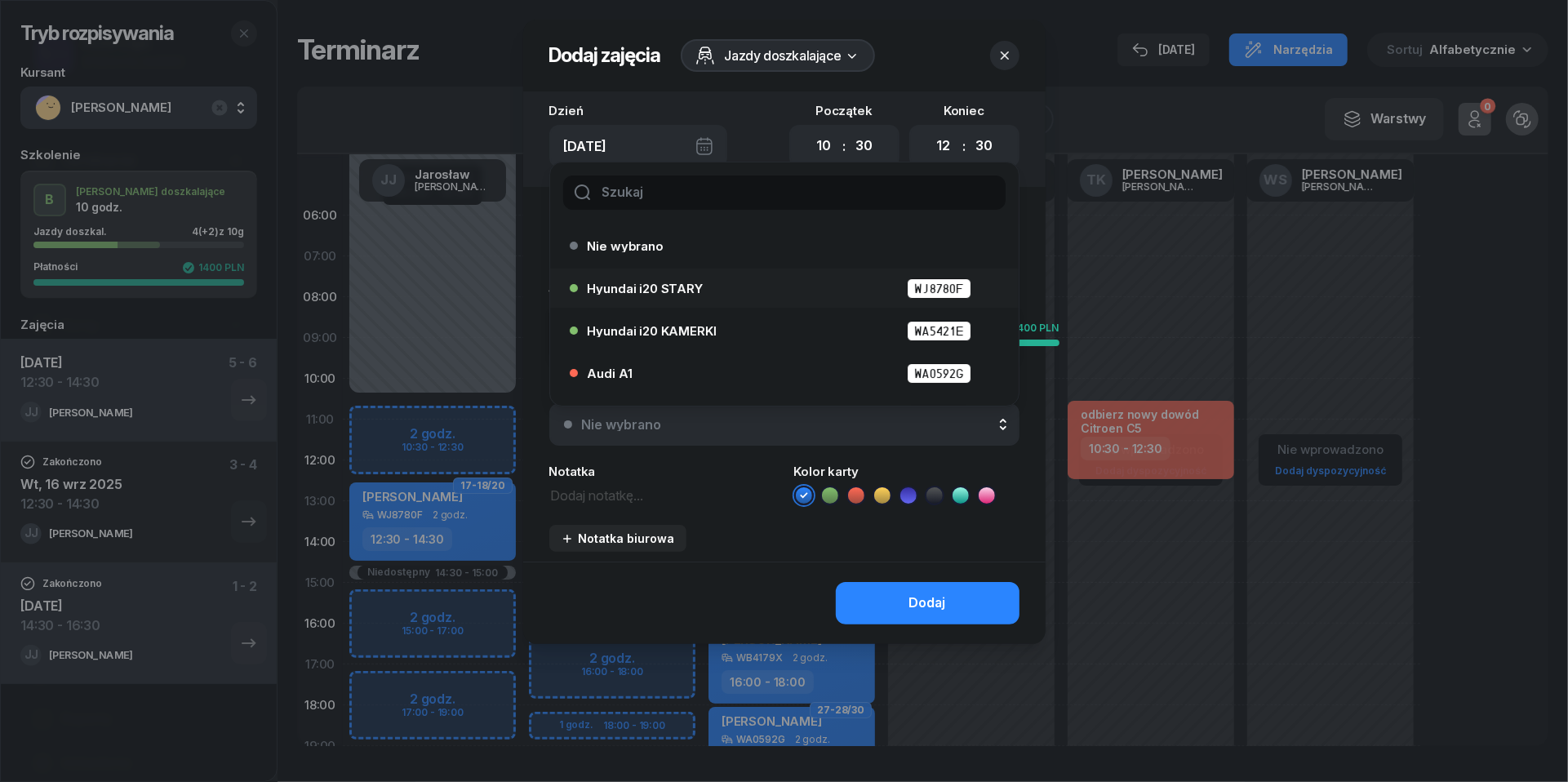
click at [749, 287] on div "Hyundai i20 STARY WJ8780F" at bounding box center [789, 289] width 402 height 21
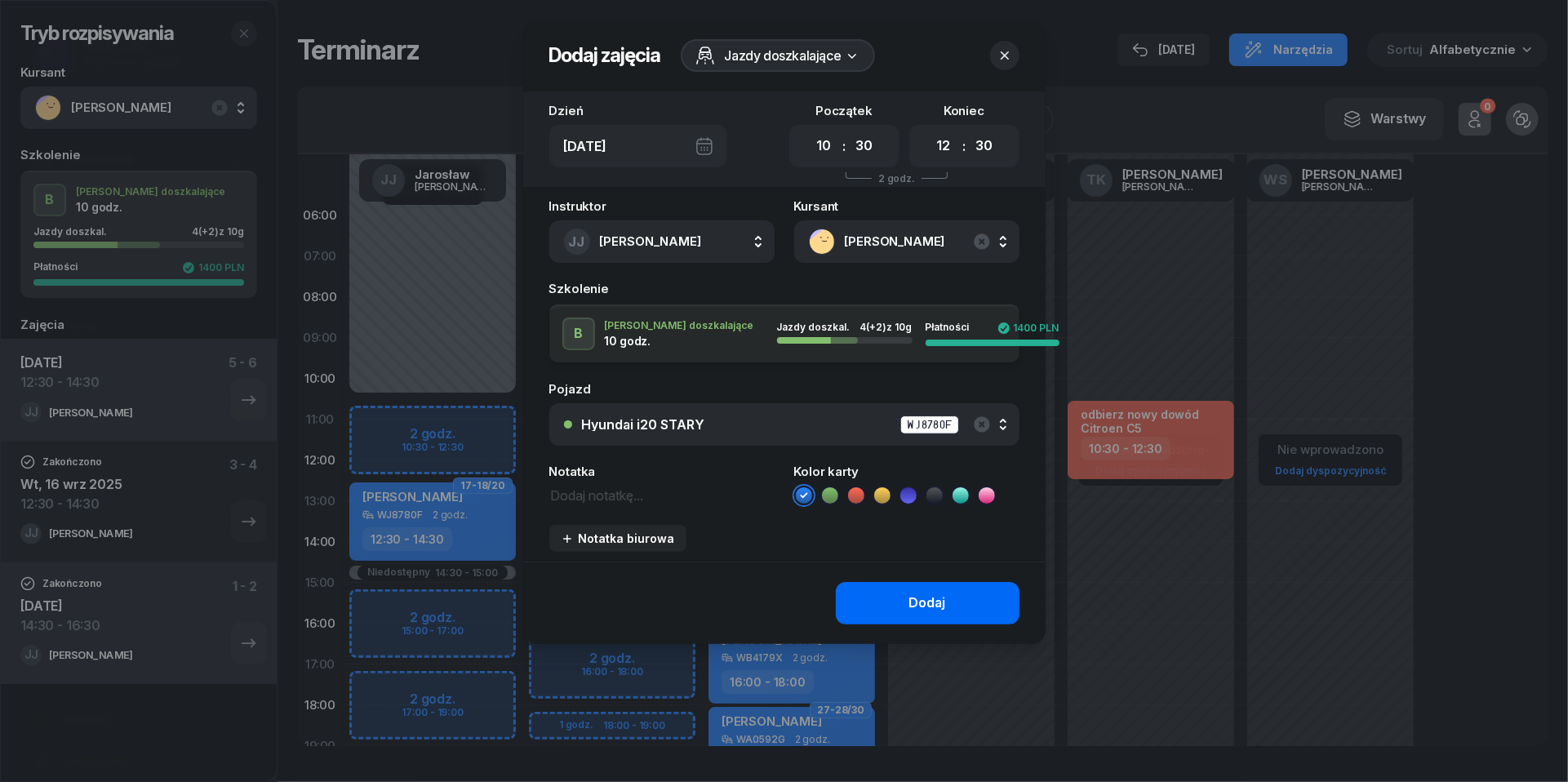
click at [902, 596] on button "Dodaj" at bounding box center [928, 603] width 184 height 42
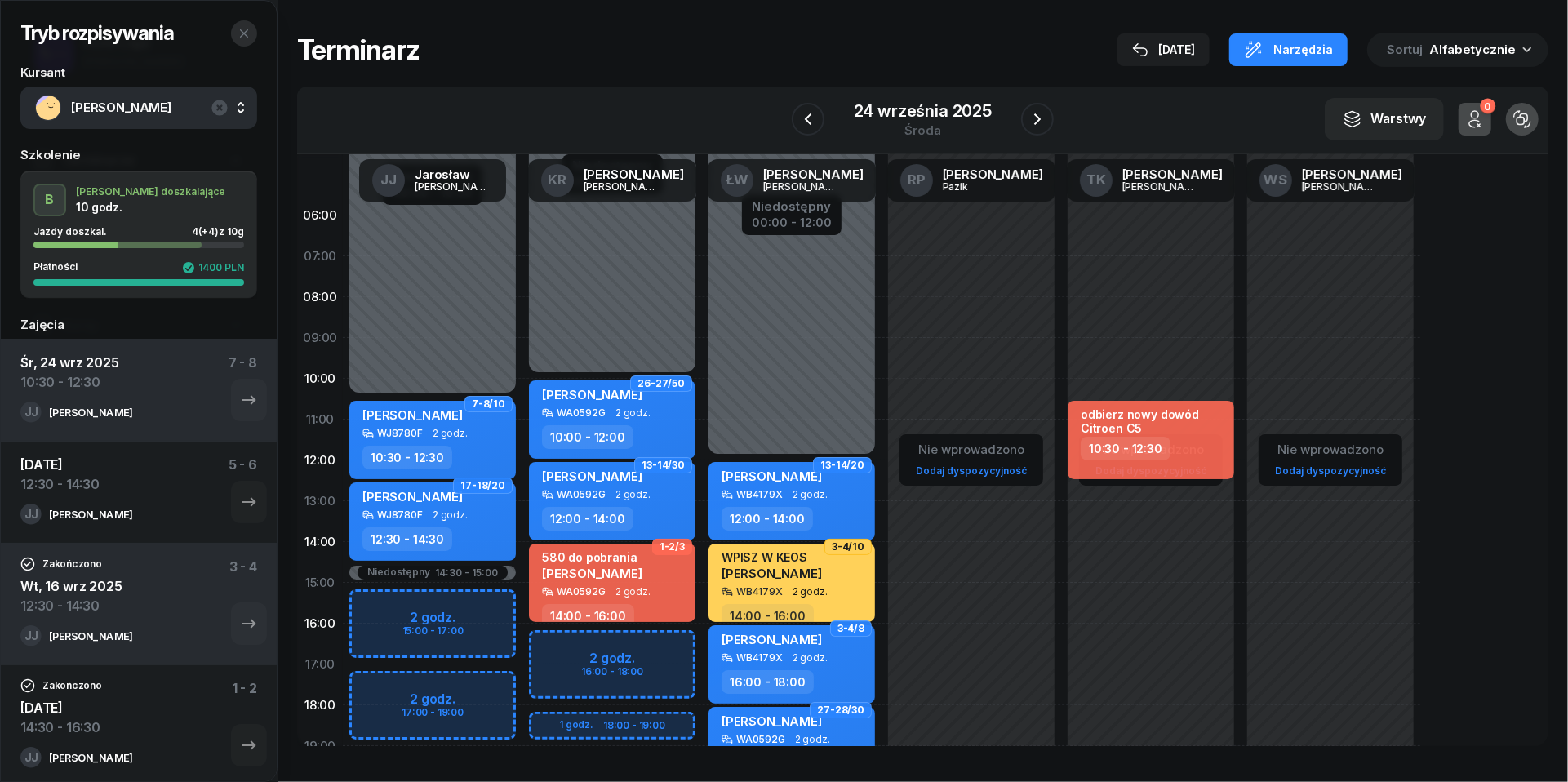
click at [247, 34] on icon "button" at bounding box center [244, 33] width 13 height 13
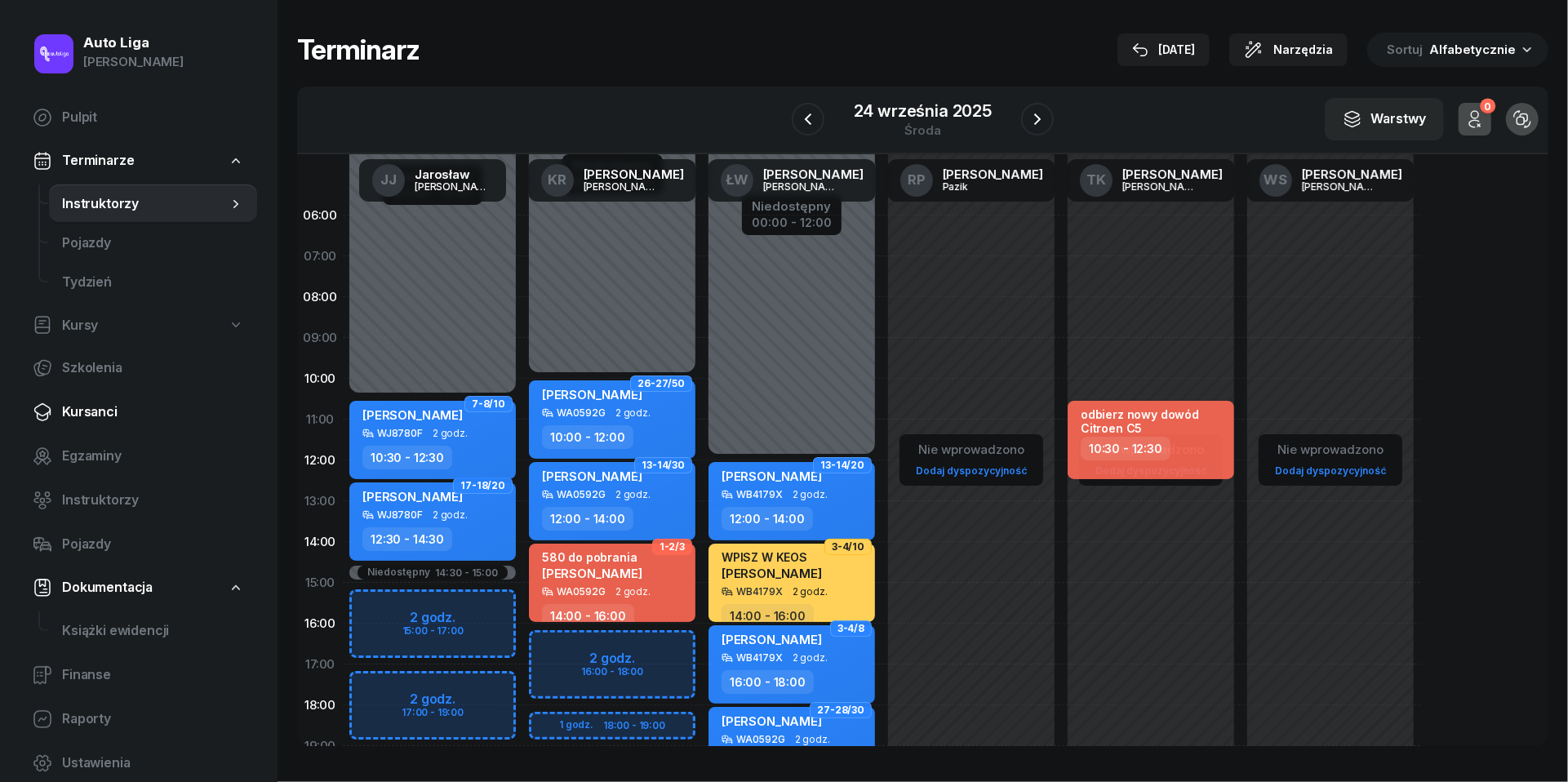
click at [78, 405] on span "Kursanci" at bounding box center [153, 412] width 182 height 22
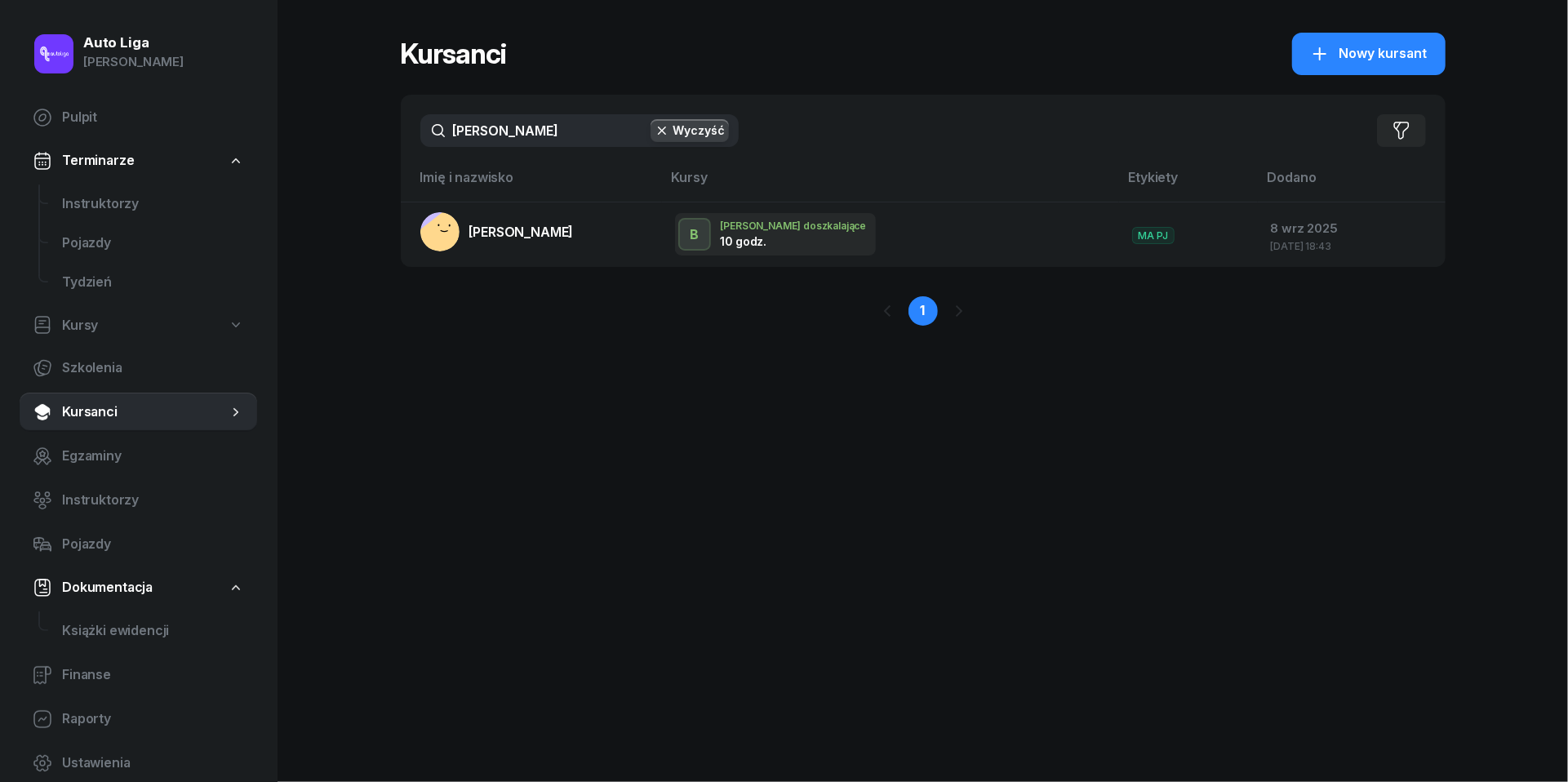
click at [522, 131] on input "[PERSON_NAME]" at bounding box center [579, 131] width 318 height 33
type input "[PERSON_NAME]"
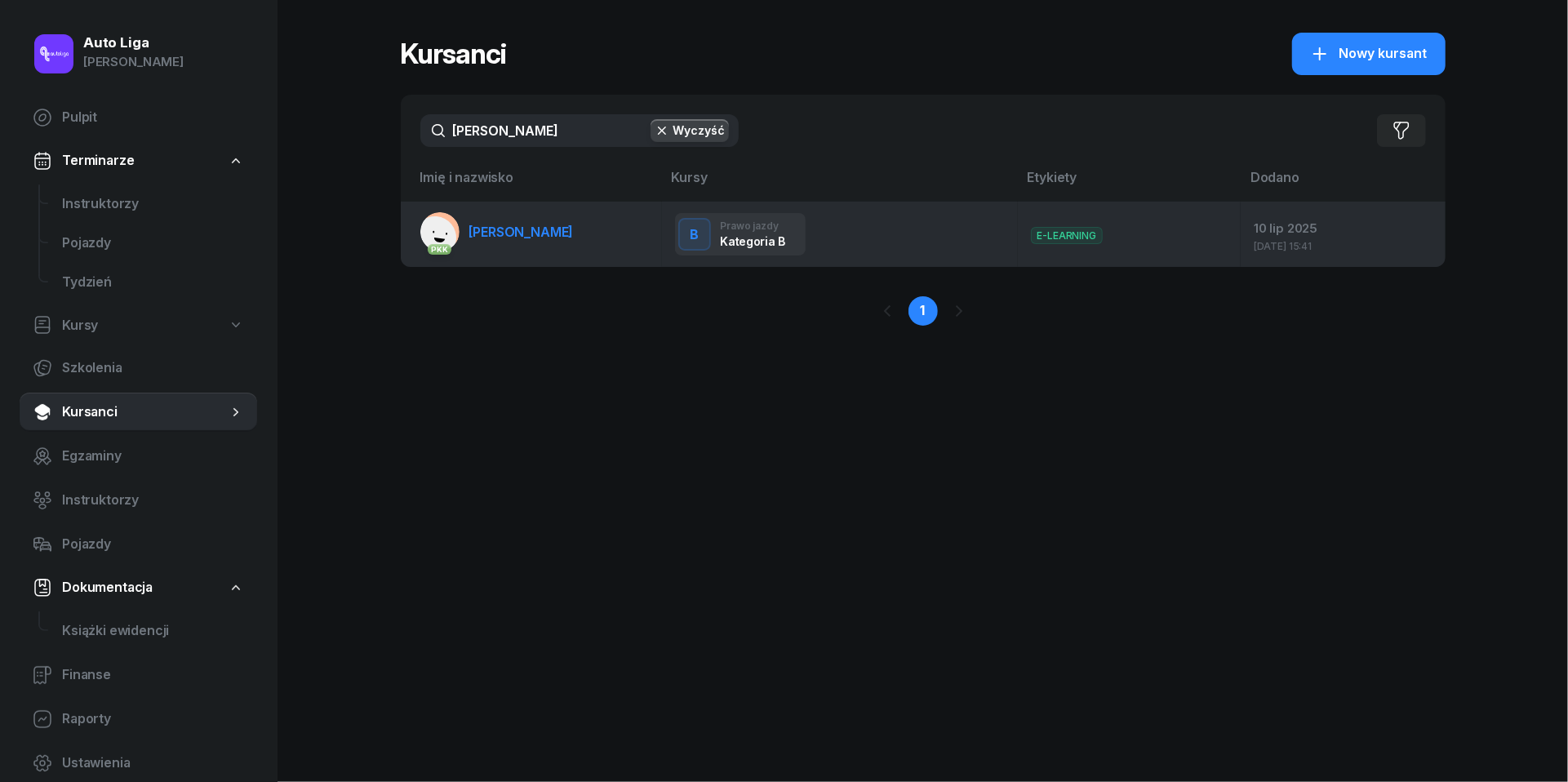
drag, startPoint x: 527, startPoint y: 167, endPoint x: 531, endPoint y: 221, distance: 54.1
click at [531, 221] on link "PKK [PERSON_NAME]" at bounding box center [497, 231] width 153 height 39
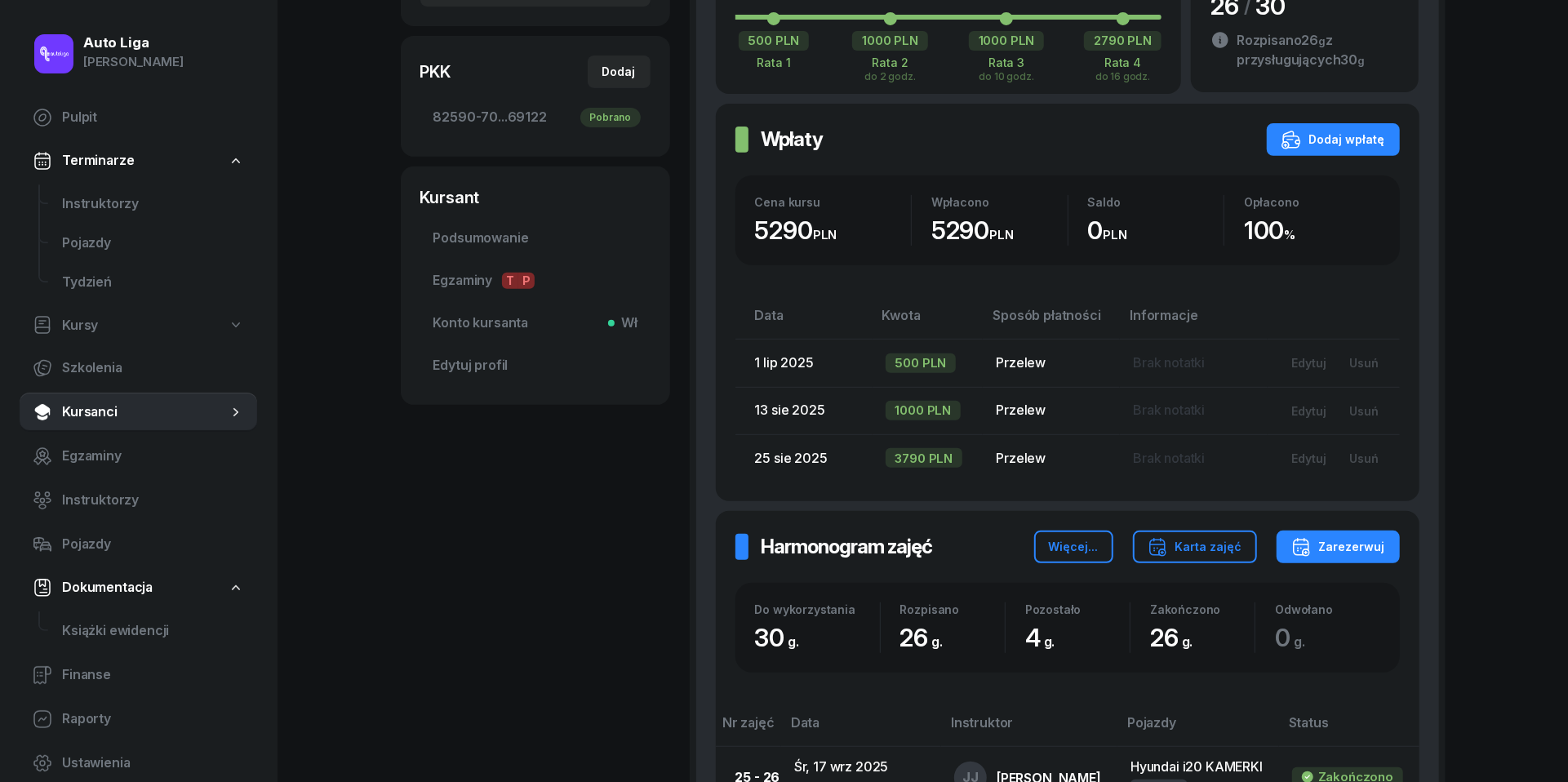
scroll to position [495, 0]
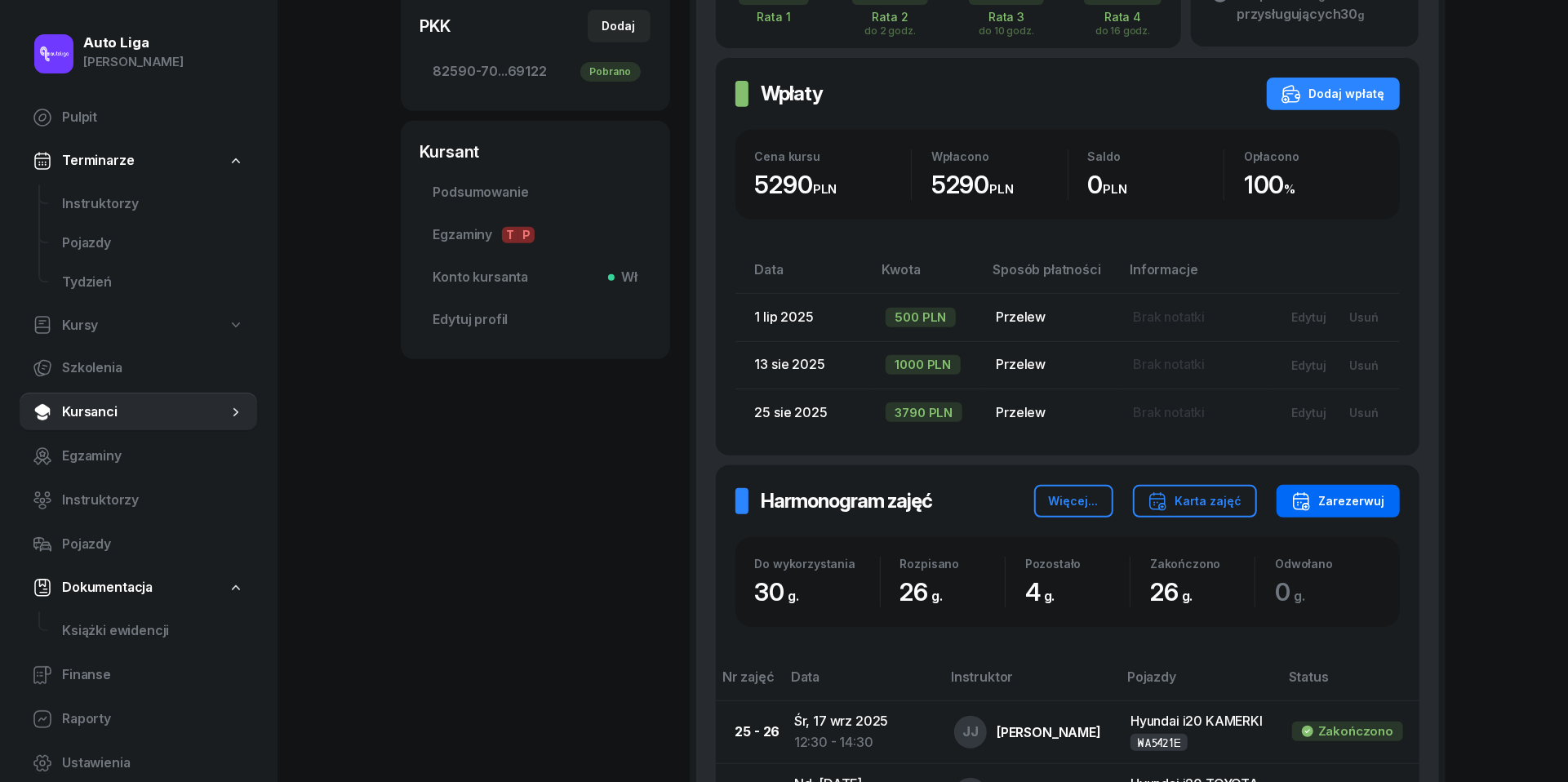
click at [1353, 492] on div "Zarezerwuj" at bounding box center [1338, 501] width 94 height 20
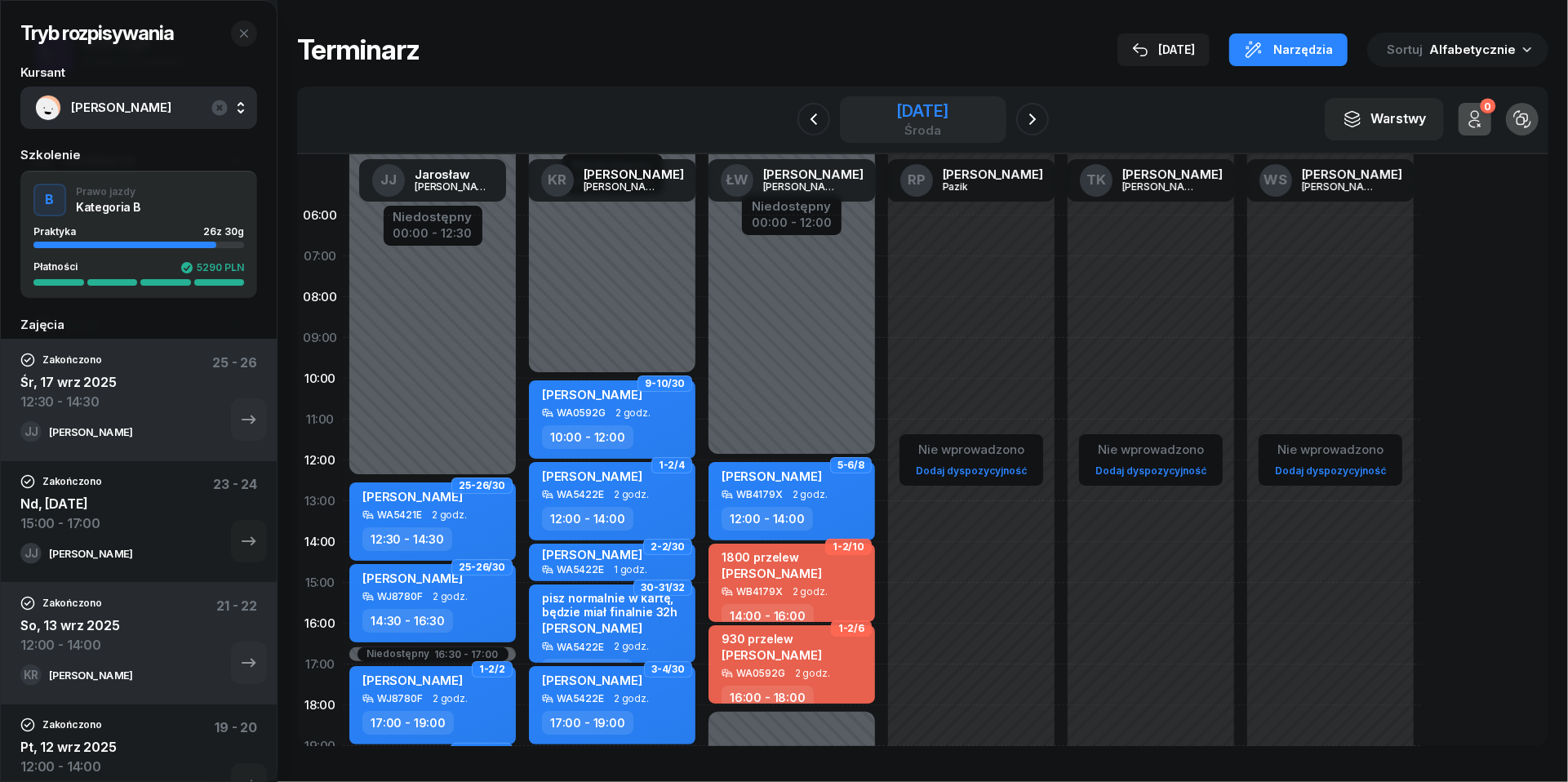
click at [915, 129] on div "środa" at bounding box center [922, 130] width 53 height 12
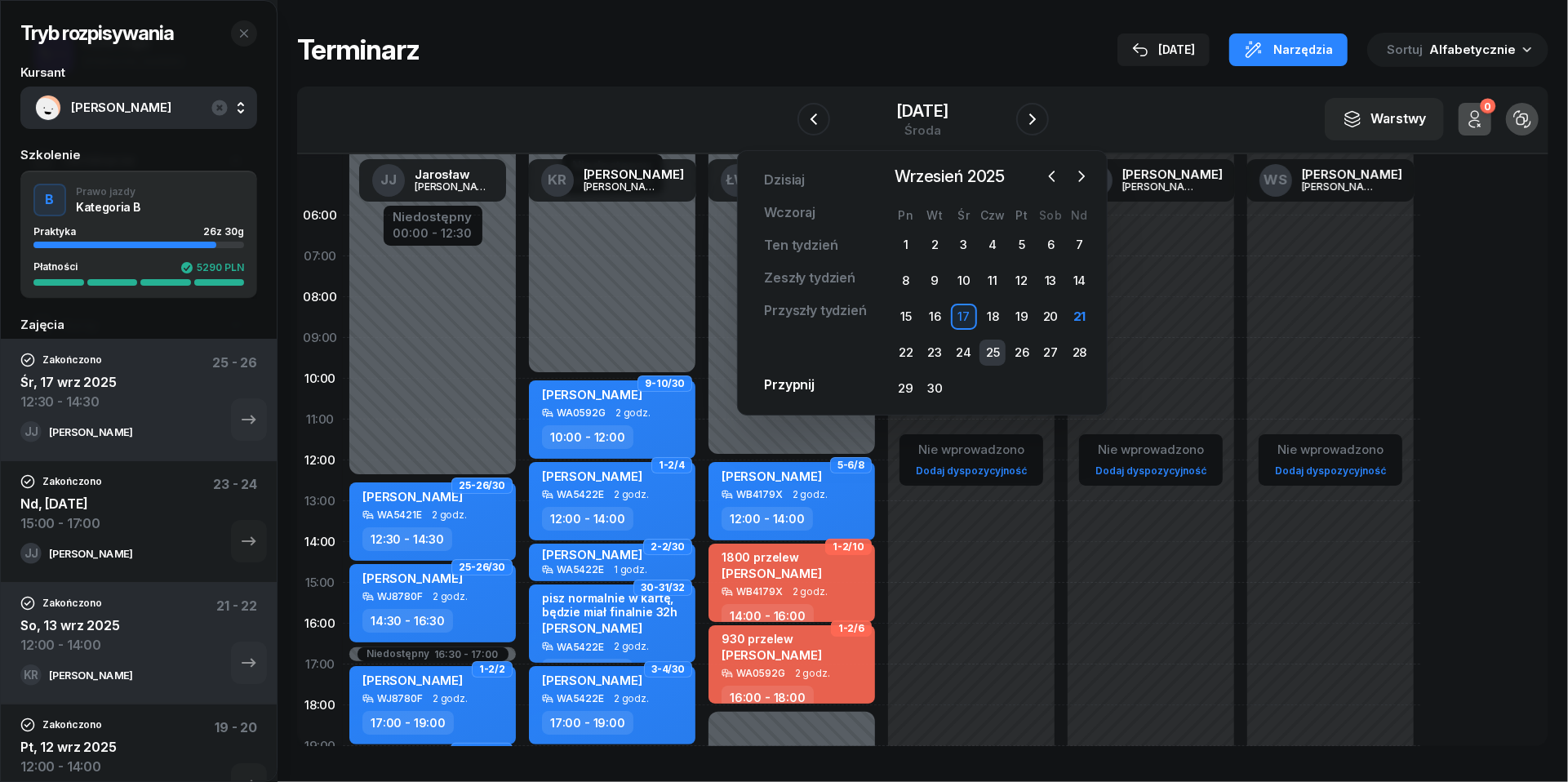
click at [992, 347] on div "25" at bounding box center [992, 353] width 26 height 26
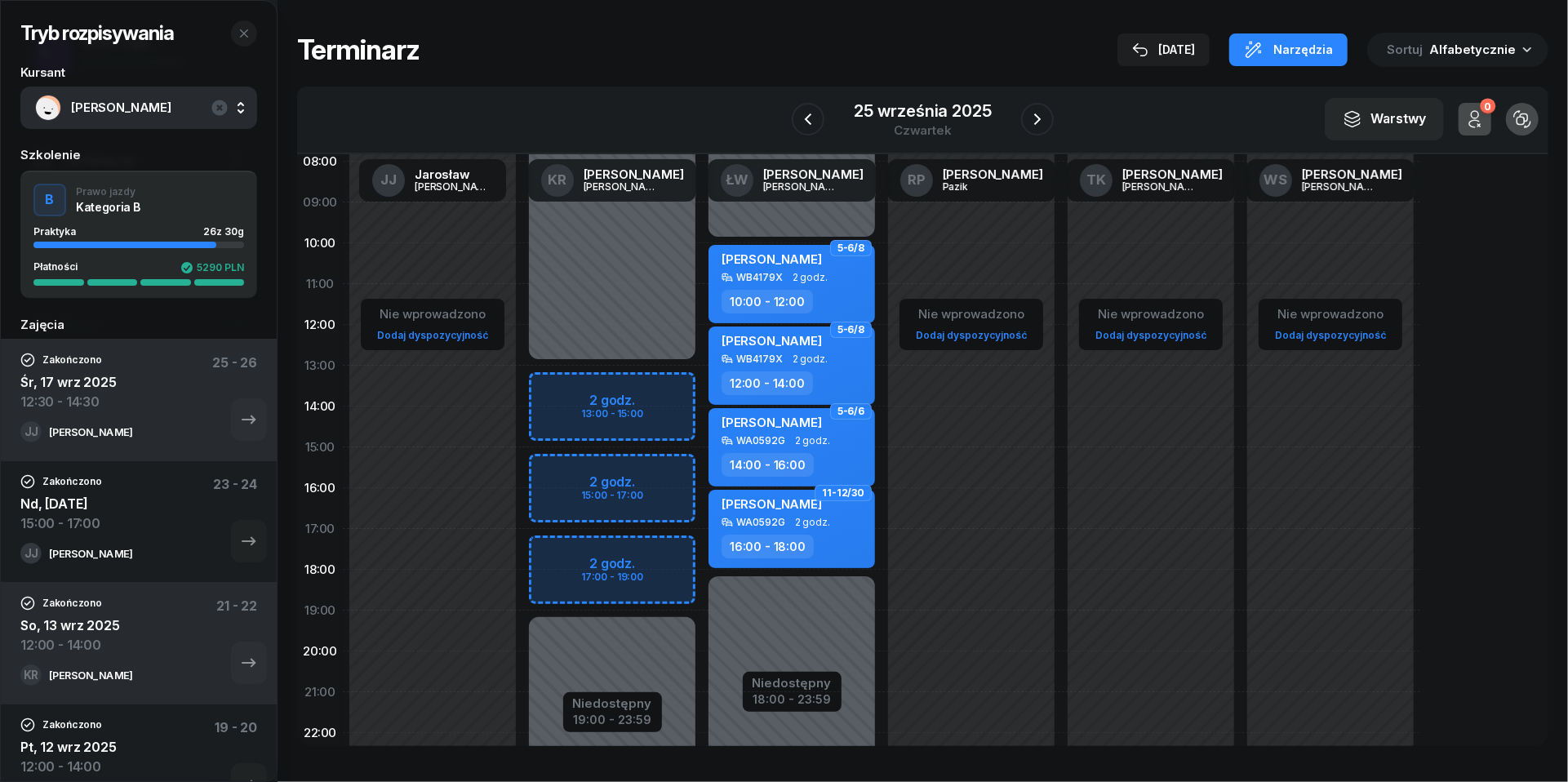
scroll to position [144, 0]
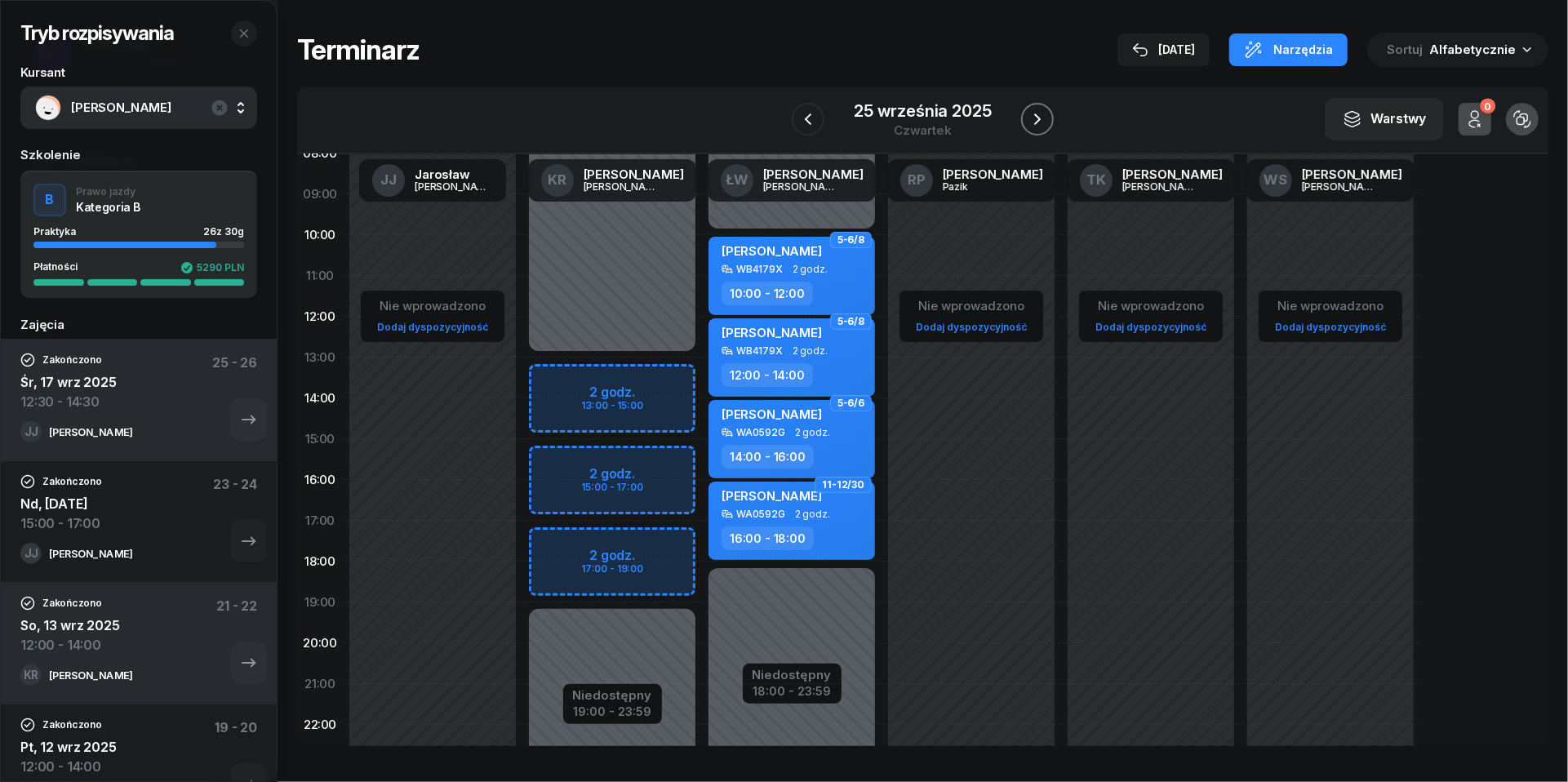
click at [1036, 109] on icon "button" at bounding box center [1037, 119] width 20 height 20
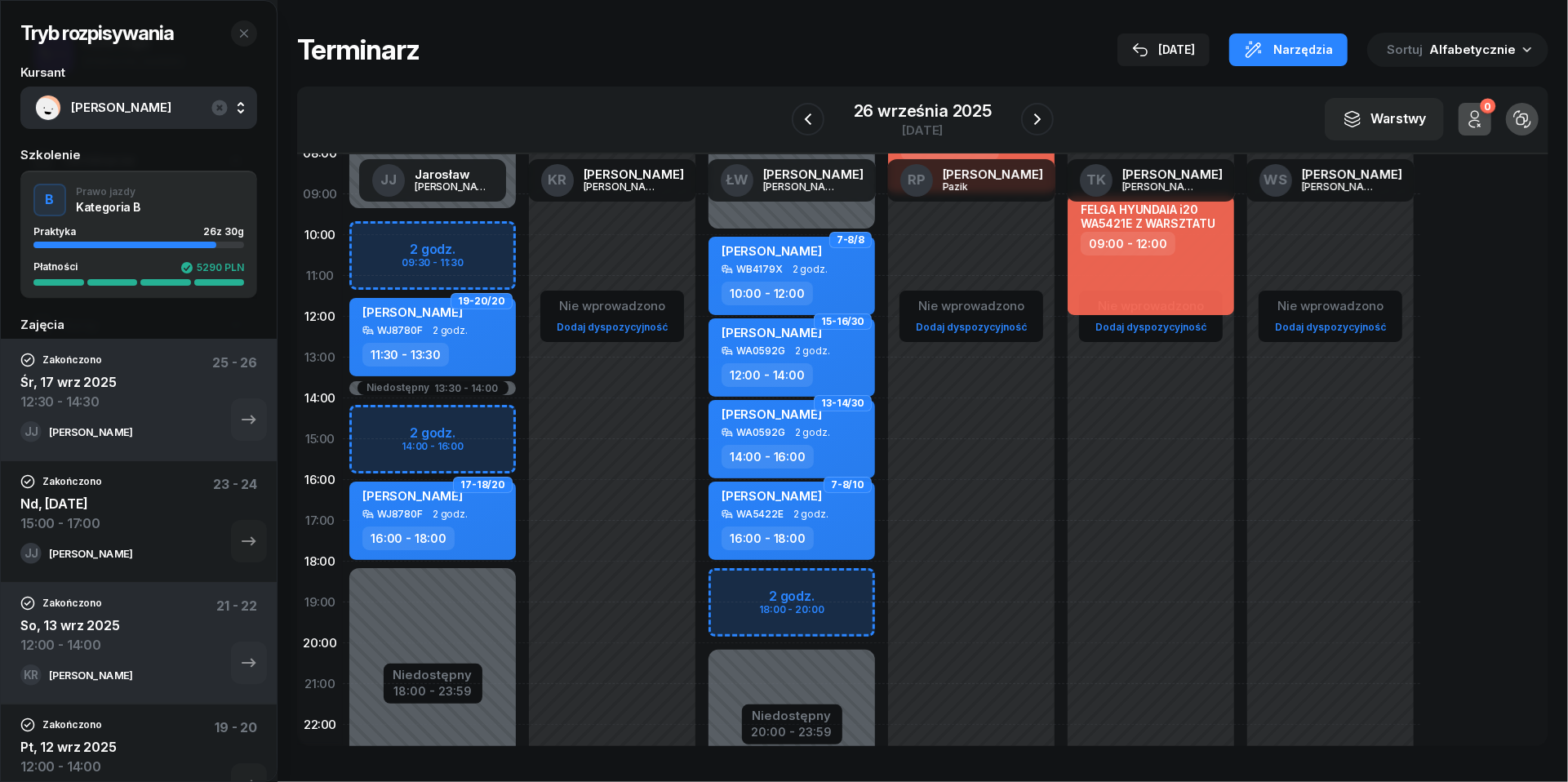
click at [386, 429] on div "Niedostępny 00:00 - 09:30 Niedostępny 18:00 - 23:59 Niedostępny 13:30 - 14:00 2…" at bounding box center [433, 440] width 179 height 776
select select "14"
select select "16"
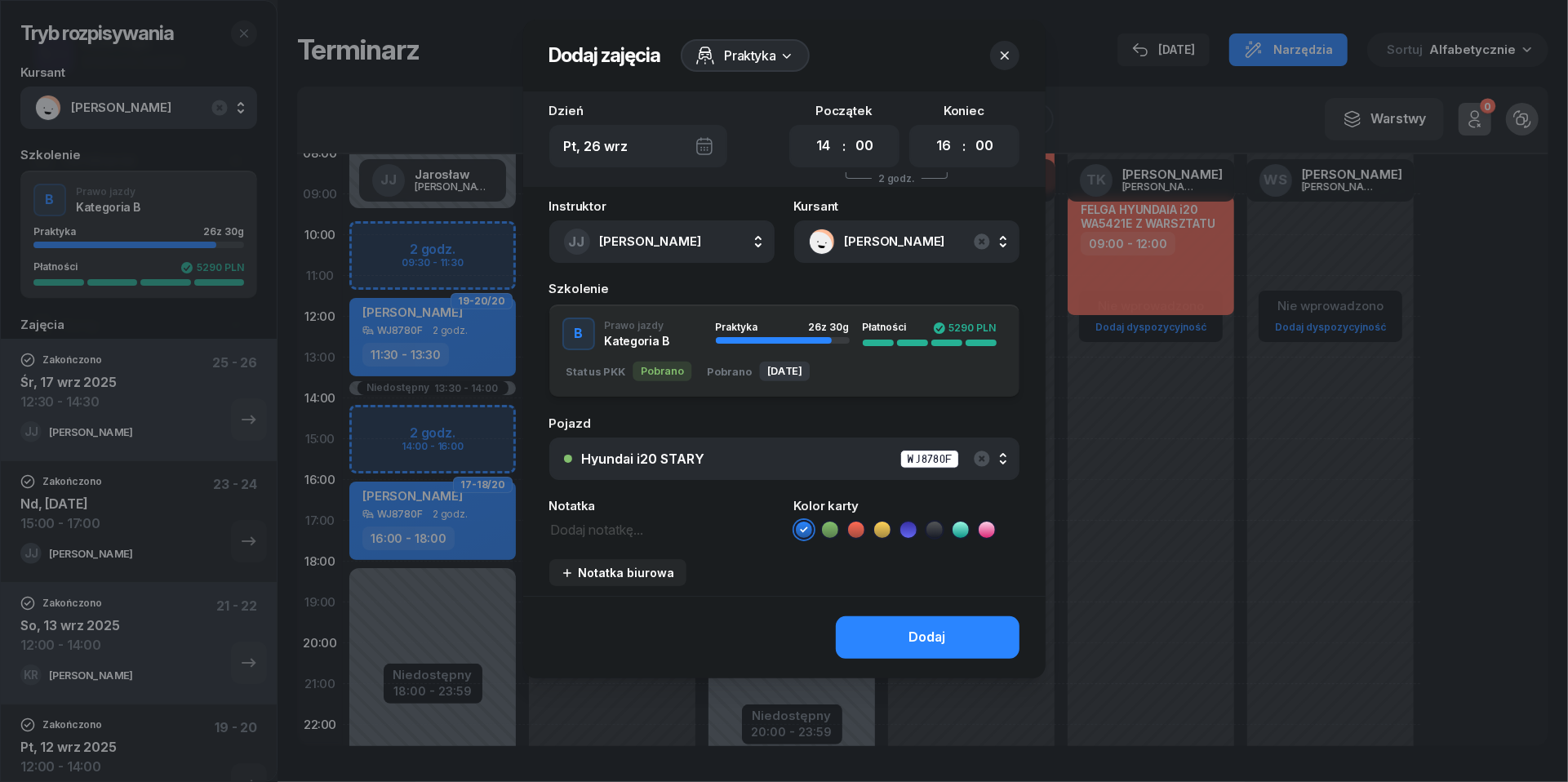
click at [954, 658] on div "Dodaj" at bounding box center [784, 637] width 522 height 83
click at [948, 634] on button "Dodaj" at bounding box center [928, 637] width 184 height 42
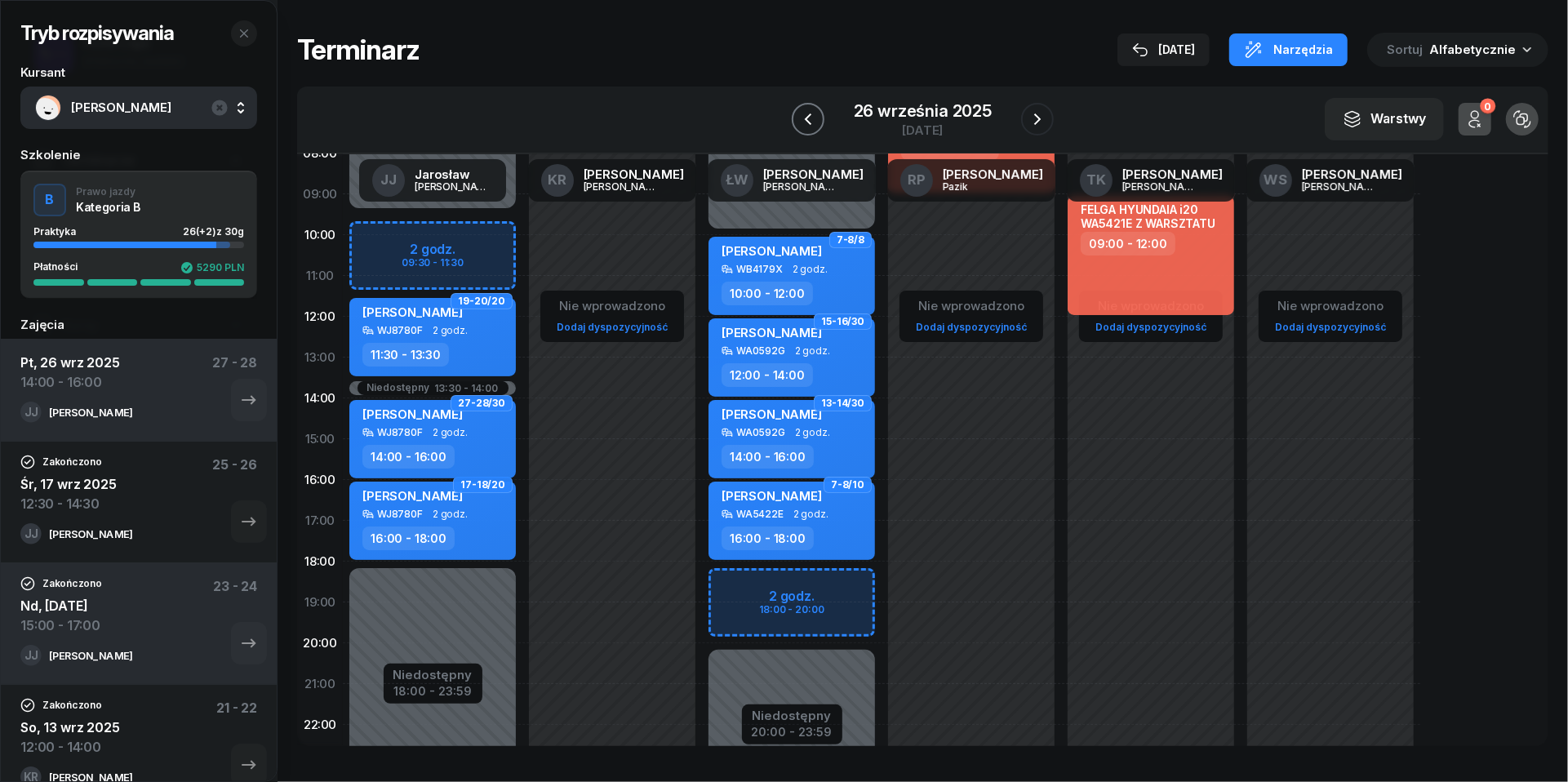
click at [808, 119] on icon "button" at bounding box center [808, 119] width 20 height 20
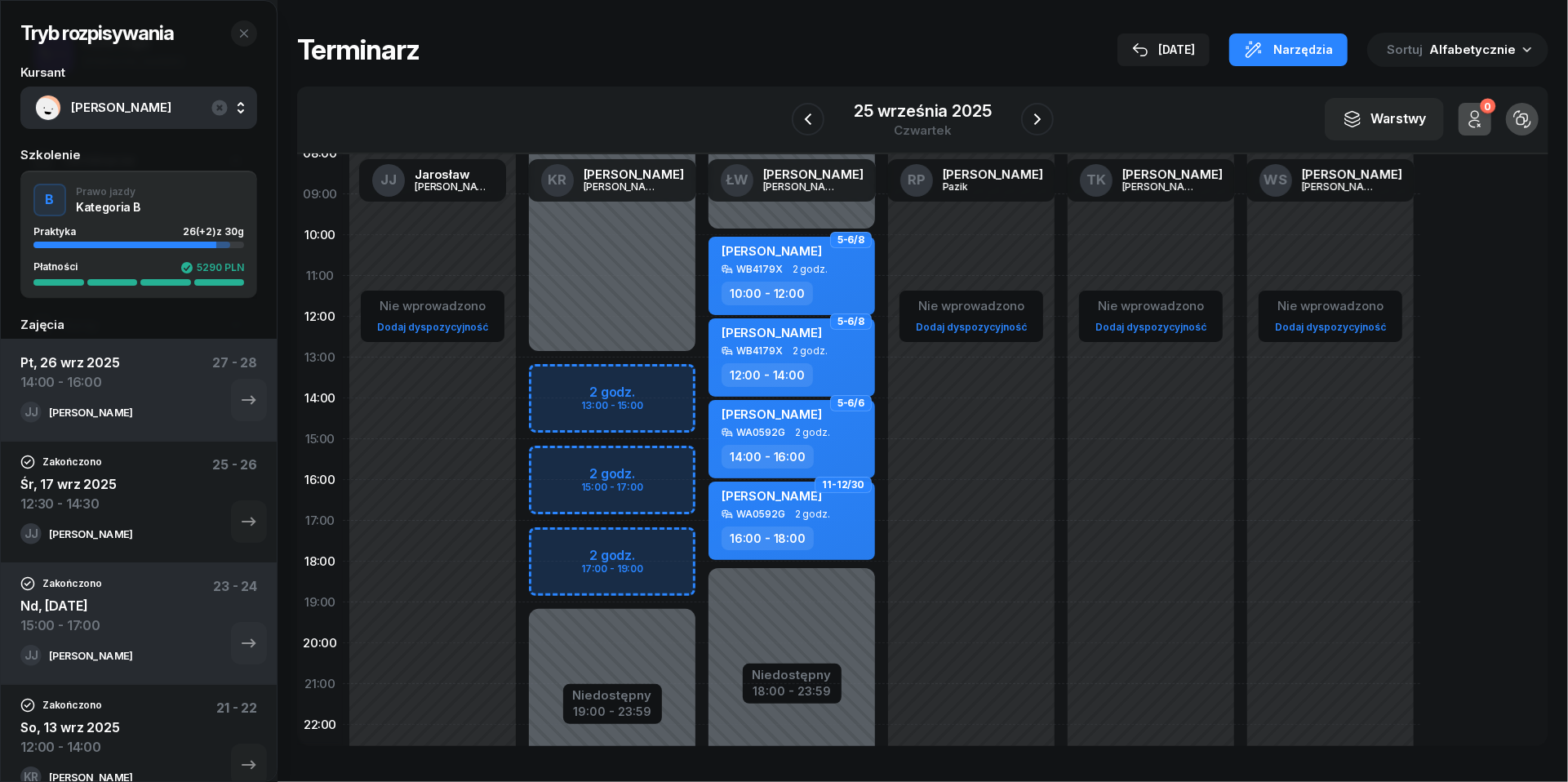
click at [628, 461] on div "Niedostępny 00:00 - 13:00 Niedostępny 19:00 - 23:59 2 godz. 13:00 - 15:00 2 god…" at bounding box center [612, 440] width 179 height 776
select select "15"
select select "17"
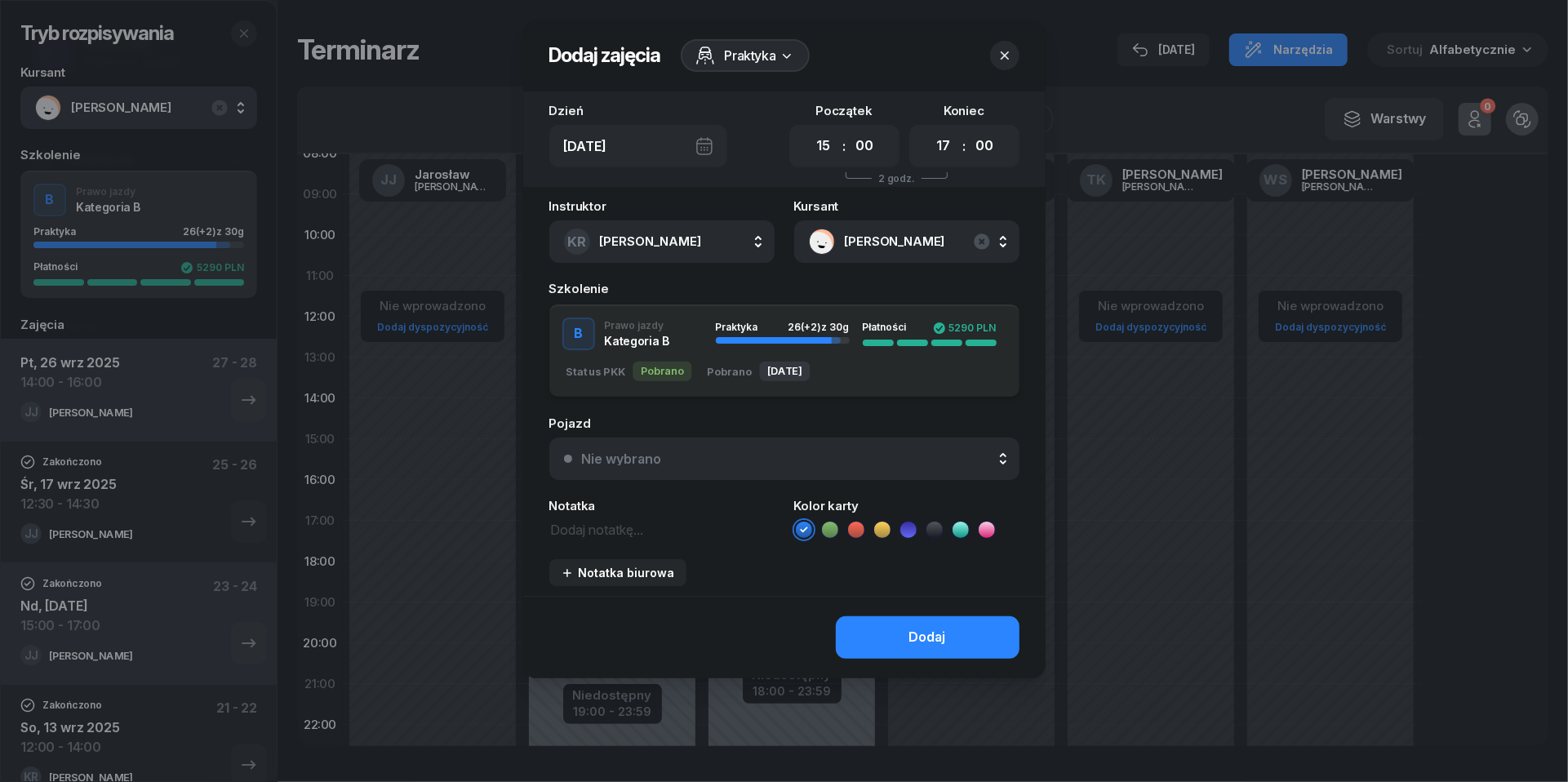
click at [787, 439] on button "Nie wybrano" at bounding box center [784, 459] width 470 height 42
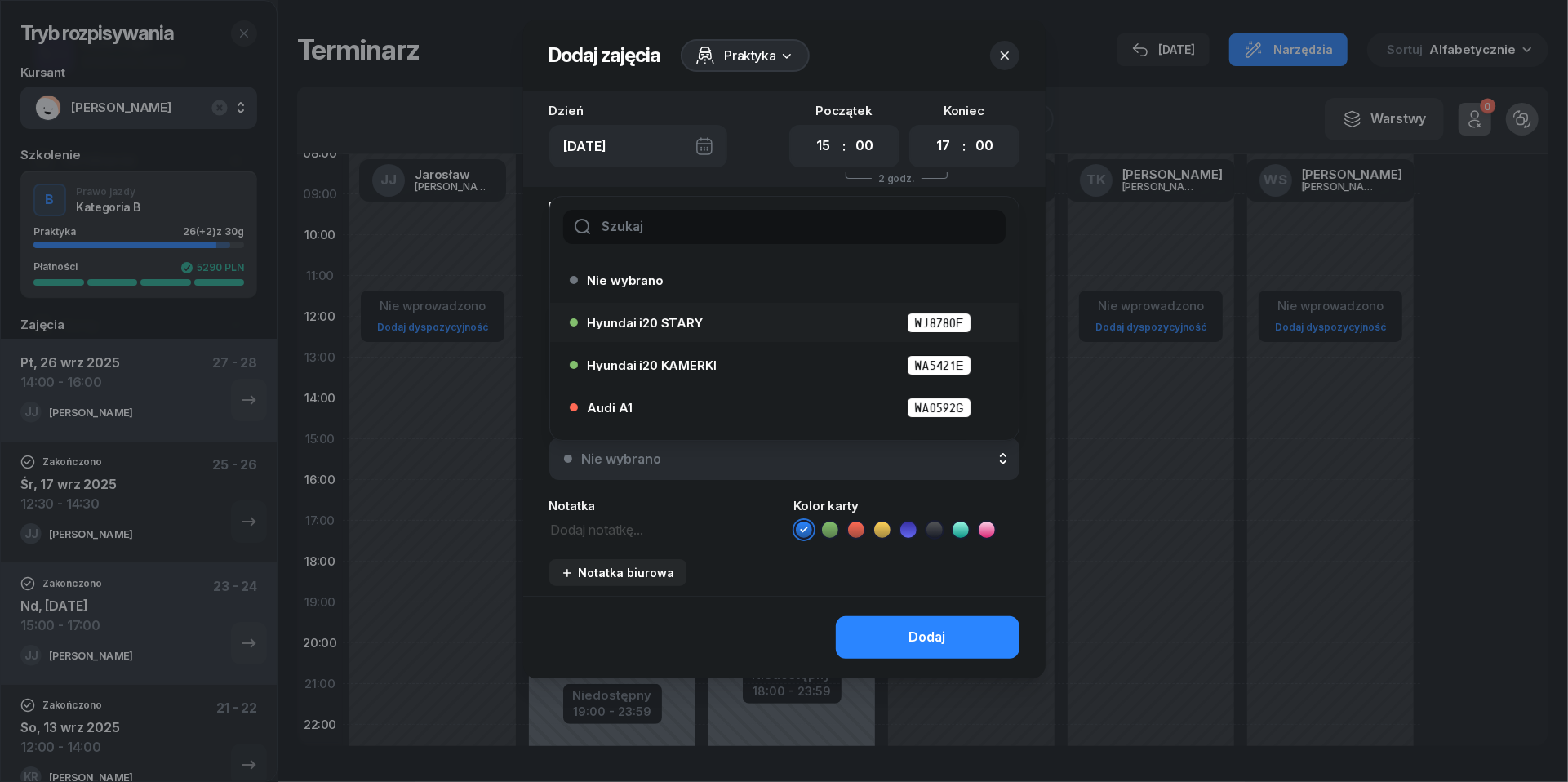
click at [723, 318] on div "Hyundai i20 STARY WJ8780F" at bounding box center [789, 323] width 402 height 21
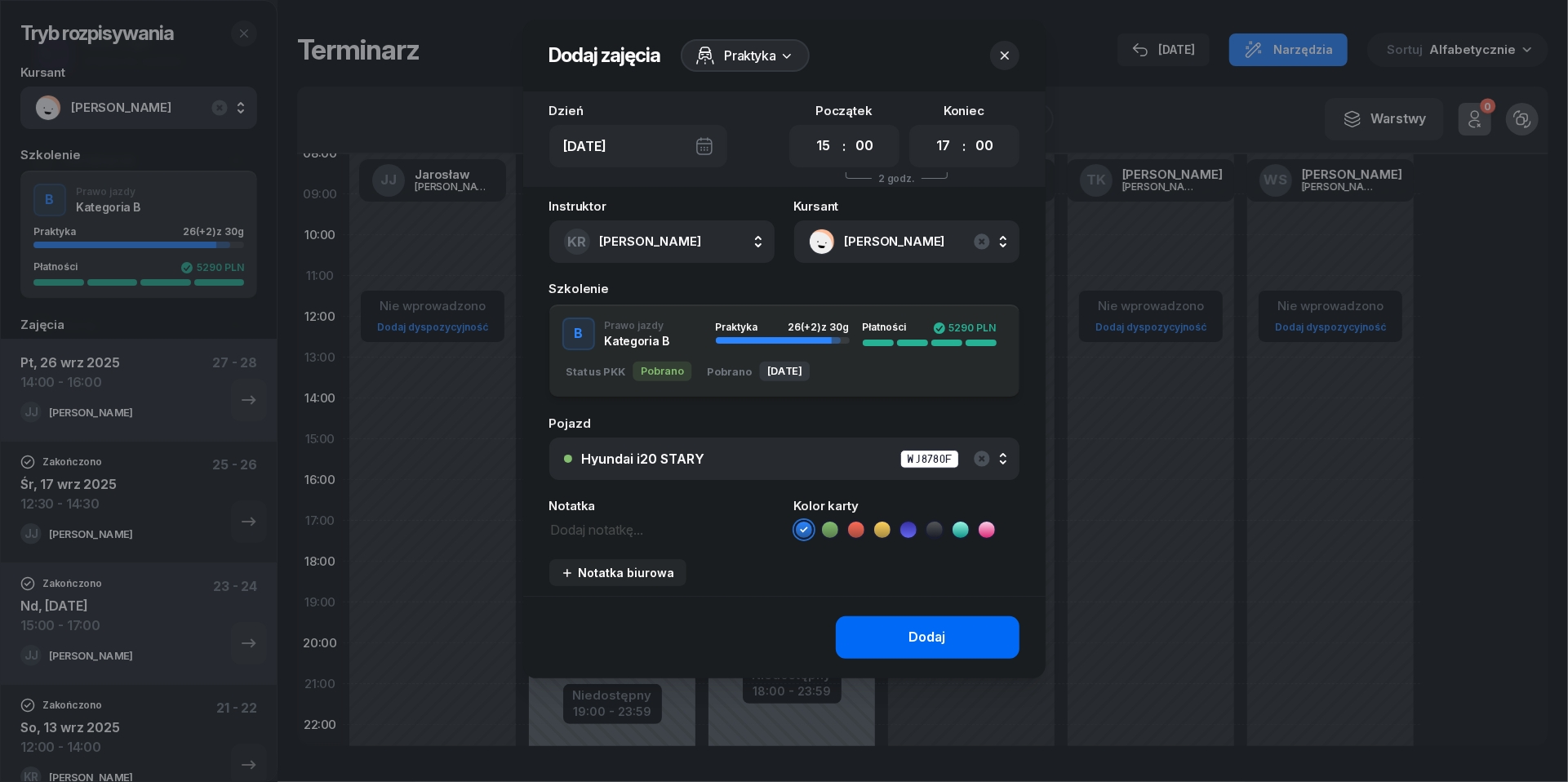
click at [921, 631] on div "Dodaj" at bounding box center [928, 637] width 37 height 22
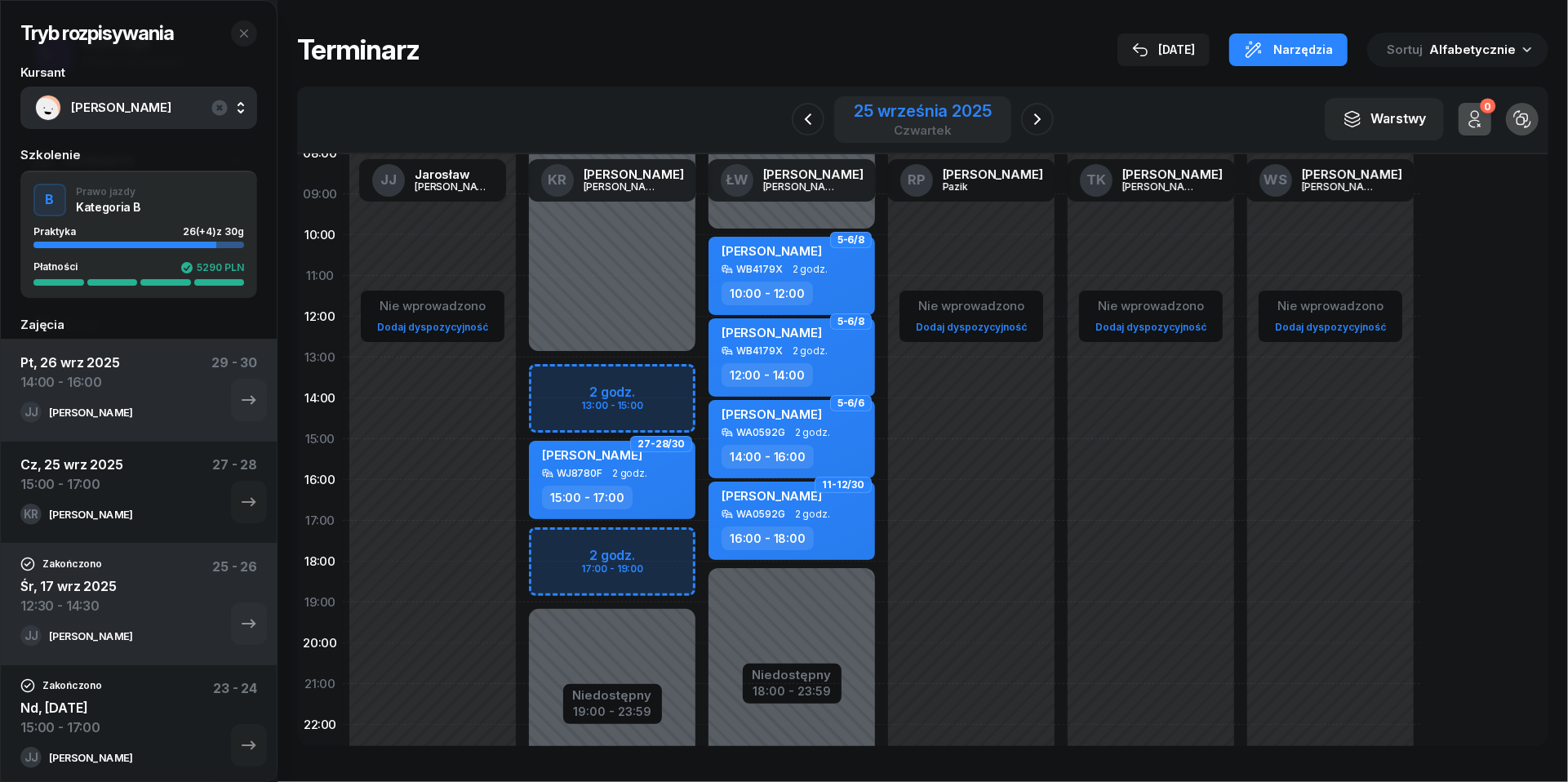
click at [921, 109] on div "25 września 2025" at bounding box center [922, 110] width 137 height 16
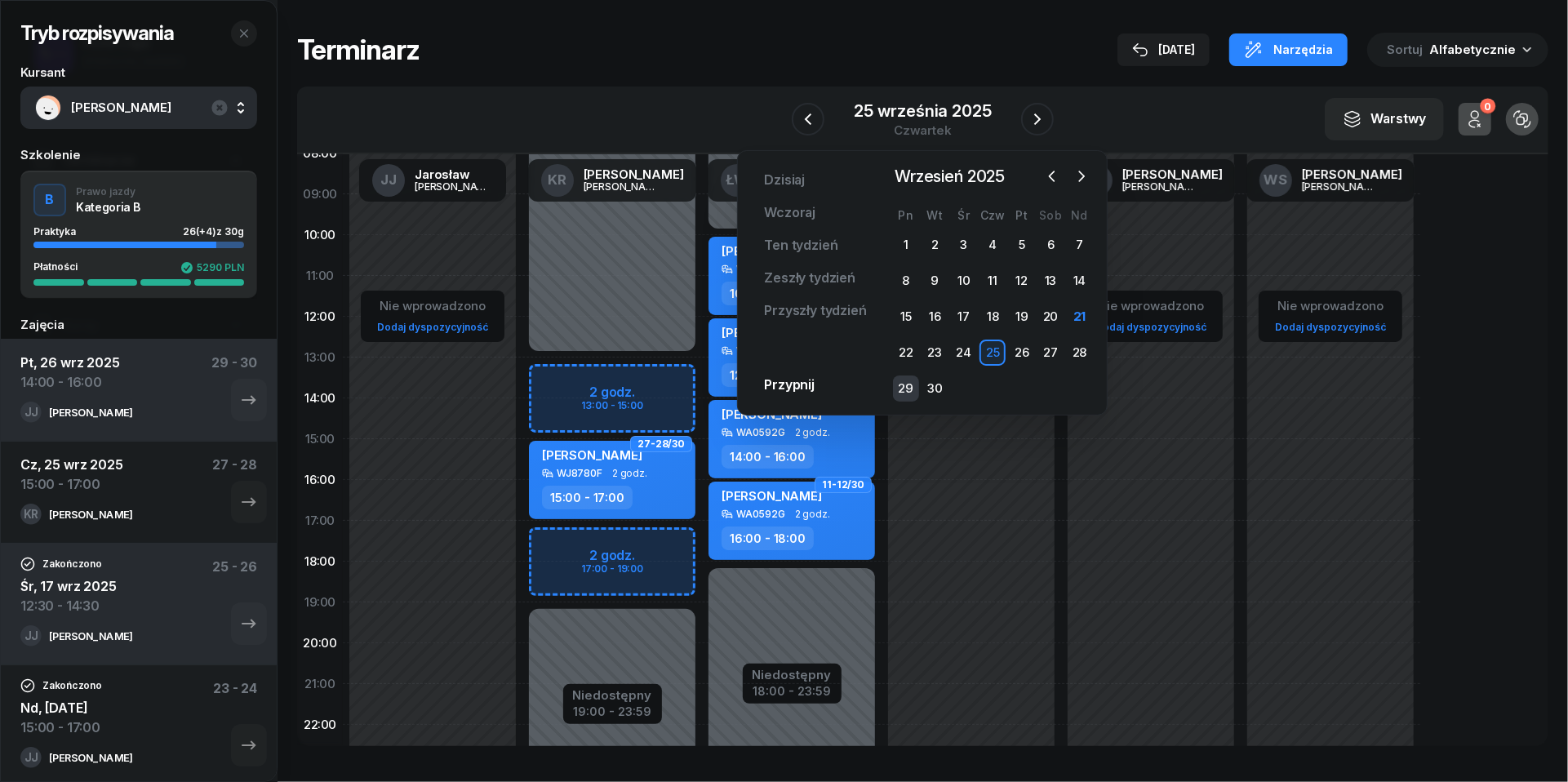
click at [915, 390] on div "29" at bounding box center [906, 389] width 26 height 26
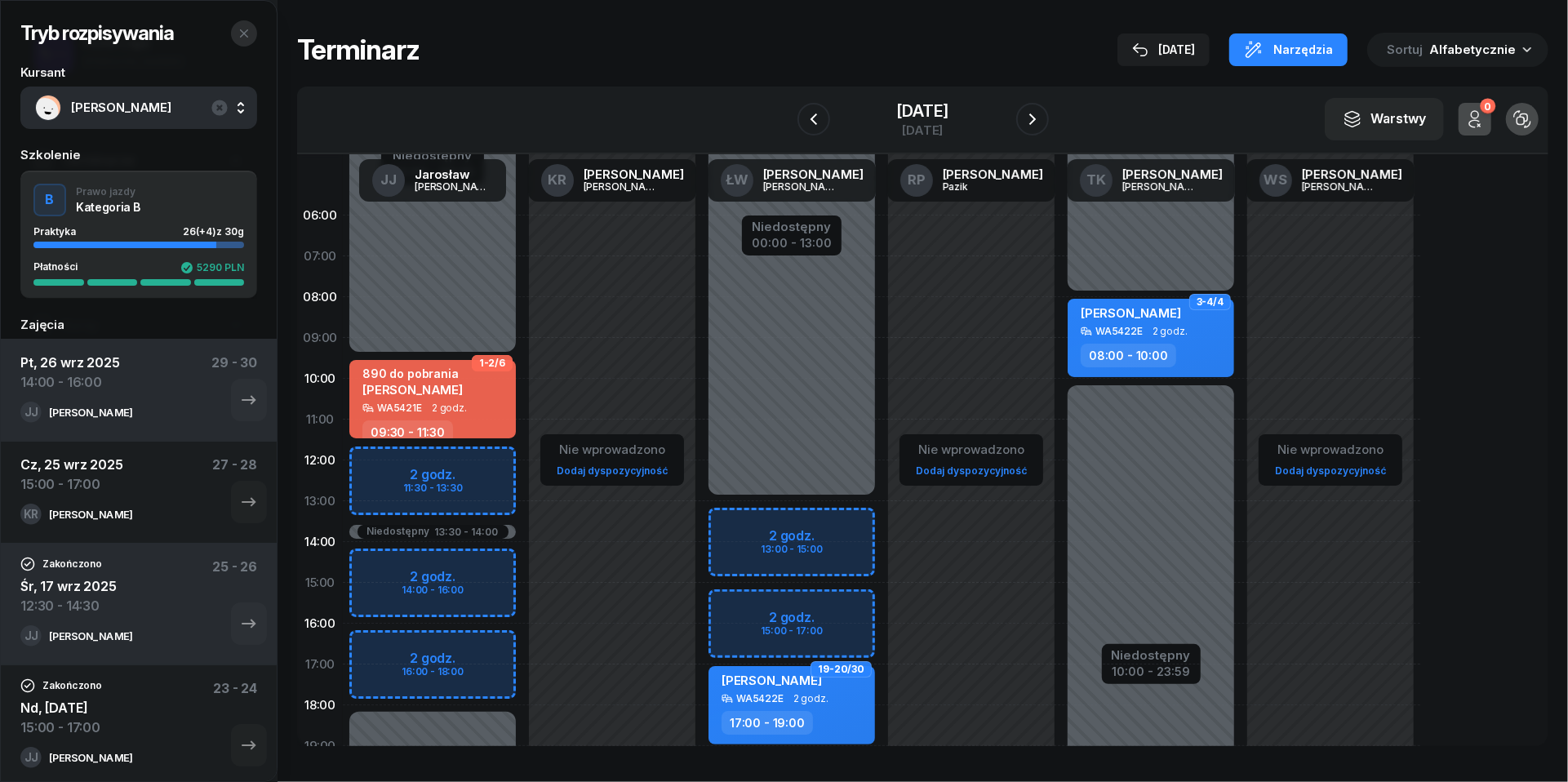
click at [250, 23] on button "button" at bounding box center [244, 34] width 26 height 26
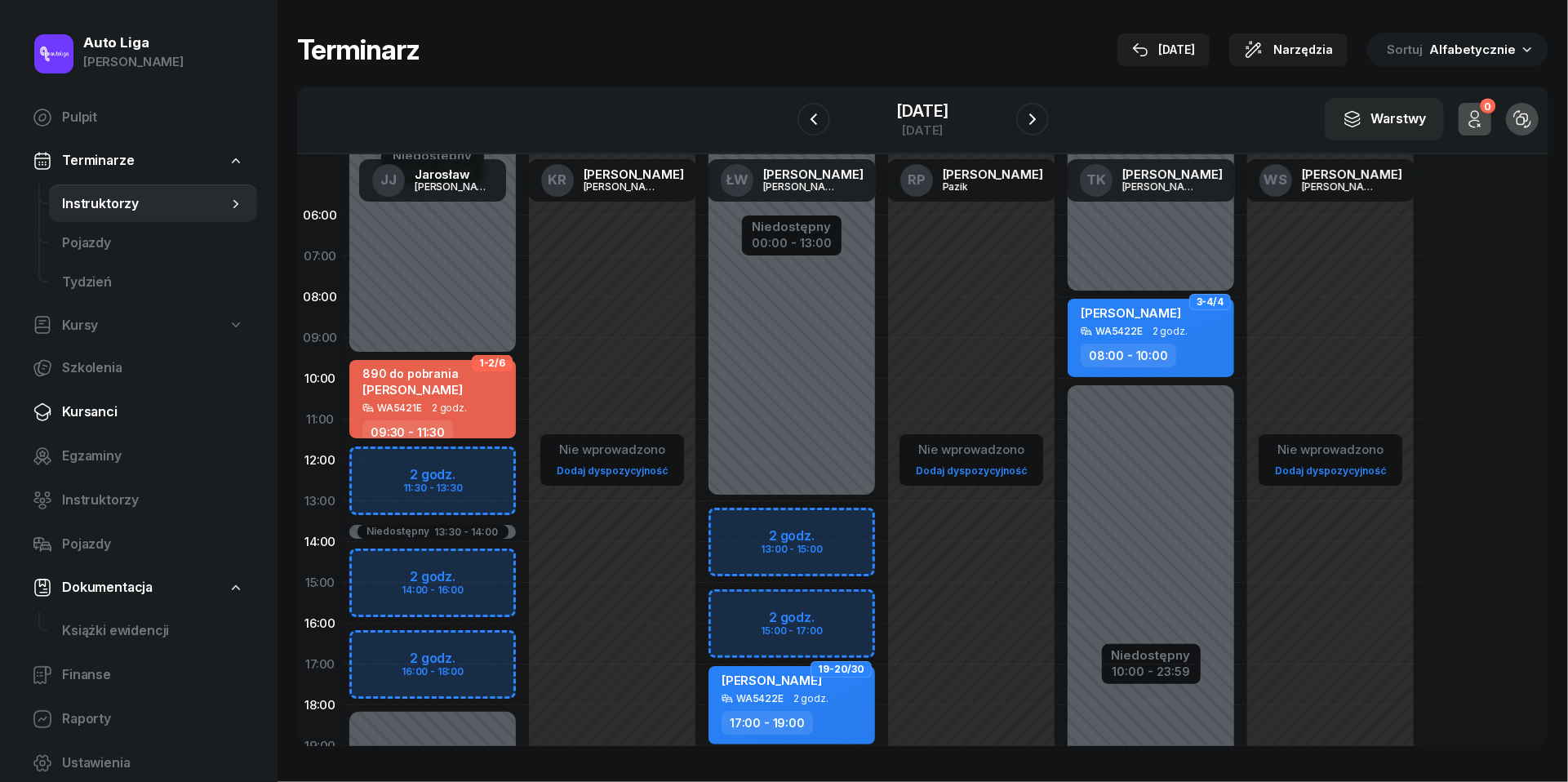
click at [102, 429] on link "Kursanci" at bounding box center [139, 411] width 238 height 39
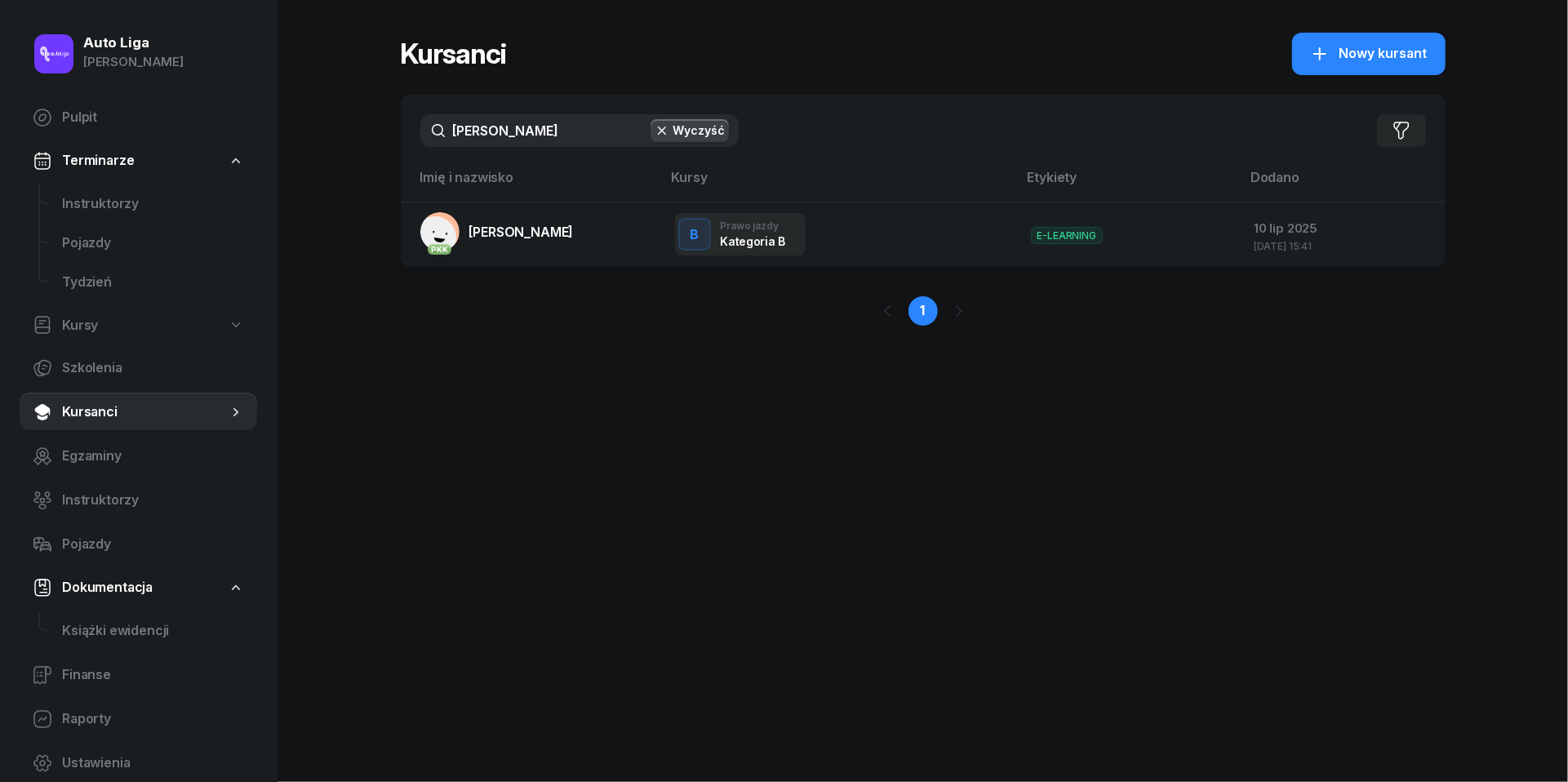
click at [519, 135] on input "[PERSON_NAME]" at bounding box center [579, 131] width 318 height 33
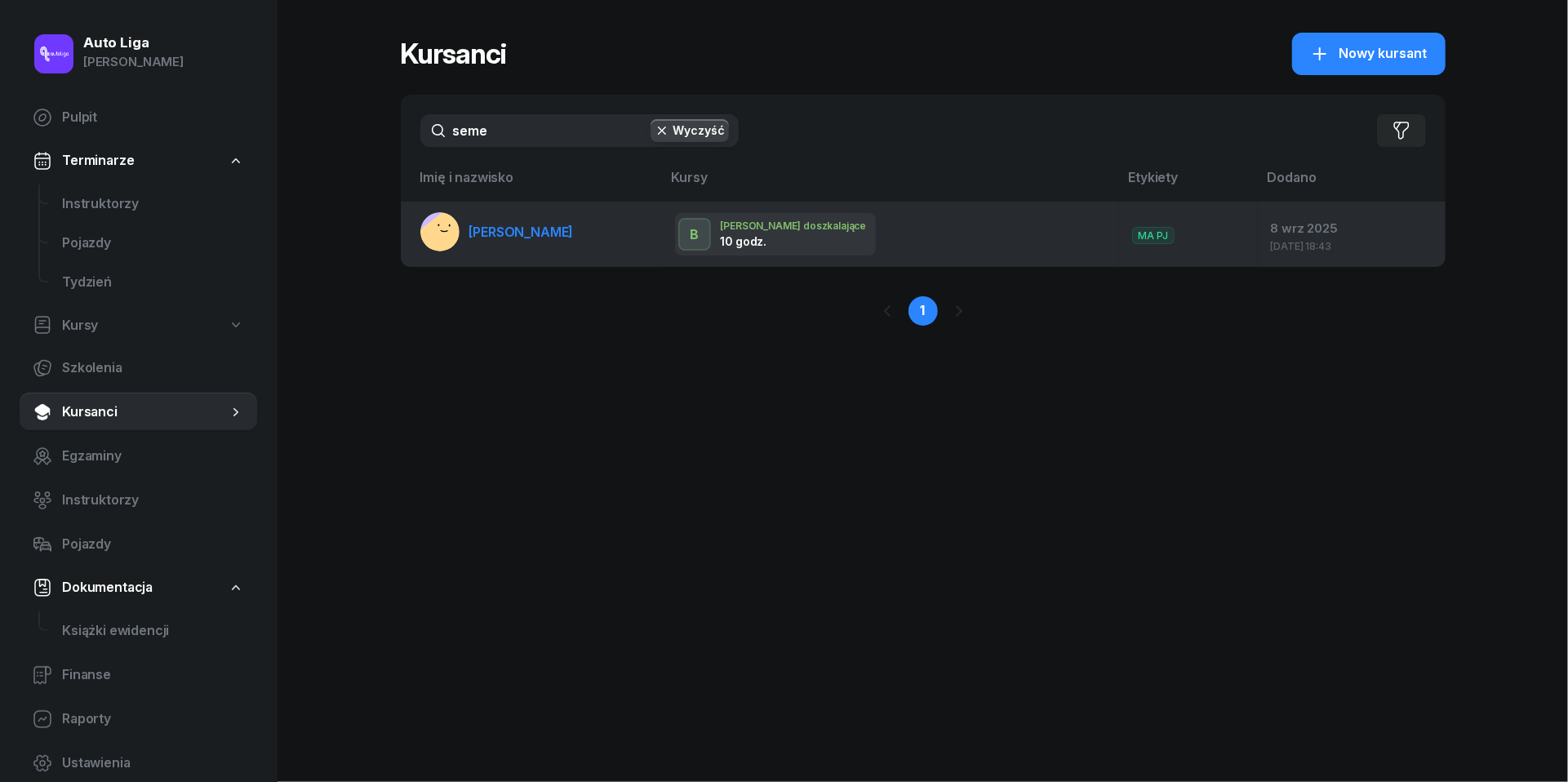
type input "seme"
click at [494, 228] on span "[PERSON_NAME]" at bounding box center [521, 231] width 104 height 16
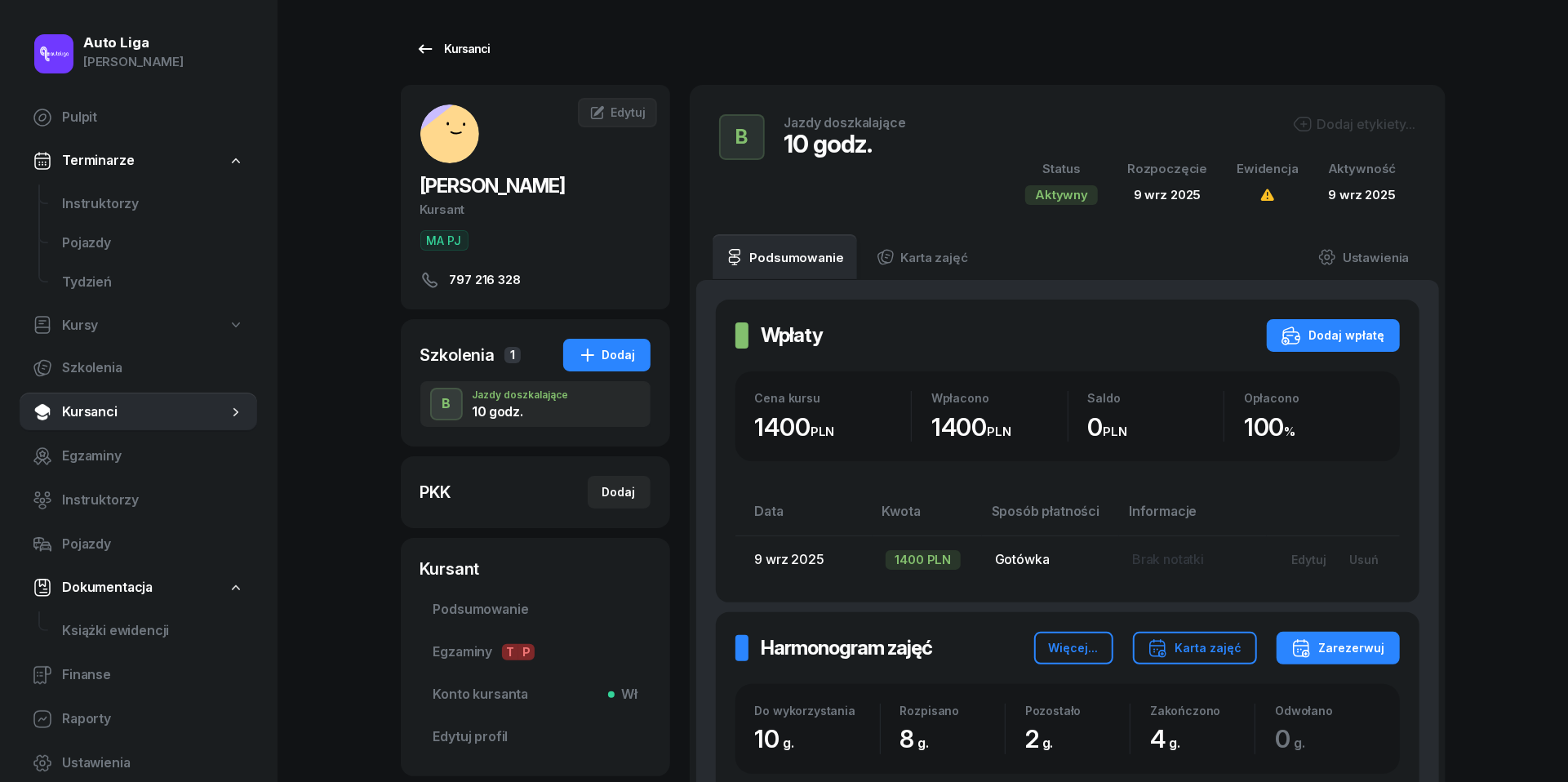
click at [415, 53] on icon at bounding box center [425, 48] width 20 height 20
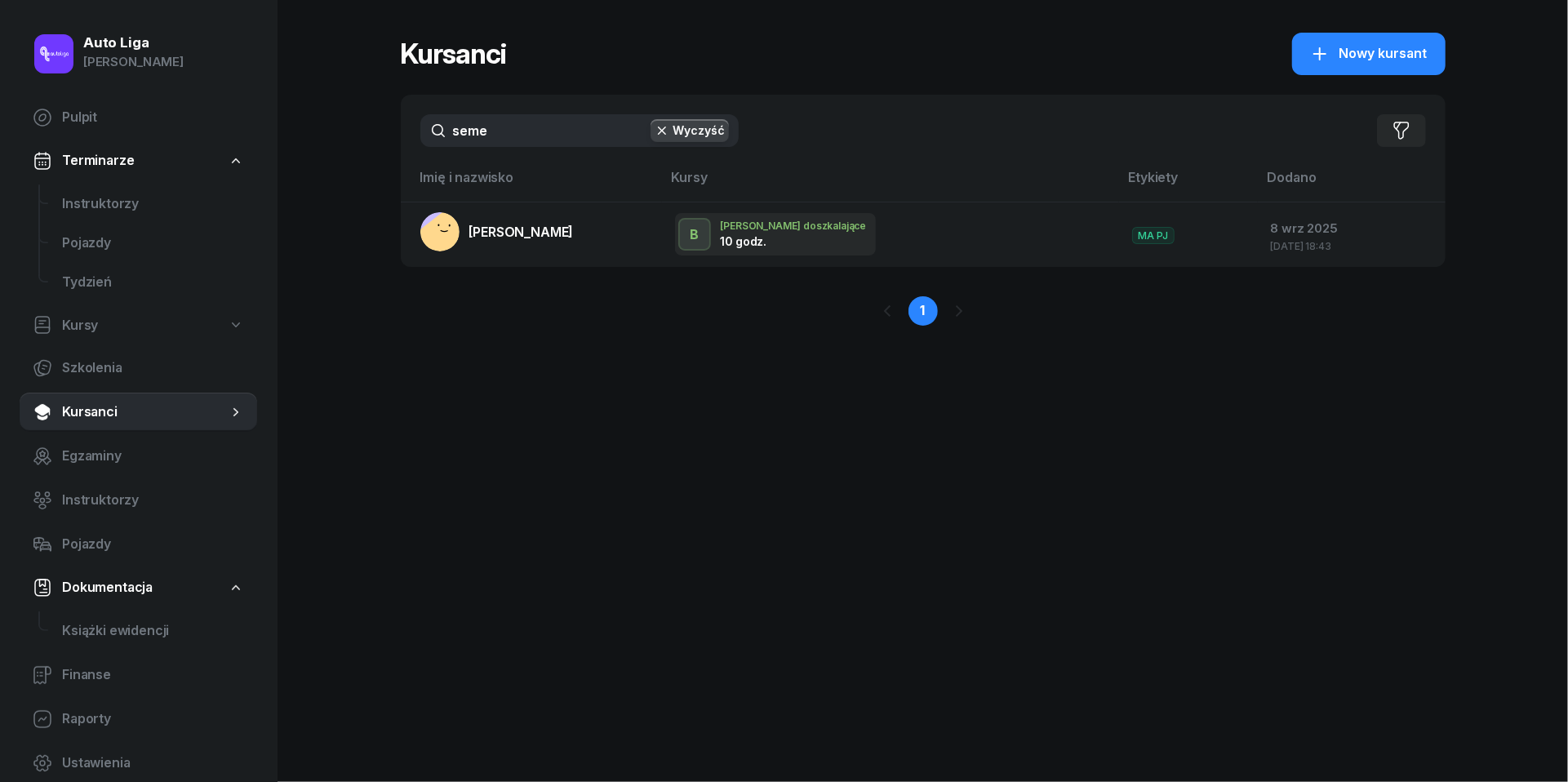
click at [509, 118] on input "seme" at bounding box center [579, 131] width 318 height 33
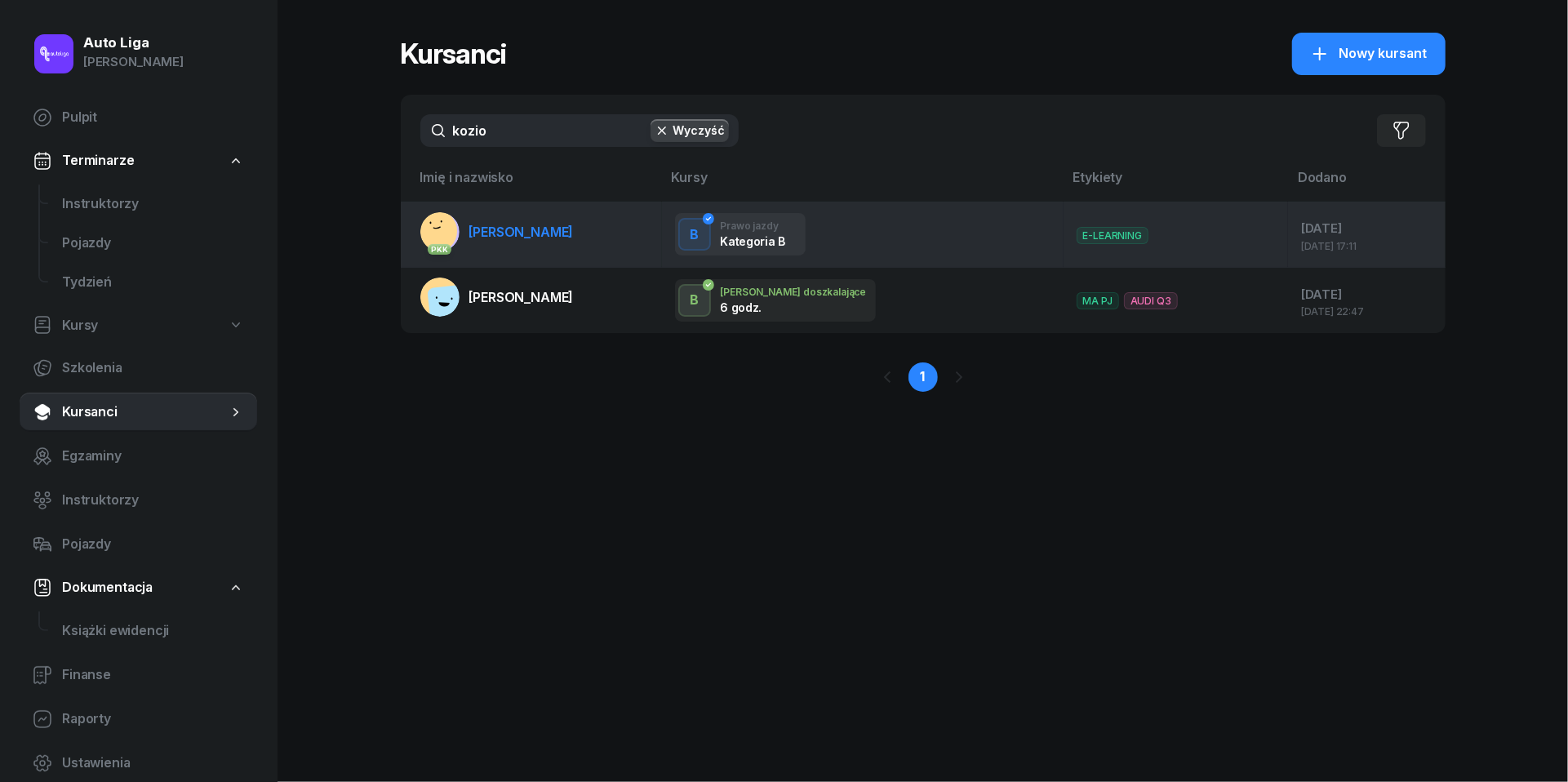
type input "kozio"
click at [507, 227] on span "[PERSON_NAME]" at bounding box center [521, 231] width 104 height 16
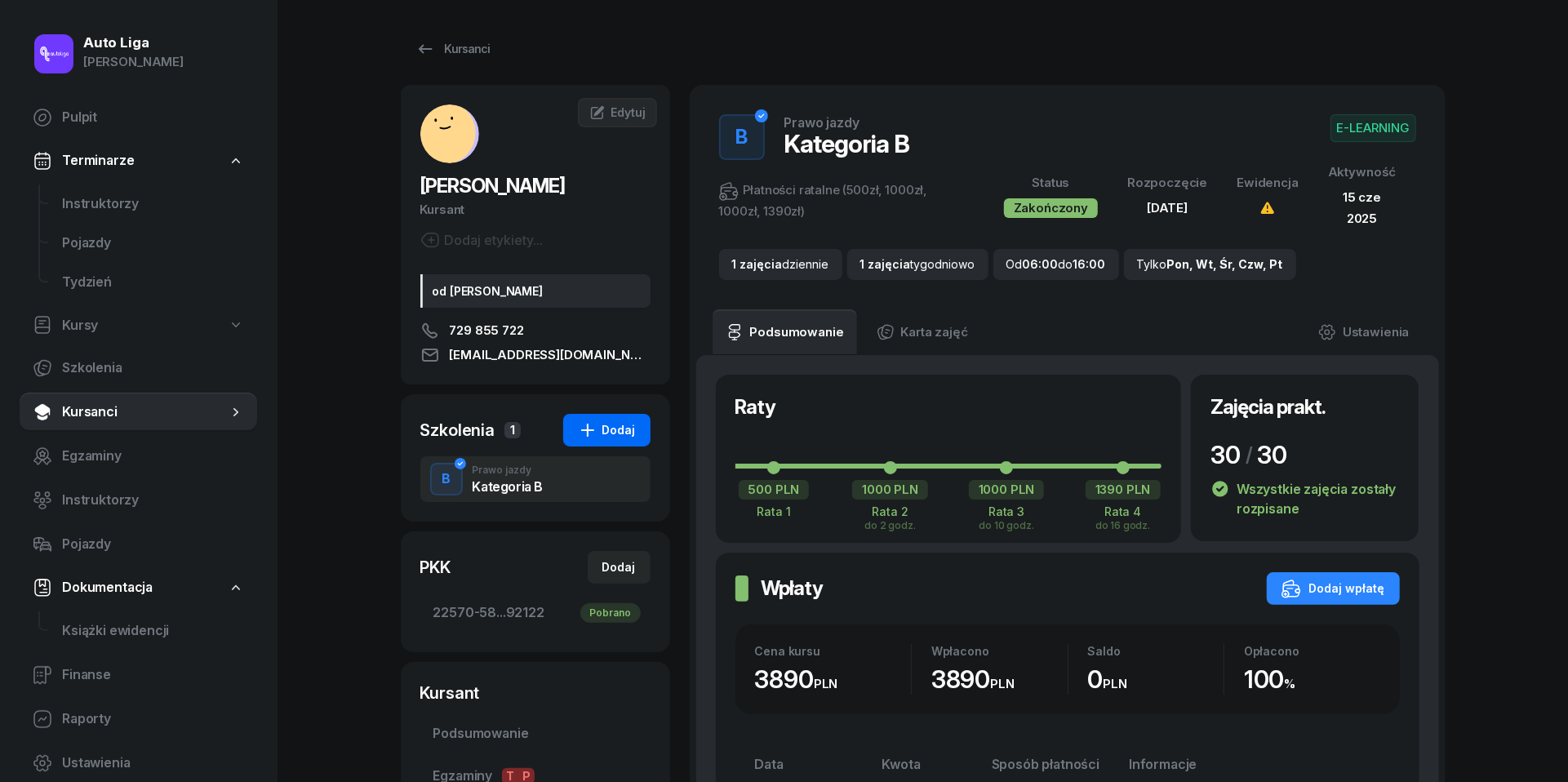
click at [601, 432] on div "Dodaj" at bounding box center [606, 430] width 58 height 20
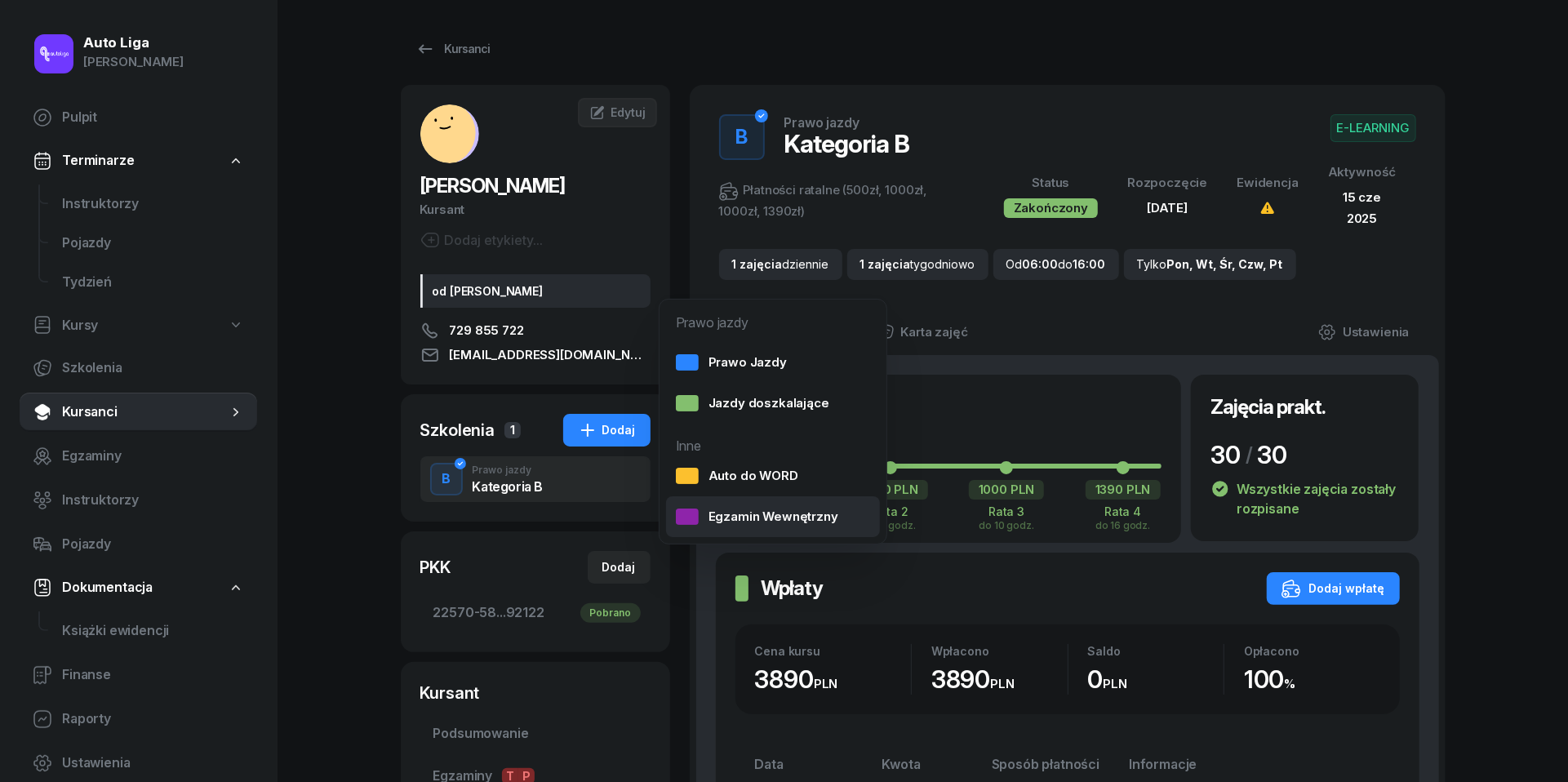
click at [753, 517] on div "Egzamin Wewnętrzny" at bounding box center [757, 516] width 162 height 22
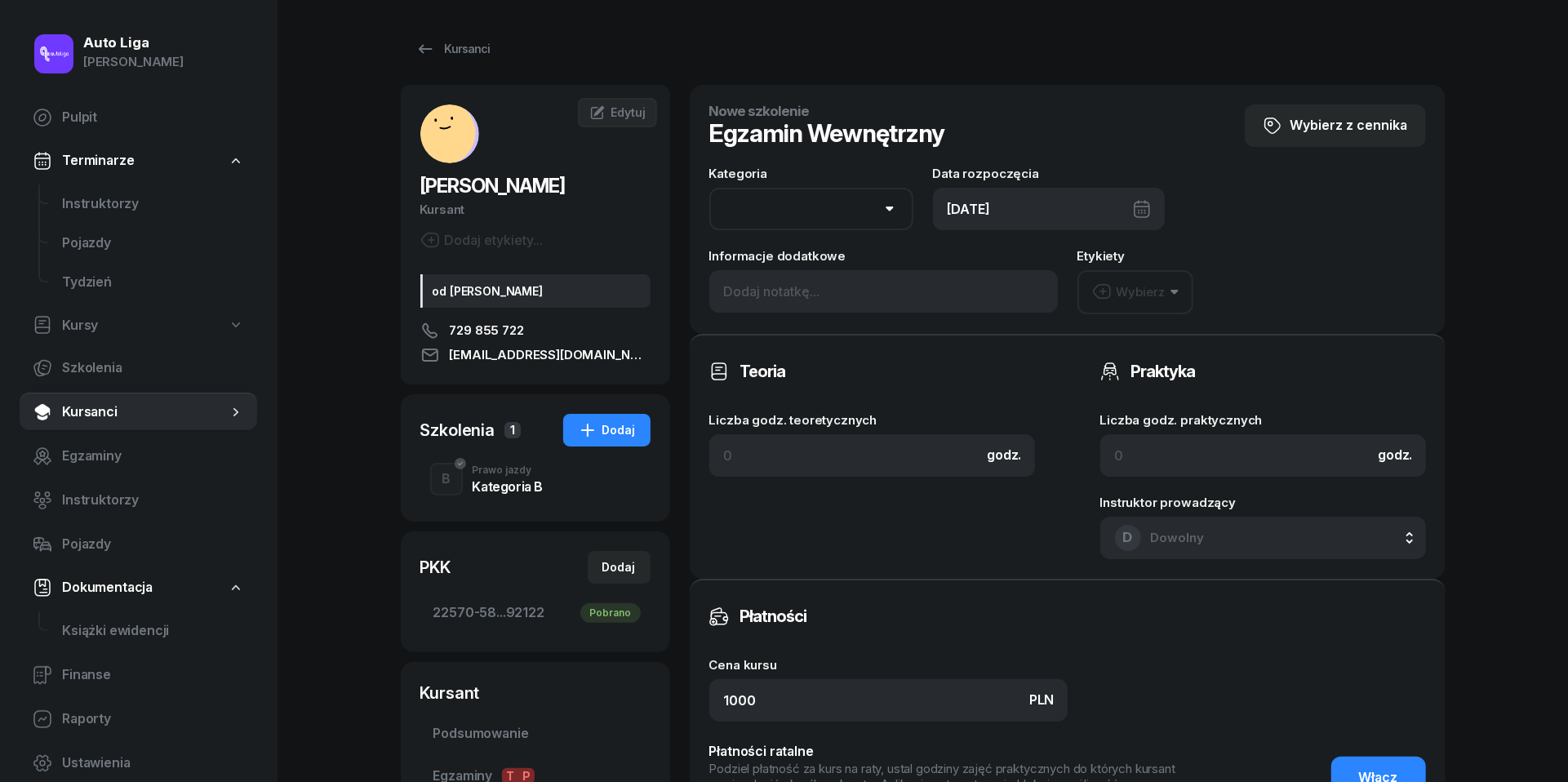
select select "B"
click at [1076, 217] on div "[DATE]" at bounding box center [1048, 209] width 232 height 42
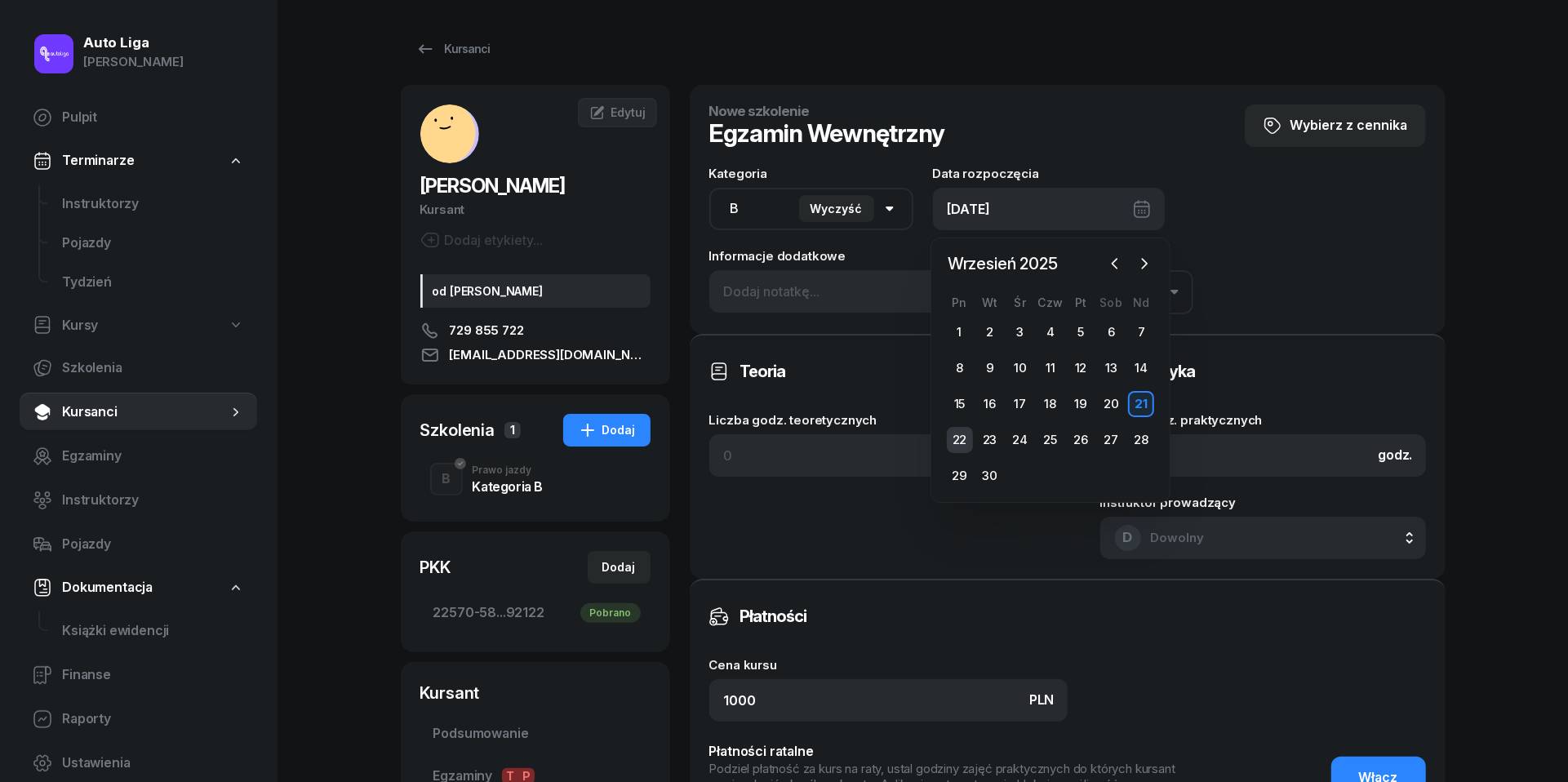
click at [964, 441] on div "22" at bounding box center [959, 440] width 26 height 26
type input "[DATE]"
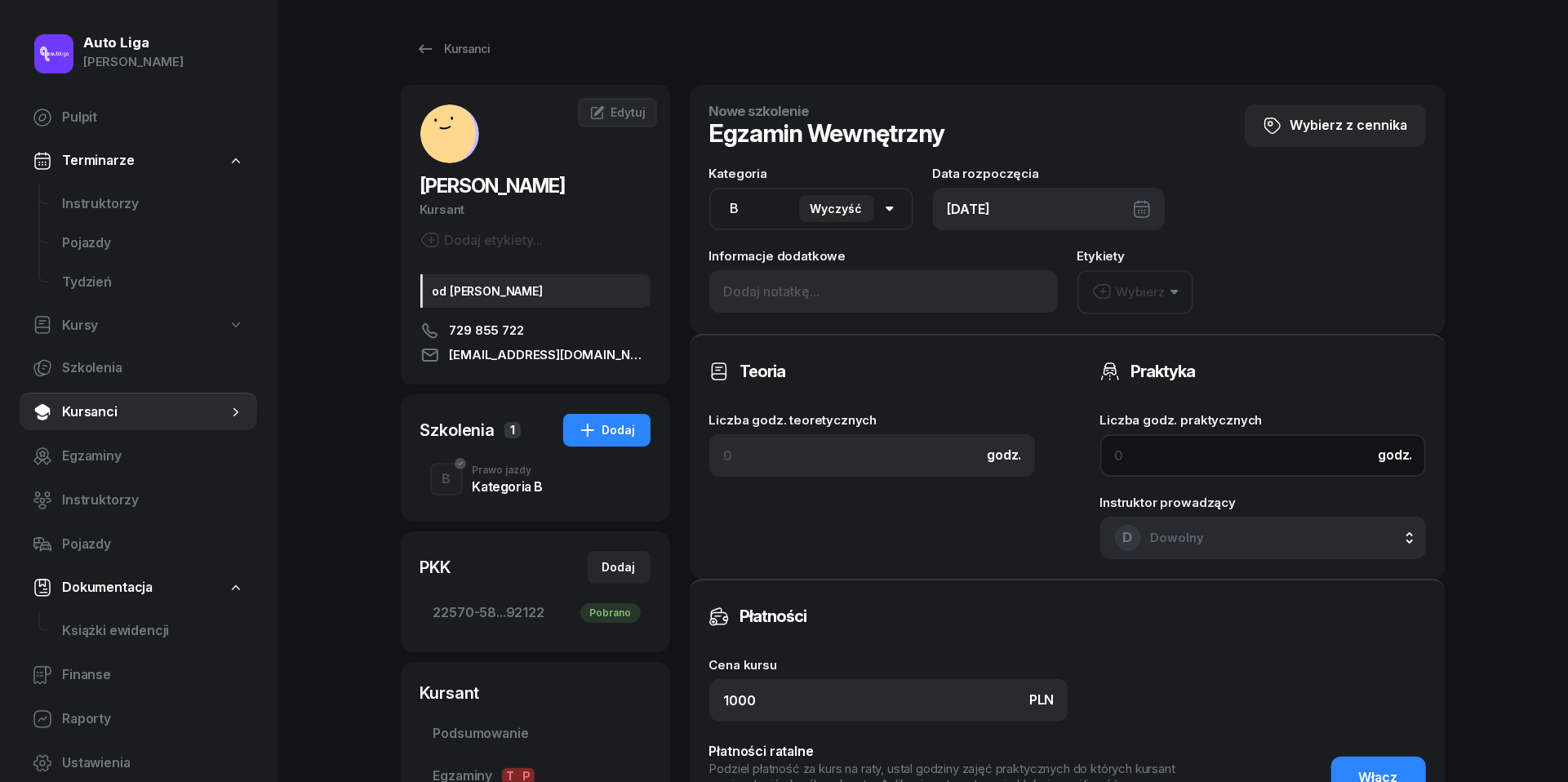
click at [1192, 454] on input at bounding box center [1263, 455] width 326 height 42
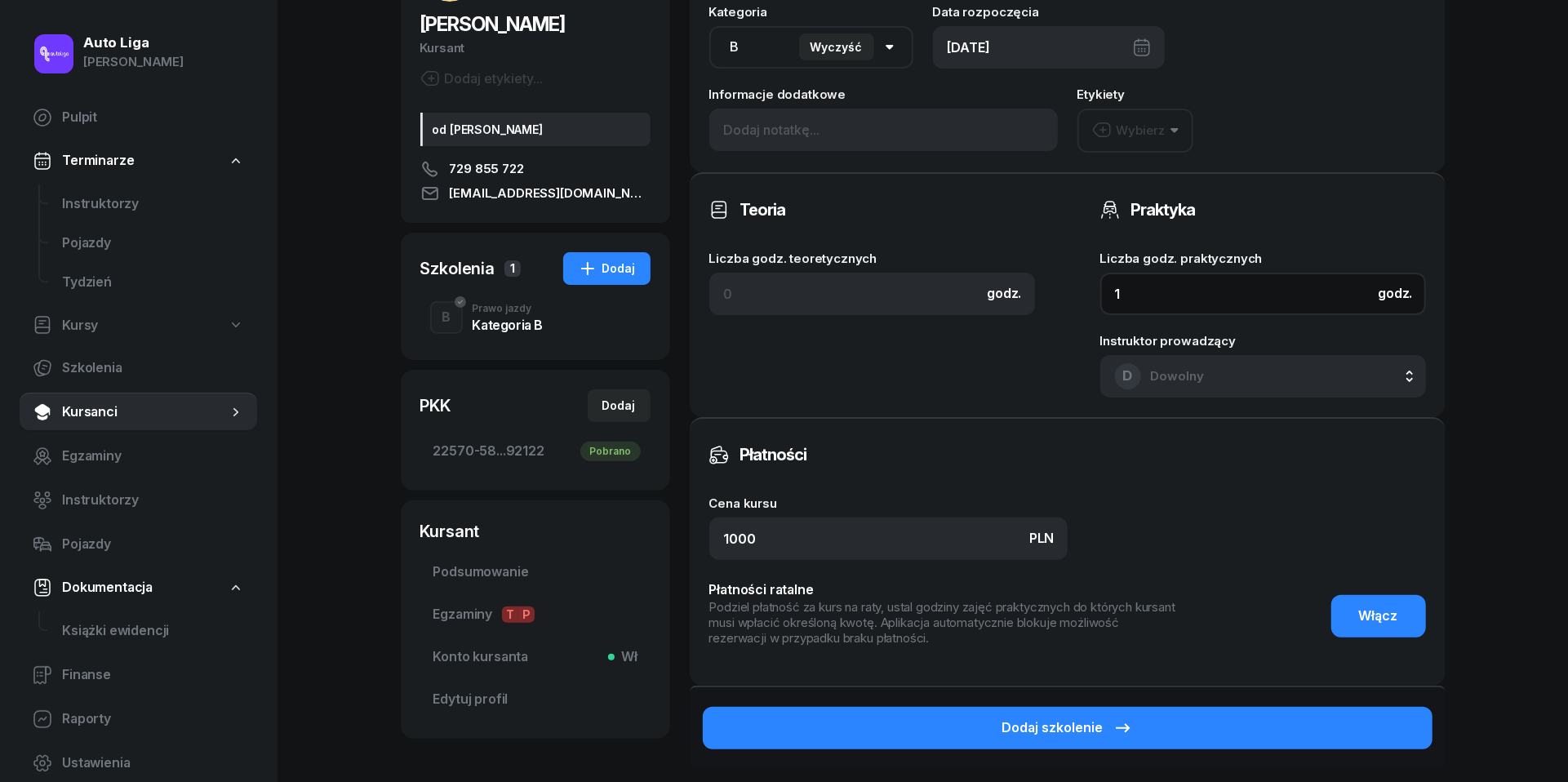
scroll to position [177, 0]
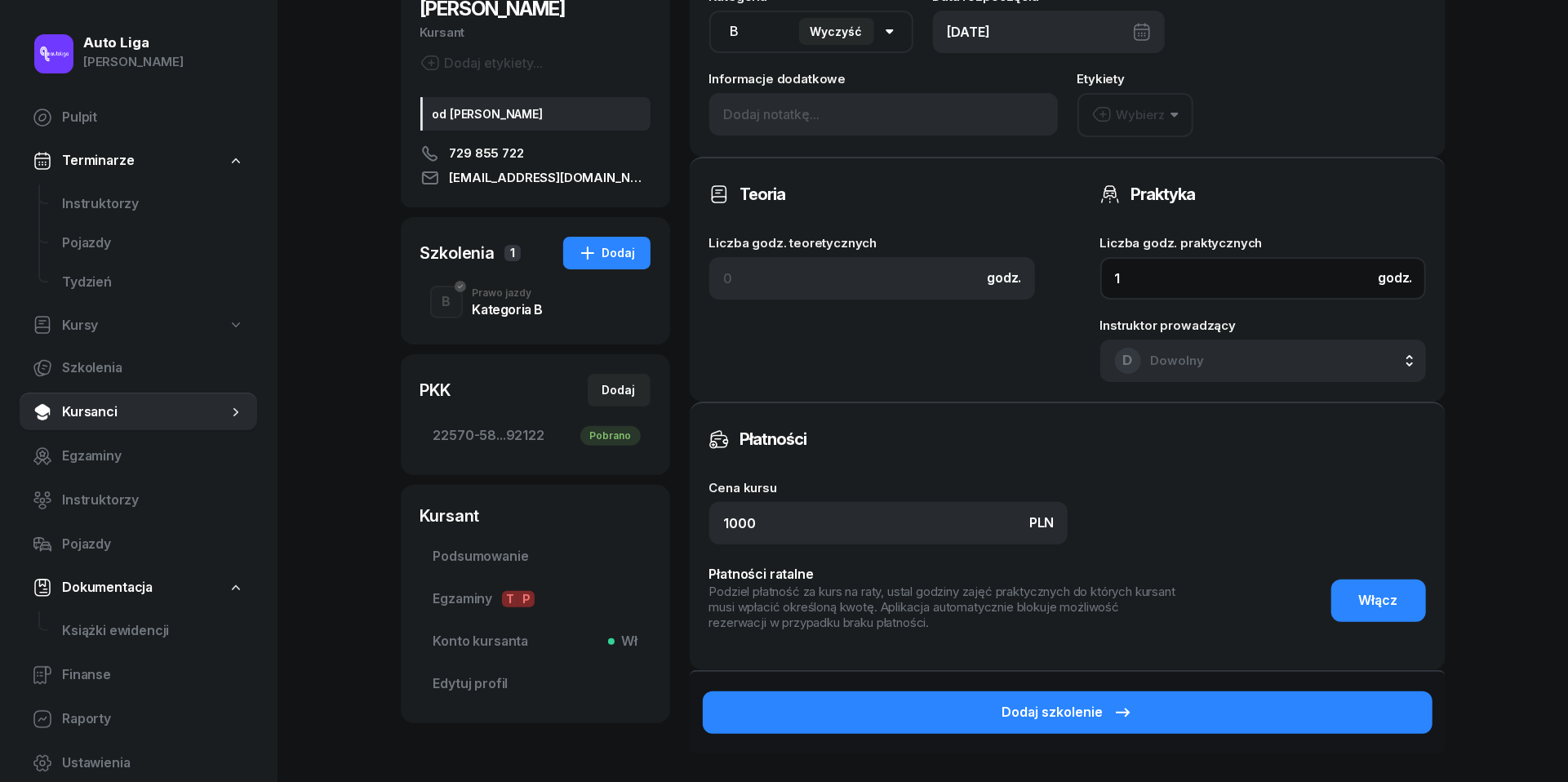
type input "1"
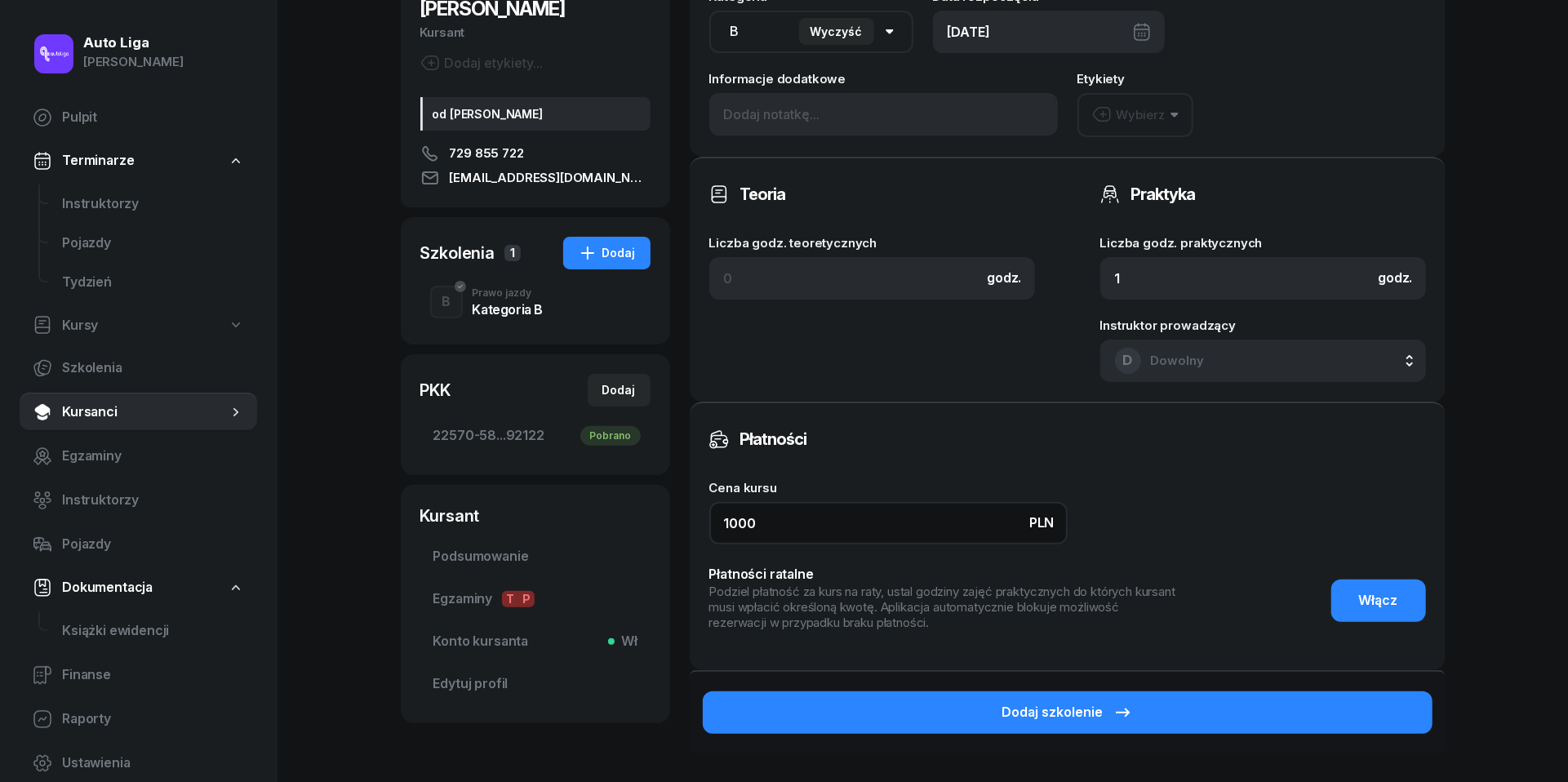
click at [833, 528] on input "1000" at bounding box center [889, 522] width 359 height 42
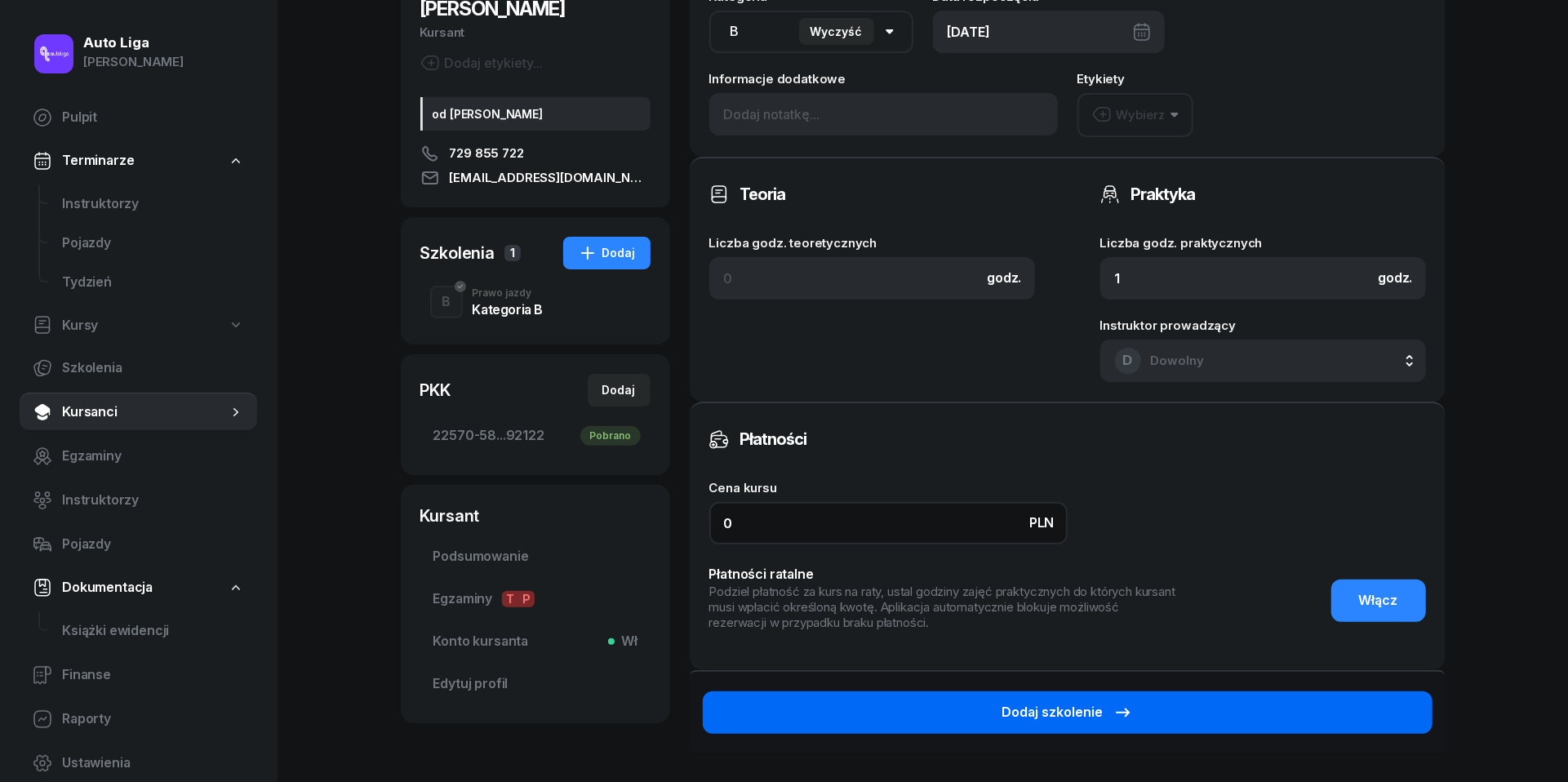
type input "0"
click at [1141, 703] on button "Dodaj szkolenie" at bounding box center [1067, 712] width 730 height 42
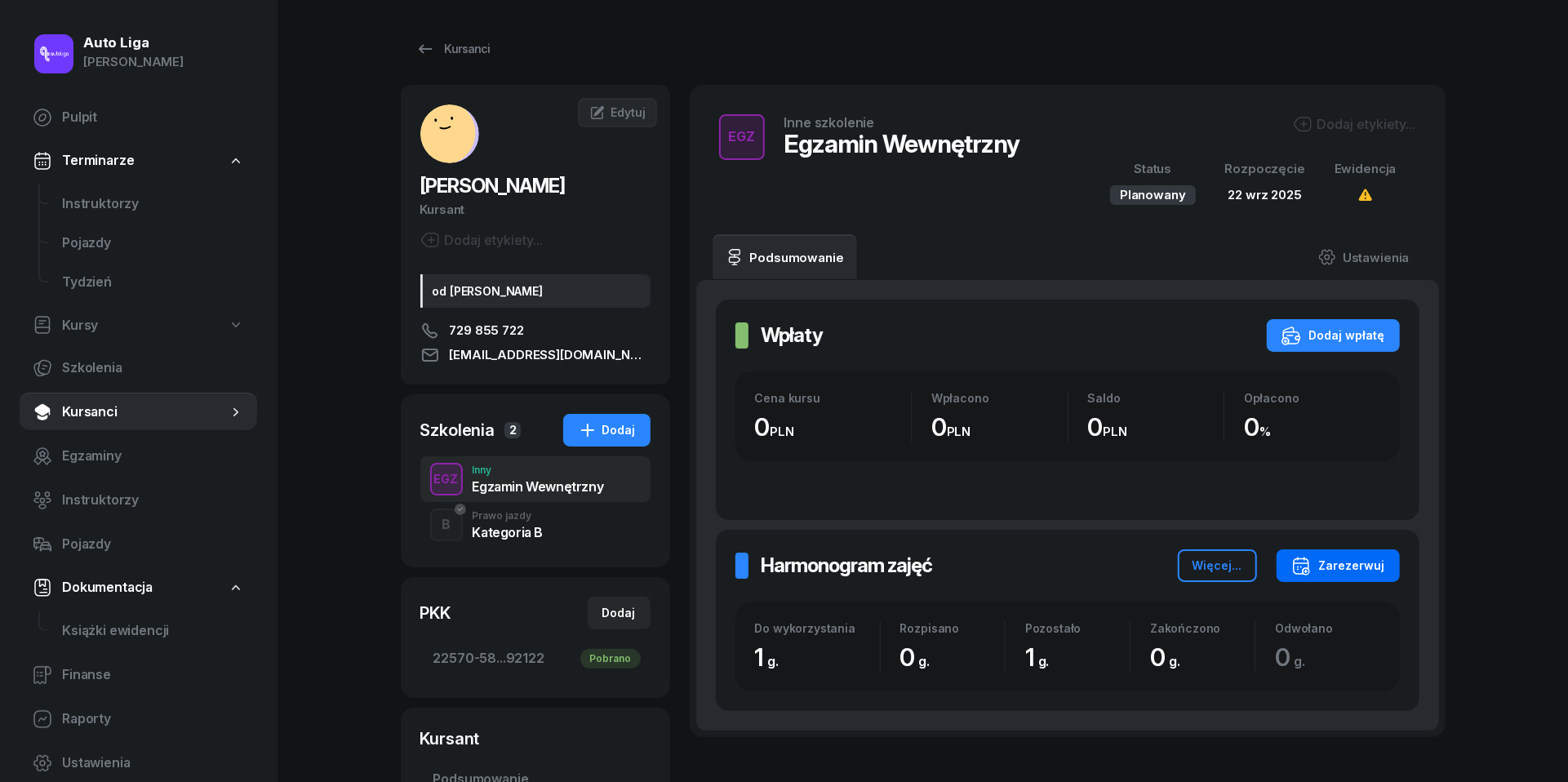
click at [1356, 566] on div "Zarezerwuj" at bounding box center [1338, 566] width 94 height 20
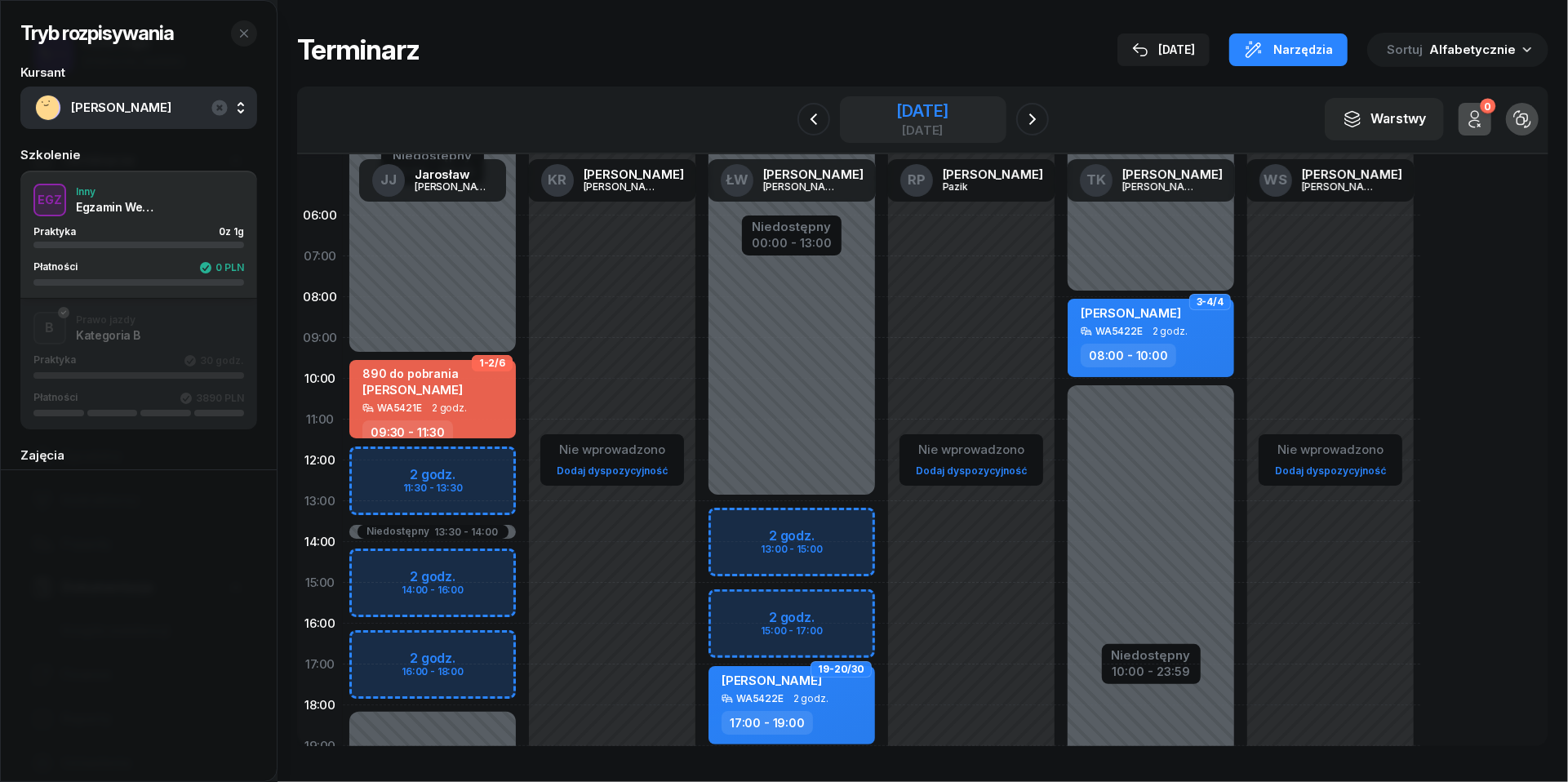
click at [909, 134] on div "[DATE]" at bounding box center [922, 130] width 53 height 12
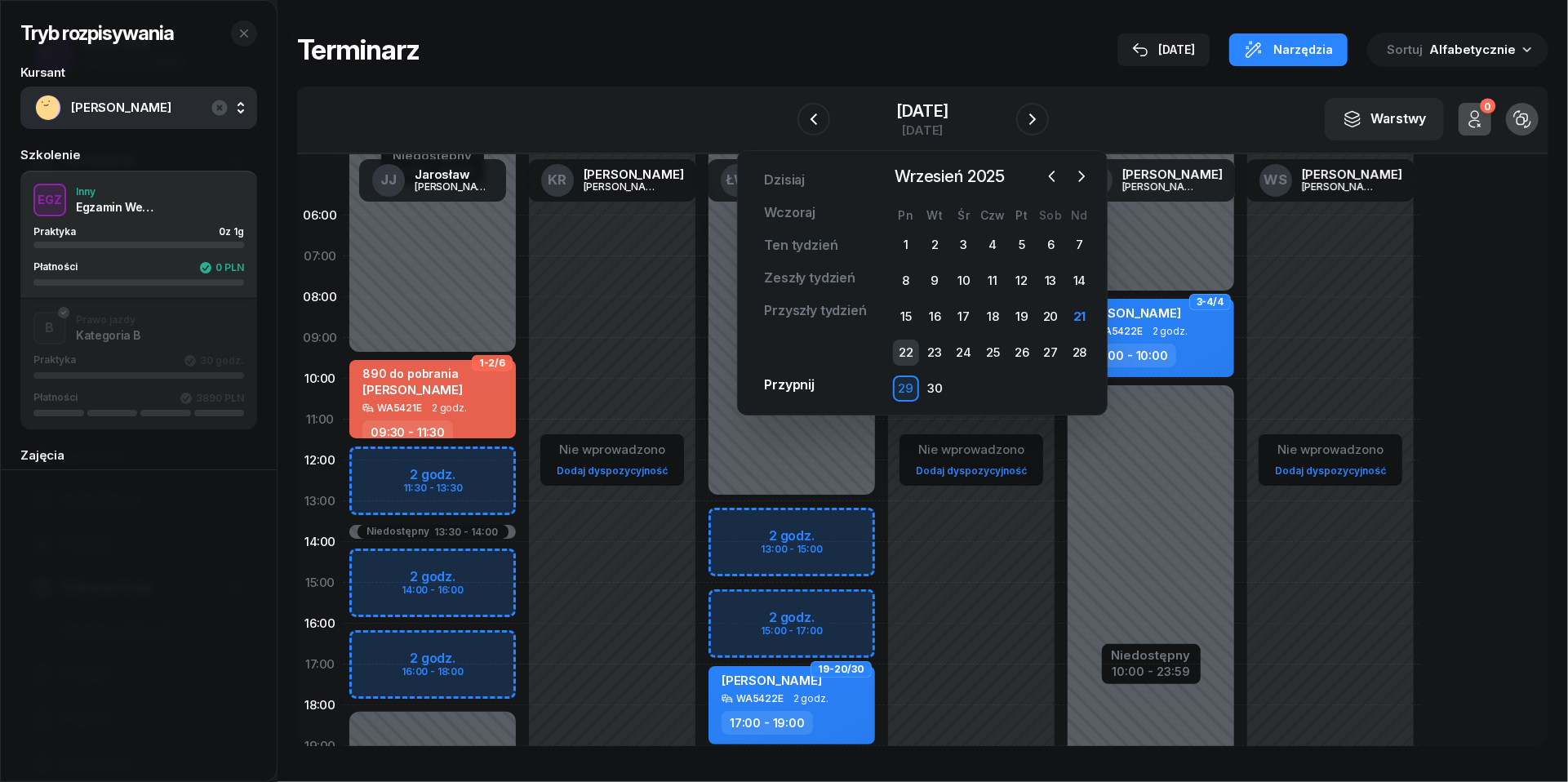
click at [911, 350] on div "22" at bounding box center [906, 353] width 26 height 26
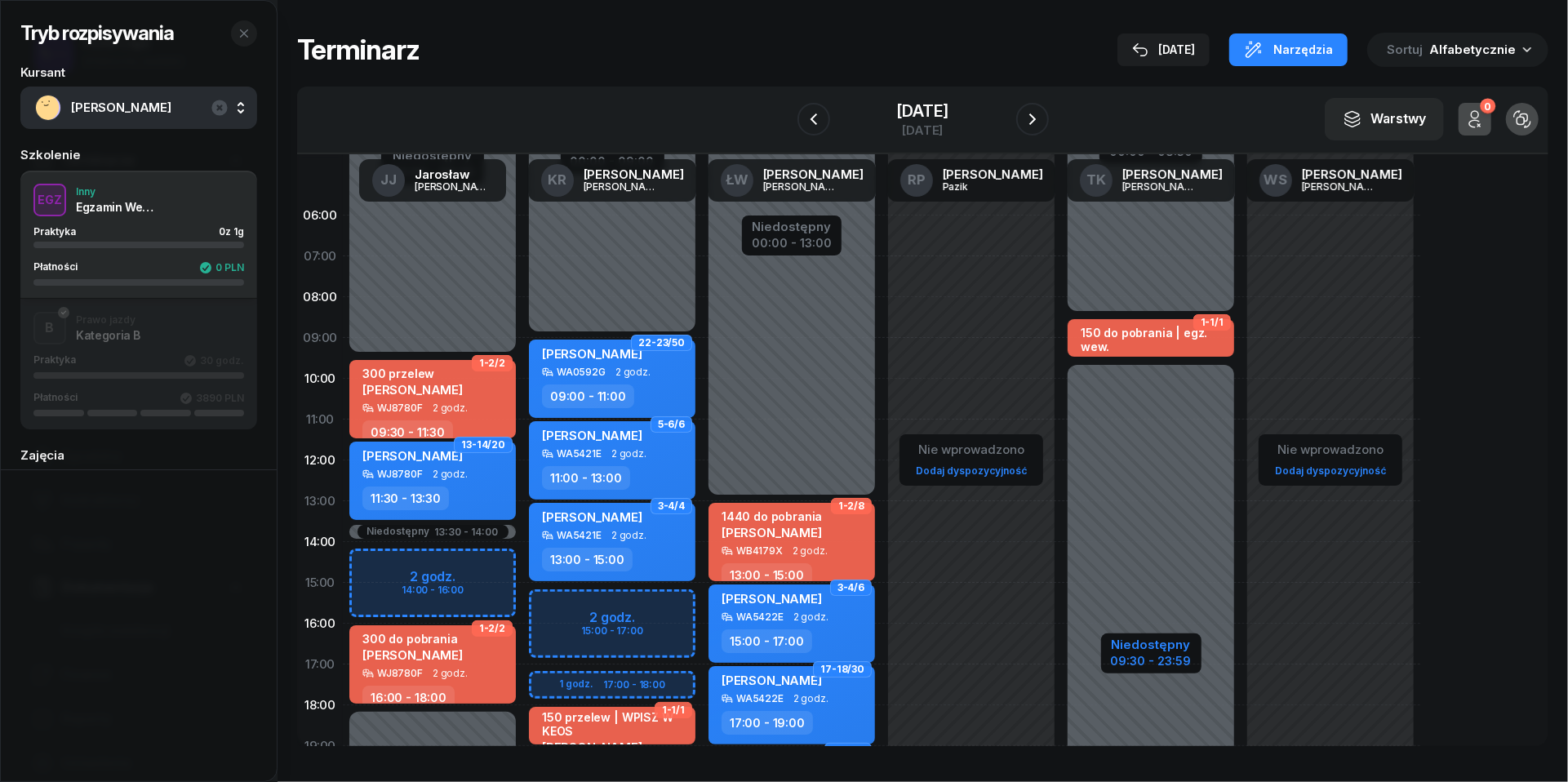
click at [1146, 640] on div "Niedostępny" at bounding box center [1152, 645] width 81 height 12
select select "08"
select select "30"
select select "09"
select select "30"
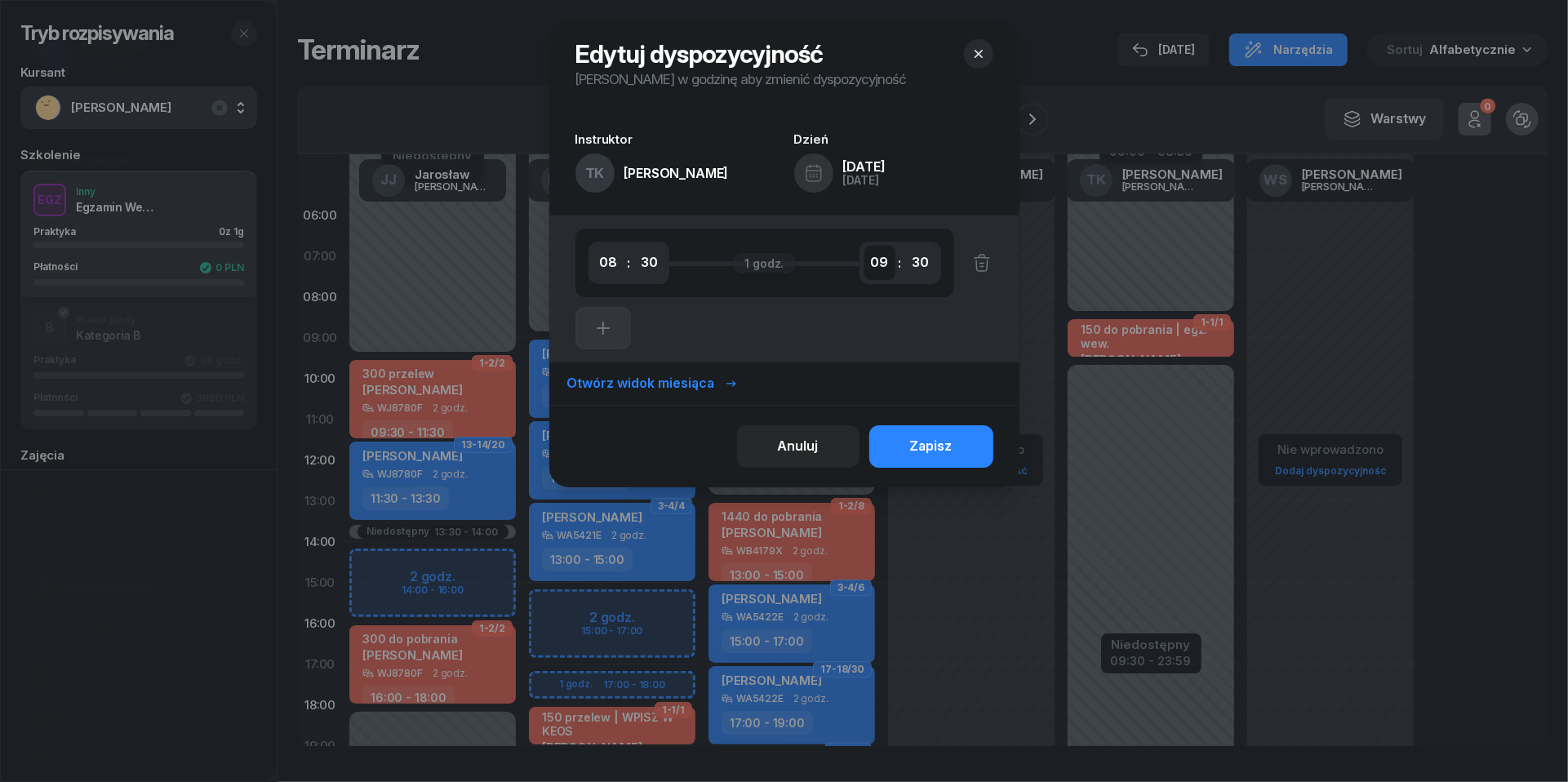
select select "10"
click at [924, 442] on div "Zapisz" at bounding box center [931, 447] width 42 height 22
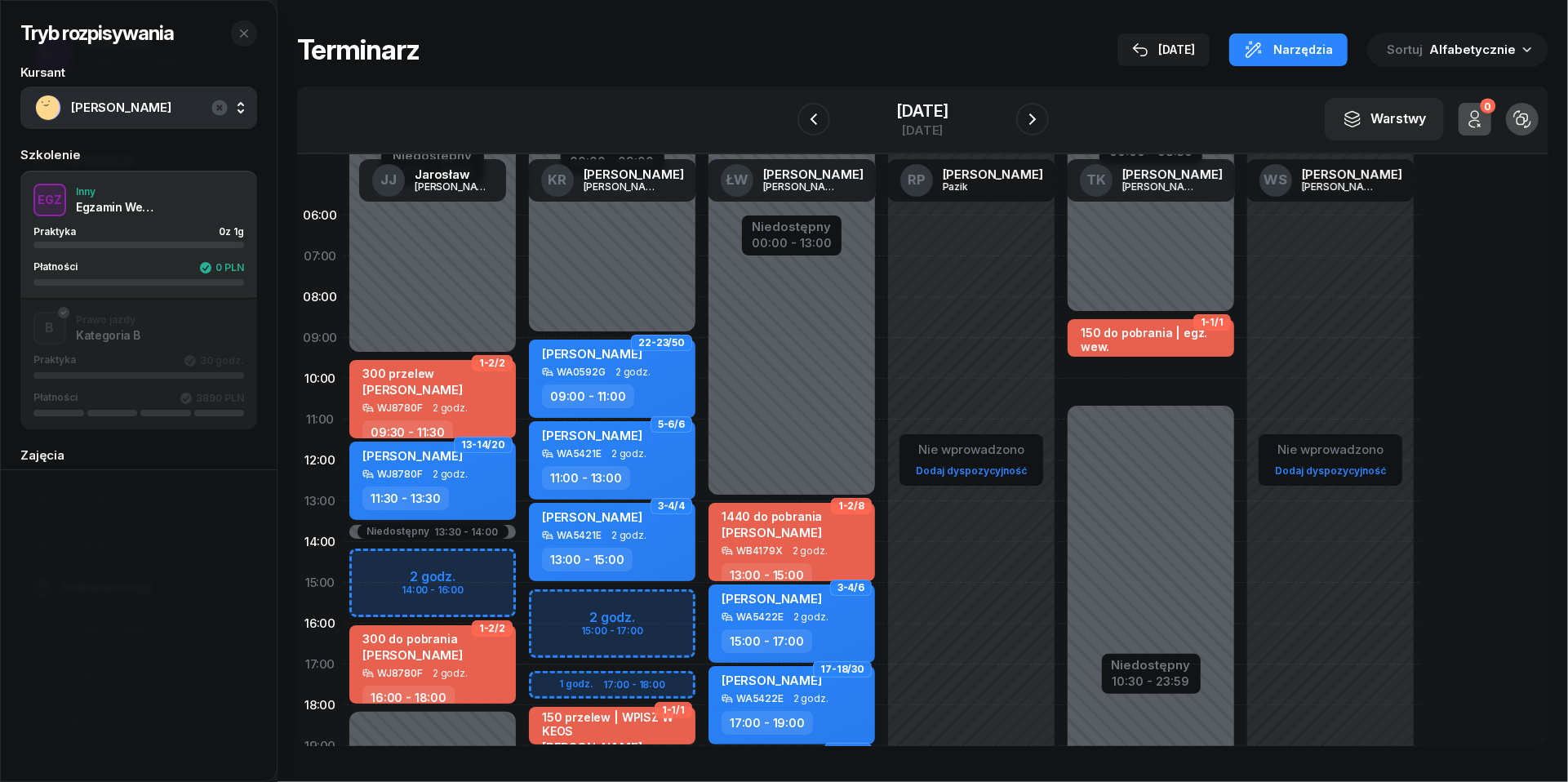
click at [1105, 371] on div "1-1/1 150 do pobrania | egz. wew. [PERSON_NAME] WA5422E 1 godz. 08:30 - 09:30 N…" at bounding box center [1151, 583] width 179 height 776
select select "09"
select select "30"
select select "11"
select select "30"
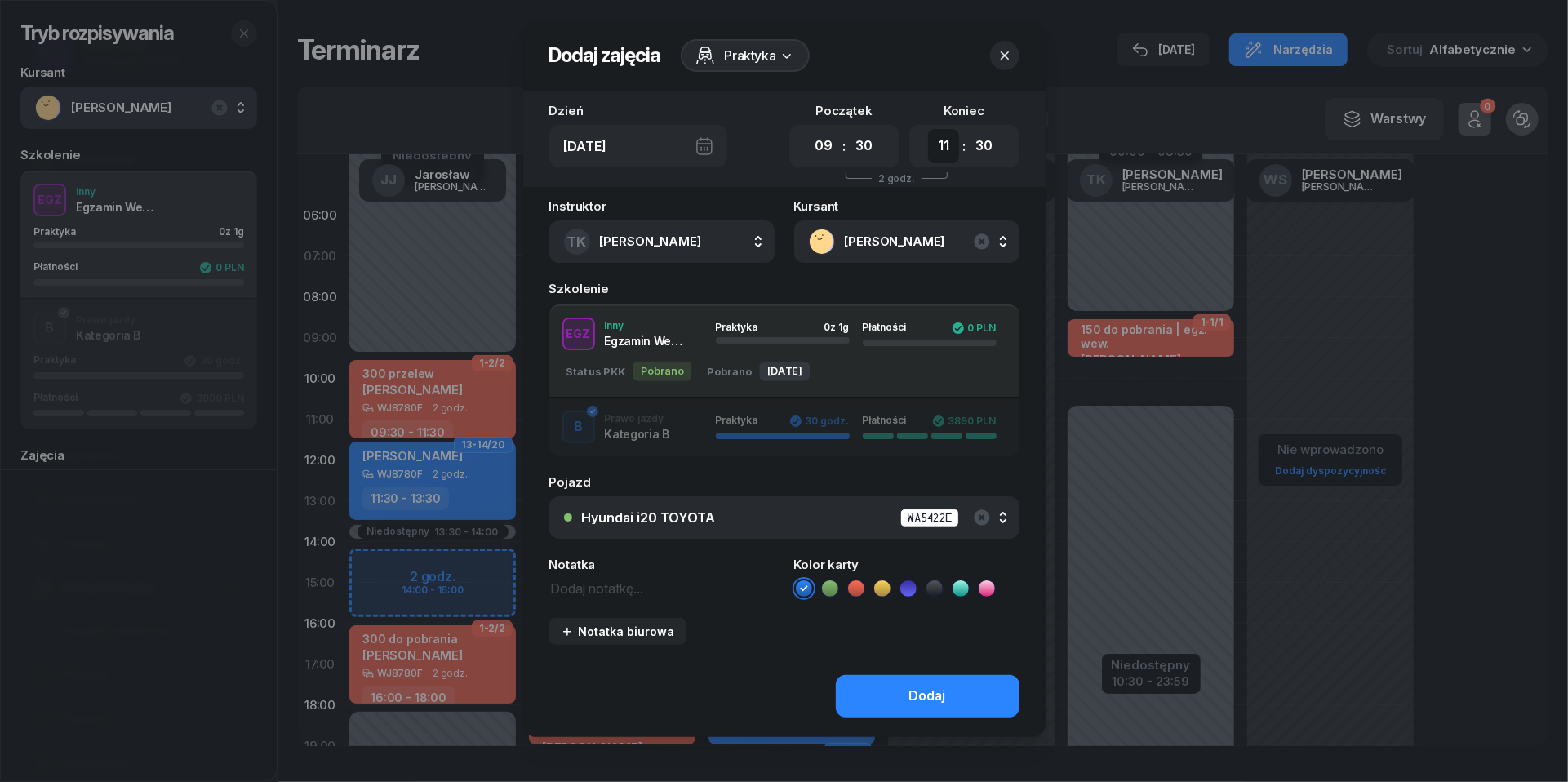
select select "10"
click at [589, 586] on textarea at bounding box center [661, 587] width 225 height 21
type textarea "egz. wew."
click at [913, 590] on icon at bounding box center [908, 588] width 16 height 16
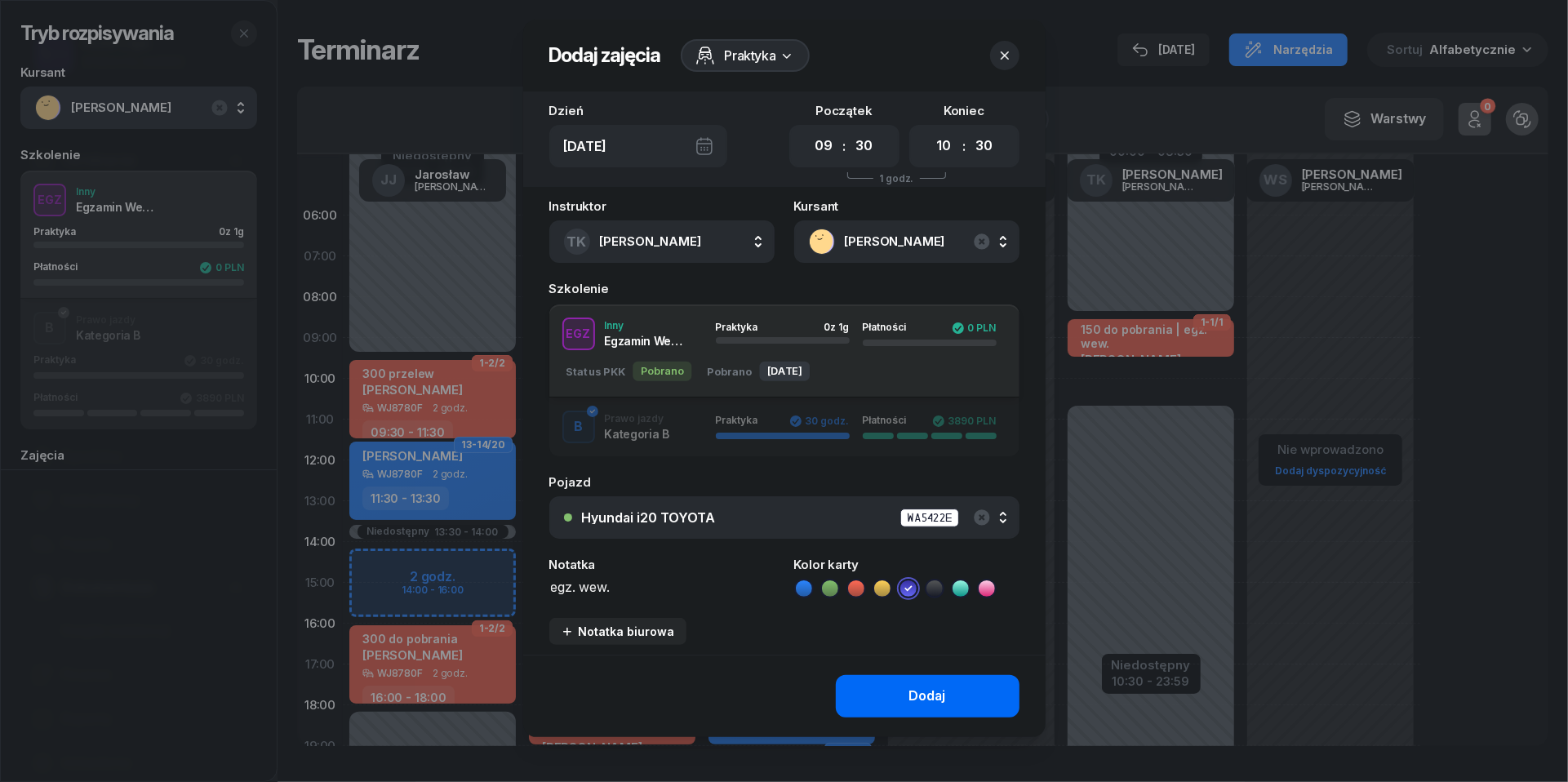
click at [912, 685] on div "Dodaj" at bounding box center [928, 696] width 37 height 22
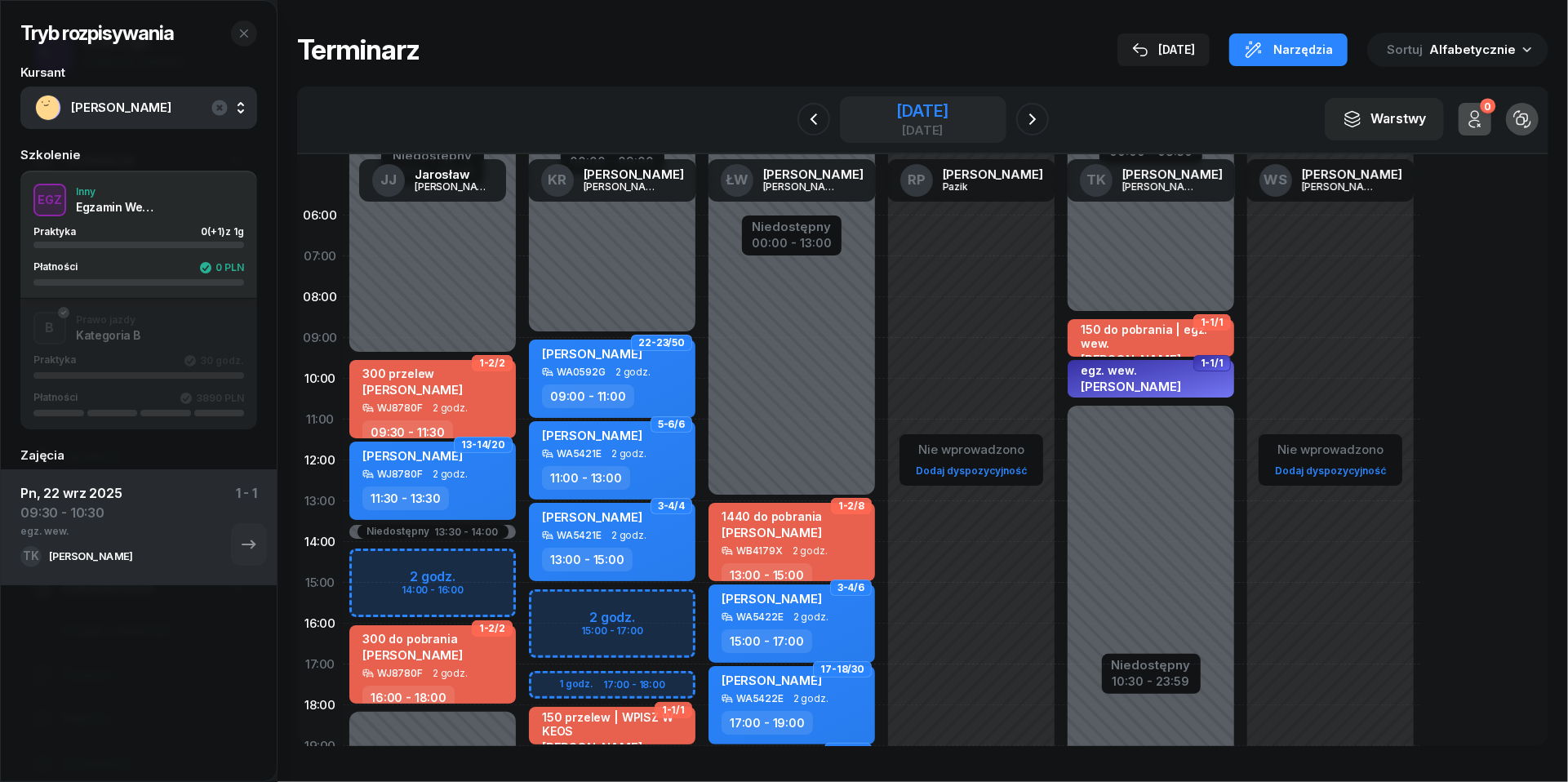
click at [896, 131] on div "[DATE]" at bounding box center [922, 130] width 53 height 12
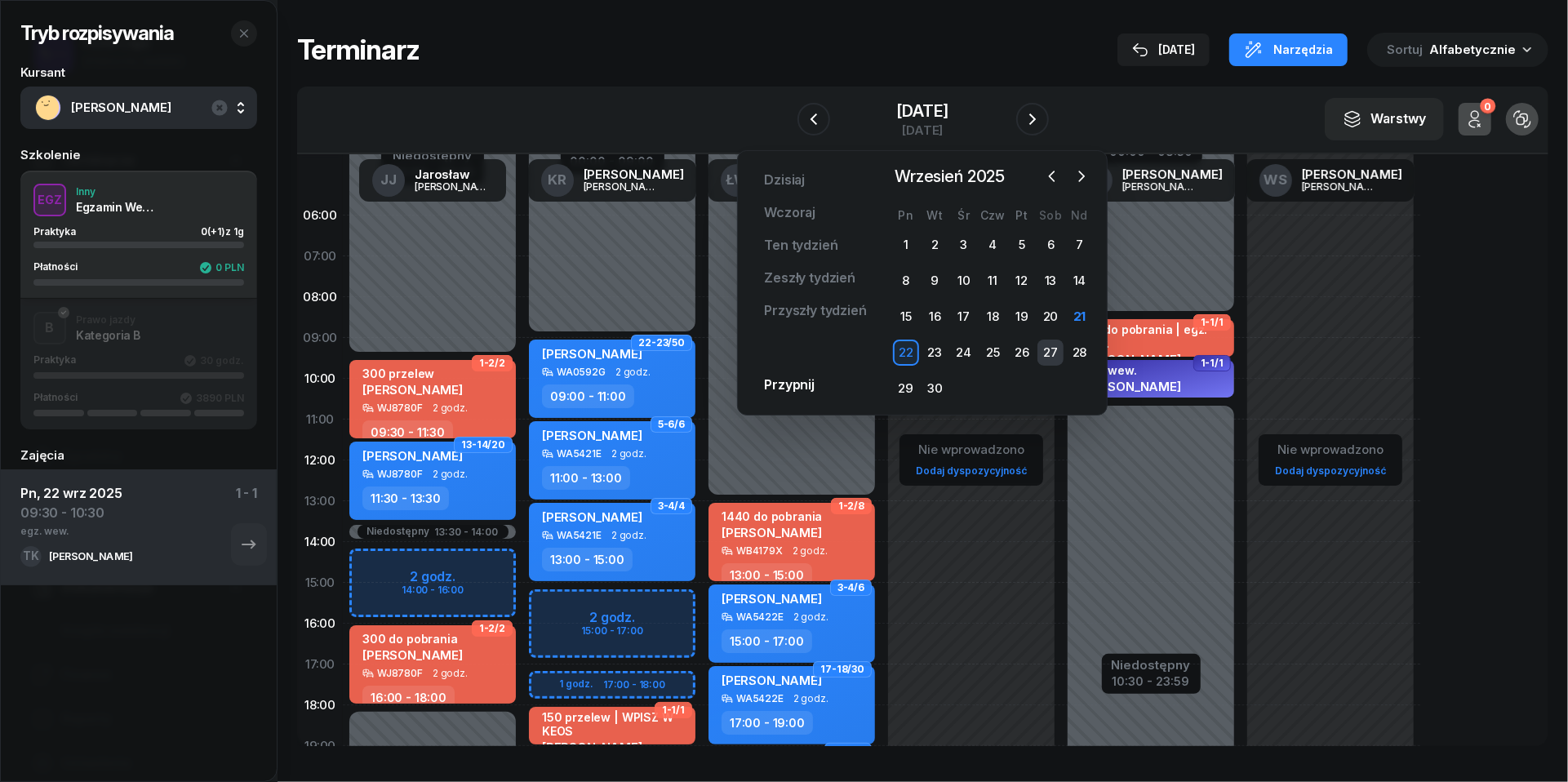
click at [1054, 347] on div "27" at bounding box center [1051, 353] width 26 height 26
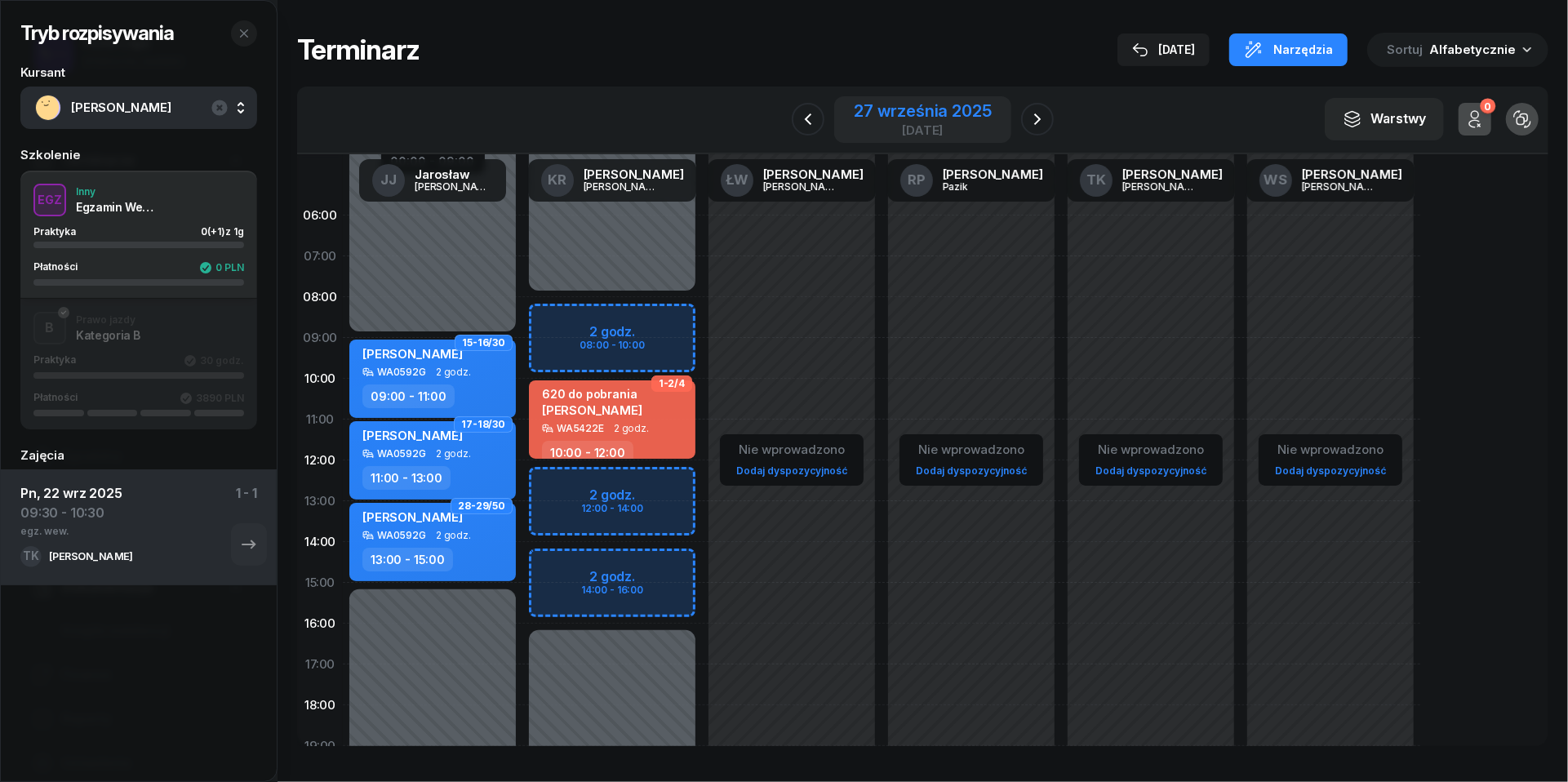
click at [931, 125] on div "[DATE]" at bounding box center [922, 130] width 137 height 12
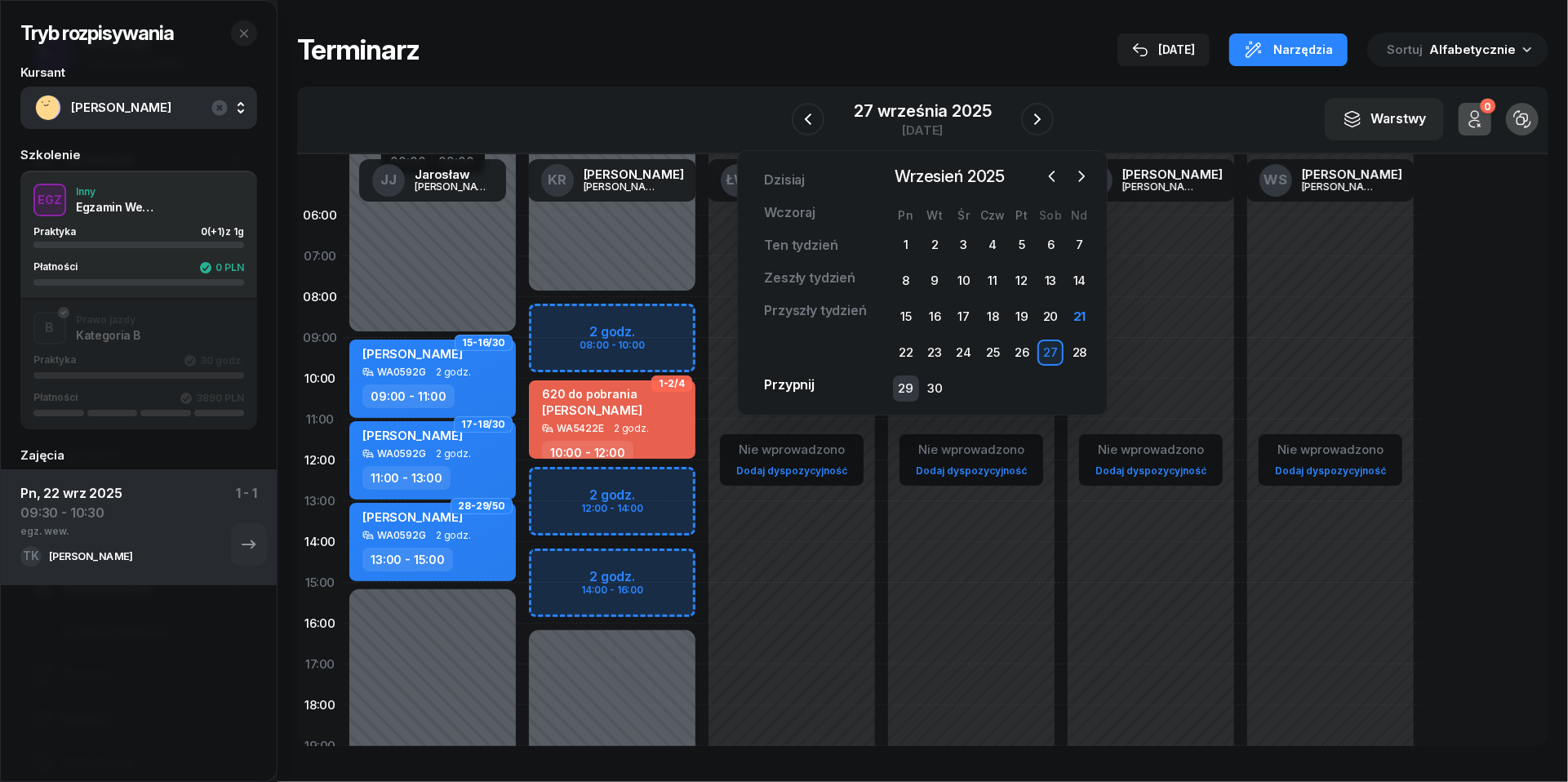
click at [912, 385] on div "29" at bounding box center [906, 389] width 26 height 26
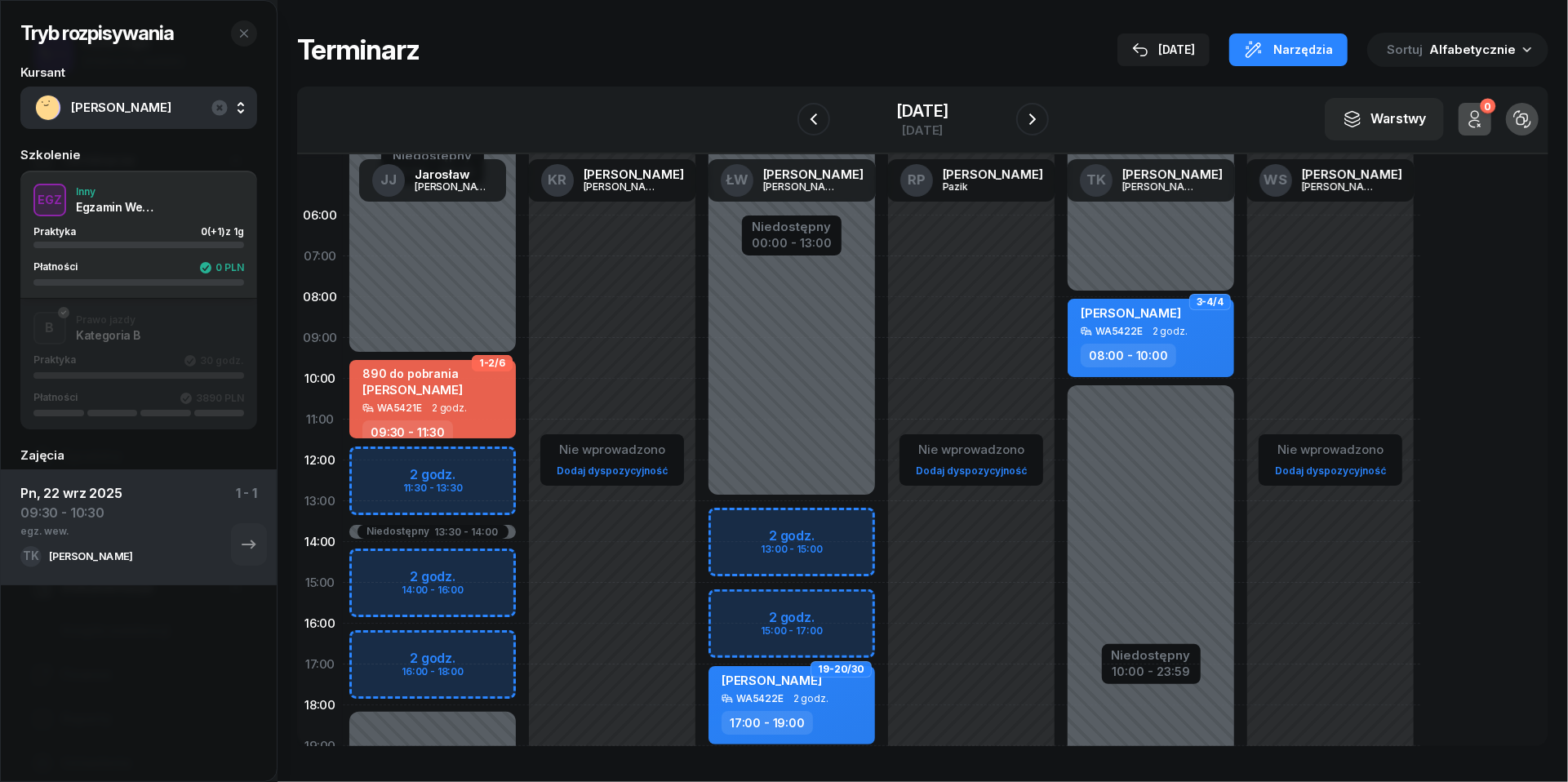
click at [246, 16] on div "Tryb rozpisywania Kursant [PERSON_NAME] Szkolenie EGZ Inny Egzamin Wewnętrzny P…" at bounding box center [139, 225] width 276 height 448
click at [246, 28] on icon "button" at bounding box center [244, 33] width 13 height 13
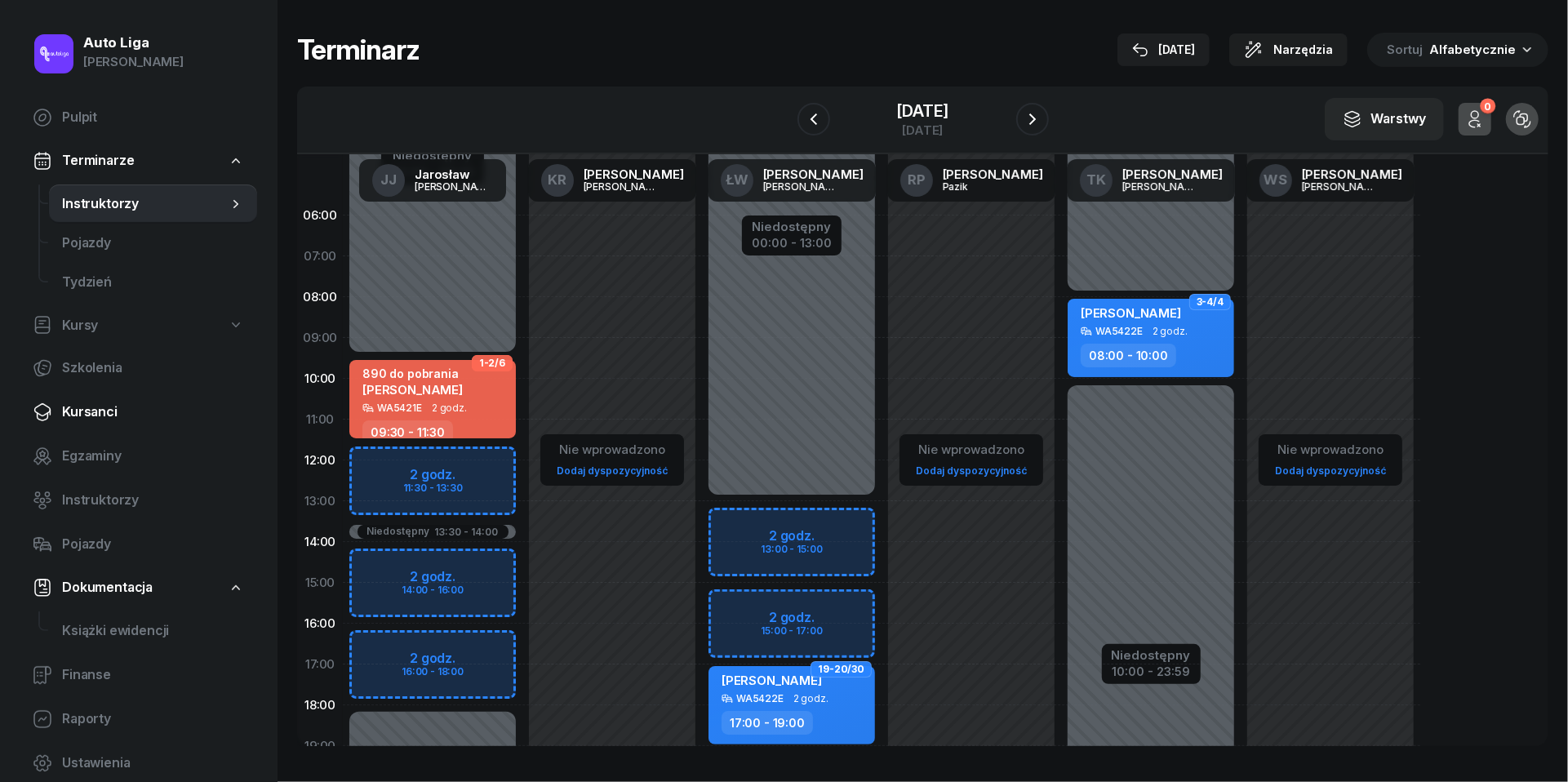
click at [100, 410] on span "Kursanci" at bounding box center [153, 412] width 182 height 22
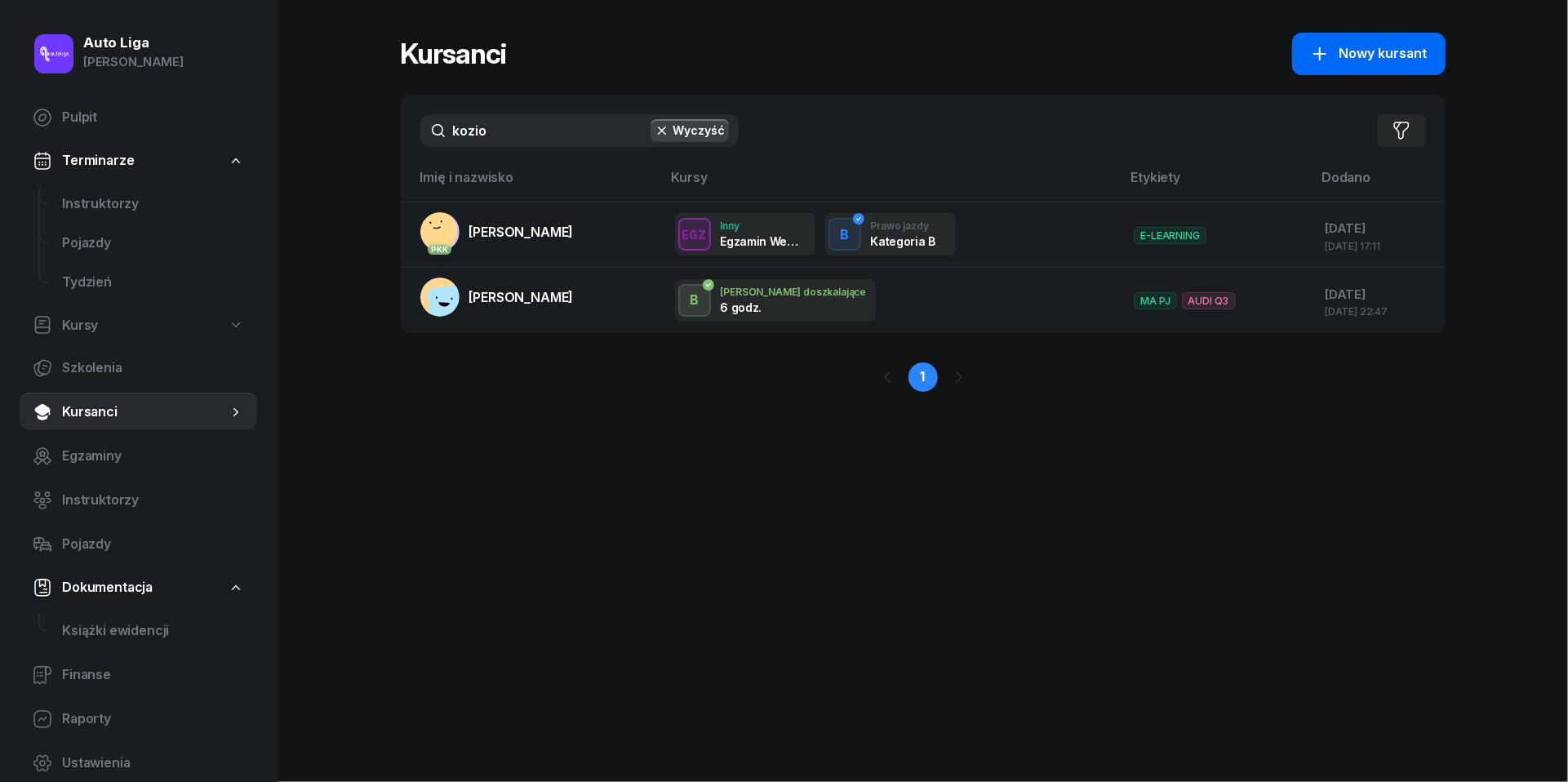
click at [1363, 44] on span "Nowy kursant" at bounding box center [1384, 53] width 88 height 22
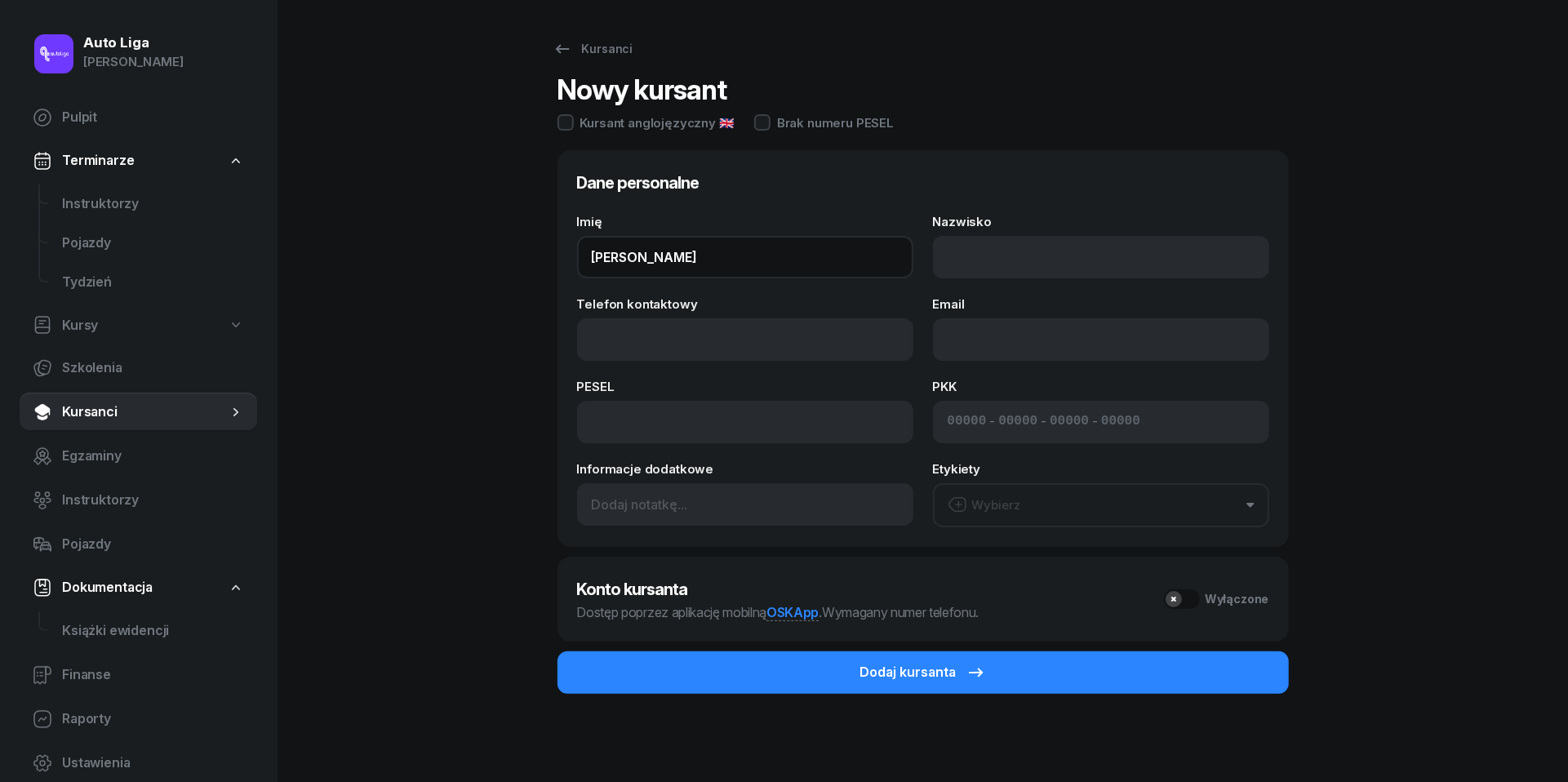
type input "[PERSON_NAME]"
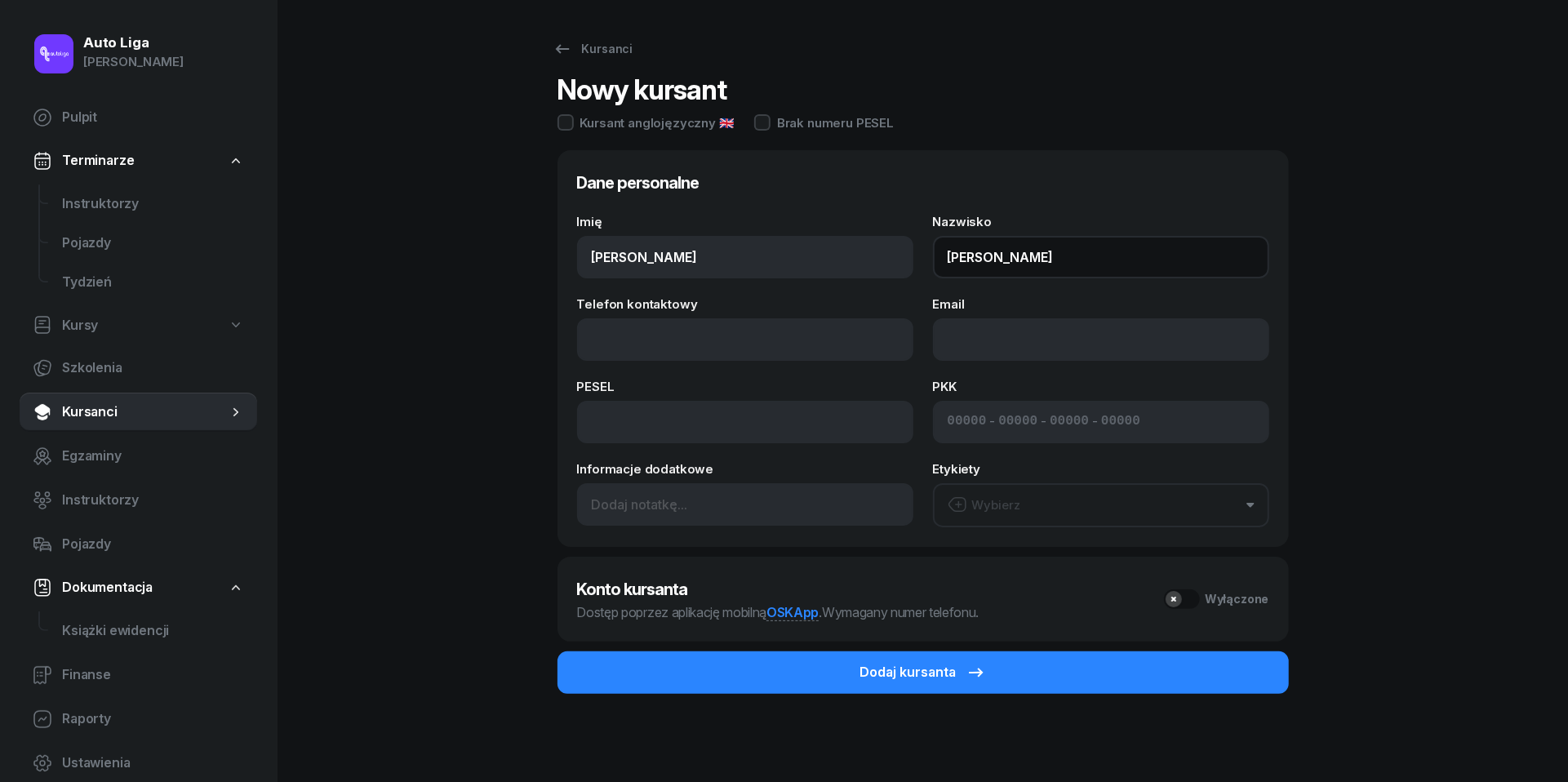
type input "[PERSON_NAME]"
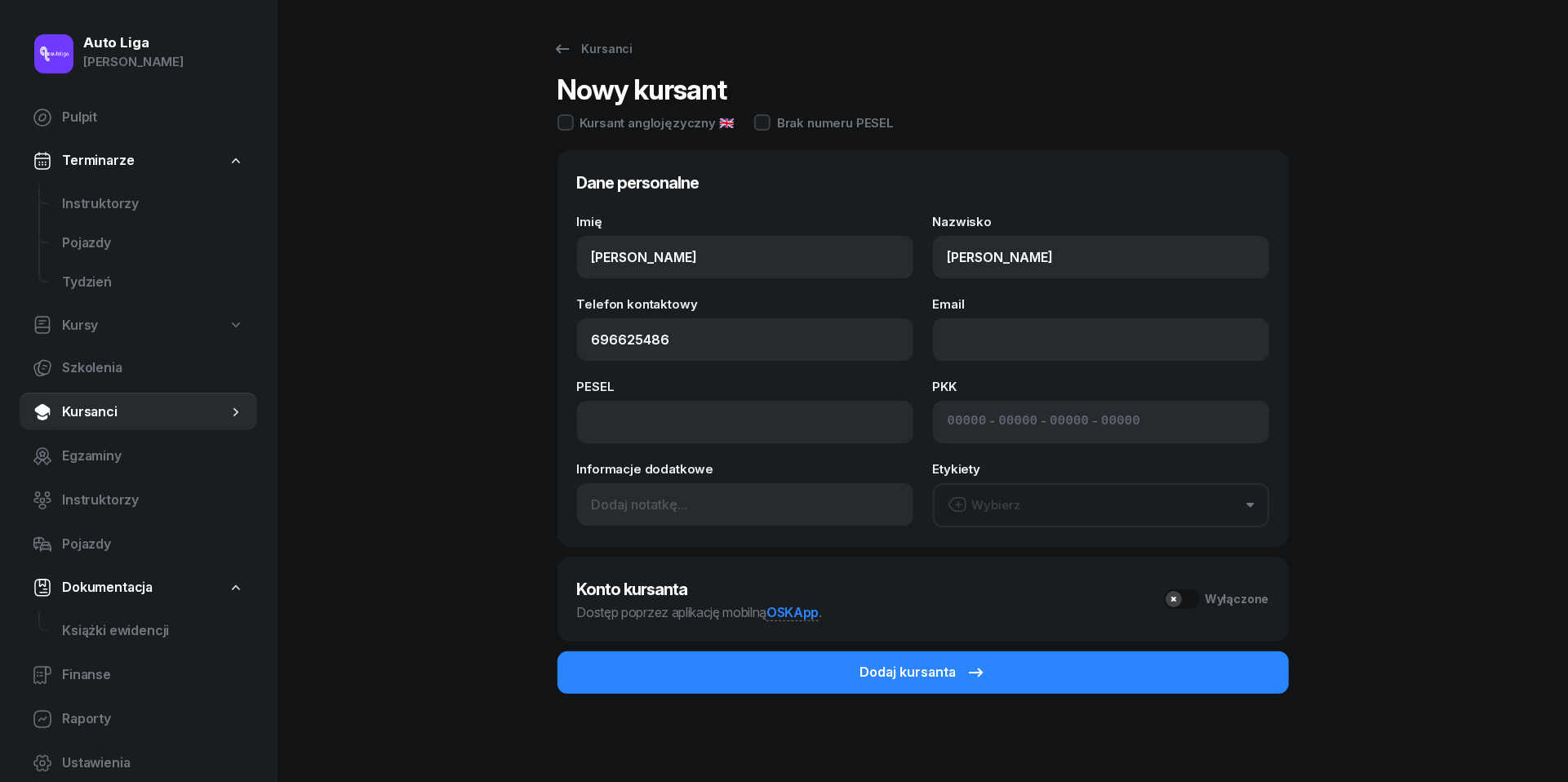
type input "696 625 486"
click at [1043, 511] on button "Wybierz" at bounding box center [1101, 505] width 336 height 44
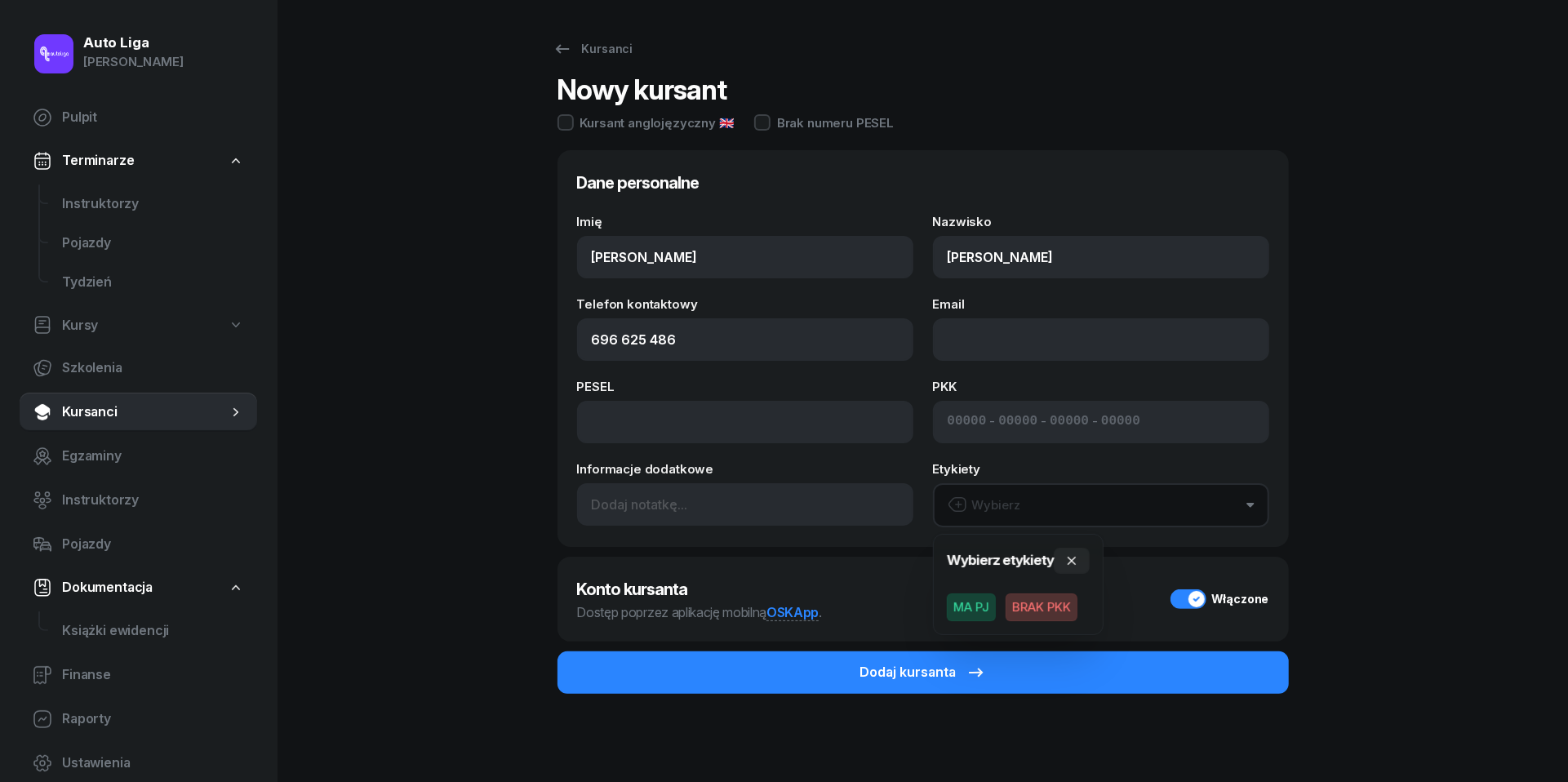
click at [979, 603] on span "MA PJ" at bounding box center [971, 607] width 49 height 28
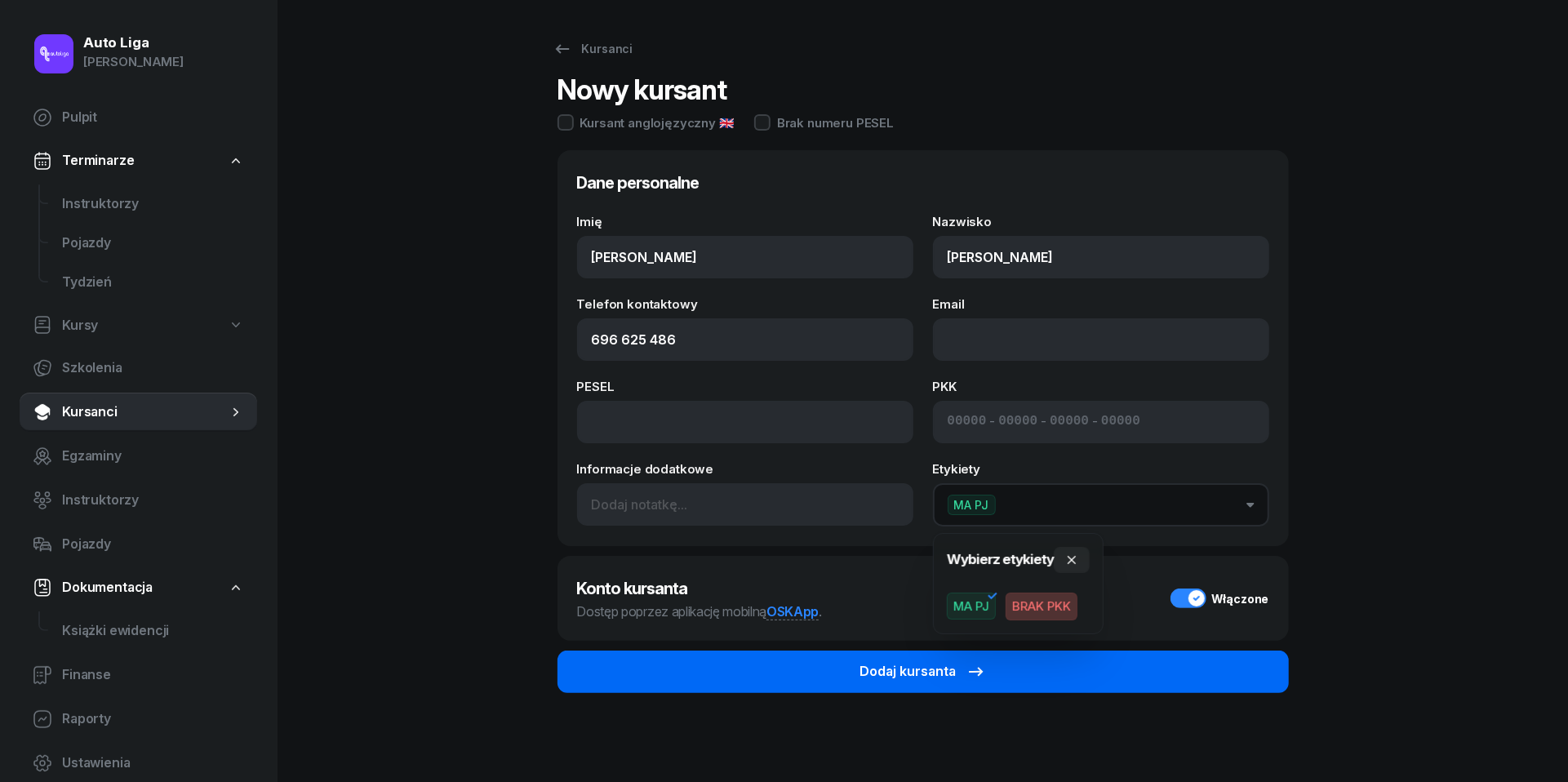
click at [971, 673] on icon "submit" at bounding box center [976, 672] width 20 height 20
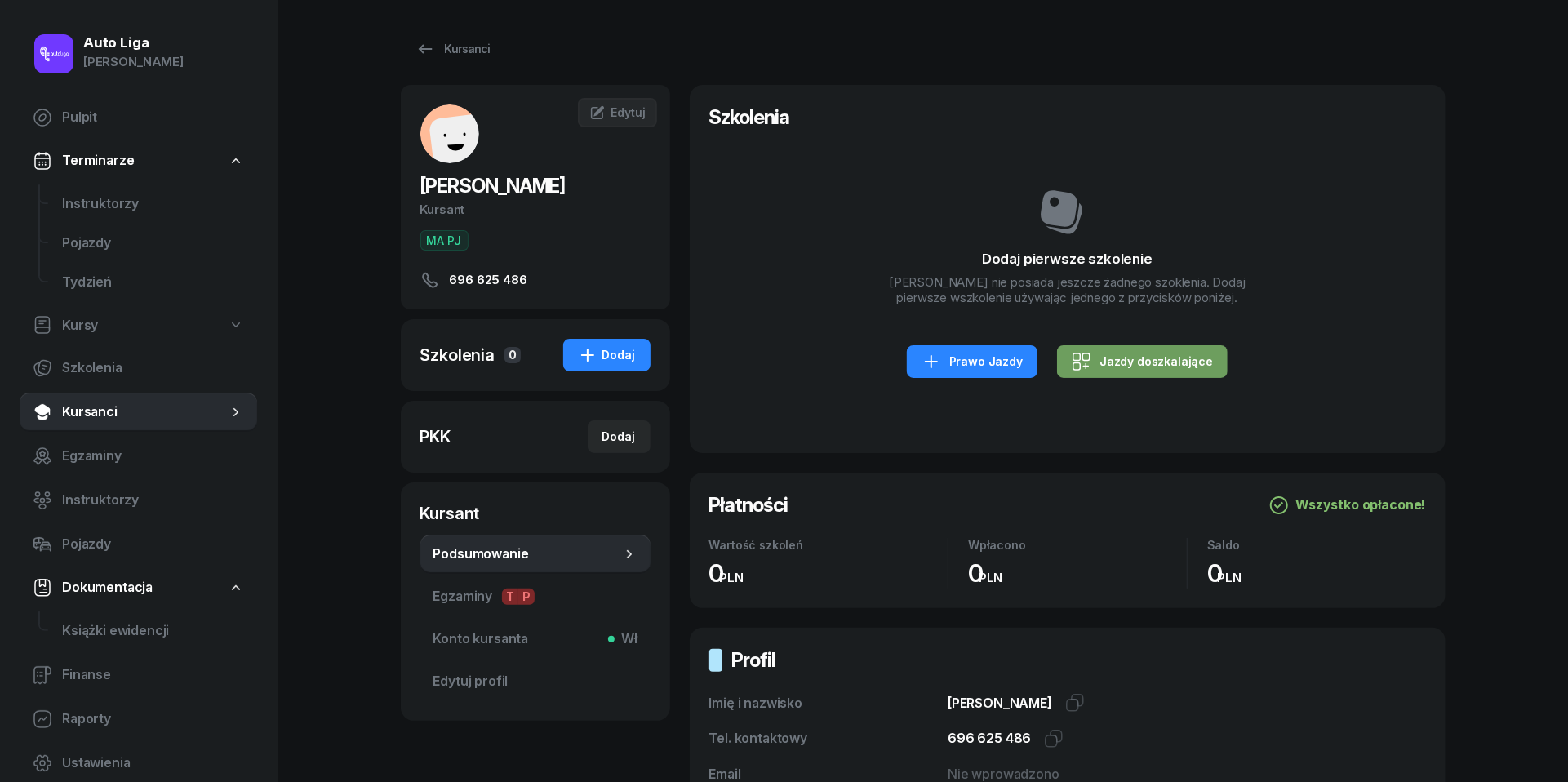
click at [1118, 372] on div "Jazdy doszkalające" at bounding box center [1142, 361] width 141 height 20
select select "B"
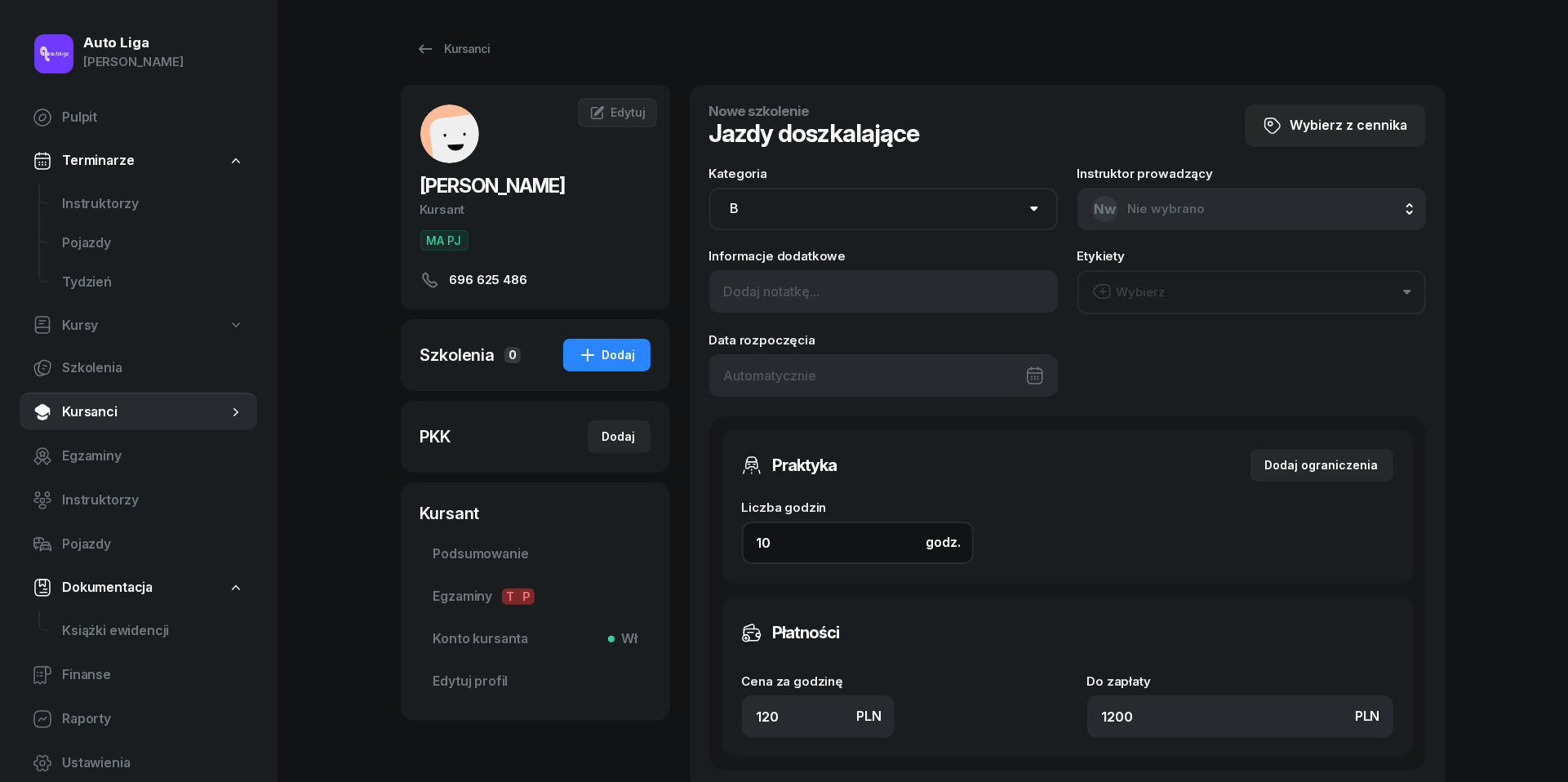
click at [809, 560] on input "10" at bounding box center [858, 542] width 232 height 42
type input "4"
type input "480"
type input "4"
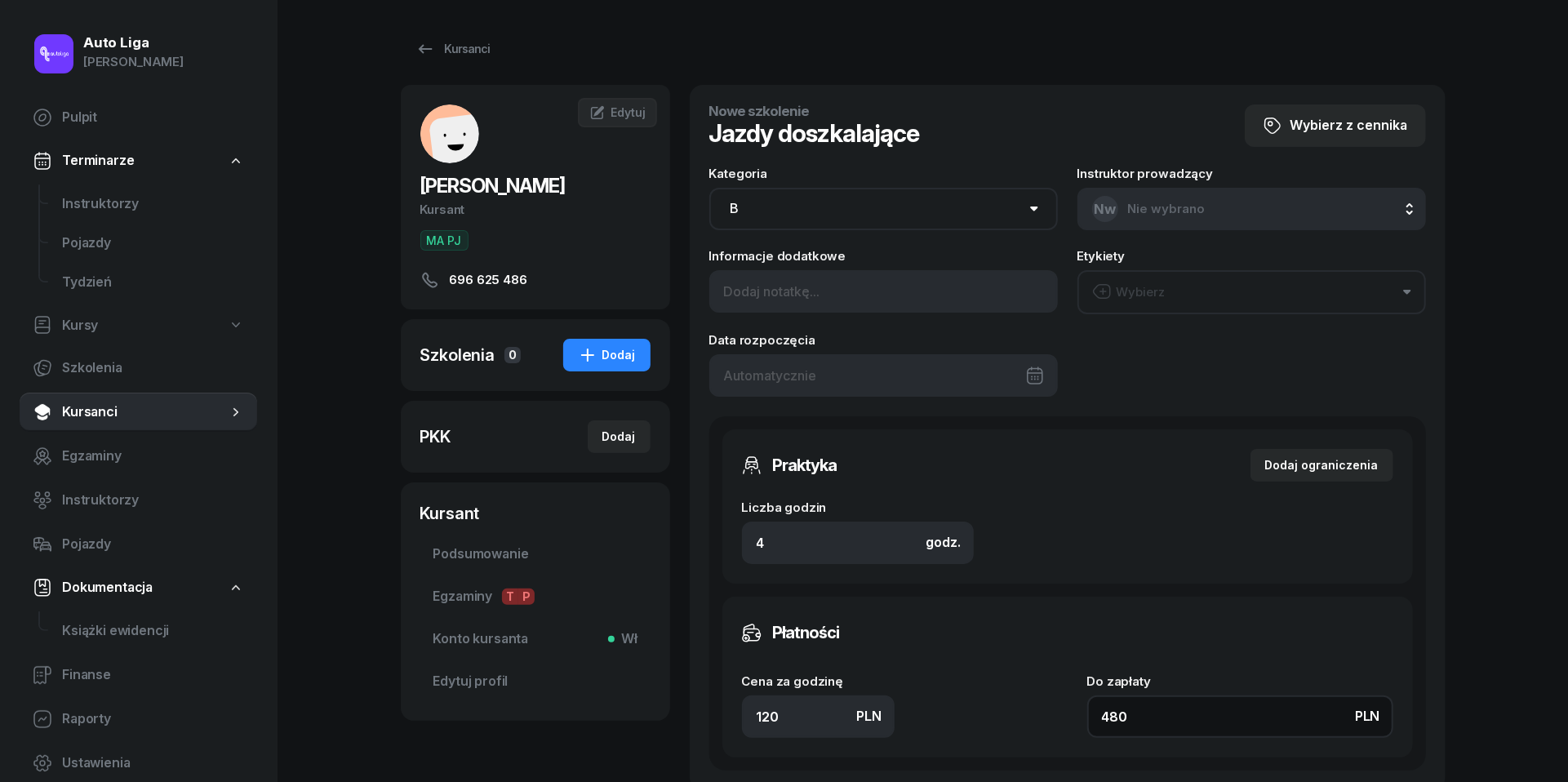
click at [1169, 719] on input "480" at bounding box center [1240, 716] width 306 height 42
type input "1.50"
type input "6"
type input "15"
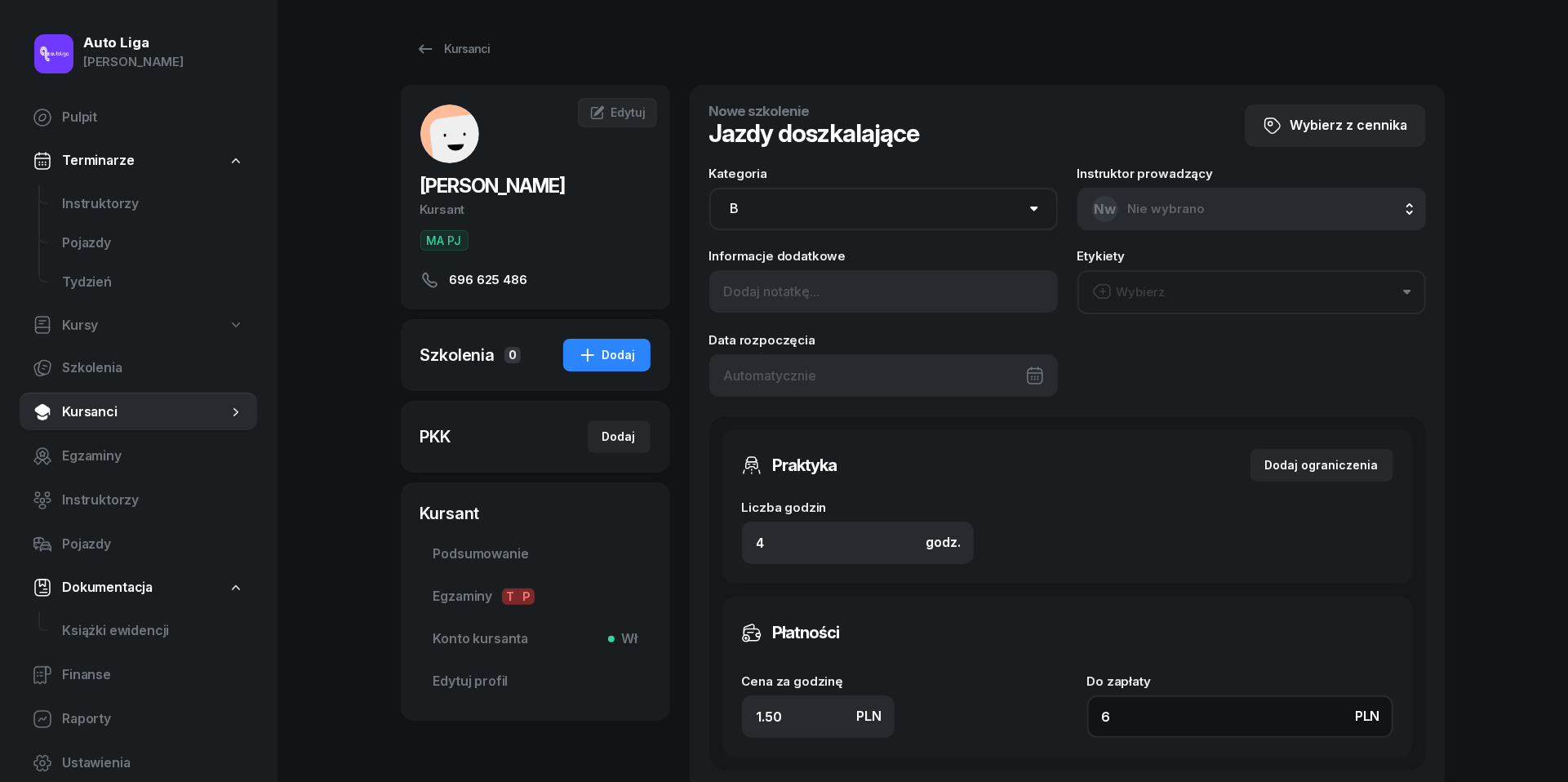
type input "60"
type input "150"
type input "600"
click at [1032, 373] on div at bounding box center [884, 374] width 348 height 42
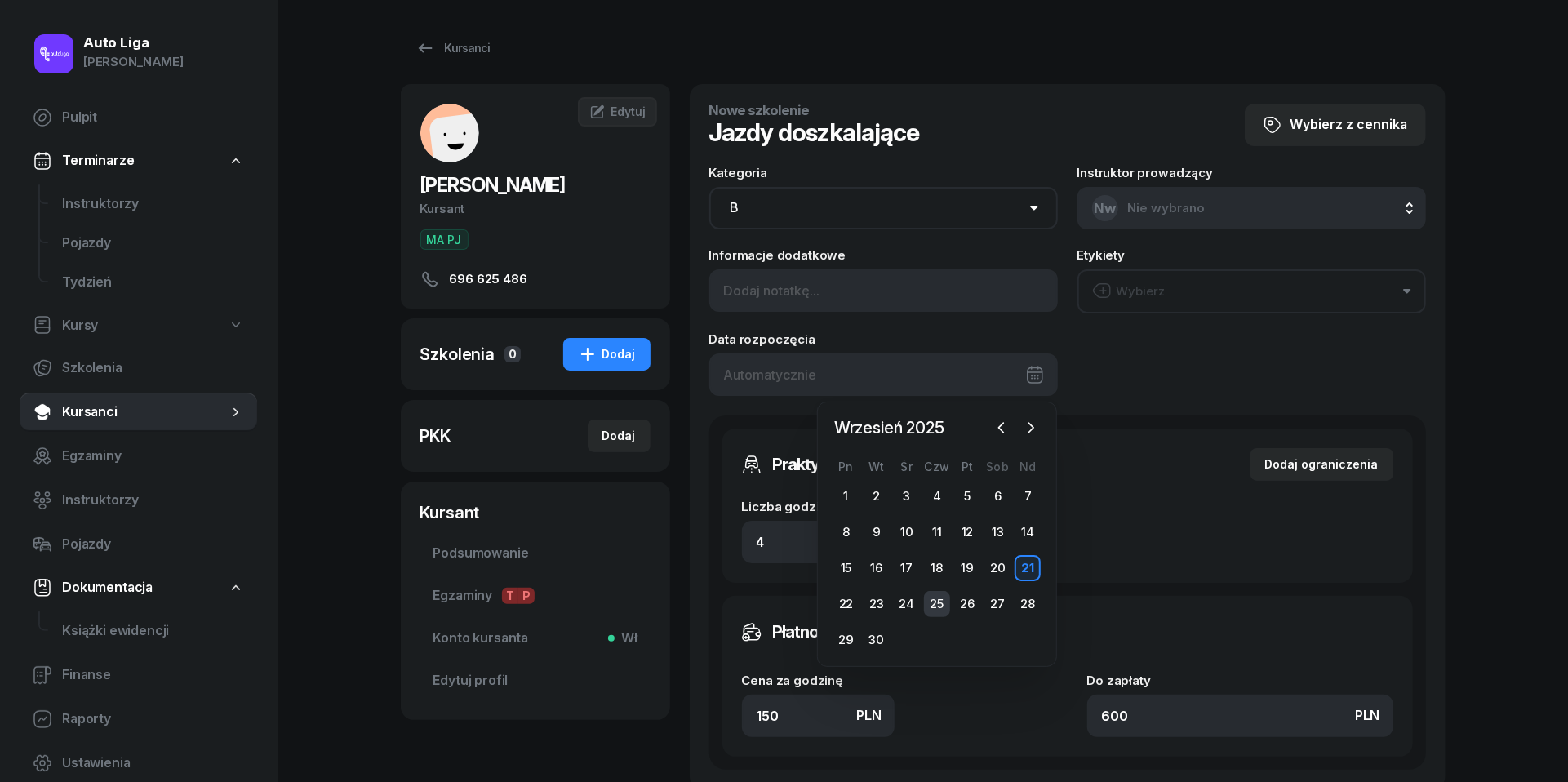
click at [940, 602] on div "25" at bounding box center [937, 604] width 26 height 26
type input "[DATE]"
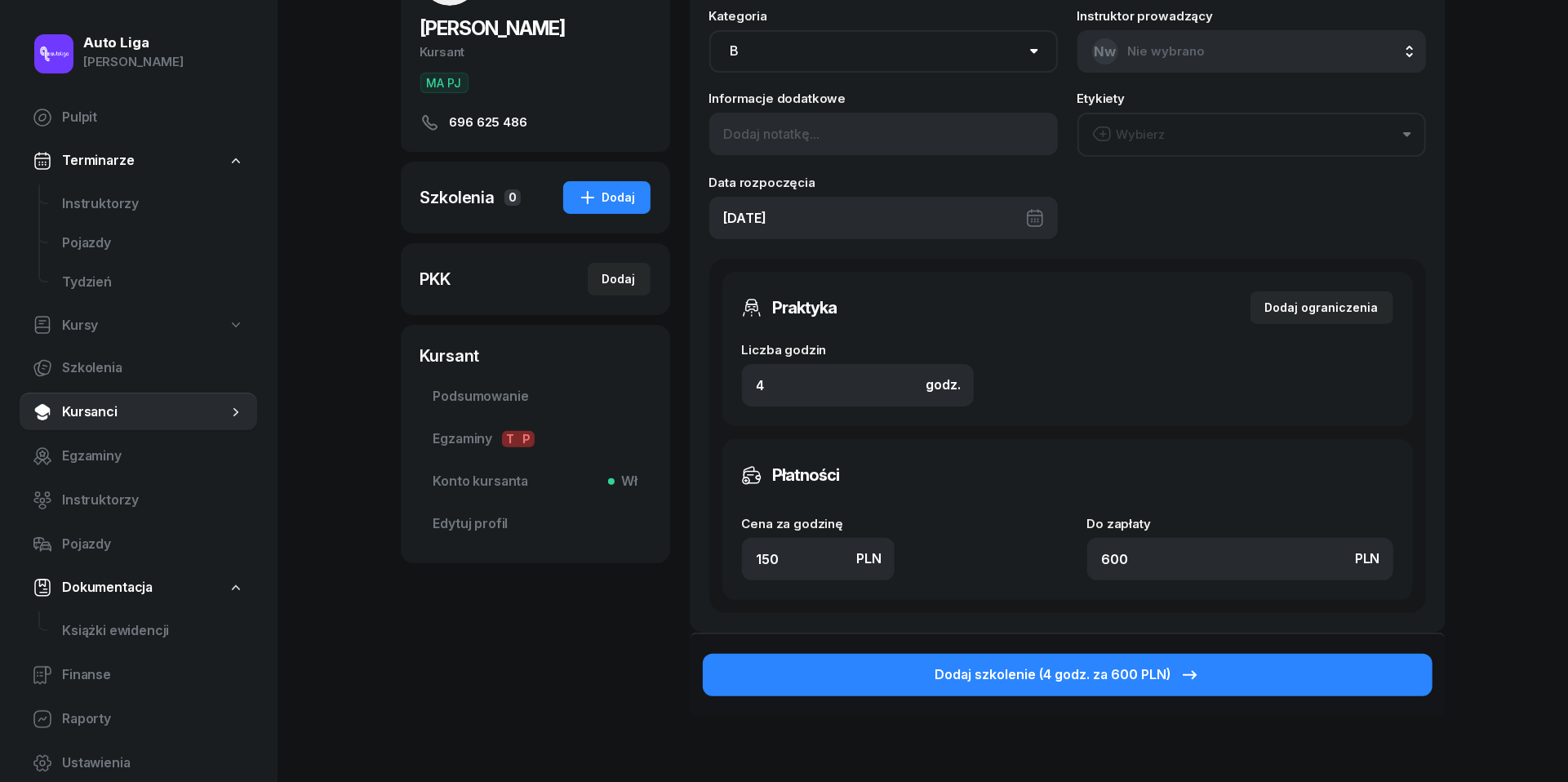
scroll to position [160, 0]
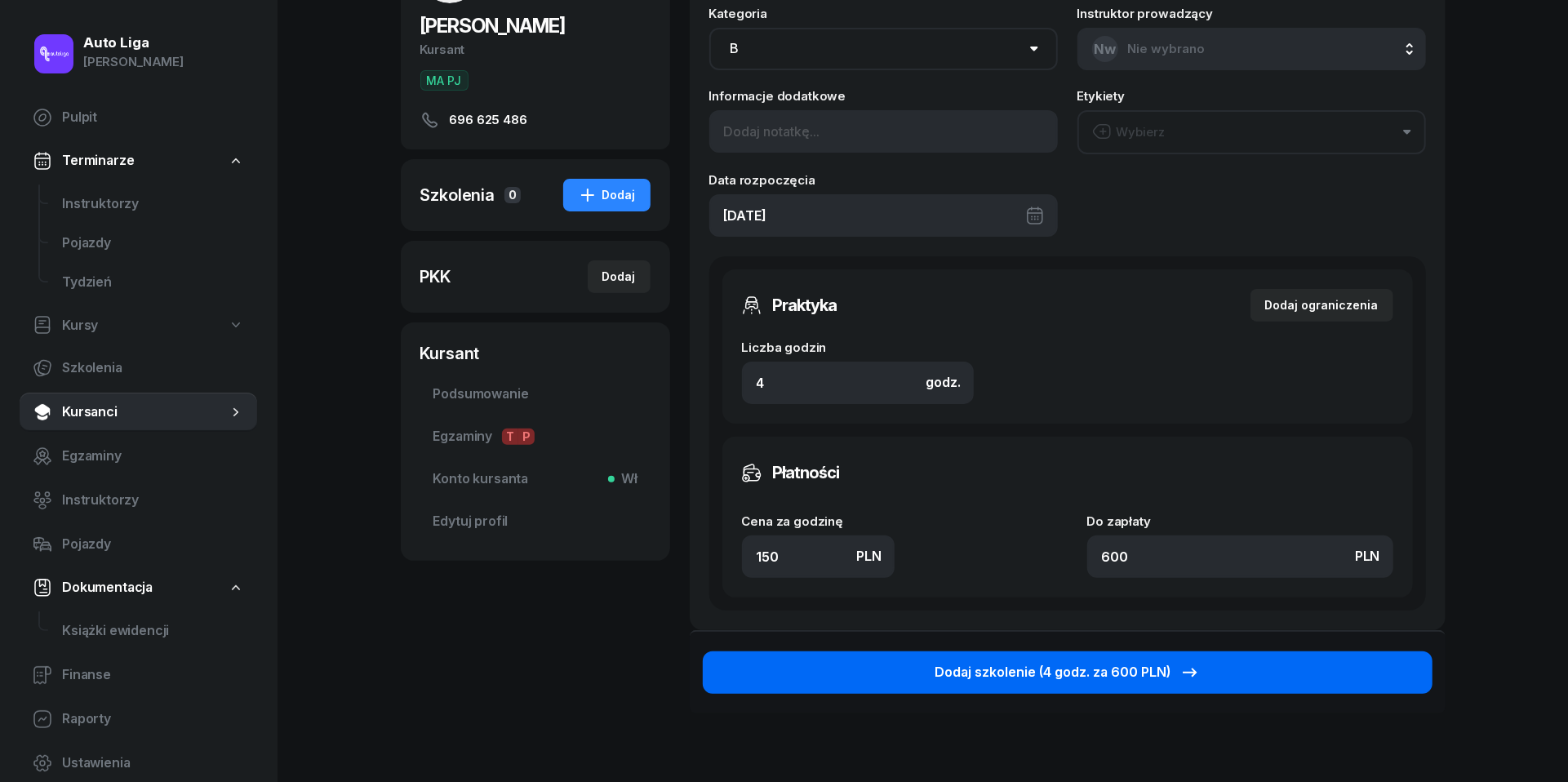
click at [1058, 671] on div "Dodaj szkolenie (4 godz. za 600 PLN)" at bounding box center [1067, 673] width 265 height 22
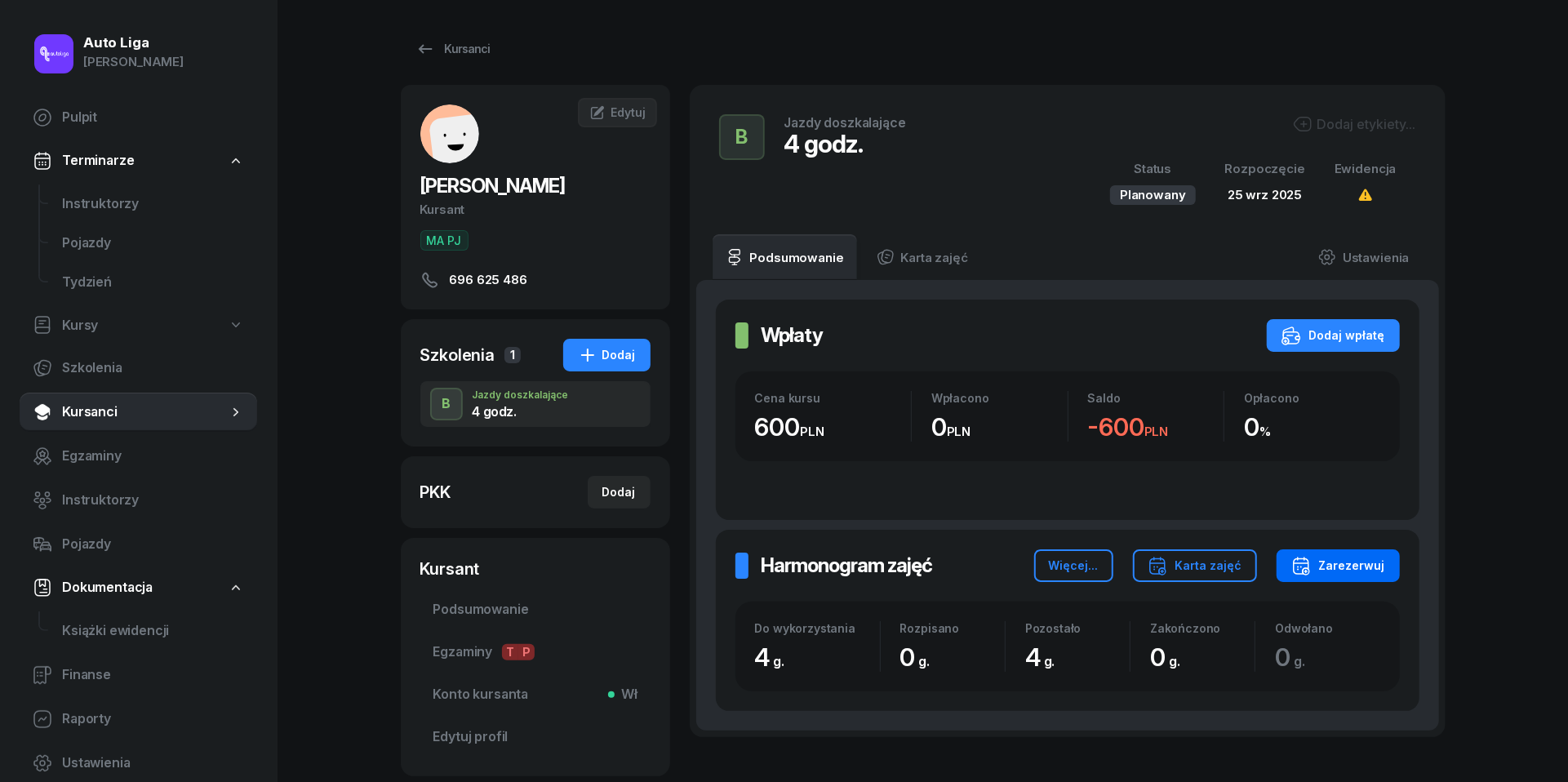
click at [1362, 560] on div "Zarezerwuj" at bounding box center [1338, 566] width 94 height 20
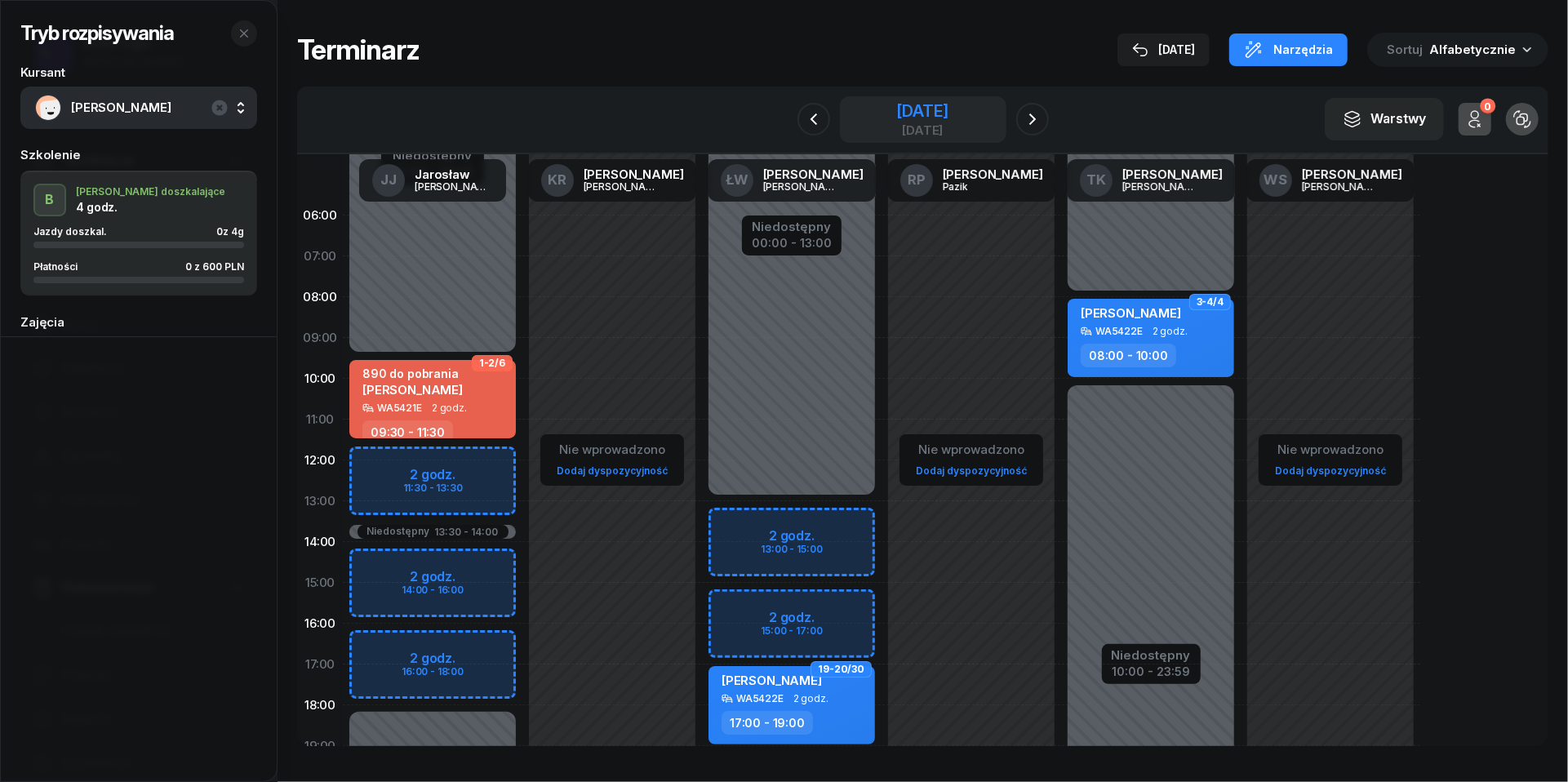
click at [931, 113] on div "[DATE]" at bounding box center [922, 110] width 53 height 16
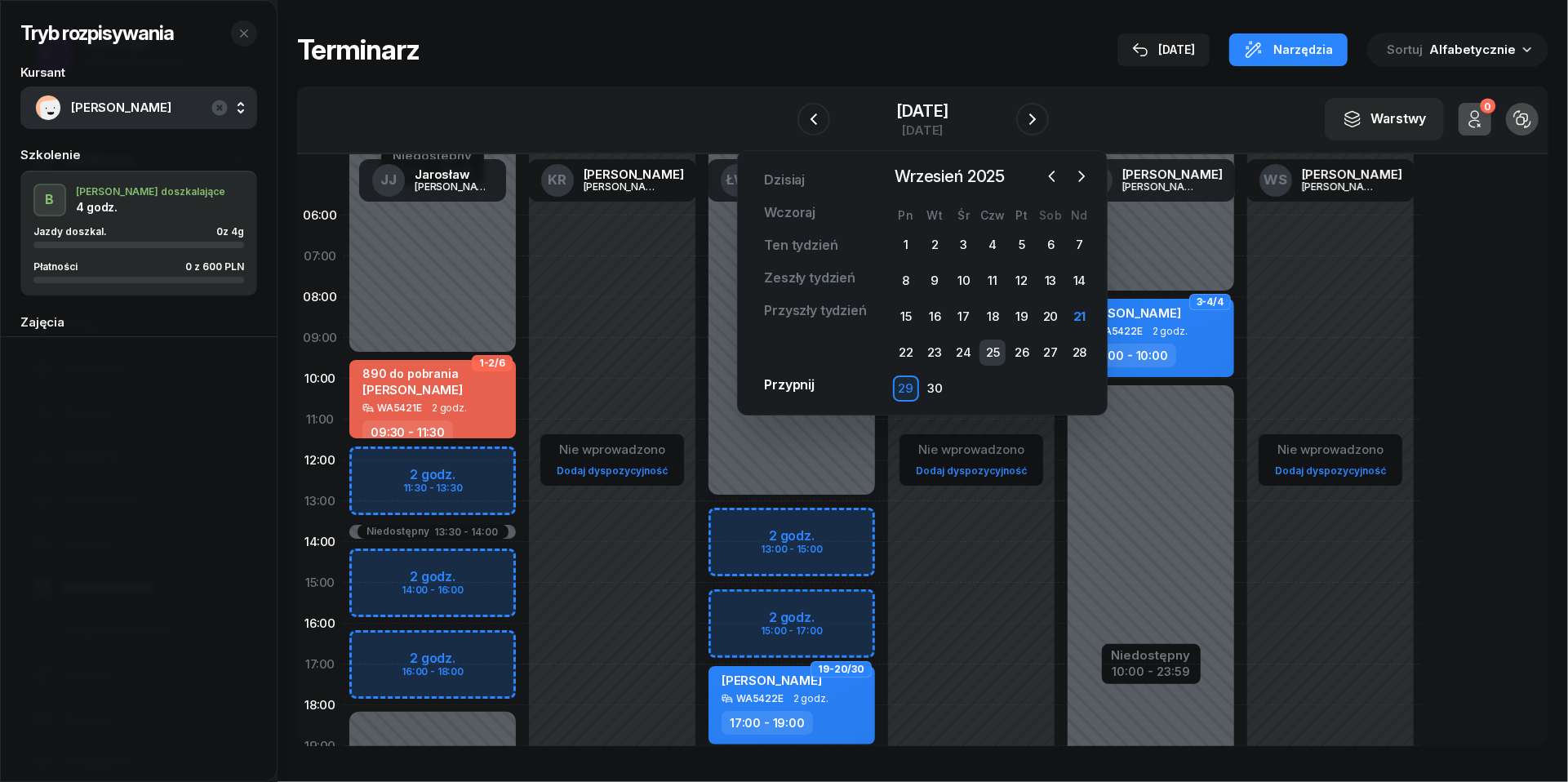
click at [991, 347] on div "25" at bounding box center [992, 353] width 26 height 26
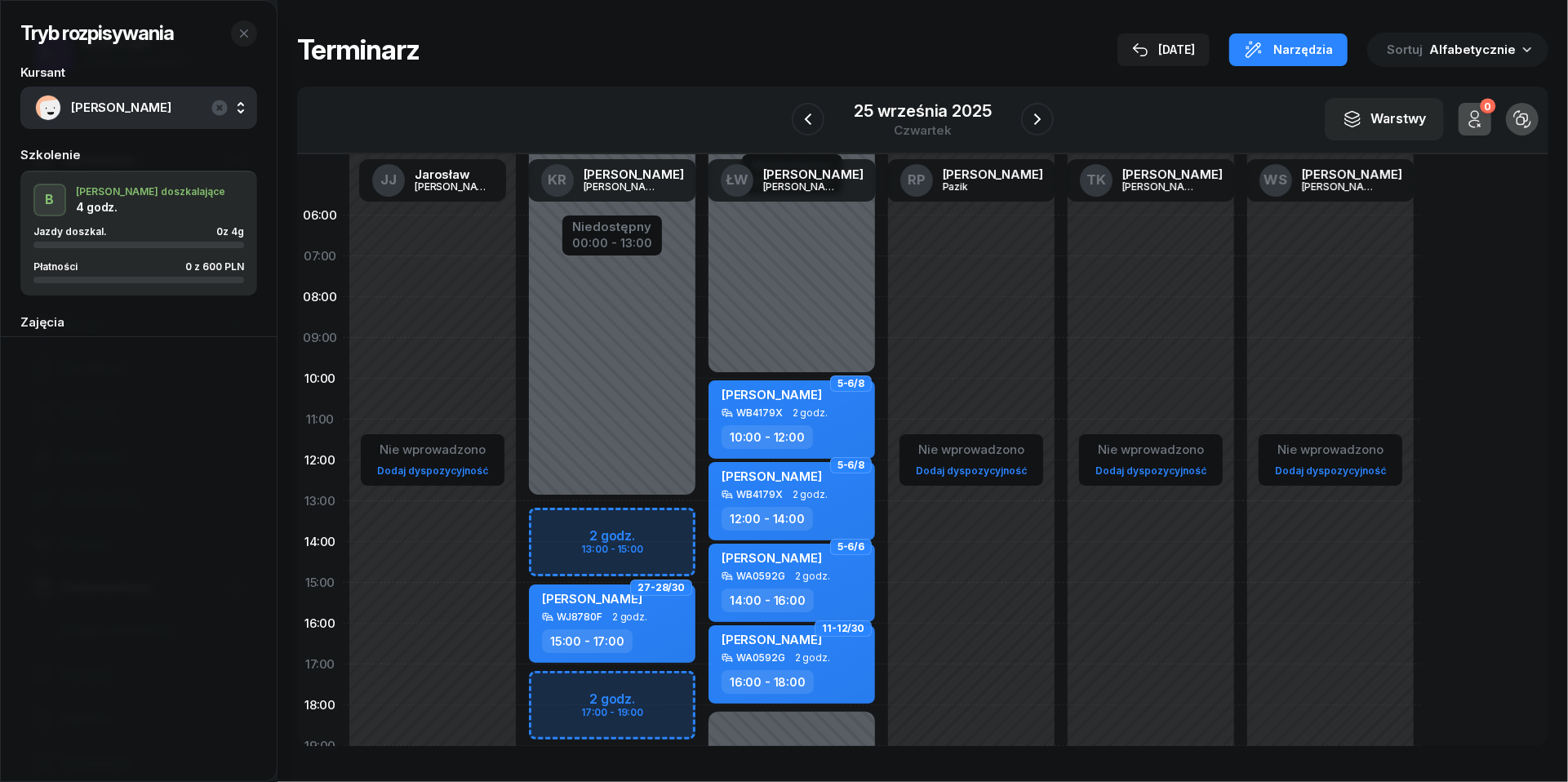
click at [562, 527] on div "Niedostępny 00:00 - 13:00 Niedostępny 19:00 - 23:59 2 godz. 13:00 - 15:00 2 god…" at bounding box center [612, 583] width 179 height 776
select select "13"
select select "15"
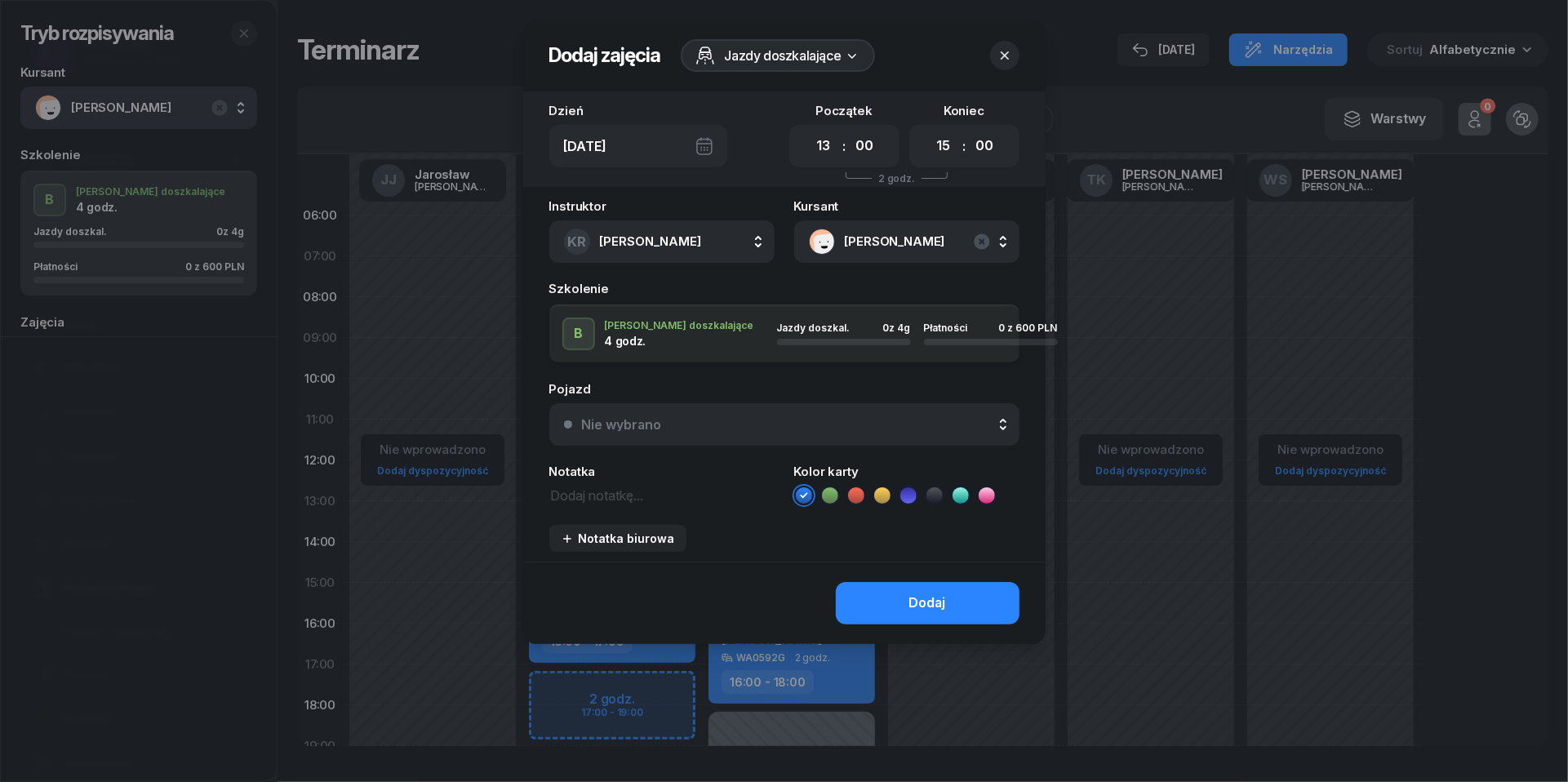
click at [732, 418] on div "Nie wybrano" at bounding box center [793, 424] width 423 height 13
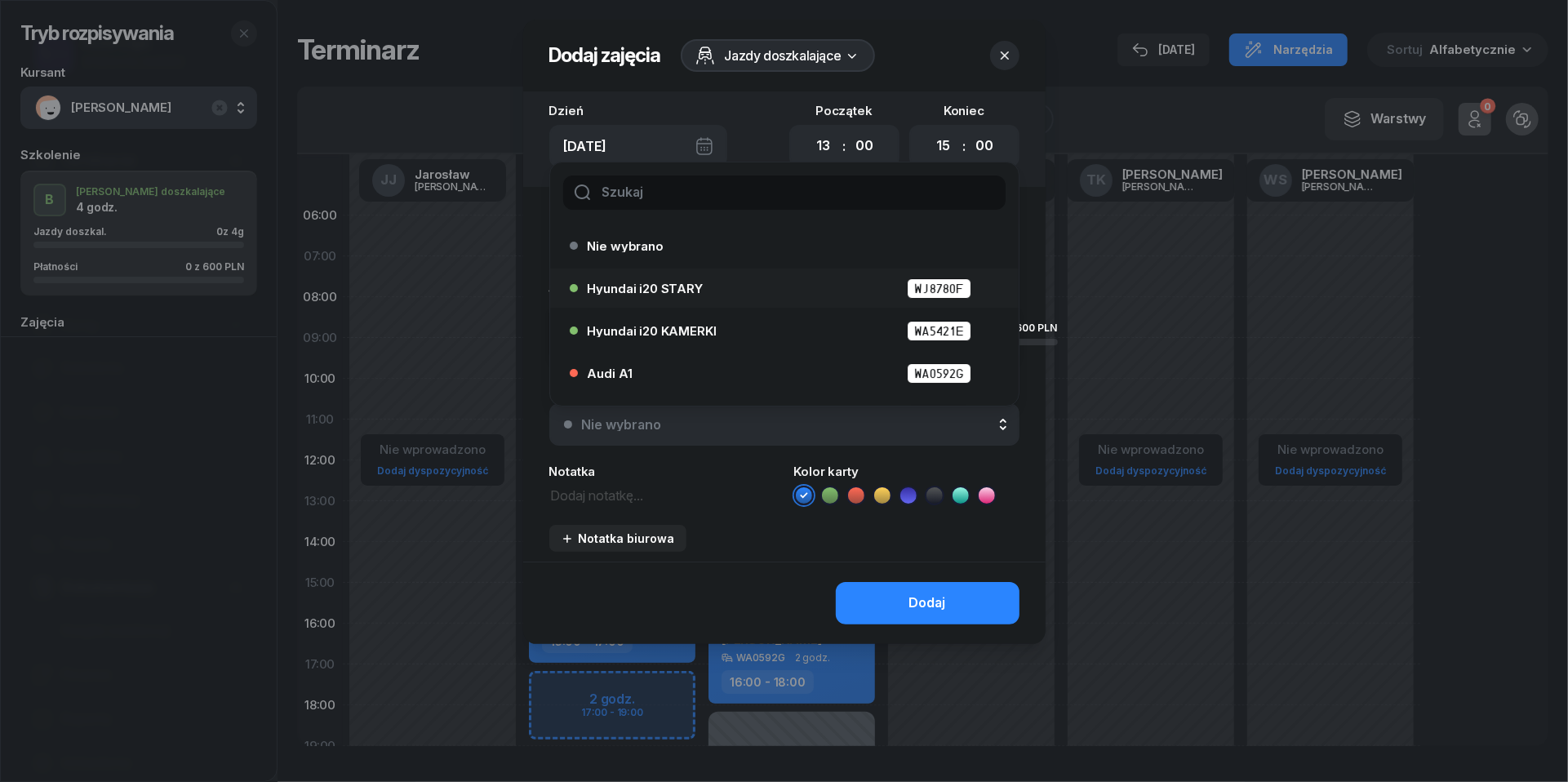
click at [722, 295] on div "Hyundai i20 STARY WJ8780F" at bounding box center [789, 289] width 402 height 21
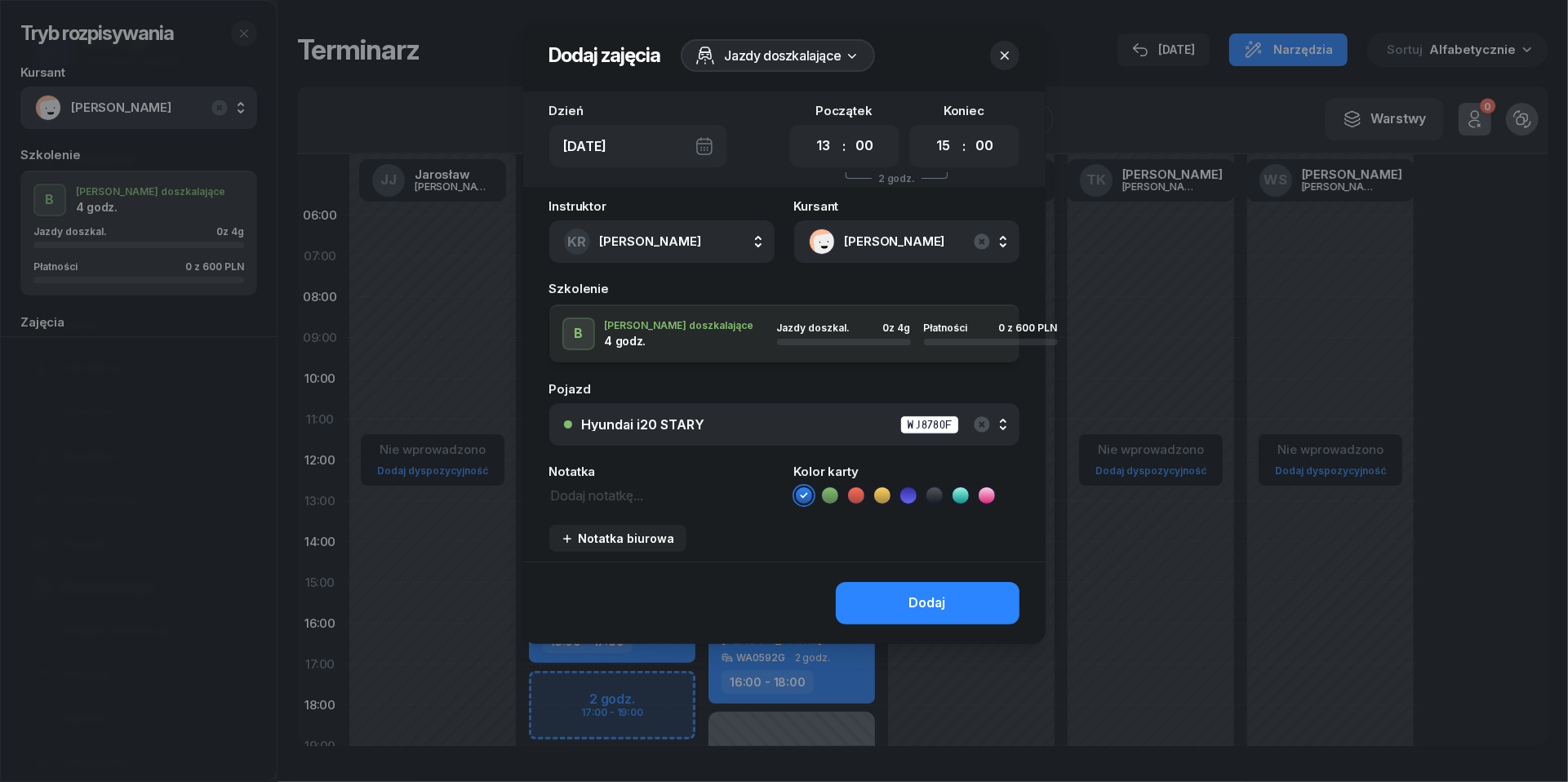
click at [604, 500] on textarea at bounding box center [661, 495] width 225 height 21
type textarea "300 do pobrania"
click at [862, 493] on icon at bounding box center [856, 495] width 16 height 16
click at [915, 602] on div "Dodaj" at bounding box center [928, 603] width 37 height 22
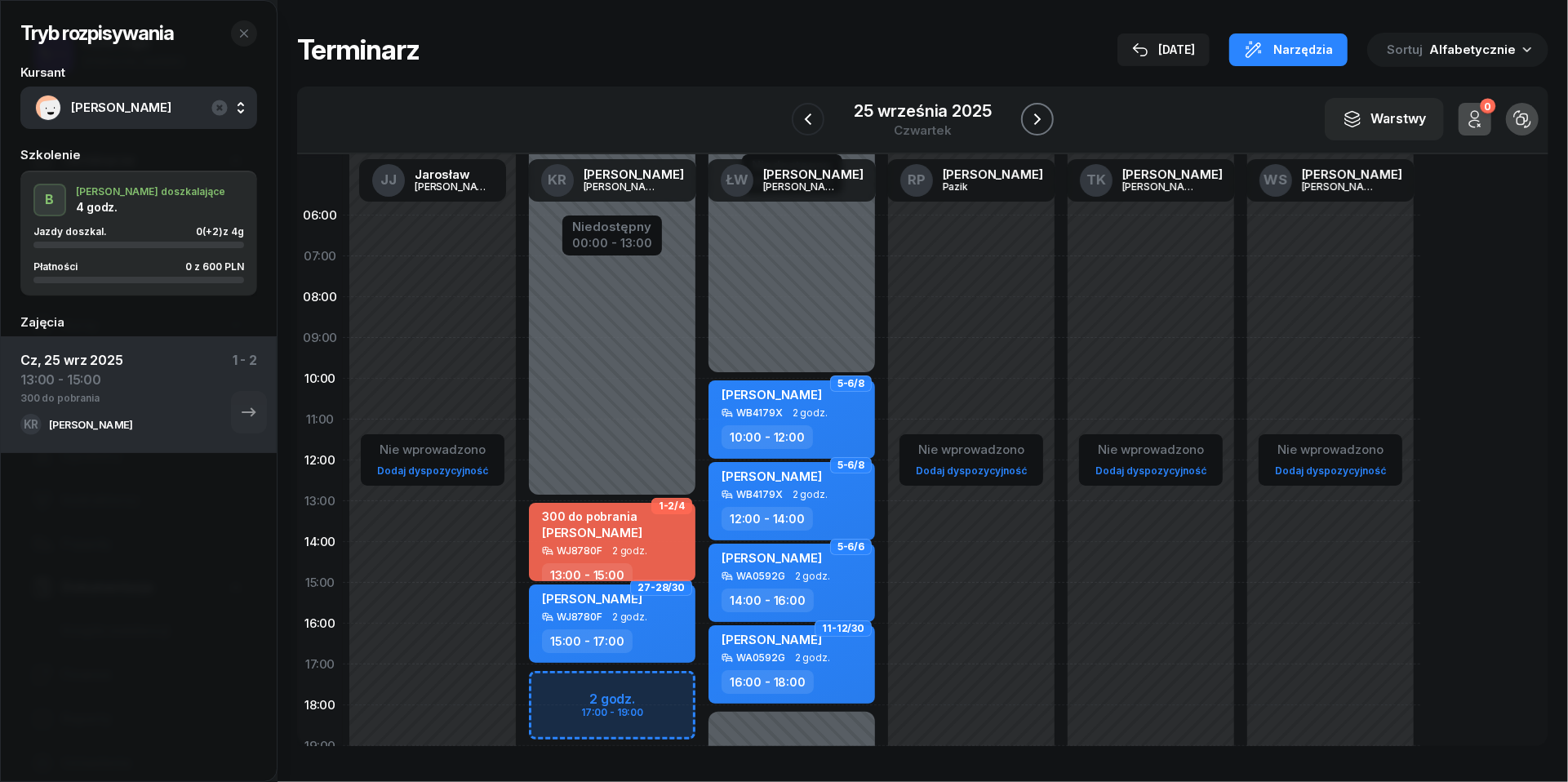
click at [1039, 128] on icon "button" at bounding box center [1037, 119] width 20 height 20
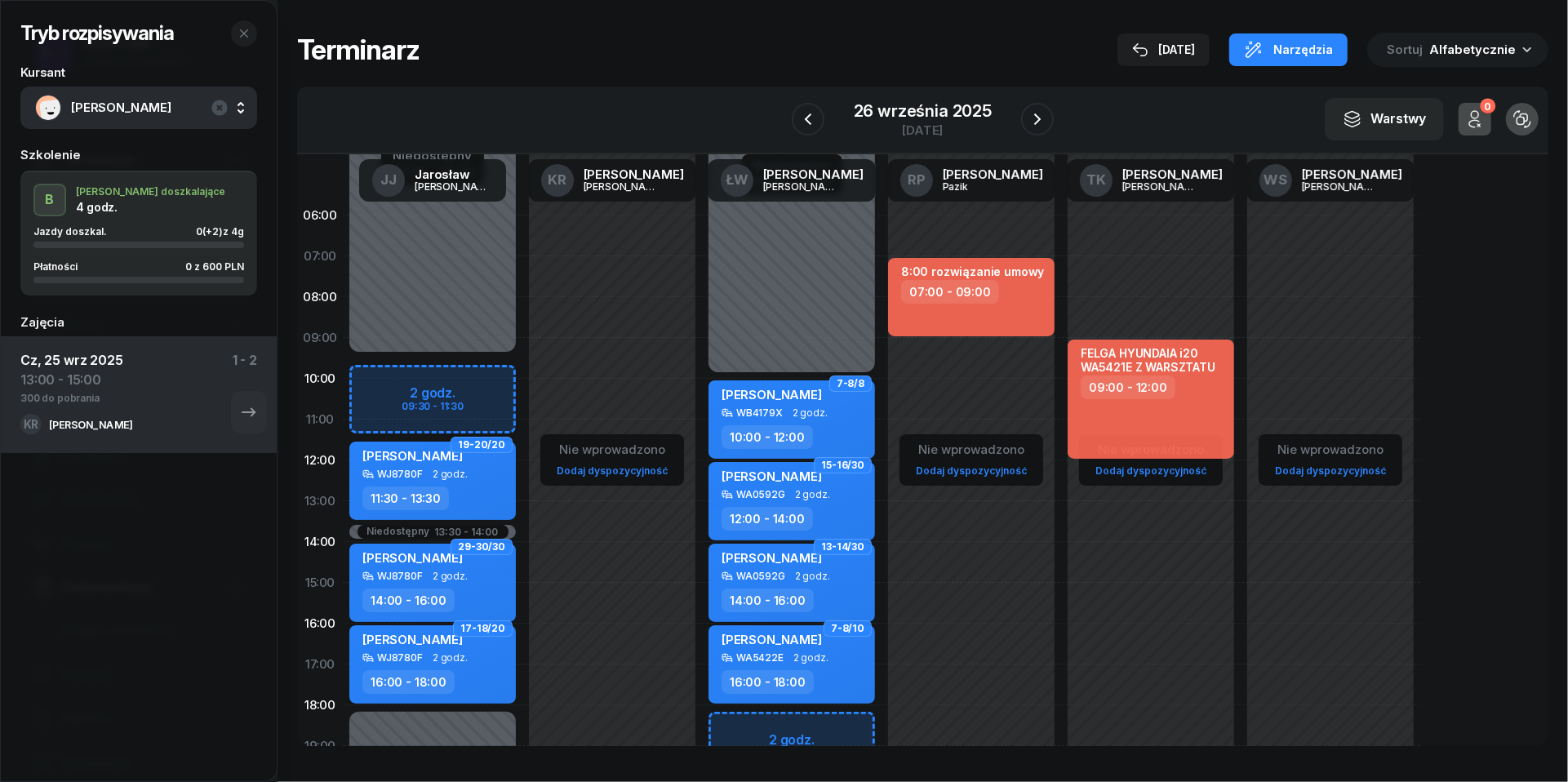
click at [378, 382] on div "Niedostępny 00:00 - 09:30 Niedostępny 18:00 - 23:59 Niedostępny 13:30 - 14:00 2…" at bounding box center [433, 583] width 179 height 776
select select "10"
select select "11"
select select "30"
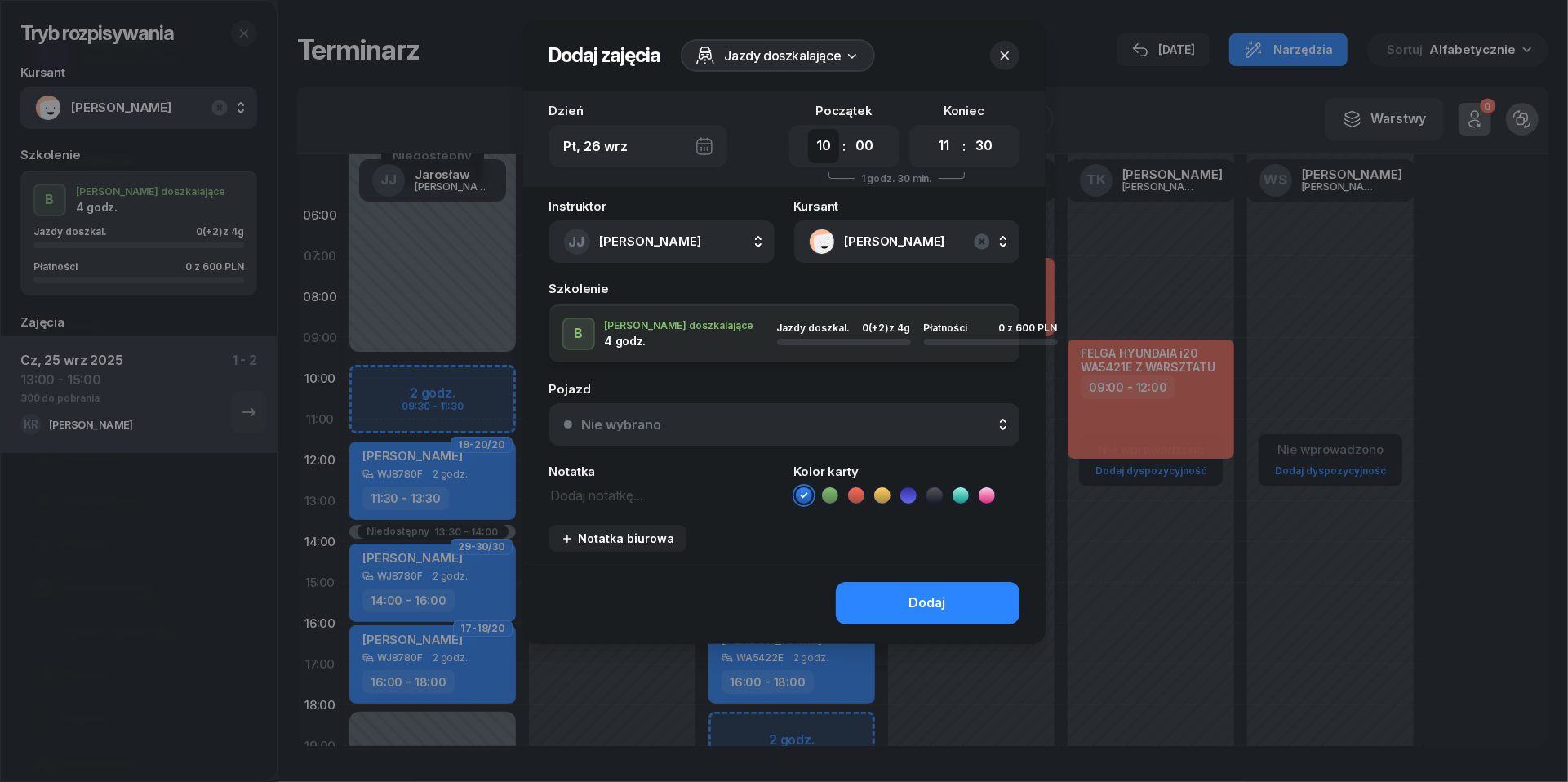
select select "09"
select select "30"
click at [699, 429] on button "Nie wybrano" at bounding box center [784, 424] width 470 height 42
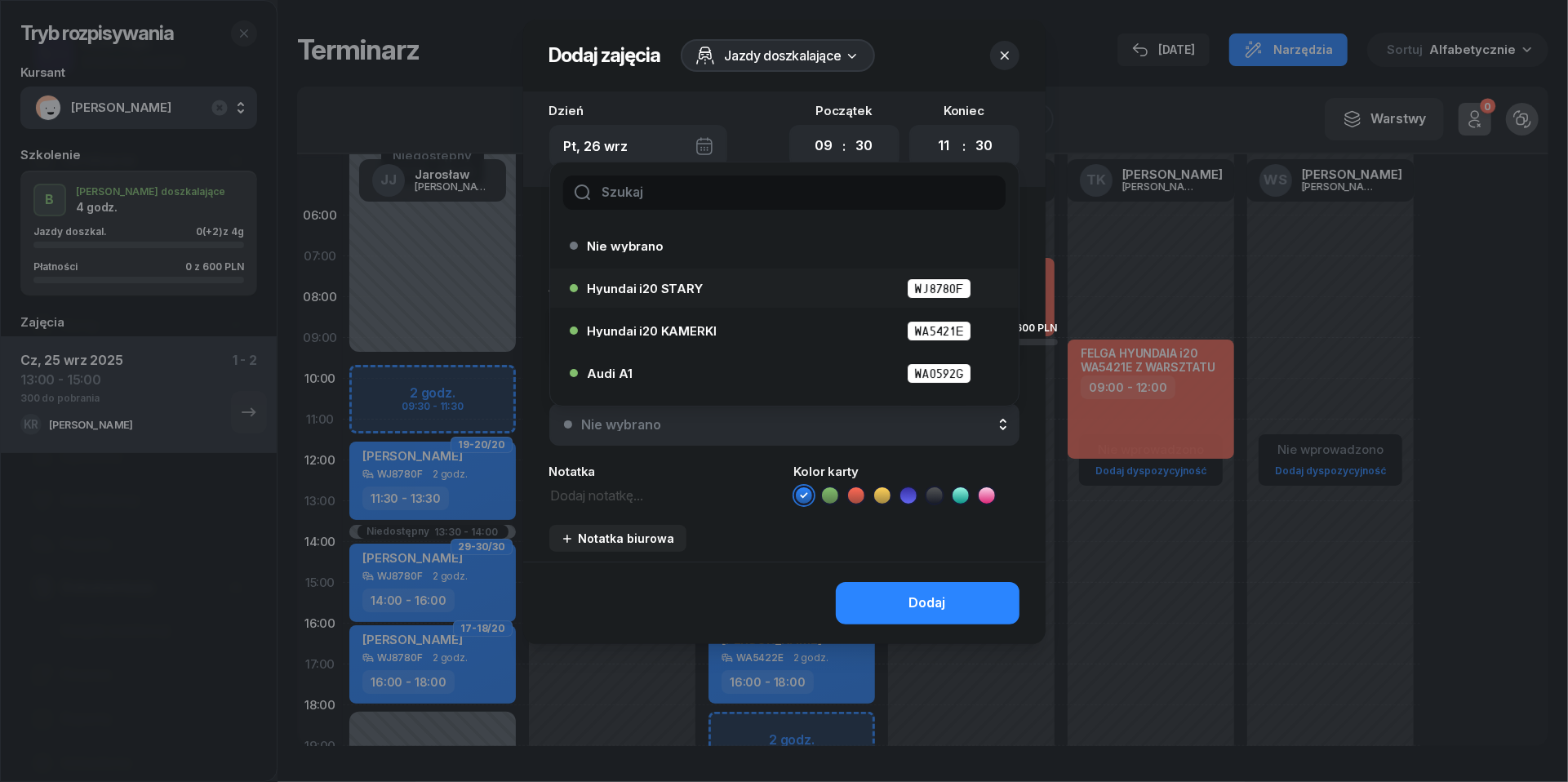
click at [647, 279] on div "Hyundai i20 STARY WJ8780F" at bounding box center [789, 289] width 402 height 21
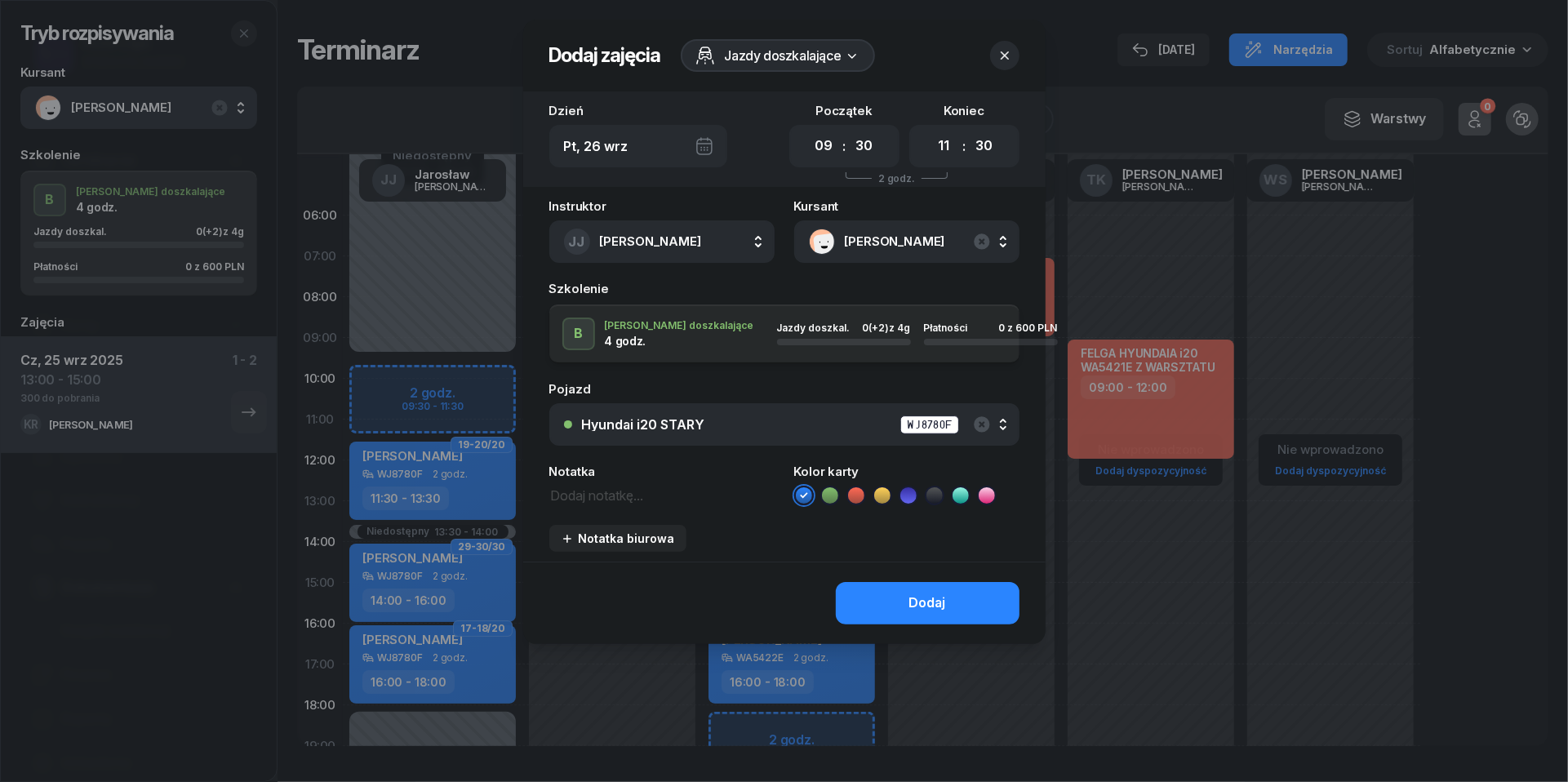
click at [647, 497] on textarea at bounding box center [661, 495] width 225 height 21
type textarea "300 do pobrania"
click at [864, 495] on li at bounding box center [856, 495] width 20 height 20
click at [903, 598] on button "Dodaj" at bounding box center [928, 603] width 184 height 42
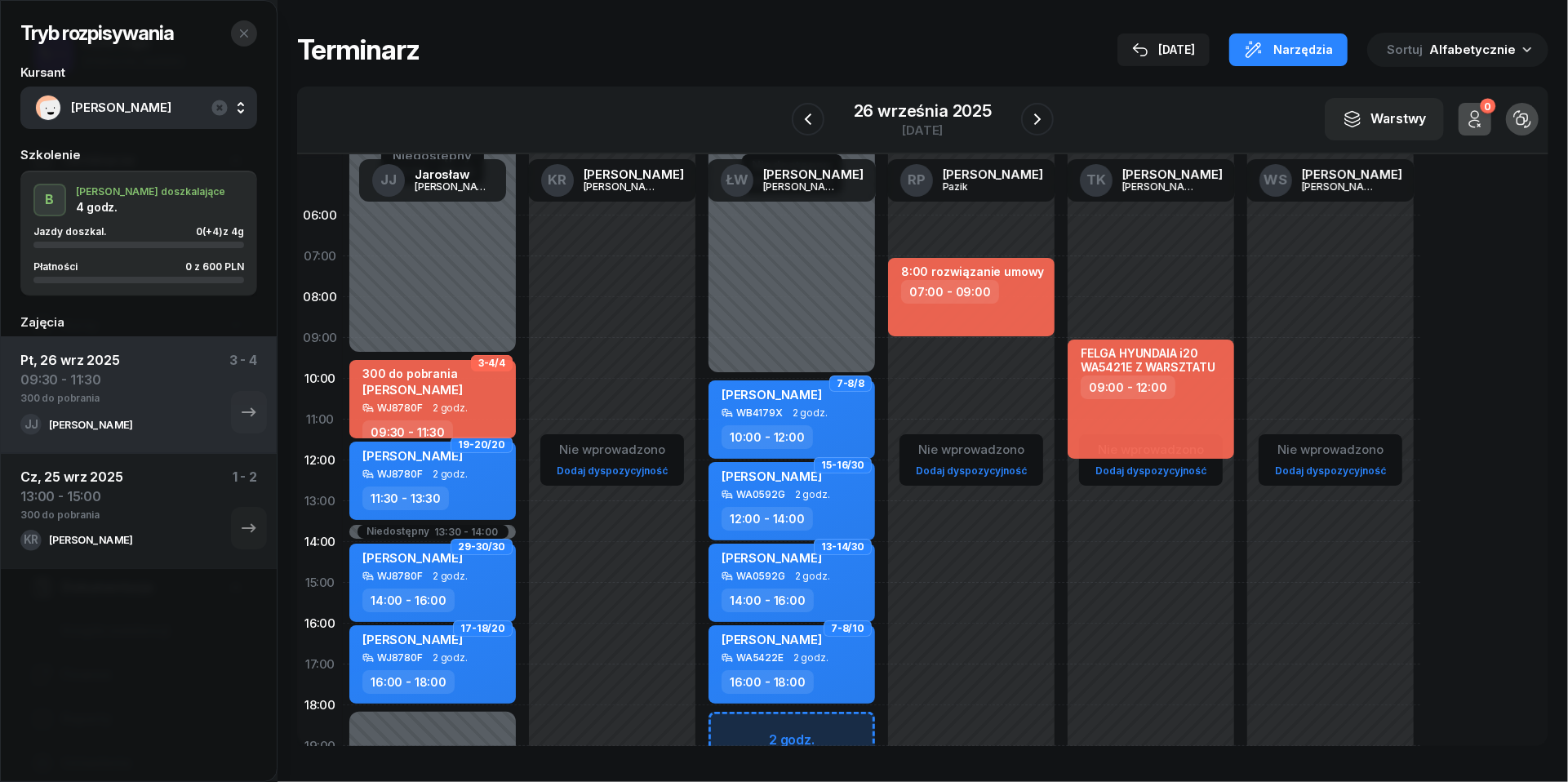
click at [252, 34] on button "button" at bounding box center [244, 34] width 26 height 26
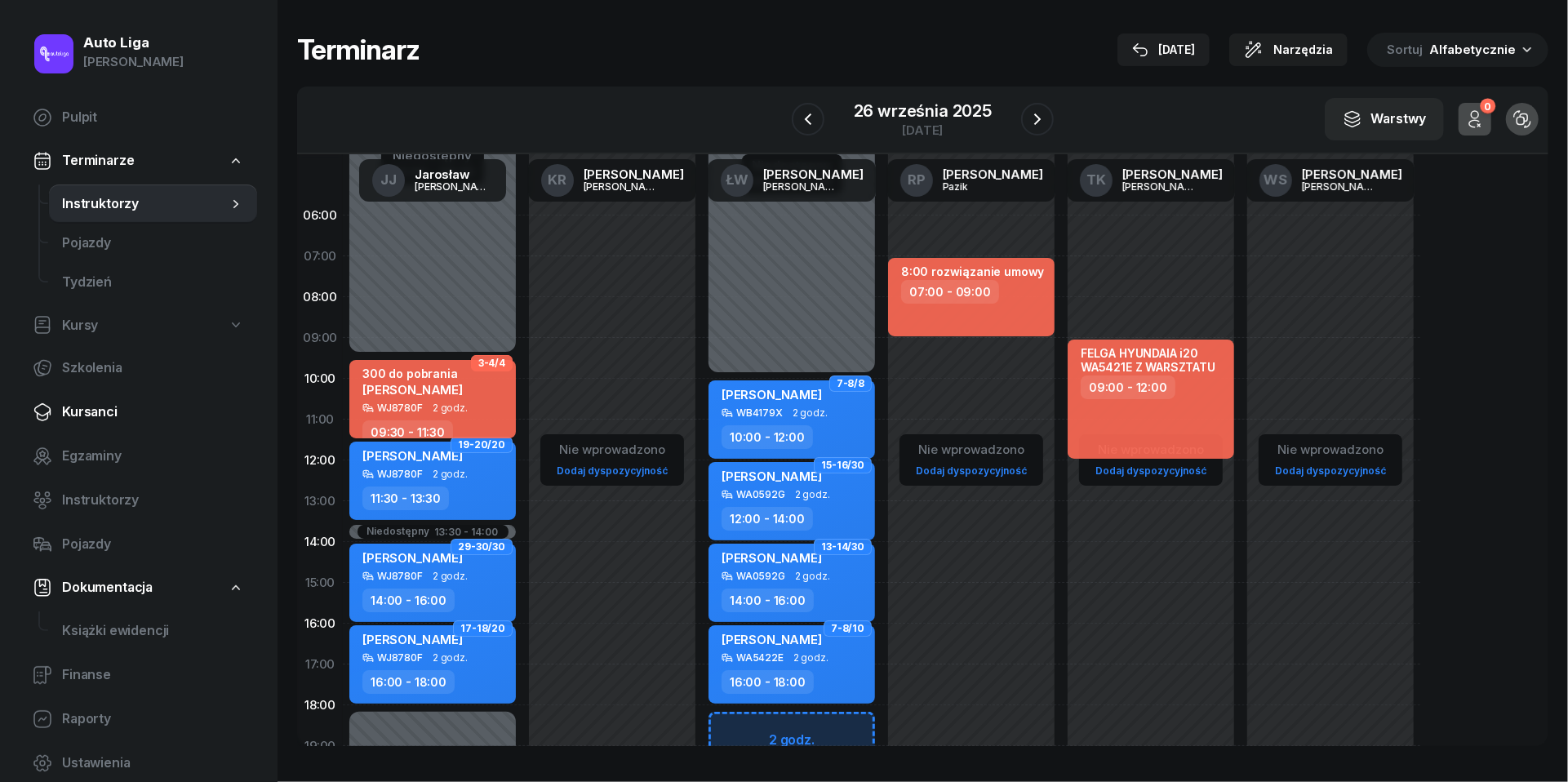
click at [99, 407] on span "Kursanci" at bounding box center [153, 412] width 182 height 22
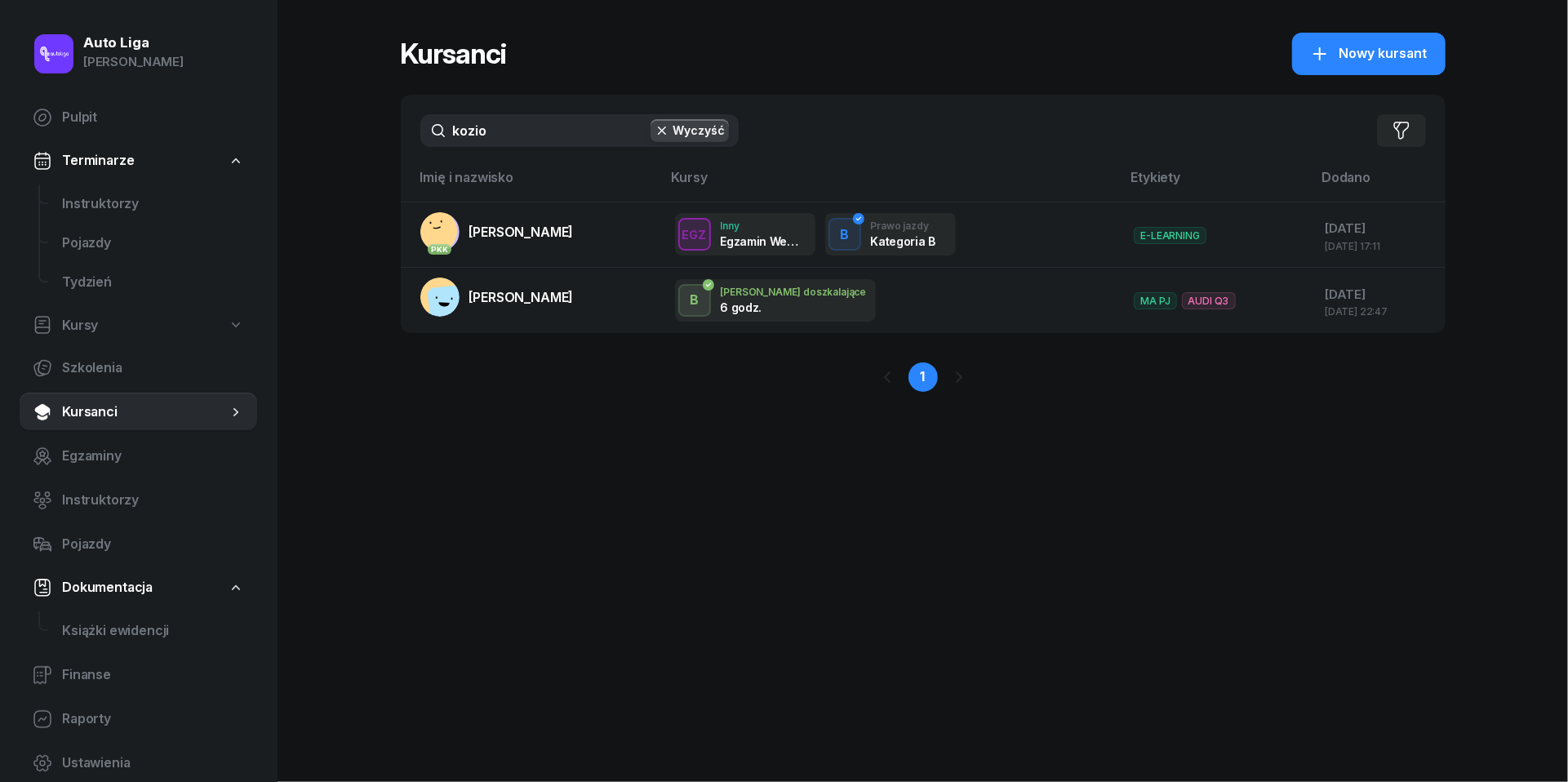
click at [498, 131] on input "kozio" at bounding box center [579, 131] width 318 height 33
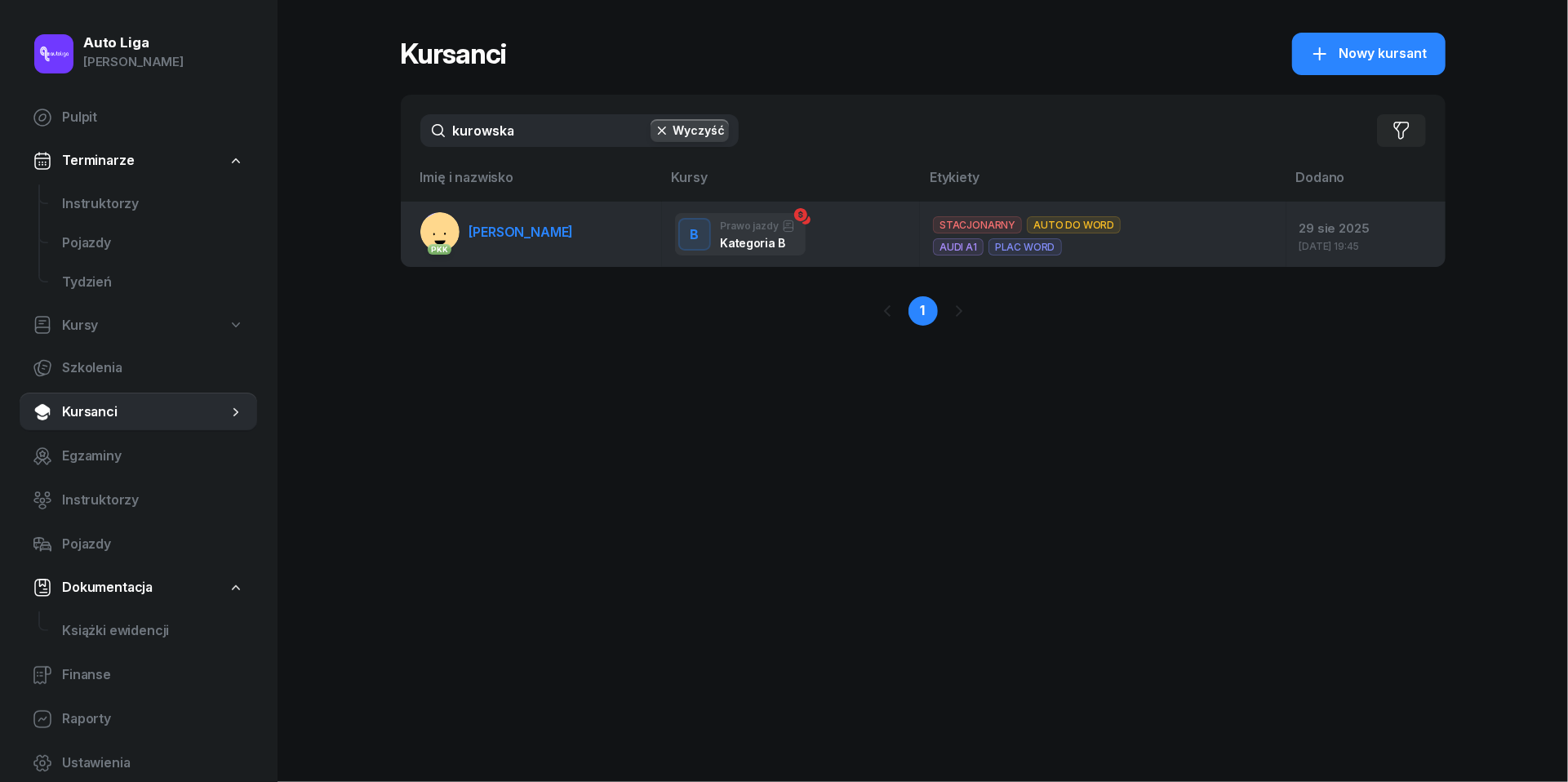
type input "kurowska"
click at [506, 229] on span "[PERSON_NAME]" at bounding box center [521, 231] width 104 height 16
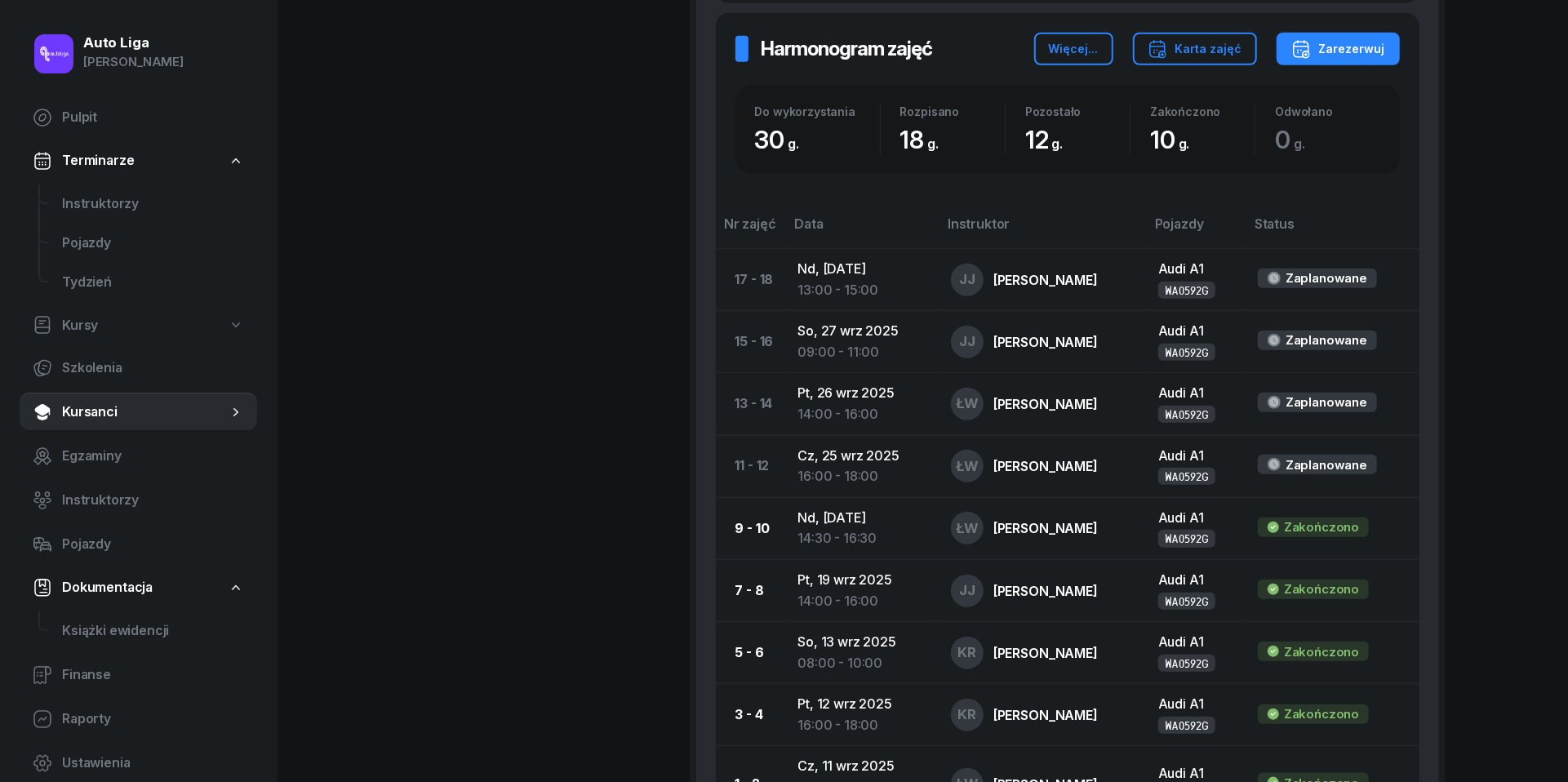
scroll to position [1000, 0]
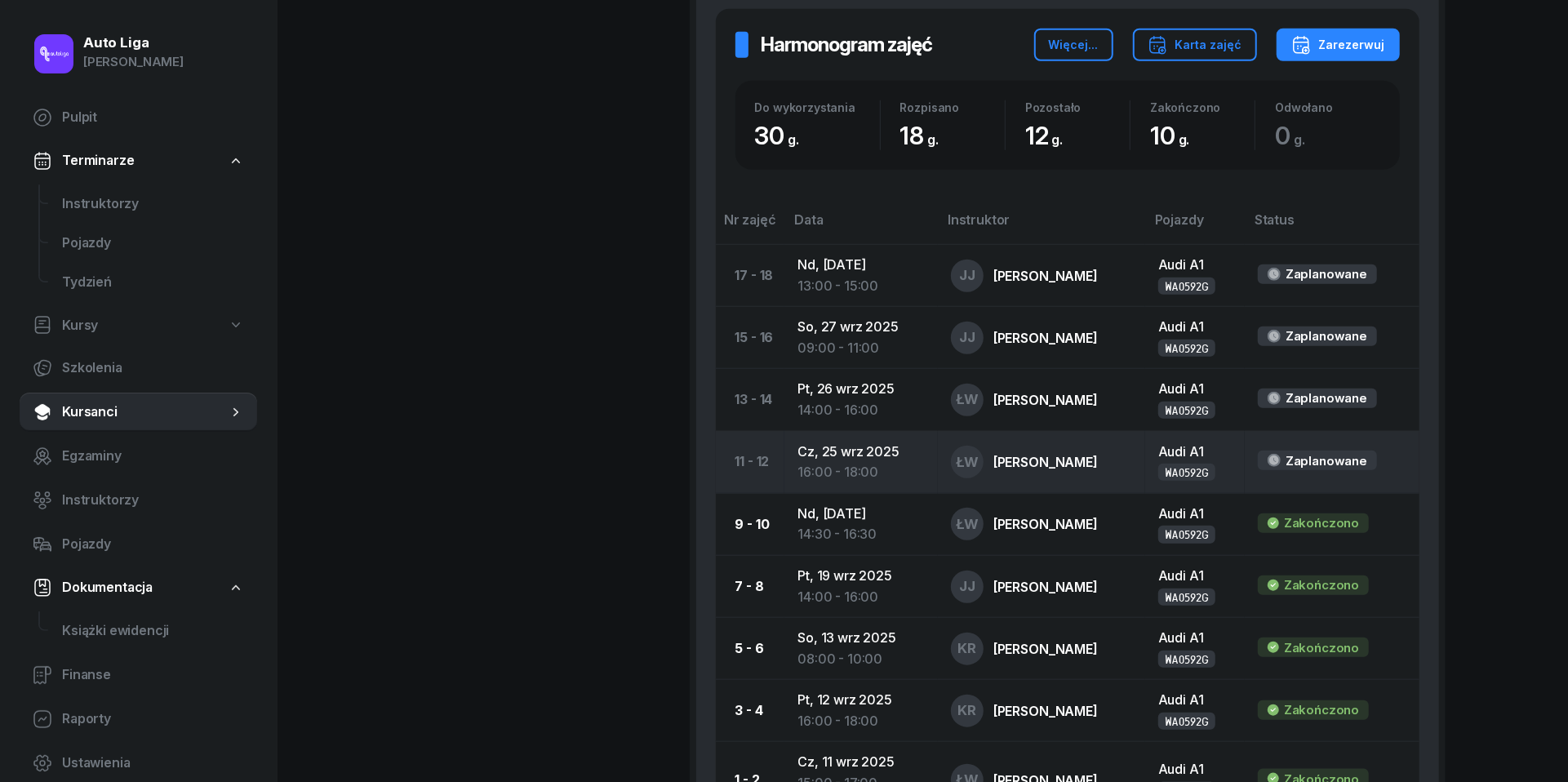
click at [836, 462] on div "16:00 - 18:00" at bounding box center [861, 472] width 128 height 22
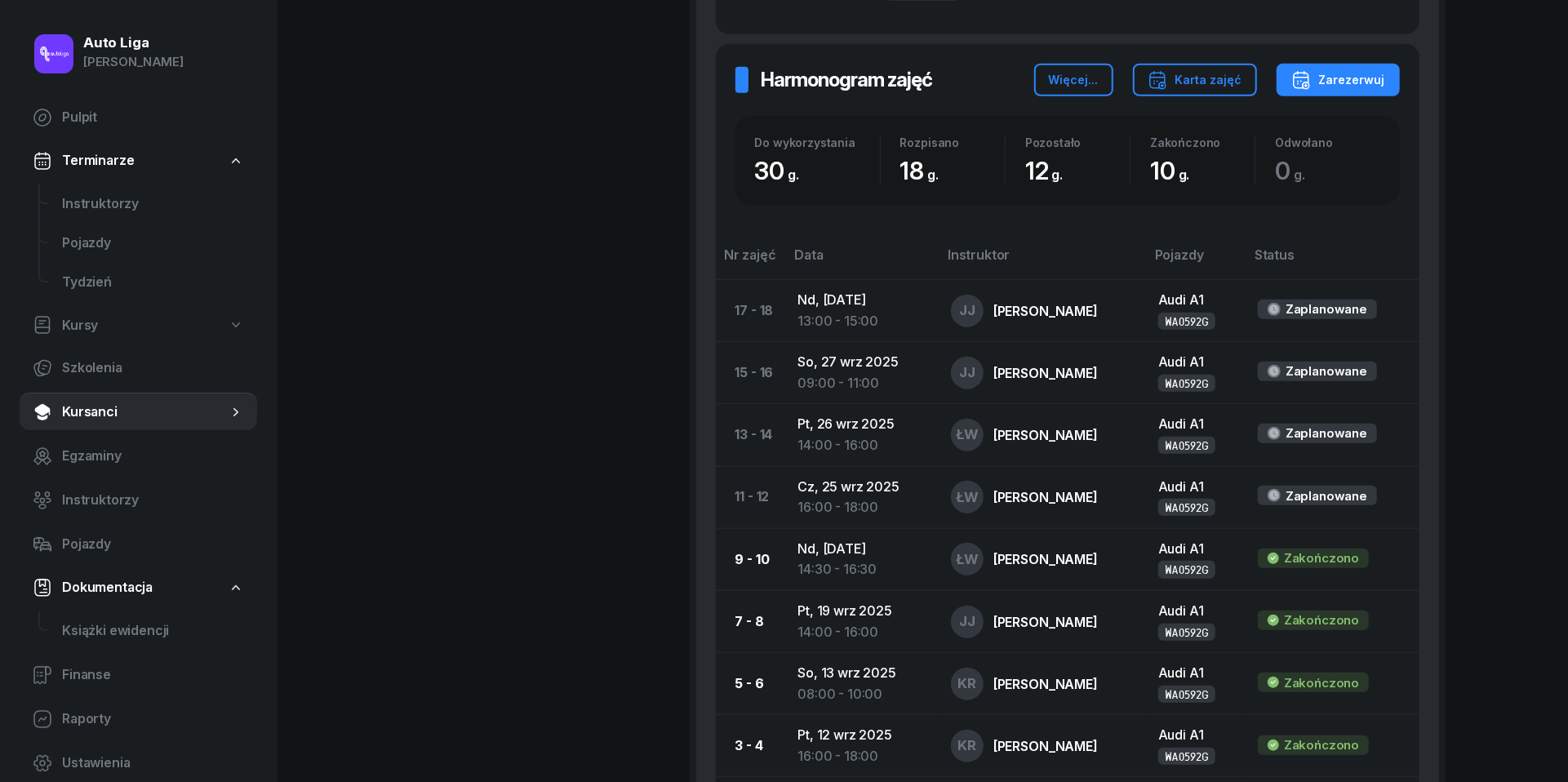
scroll to position [994, 0]
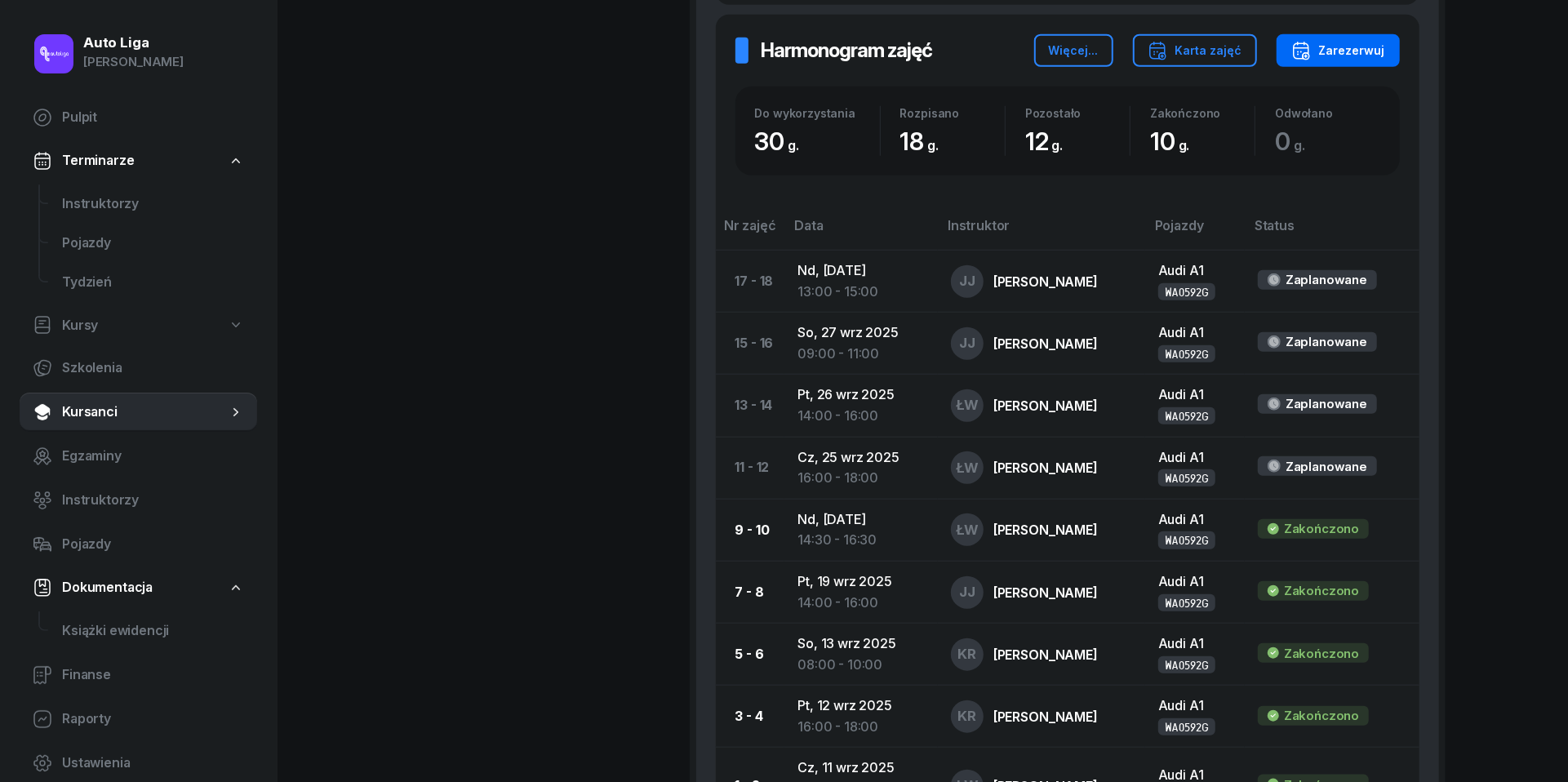
click at [1343, 51] on div "Zarezerwuj" at bounding box center [1338, 50] width 94 height 20
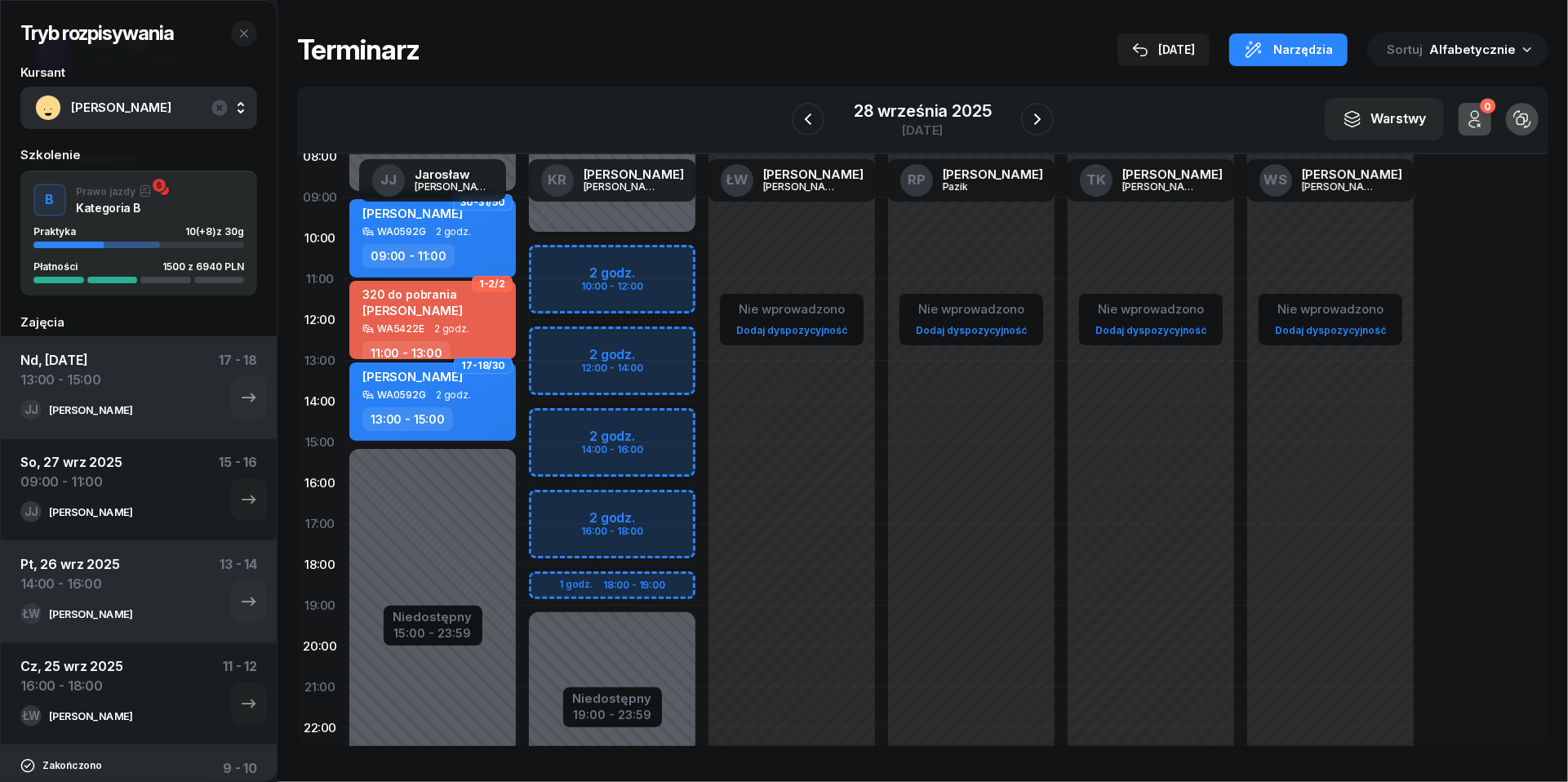
scroll to position [148, 0]
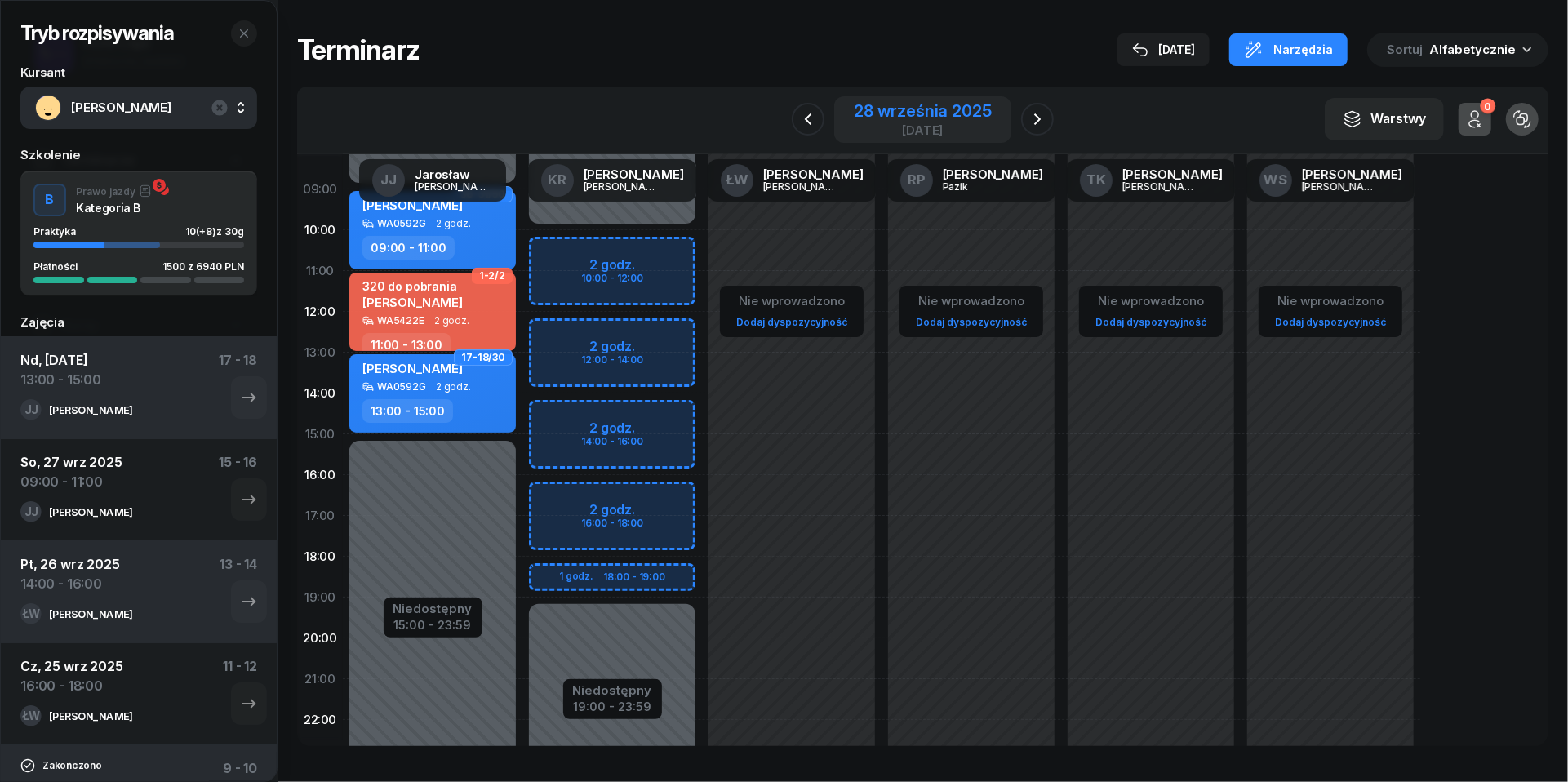
click at [882, 106] on div "28 września 2025" at bounding box center [922, 110] width 137 height 16
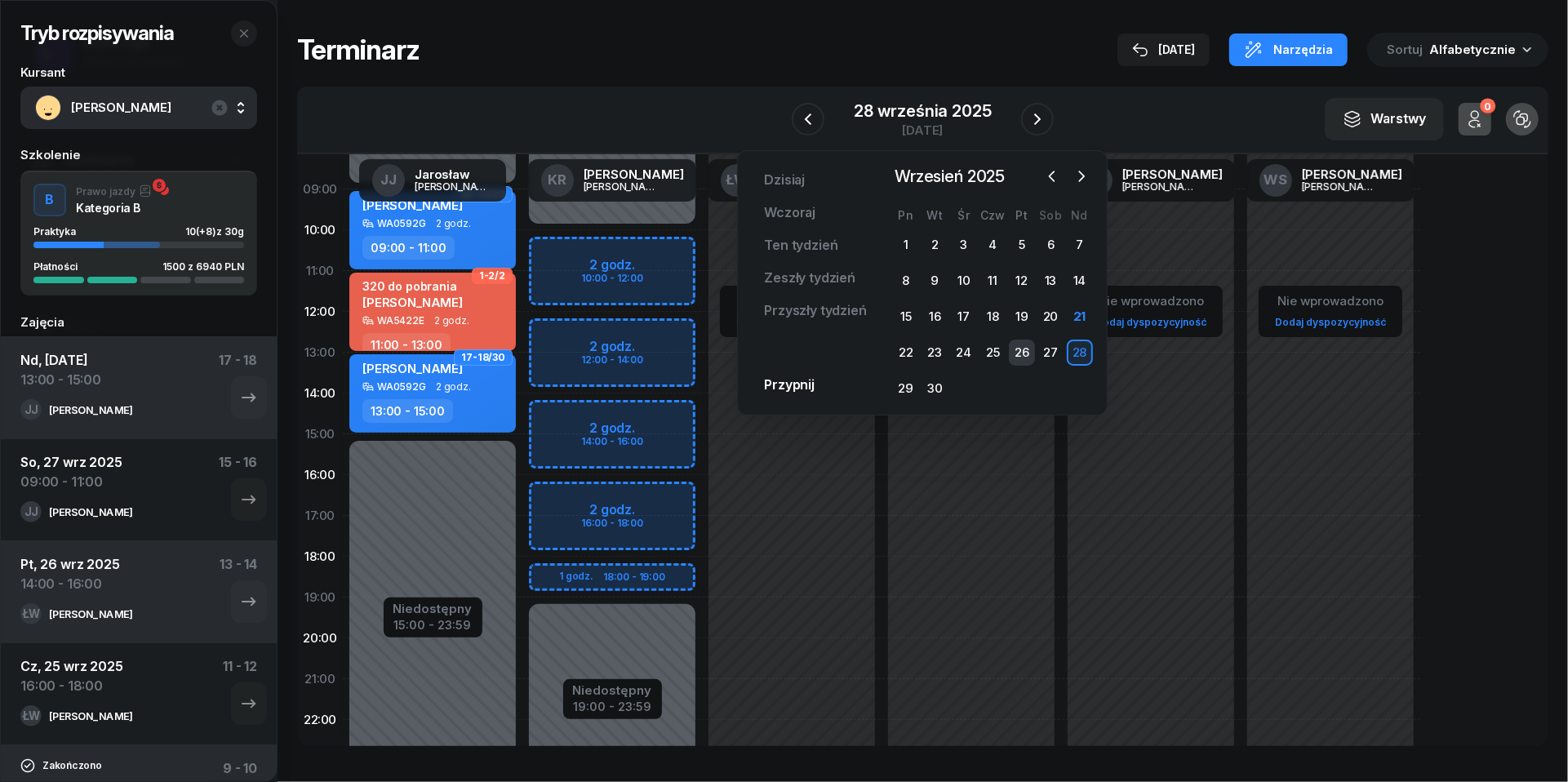
click at [1028, 347] on div "26" at bounding box center [1021, 353] width 26 height 26
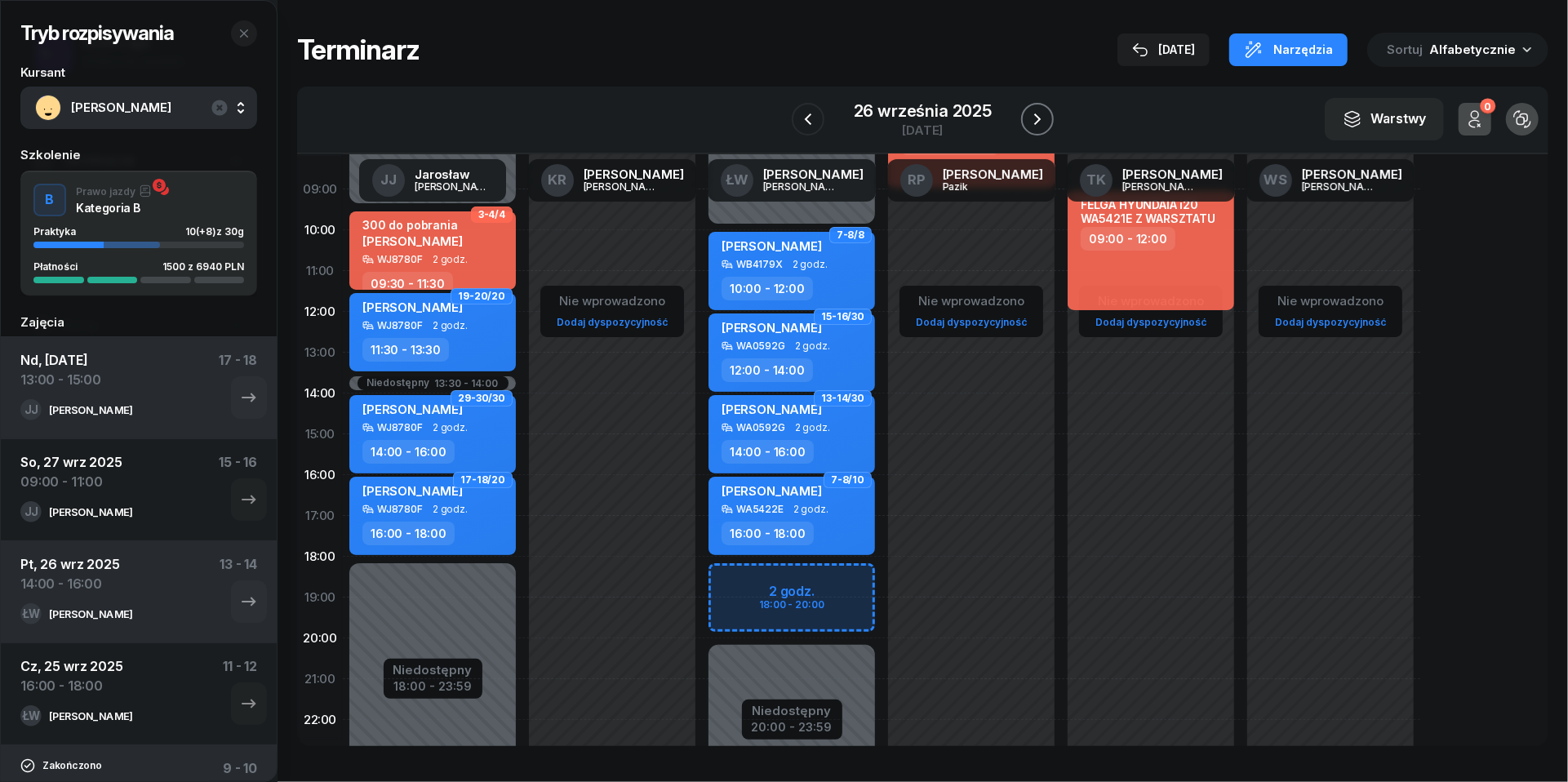
click at [1041, 116] on icon "button" at bounding box center [1037, 119] width 20 height 20
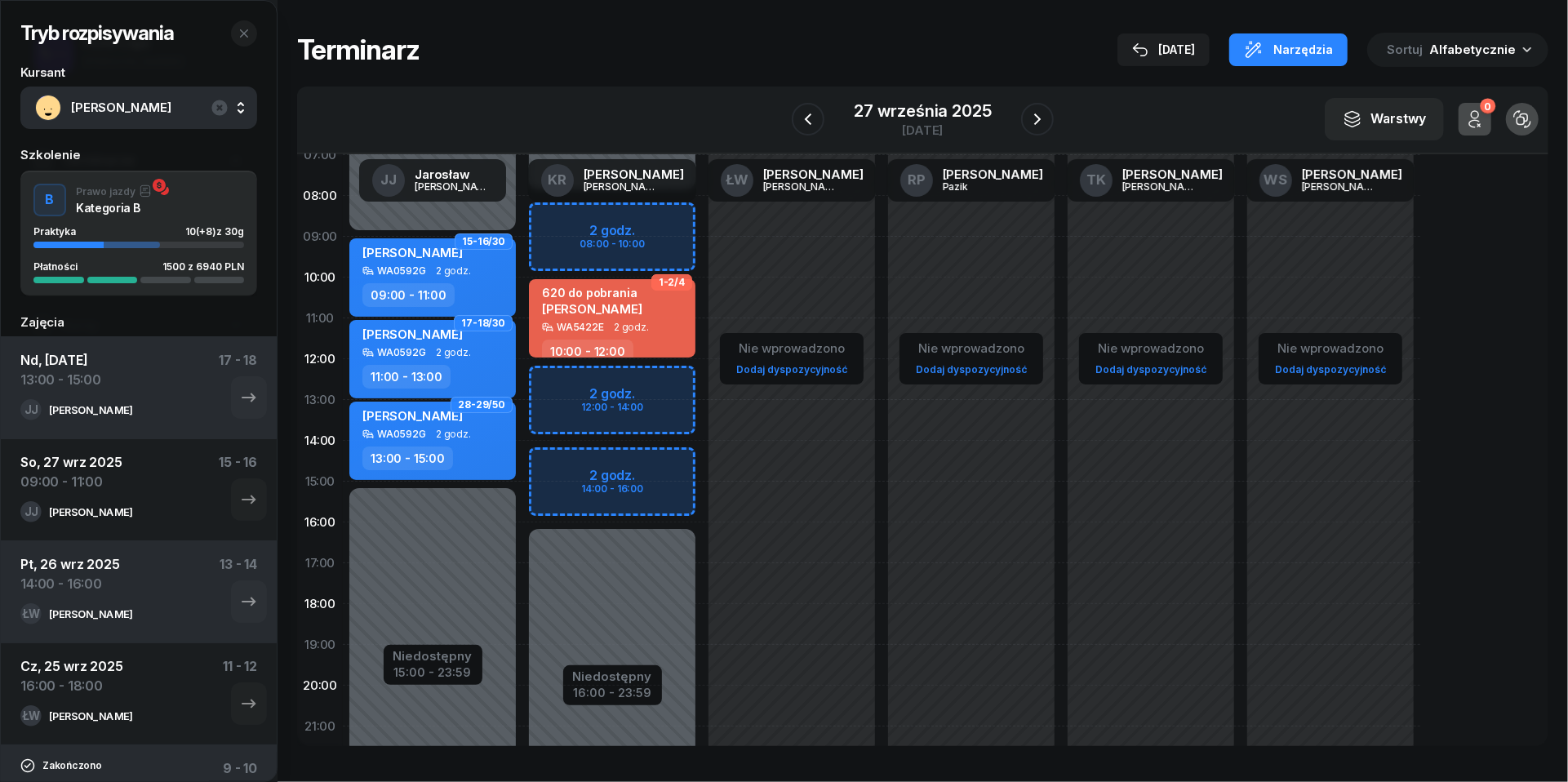
scroll to position [99, 0]
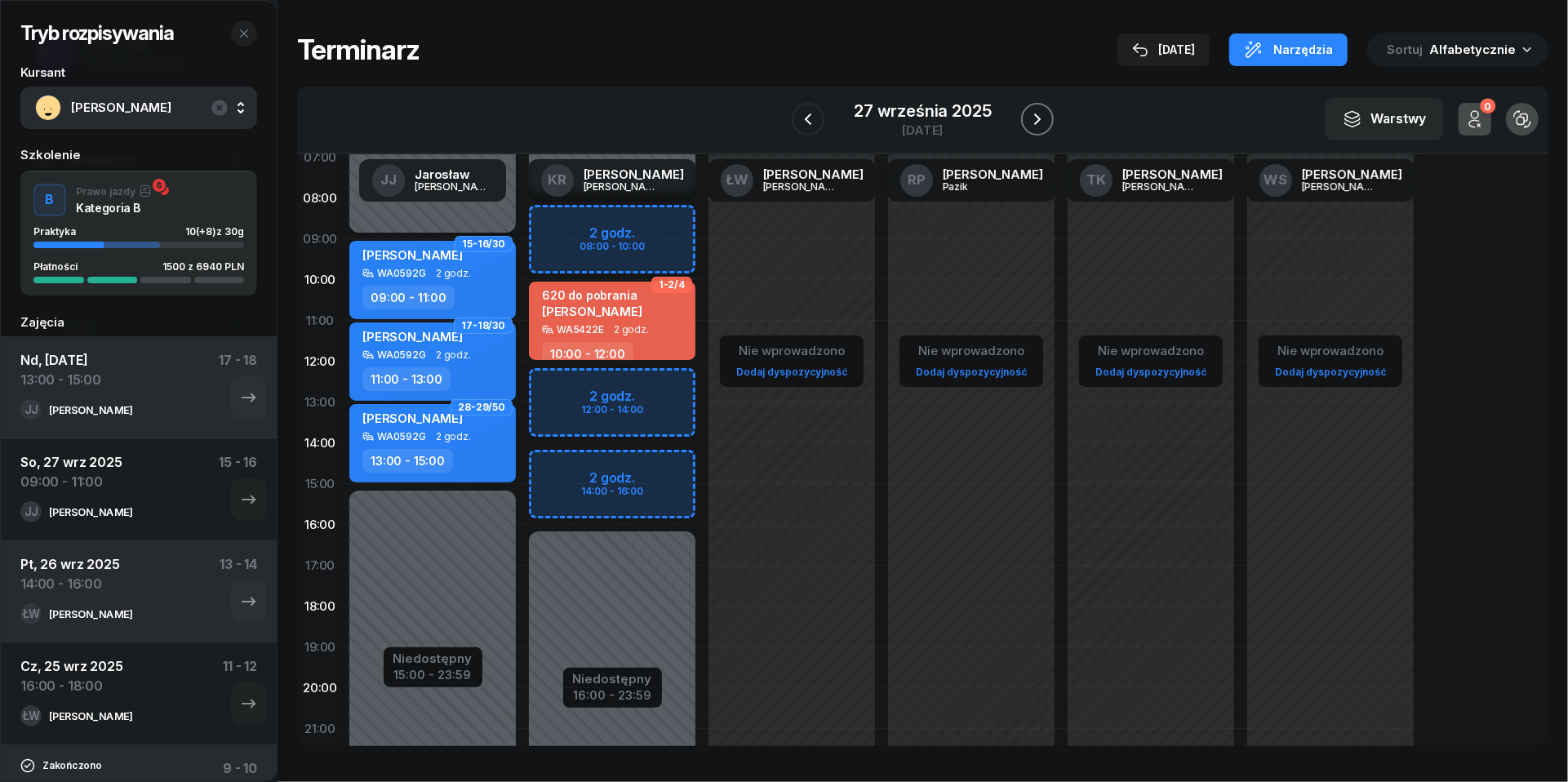
click at [1032, 122] on icon "button" at bounding box center [1037, 119] width 20 height 20
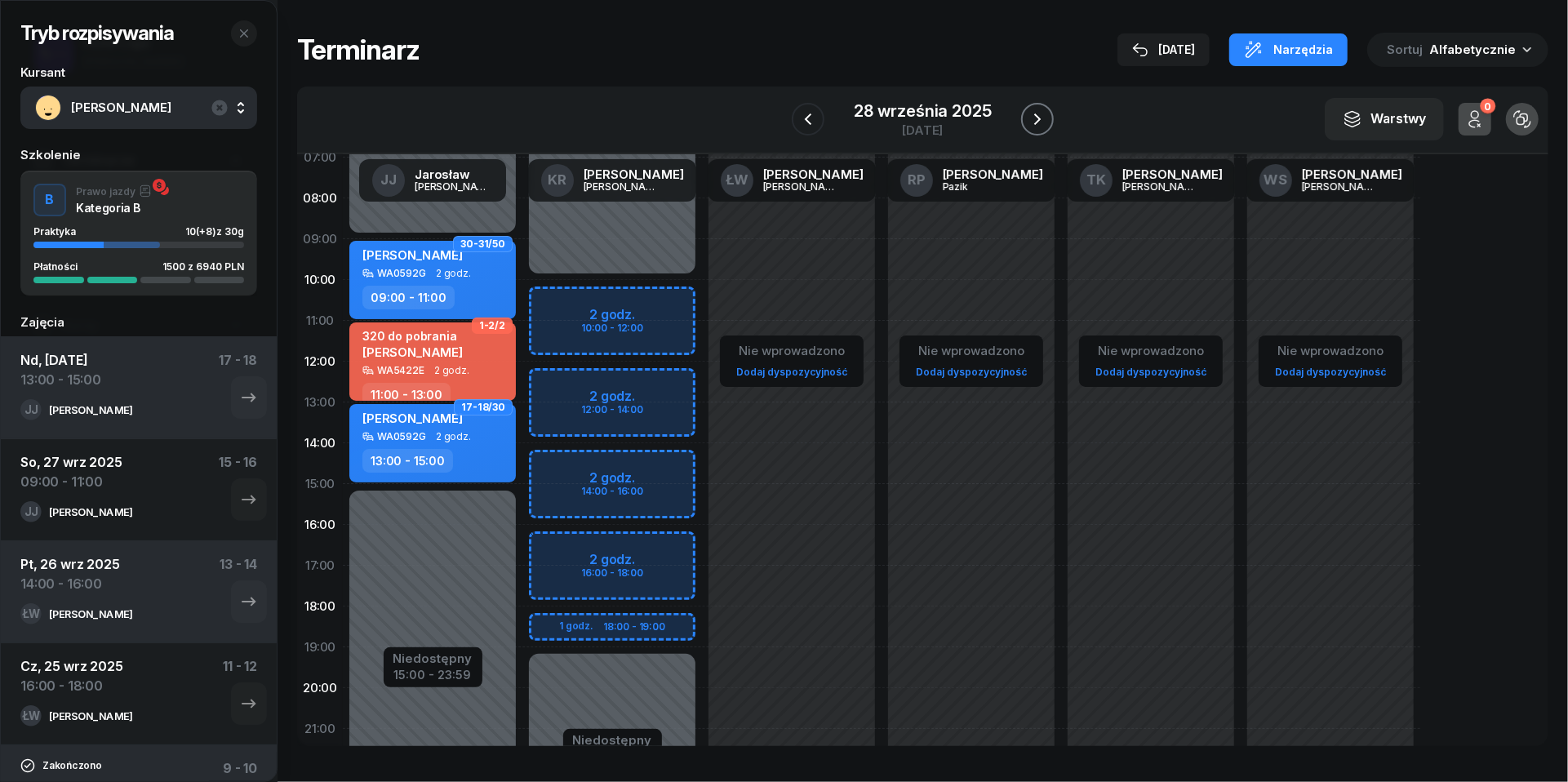
click at [1045, 117] on icon "button" at bounding box center [1037, 119] width 20 height 20
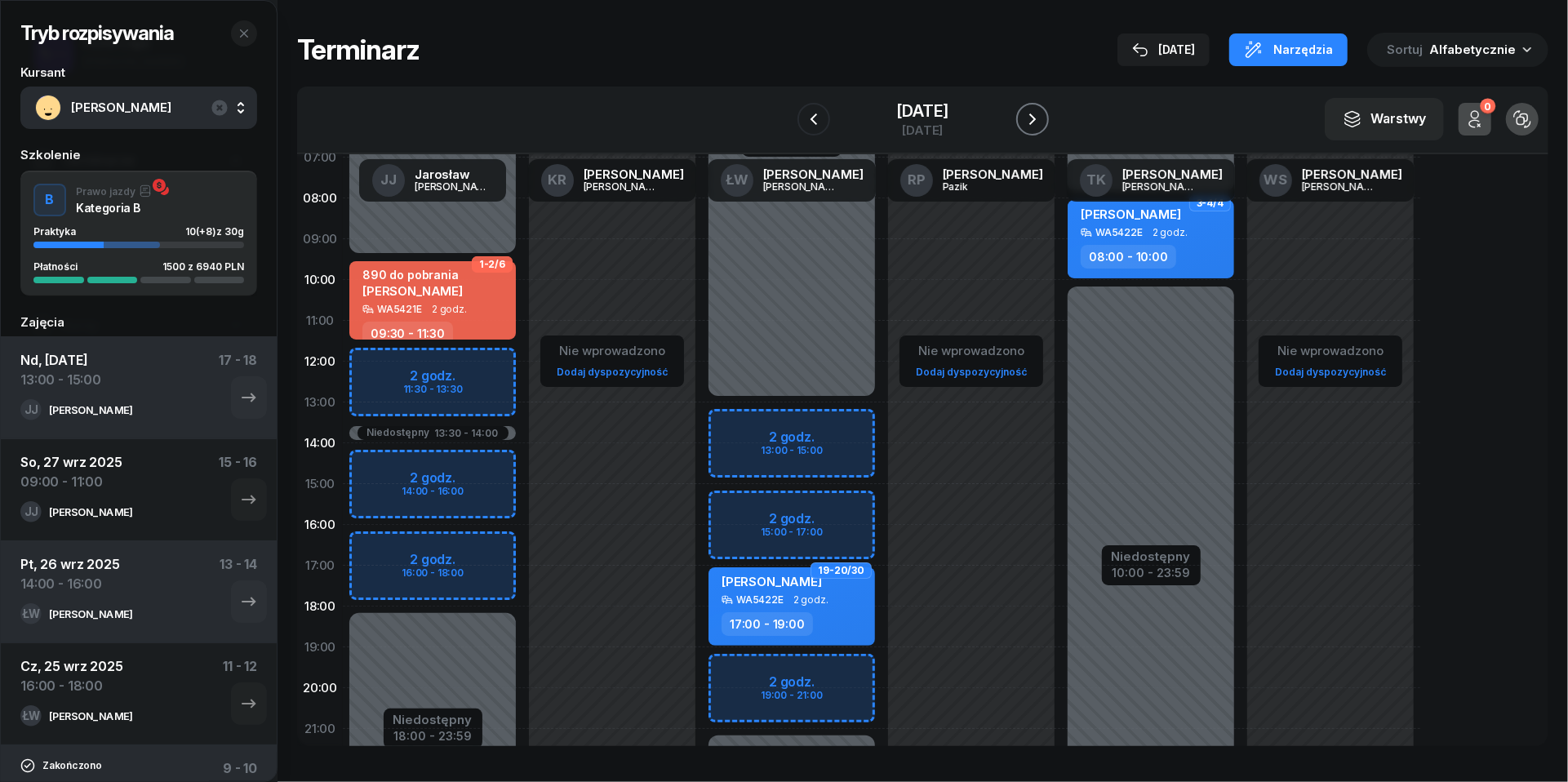
click at [1042, 118] on icon "button" at bounding box center [1033, 119] width 20 height 20
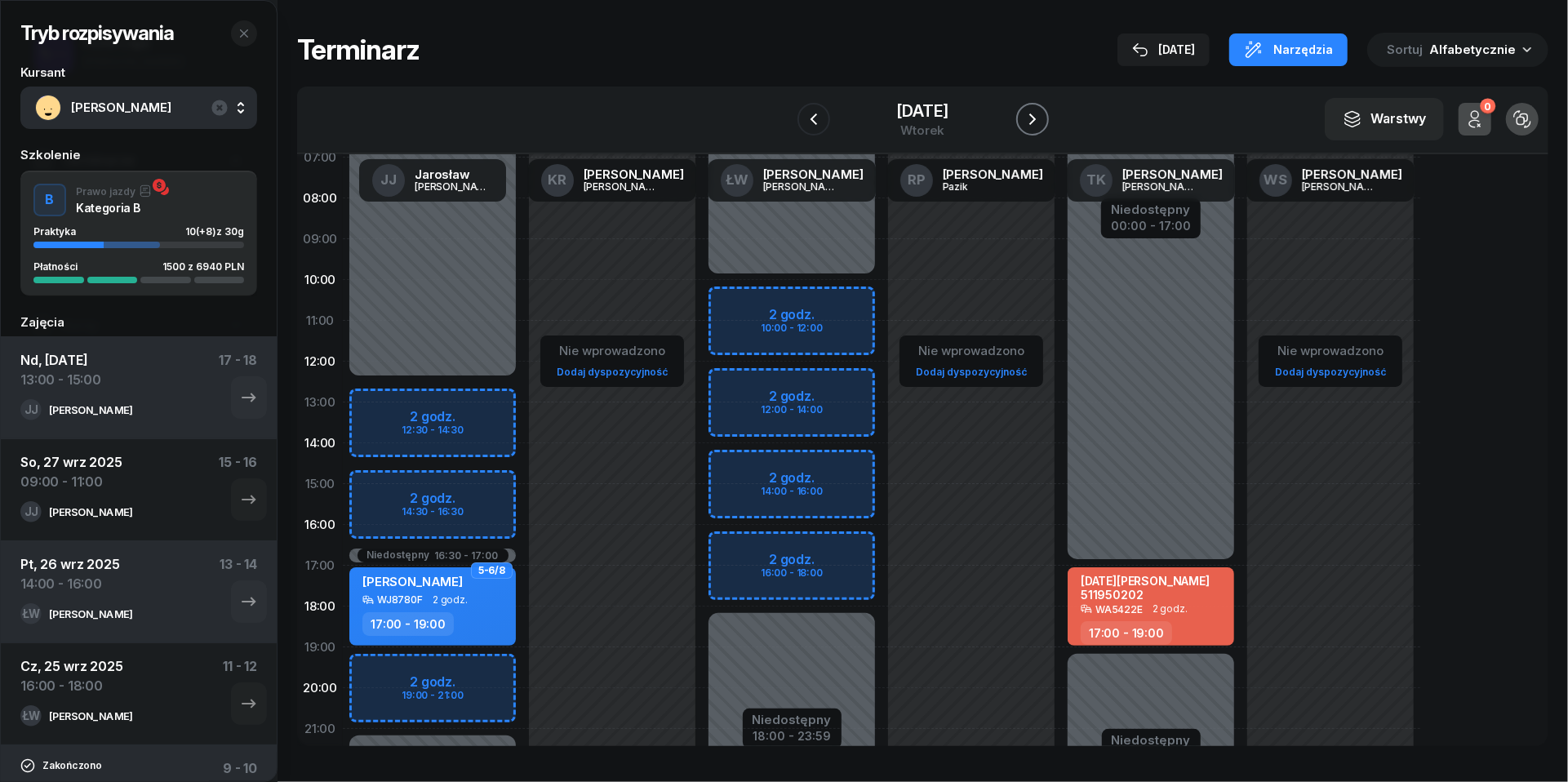
click at [1042, 118] on icon "button" at bounding box center [1033, 119] width 20 height 20
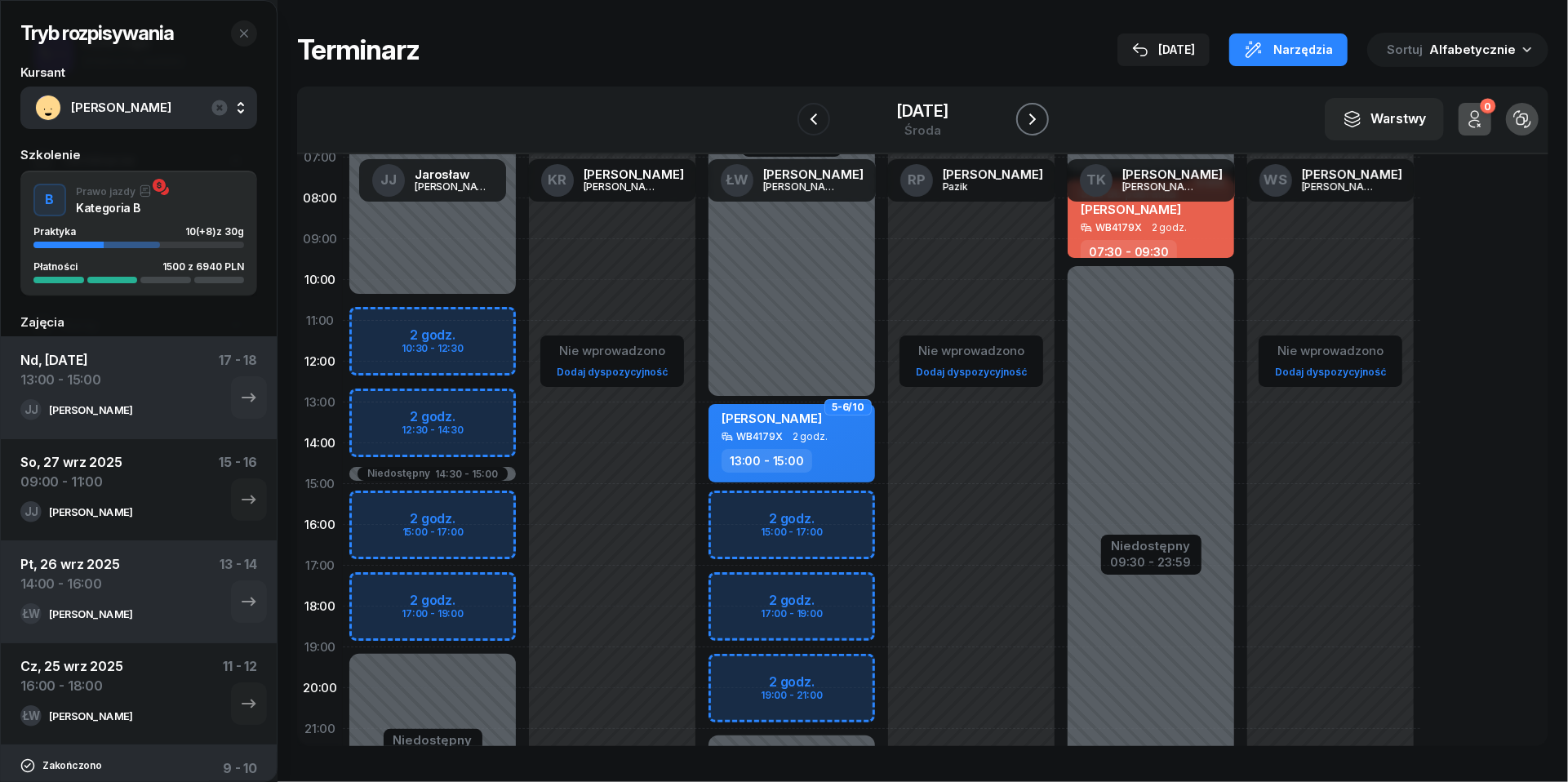
click at [1042, 118] on icon "button" at bounding box center [1033, 119] width 20 height 20
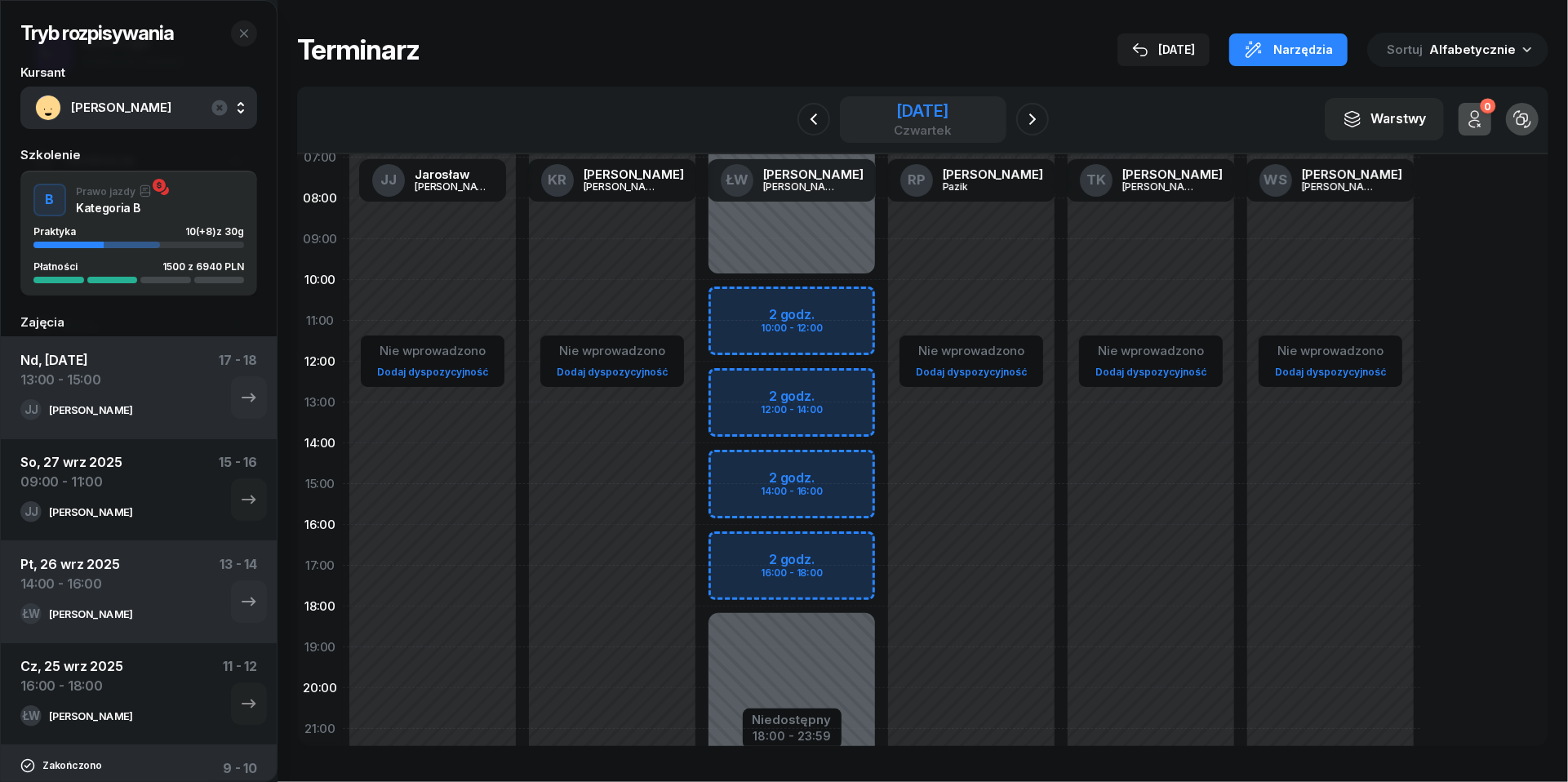
click at [944, 111] on div "[DATE]" at bounding box center [922, 110] width 58 height 16
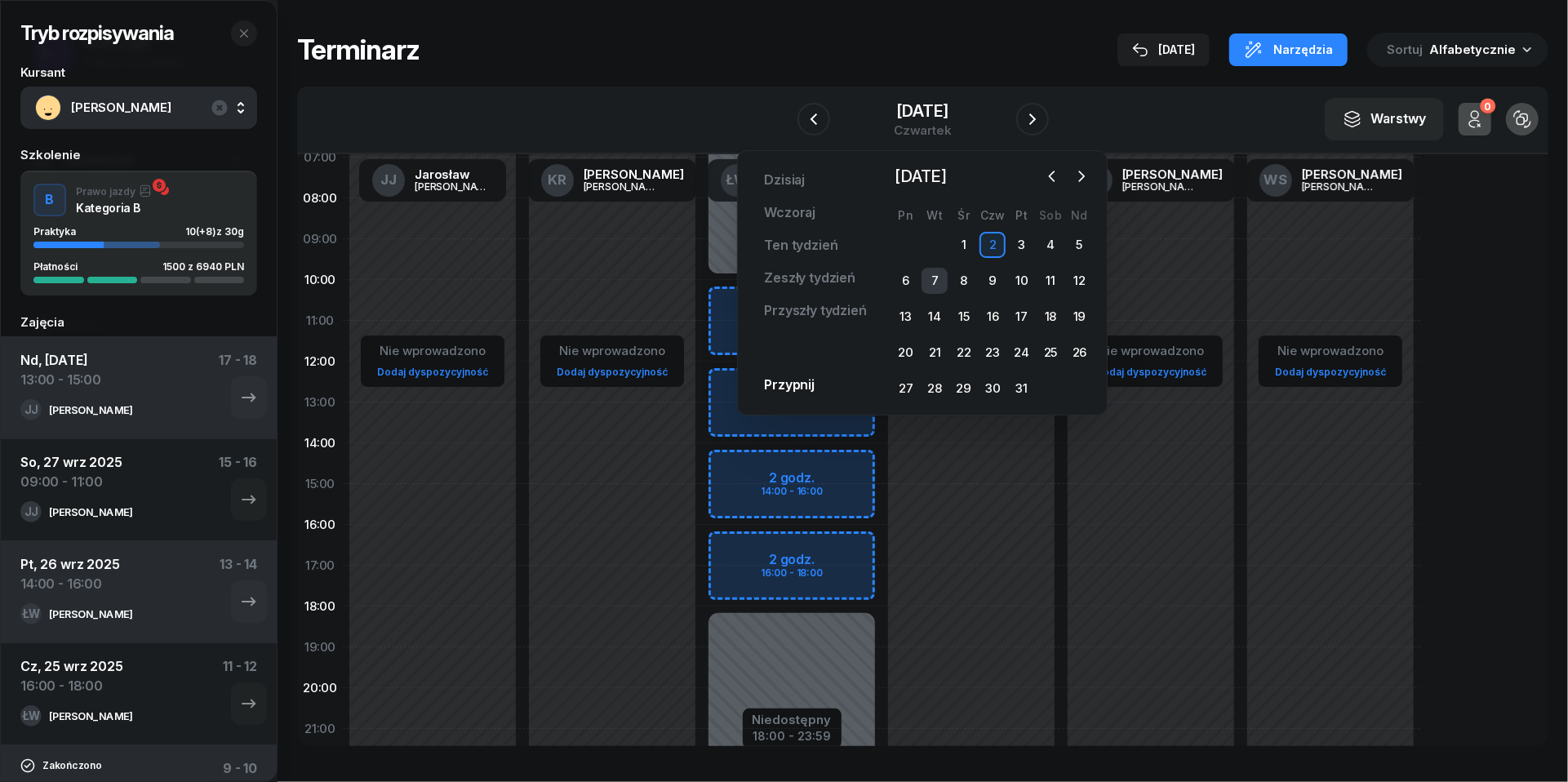
click at [928, 285] on div "7" at bounding box center [934, 281] width 26 height 26
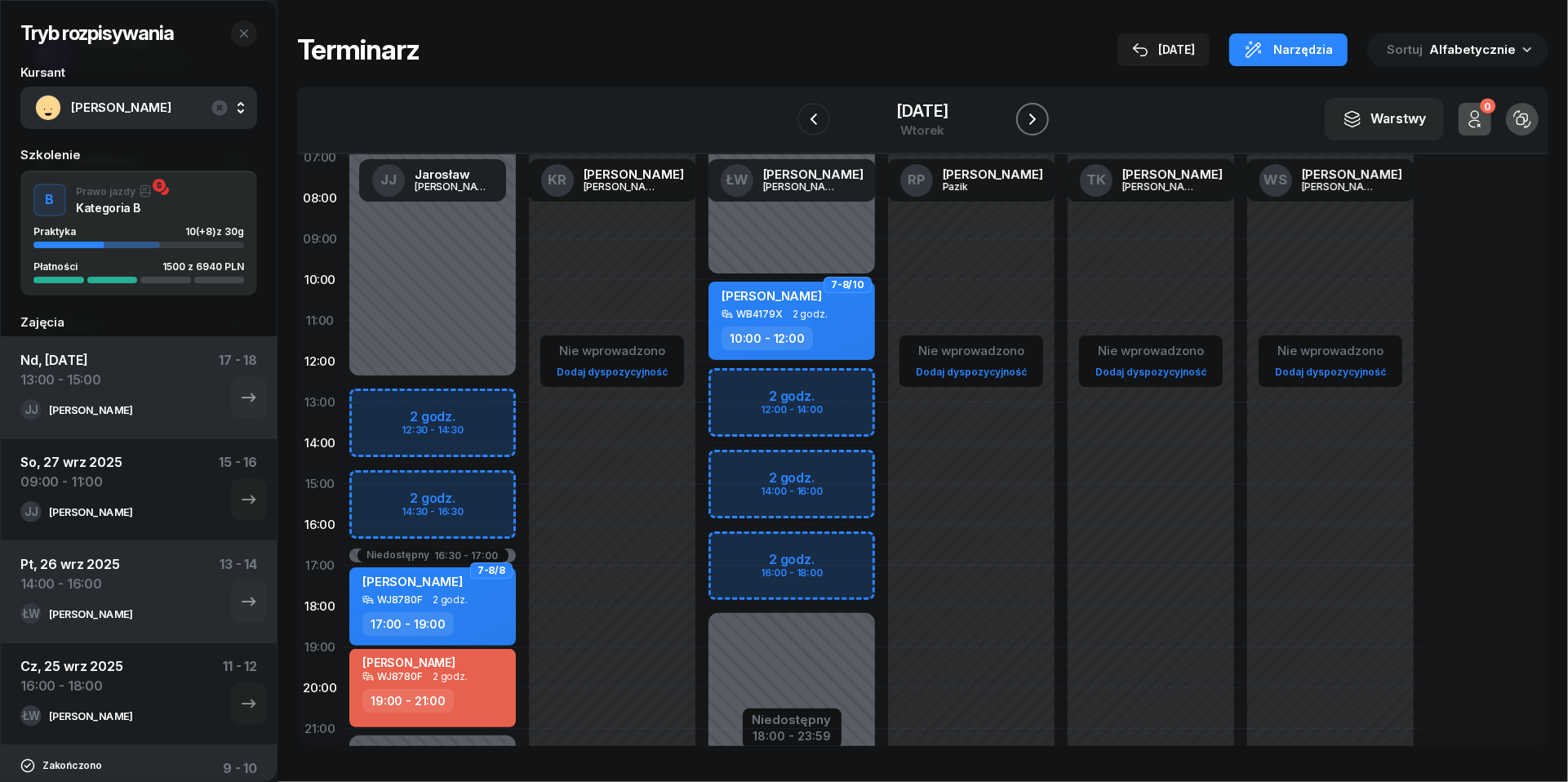
click at [1042, 124] on icon "button" at bounding box center [1033, 119] width 20 height 20
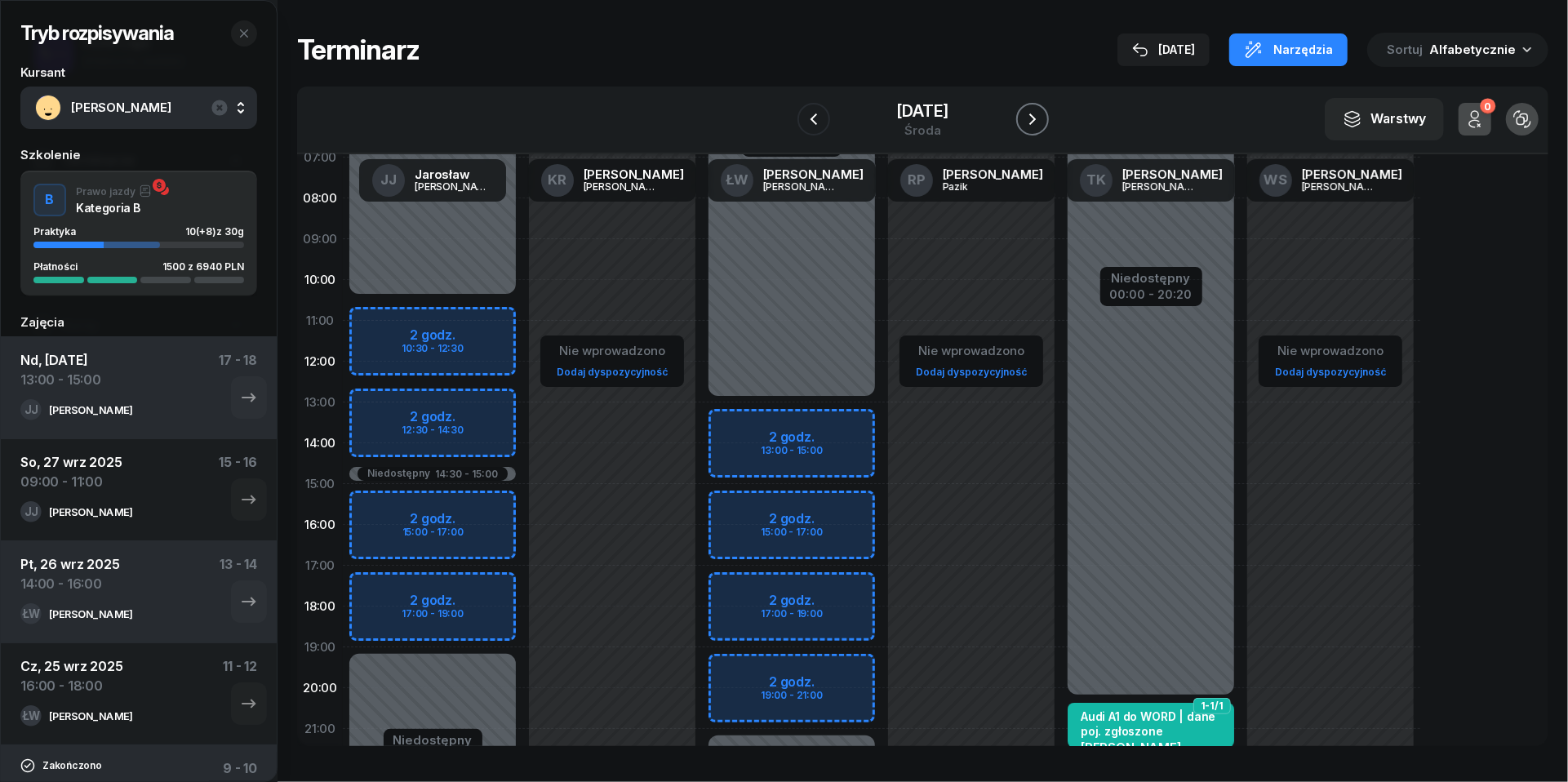
click at [1042, 124] on icon "button" at bounding box center [1033, 119] width 20 height 20
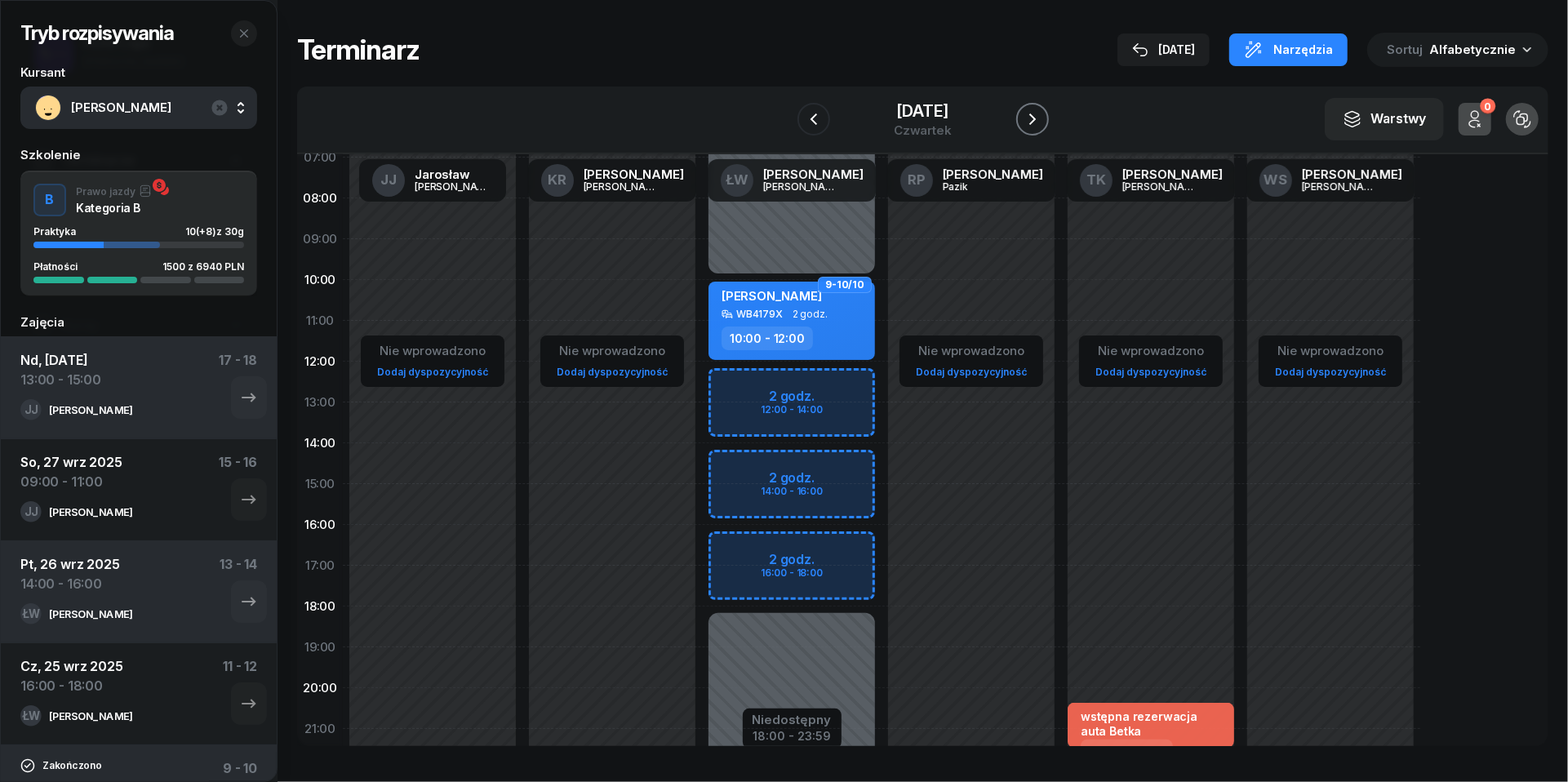
click at [1042, 116] on icon "button" at bounding box center [1033, 119] width 20 height 20
click at [1036, 116] on icon "button" at bounding box center [1033, 119] width 7 height 11
click at [1042, 116] on icon "button" at bounding box center [1033, 119] width 20 height 20
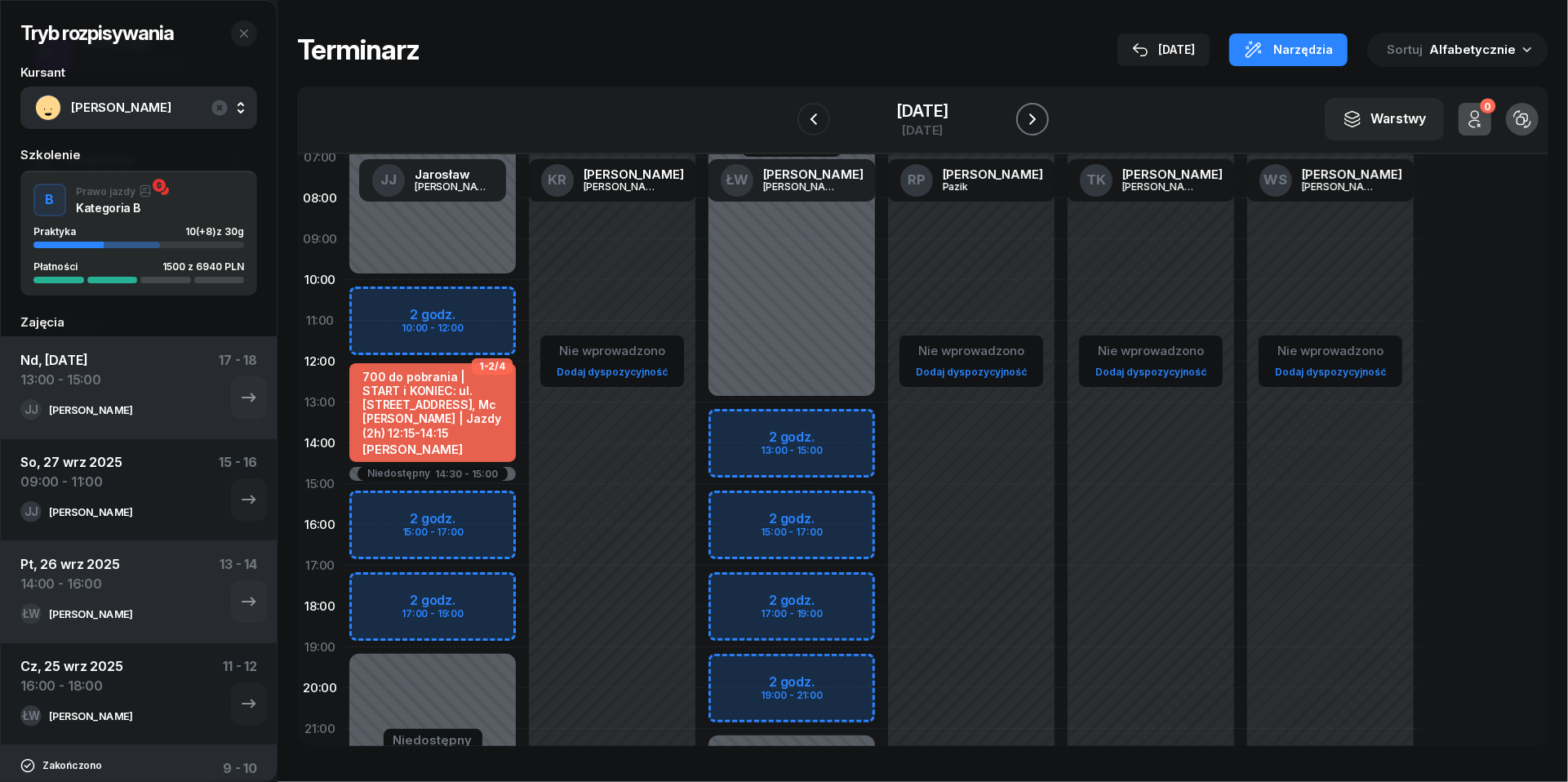
click at [1042, 116] on icon "button" at bounding box center [1033, 119] width 20 height 20
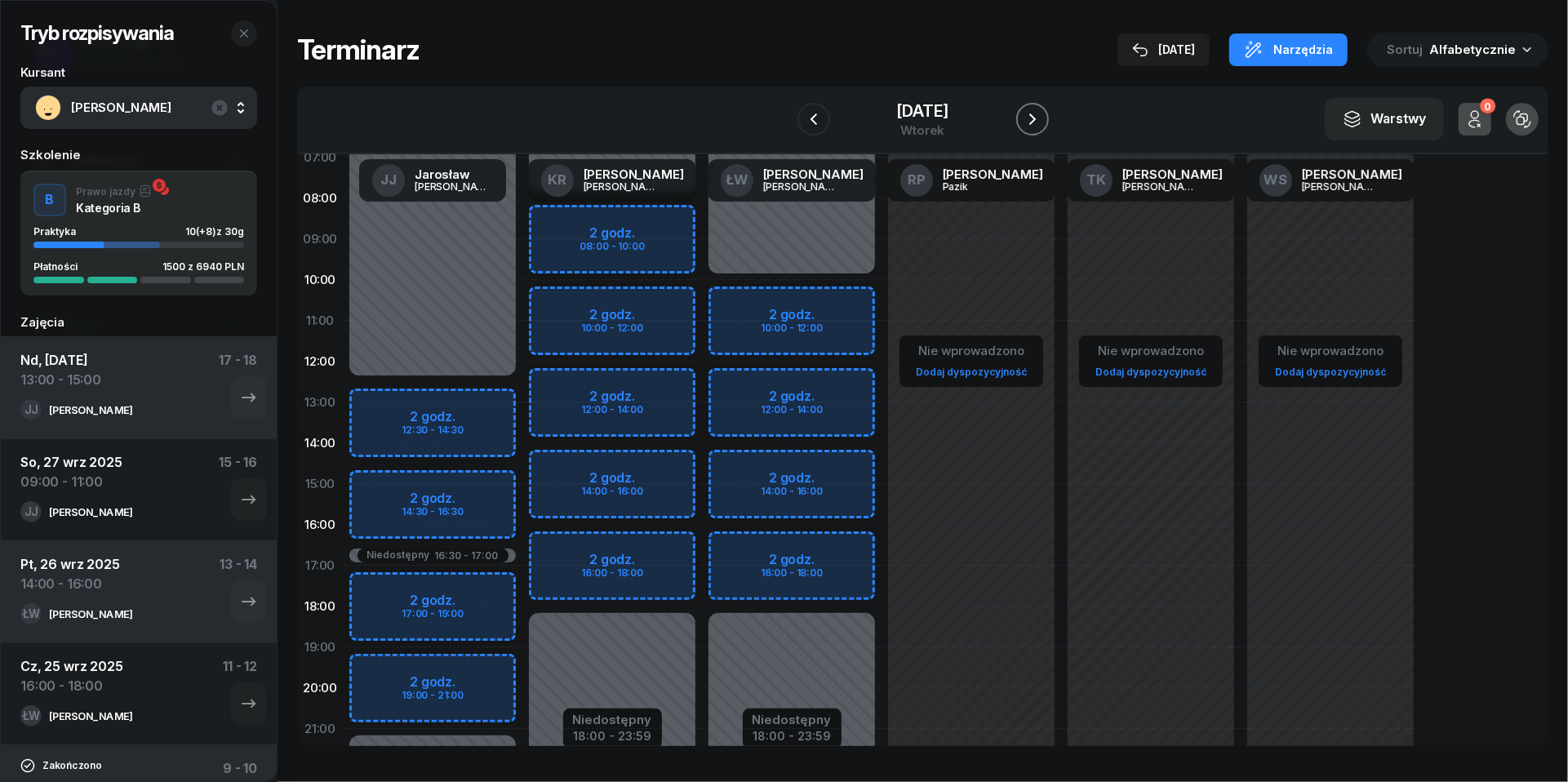
click at [1042, 116] on icon "button" at bounding box center [1033, 119] width 20 height 20
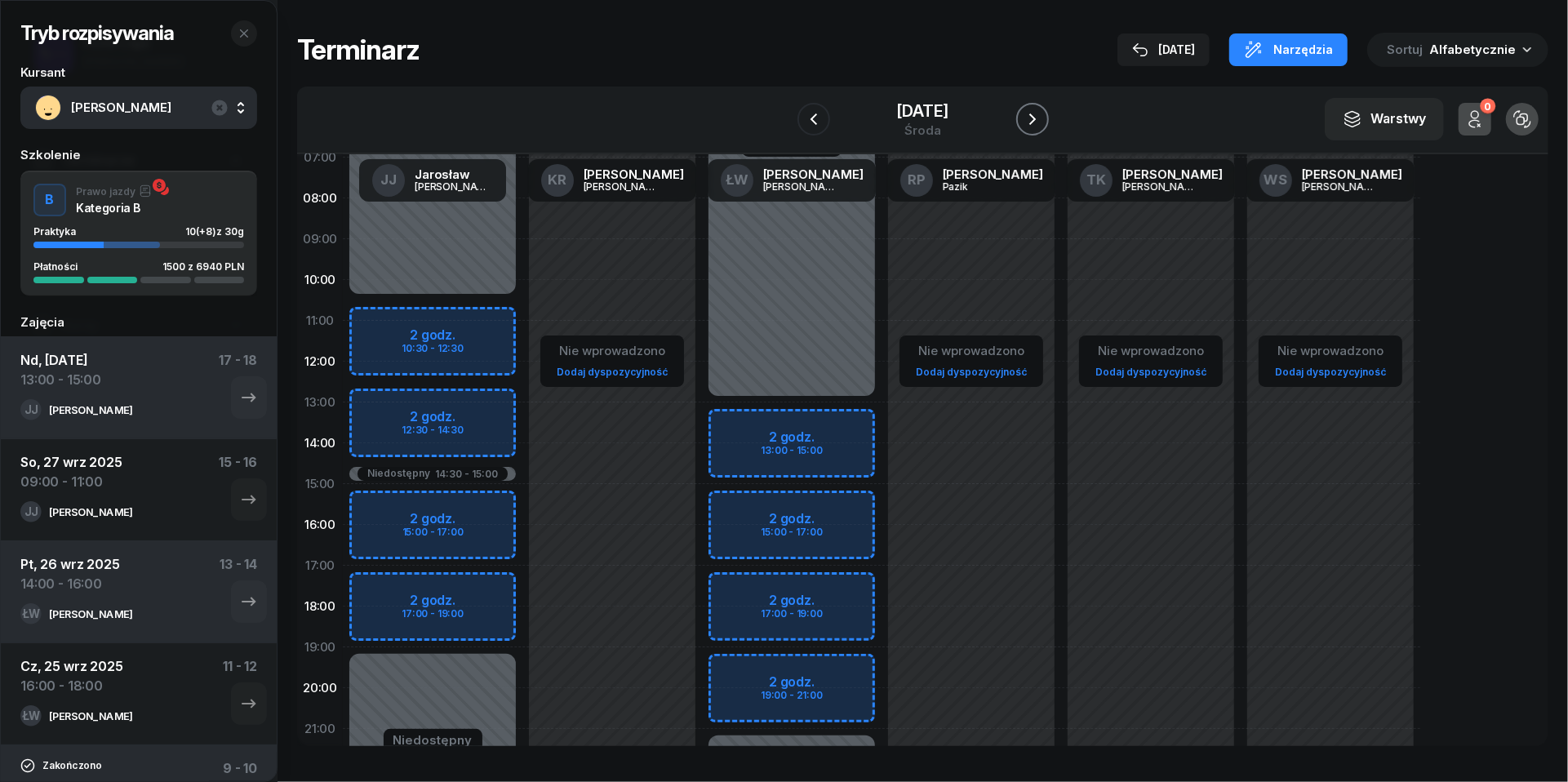
click at [1042, 116] on icon "button" at bounding box center [1033, 119] width 20 height 20
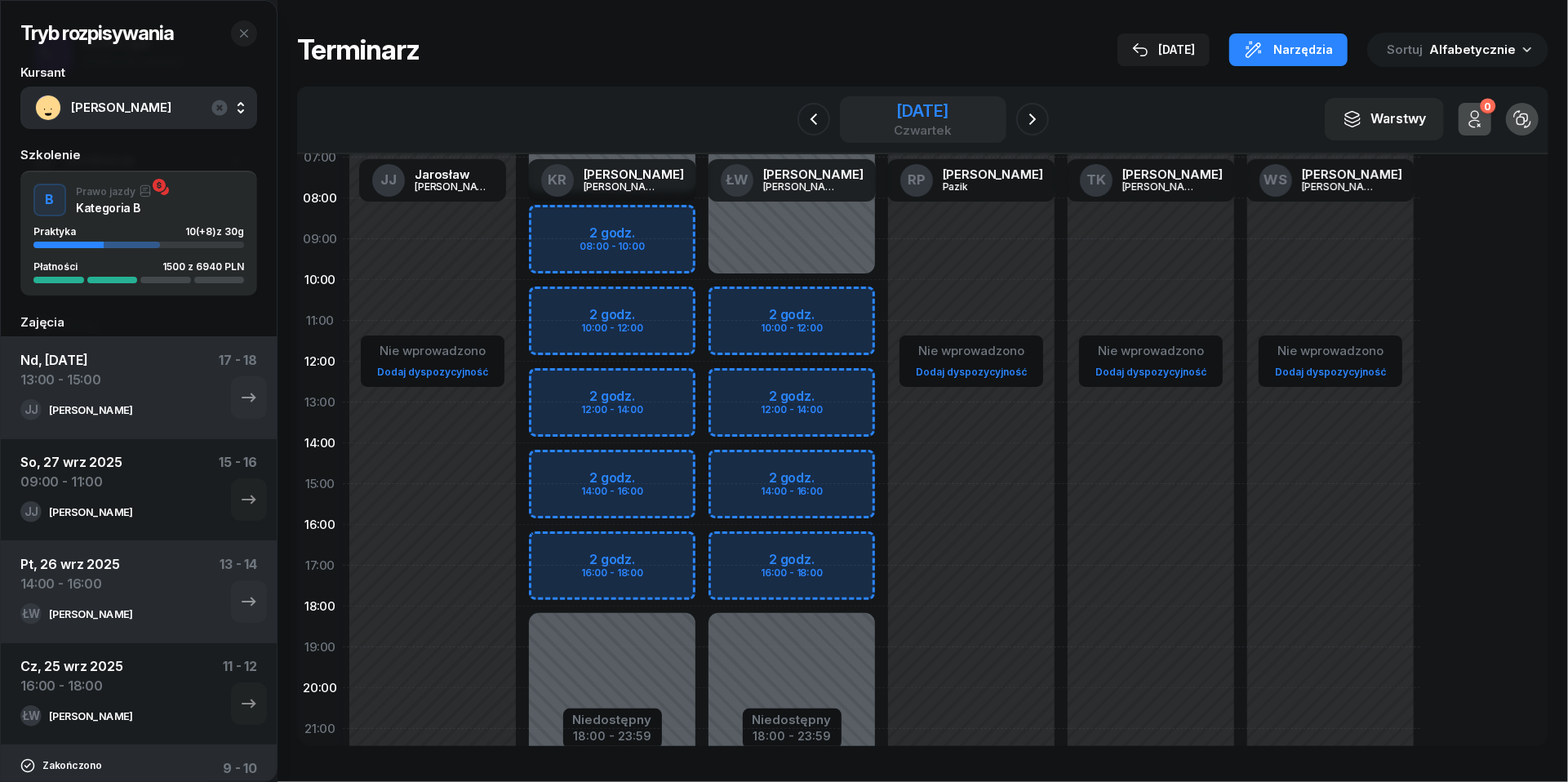
click at [948, 112] on div "[DATE]" at bounding box center [922, 110] width 58 height 16
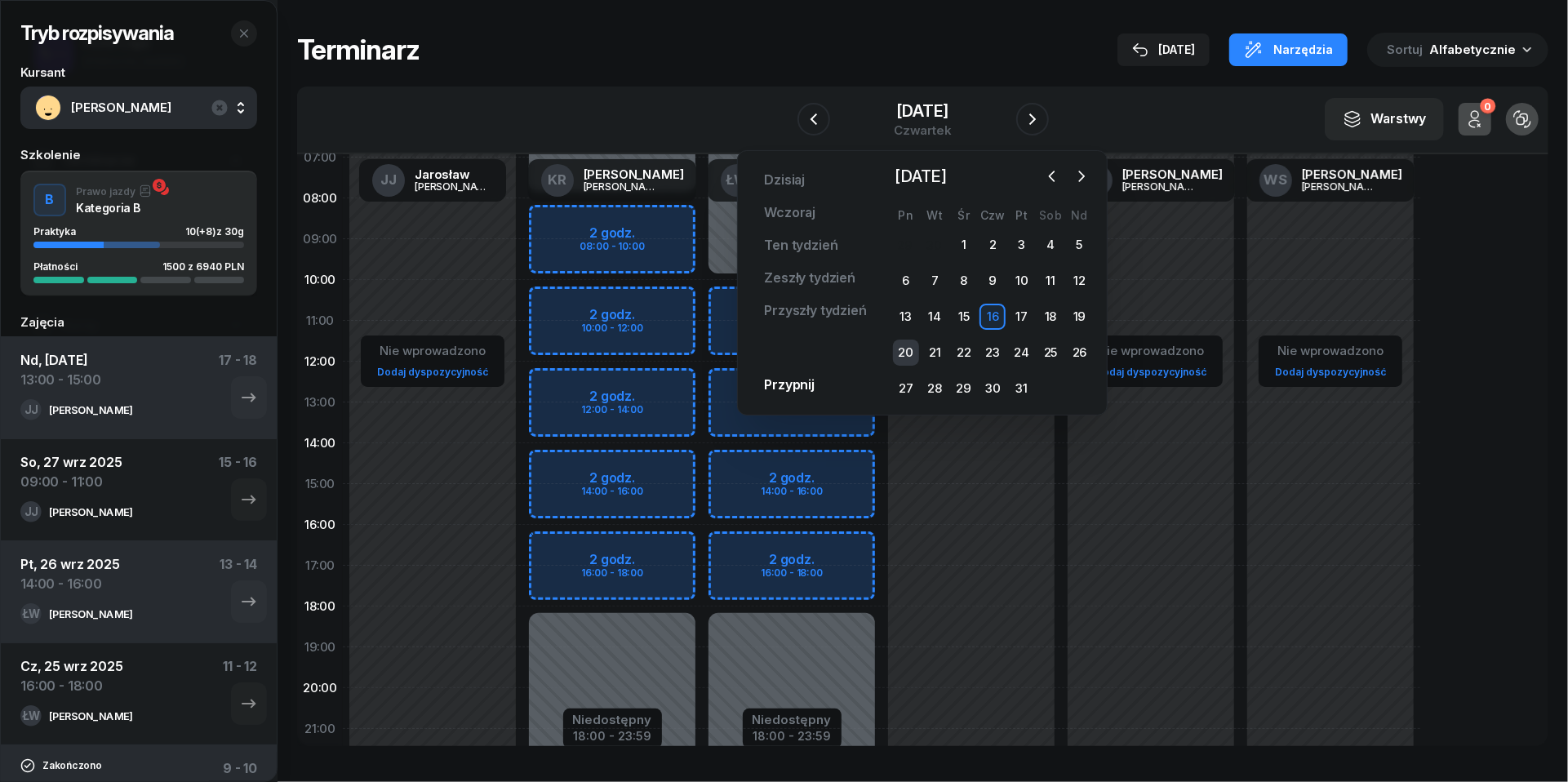
click at [911, 349] on div "20" at bounding box center [906, 353] width 26 height 26
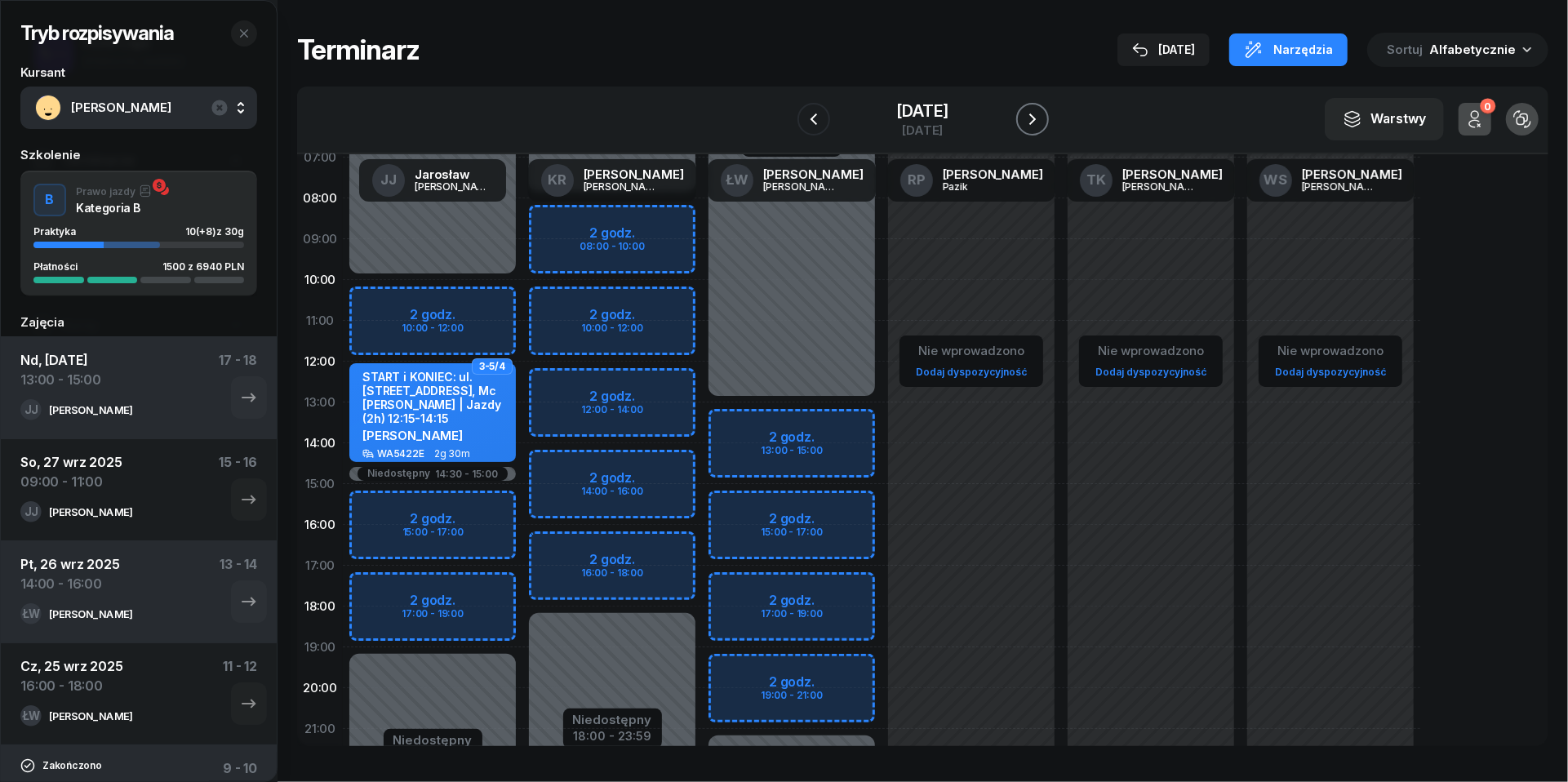
click at [1041, 116] on button "button" at bounding box center [1033, 119] width 33 height 33
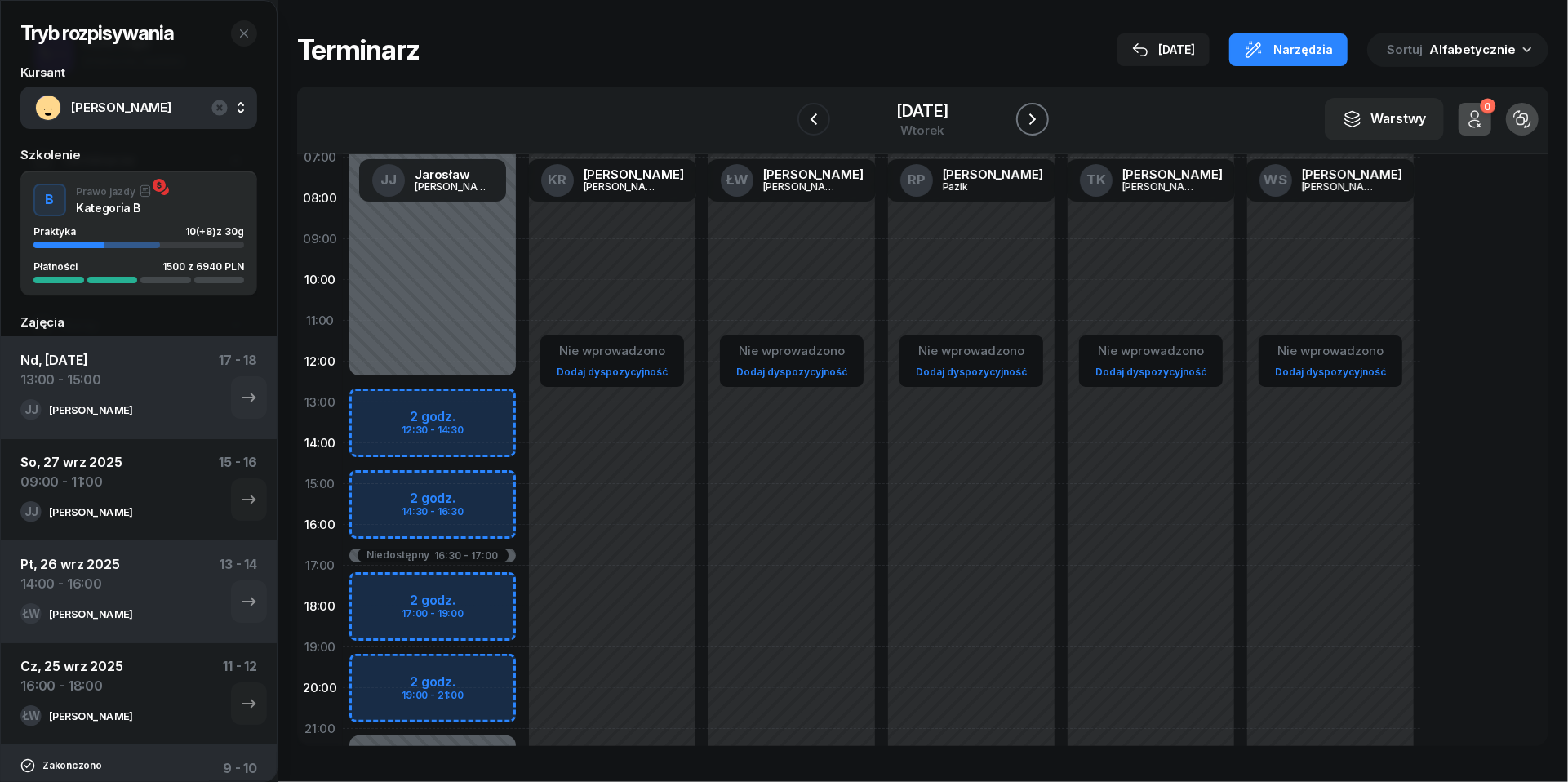
click at [1042, 116] on icon "button" at bounding box center [1033, 119] width 20 height 20
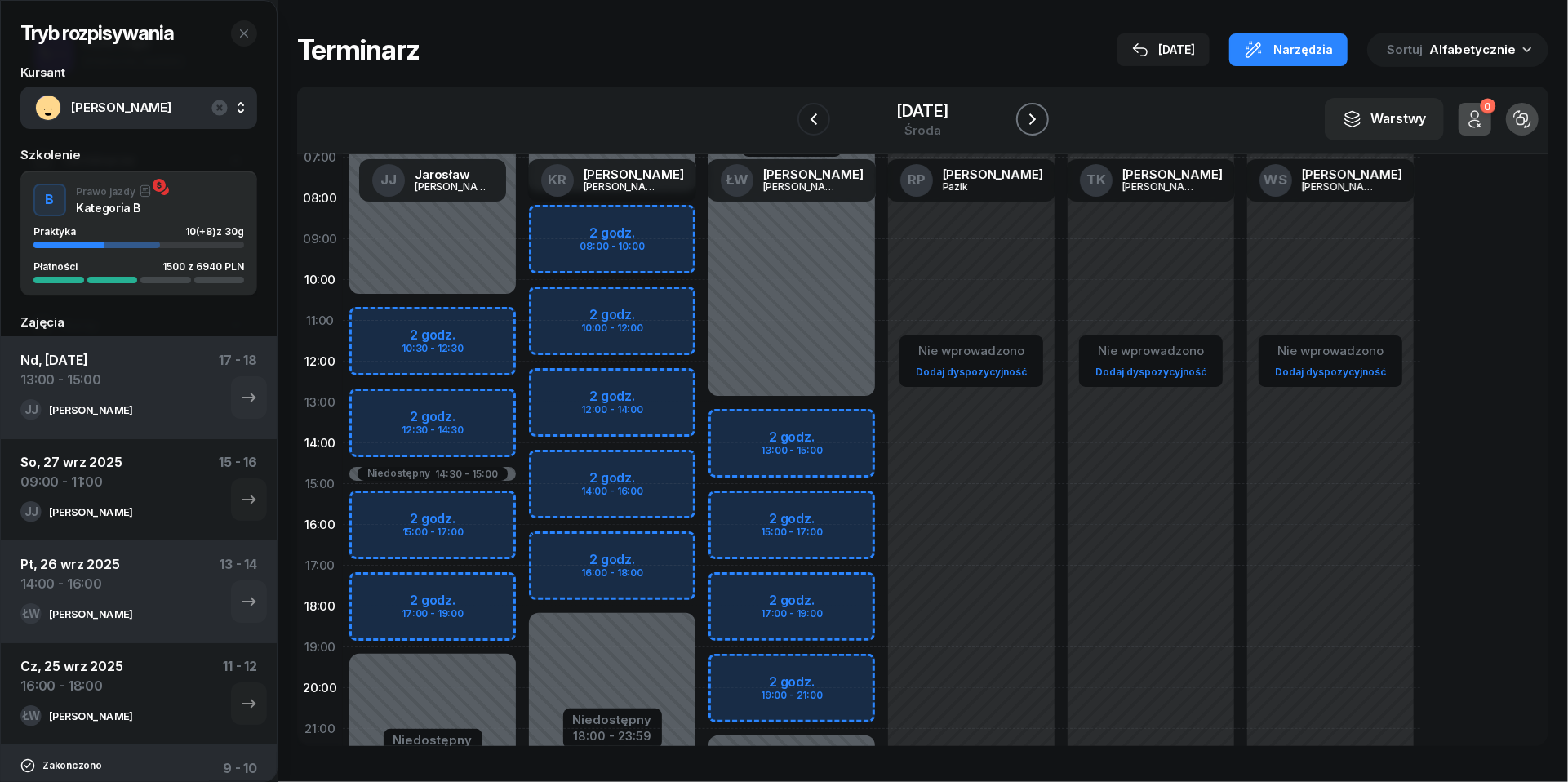
click at [1042, 116] on icon "button" at bounding box center [1033, 119] width 20 height 20
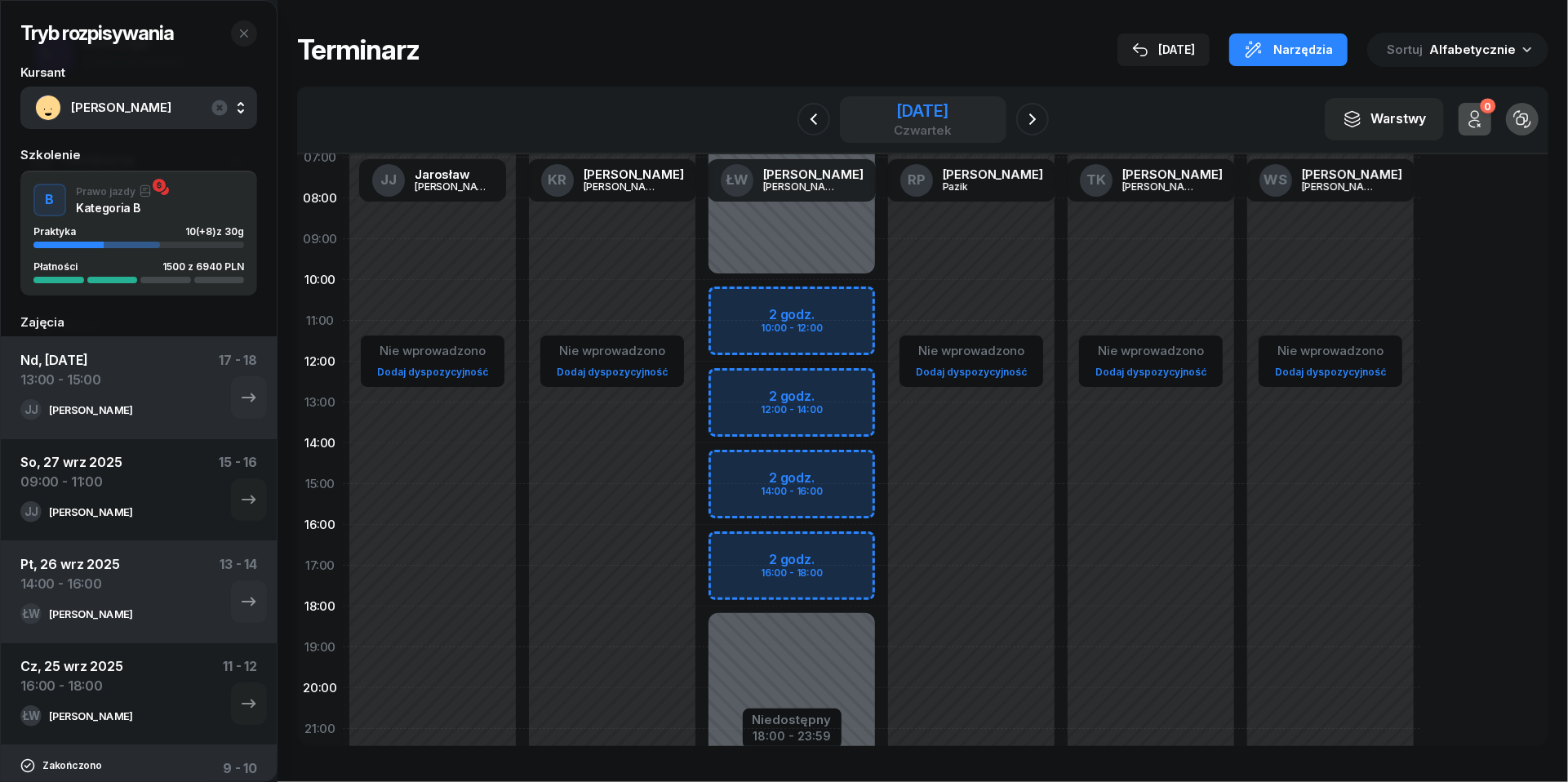
click at [895, 126] on div "czwartek" at bounding box center [922, 130] width 58 height 12
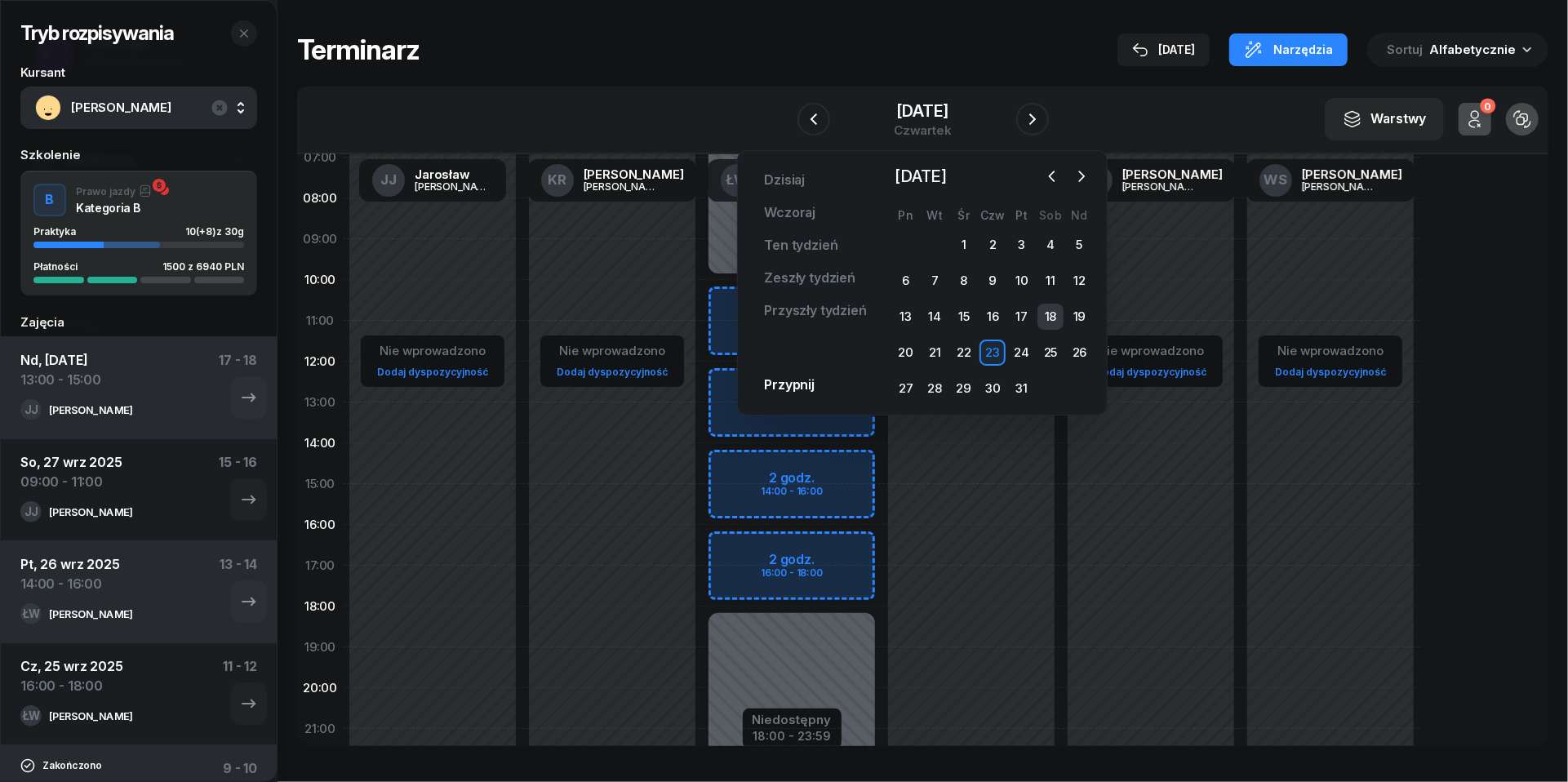
click at [1050, 316] on div "18" at bounding box center [1051, 316] width 26 height 26
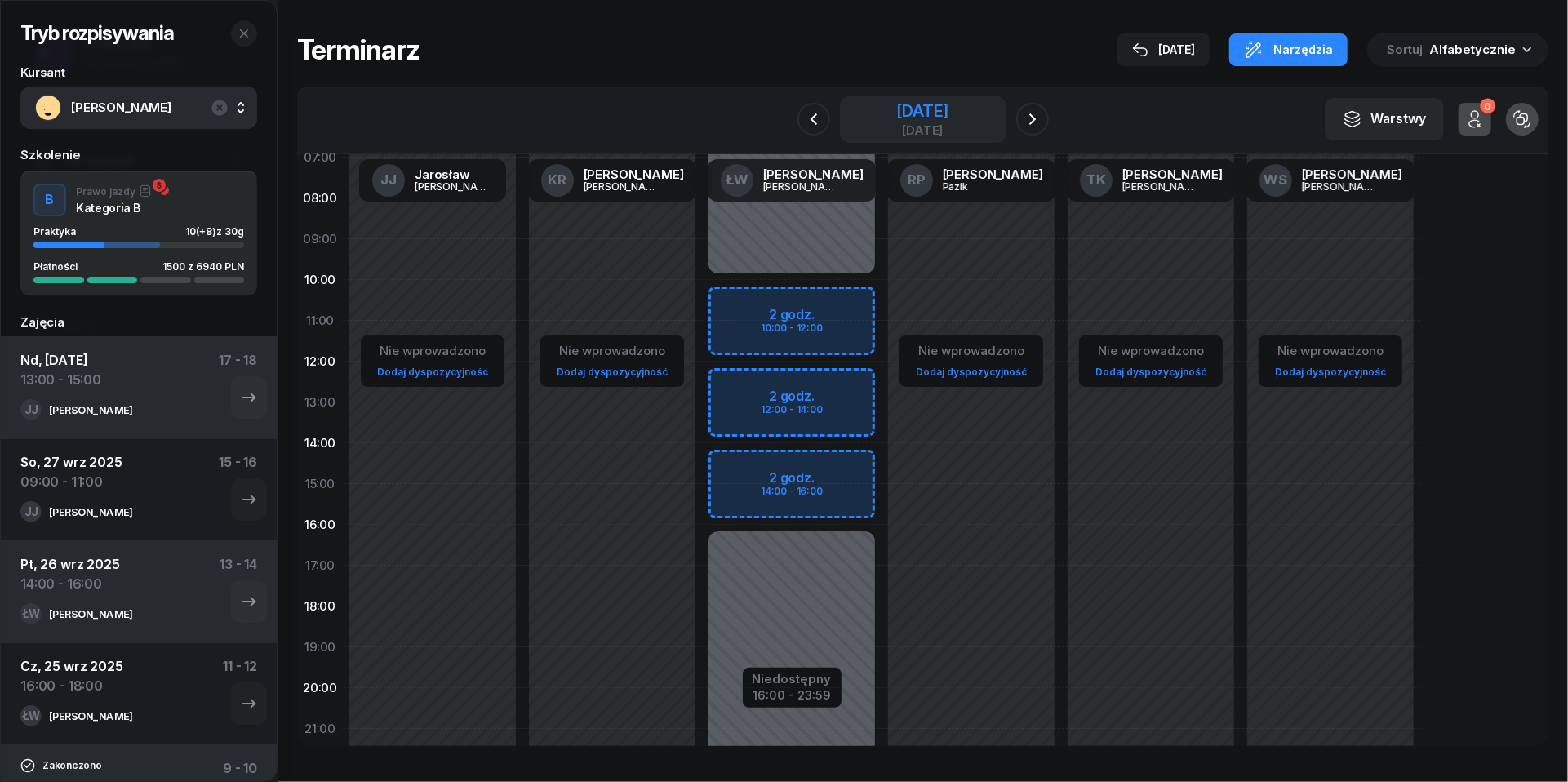
click at [896, 119] on div "[DATE]" at bounding box center [922, 110] width 53 height 16
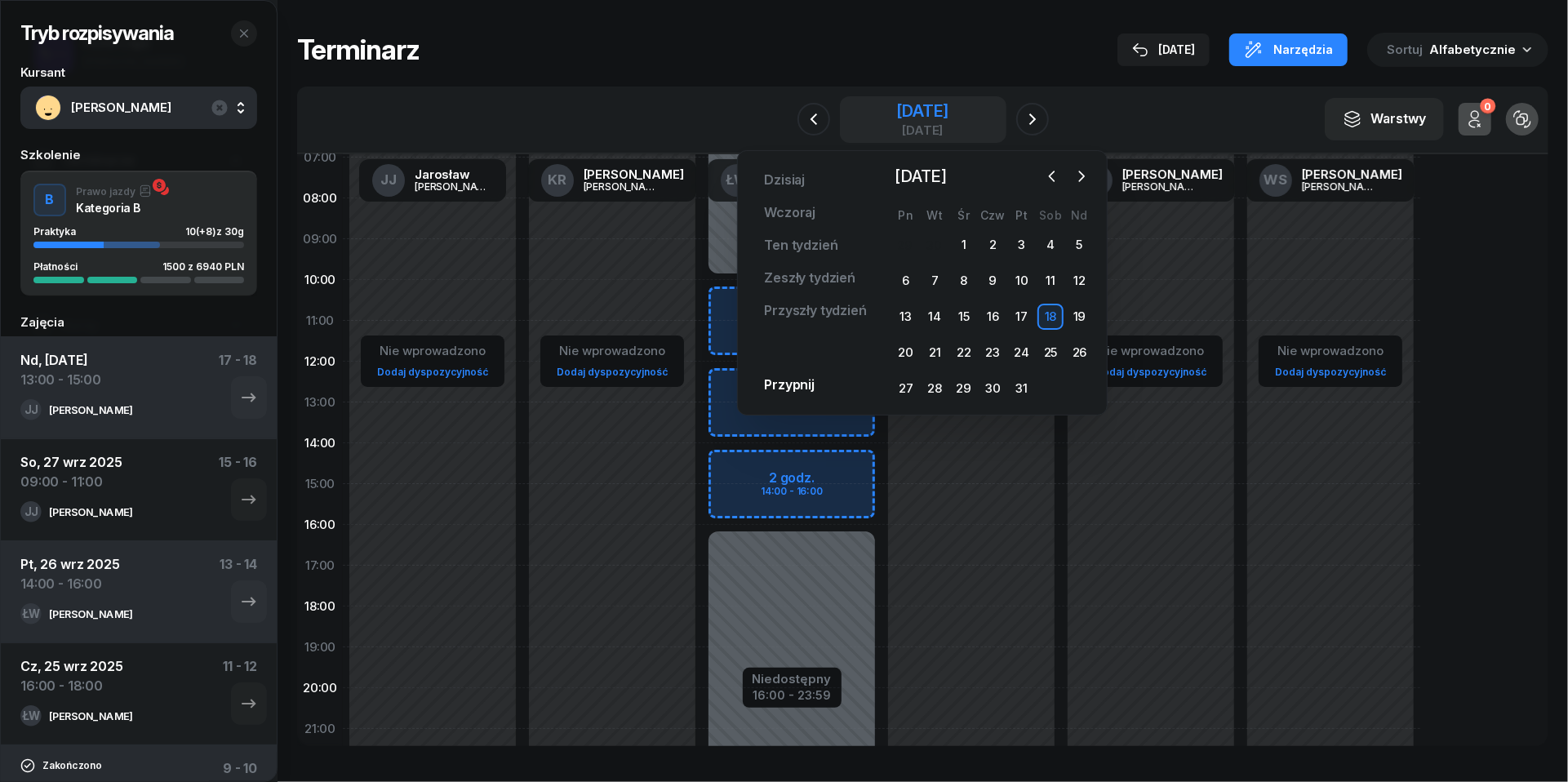
click at [896, 119] on div "[DATE]" at bounding box center [922, 110] width 53 height 16
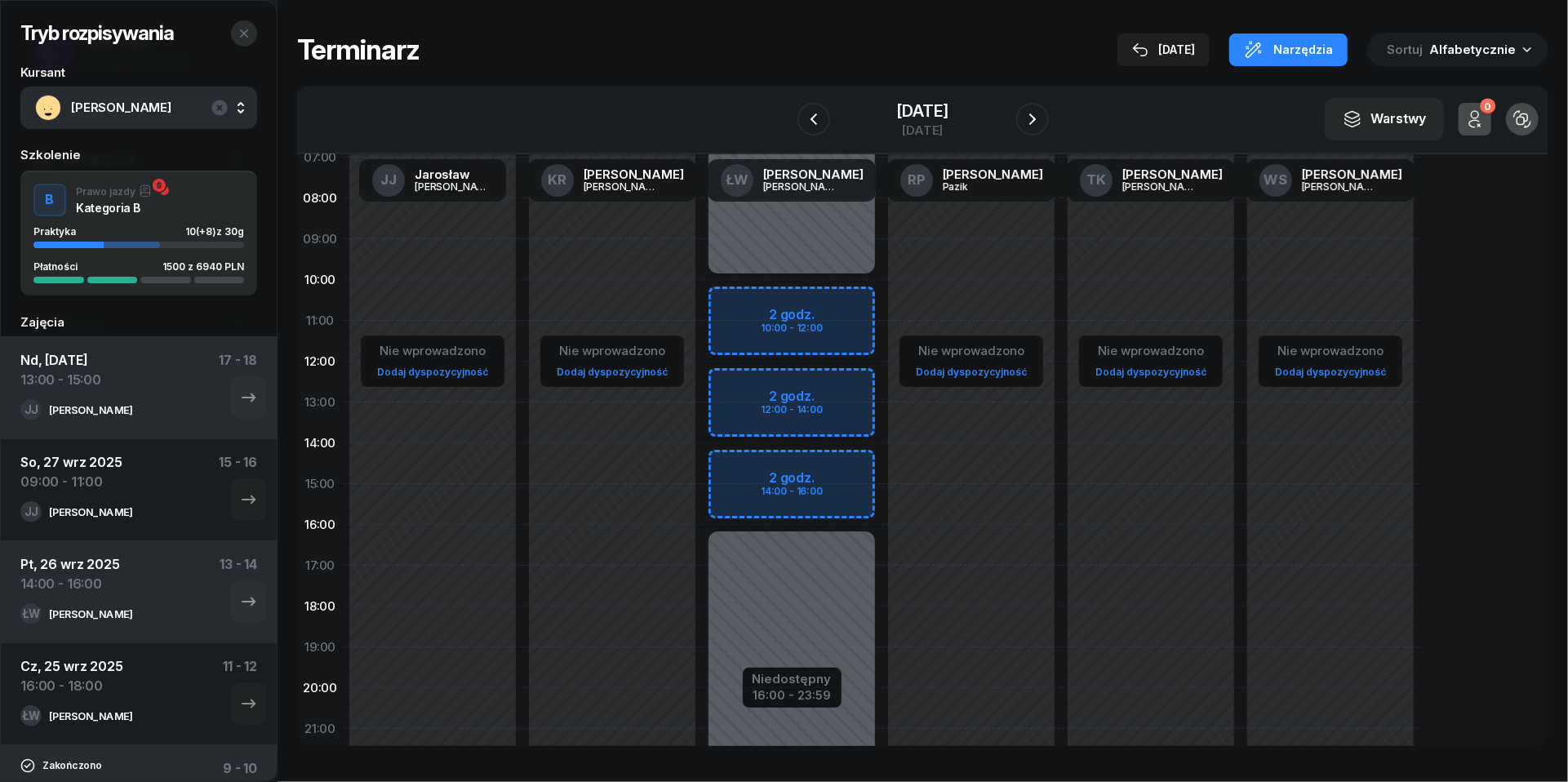
click at [250, 34] on button "button" at bounding box center [244, 34] width 26 height 26
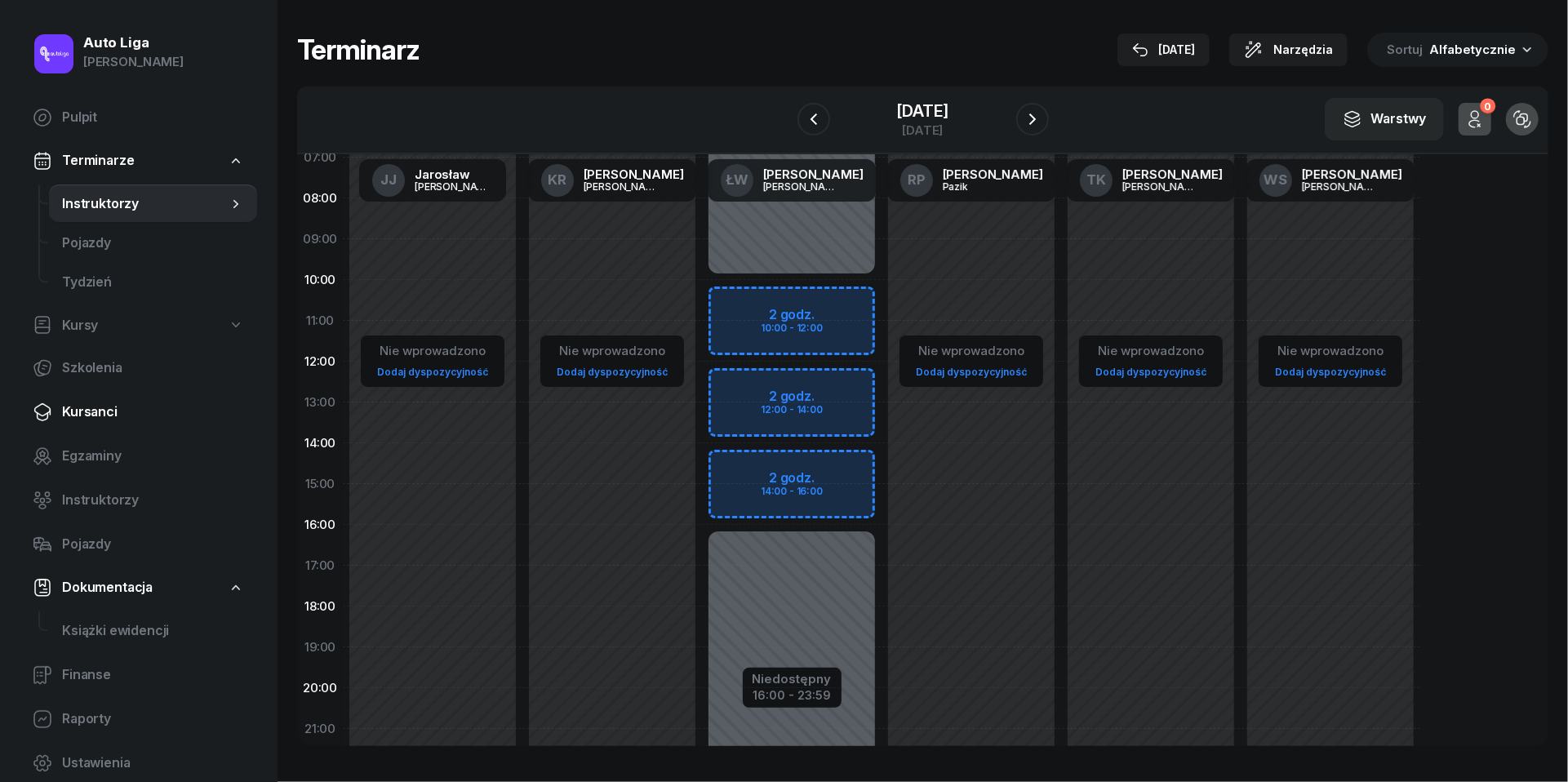
click at [105, 405] on span "Kursanci" at bounding box center [153, 412] width 182 height 22
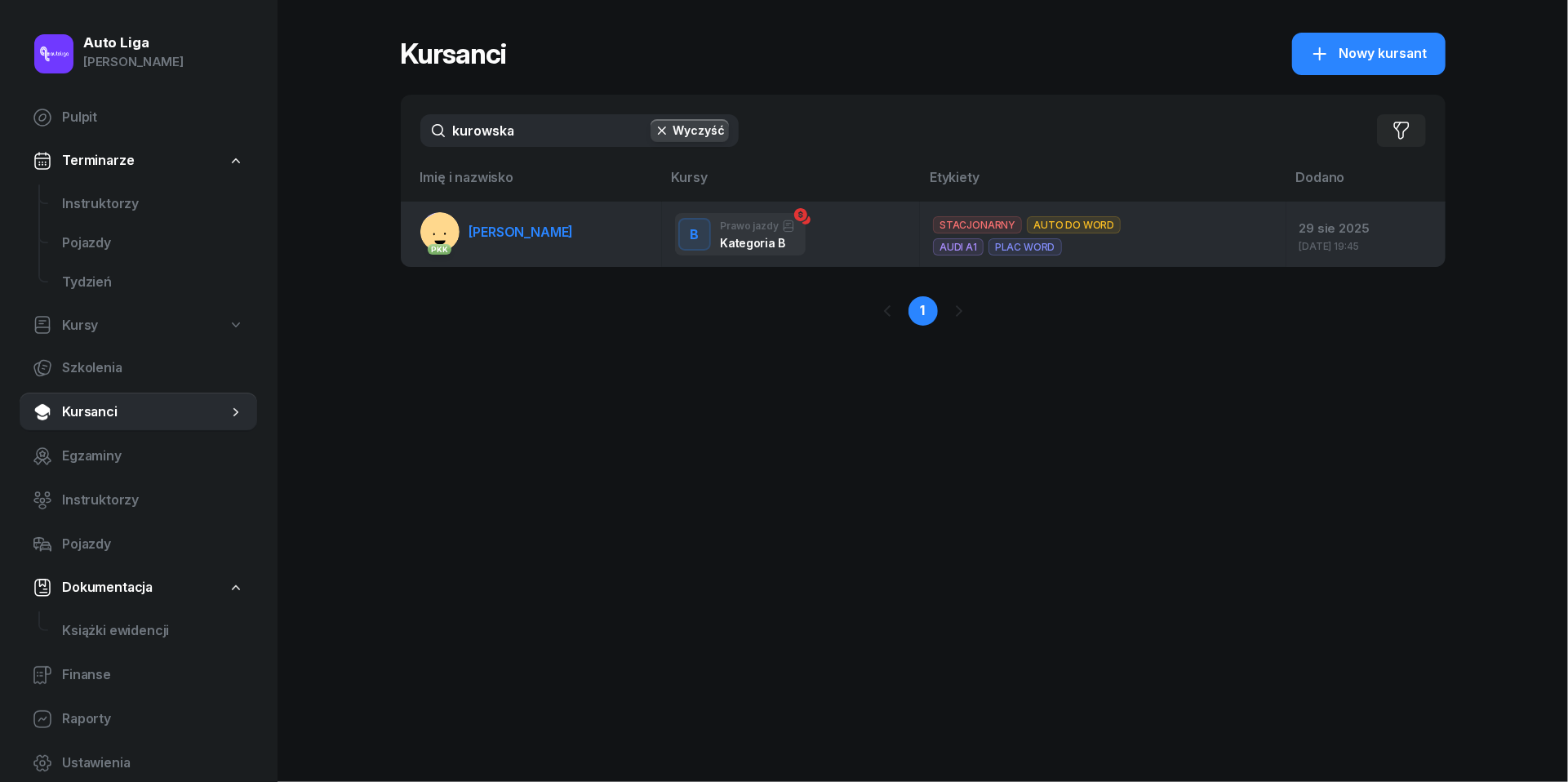
click at [550, 239] on span "[PERSON_NAME]" at bounding box center [521, 231] width 104 height 16
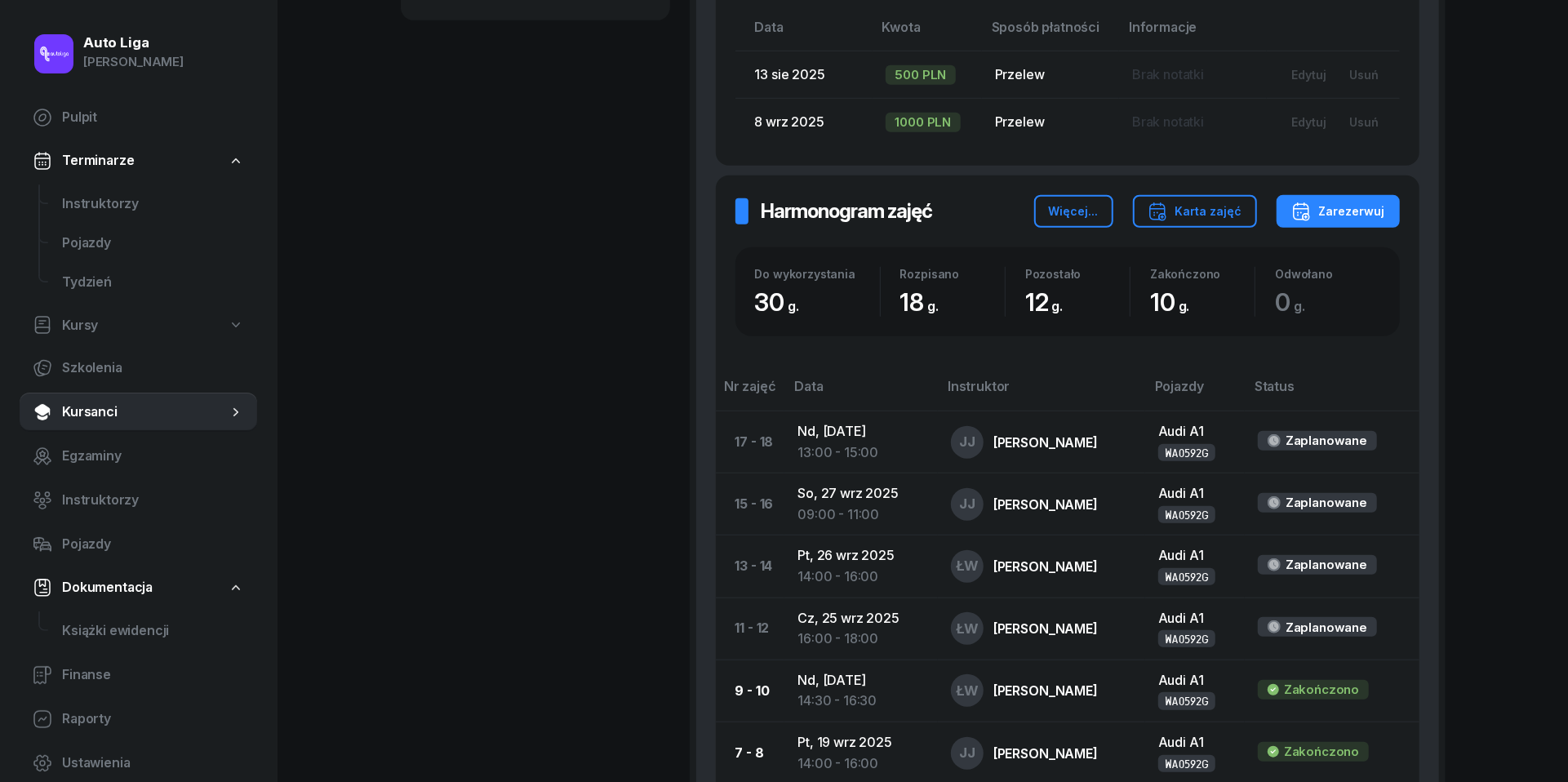
scroll to position [839, 0]
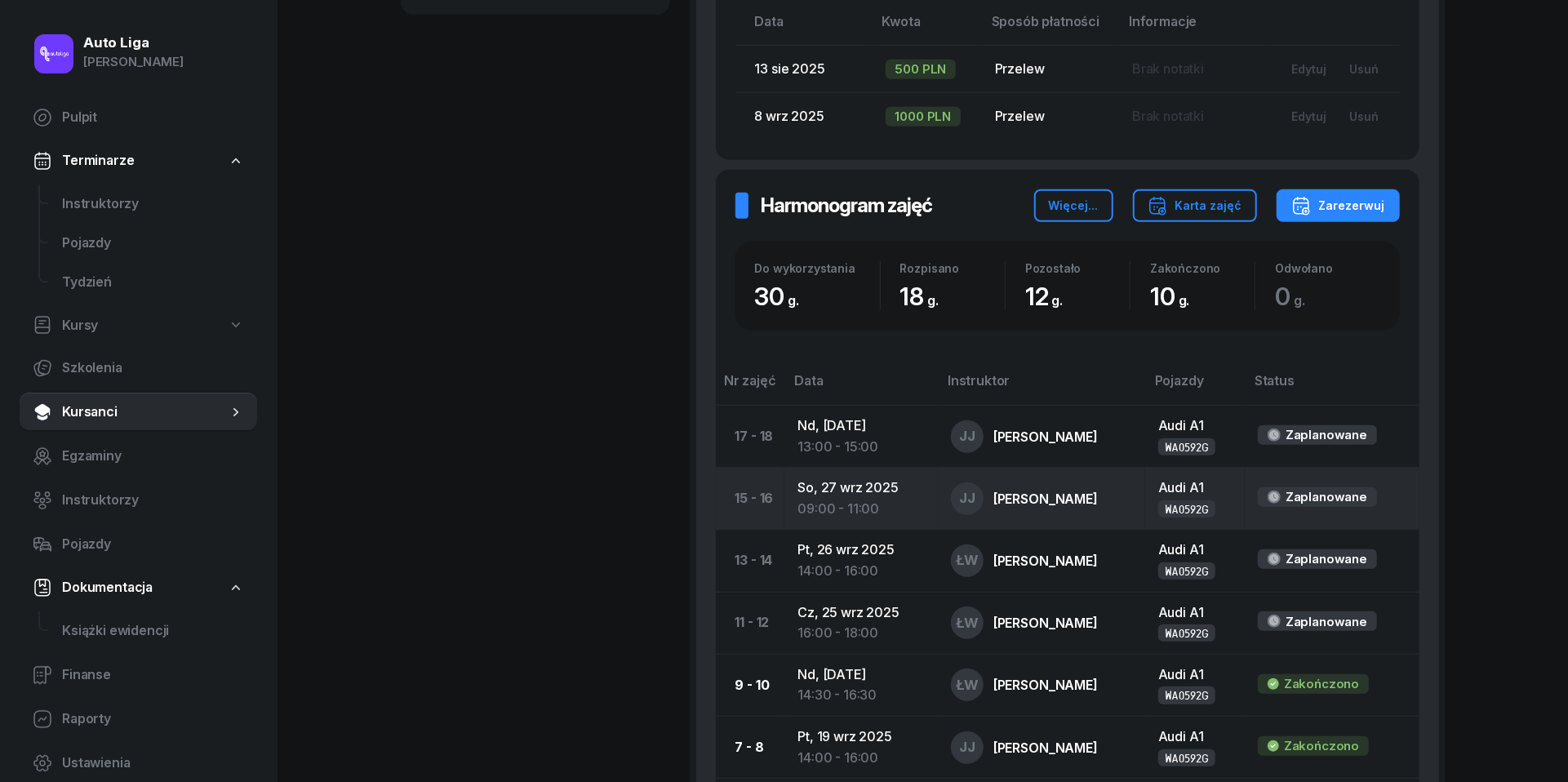
click at [851, 486] on td "[DATE] 09:00 - 11:00" at bounding box center [861, 499] width 153 height 62
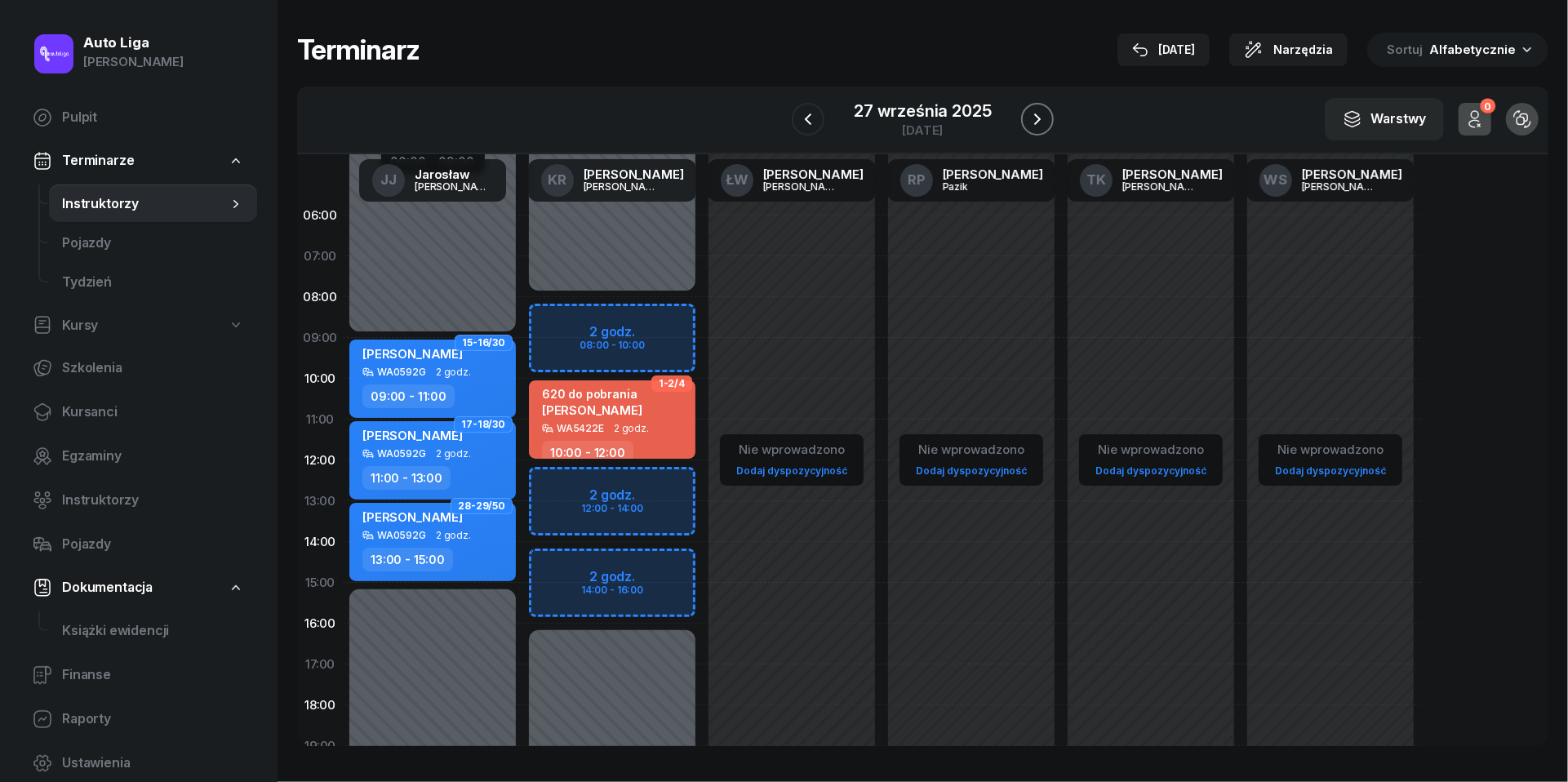
click at [1029, 103] on button "button" at bounding box center [1038, 119] width 33 height 33
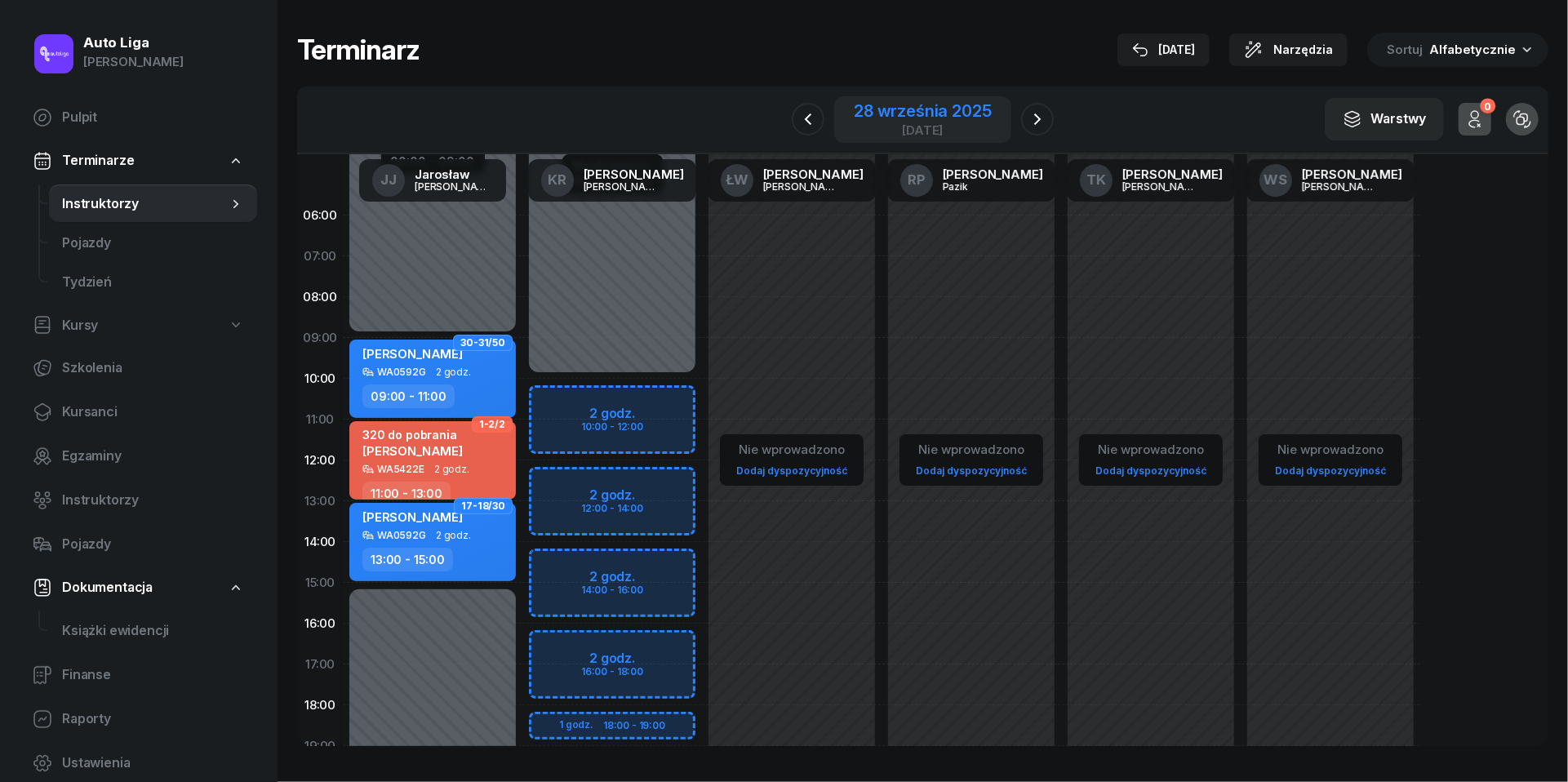
click at [903, 125] on div "[DATE]" at bounding box center [922, 130] width 137 height 12
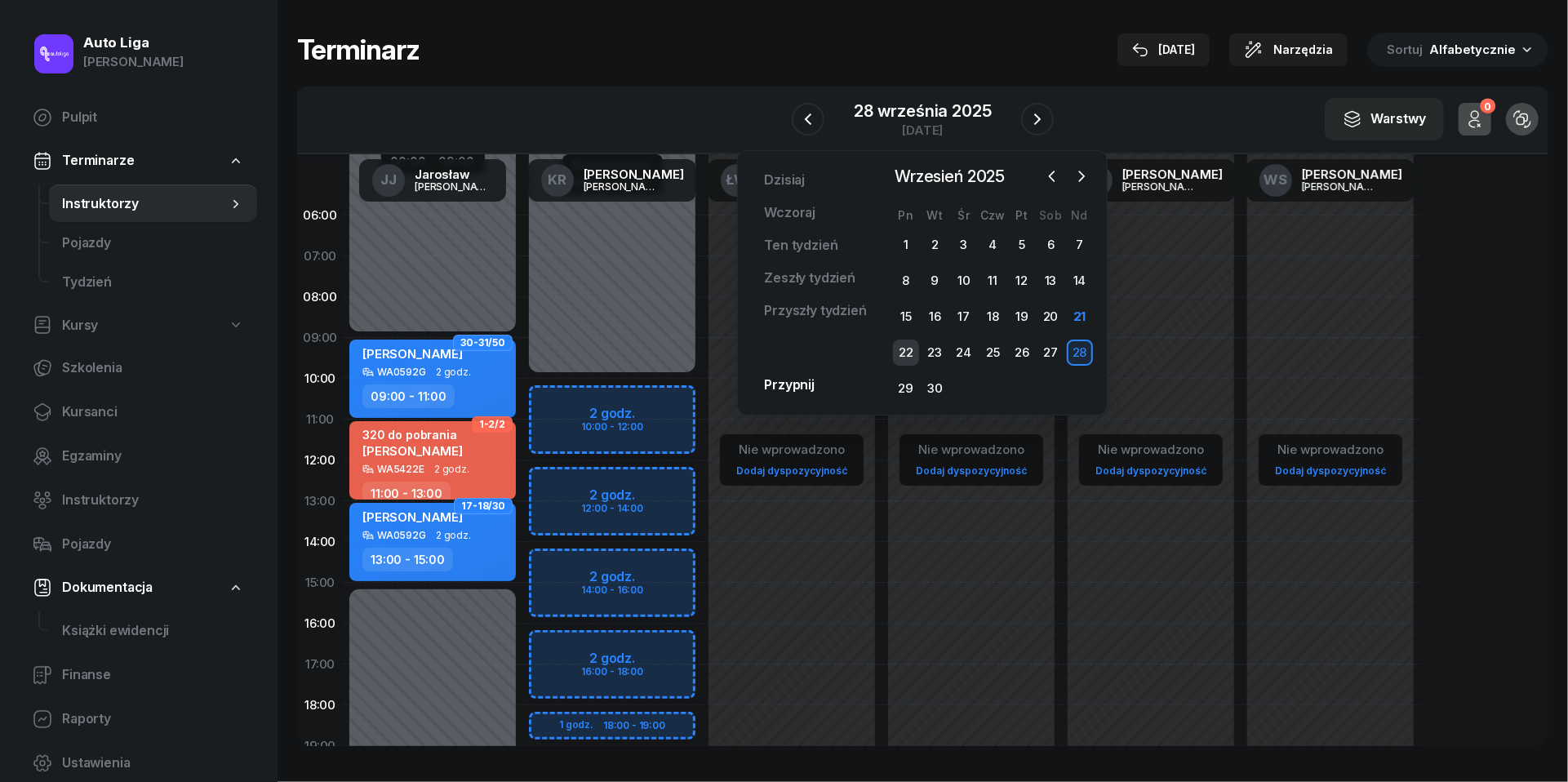
click at [902, 350] on div "22" at bounding box center [906, 353] width 26 height 26
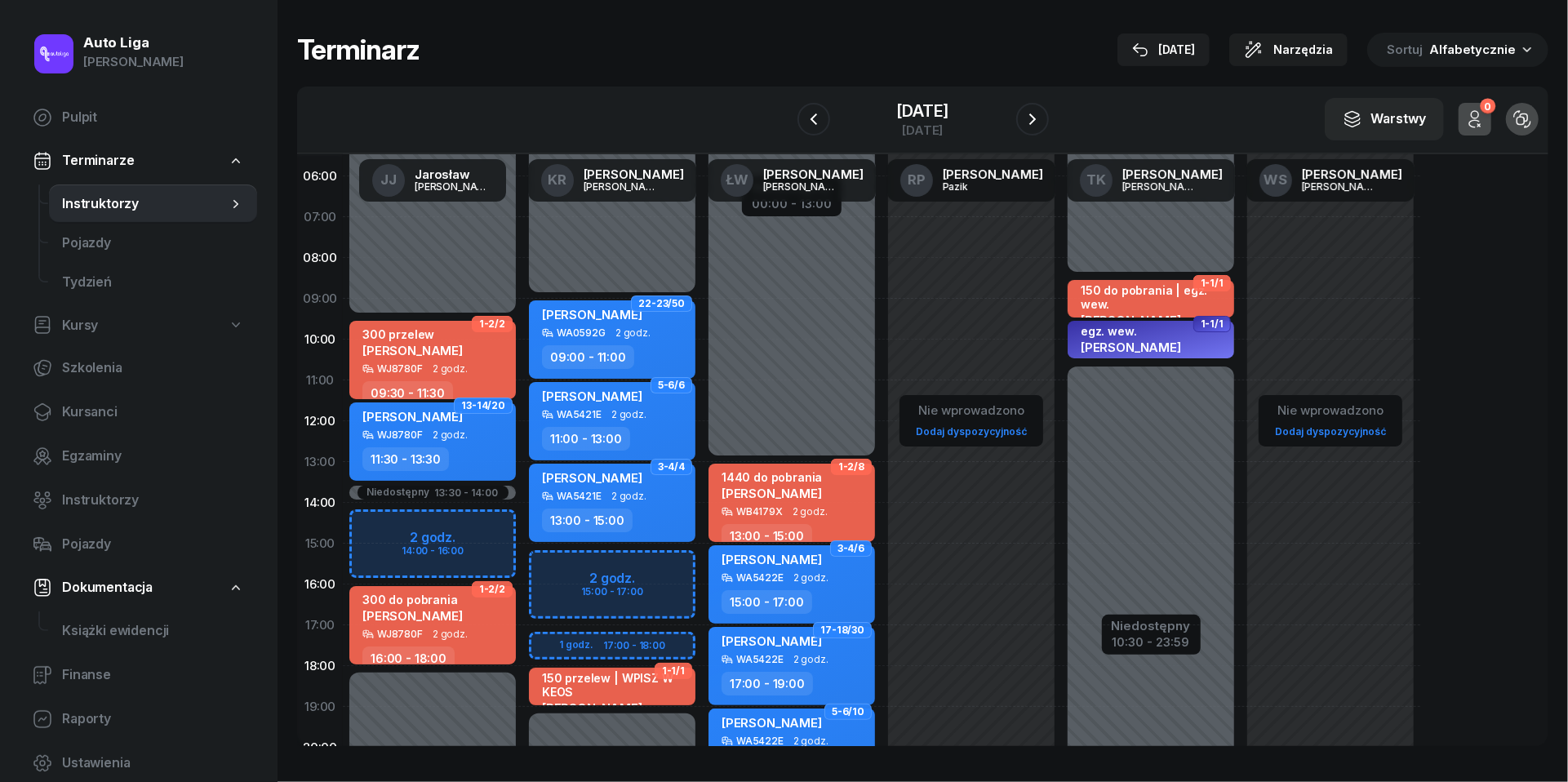
scroll to position [37, 0]
